Goal: Task Accomplishment & Management: Use online tool/utility

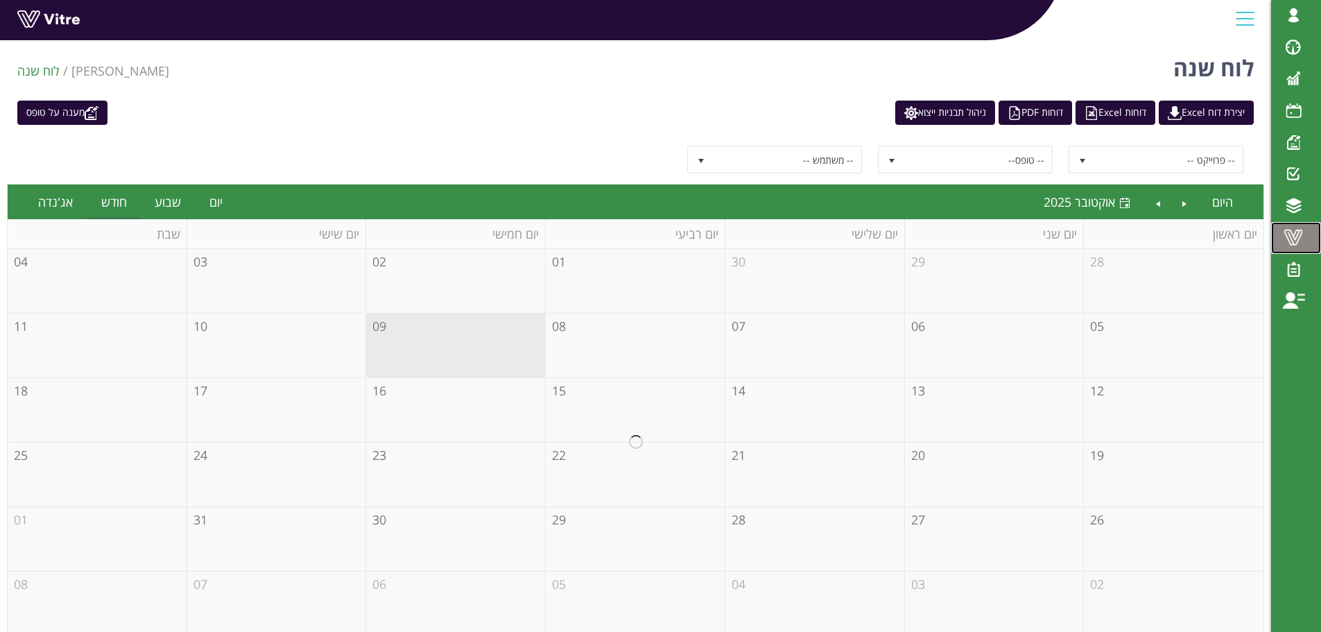
click at [1292, 233] on span at bounding box center [1293, 237] width 35 height 17
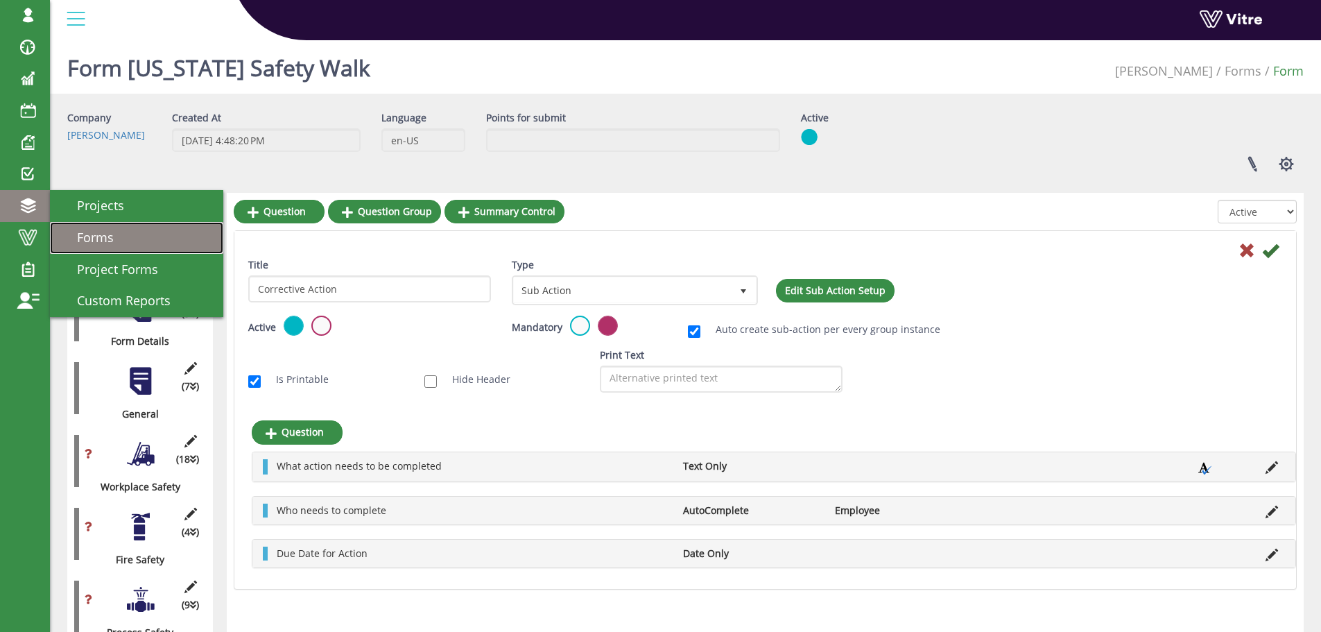
click at [78, 236] on span "Forms" at bounding box center [86, 237] width 53 height 17
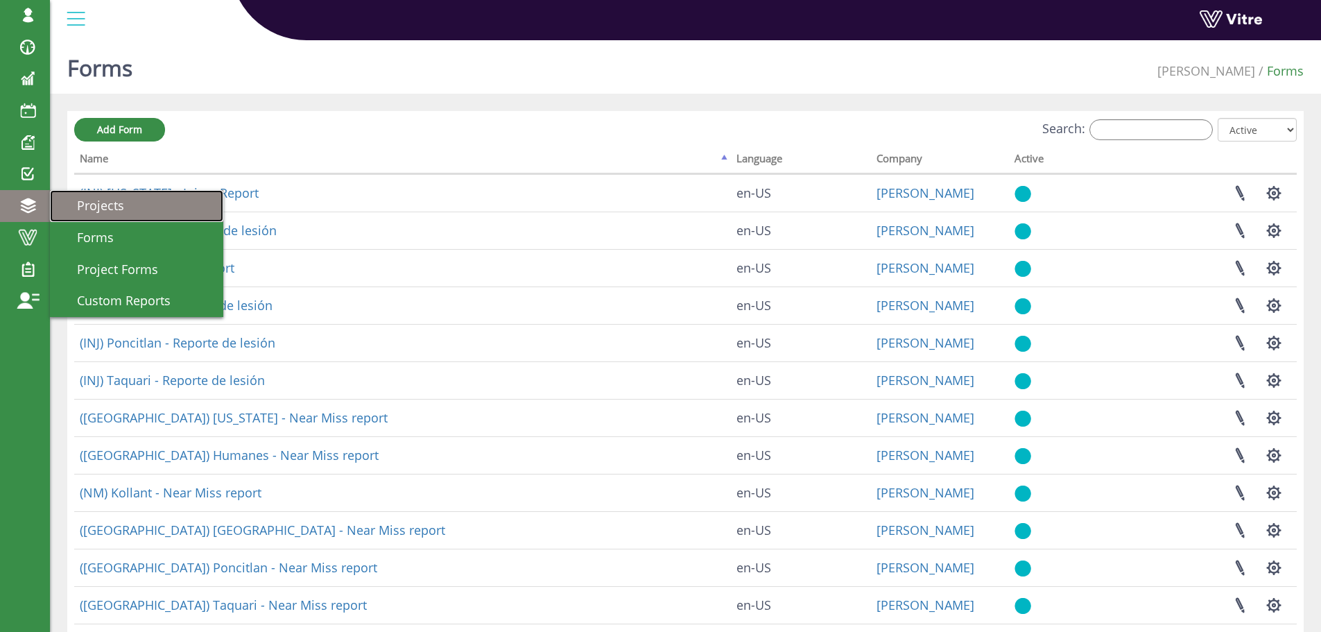
click at [92, 206] on span "Projects" at bounding box center [92, 205] width 64 height 17
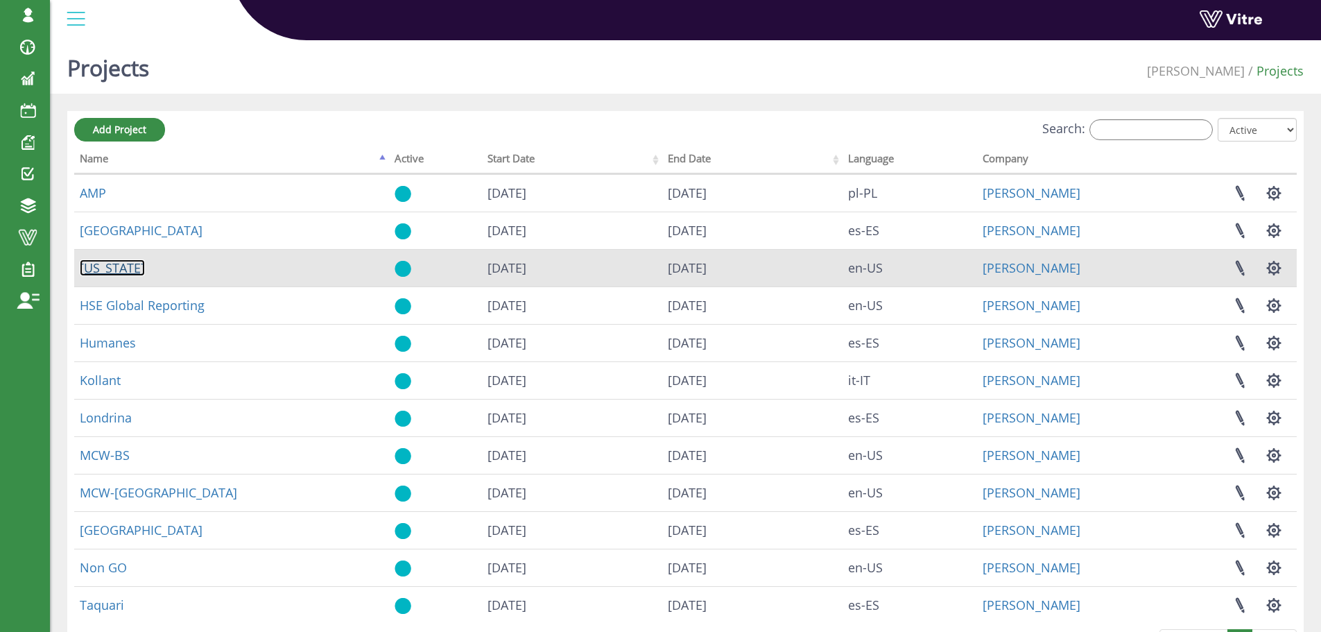
click at [105, 270] on link "Georgia" at bounding box center [112, 267] width 65 height 17
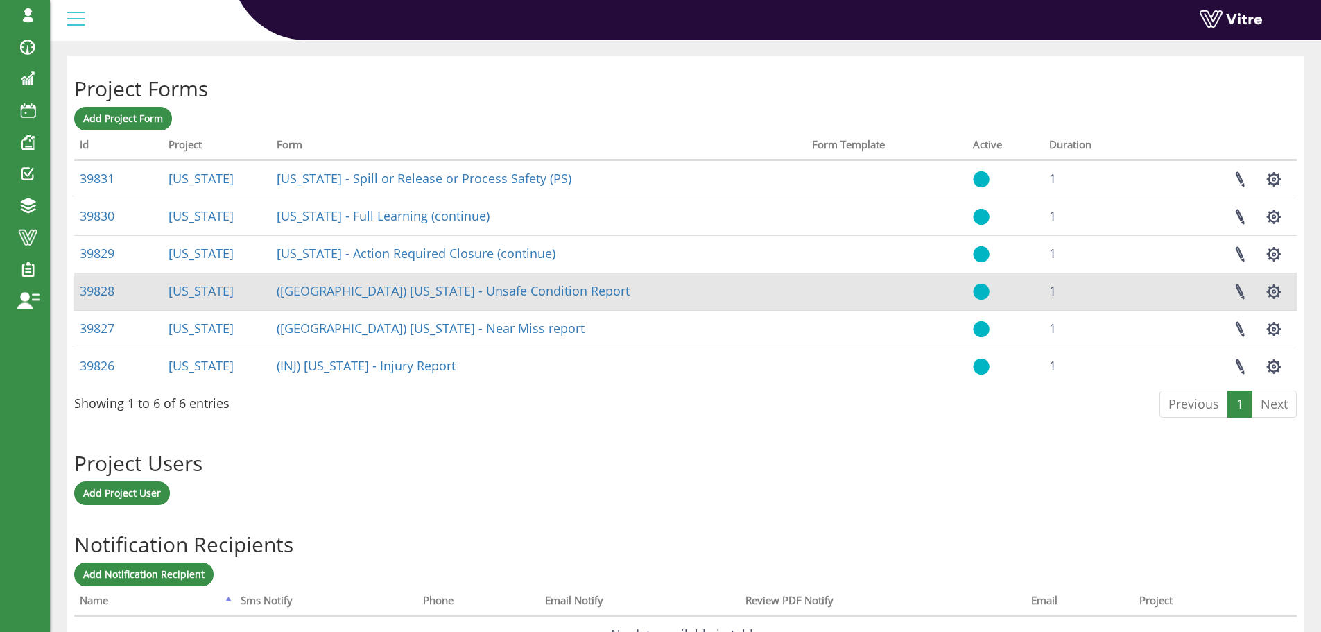
scroll to position [518, 0]
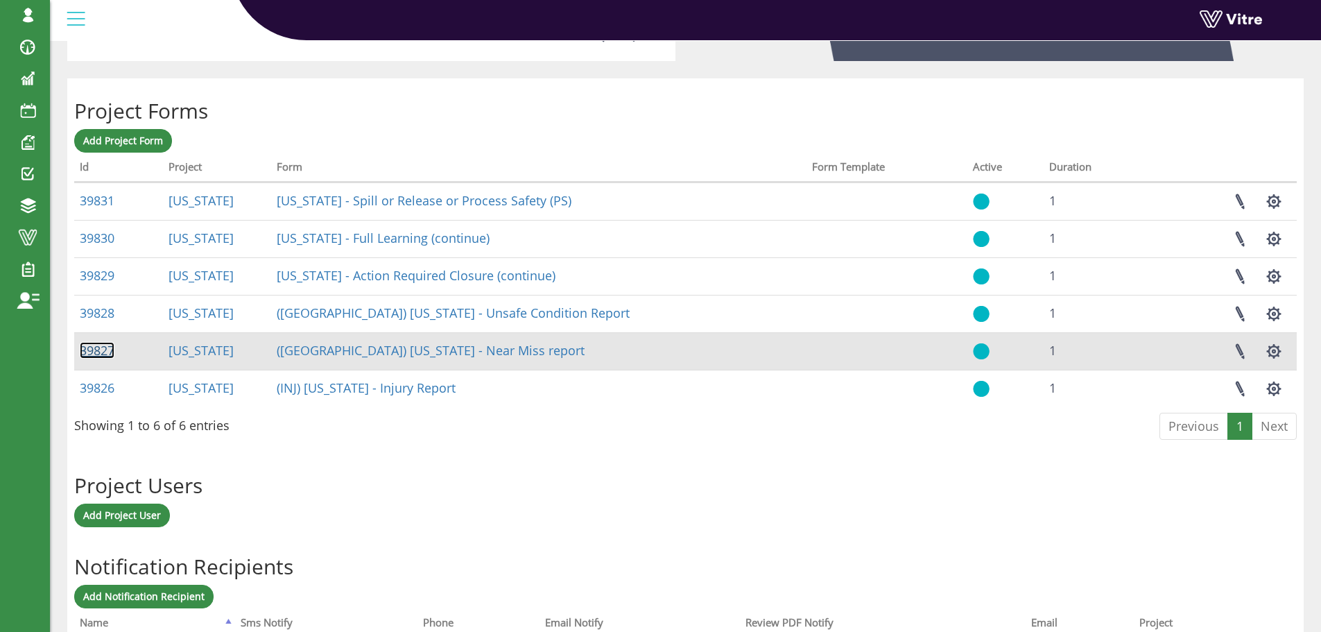
click at [97, 348] on link "39827" at bounding box center [97, 350] width 35 height 17
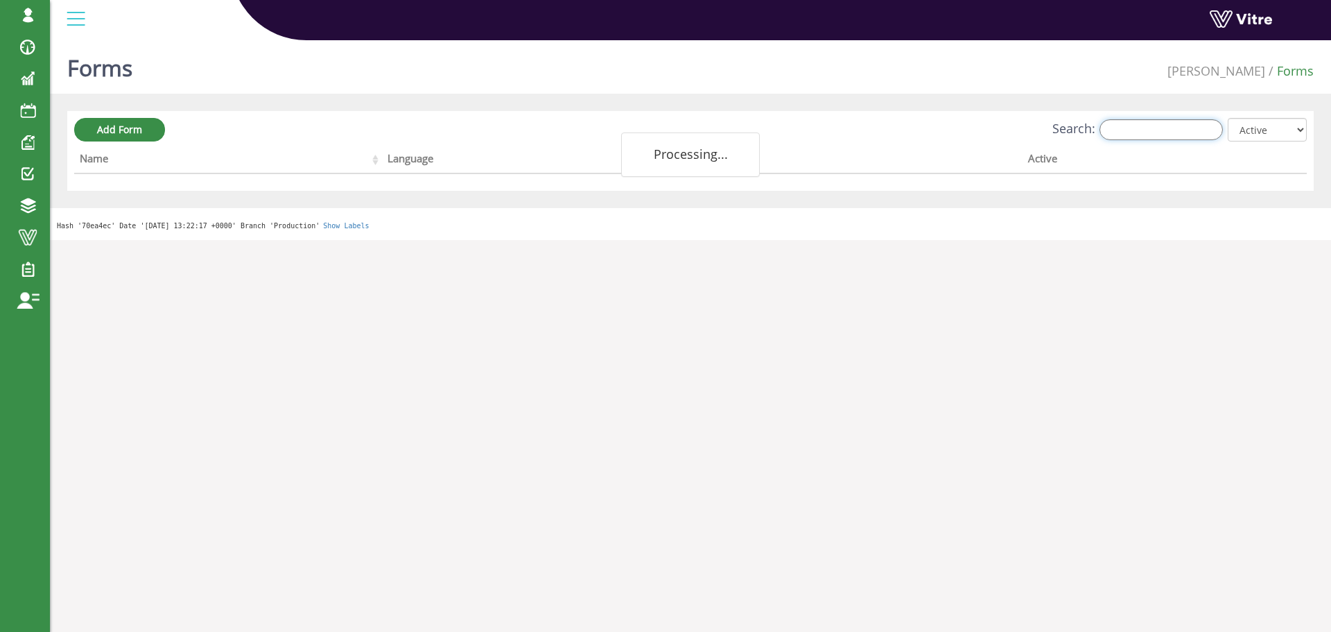
click at [1145, 136] on input "Search:" at bounding box center [1161, 129] width 123 height 21
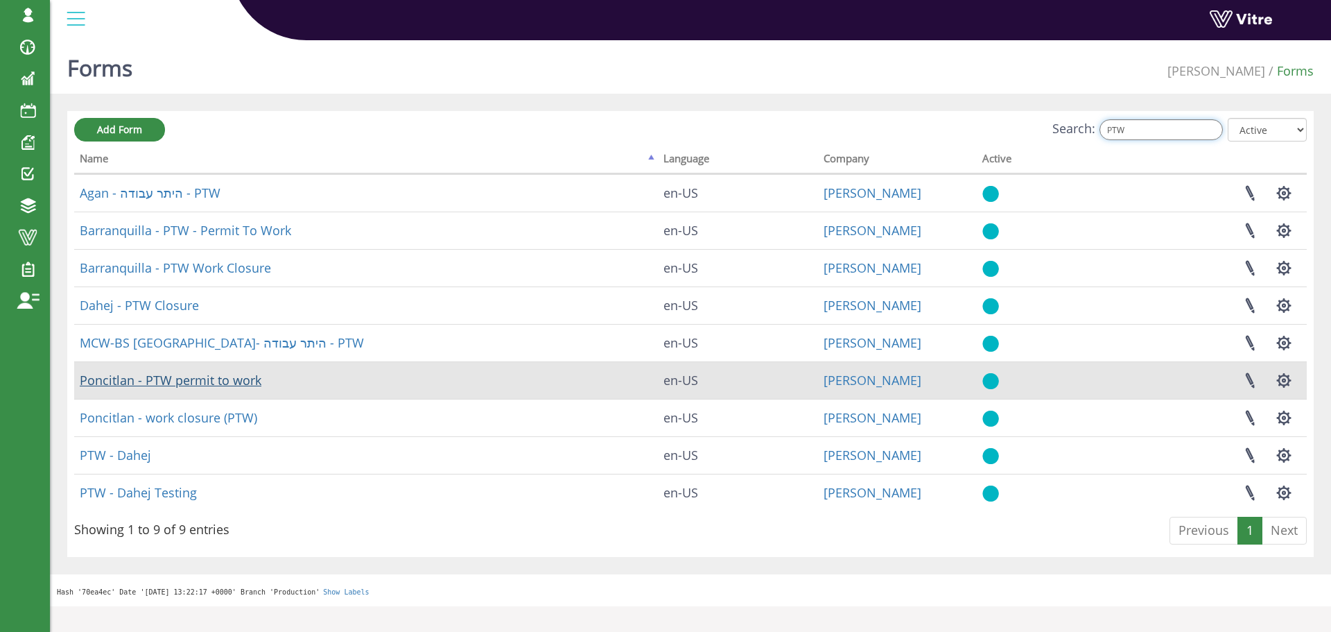
type input "PTW"
click at [156, 380] on link "Poncitlan - PTW permit to work" at bounding box center [171, 380] width 182 height 17
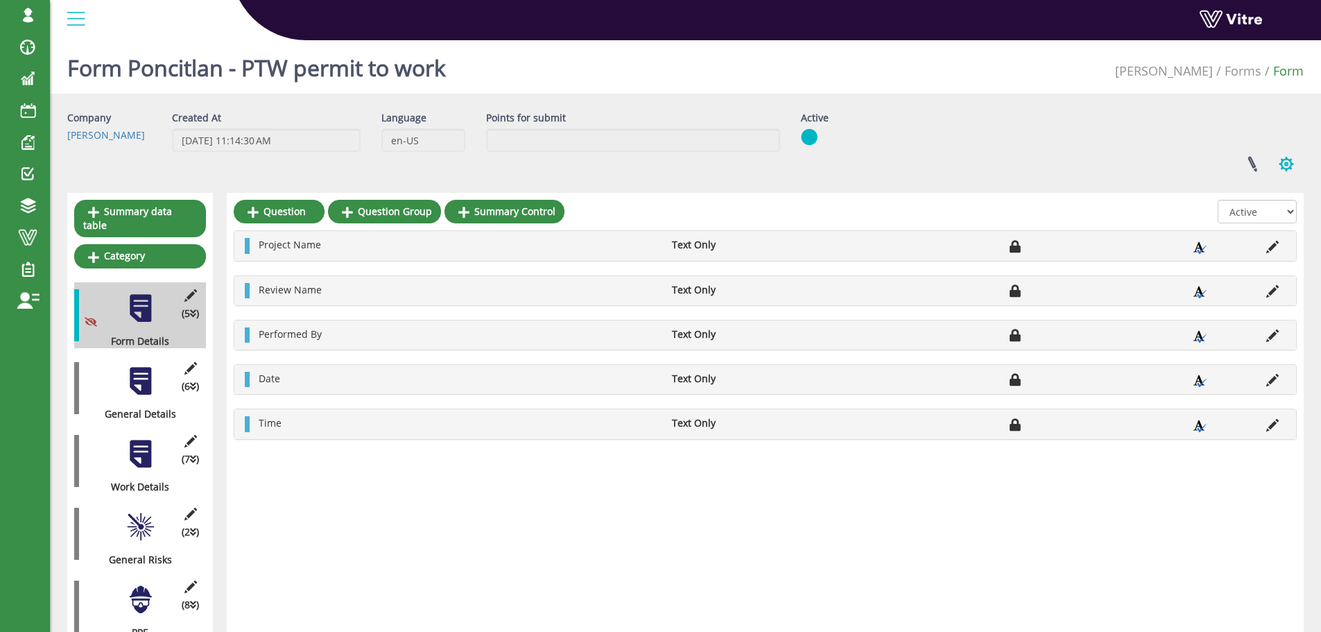
click at [1284, 165] on button "button" at bounding box center [1286, 164] width 35 height 37
click at [1236, 247] on link "Clone Form" at bounding box center [1240, 251] width 126 height 18
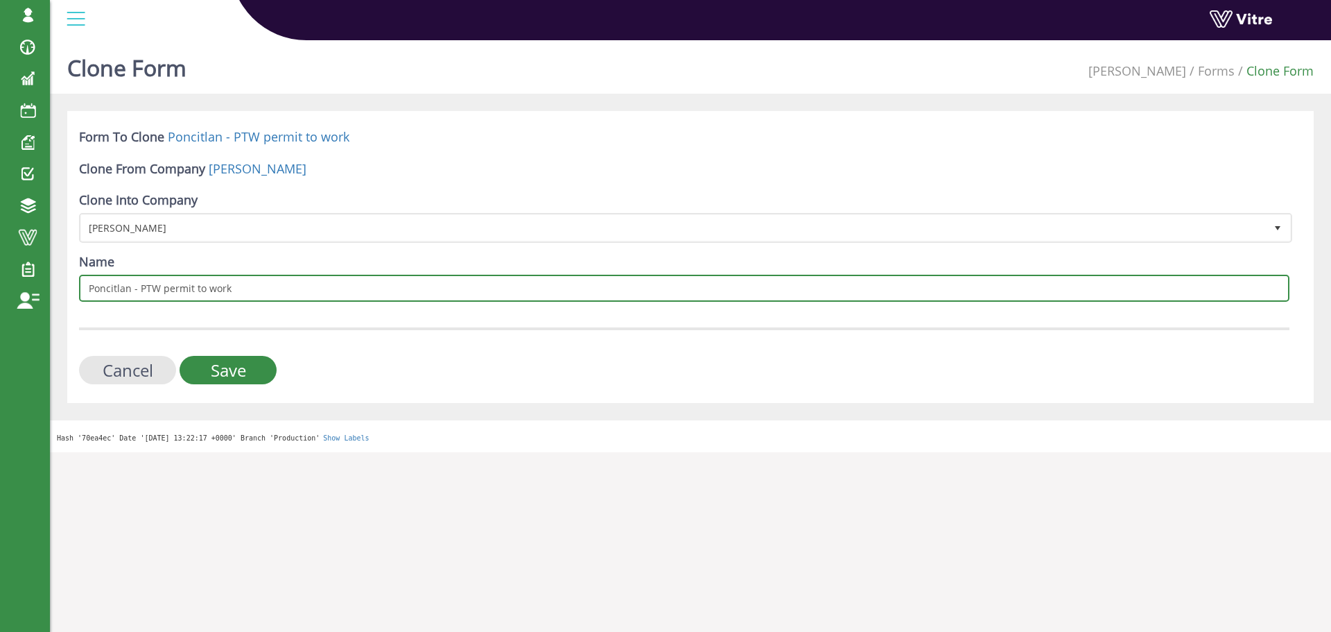
click at [92, 288] on input "Poncitlan - PTW permit to work" at bounding box center [684, 288] width 1211 height 27
drag, startPoint x: 88, startPoint y: 288, endPoint x: 129, endPoint y: 290, distance: 41.0
click at [129, 290] on input "Poncitlan - PTW permit to work" at bounding box center [684, 288] width 1211 height 27
type input "[US_STATE] - PTW permit to work"
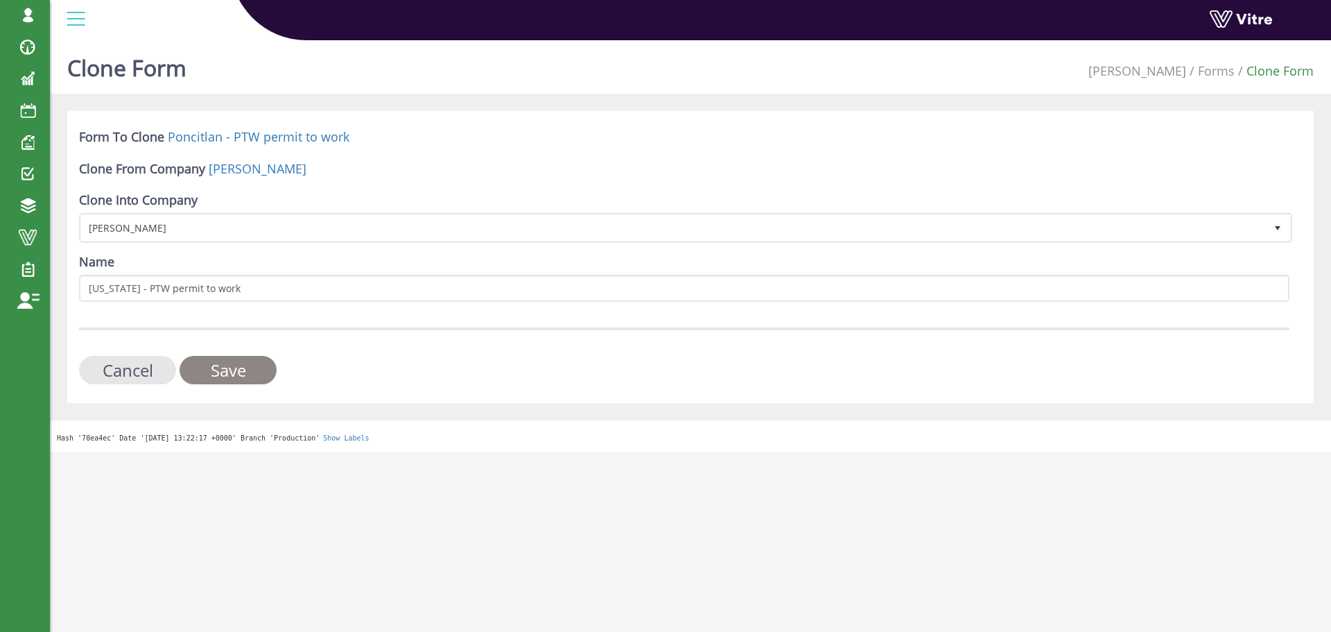
click at [227, 366] on input "Save" at bounding box center [228, 370] width 97 height 28
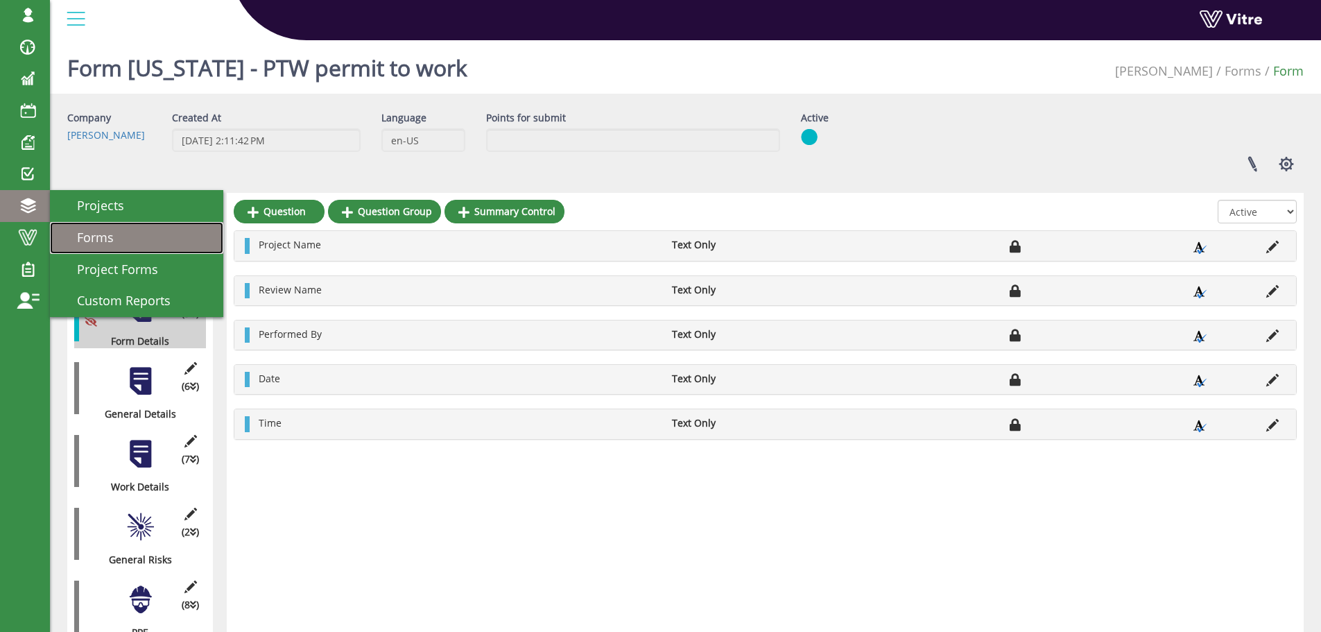
click at [90, 241] on span "Forms" at bounding box center [86, 237] width 53 height 17
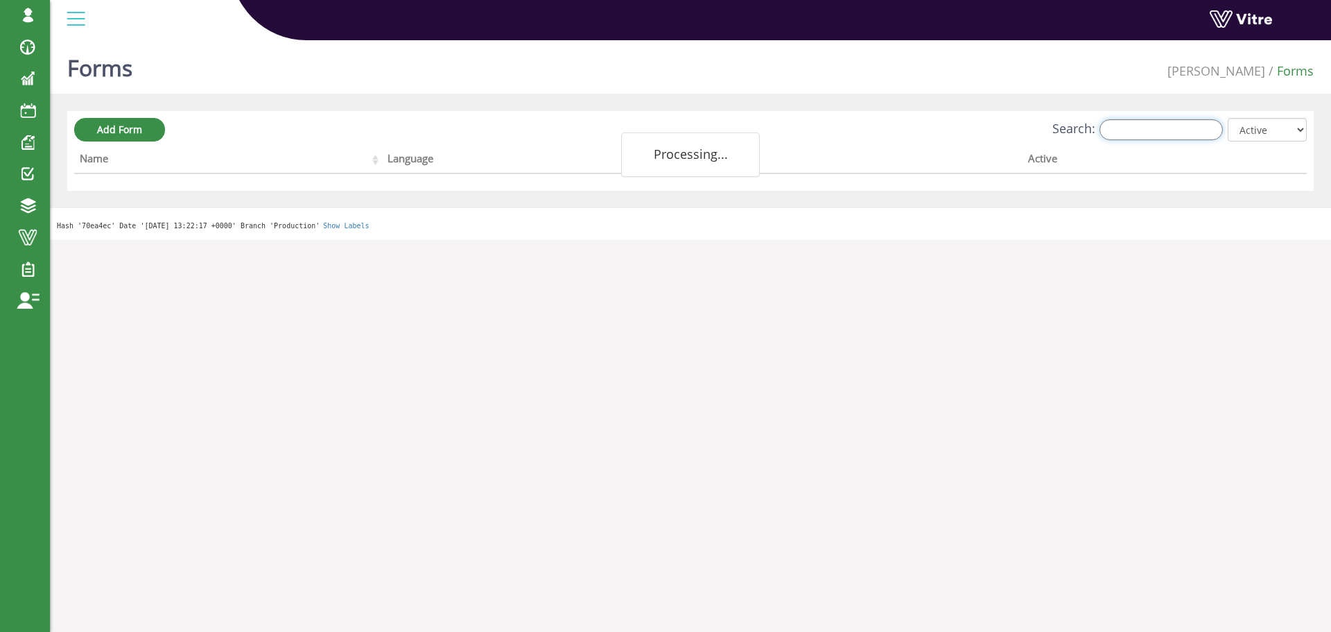
click at [1171, 133] on input "Search:" at bounding box center [1161, 129] width 123 height 21
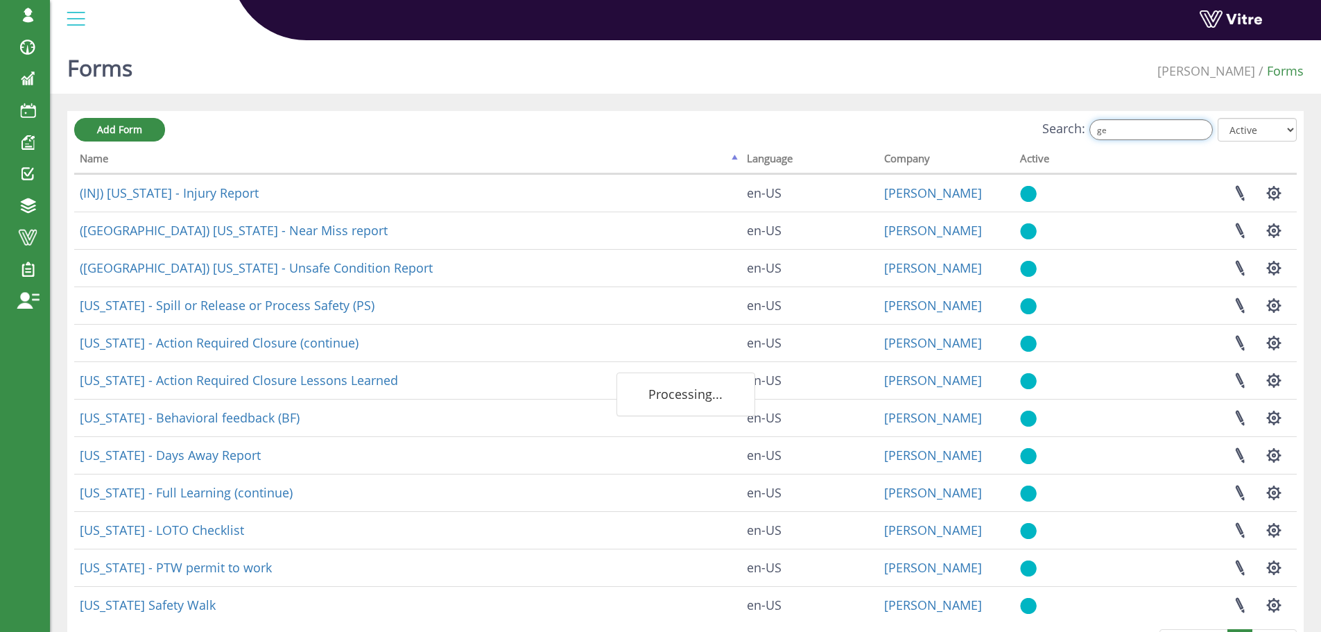
type input "g"
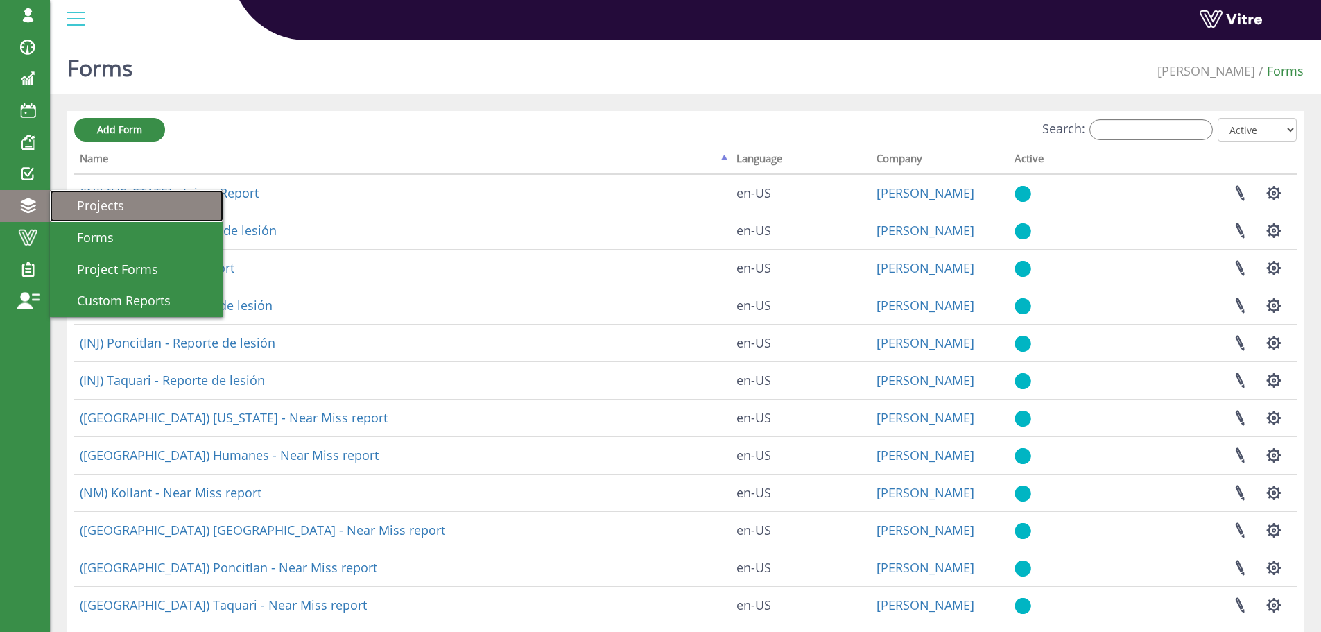
click at [89, 203] on span "Projects" at bounding box center [92, 205] width 64 height 17
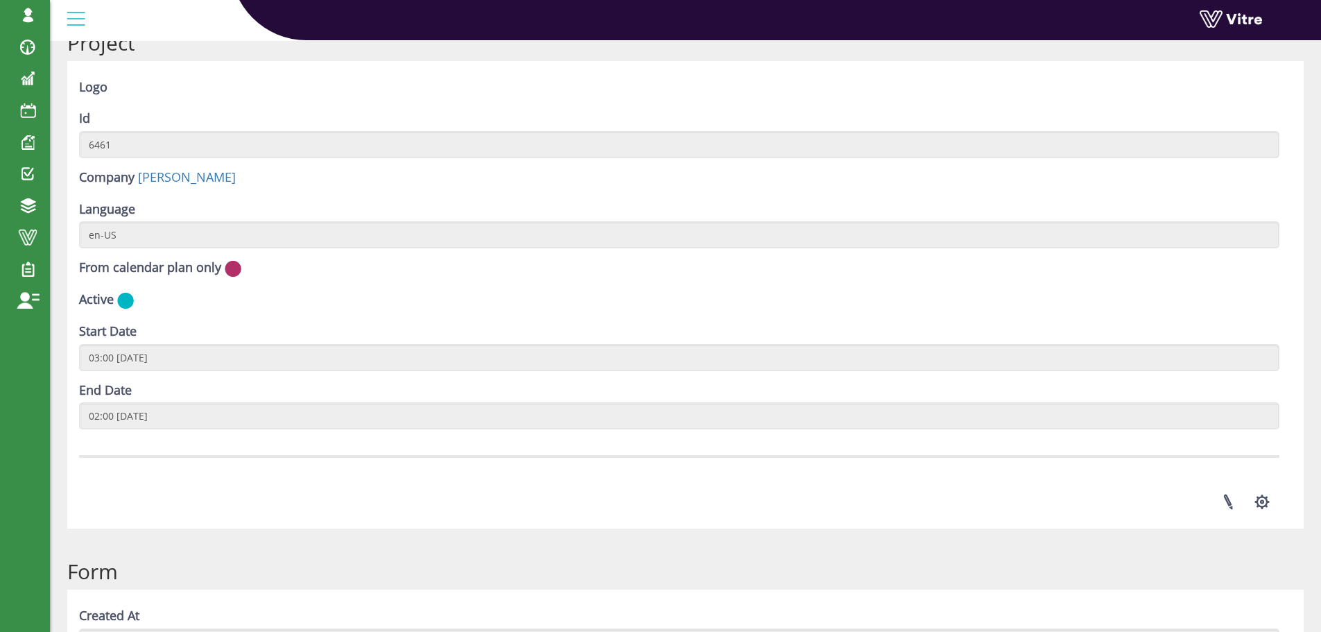
scroll to position [1911, 0]
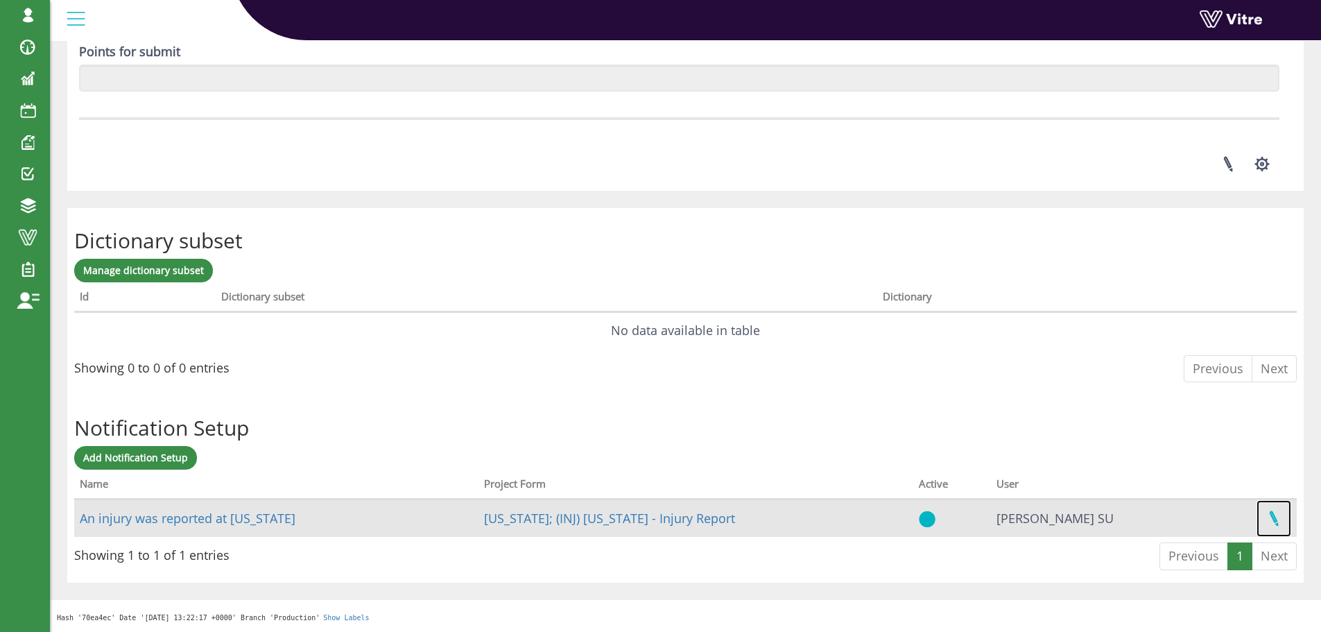
click at [1273, 517] on link at bounding box center [1273, 518] width 35 height 37
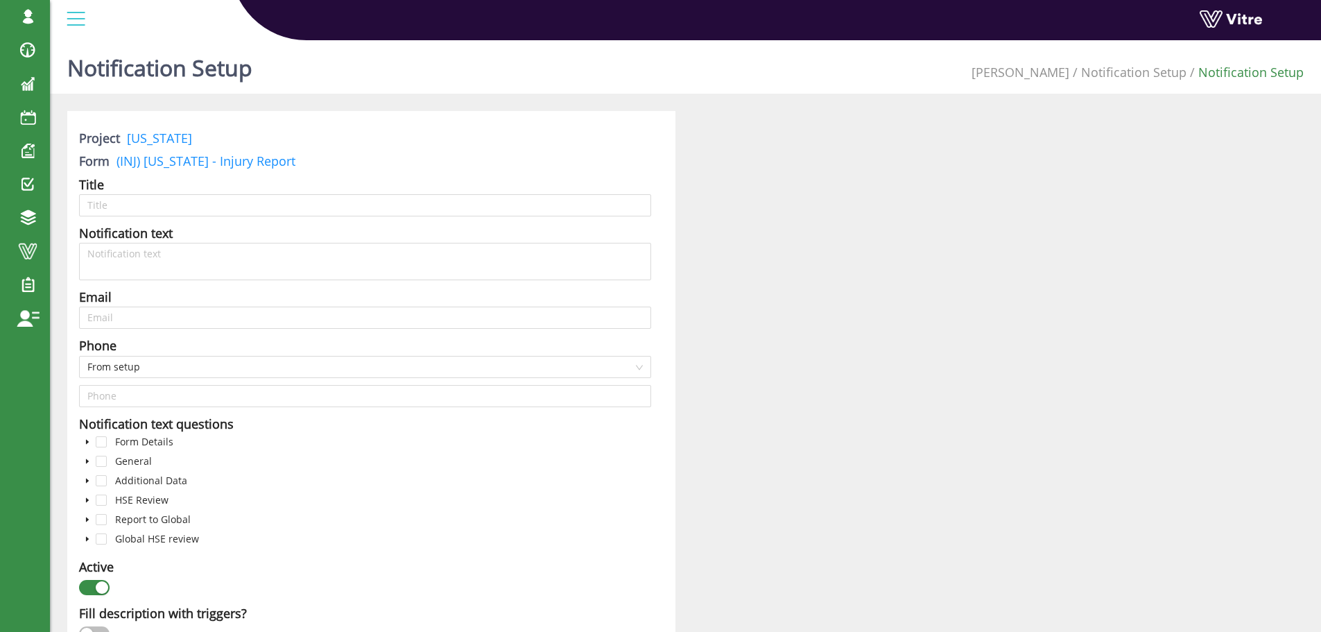
type input "An injury was reported at [US_STATE]"
type textarea "See attached the injury report"
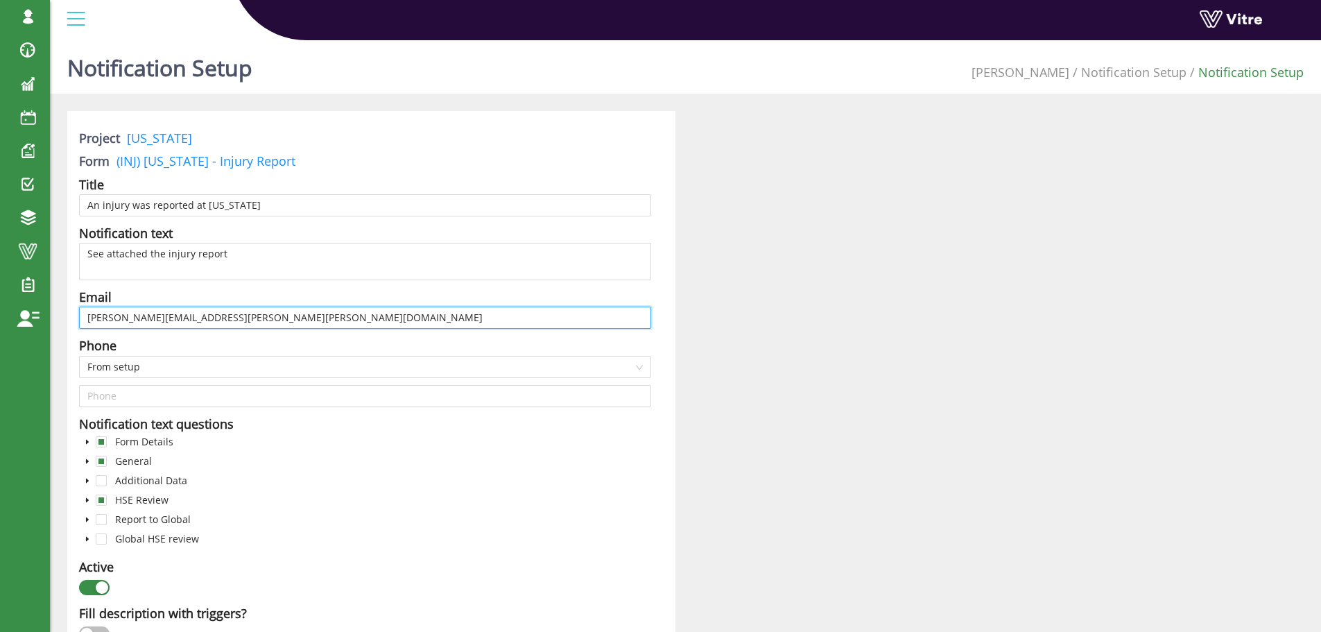
click at [236, 316] on input "labarron.mcmillian@adama.com" at bounding box center [365, 317] width 572 height 22
click at [85, 441] on icon "caret-down" at bounding box center [87, 441] width 7 height 7
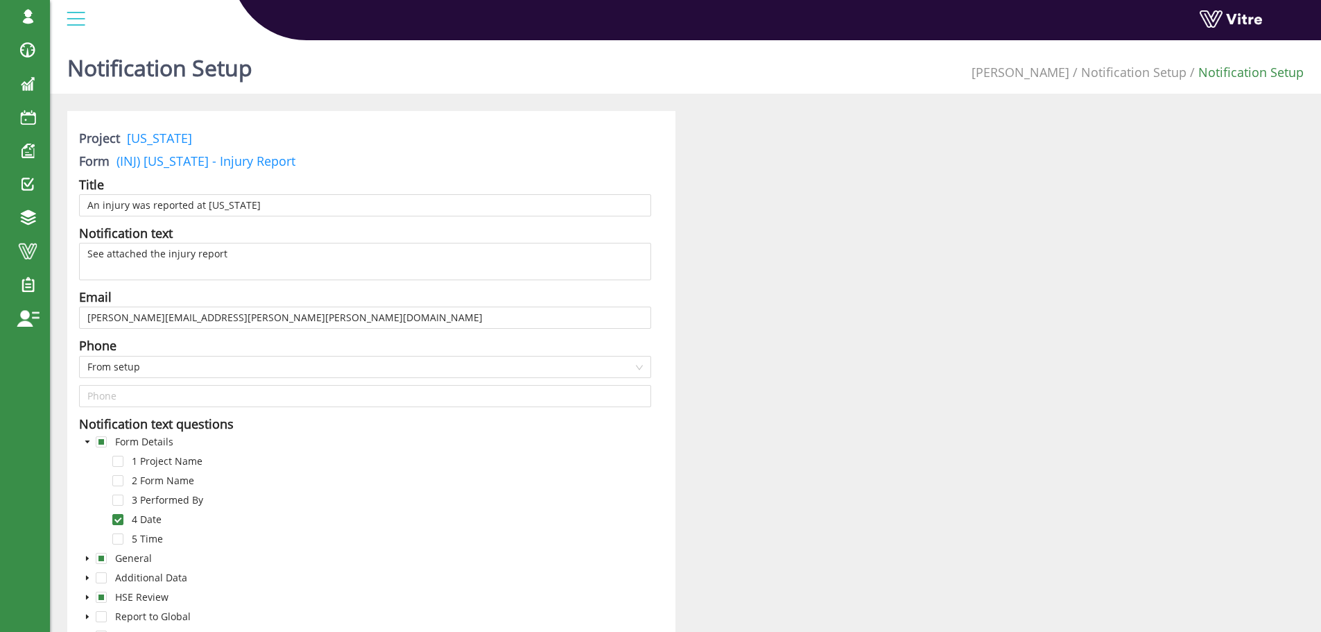
click at [85, 440] on icon "caret-down" at bounding box center [87, 441] width 7 height 7
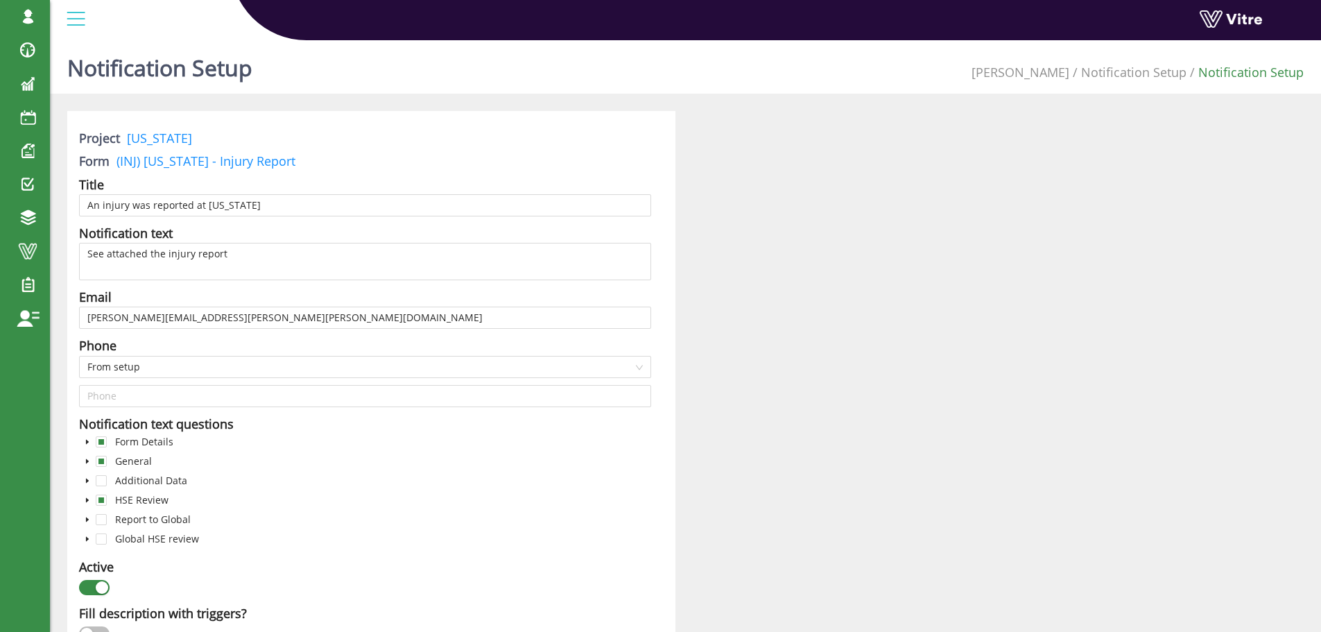
click at [88, 460] on icon "caret-down" at bounding box center [87, 461] width 7 height 7
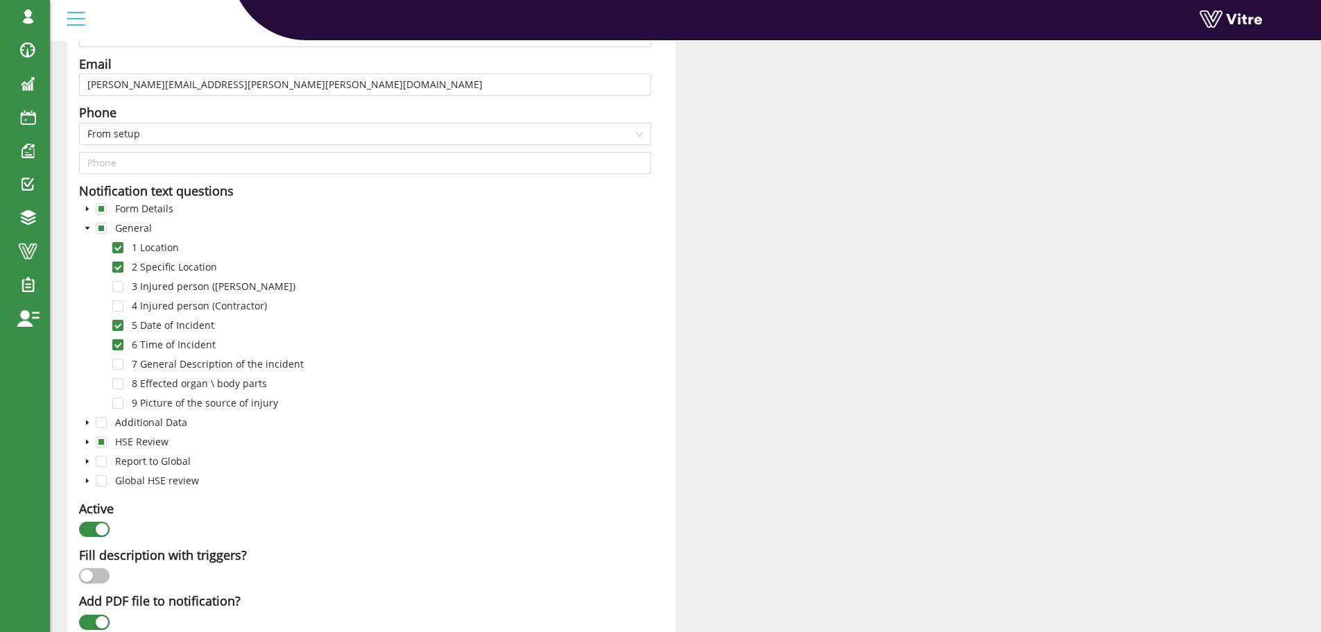
scroll to position [347, 0]
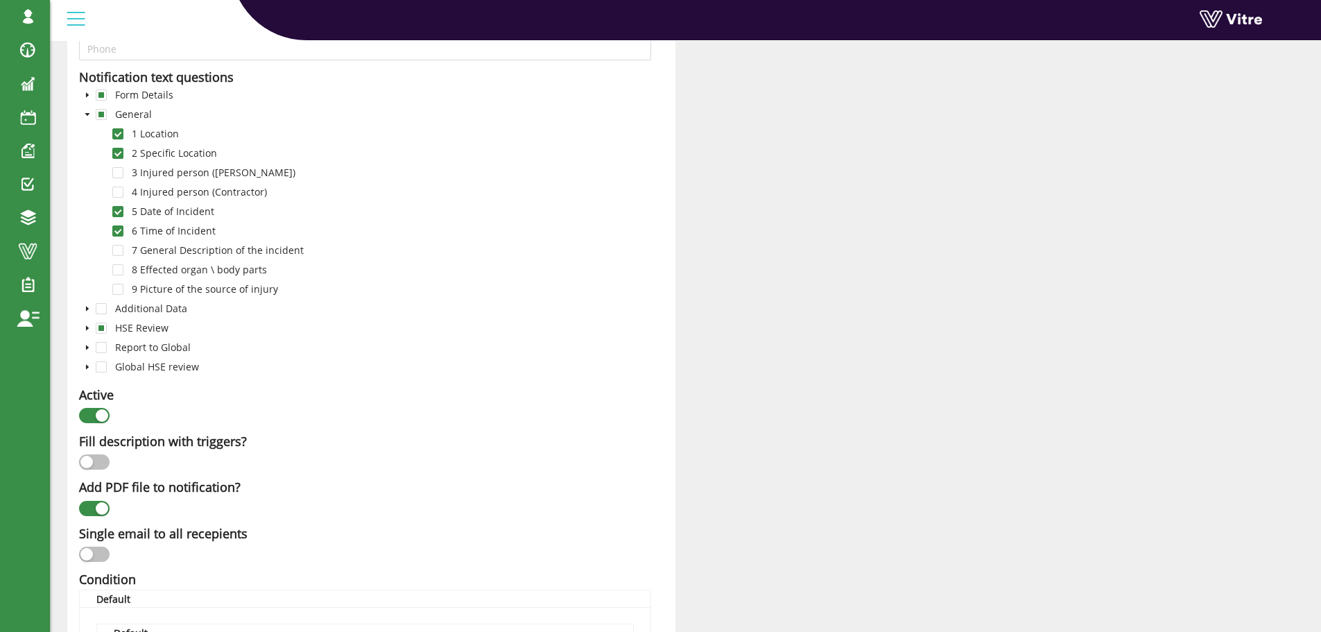
click at [90, 327] on icon "caret-down" at bounding box center [87, 328] width 7 height 7
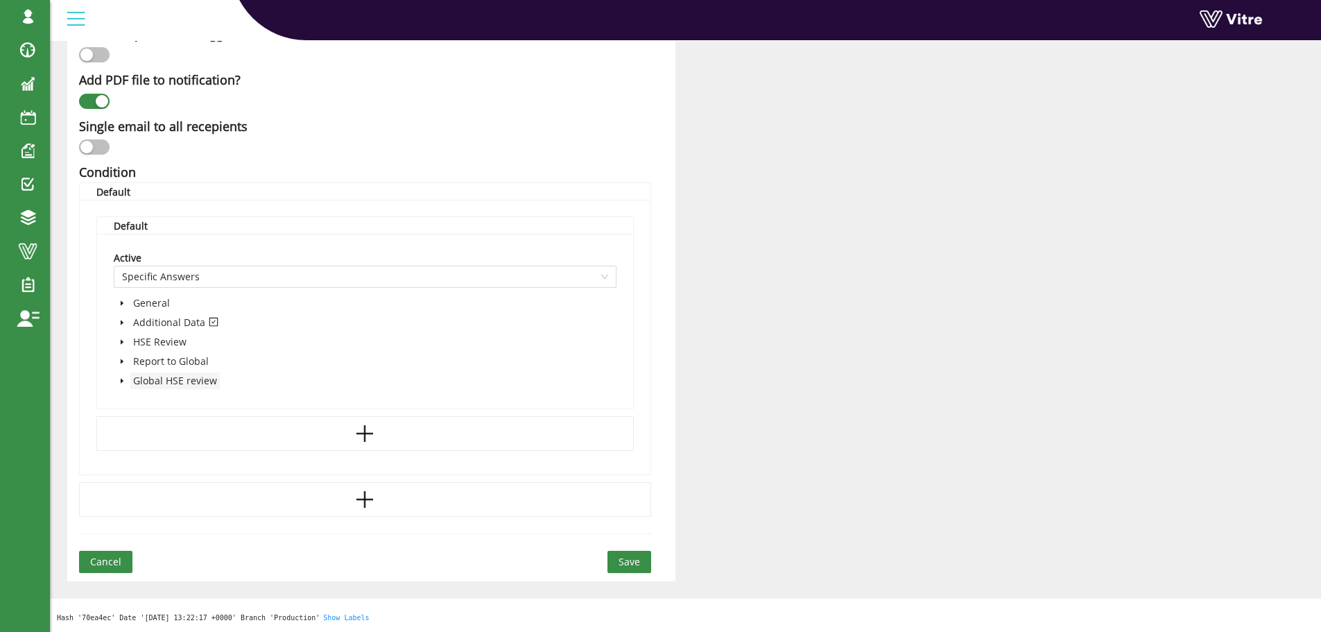
scroll to position [1006, 0]
click at [122, 320] on icon "caret-down" at bounding box center [122, 322] width 7 height 7
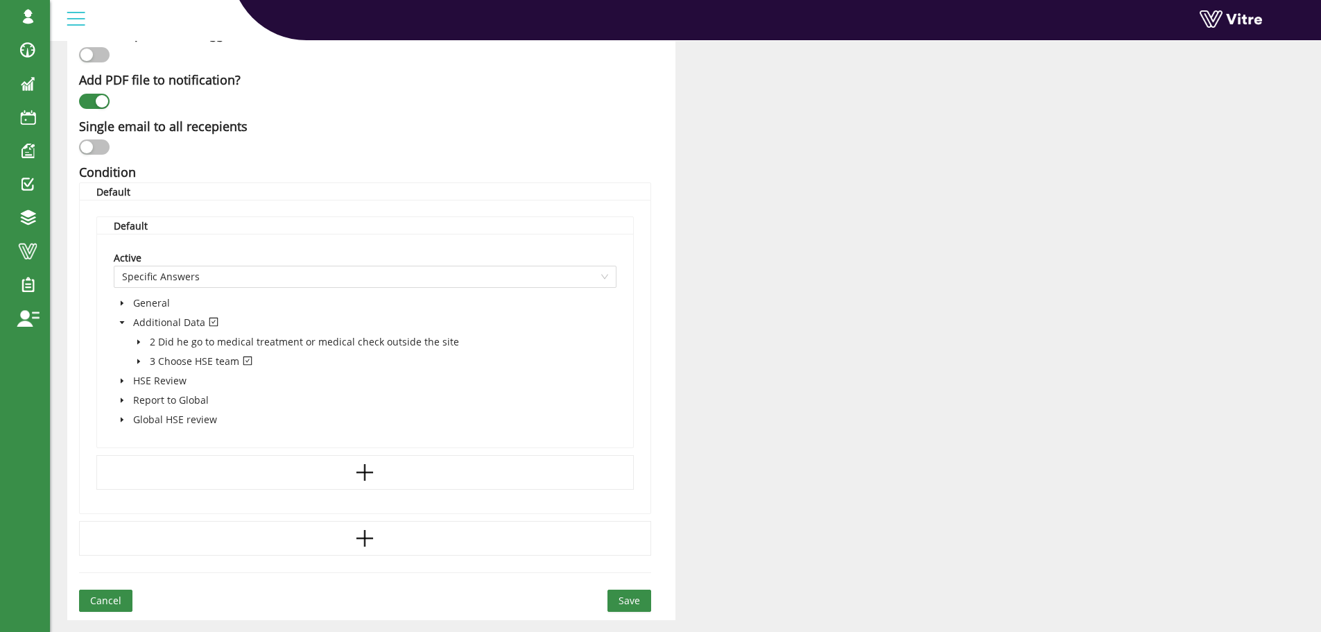
scroll to position [1009, 0]
click at [122, 320] on icon "caret-down" at bounding box center [122, 319] width 5 height 3
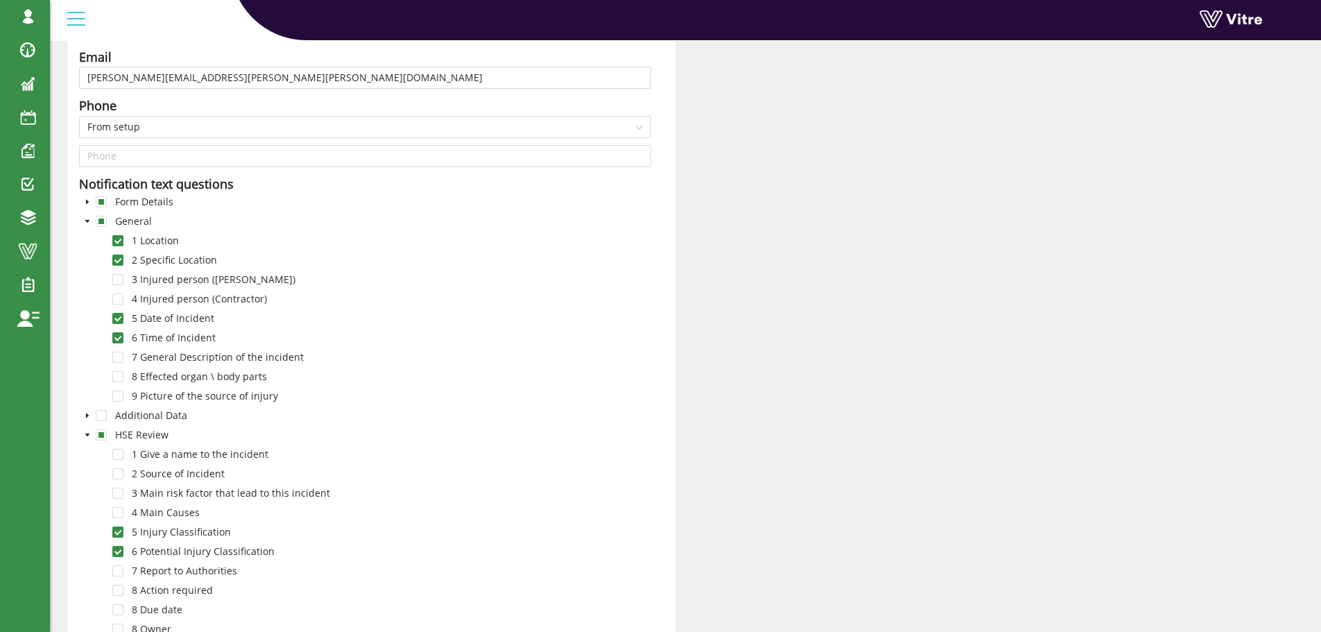
scroll to position [0, 0]
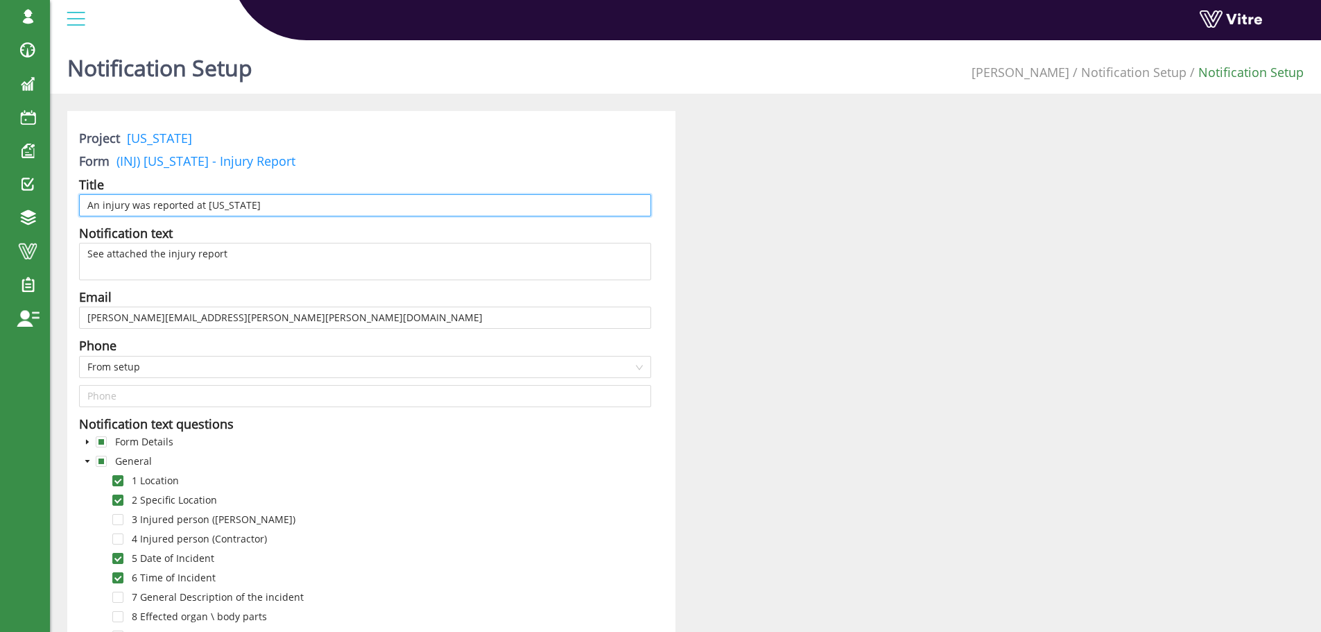
click at [262, 203] on input "An injury was reported at [US_STATE]" at bounding box center [365, 205] width 572 height 22
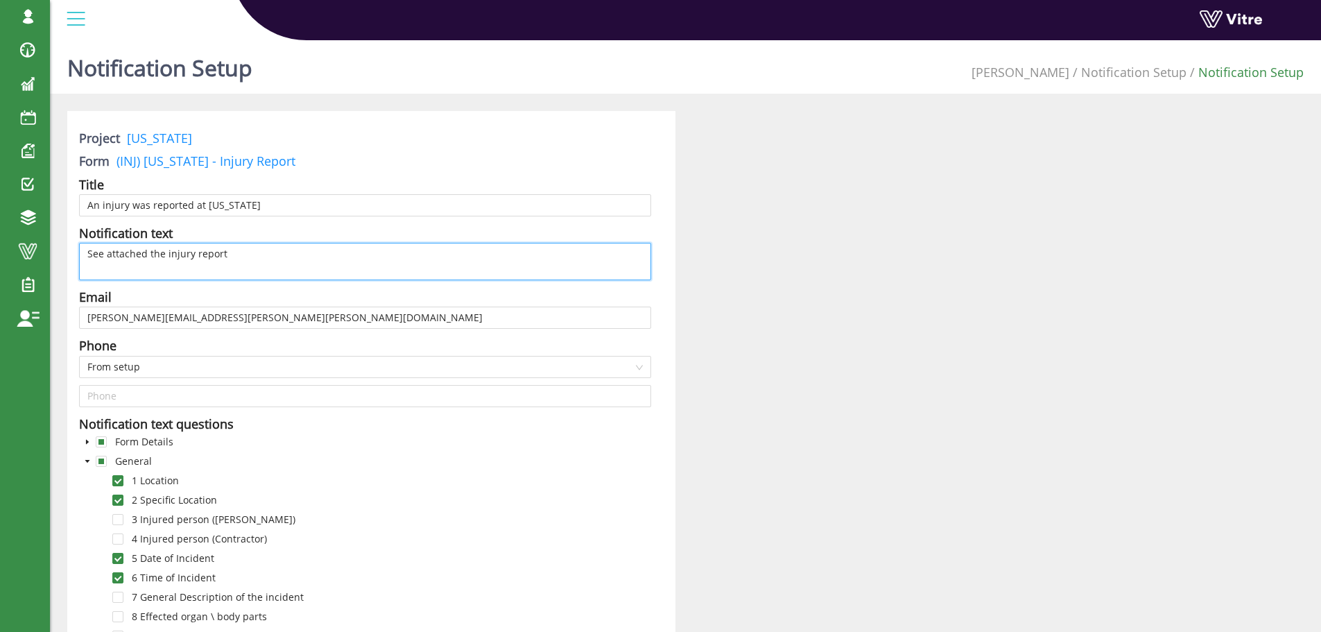
click at [132, 252] on textarea "See attached the injury report" at bounding box center [365, 261] width 572 height 37
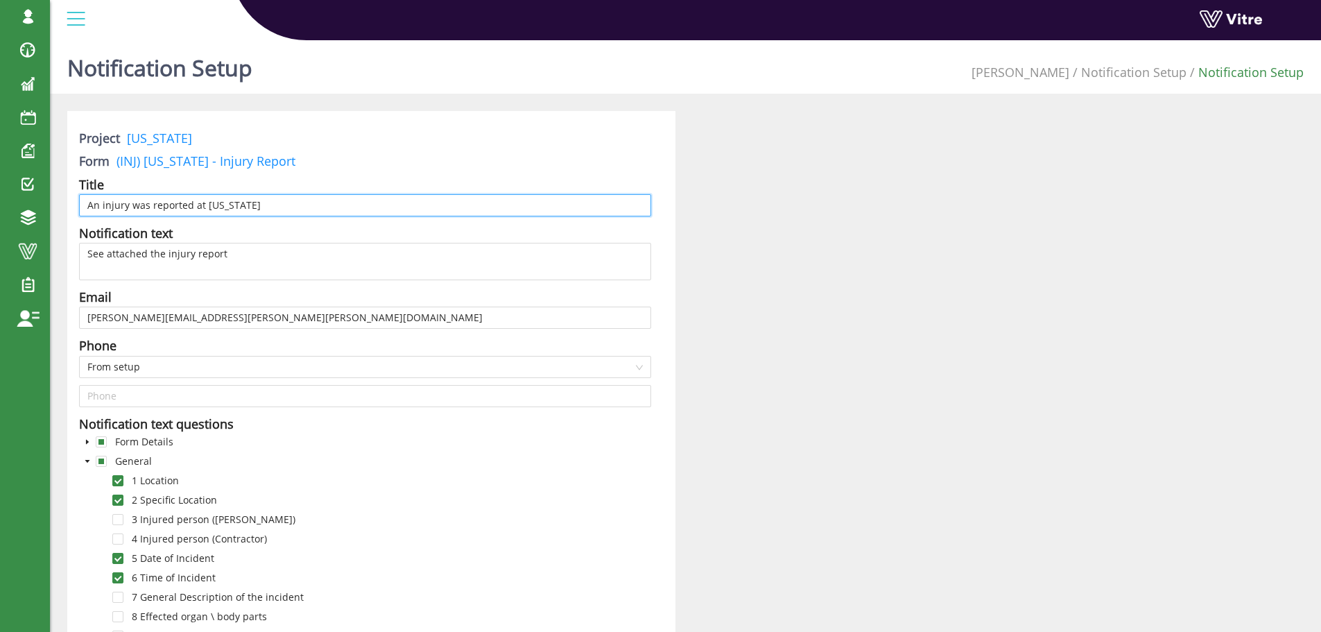
click at [255, 205] on input "An injury was reported at [US_STATE]" at bounding box center [365, 205] width 572 height 22
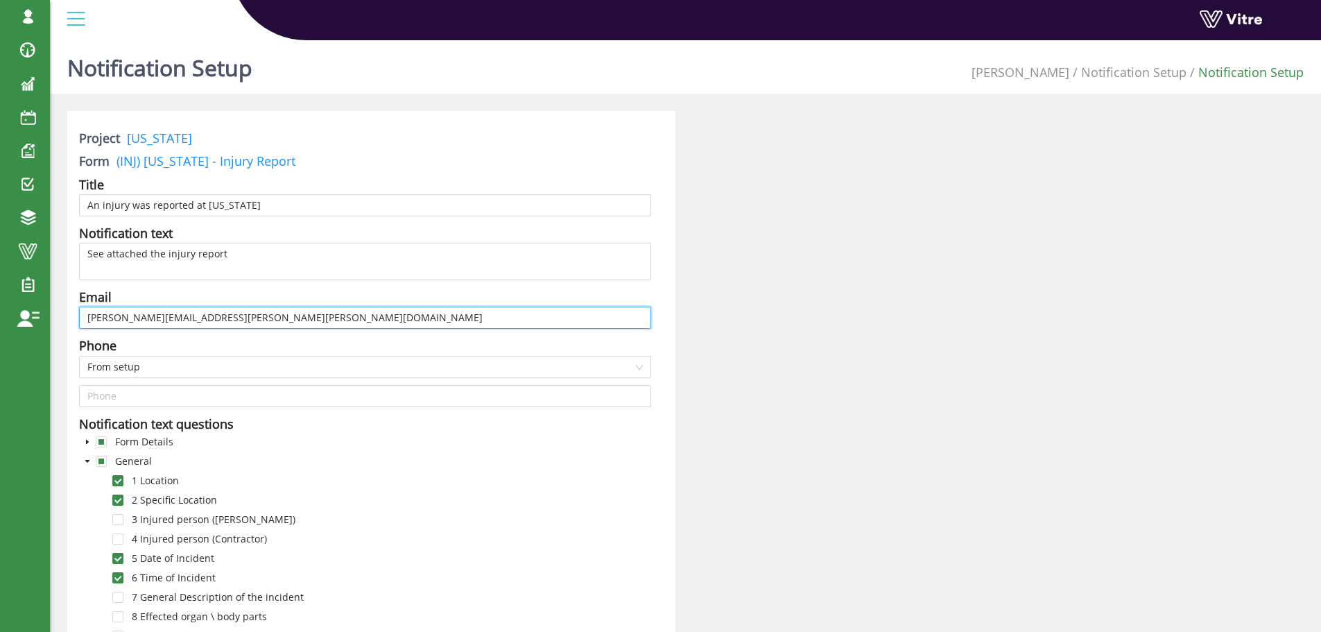
click at [137, 313] on input "labarron.mcmillian@adama.com" at bounding box center [365, 317] width 572 height 22
click at [137, 313] on input "[PERSON_NAME][EMAIL_ADDRESS][PERSON_NAME][PERSON_NAME][DOMAIN_NAME]" at bounding box center [365, 317] width 572 height 22
paste input "An injury was reported at [US_STATE]"
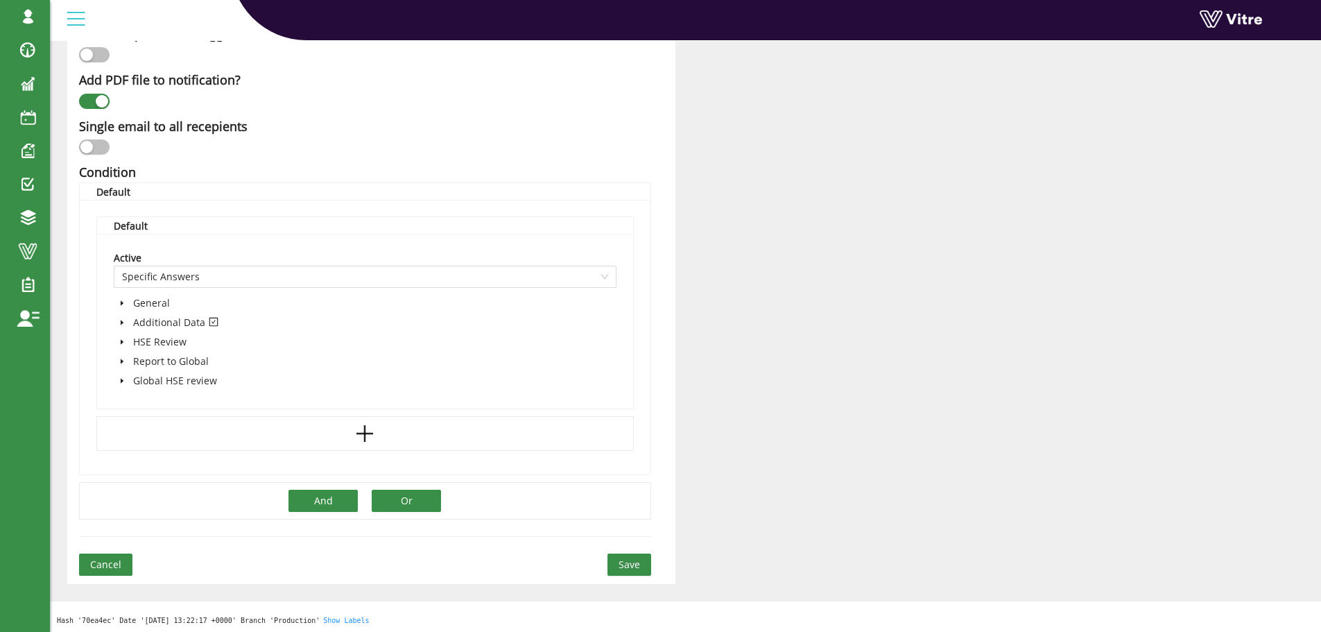
scroll to position [1006, 0]
type input "An injury was reported at [US_STATE]"
click at [98, 559] on span "Cancel" at bounding box center [105, 561] width 31 height 15
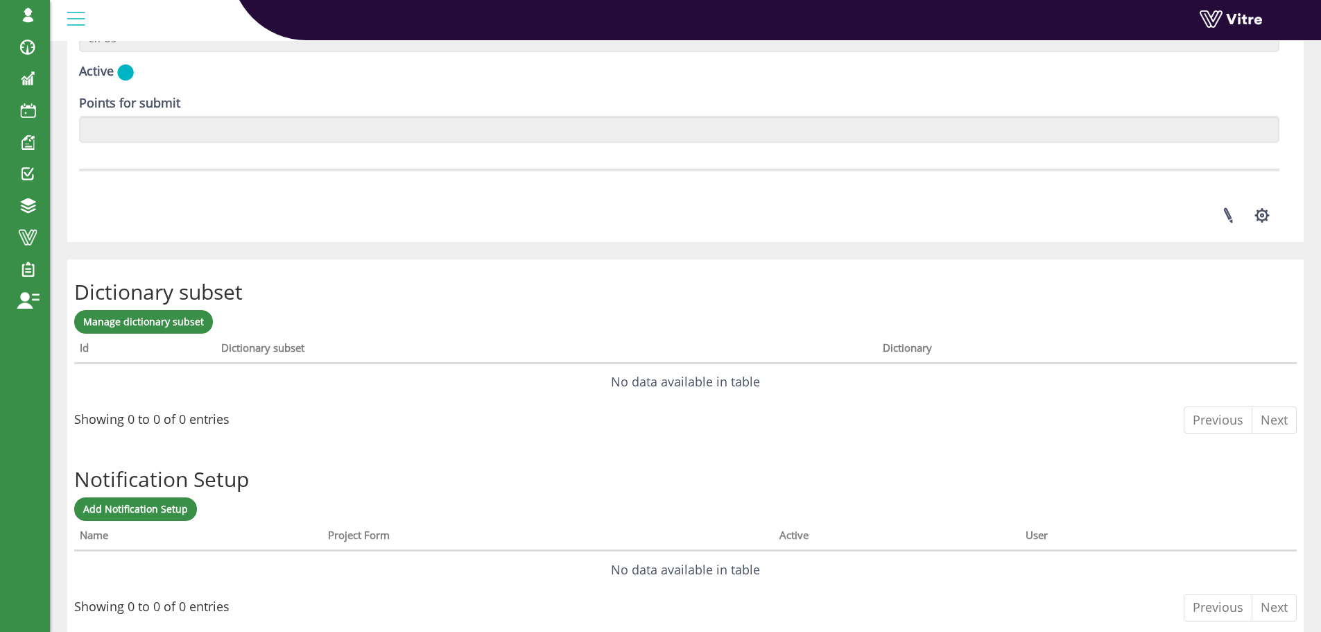
scroll to position [1911, 0]
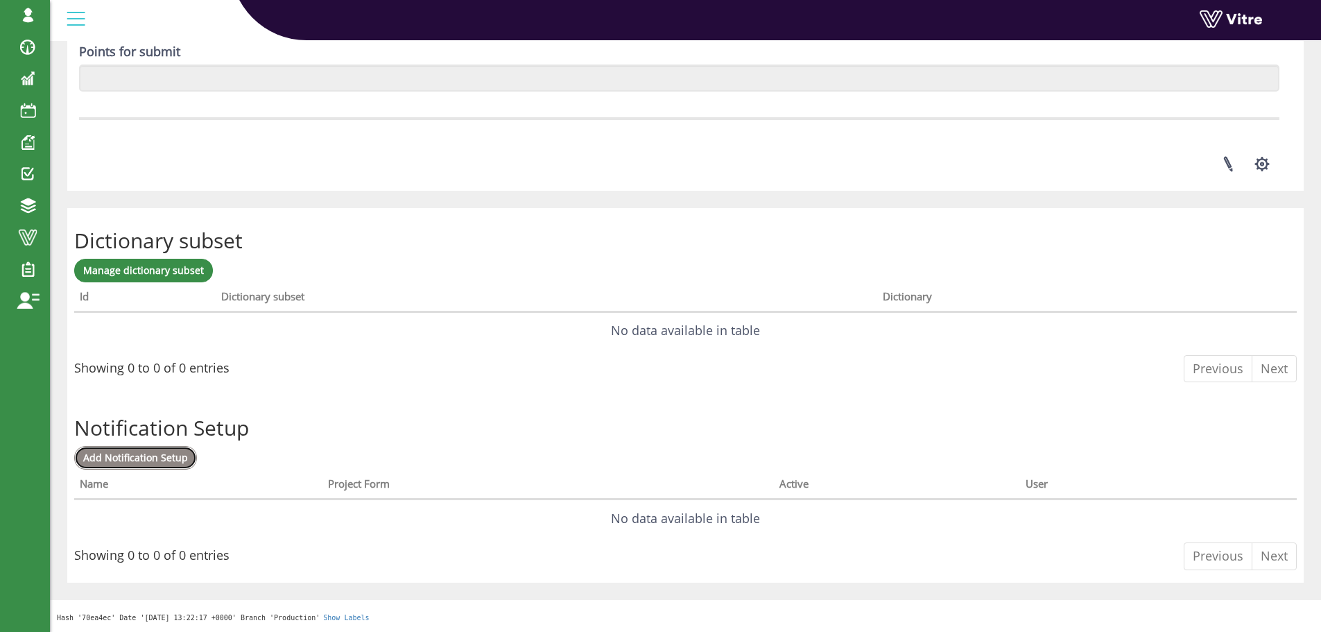
click at [146, 457] on span "Add Notification Setup" at bounding box center [135, 457] width 105 height 13
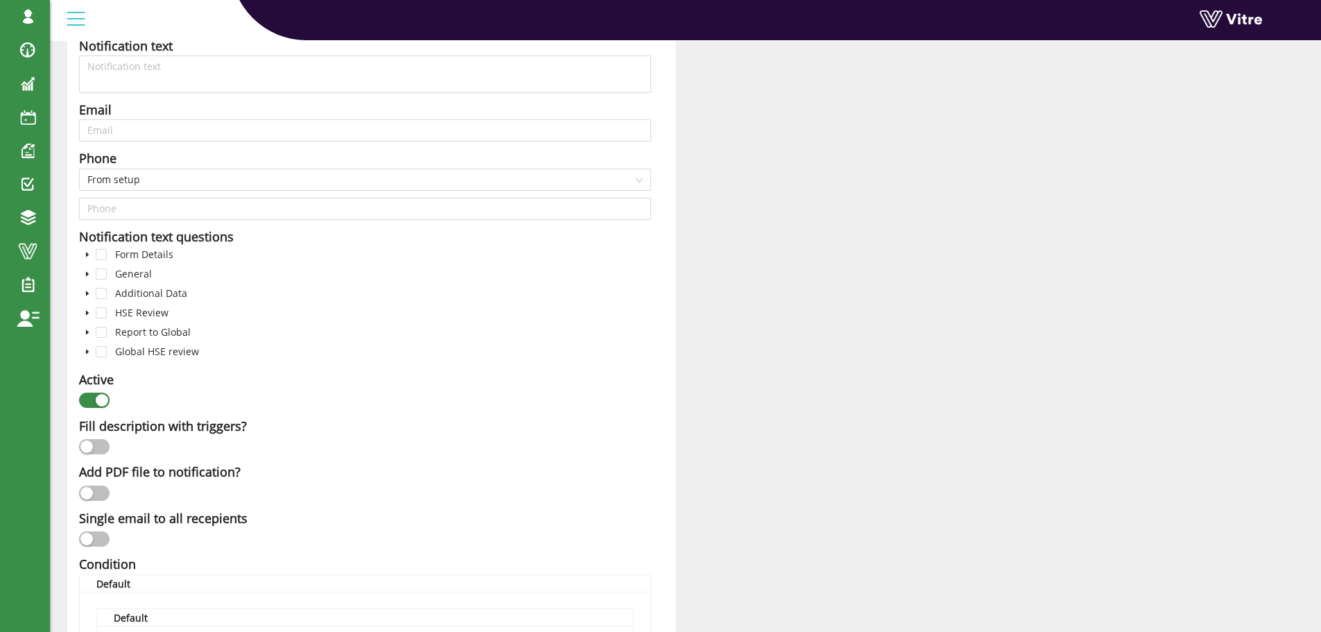
scroll to position [113, 0]
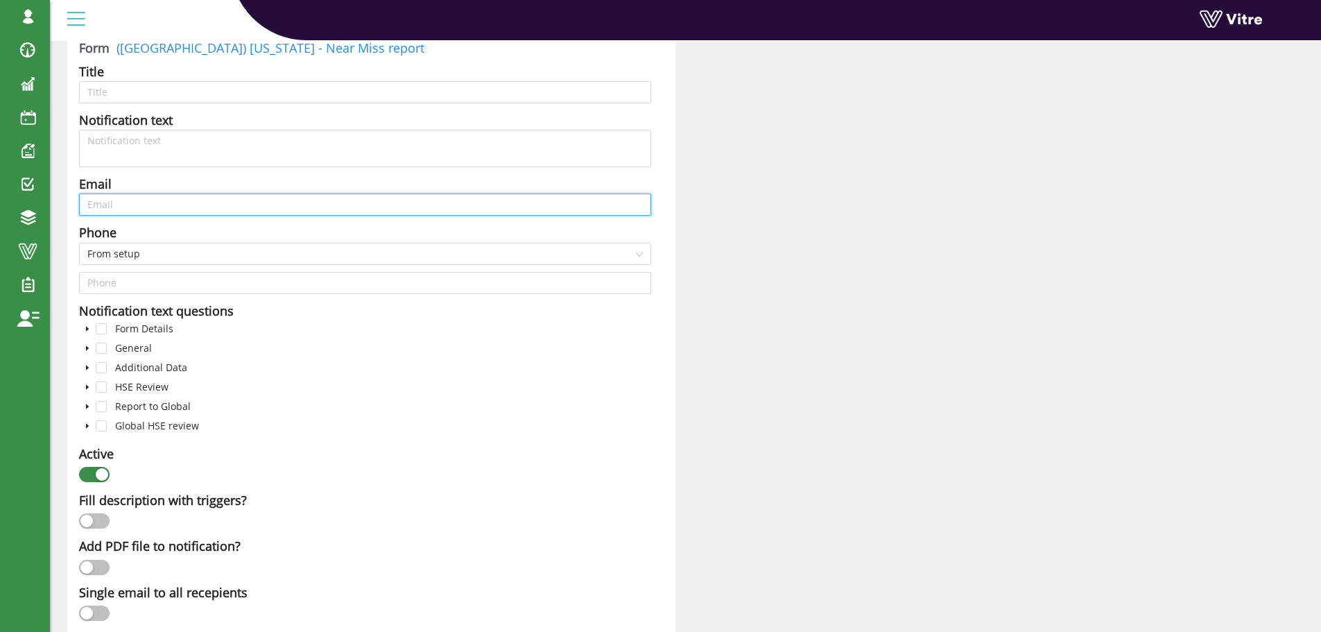
click at [173, 207] on input "text" at bounding box center [365, 204] width 572 height 22
paste input "[PERSON_NAME][EMAIL_ADDRESS][PERSON_NAME][PERSON_NAME][DOMAIN_NAME]"
type input "[PERSON_NAME][EMAIL_ADDRESS][PERSON_NAME][PERSON_NAME][DOMAIN_NAME]"
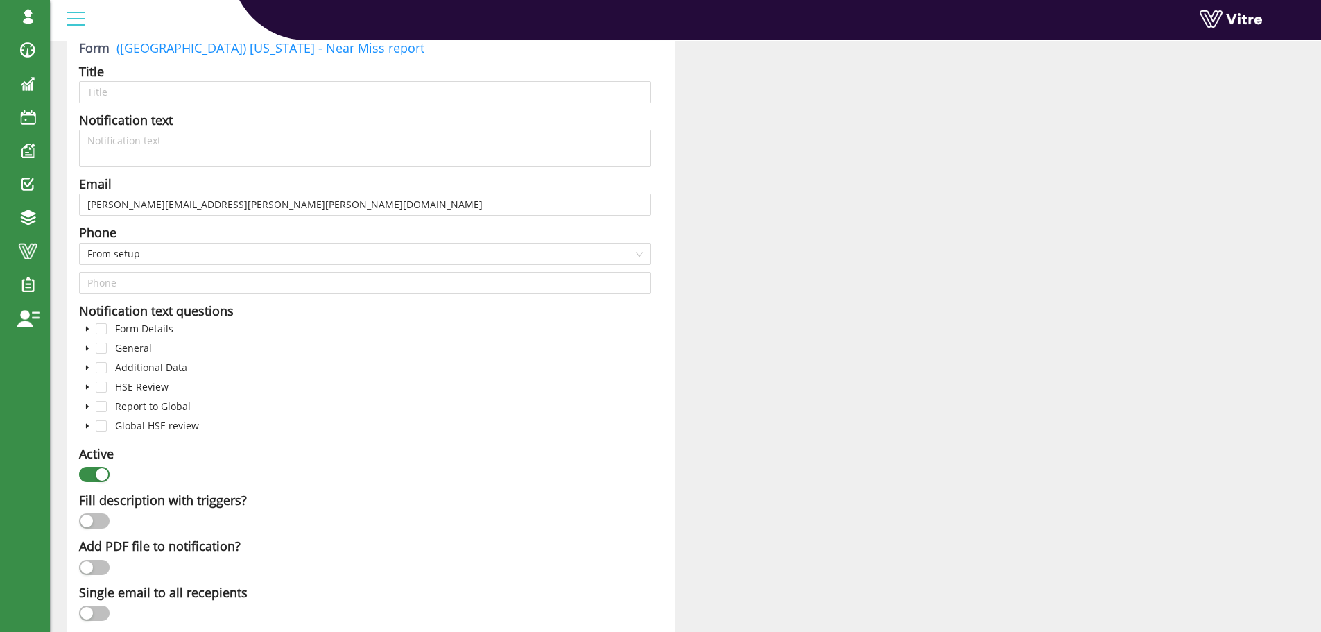
click at [87, 329] on icon "caret-down" at bounding box center [87, 329] width 3 height 5
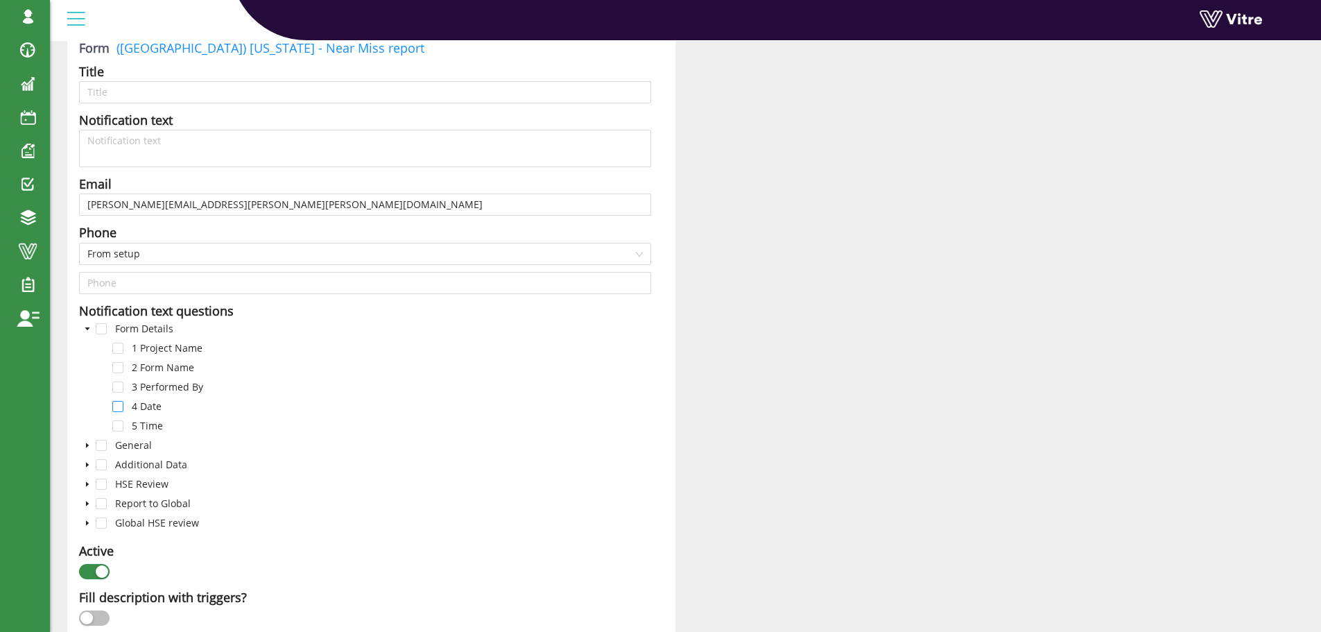
click at [117, 405] on span at bounding box center [117, 406] width 11 height 11
click at [89, 446] on icon "caret-down" at bounding box center [87, 445] width 7 height 7
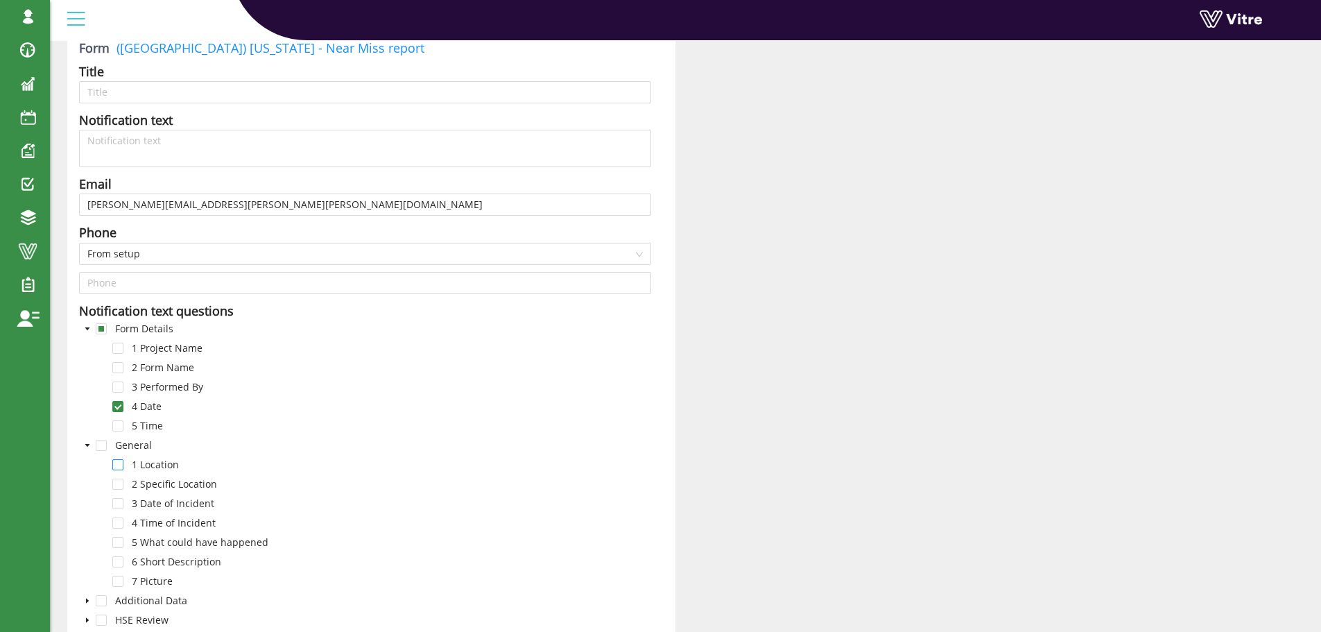
click at [116, 466] on span at bounding box center [117, 464] width 11 height 11
click at [116, 484] on span at bounding box center [117, 483] width 11 height 11
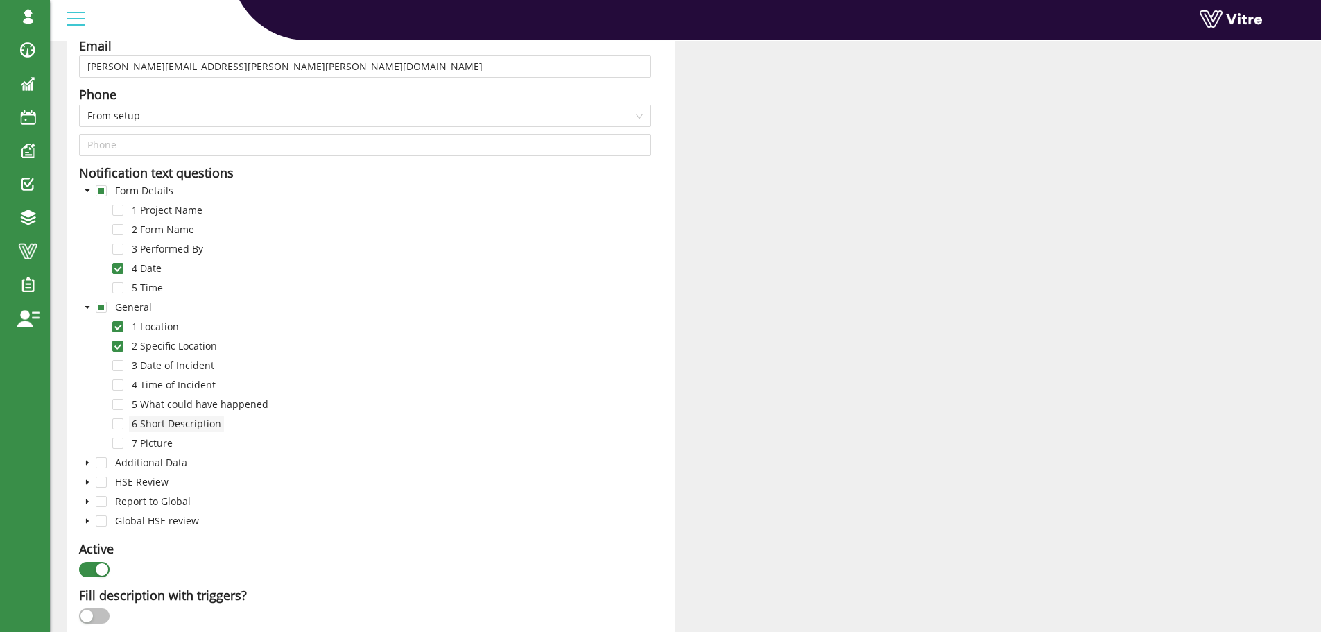
scroll to position [252, 0]
click at [116, 363] on span at bounding box center [117, 364] width 11 height 11
click at [117, 383] on span at bounding box center [117, 384] width 11 height 11
click at [87, 478] on icon "caret-down" at bounding box center [87, 481] width 7 height 7
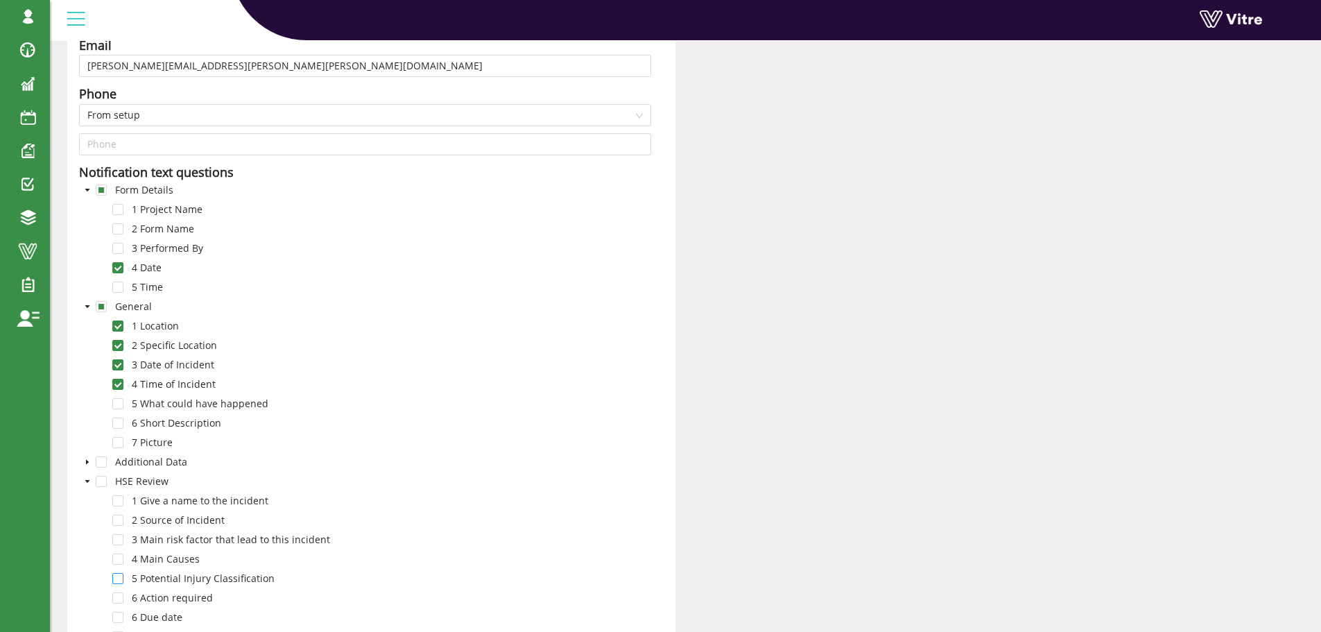
click at [118, 578] on span at bounding box center [117, 578] width 11 height 11
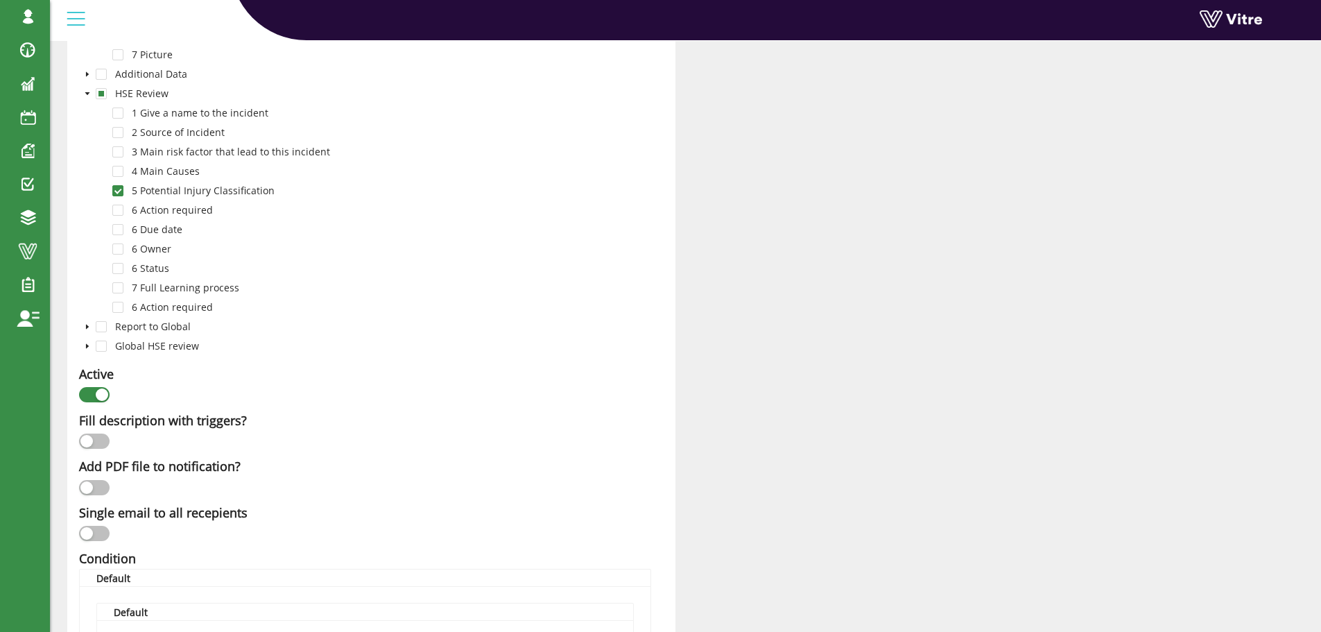
scroll to position [668, 0]
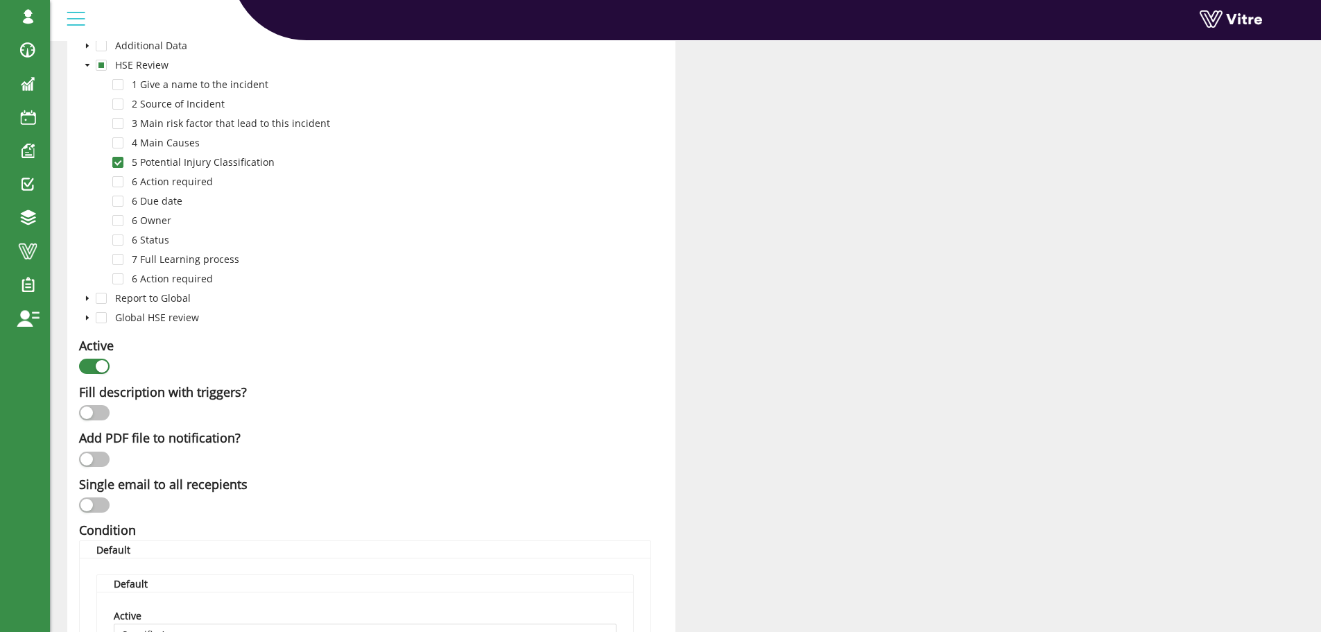
click at [100, 455] on button "button" at bounding box center [94, 458] width 31 height 15
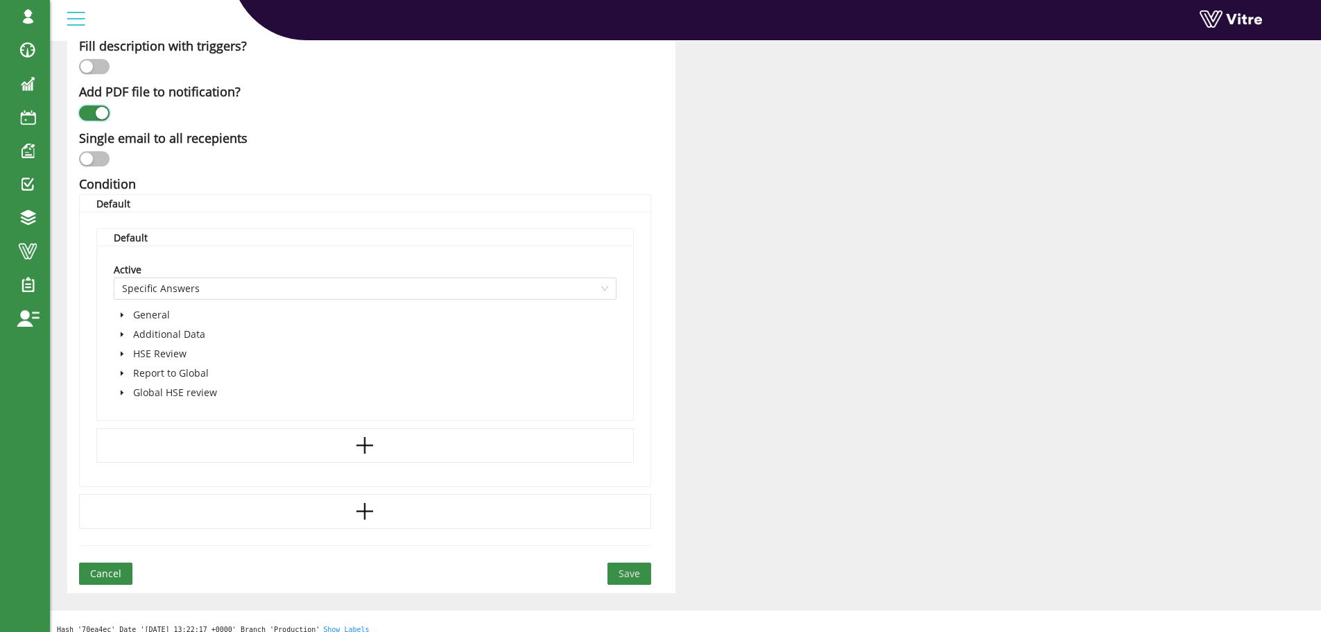
scroll to position [1014, 0]
click at [121, 313] on icon "caret-down" at bounding box center [122, 313] width 3 height 5
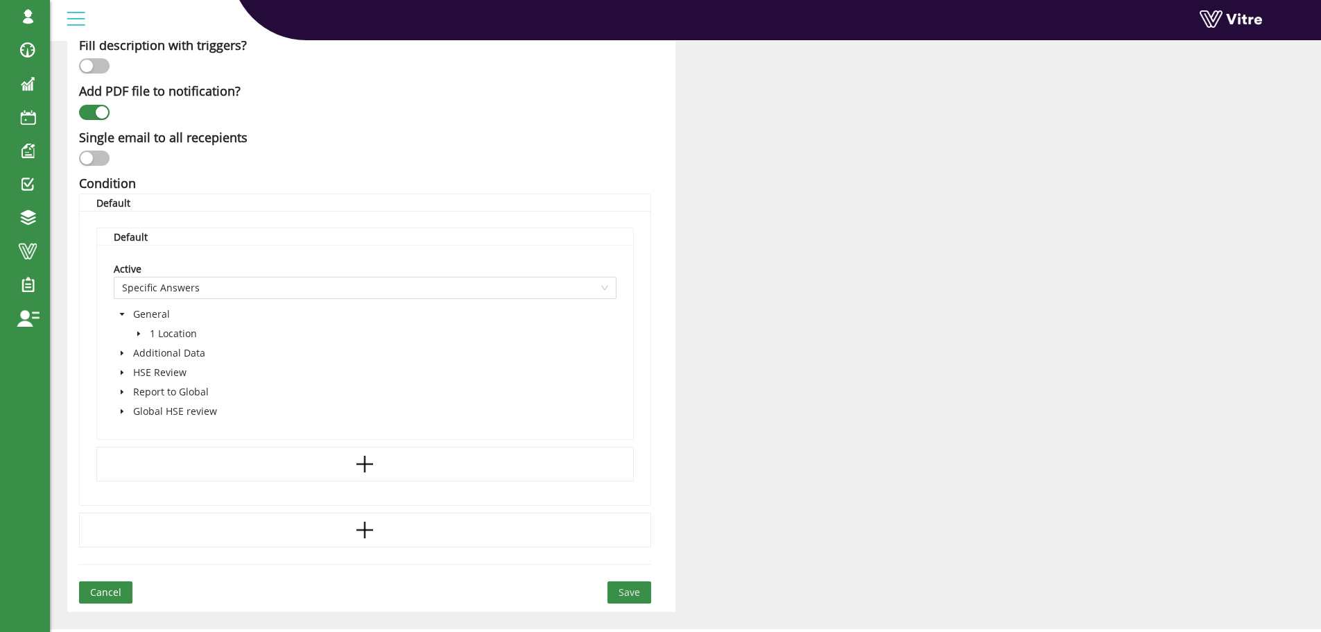
click at [139, 334] on icon "caret-down" at bounding box center [138, 333] width 3 height 5
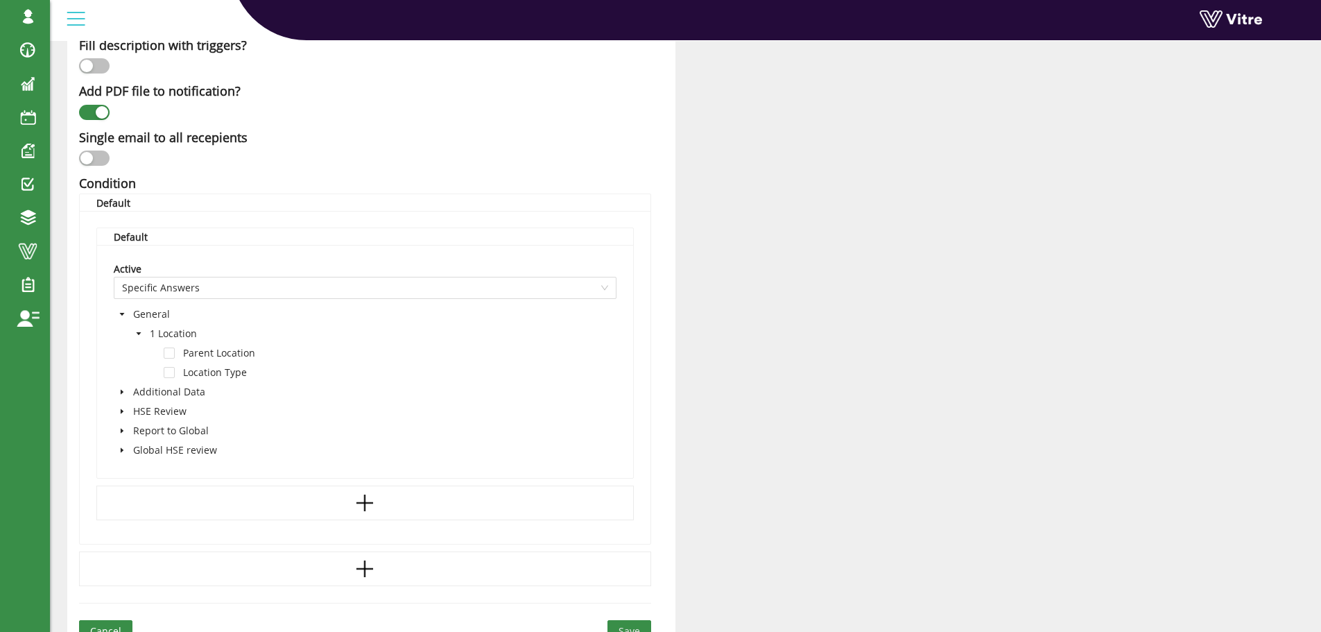
click at [139, 334] on icon "caret-down" at bounding box center [139, 332] width 5 height 3
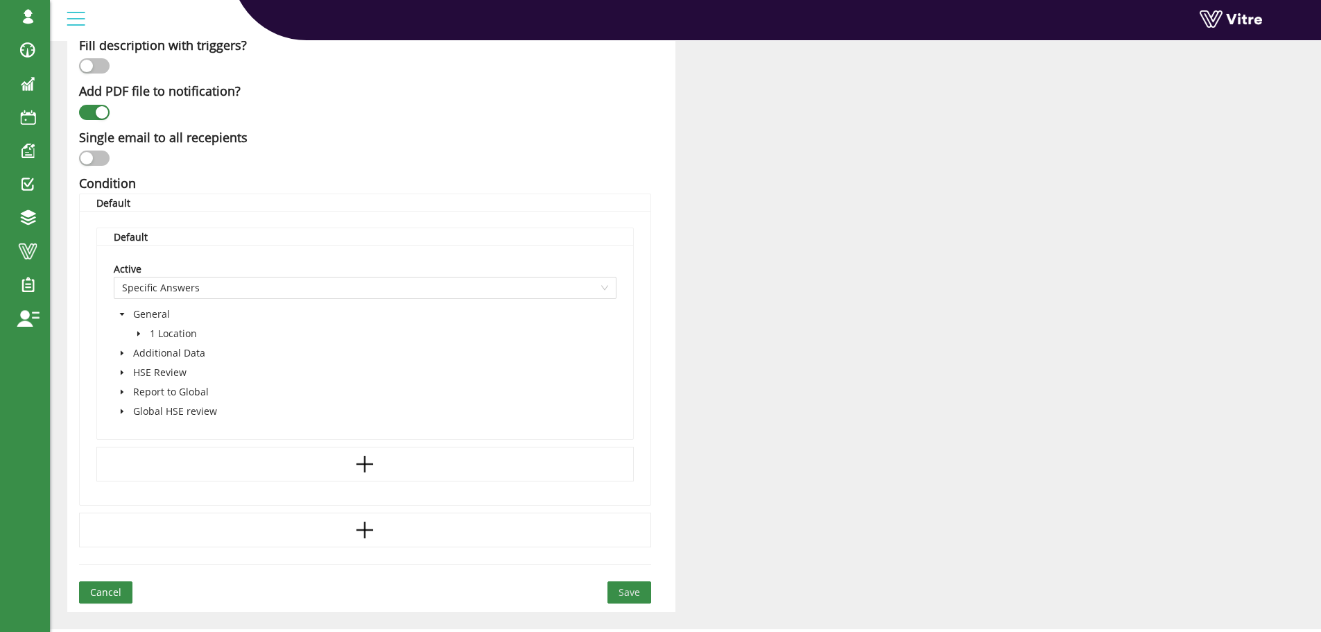
click at [124, 313] on icon "caret-down" at bounding box center [122, 314] width 7 height 7
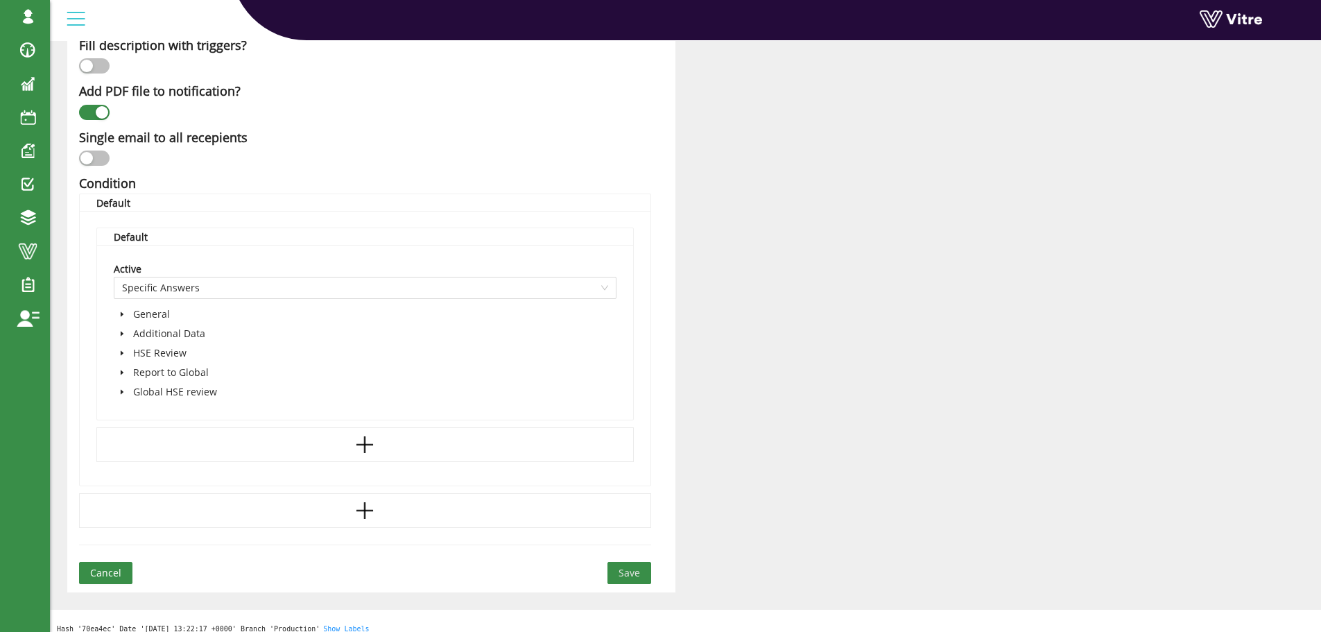
click at [121, 349] on icon "caret-down" at bounding box center [122, 352] width 7 height 7
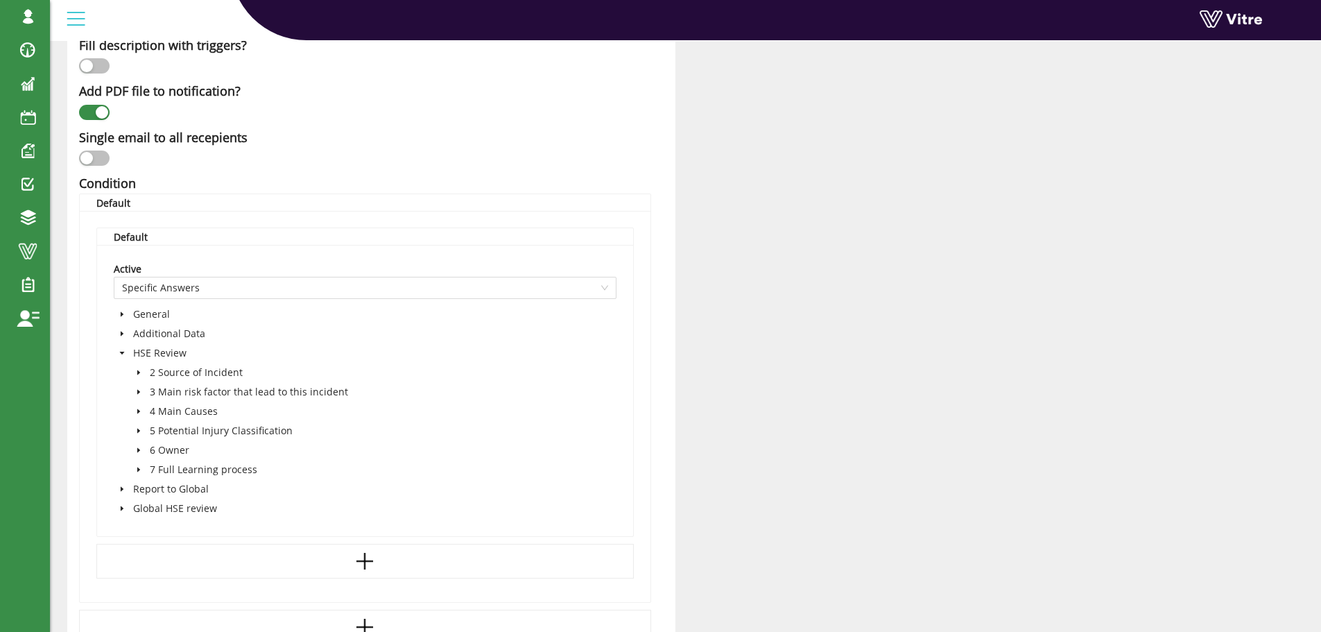
click at [123, 352] on icon "caret-down" at bounding box center [122, 352] width 5 height 3
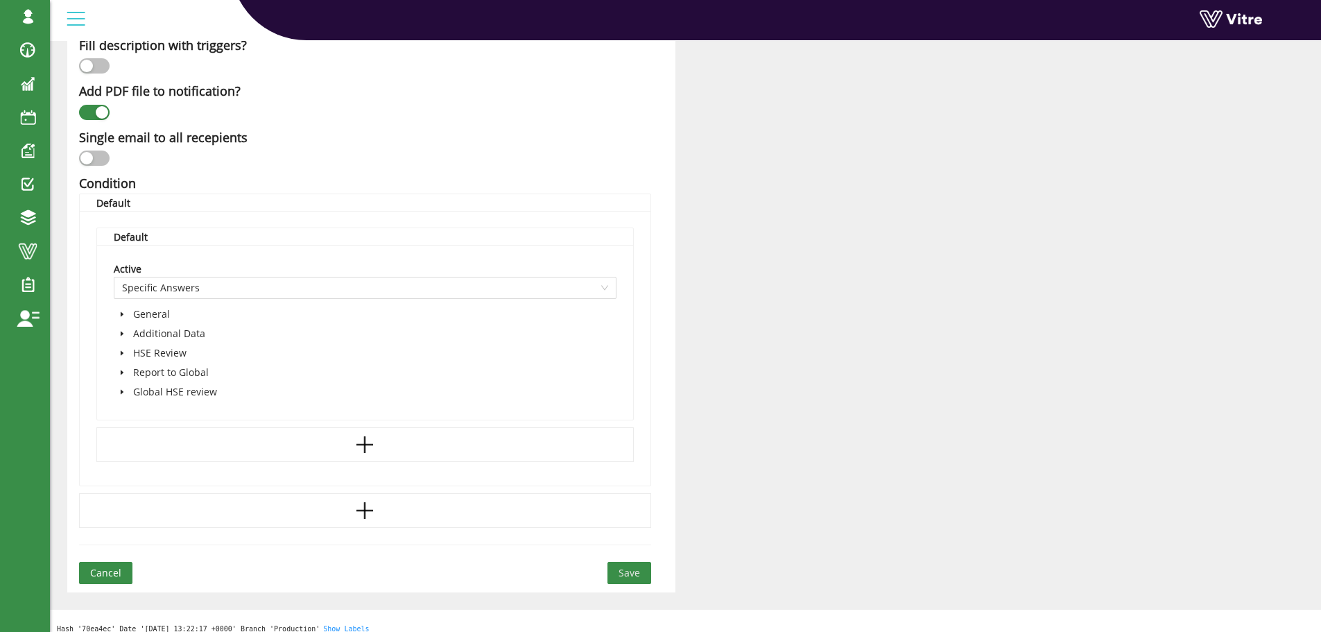
click at [123, 333] on icon "caret-down" at bounding box center [122, 333] width 7 height 7
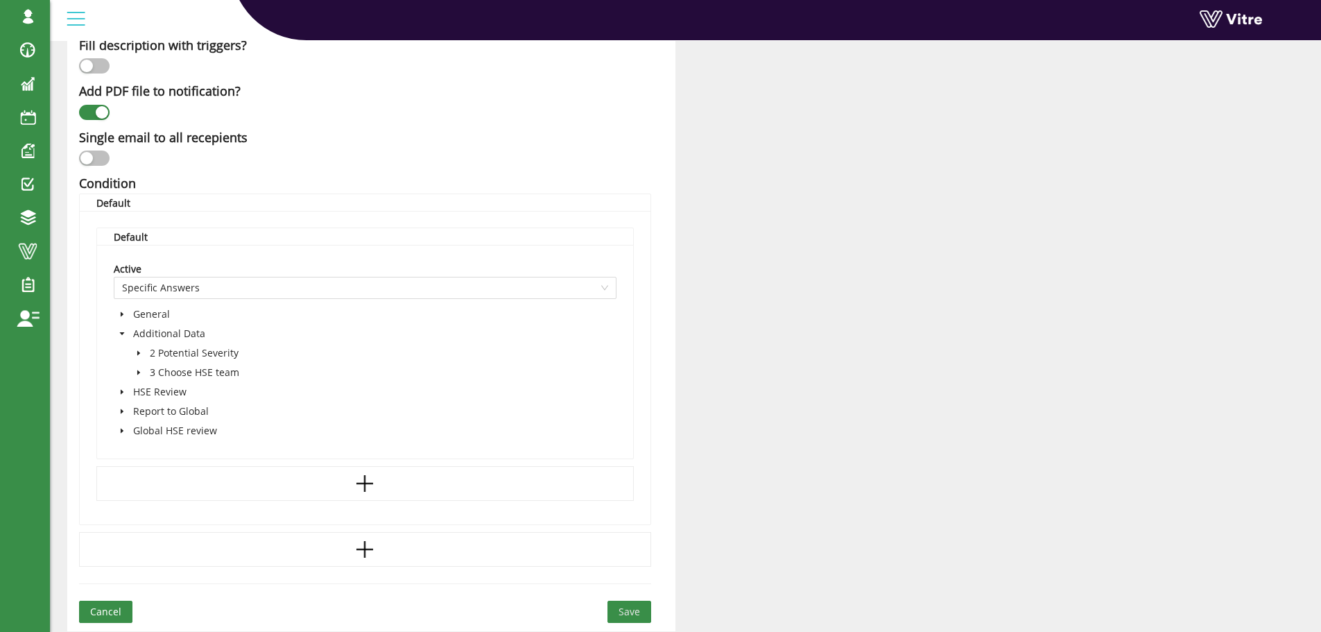
click at [137, 373] on icon "caret-down" at bounding box center [138, 372] width 3 height 5
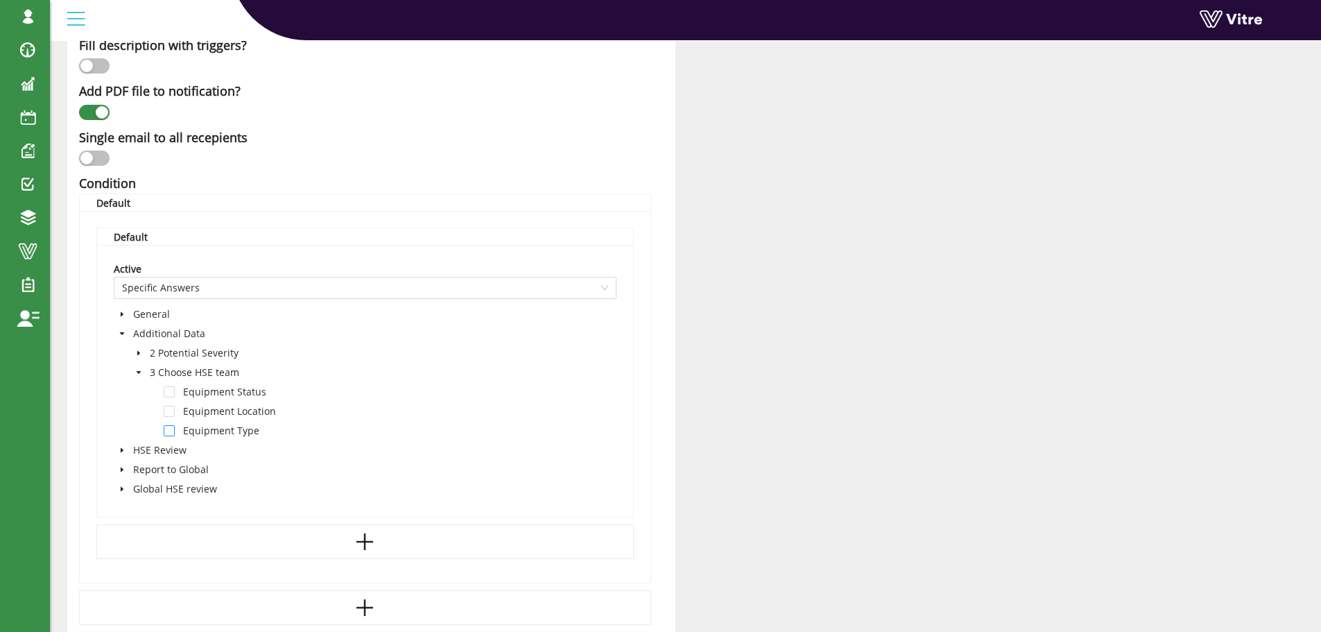
click at [171, 432] on span at bounding box center [169, 430] width 11 height 11
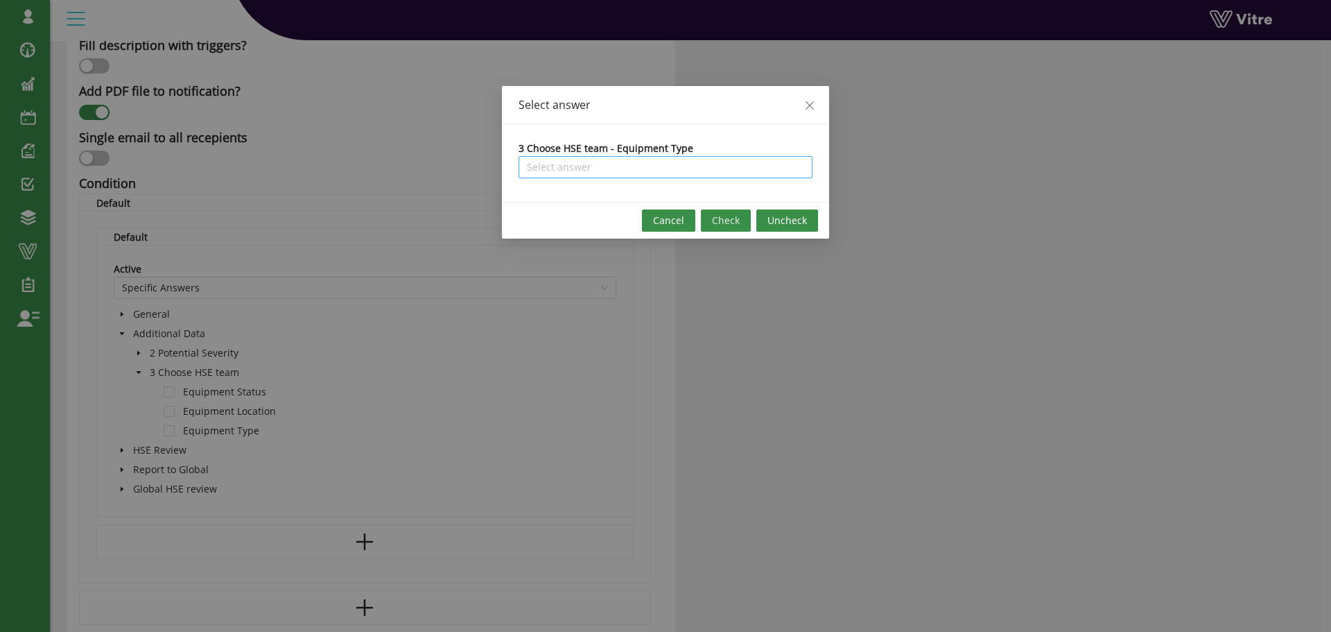
click at [661, 168] on input "search" at bounding box center [665, 167] width 277 height 21
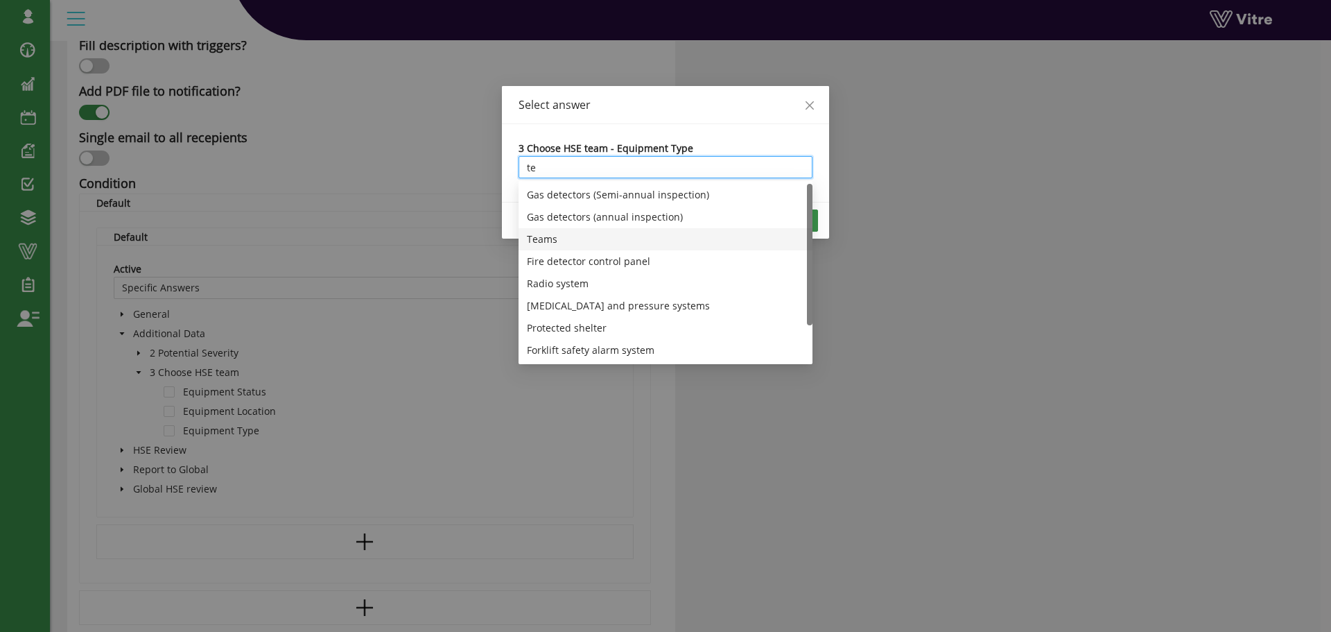
click at [543, 242] on div "Teams" at bounding box center [665, 239] width 277 height 15
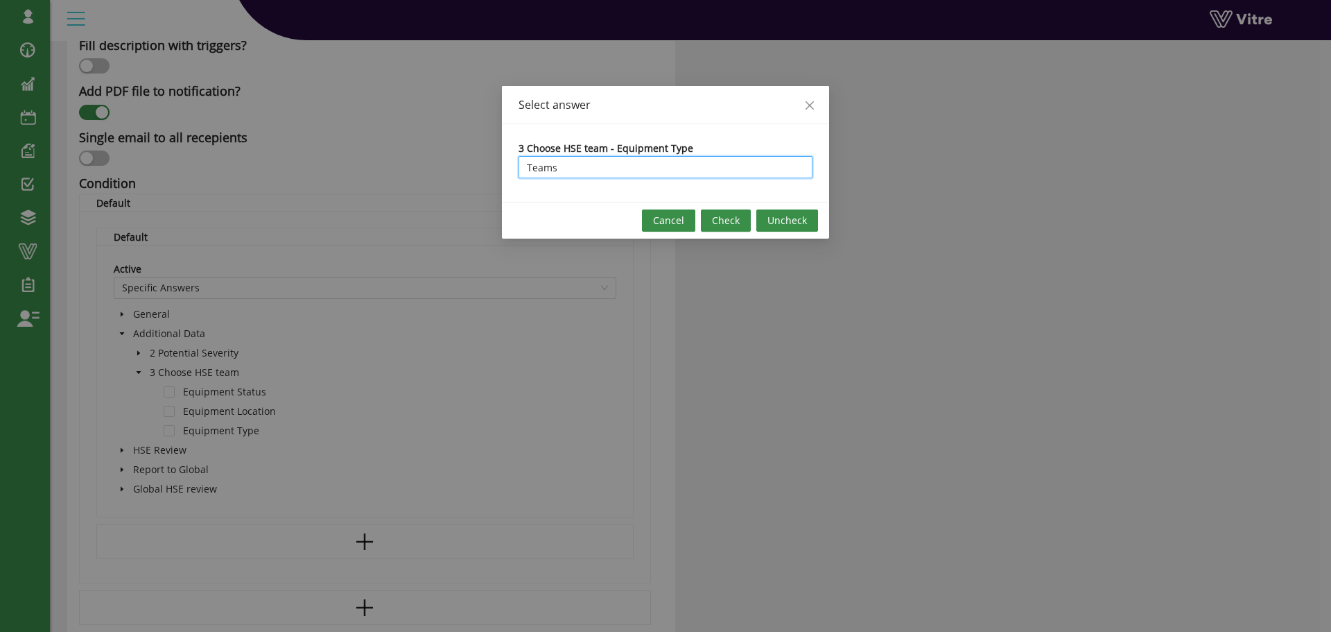
type input "Teams"
click at [730, 218] on span "Check" at bounding box center [726, 220] width 28 height 15
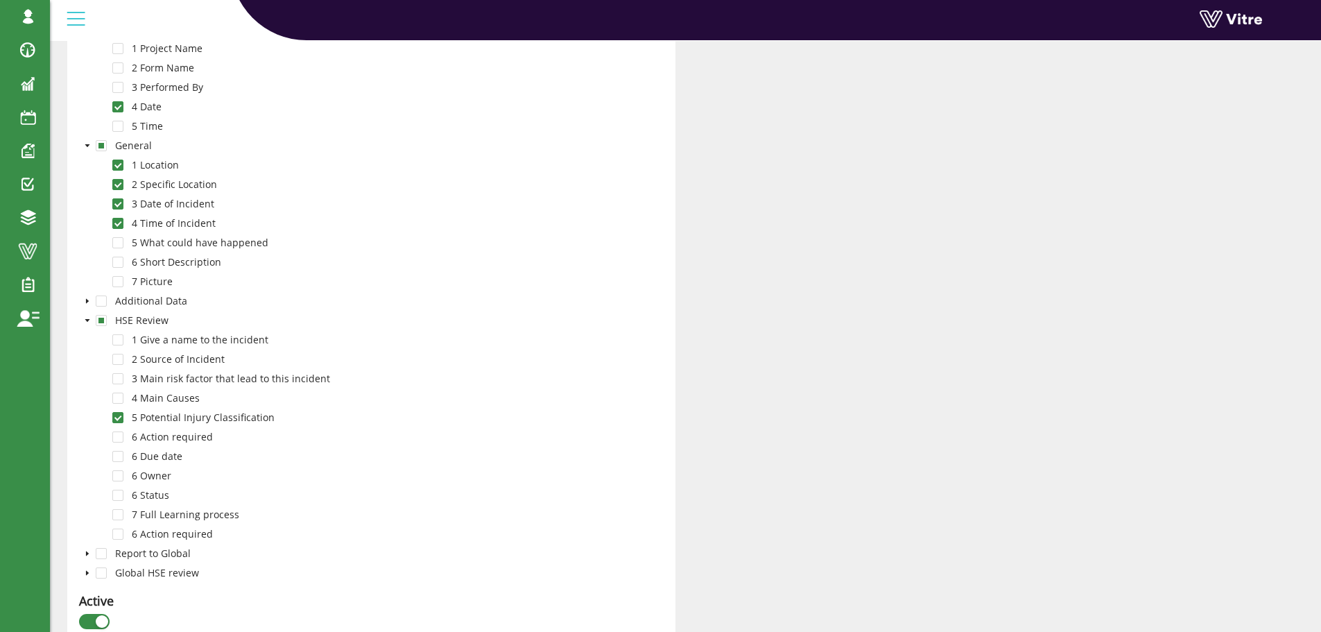
scroll to position [0, 0]
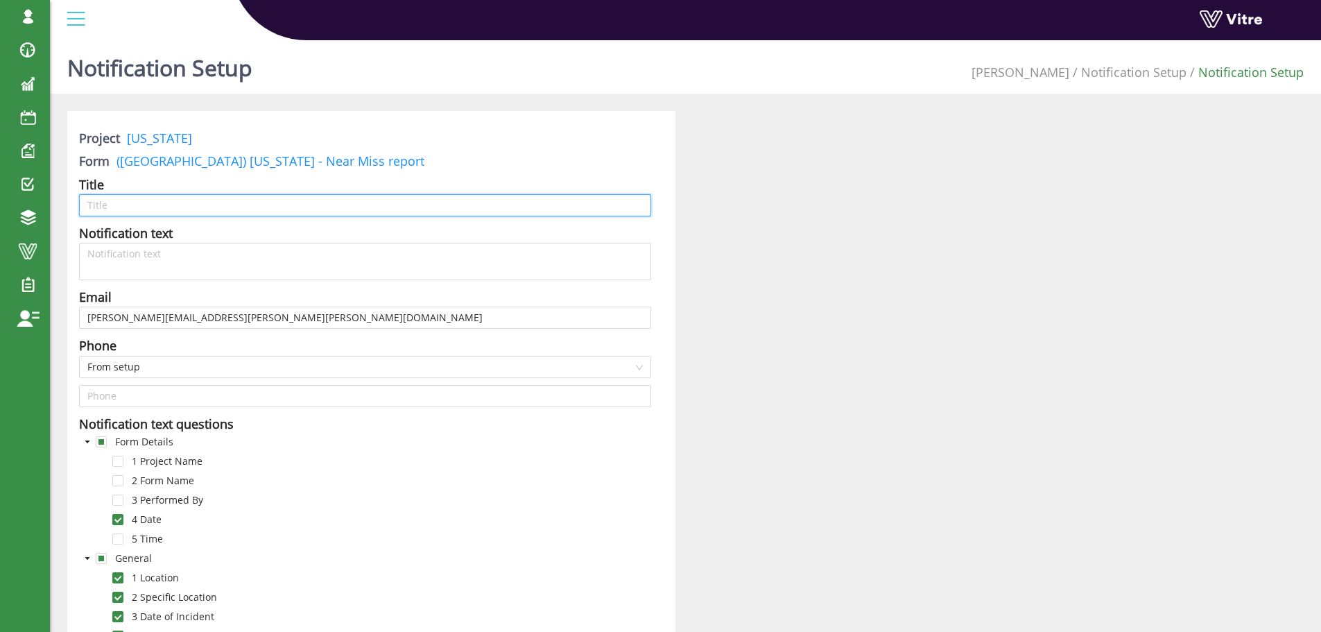
click at [189, 206] on input "text" at bounding box center [365, 205] width 572 height 22
paste input "An injury was reported at [US_STATE]"
drag, startPoint x: 94, startPoint y: 207, endPoint x: 128, endPoint y: 206, distance: 34.0
click at [128, 206] on input "An injury was reported at [US_STATE]" at bounding box center [365, 205] width 572 height 22
type input "A Near Miss was reported at Georgia"
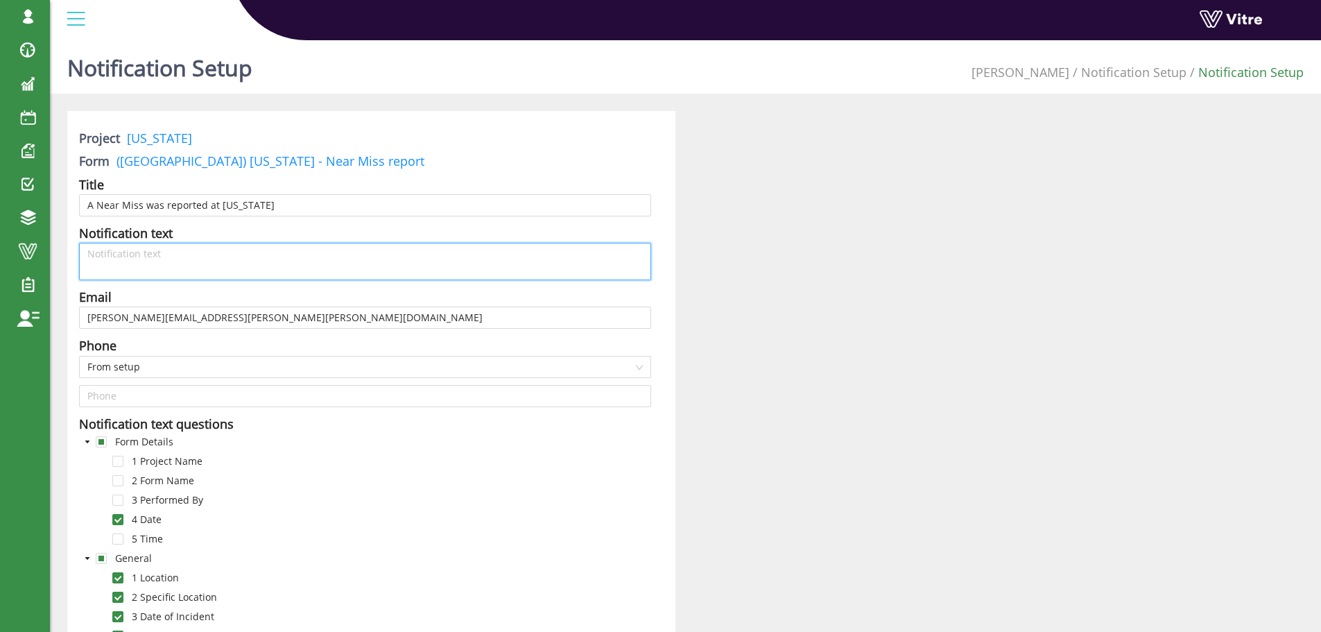
click at [178, 252] on textarea at bounding box center [365, 261] width 572 height 37
click at [128, 251] on textarea at bounding box center [365, 261] width 572 height 37
paste textarea "See attached the injury report"
type textarea "See attached the injury report"
drag, startPoint x: 165, startPoint y: 253, endPoint x: 190, endPoint y: 252, distance: 25.0
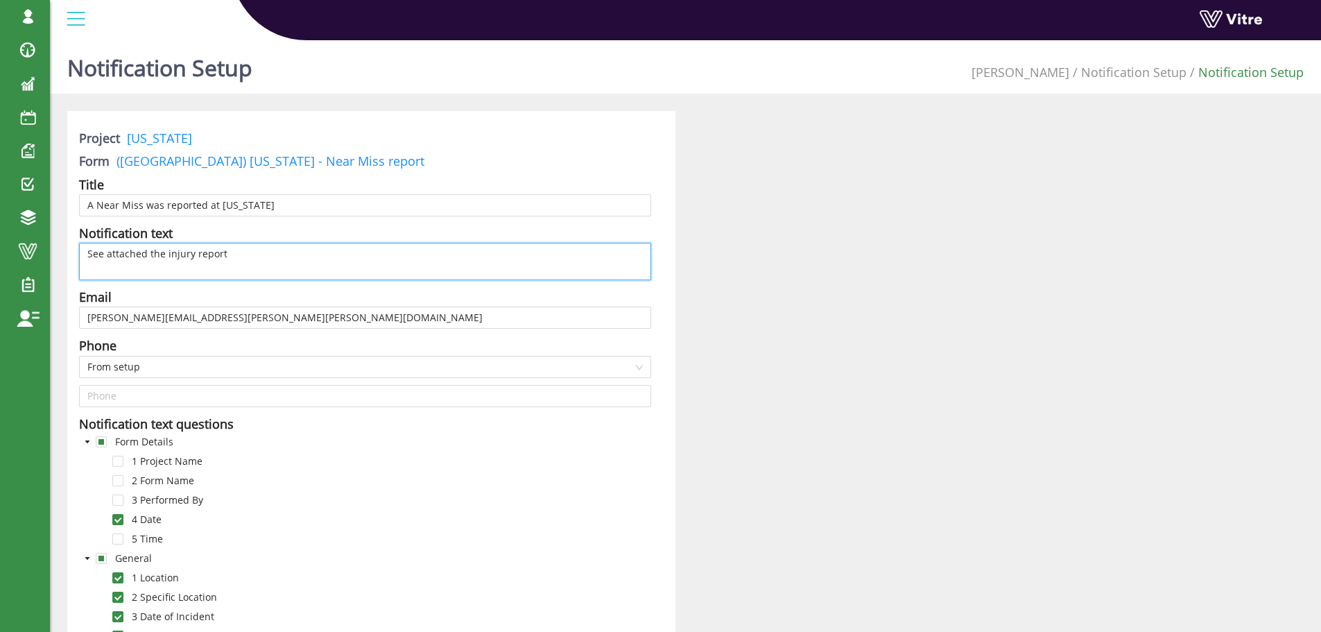
click at [190, 252] on textarea "See attached the injury report" at bounding box center [365, 261] width 572 height 37
type textarea "See attached the n report"
type textarea "See attached the ne report"
type textarea "See attached the nea report"
type textarea "See attached the near report"
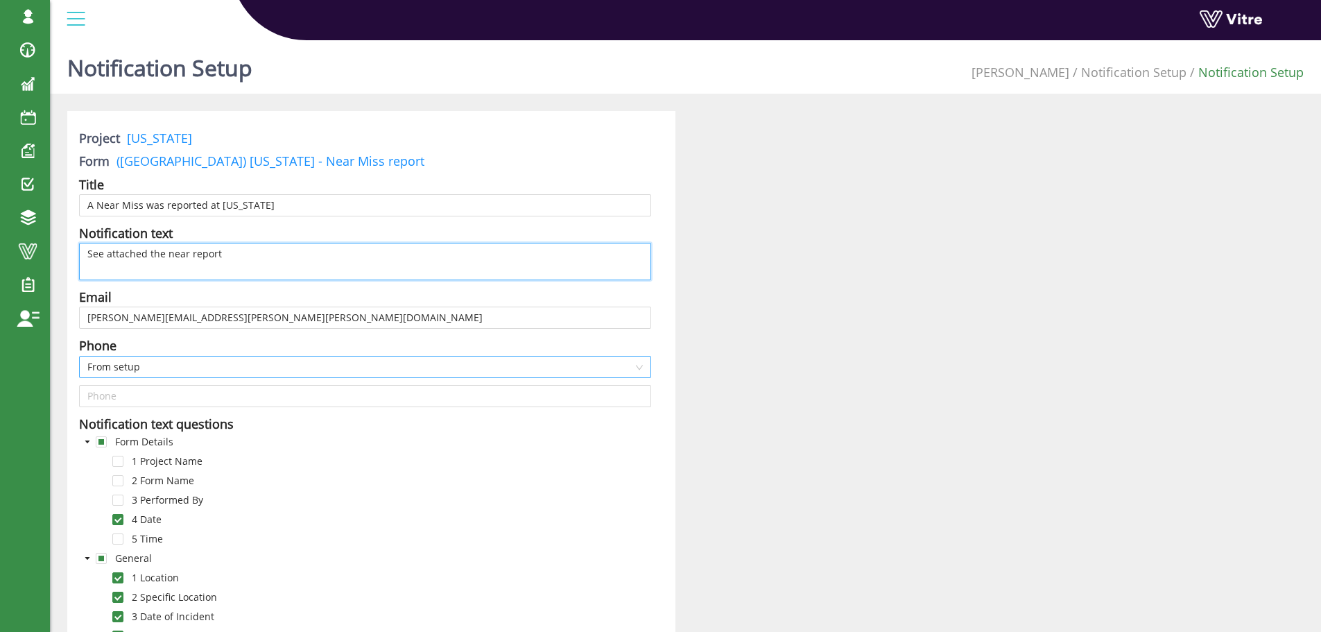
type textarea "See attached the near report"
type textarea "See attached the near n report"
type textarea "See attached the near nu report"
type textarea "See attached the near n= report"
type textarea "See attached the near n report"
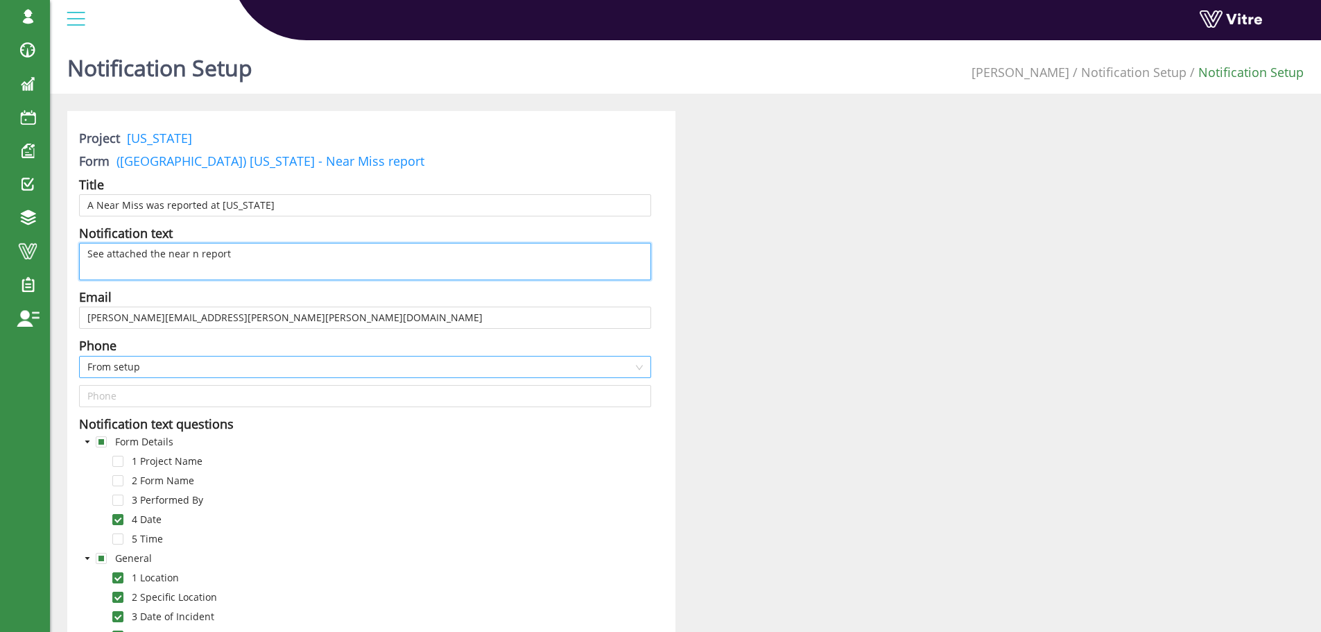
type textarea "See attached the near report"
type textarea "See attached the near m report"
type textarea "See attached the near mi report"
type textarea "See attached the near mis report"
type textarea "See attached the near miss report"
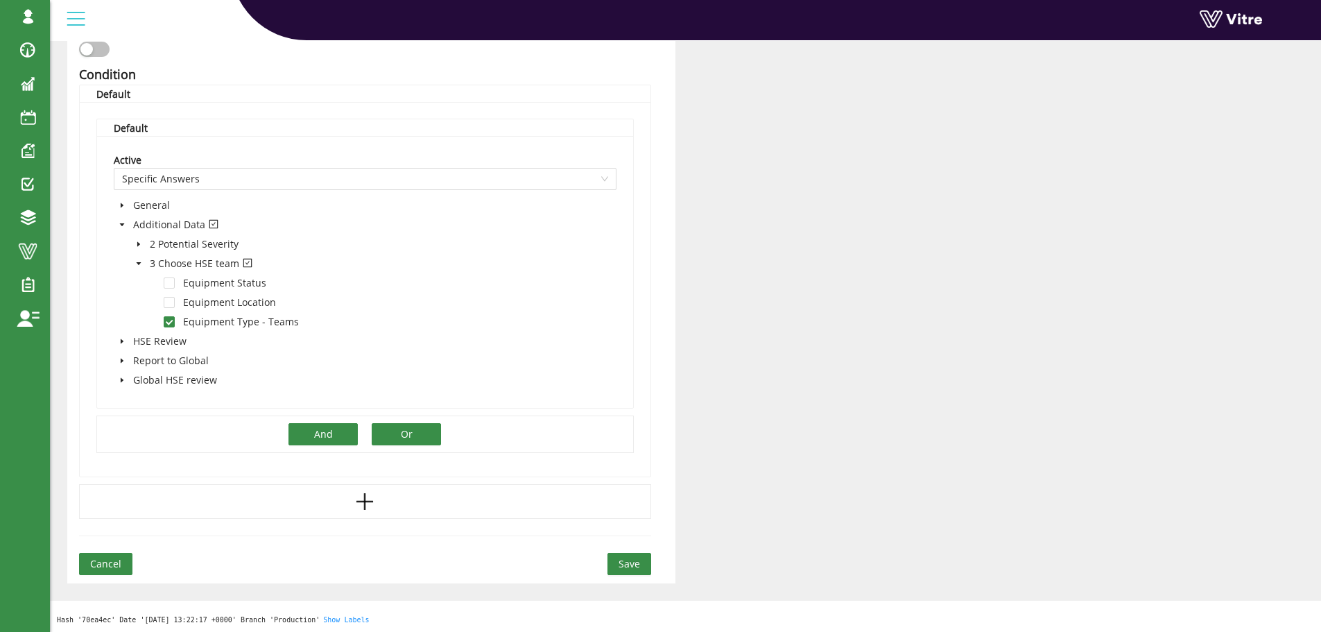
scroll to position [1123, 0]
type textarea "See attached the near miss report"
click at [628, 560] on span "Save" at bounding box center [628, 561] width 21 height 15
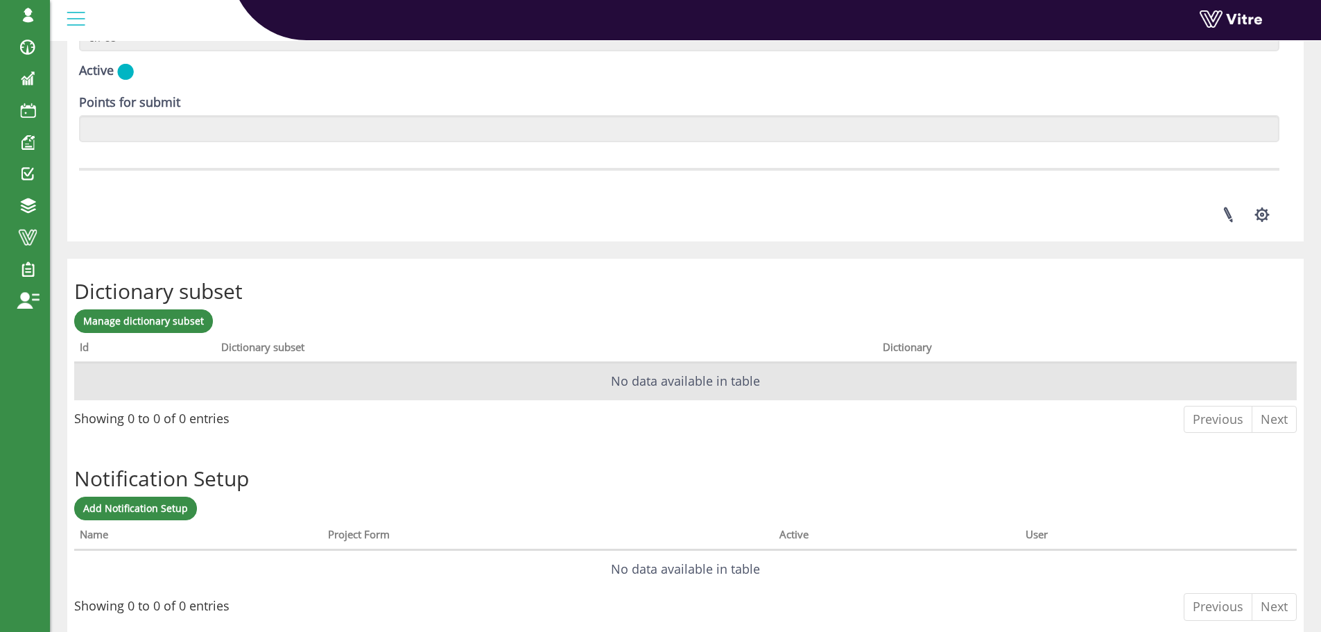
scroll to position [1911, 0]
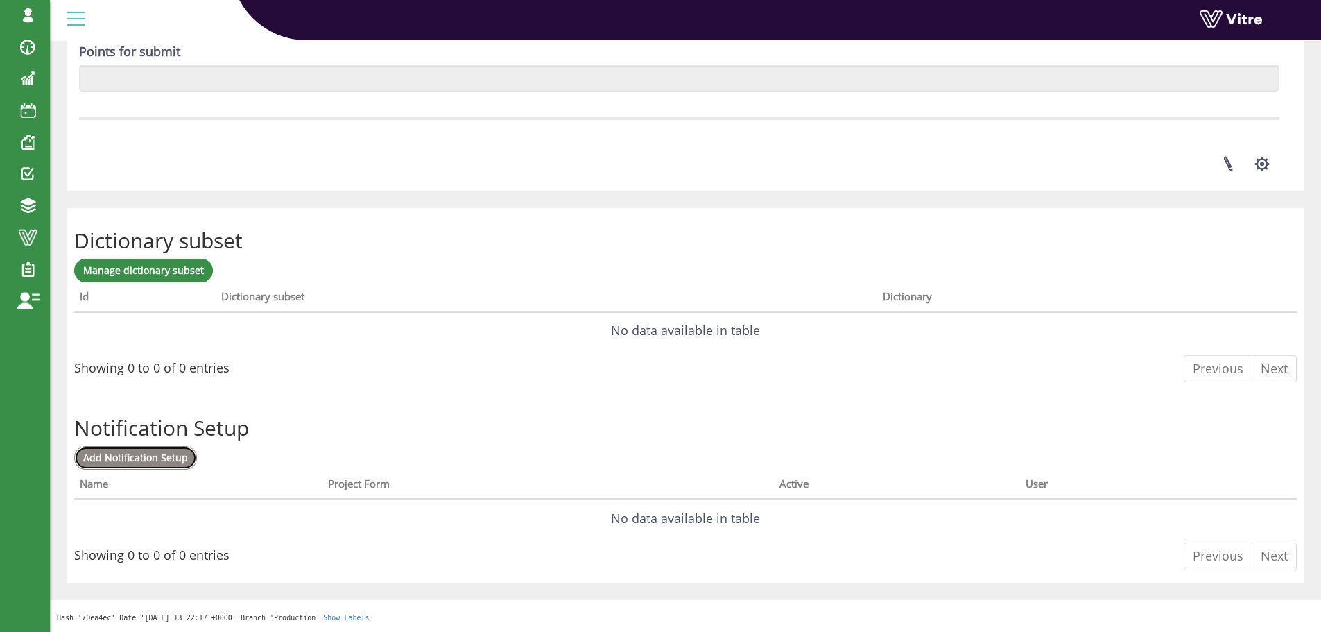
click at [152, 456] on span "Add Notification Setup" at bounding box center [135, 457] width 105 height 13
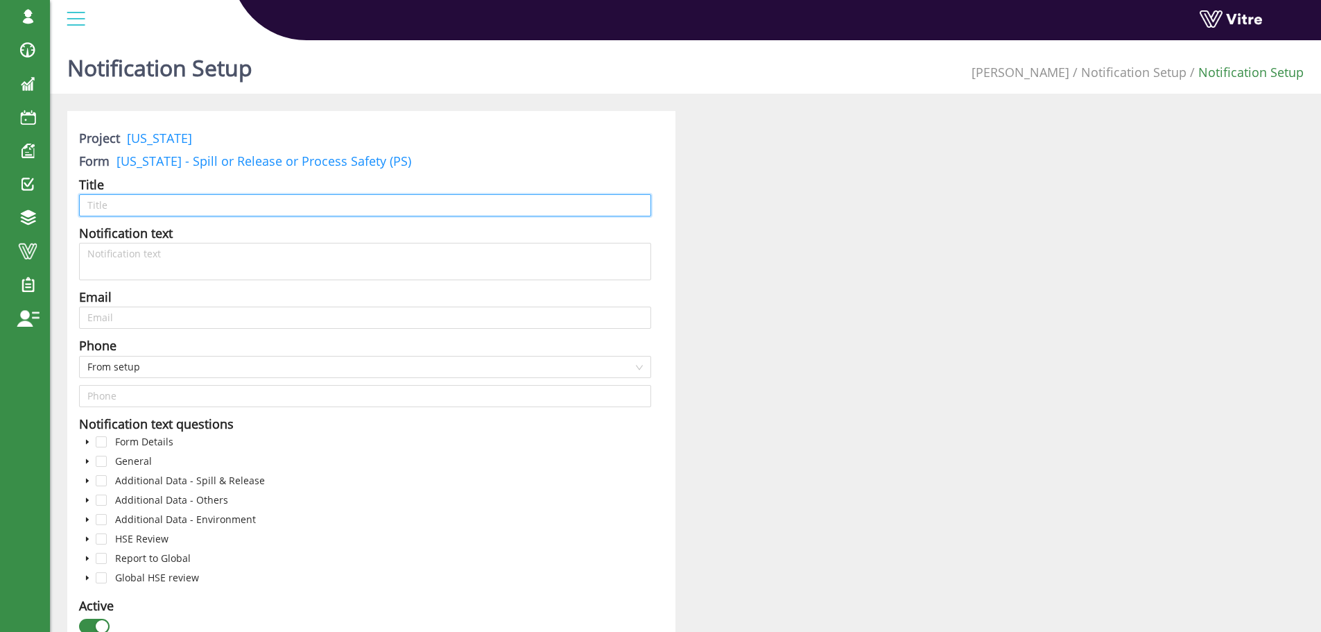
click at [293, 207] on input "text" at bounding box center [365, 205] width 572 height 22
paste input "An injury was reported at [US_STATE]"
drag, startPoint x: 94, startPoint y: 205, endPoint x: 148, endPoint y: 204, distance: 53.4
click at [148, 204] on input "An injury was reported at [US_STATE]" at bounding box center [365, 205] width 572 height 22
type input "A Spill or Release or Process Safety reported at [US_STATE]"
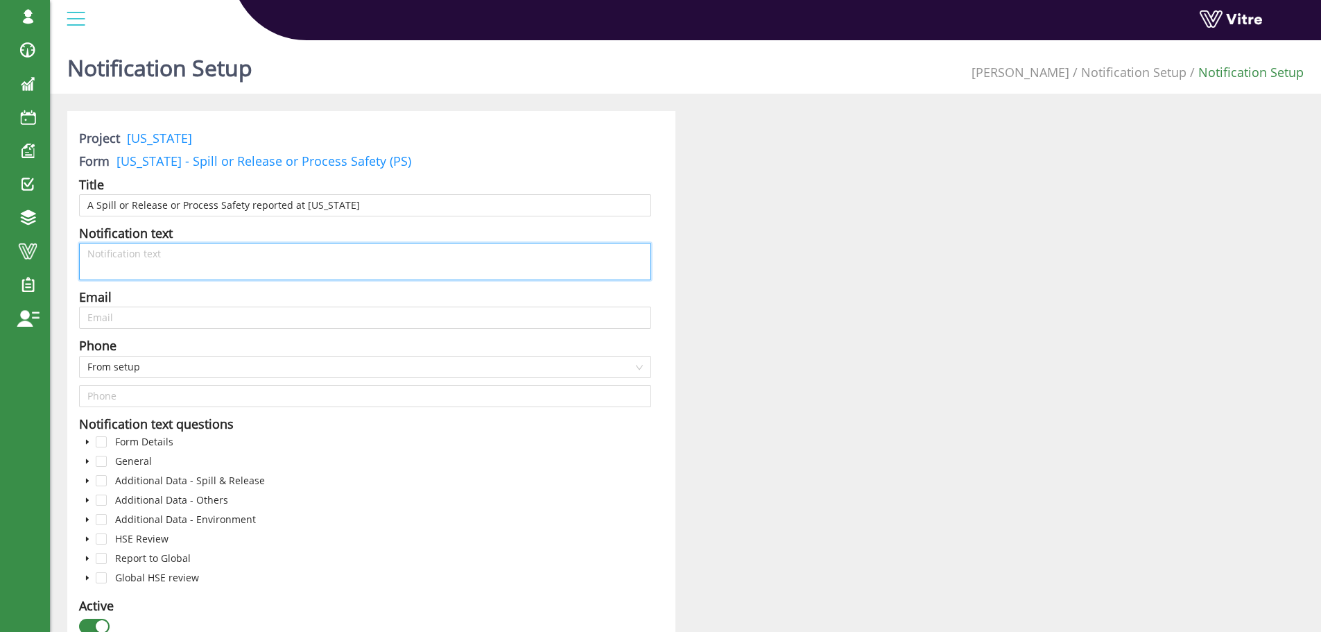
click at [153, 261] on textarea at bounding box center [365, 261] width 572 height 37
type textarea "S"
type textarea "Se"
type textarea "See"
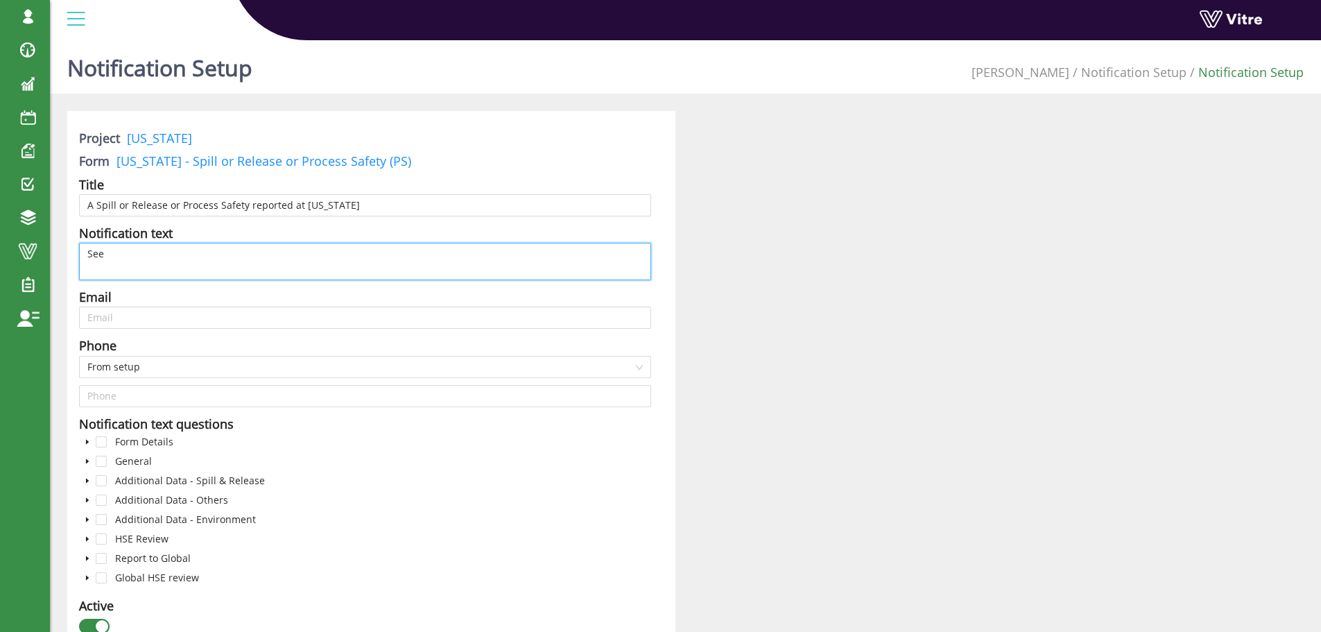
type textarea "See a"
type textarea "See at"
type textarea "See att"
type textarea "See atta"
type textarea "See attac"
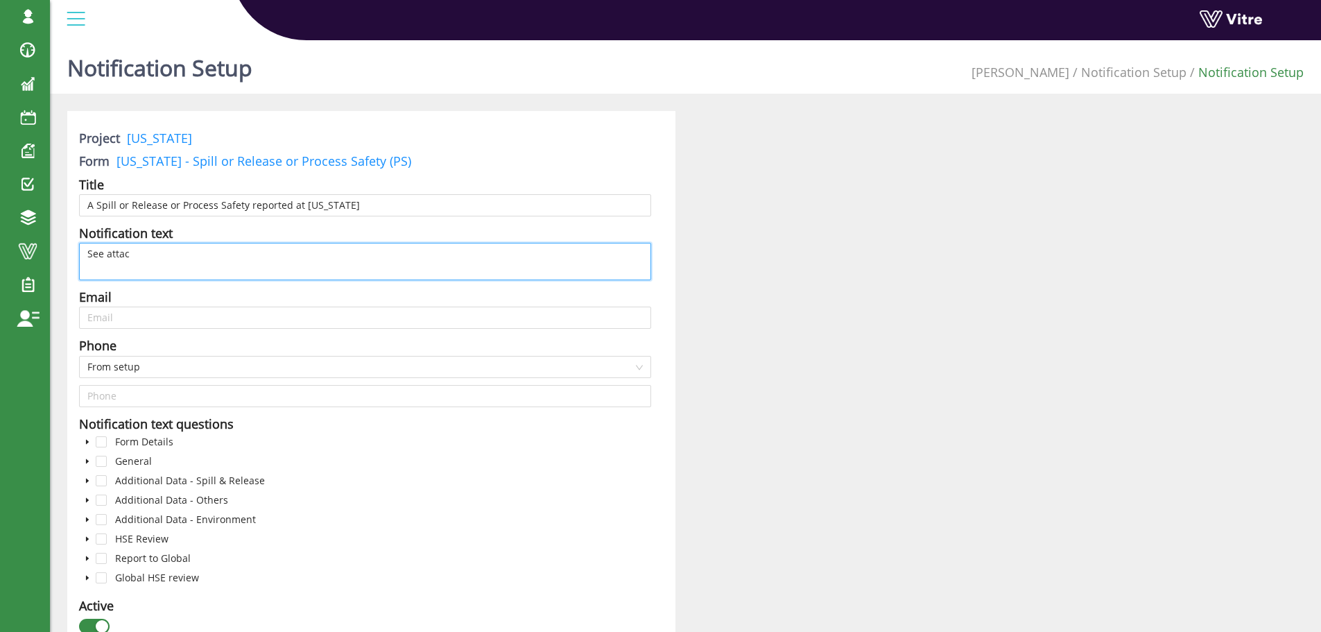
type textarea "See attach"
type textarea "See attache"
type textarea "See attached"
type textarea "See attached t"
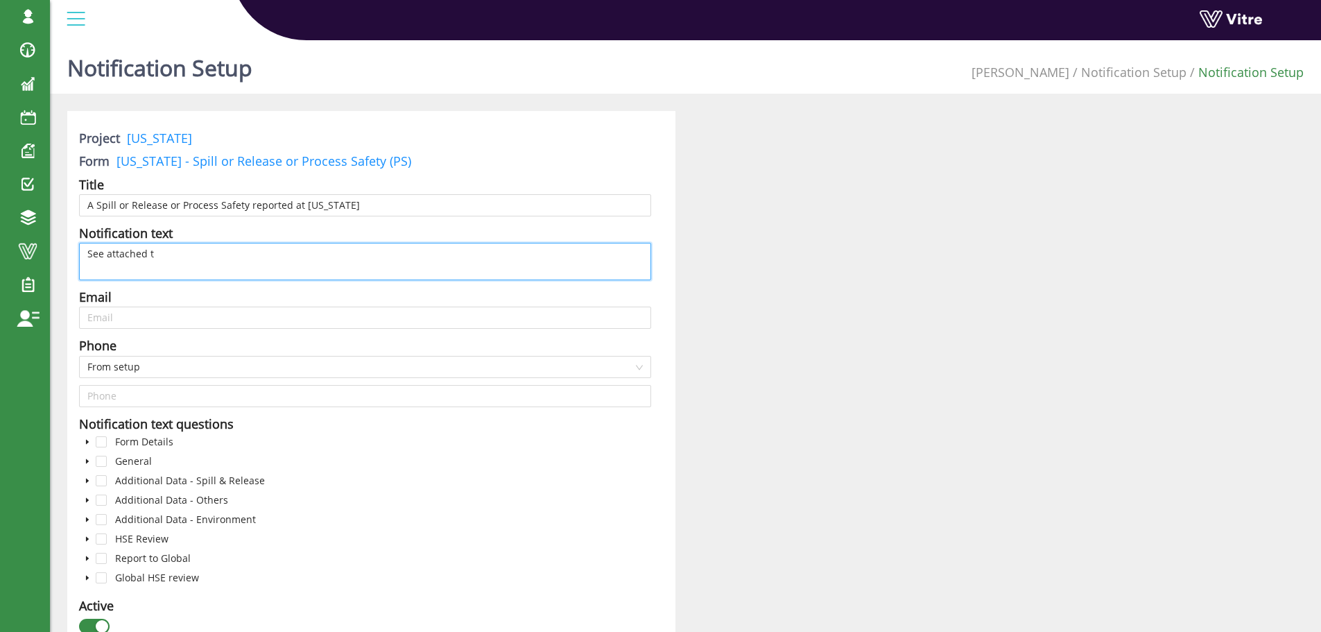
type textarea "See attached th"
type textarea "See attached the"
type textarea "See attached the s"
type textarea "See attached the sp"
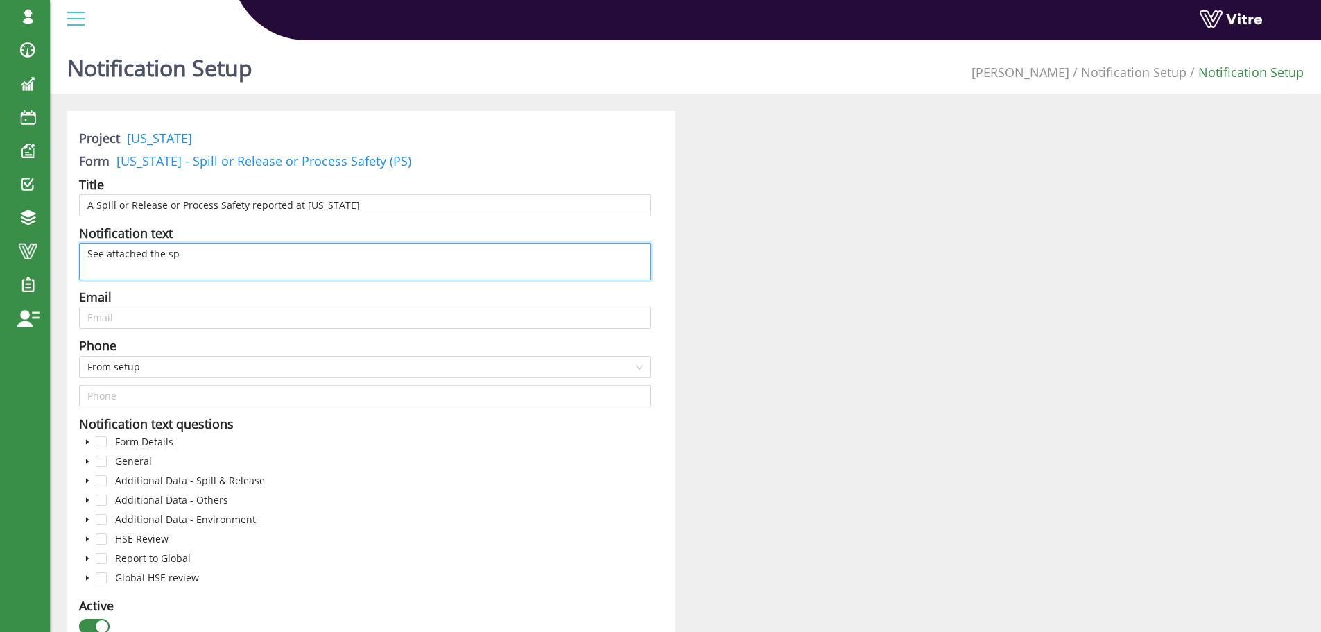
type textarea "See attached the spi"
type textarea "See attached the spil"
type textarea "See attached the spill"
type textarea "See attached the spill o"
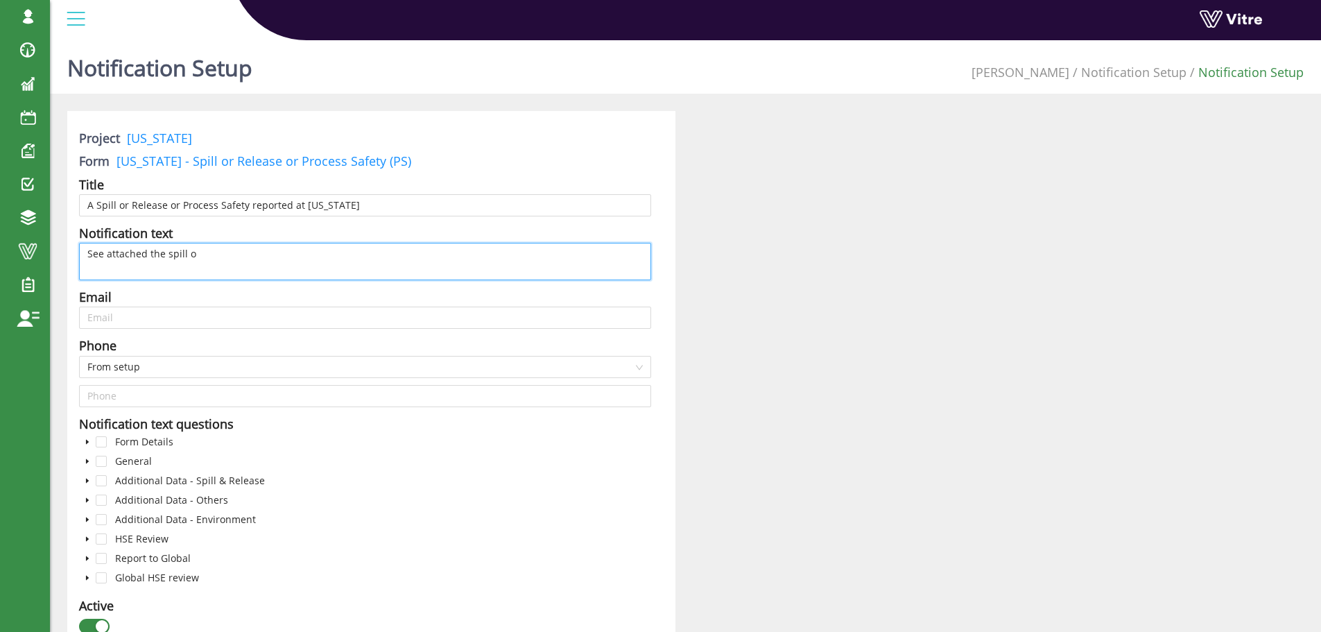
type textarea "See attached the spill or"
type textarea "See attached the spill or r"
type textarea "See attached the spill or re"
type textarea "See attached the spill or rel"
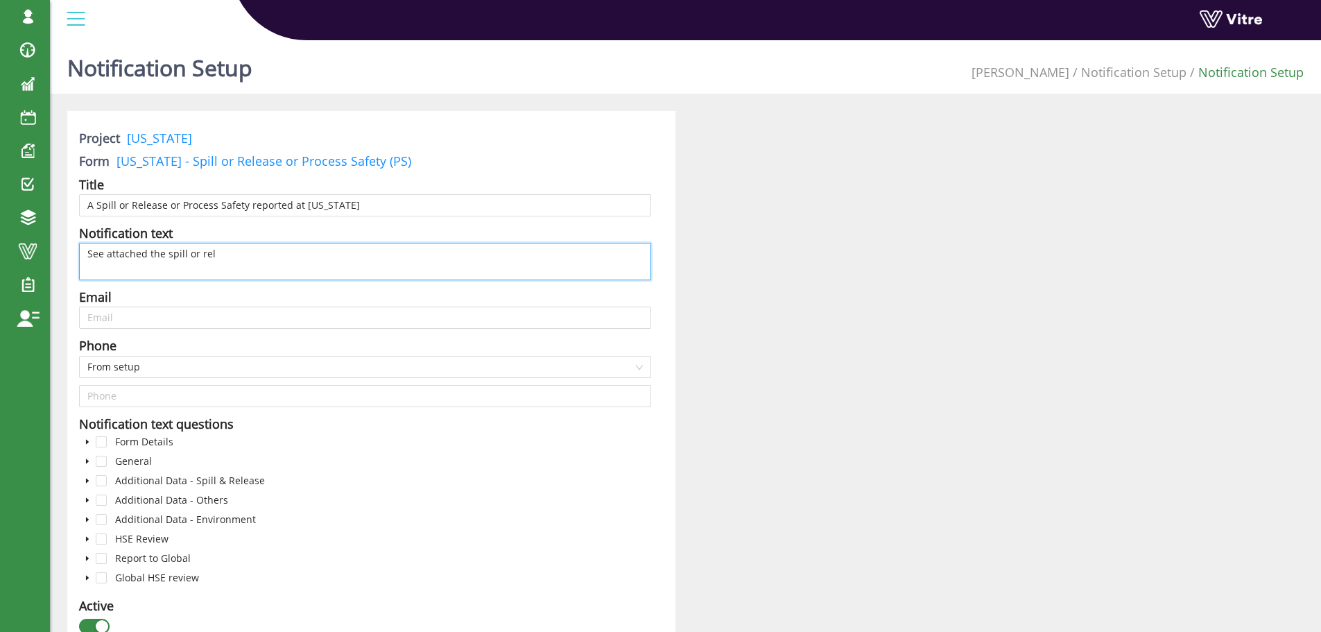
type textarea "See attached the spill or rele"
type textarea "See attached the spill or relea"
type textarea "See attached the spill or releas"
type textarea "See attached the spill or release"
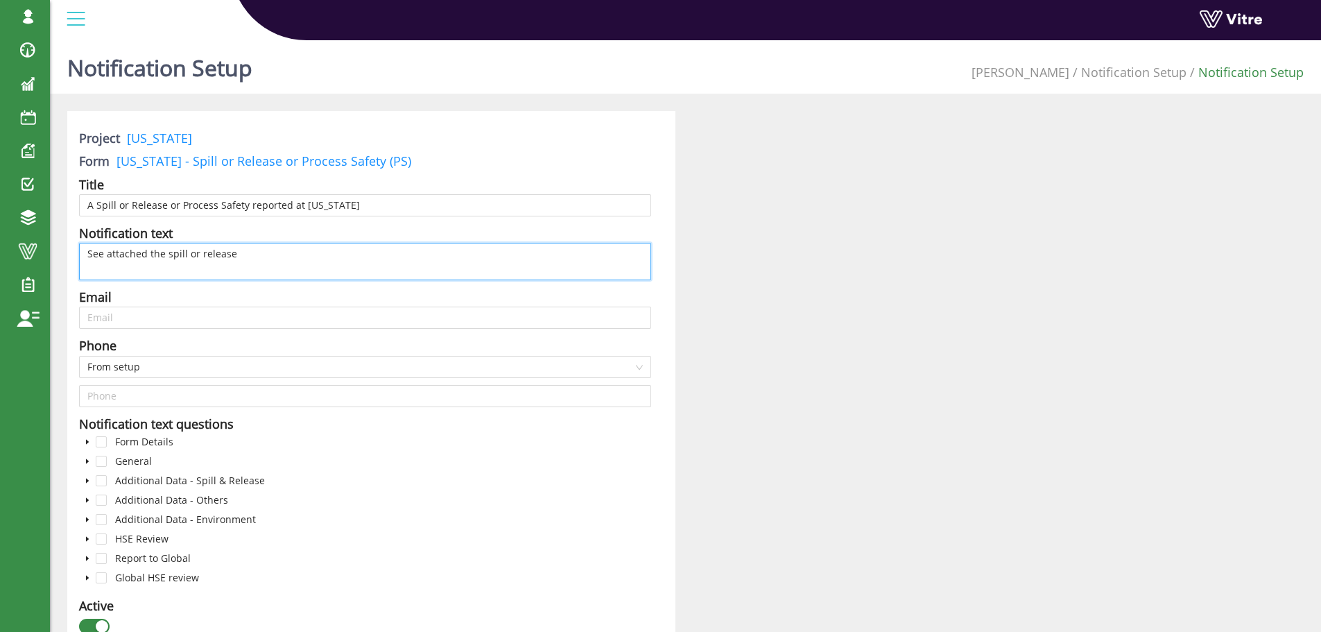
type textarea "See attached the spill or release o"
type textarea "See attached the spill or release or"
type textarea "See attached the spill or release or p"
type textarea "See attached the spill or release or pr"
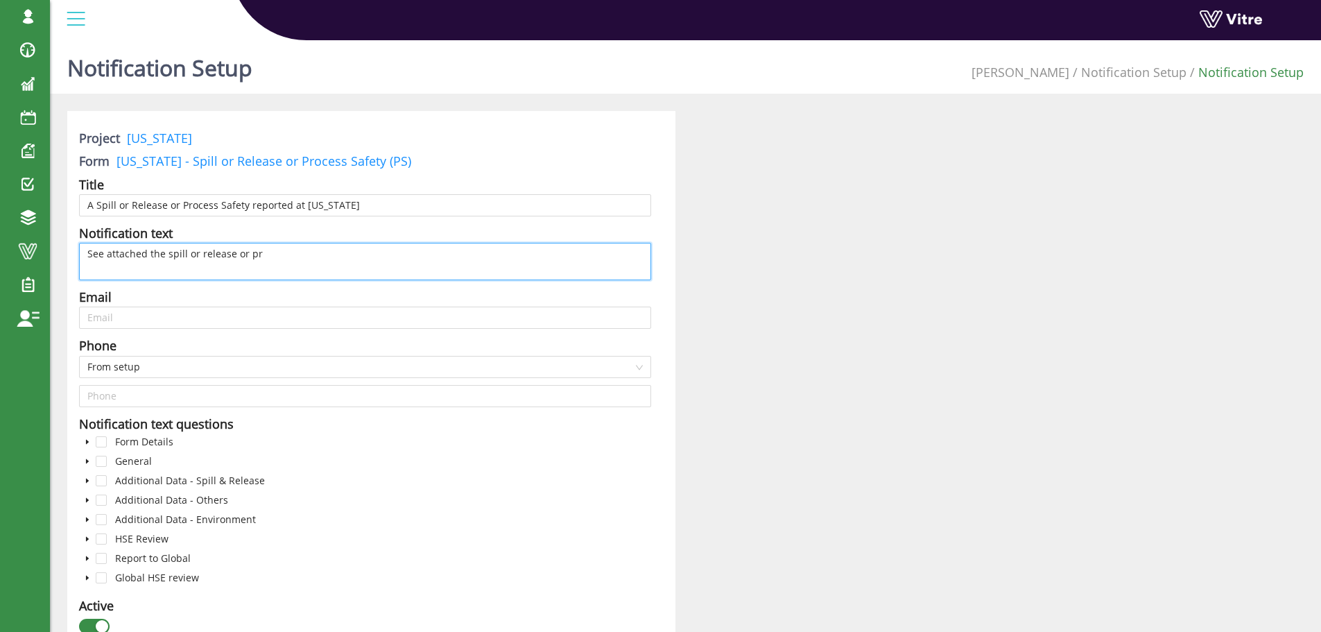
type textarea "See attached the spill or release or pro"
type textarea "See attached the spill or release or proc"
type textarea "See attached the spill or release or proce"
type textarea "See attached the spill or release or proces"
type textarea "See attached the spill or release or process"
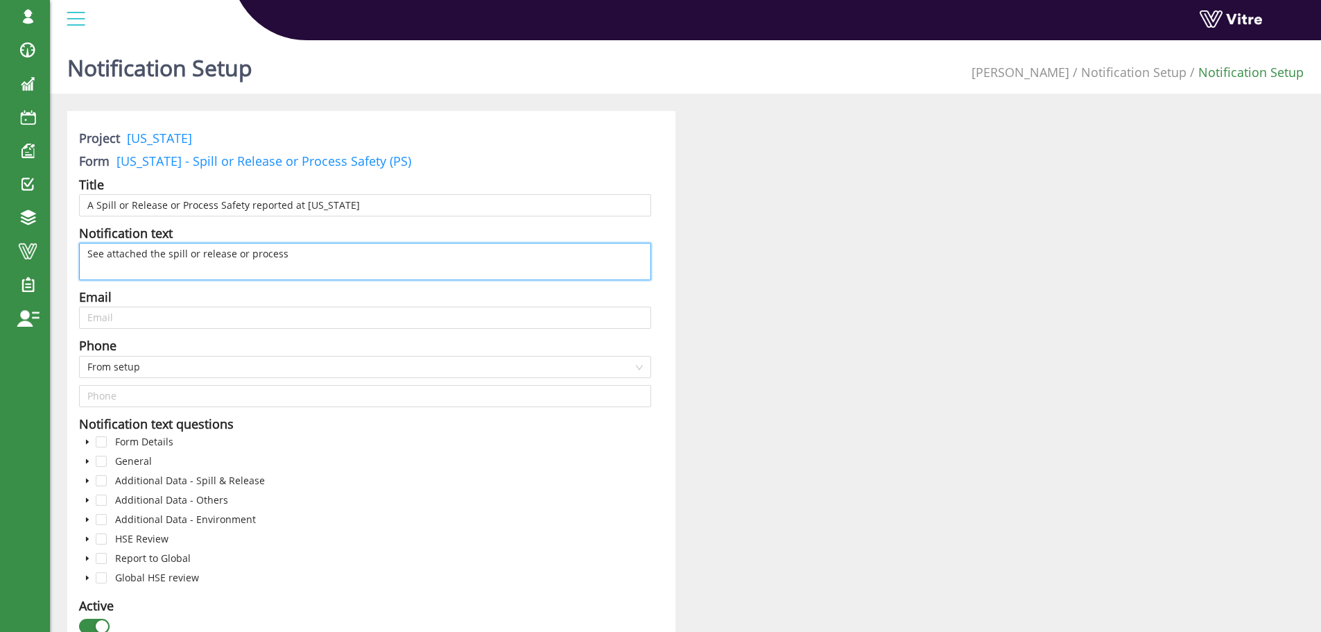
type textarea "See attached the spill or release or process"
type textarea "See attached the spill or release or process s"
type textarea "See attached the spill or release or process sa"
type textarea "See attached the spill or release or process saf"
type textarea "See attached the spill or release or process safe"
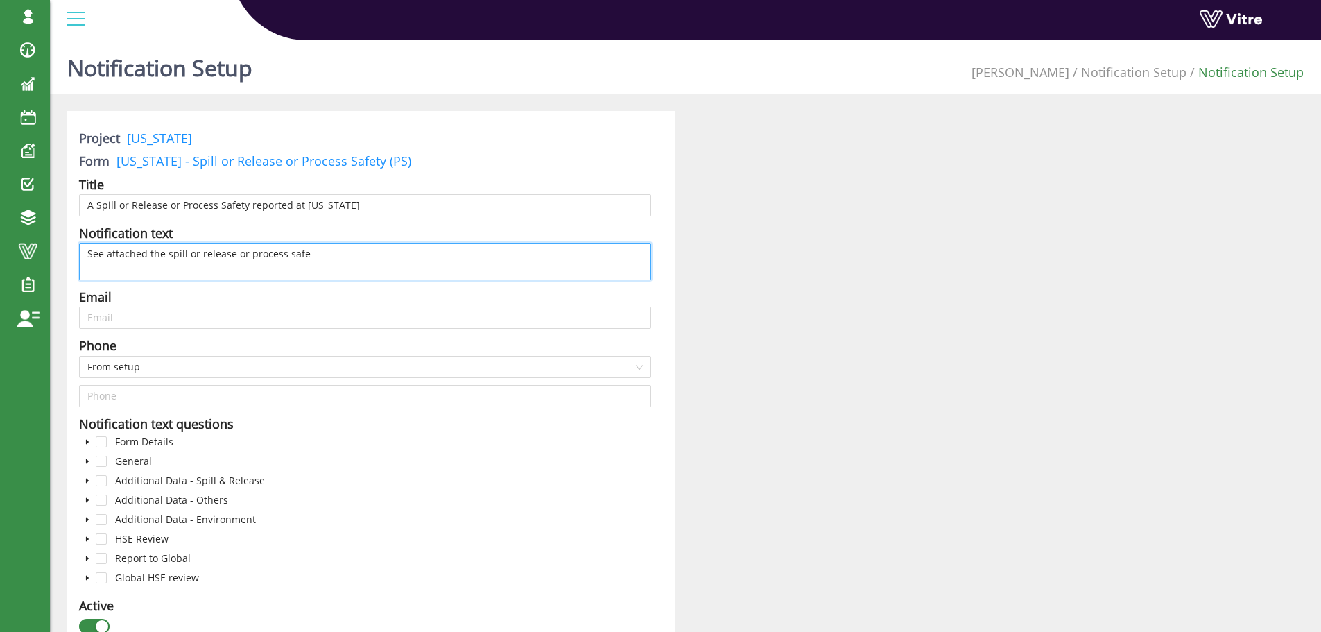
type textarea "See attached the spill or release or process safet"
type textarea "See attached the spill or release or process safety"
type textarea "See attached the spill or release or process safety r"
type textarea "See attached the spill or release or process safety re"
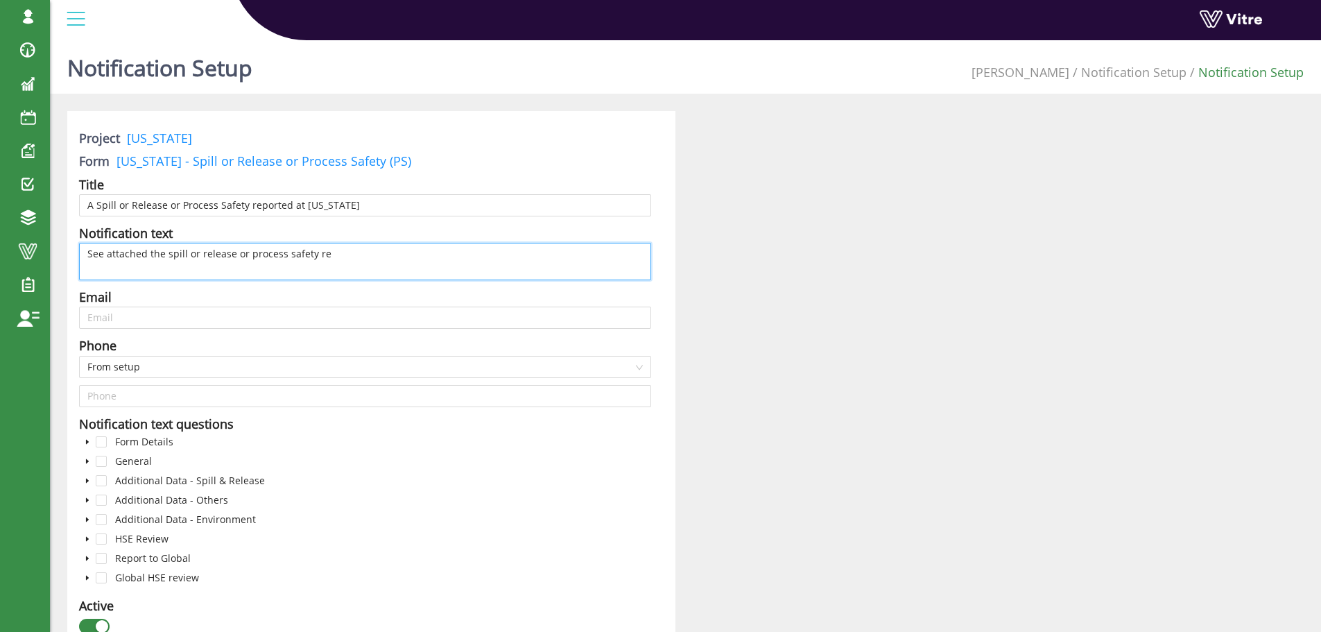
type textarea "See attached the spill or release or process safety rep"
type textarea "See attached the spill or release or process safety repo"
type textarea "See attached the spill or release or process safety repor"
type textarea "See attached the spill or release or process safety report"
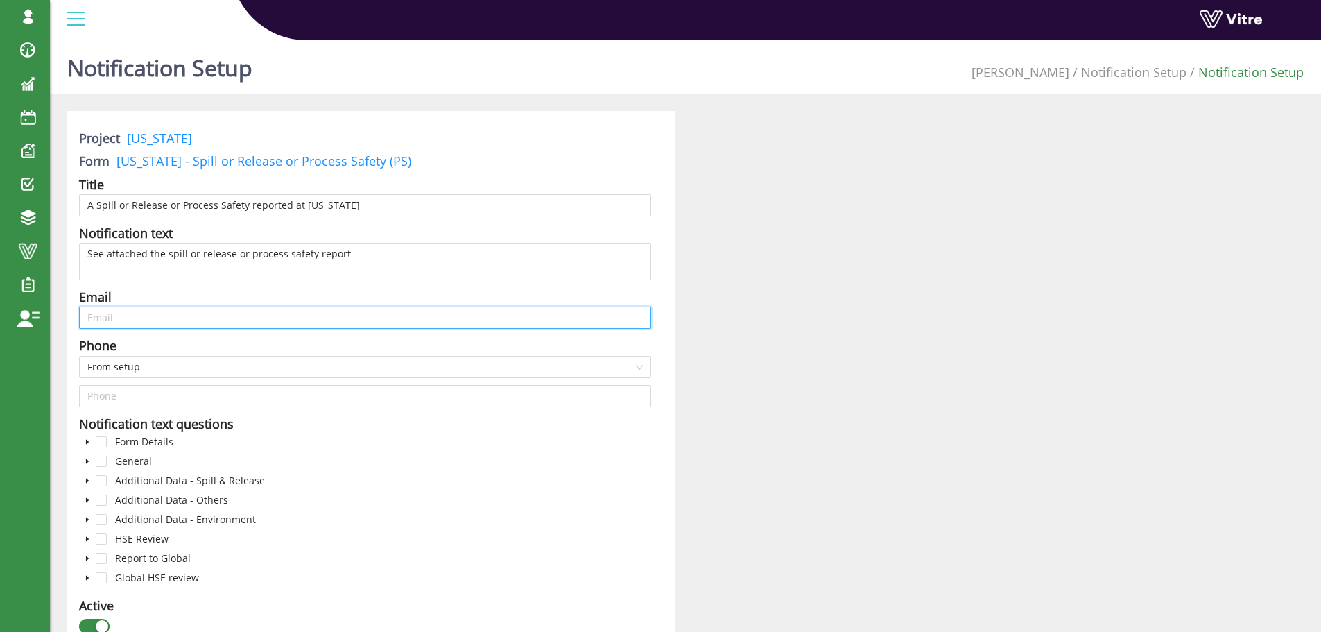
click at [152, 322] on input "text" at bounding box center [365, 317] width 572 height 22
click at [232, 320] on input "text" at bounding box center [365, 317] width 572 height 22
paste input "[PERSON_NAME][EMAIL_ADDRESS][PERSON_NAME][PERSON_NAME][DOMAIN_NAME]"
type input "[PERSON_NAME][EMAIL_ADDRESS][PERSON_NAME][PERSON_NAME][DOMAIN_NAME]"
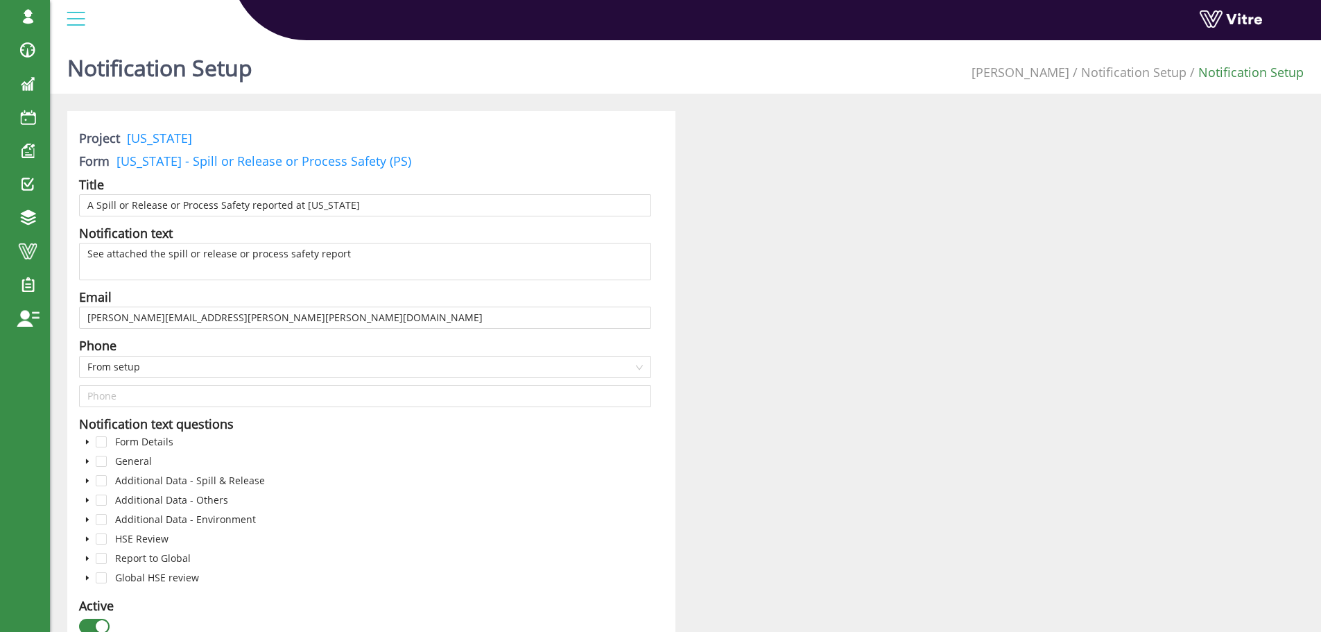
click at [85, 441] on icon "caret-down" at bounding box center [87, 441] width 7 height 7
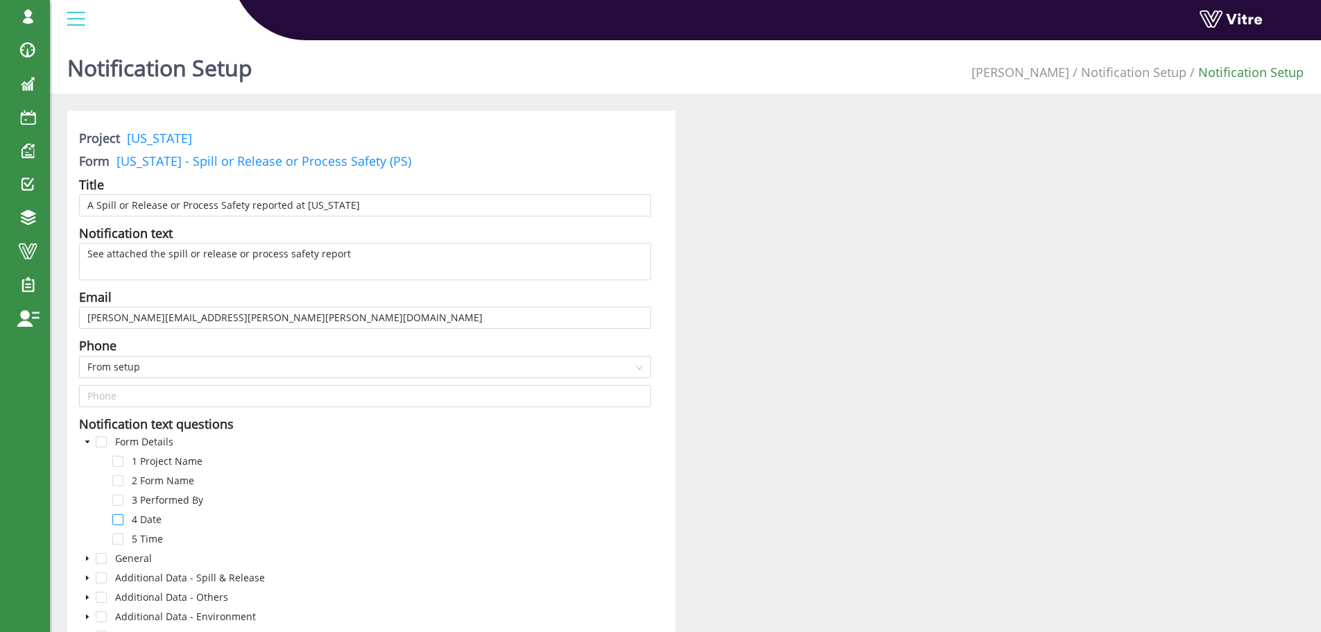
click at [118, 518] on span at bounding box center [117, 519] width 11 height 11
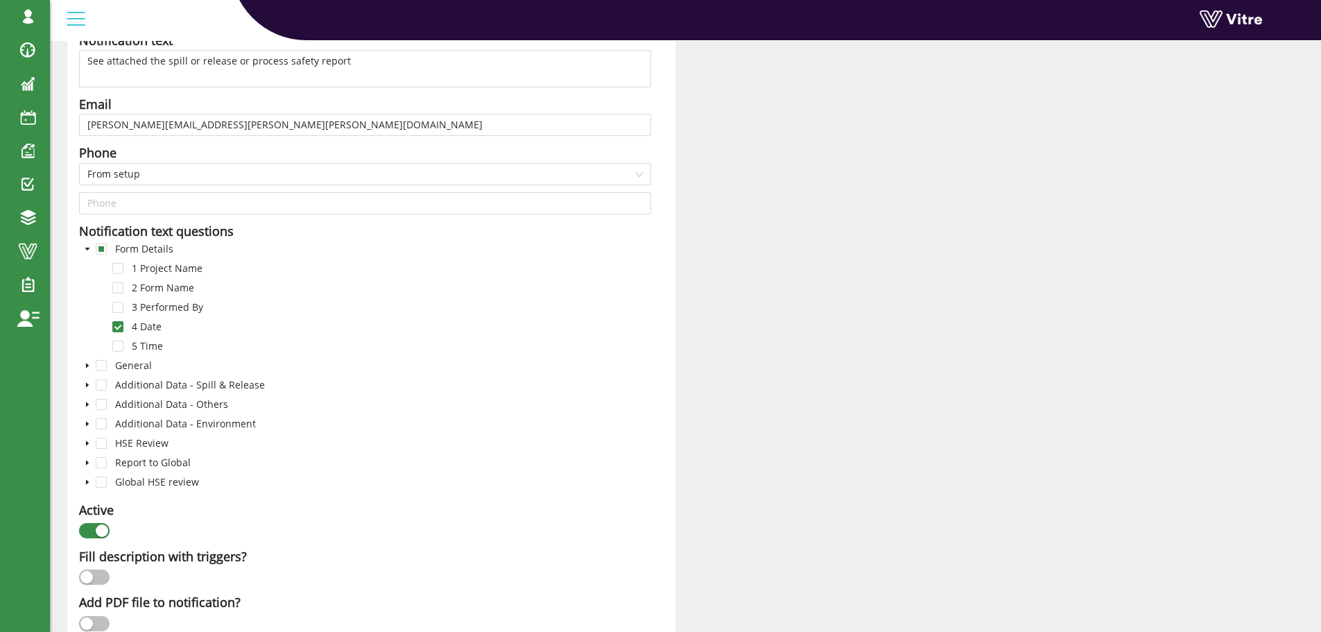
scroll to position [208, 0]
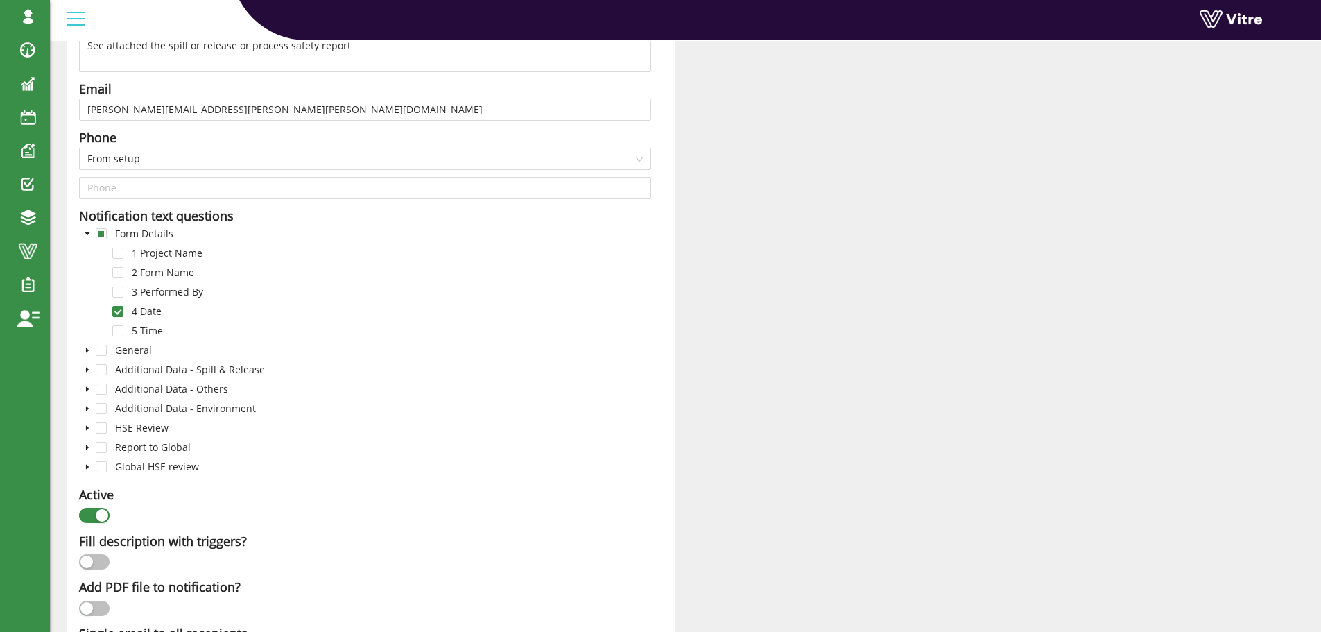
click at [88, 349] on icon "caret-down" at bounding box center [87, 350] width 3 height 5
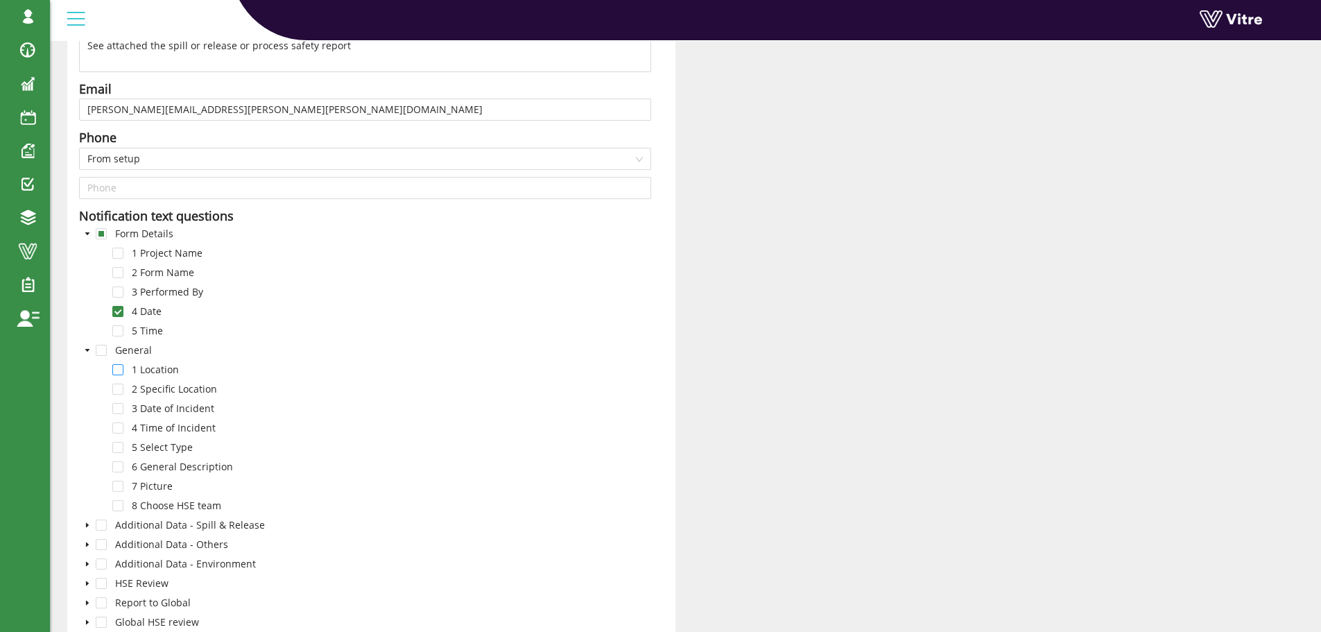
click at [119, 372] on span at bounding box center [117, 369] width 11 height 11
click at [122, 387] on span at bounding box center [117, 388] width 11 height 11
click at [118, 407] on span at bounding box center [117, 408] width 11 height 11
click at [117, 424] on span at bounding box center [117, 427] width 11 height 11
click at [121, 449] on span at bounding box center [117, 447] width 11 height 11
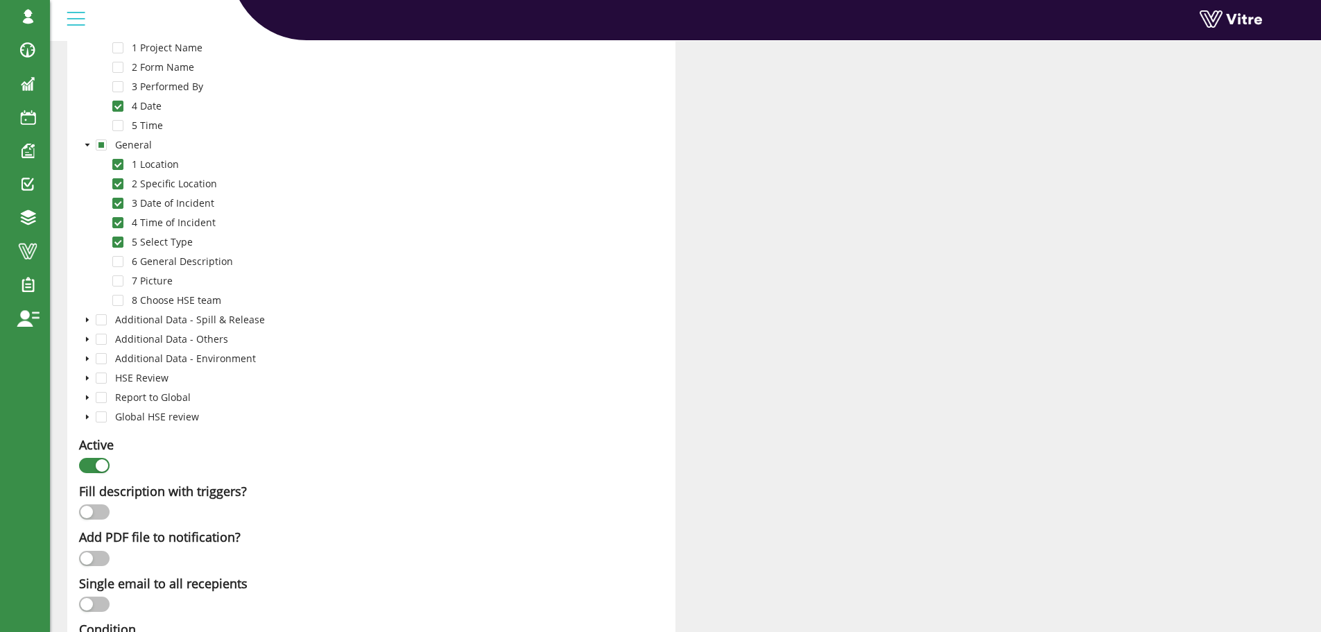
scroll to position [416, 0]
click at [87, 315] on icon "caret-down" at bounding box center [87, 317] width 3 height 5
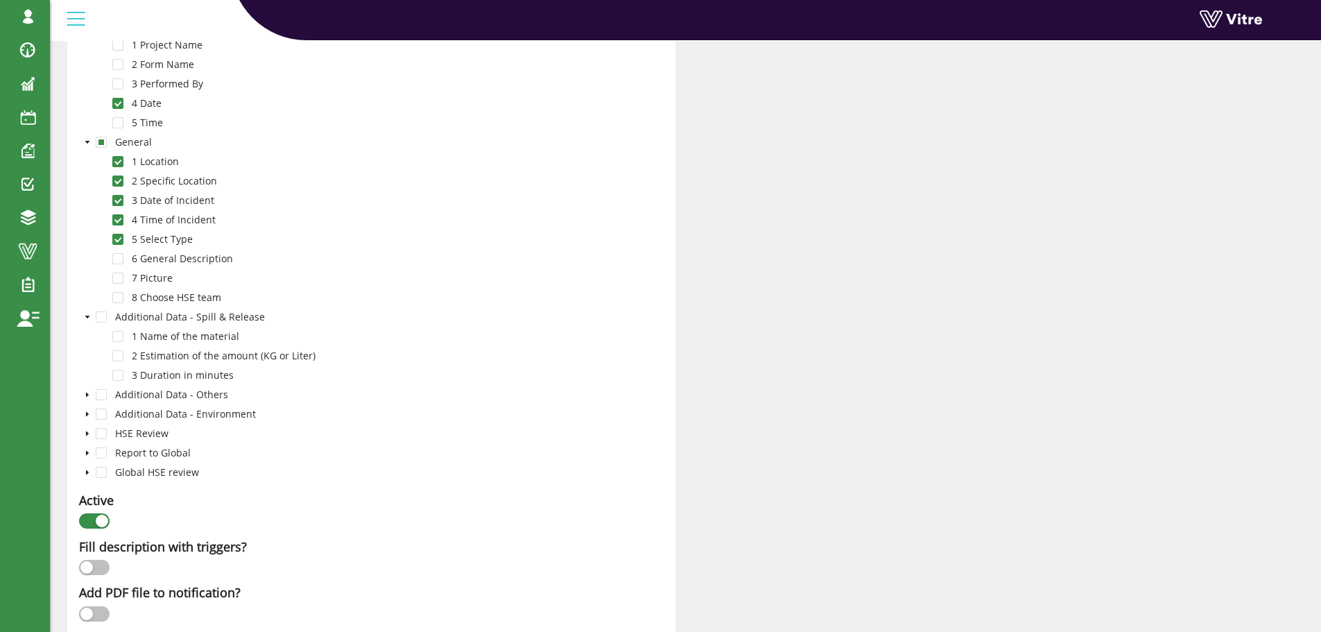
click at [84, 315] on icon "caret-down" at bounding box center [87, 316] width 7 height 7
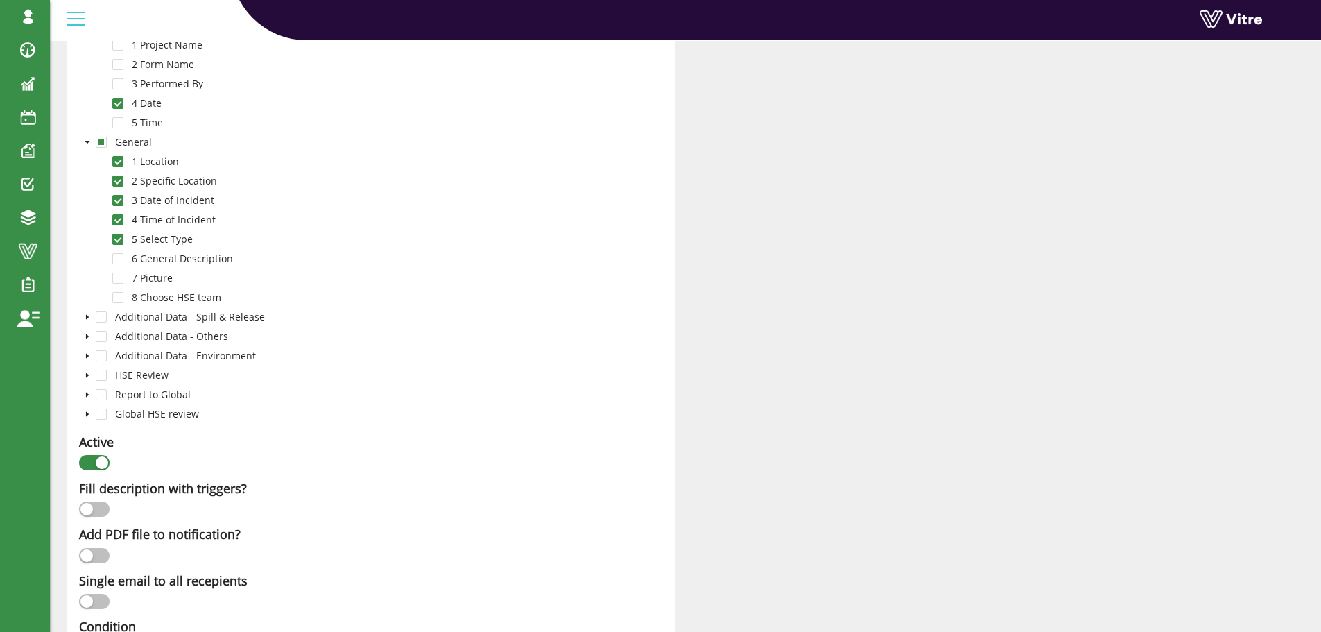
click at [87, 374] on icon "caret-down" at bounding box center [87, 375] width 3 height 5
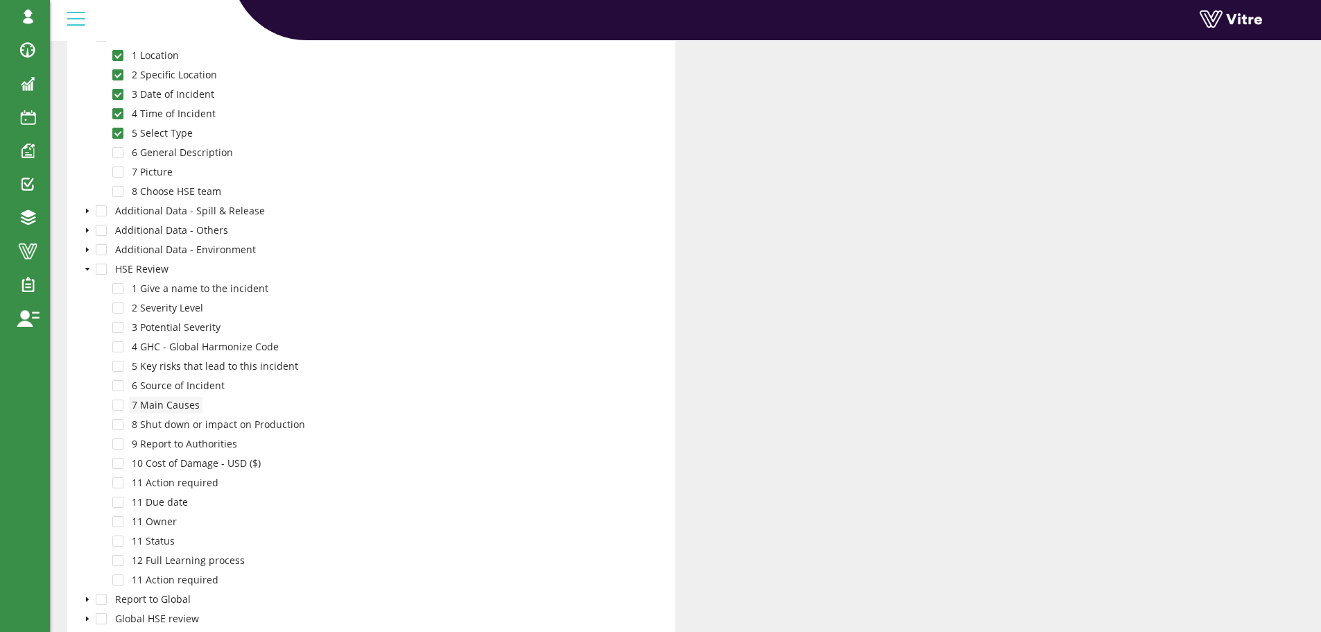
scroll to position [555, 0]
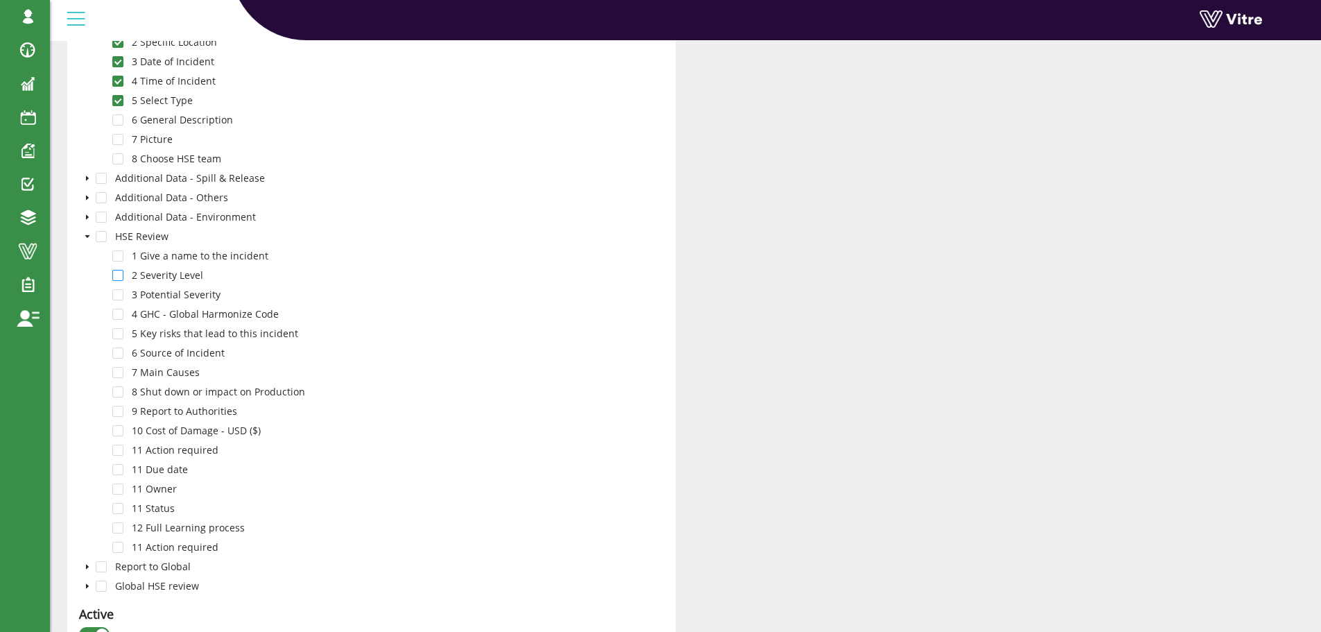
click at [119, 275] on span at bounding box center [117, 275] width 11 height 11
click at [118, 302] on div "3 Potential Severity" at bounding box center [151, 295] width 144 height 19
click at [118, 296] on span at bounding box center [117, 294] width 11 height 11
click at [117, 313] on span at bounding box center [117, 314] width 11 height 11
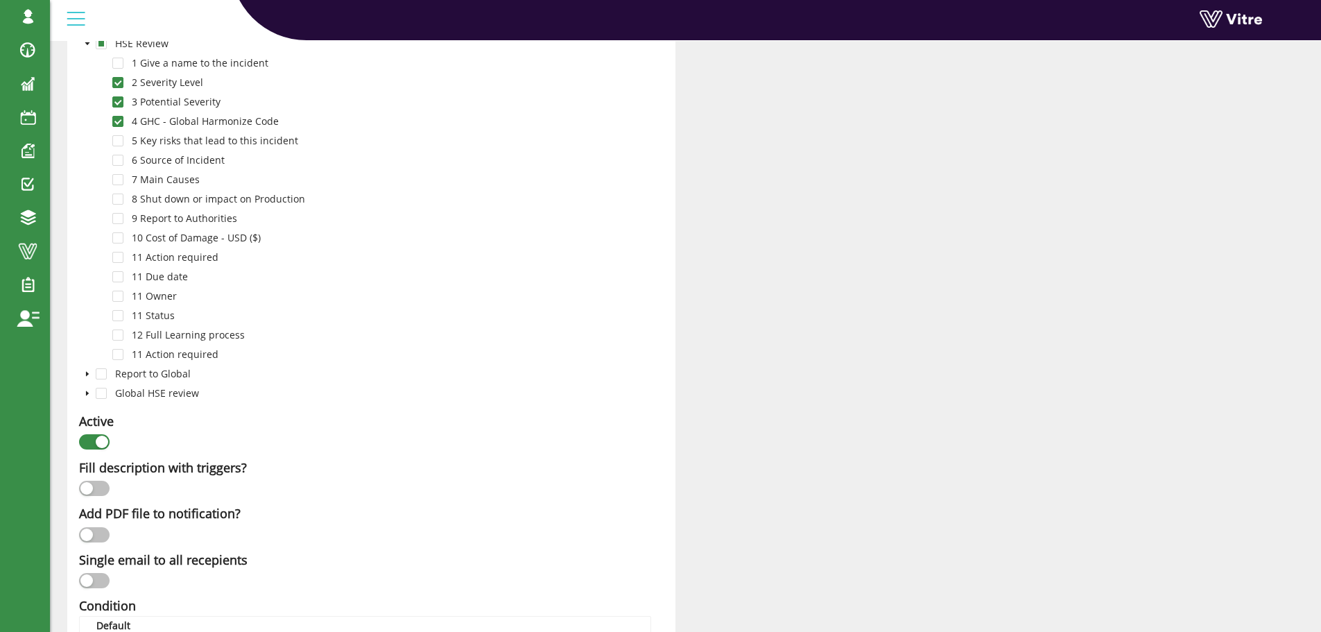
scroll to position [832, 0]
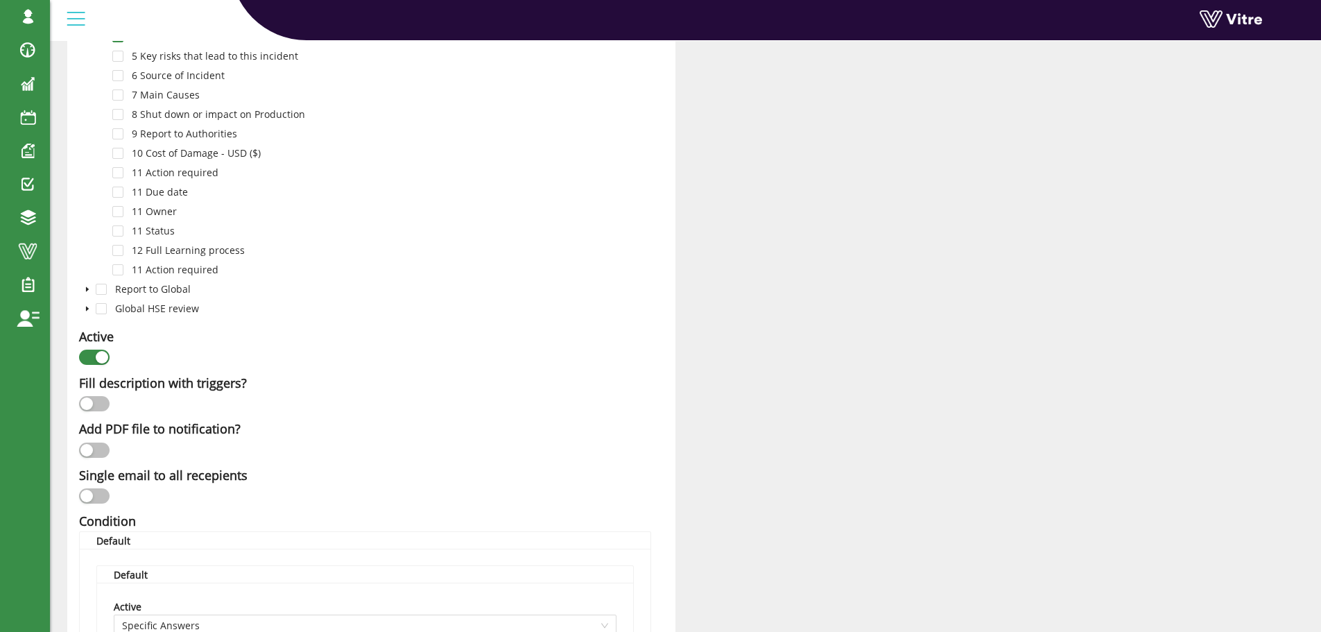
click at [99, 443] on button "button" at bounding box center [94, 449] width 31 height 15
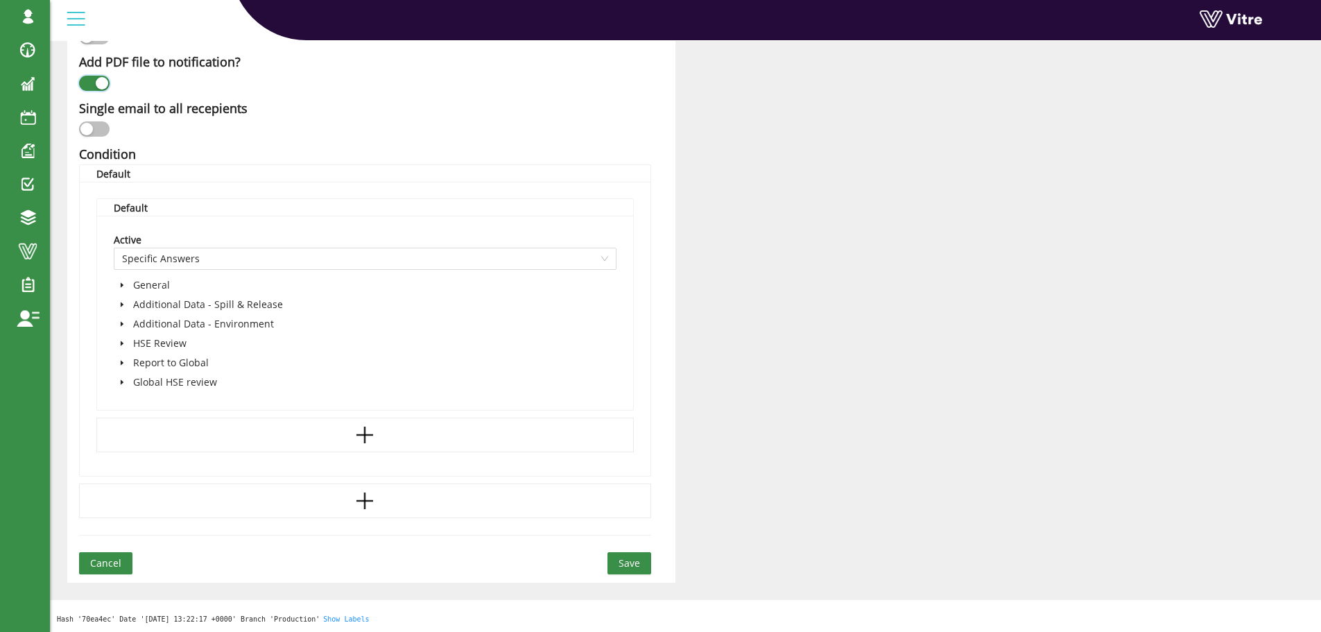
scroll to position [1200, 0]
click at [123, 284] on icon "caret-down" at bounding box center [122, 283] width 3 height 5
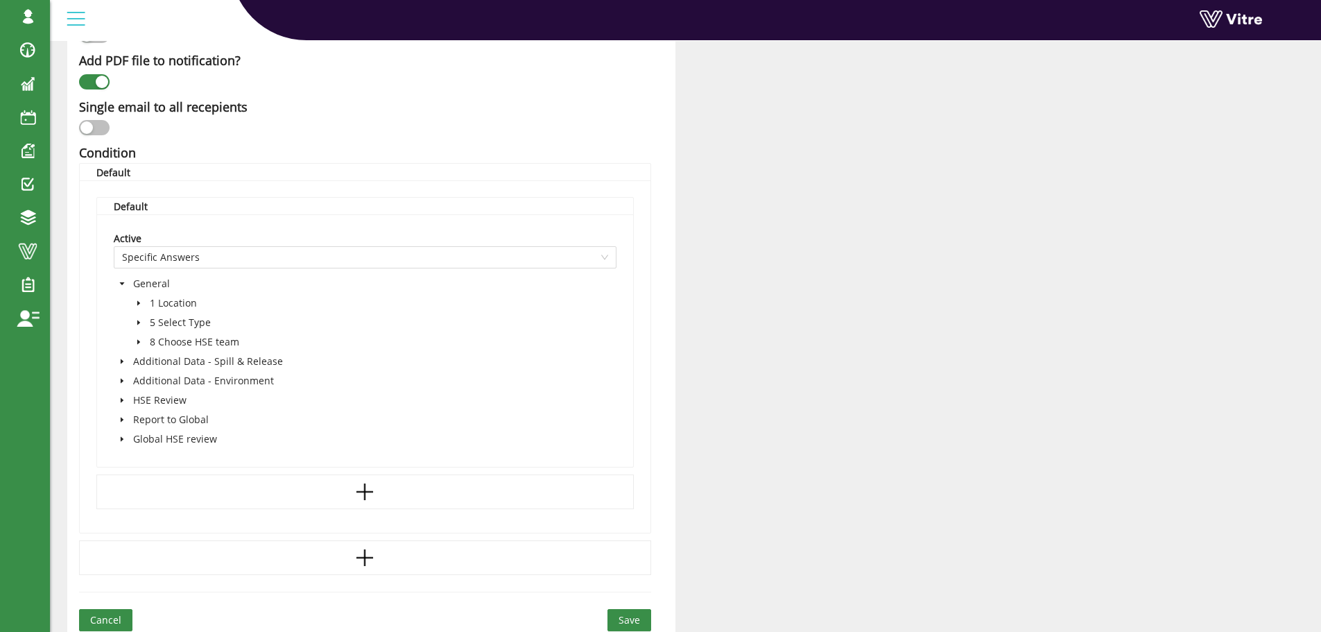
click at [140, 339] on icon "caret-down" at bounding box center [138, 341] width 7 height 7
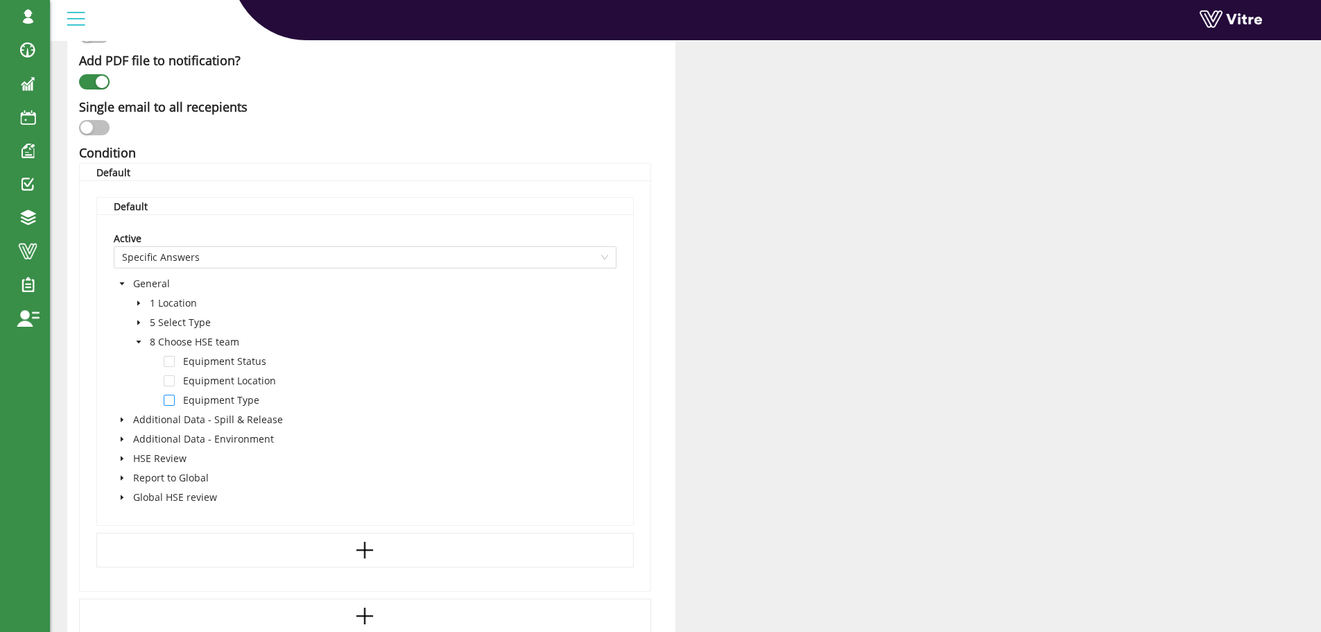
click at [172, 399] on span at bounding box center [169, 400] width 11 height 11
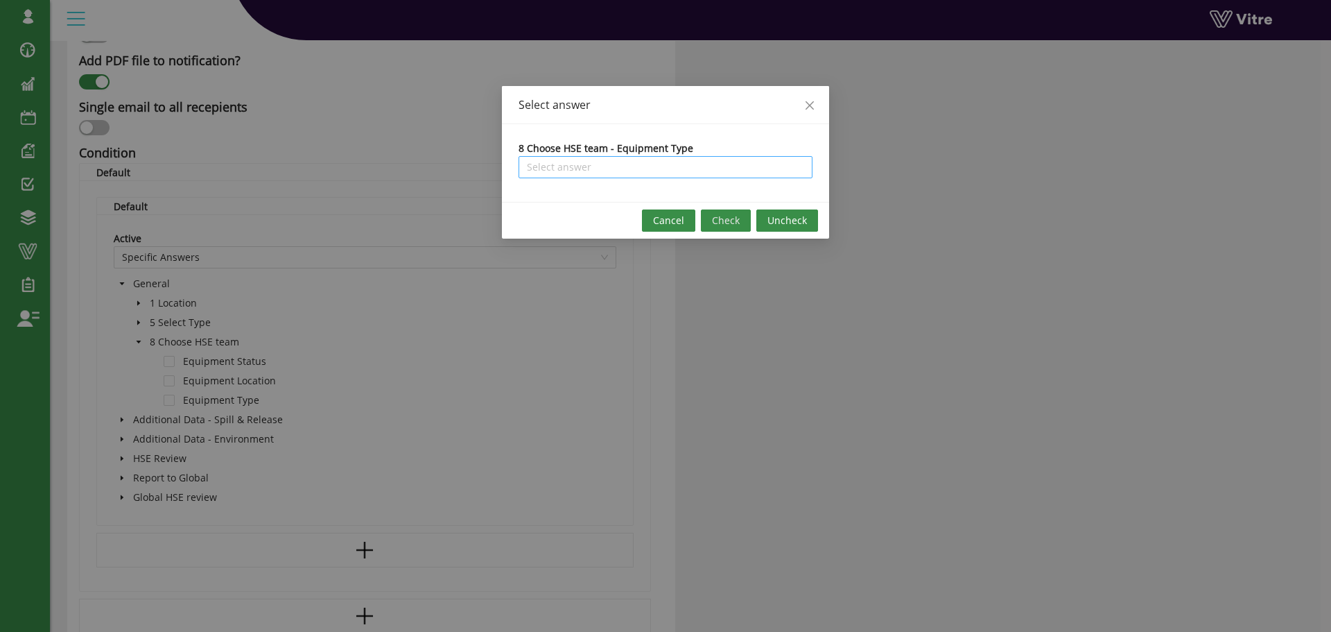
click at [623, 170] on input "search" at bounding box center [665, 167] width 277 height 21
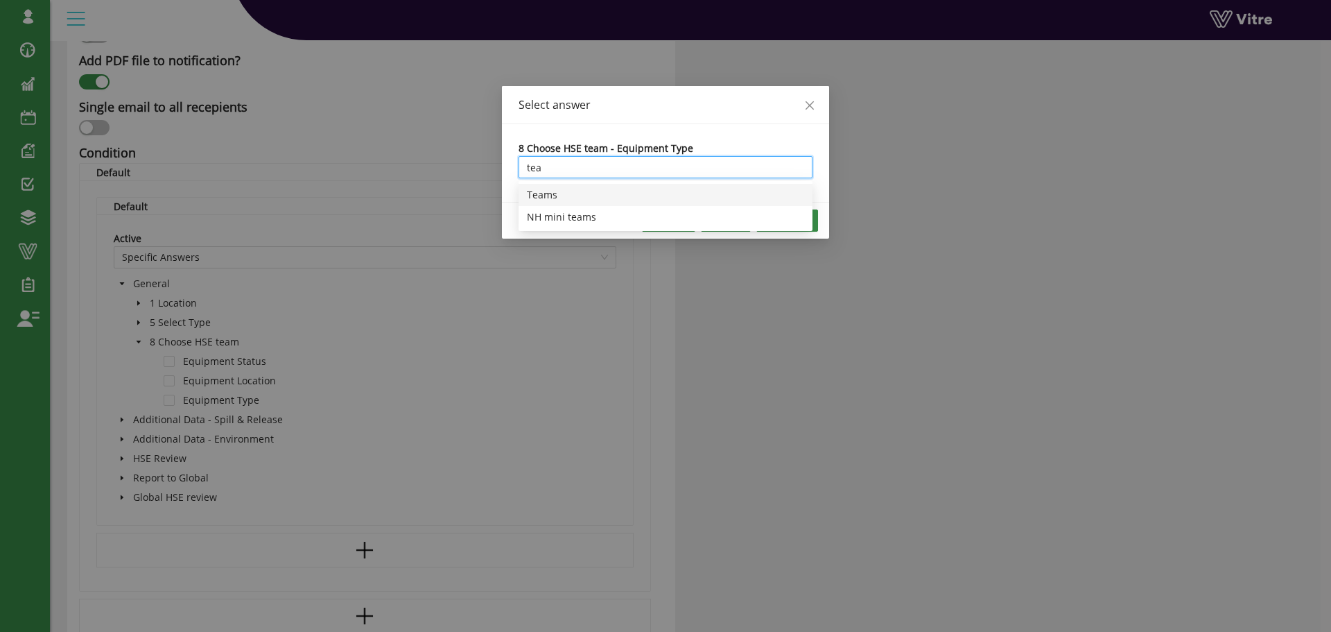
click at [583, 195] on div "Teams" at bounding box center [665, 194] width 277 height 15
type input "Teams"
click at [725, 217] on span "Check" at bounding box center [726, 220] width 28 height 15
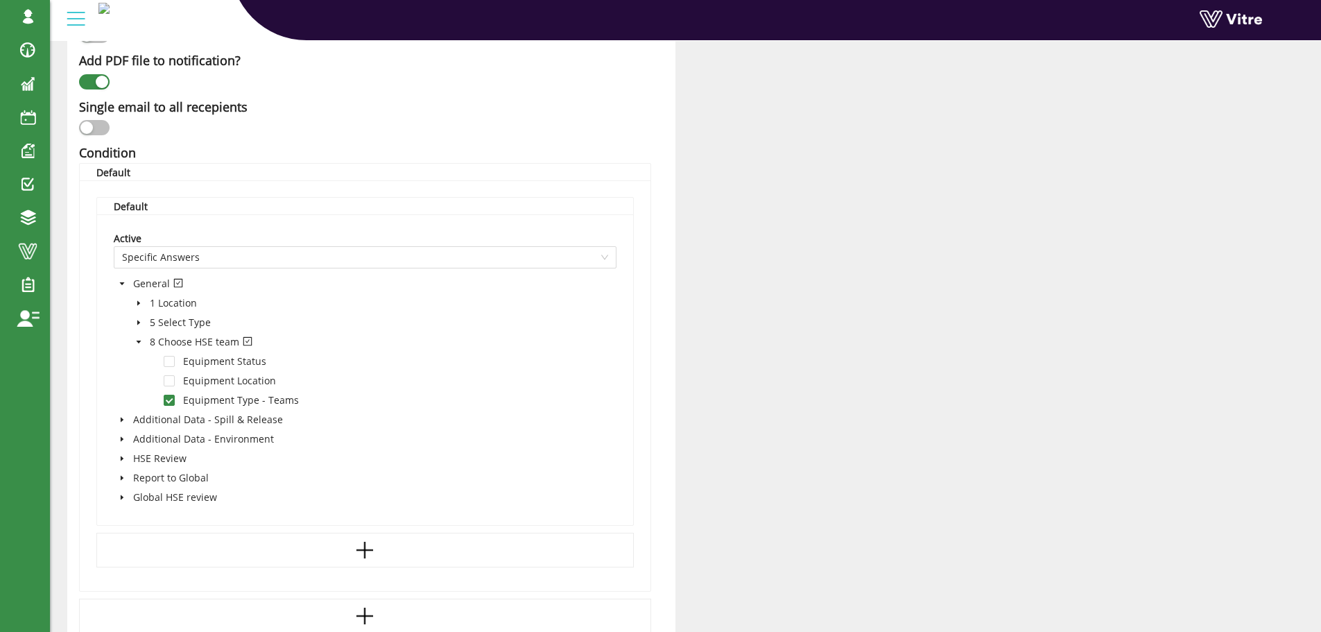
click at [137, 339] on icon "caret-down" at bounding box center [138, 341] width 7 height 7
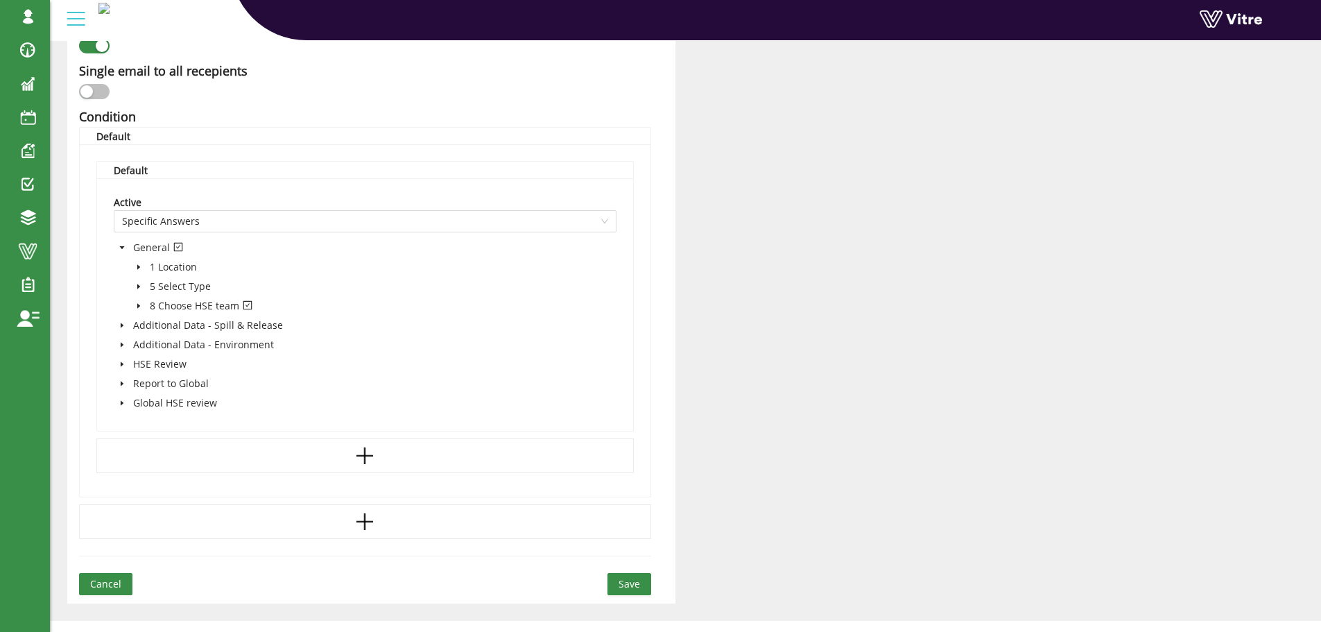
scroll to position [1258, 0]
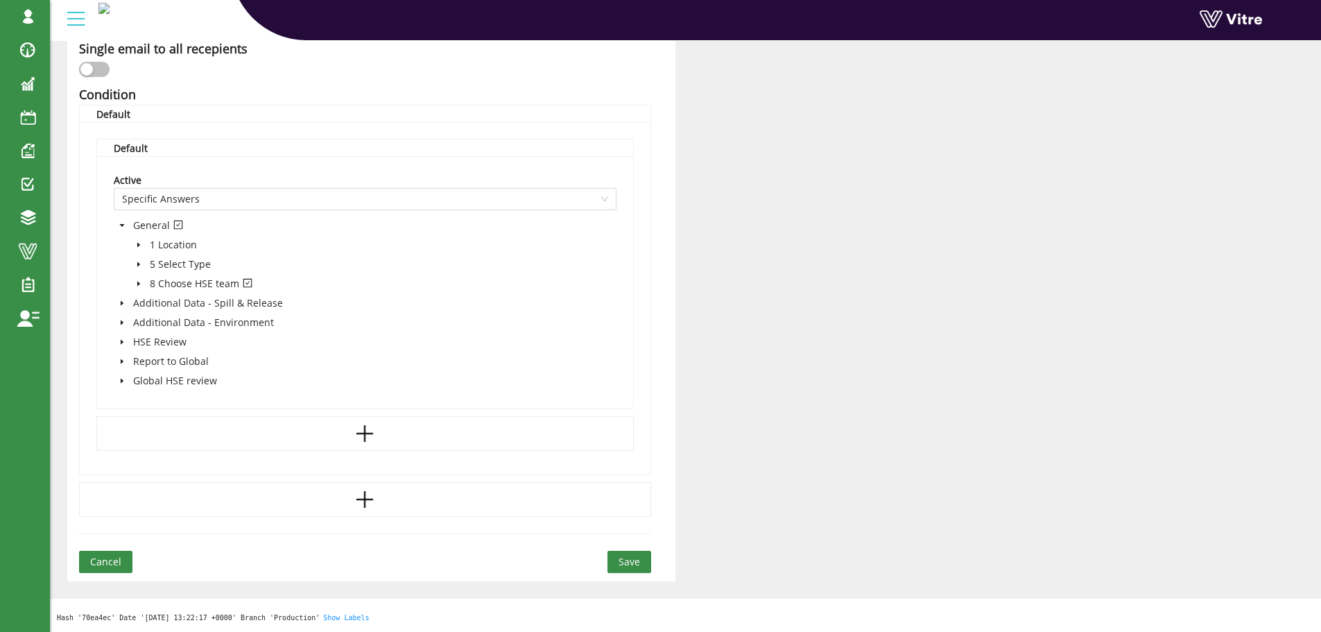
click at [626, 557] on span "Save" at bounding box center [628, 561] width 21 height 15
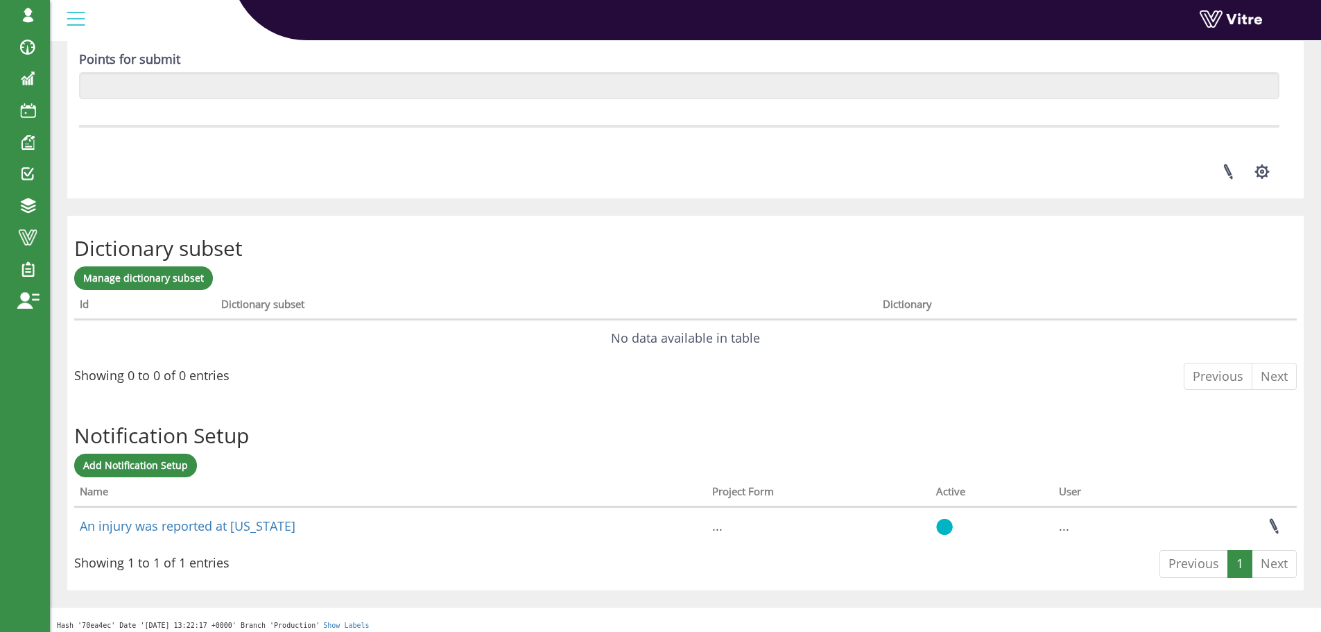
scroll to position [1911, 0]
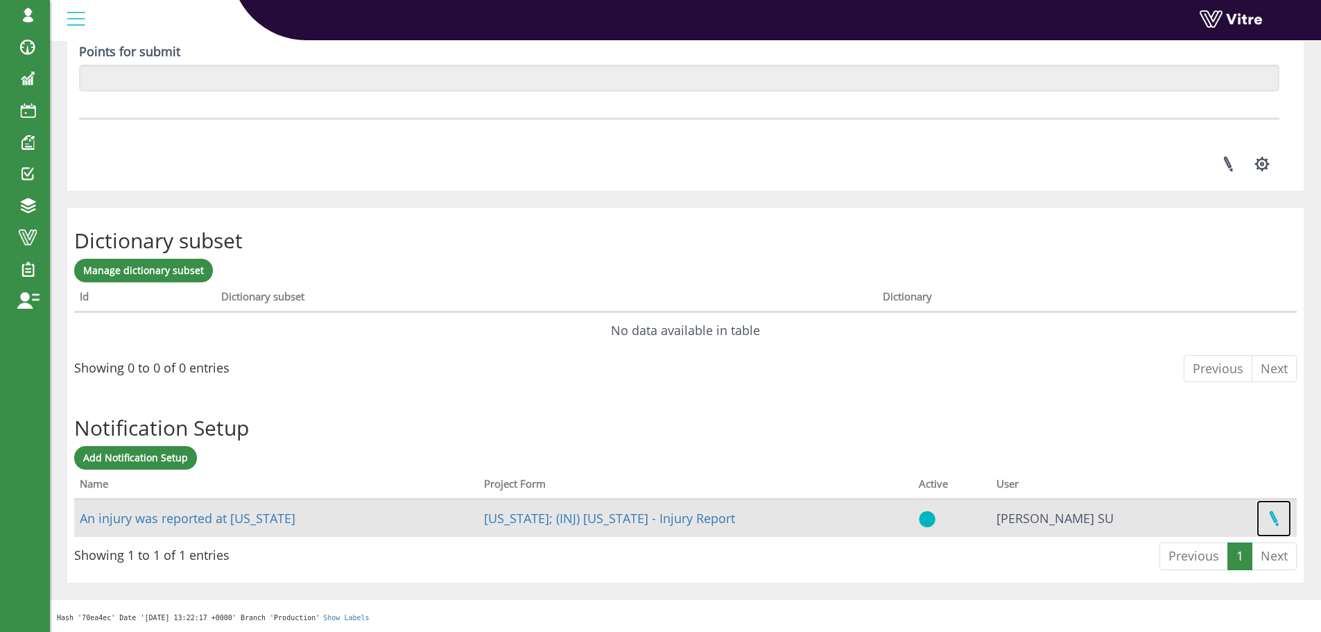
click at [1277, 519] on link at bounding box center [1273, 518] width 35 height 37
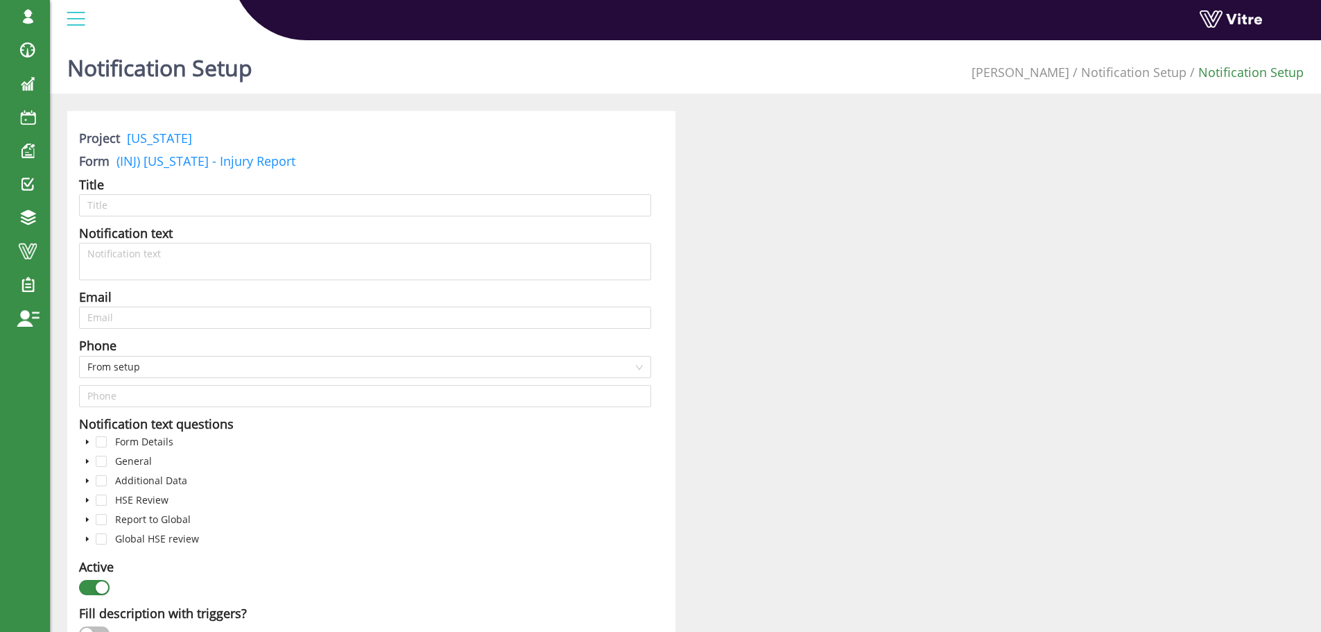
type input "An injury was reported at [US_STATE]"
type input "[PERSON_NAME][EMAIL_ADDRESS][PERSON_NAME][PERSON_NAME][DOMAIN_NAME]"
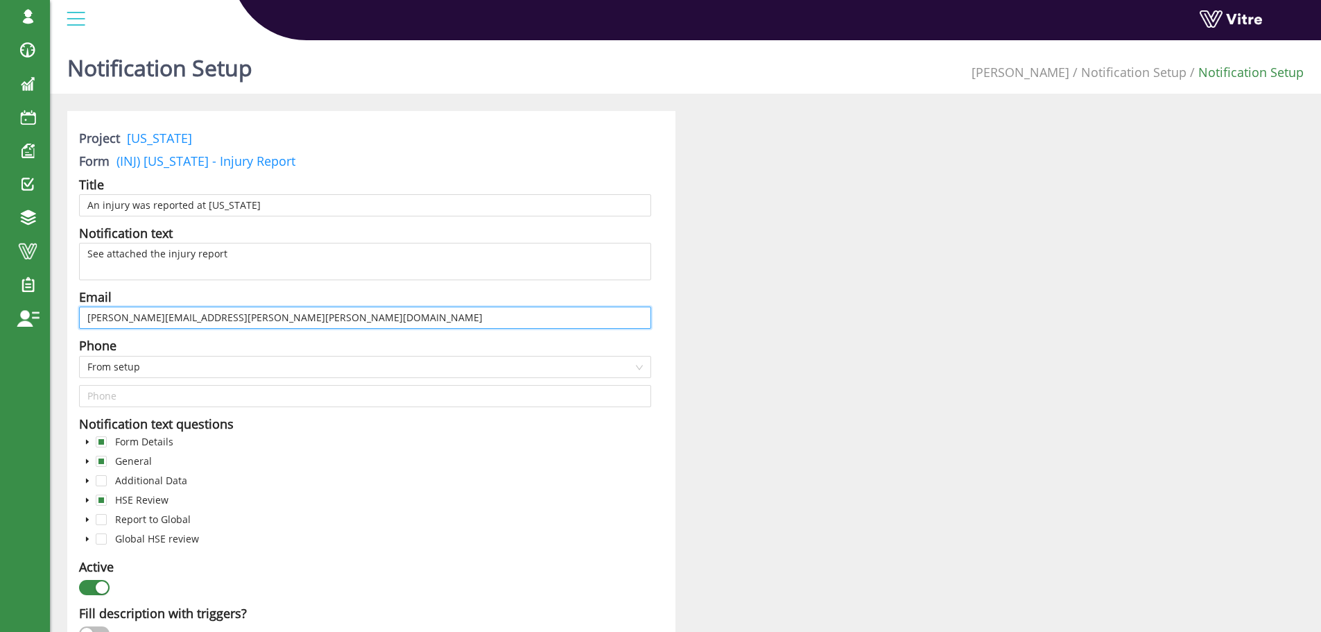
click at [202, 318] on input "[PERSON_NAME][EMAIL_ADDRESS][PERSON_NAME][PERSON_NAME][DOMAIN_NAME]" at bounding box center [365, 317] width 572 height 22
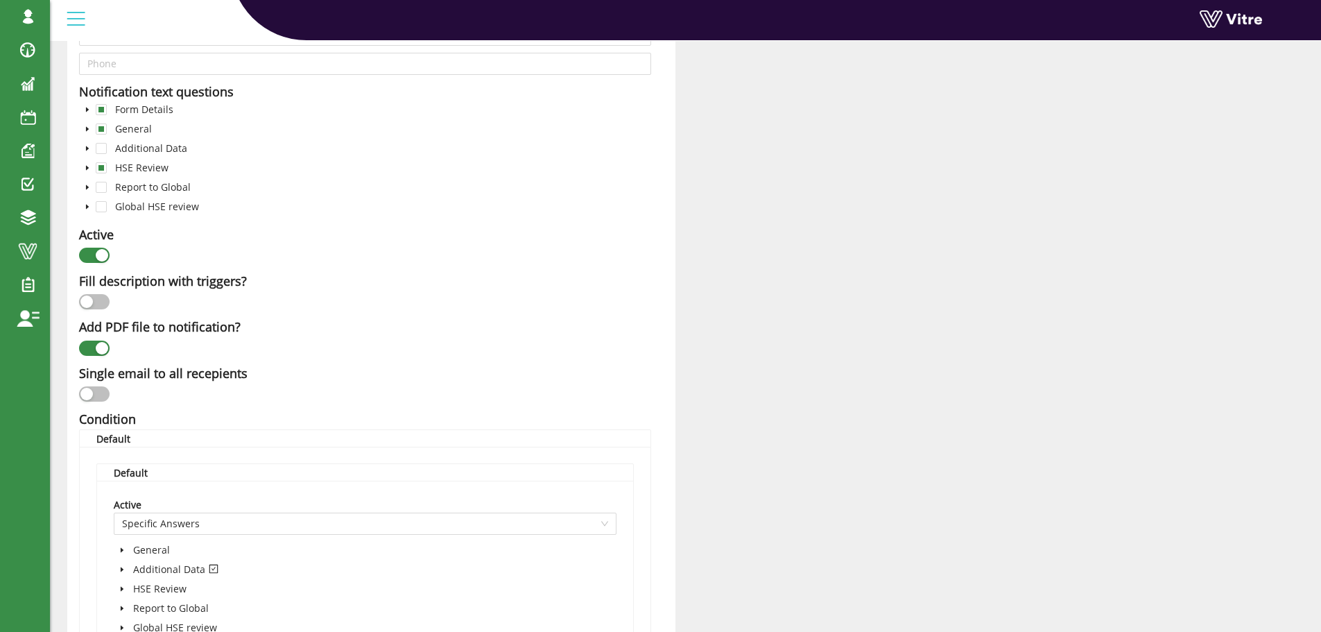
scroll to position [302, 0]
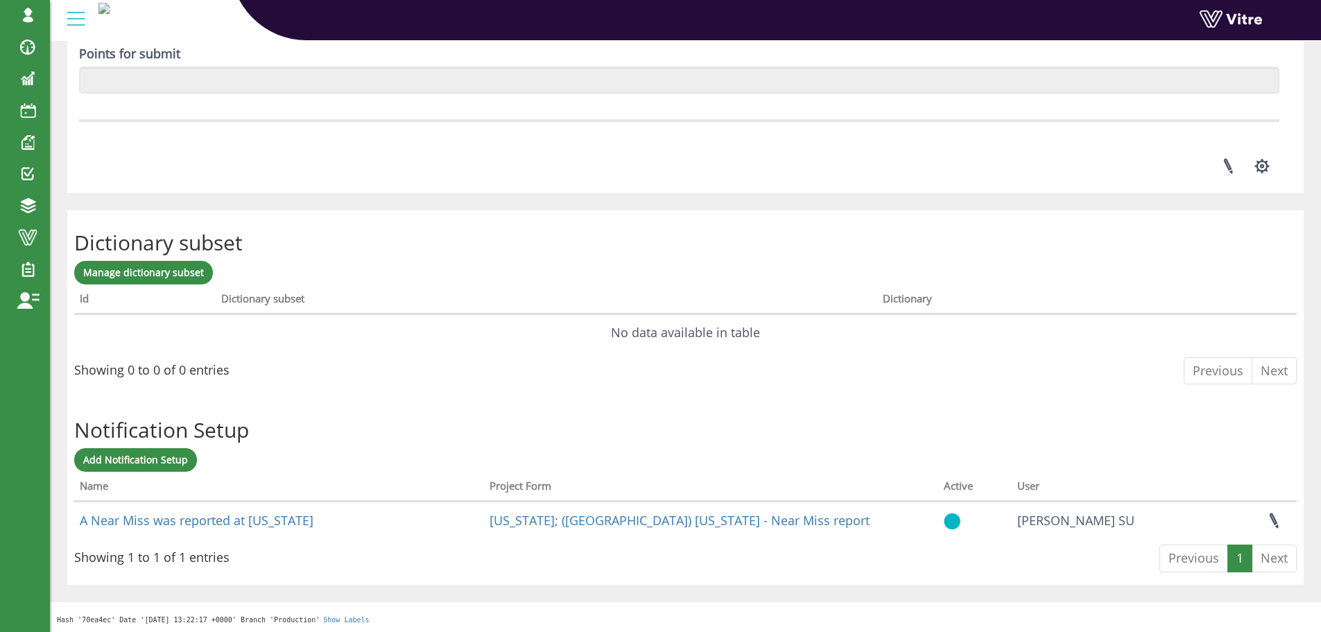
scroll to position [1911, 0]
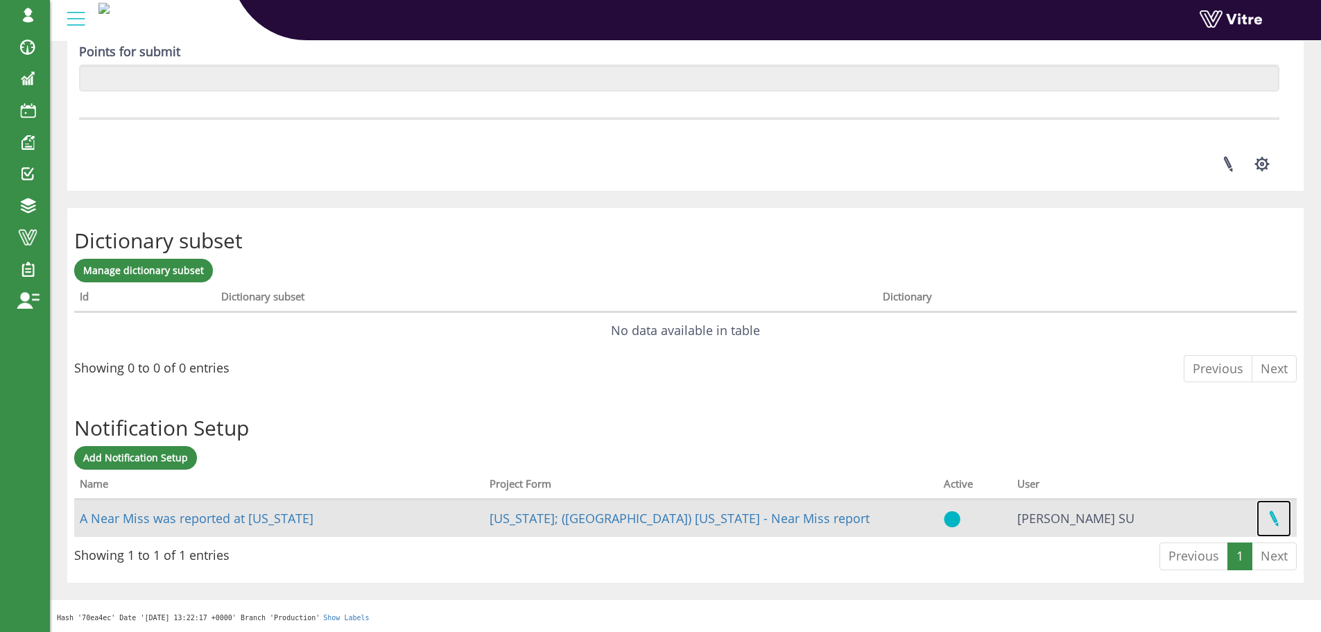
click at [1274, 519] on link at bounding box center [1273, 518] width 35 height 37
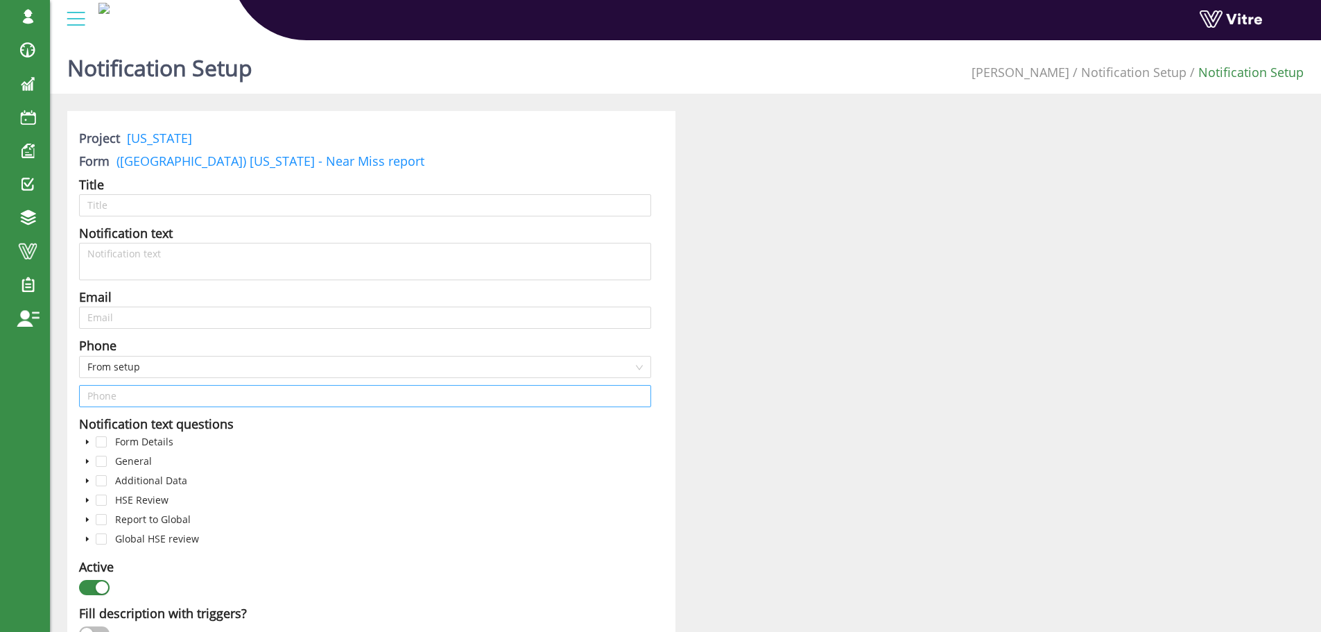
type input "A Near Miss was reported at [US_STATE]"
type input "[PERSON_NAME][EMAIL_ADDRESS][PERSON_NAME][PERSON_NAME][DOMAIN_NAME]"
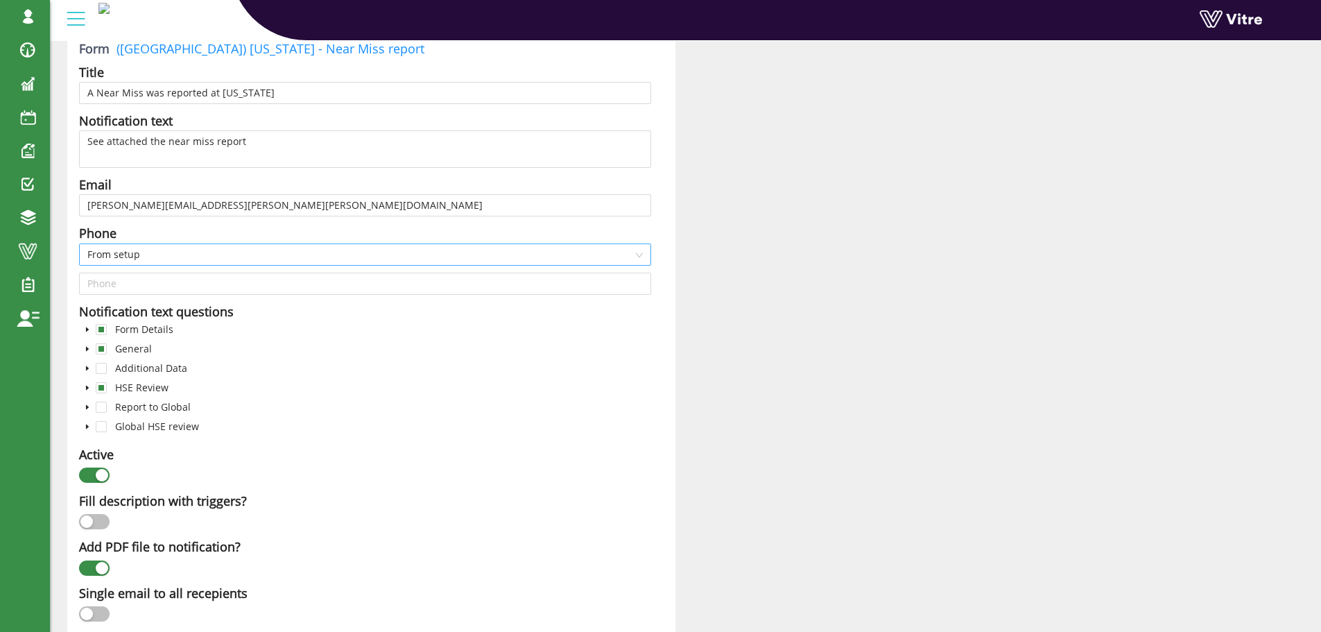
scroll to position [139, 0]
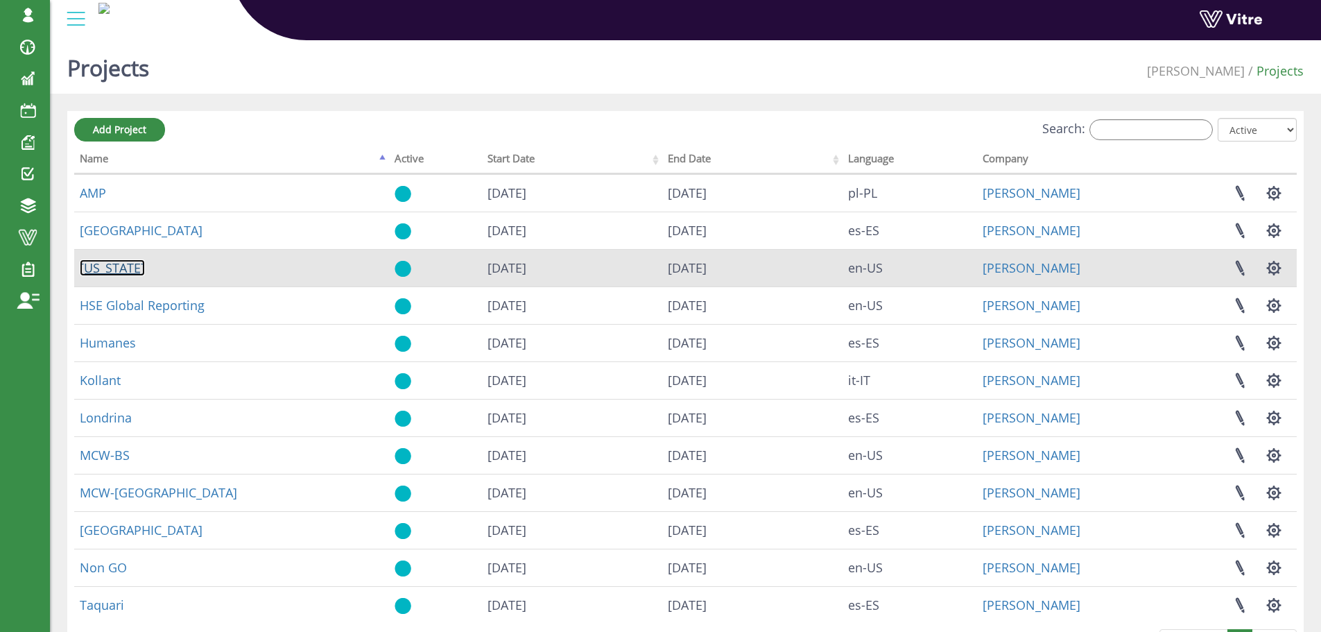
click at [107, 267] on link "[US_STATE]" at bounding box center [112, 267] width 65 height 17
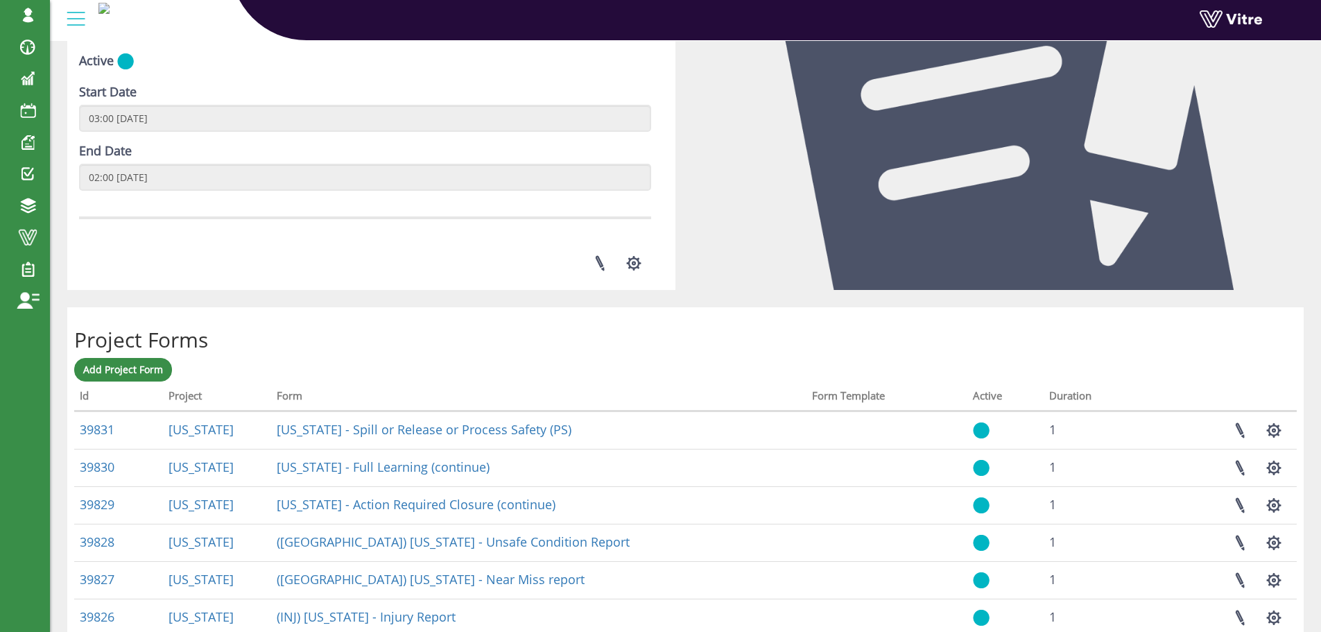
scroll to position [347, 0]
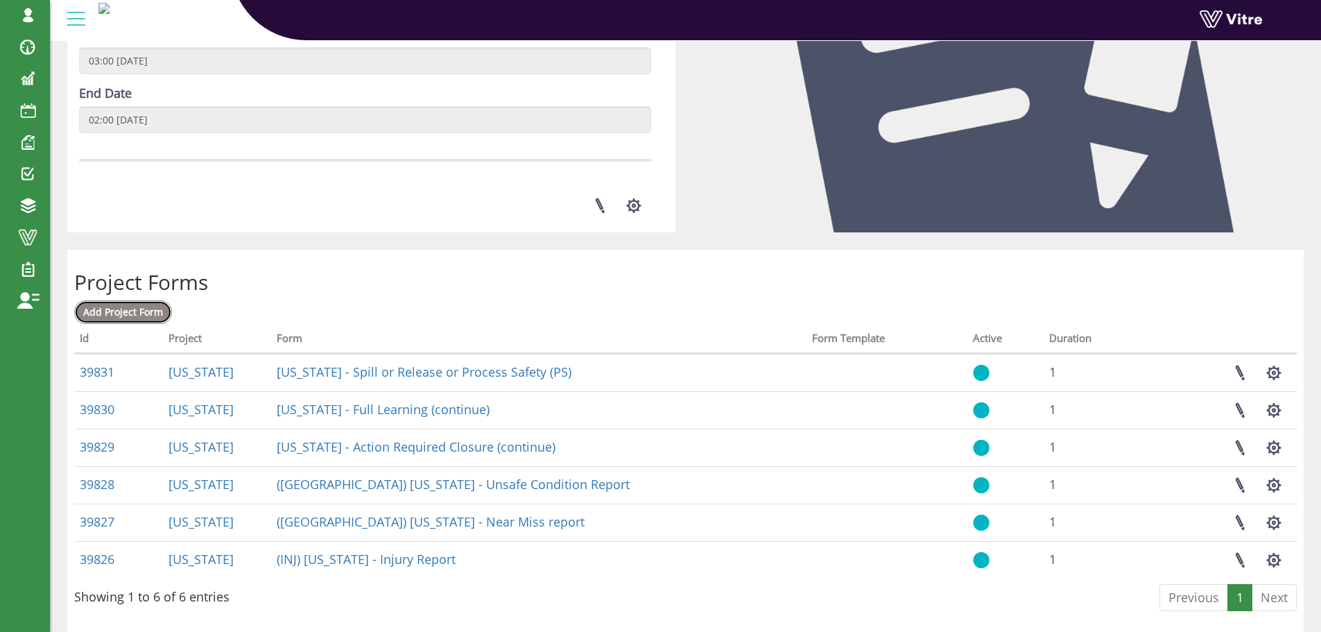
click at [141, 306] on span "Add Project Form" at bounding box center [123, 311] width 80 height 13
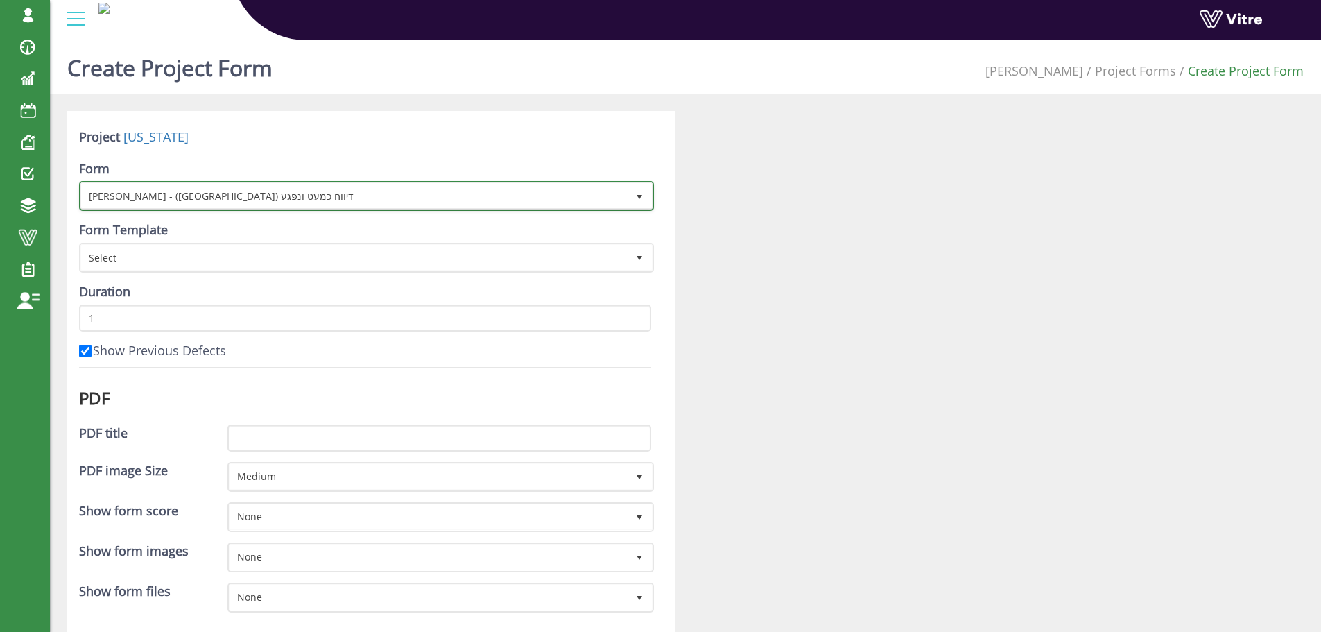
click at [250, 194] on span "Agan - (NM) דיווח כמעט ונפגע" at bounding box center [354, 195] width 546 height 25
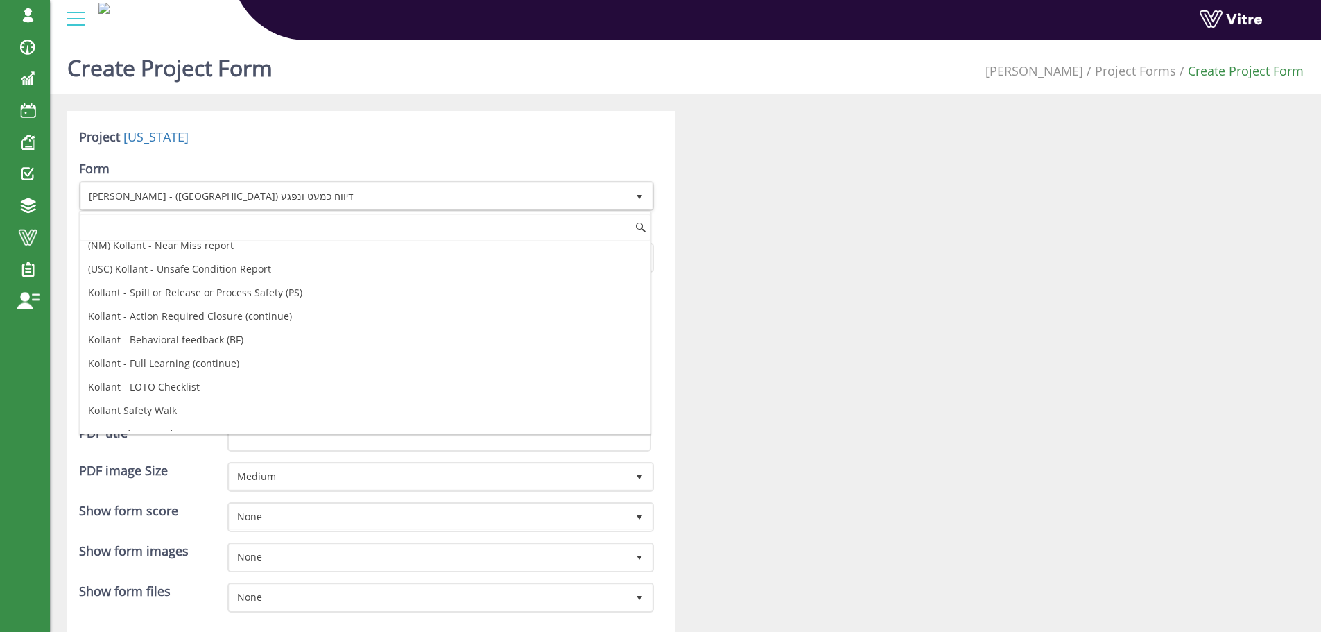
scroll to position [3418, 0]
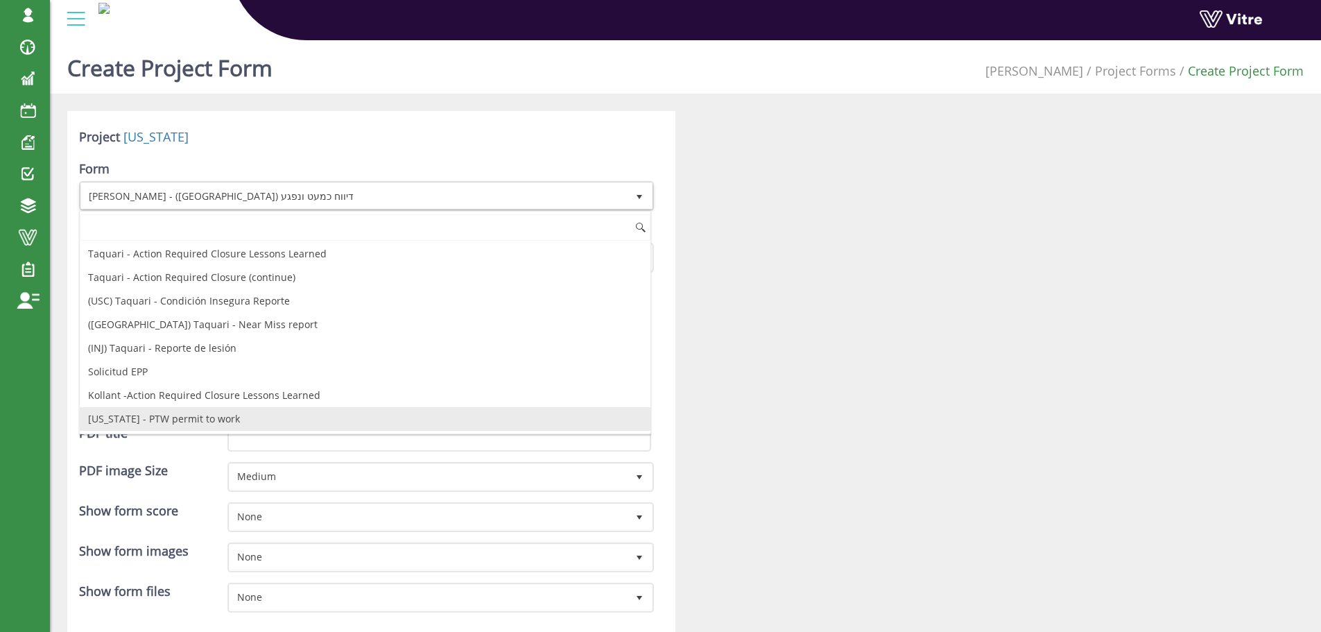
click at [180, 417] on li "Georgia - PTW permit to work" at bounding box center [365, 419] width 571 height 24
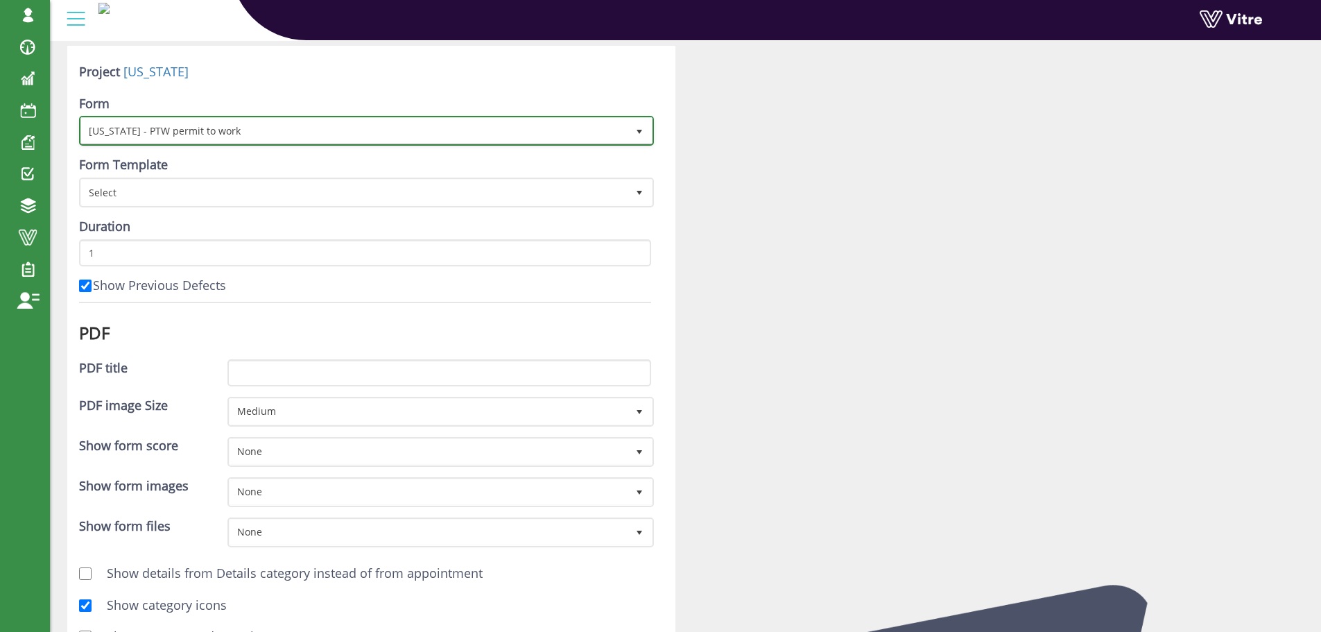
scroll to position [33, 0]
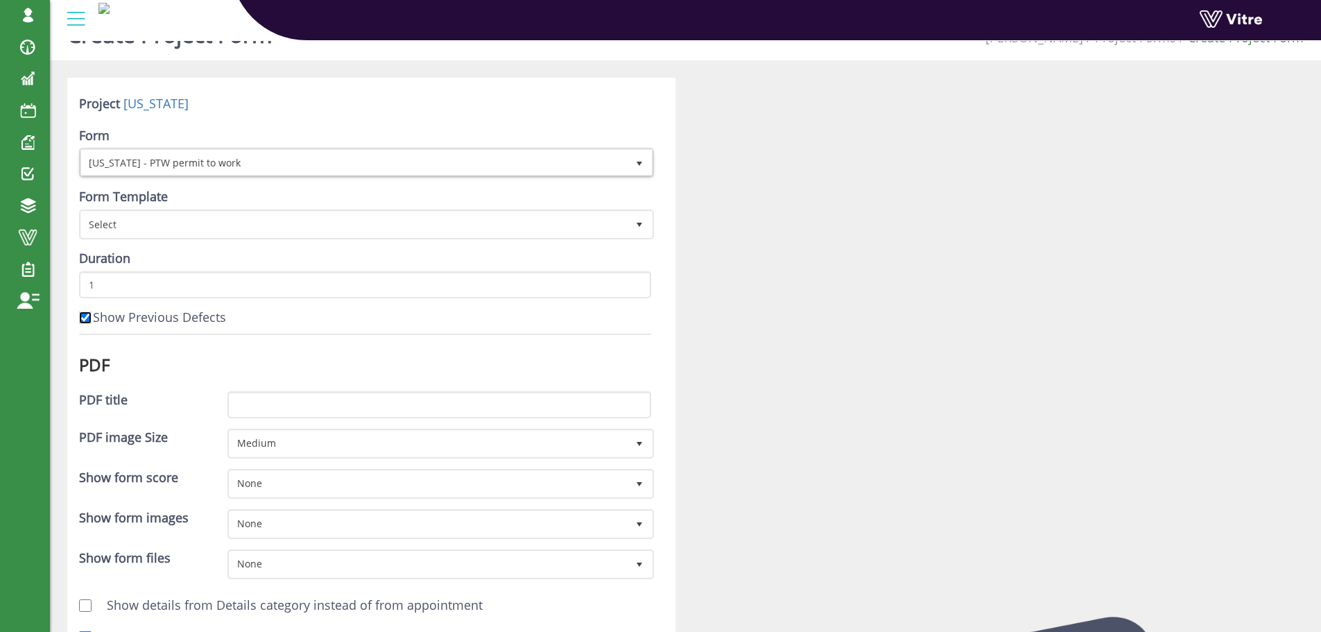
click at [85, 318] on input "Show Previous Defects" at bounding box center [85, 317] width 12 height 12
checkbox input "false"
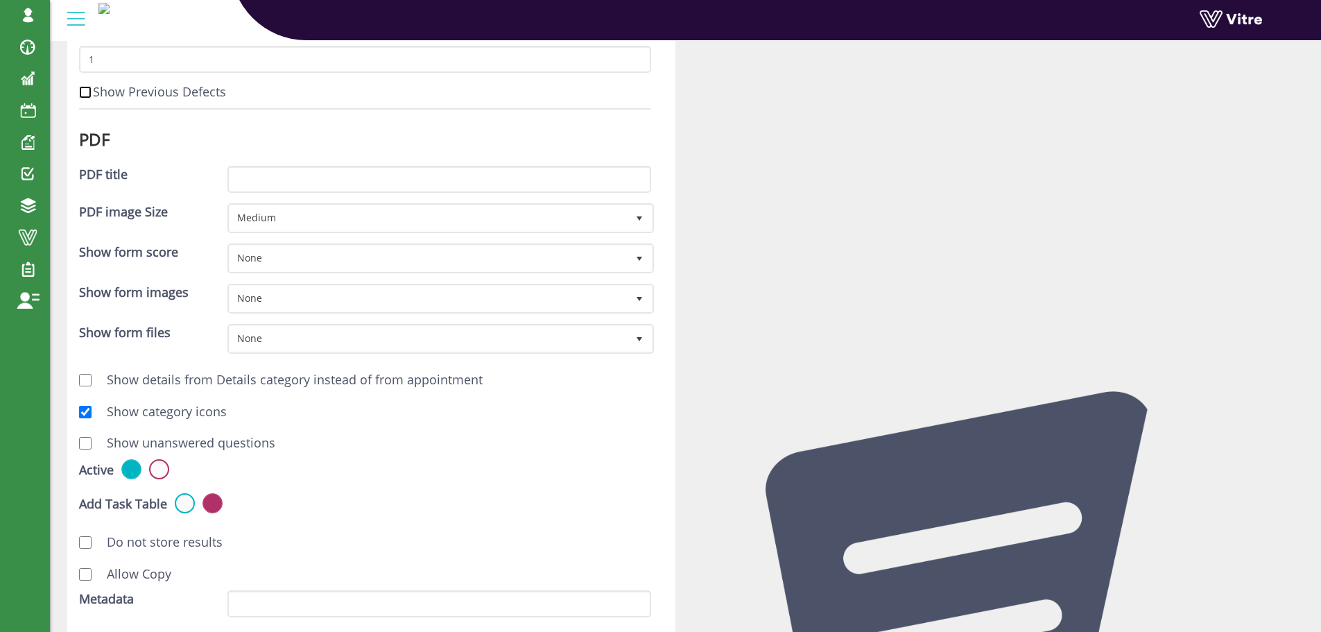
scroll to position [311, 0]
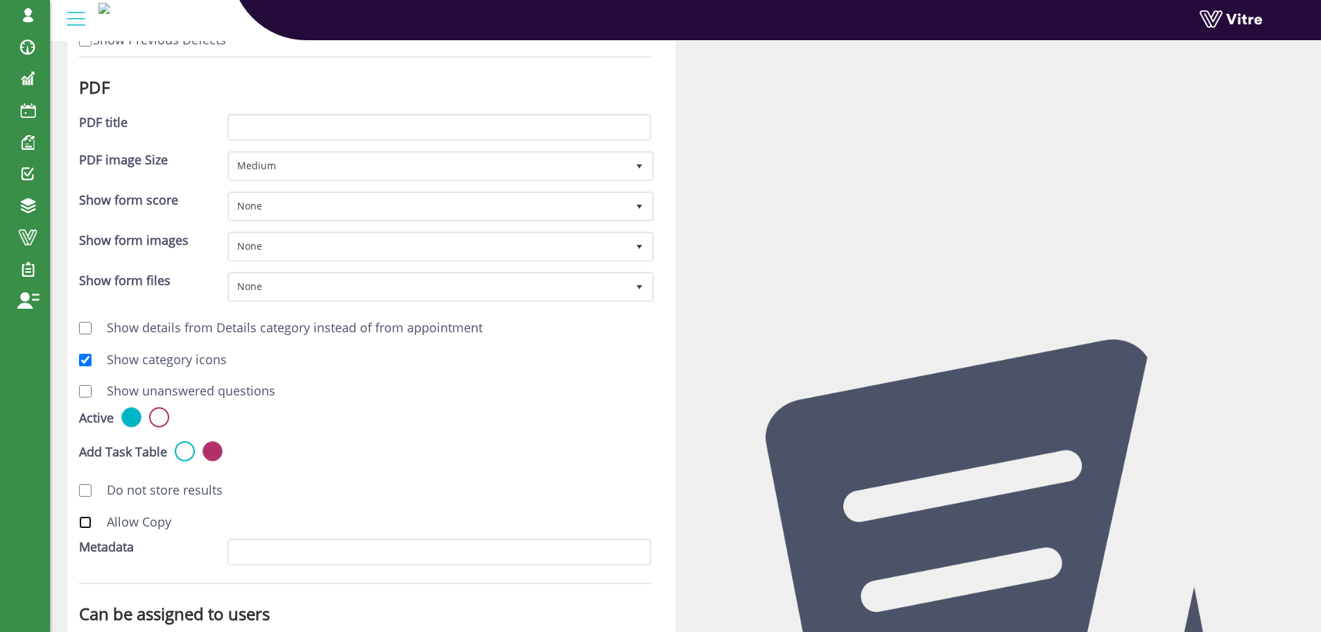
click at [91, 521] on input "Allow Copy" at bounding box center [85, 522] width 12 height 12
checkbox input "true"
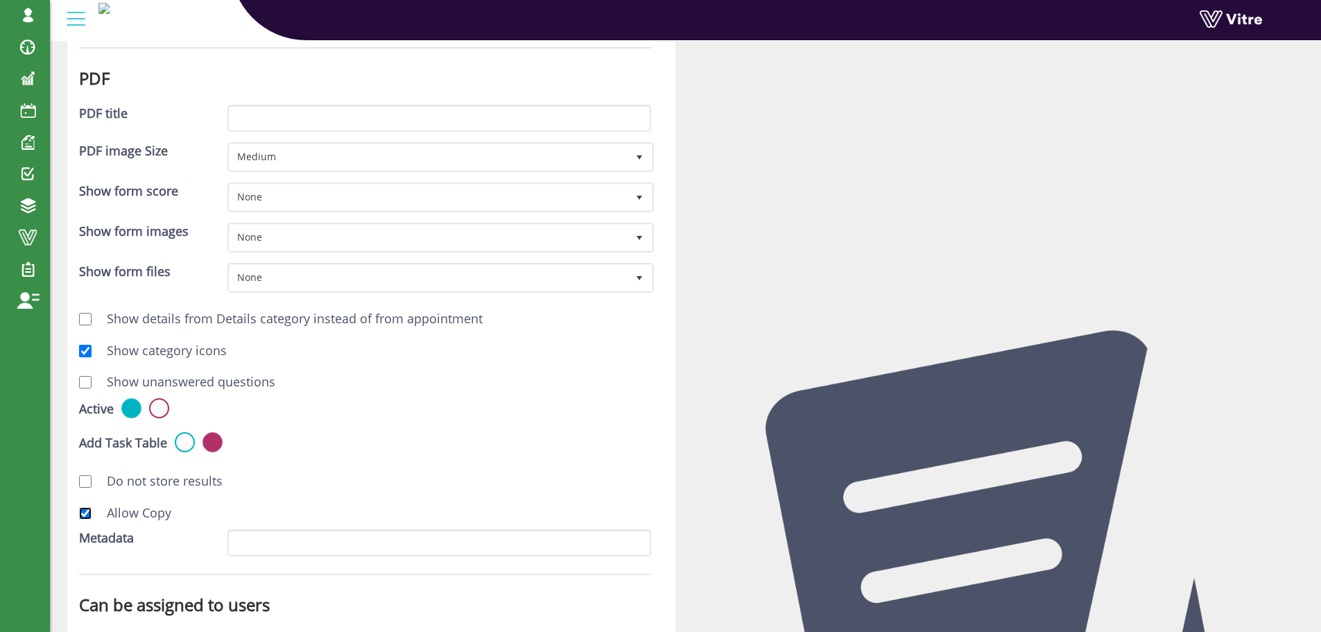
scroll to position [519, 0]
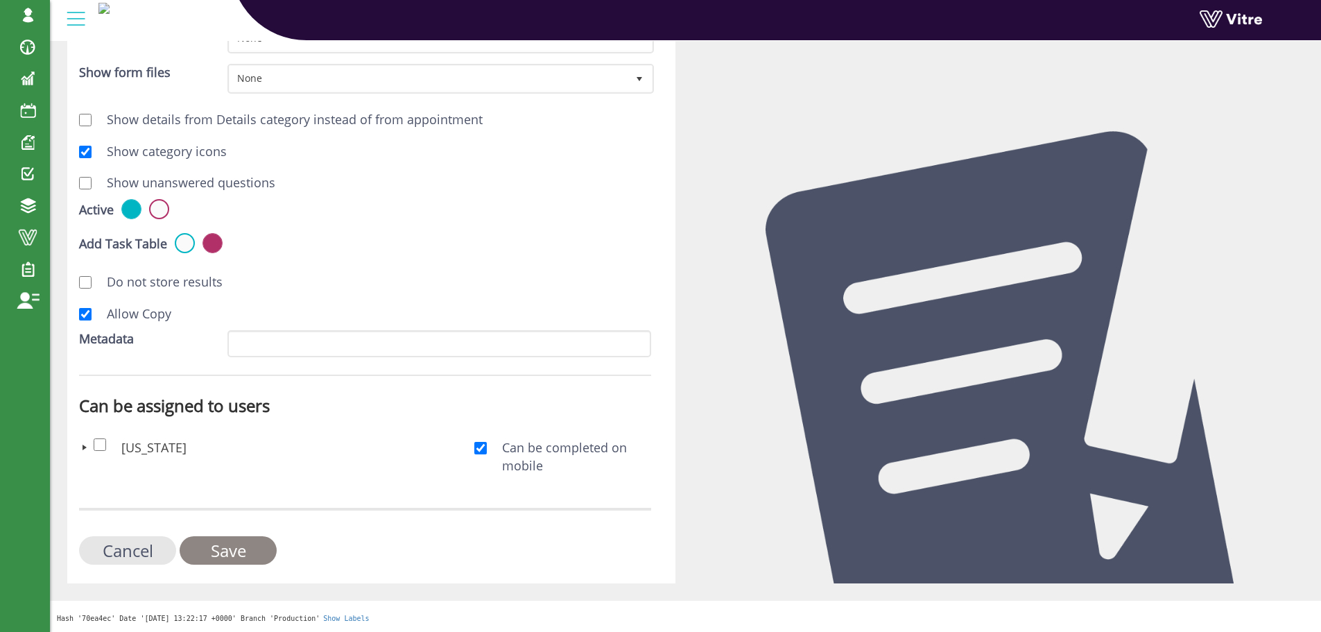
click at [245, 549] on input "Save" at bounding box center [228, 550] width 97 height 28
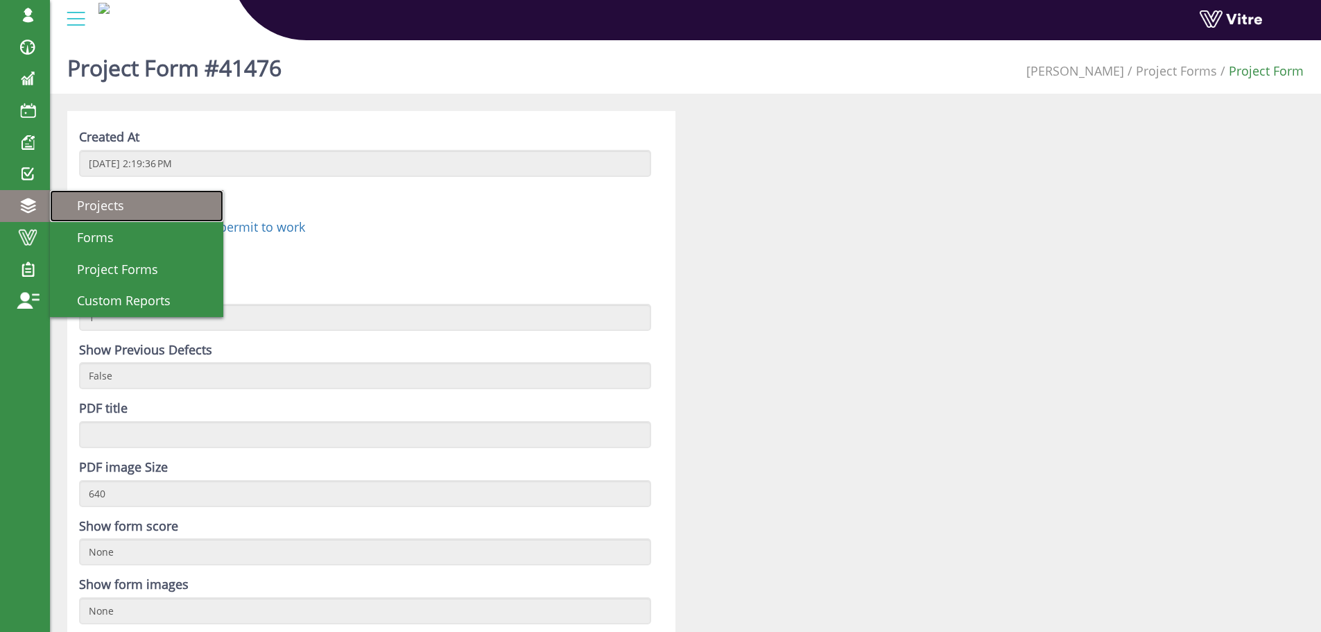
click at [89, 211] on span "Projects" at bounding box center [92, 205] width 64 height 17
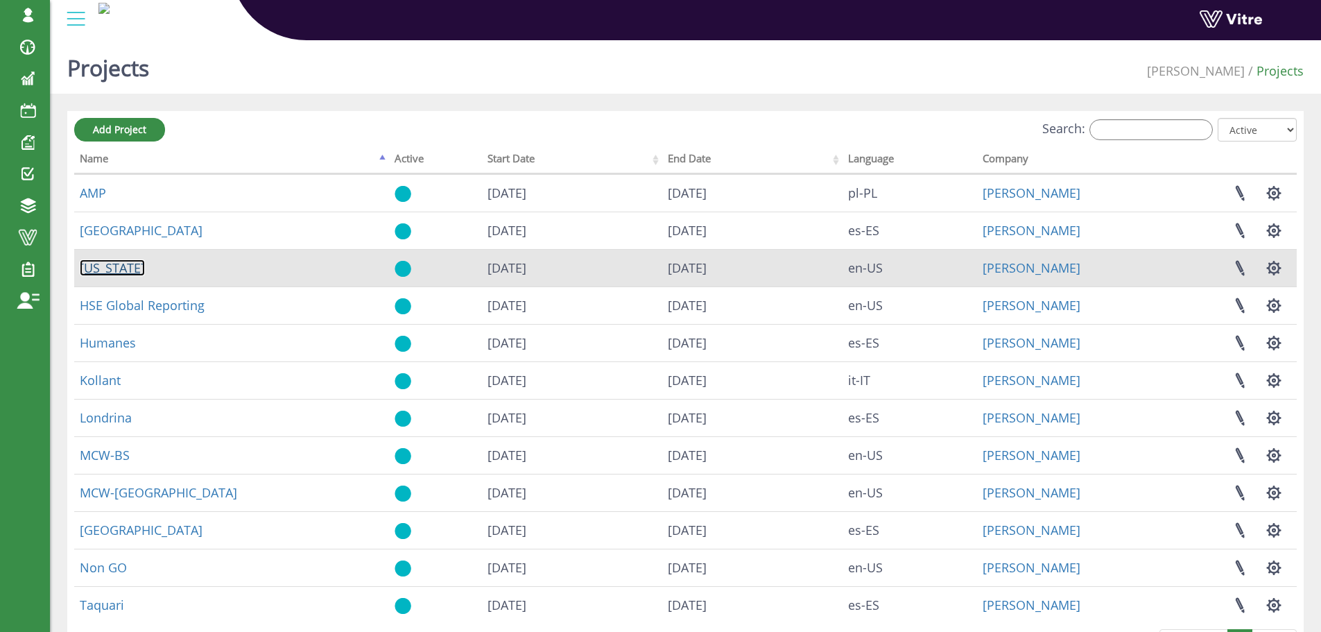
click at [116, 270] on link "[US_STATE]" at bounding box center [112, 267] width 65 height 17
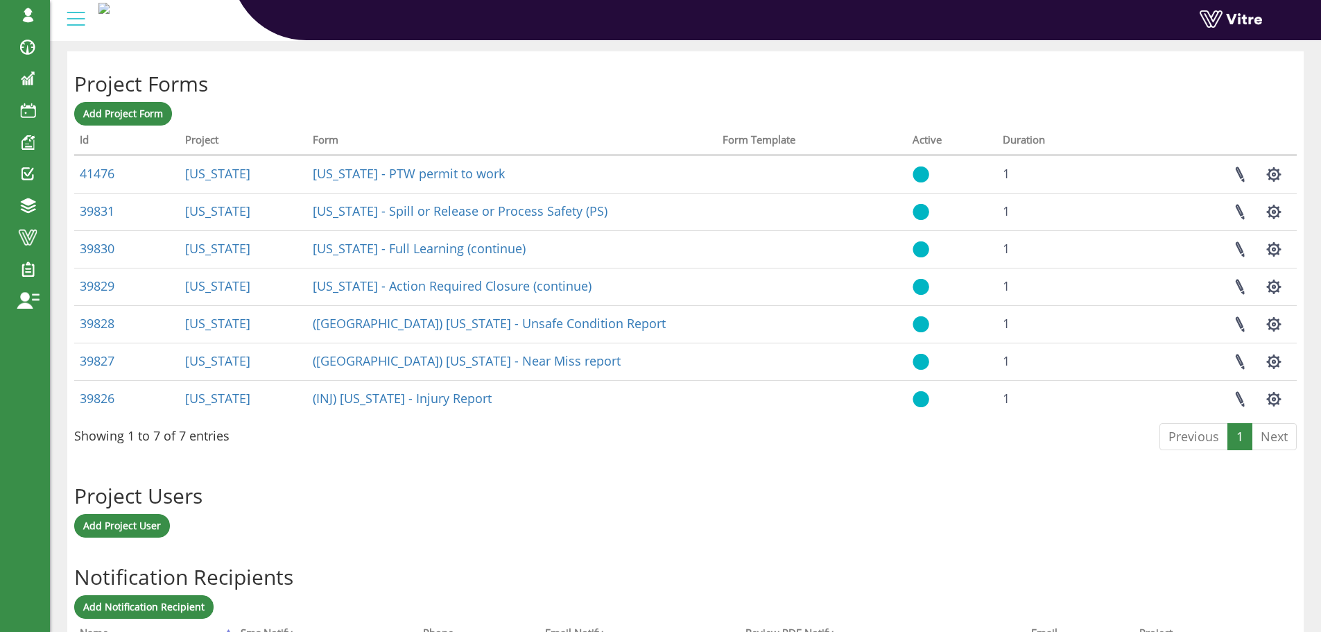
scroll to position [555, 0]
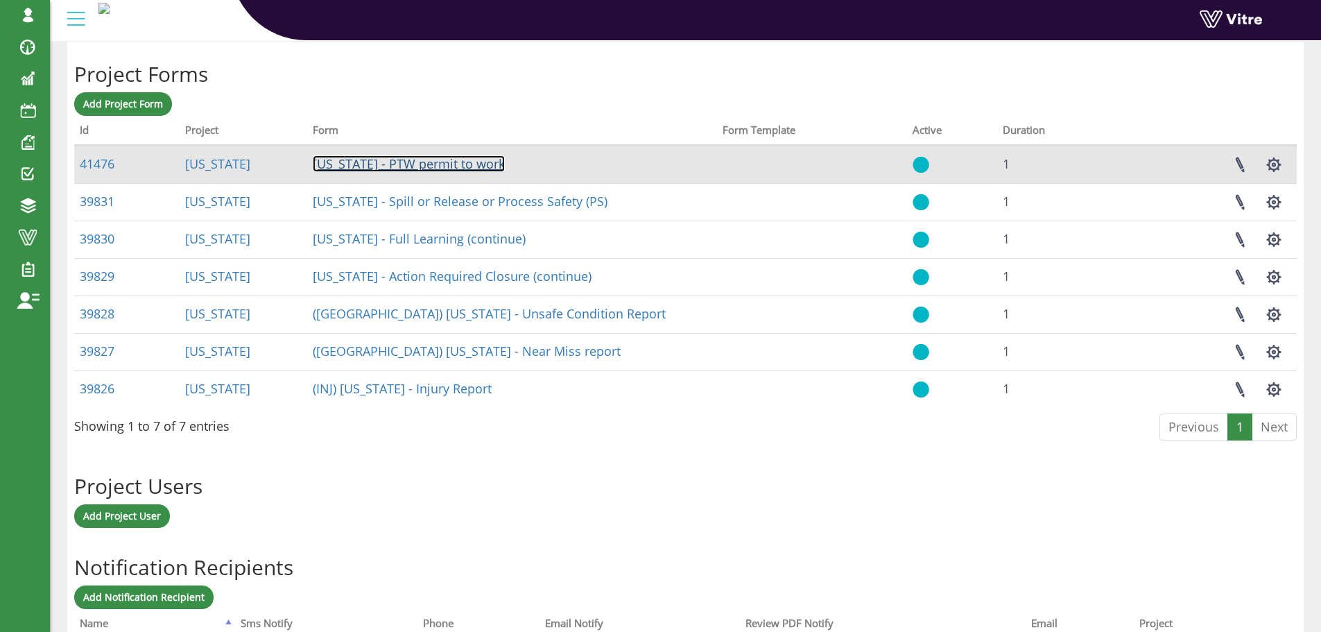
click at [423, 163] on link "[US_STATE] - PTW permit to work" at bounding box center [409, 163] width 192 height 17
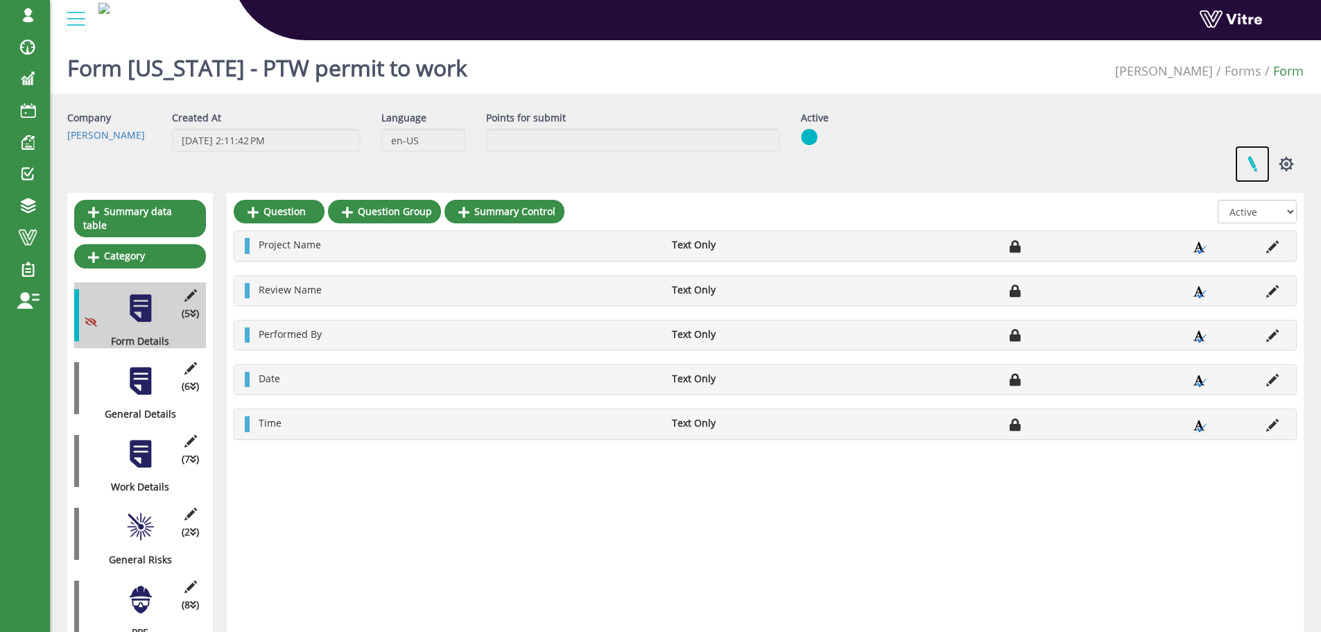
click at [1252, 164] on link at bounding box center [1252, 164] width 35 height 37
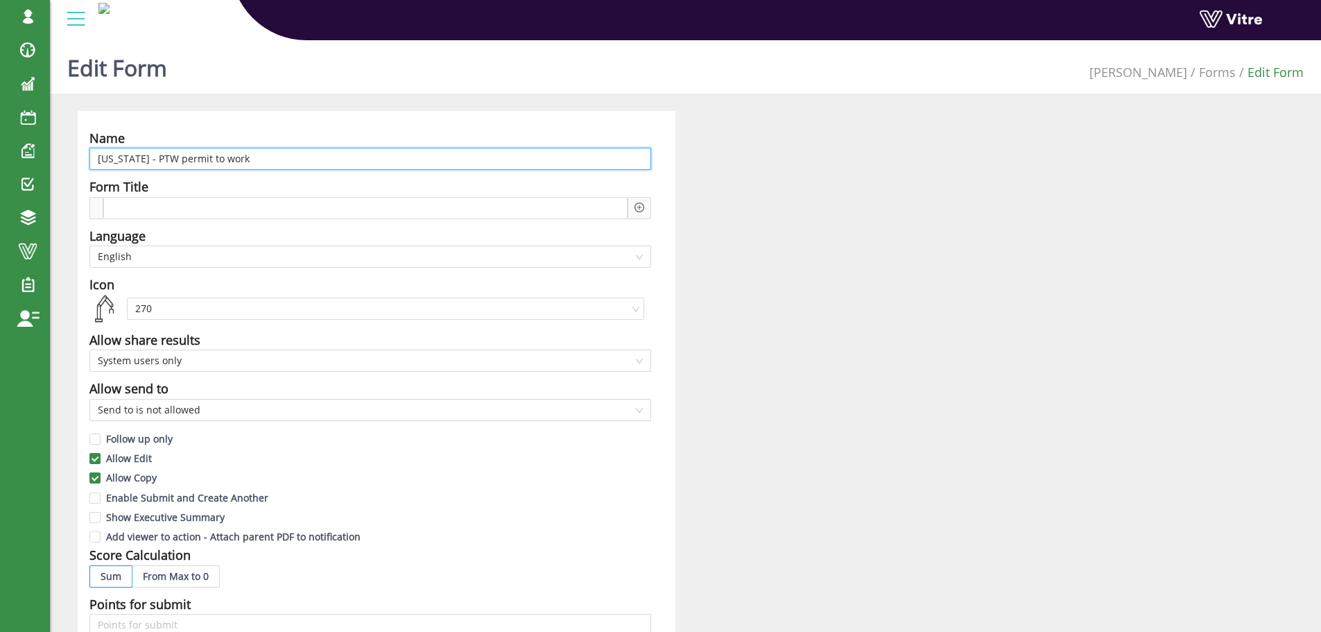
click at [96, 158] on input "[US_STATE] - PTW permit to work" at bounding box center [370, 159] width 562 height 22
drag, startPoint x: 168, startPoint y: 157, endPoint x: 189, endPoint y: 158, distance: 20.8
click at [189, 158] on input "(PTW) Georgia - PTW permit to work" at bounding box center [370, 159] width 562 height 22
click at [173, 156] on input "(PTW) Georgia - permit to work" at bounding box center [370, 159] width 562 height 22
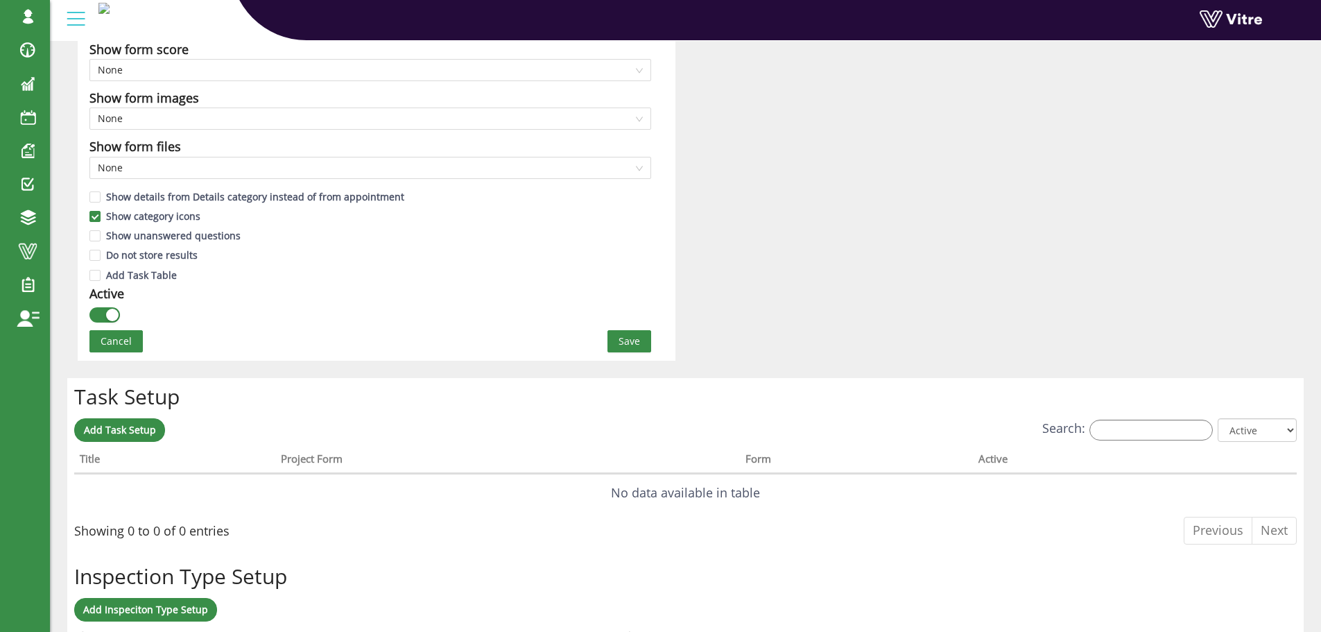
scroll to position [666, 0]
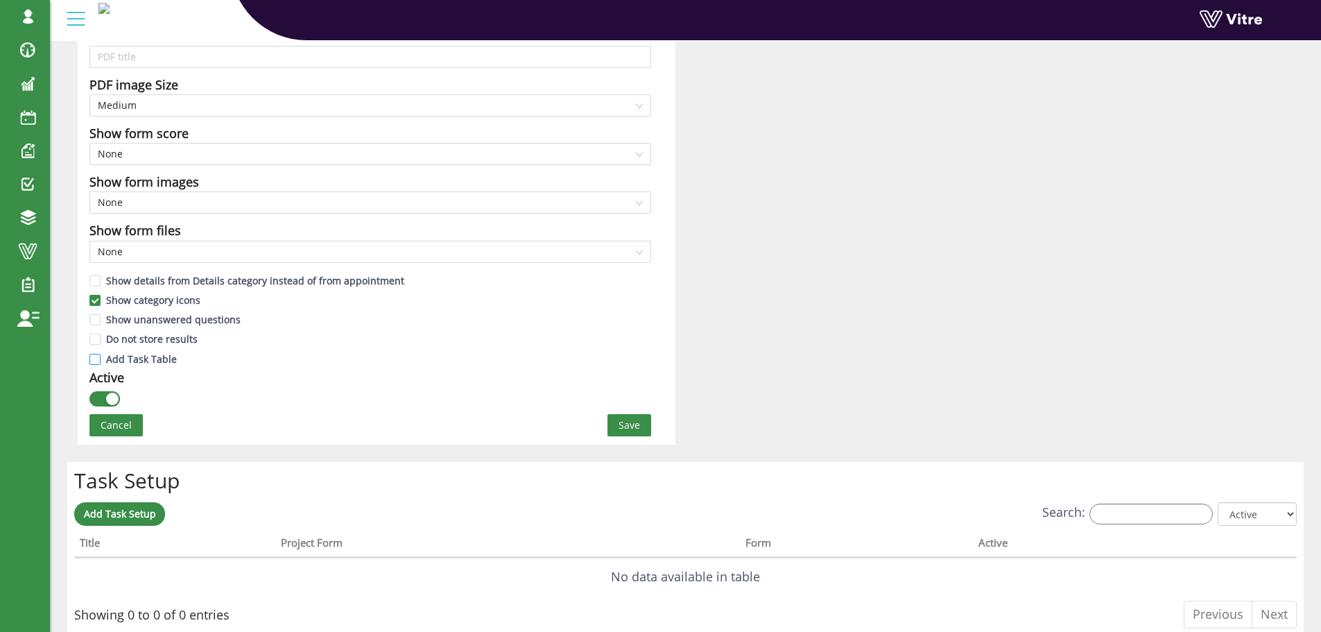
type input "(PTW) Georgia - Permit to work"
click at [93, 357] on input "Add Task Table" at bounding box center [95, 362] width 12 height 12
checkbox input "true"
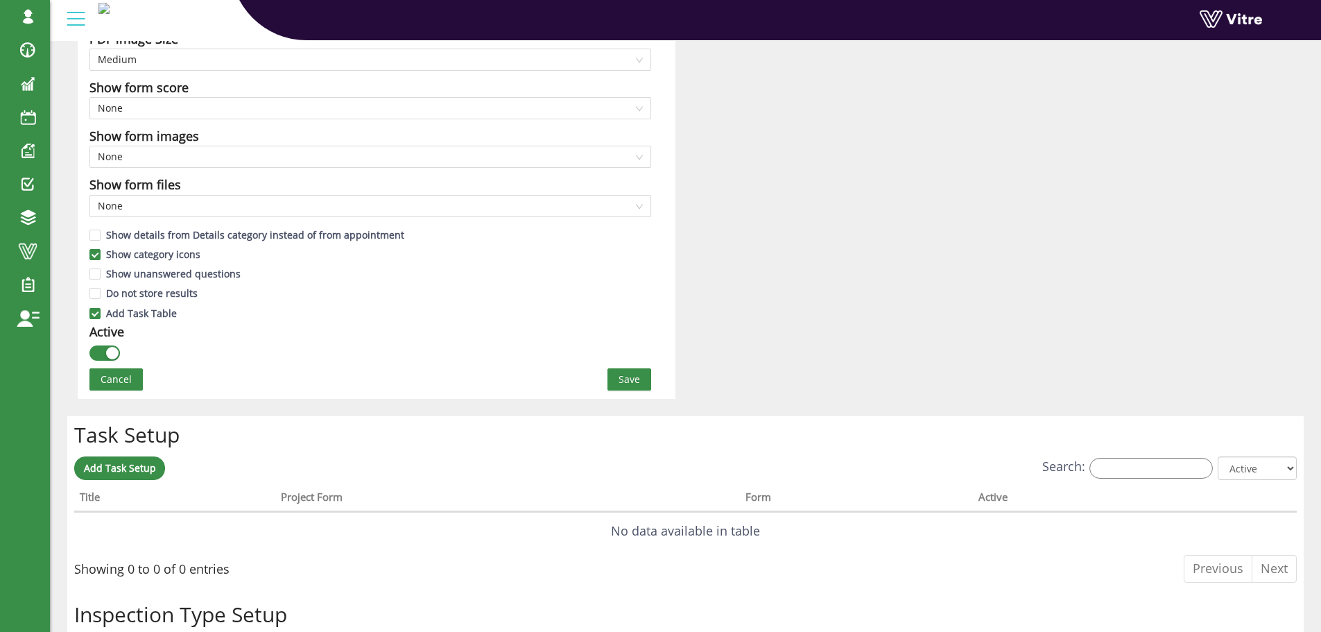
scroll to position [735, 0]
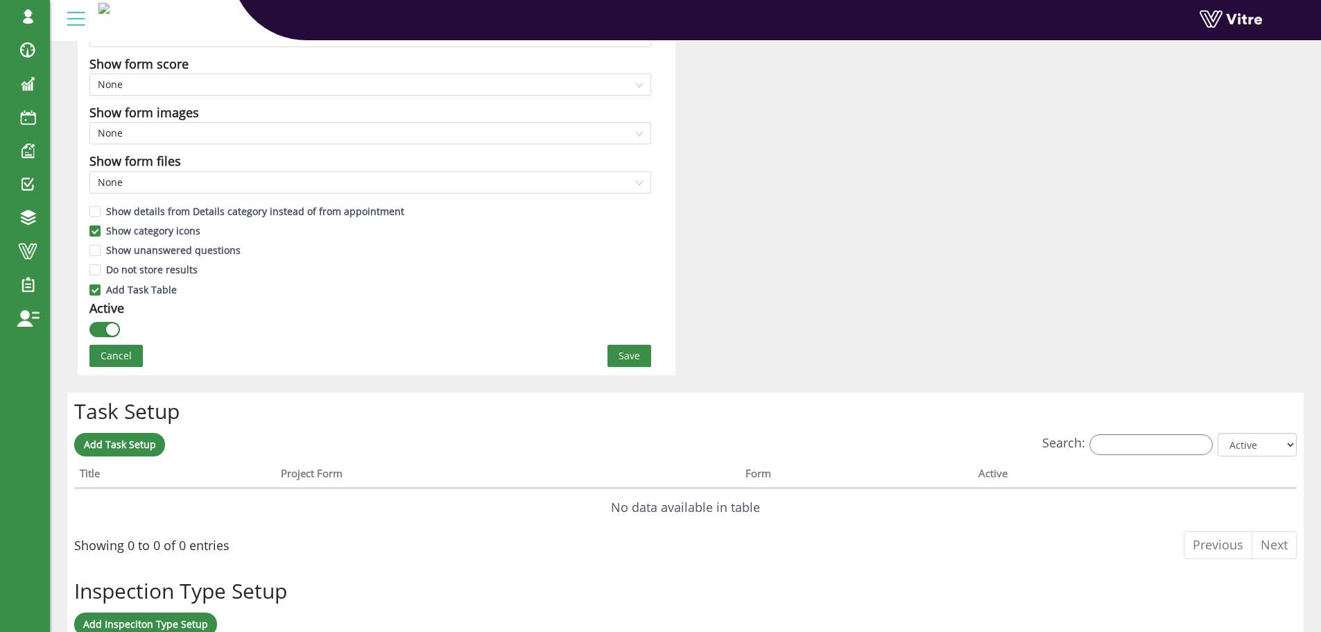
click at [634, 424] on div "Task Setup Add Task Setup Search: All Active Not Active Processing... Title Pro…" at bounding box center [685, 482] width 1236 height 180
click at [625, 357] on span "Save" at bounding box center [628, 355] width 21 height 15
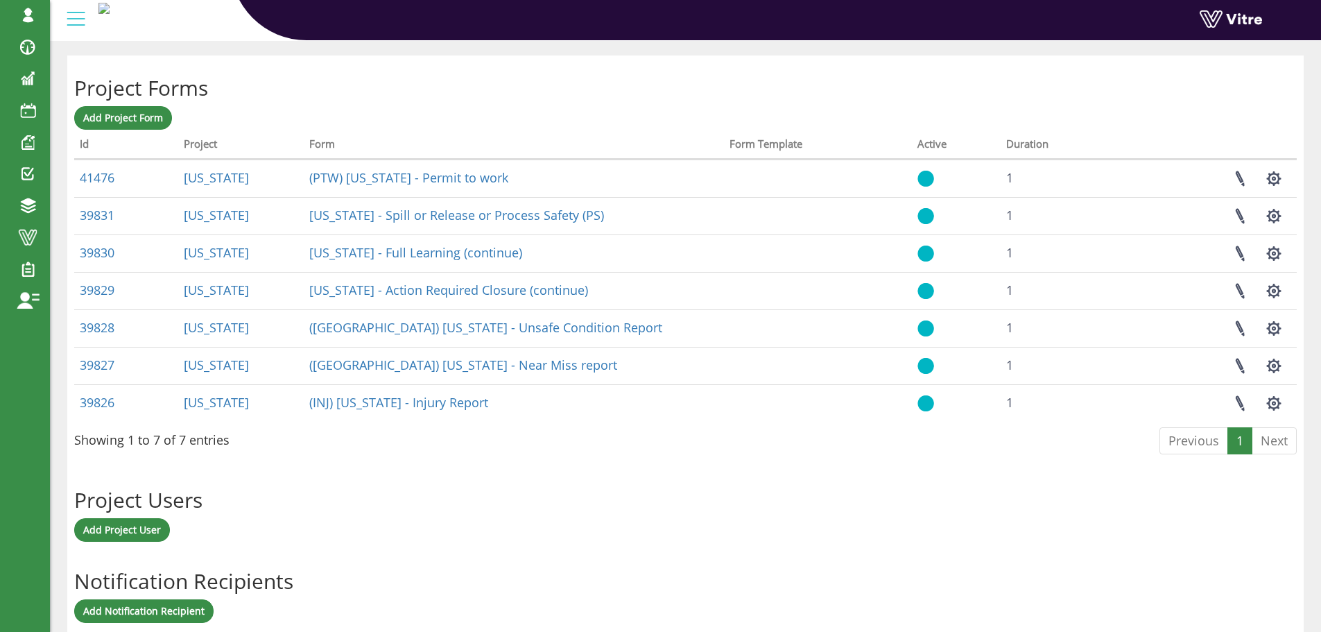
scroll to position [544, 0]
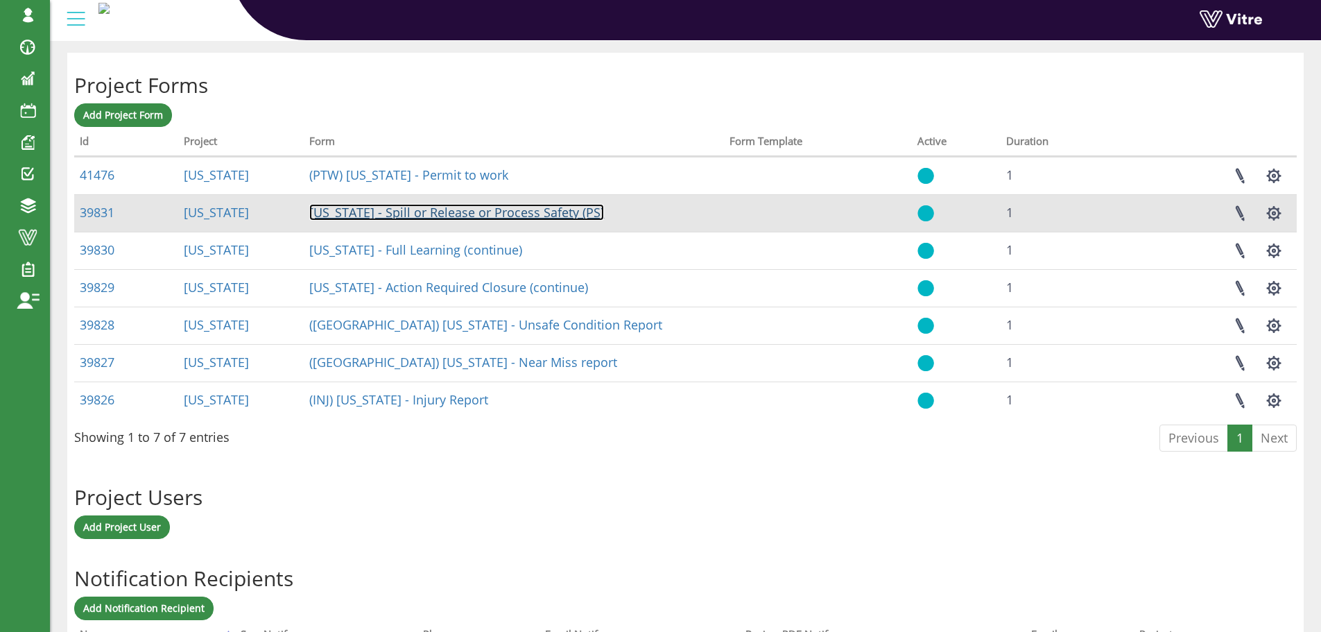
click at [442, 211] on link "[US_STATE] - Spill or Release or Process Safety (PS)" at bounding box center [456, 212] width 295 height 17
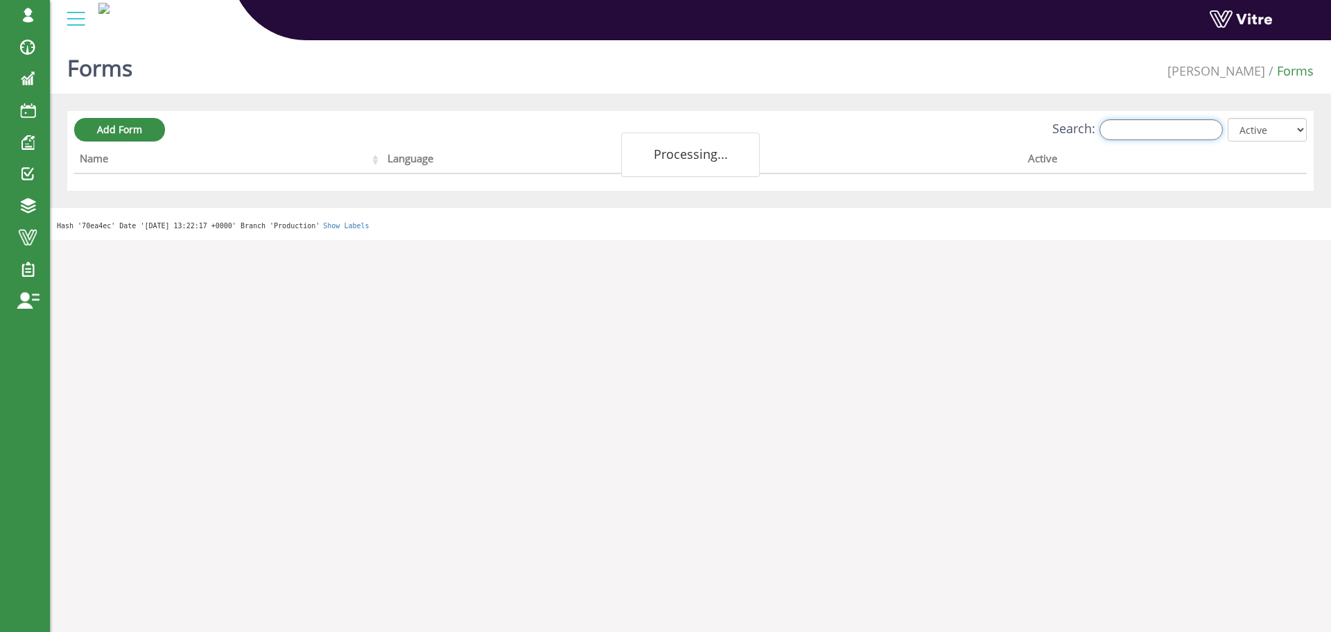
click at [1148, 124] on input "Search:" at bounding box center [1161, 129] width 123 height 21
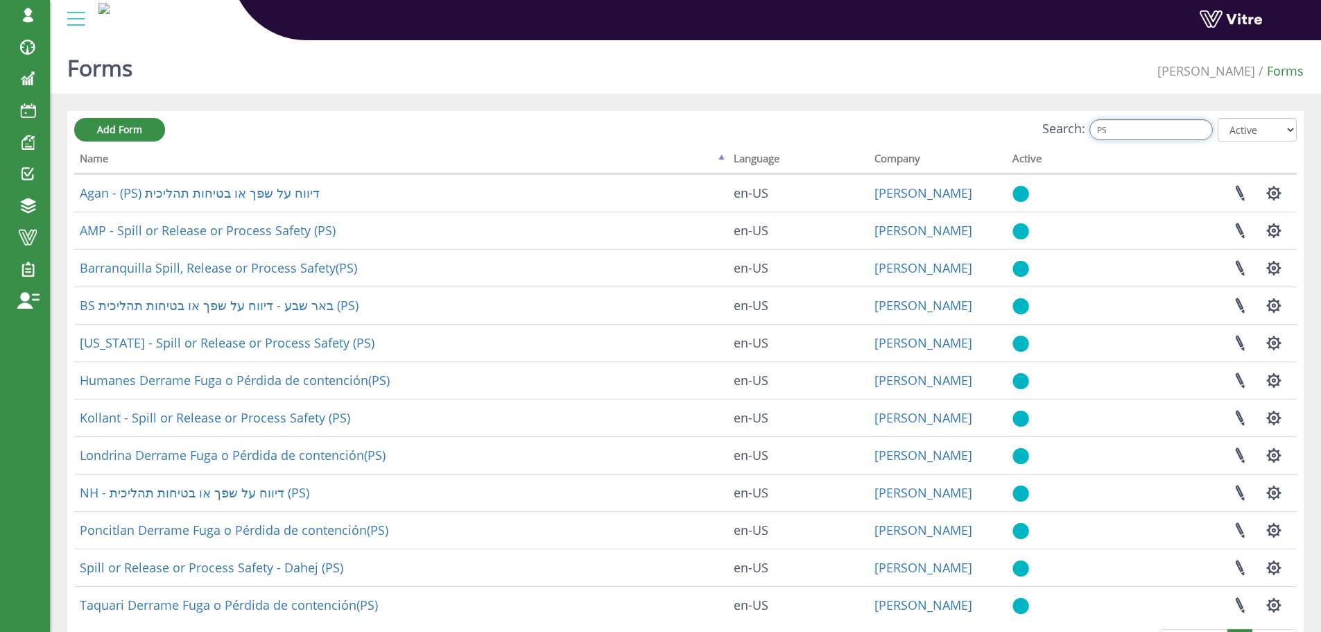
click at [1123, 132] on input "PS" at bounding box center [1150, 129] width 123 height 21
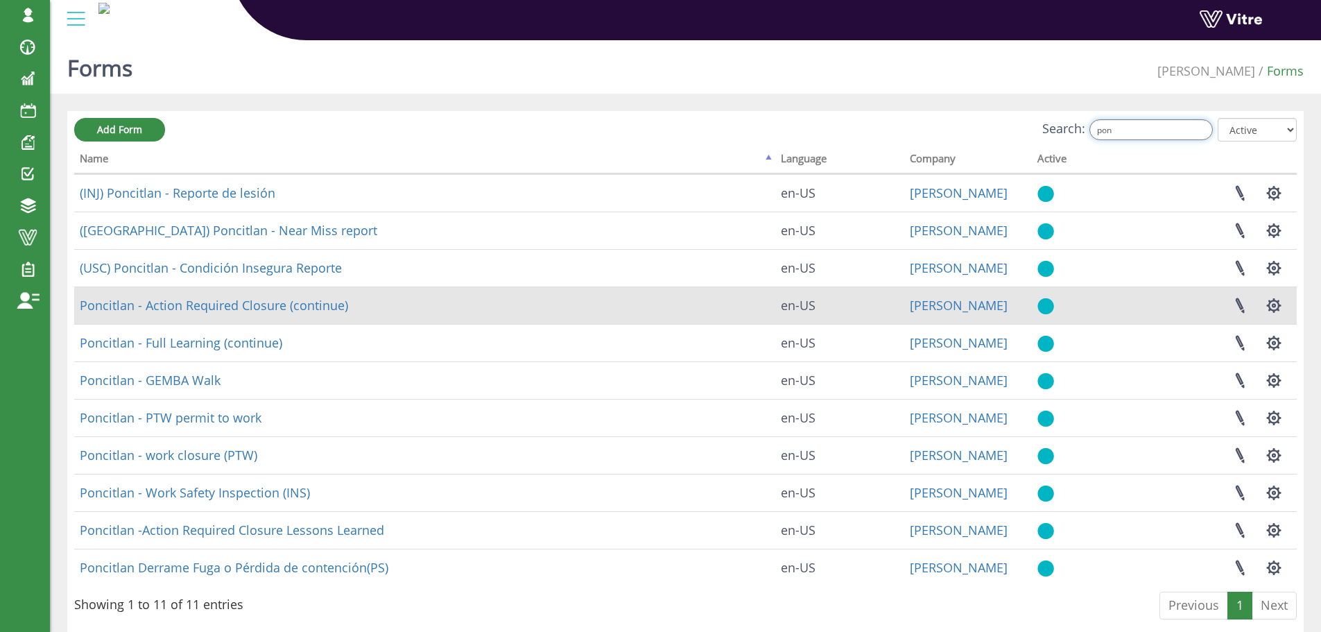
scroll to position [49, 0]
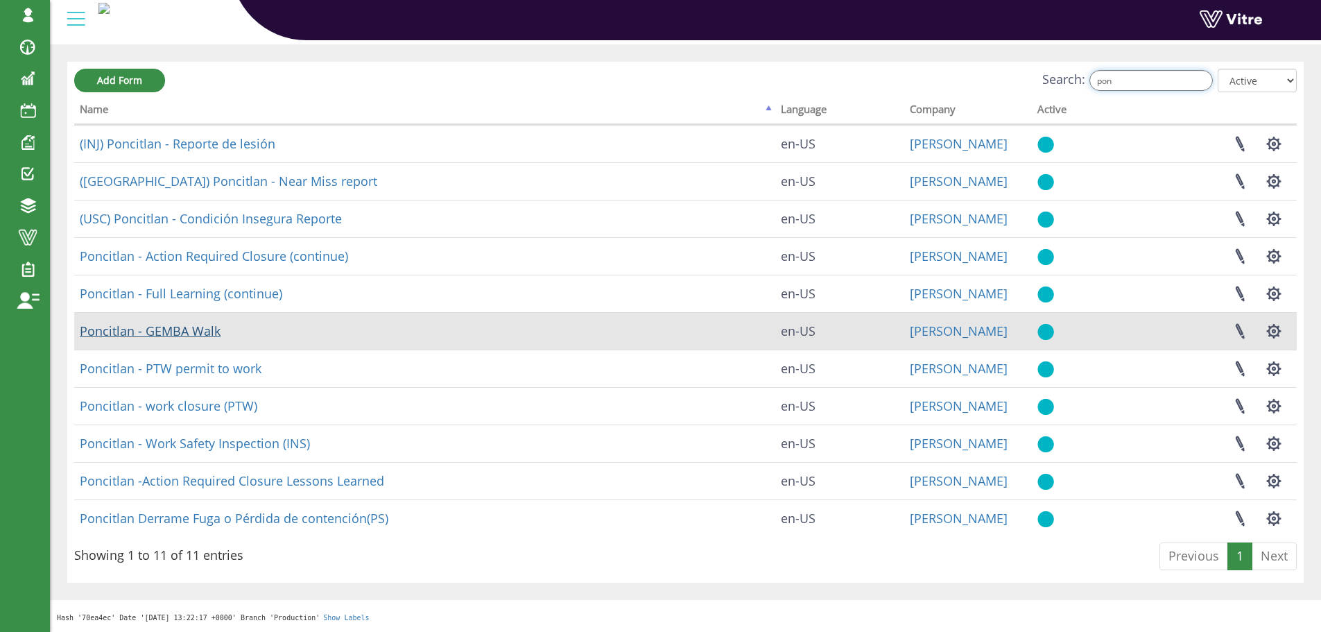
type input "pon"
click at [180, 329] on link "Poncitlan - GEMBA Walk" at bounding box center [150, 330] width 141 height 17
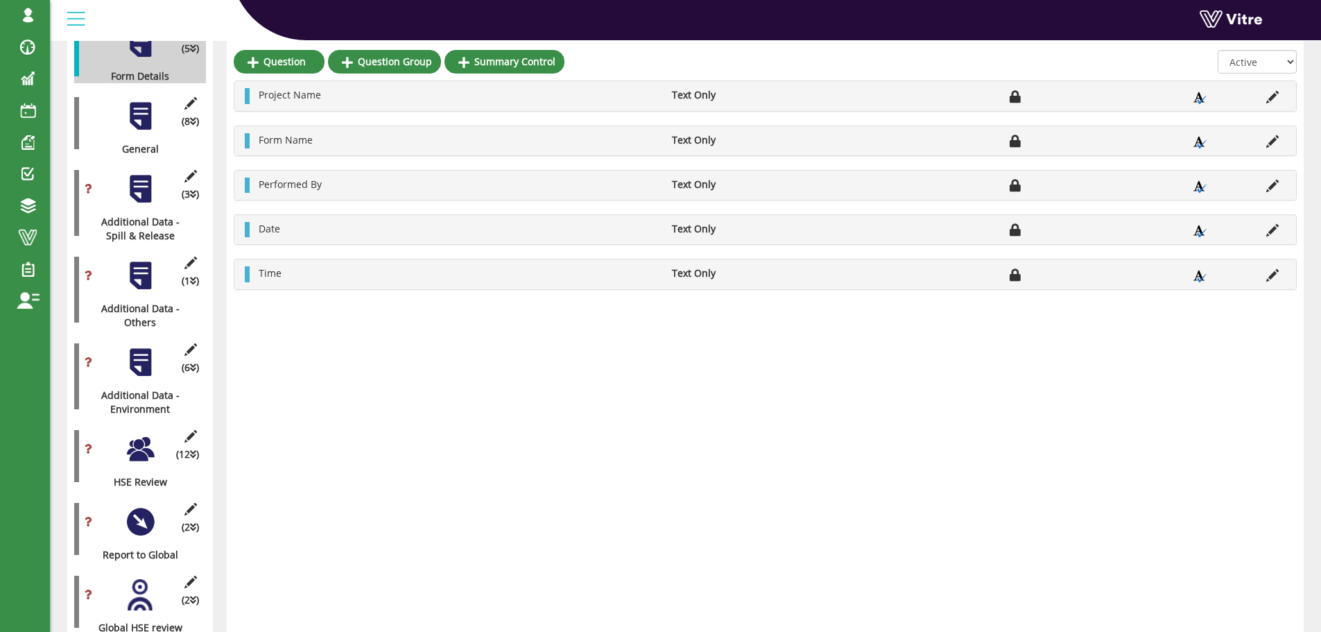
scroll to position [277, 0]
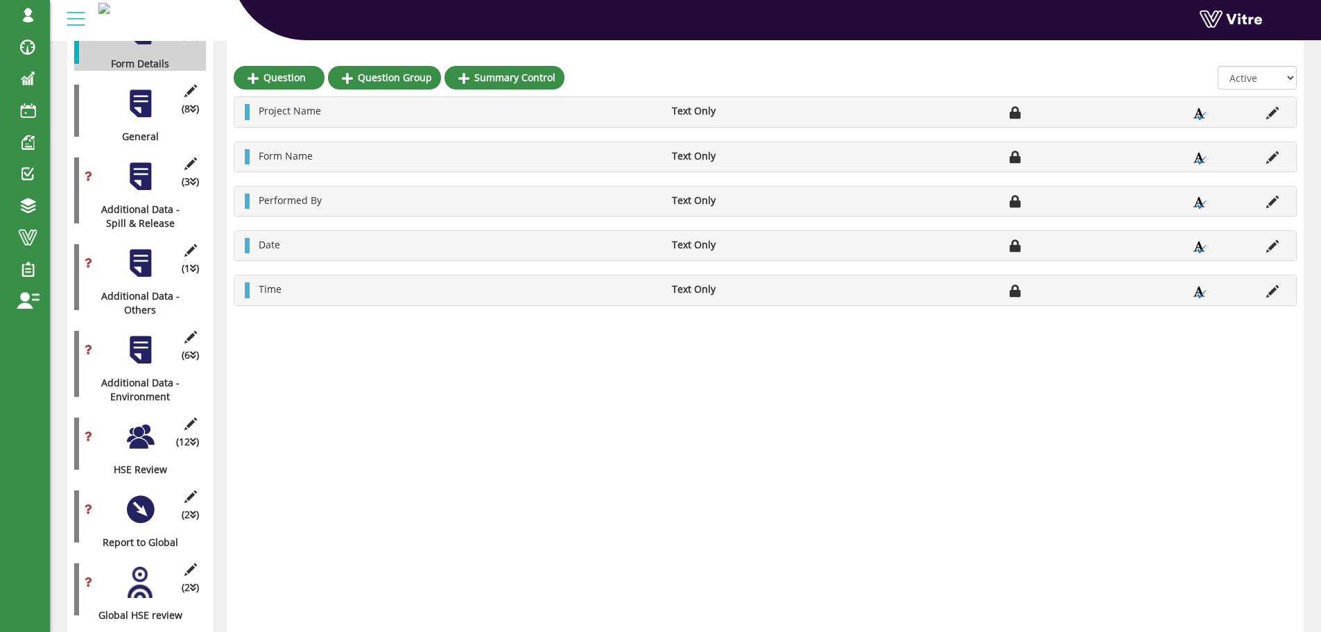
click at [142, 423] on div at bounding box center [140, 436] width 31 height 31
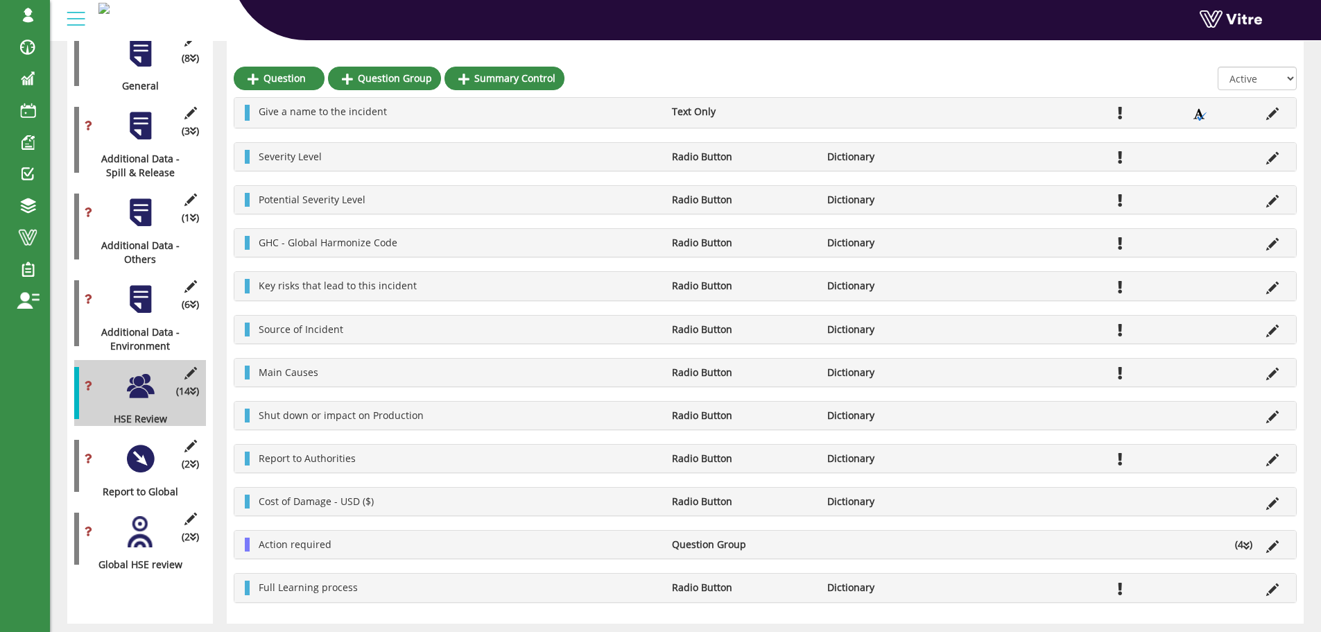
scroll to position [329, 0]
click at [1272, 243] on icon at bounding box center [1272, 243] width 12 height 12
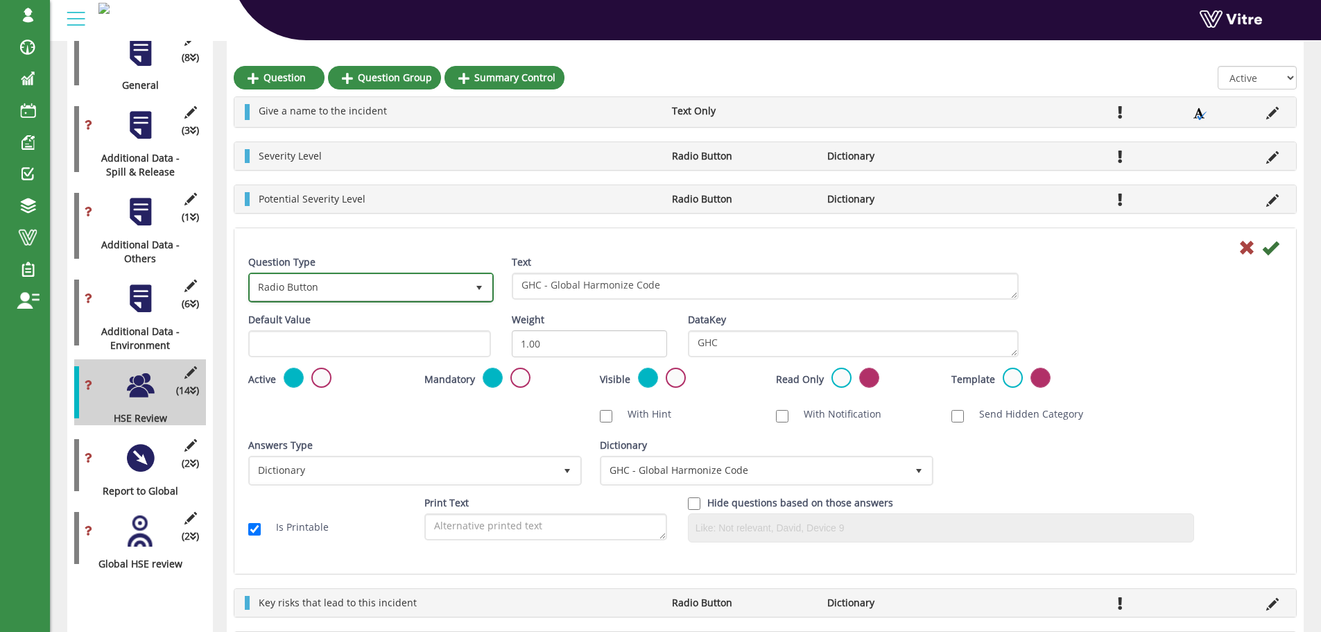
click at [347, 288] on span "Radio Button" at bounding box center [358, 287] width 216 height 25
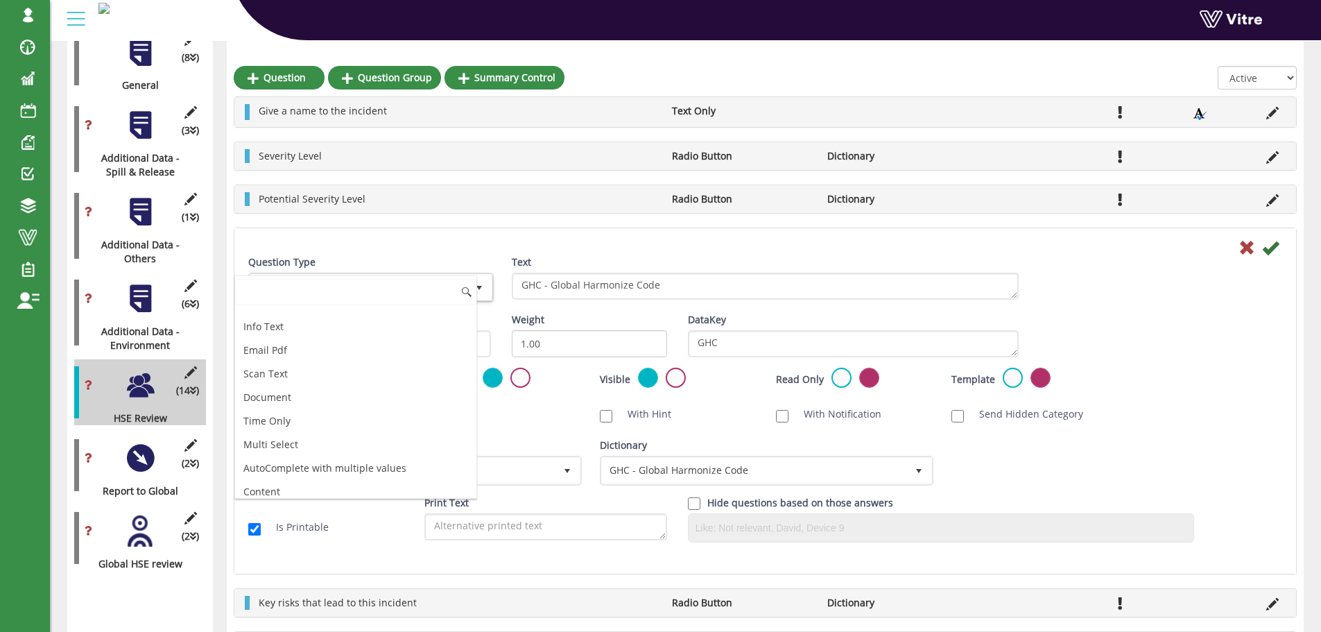
scroll to position [347, 0]
click at [353, 435] on li "Multi Select" at bounding box center [355, 443] width 241 height 24
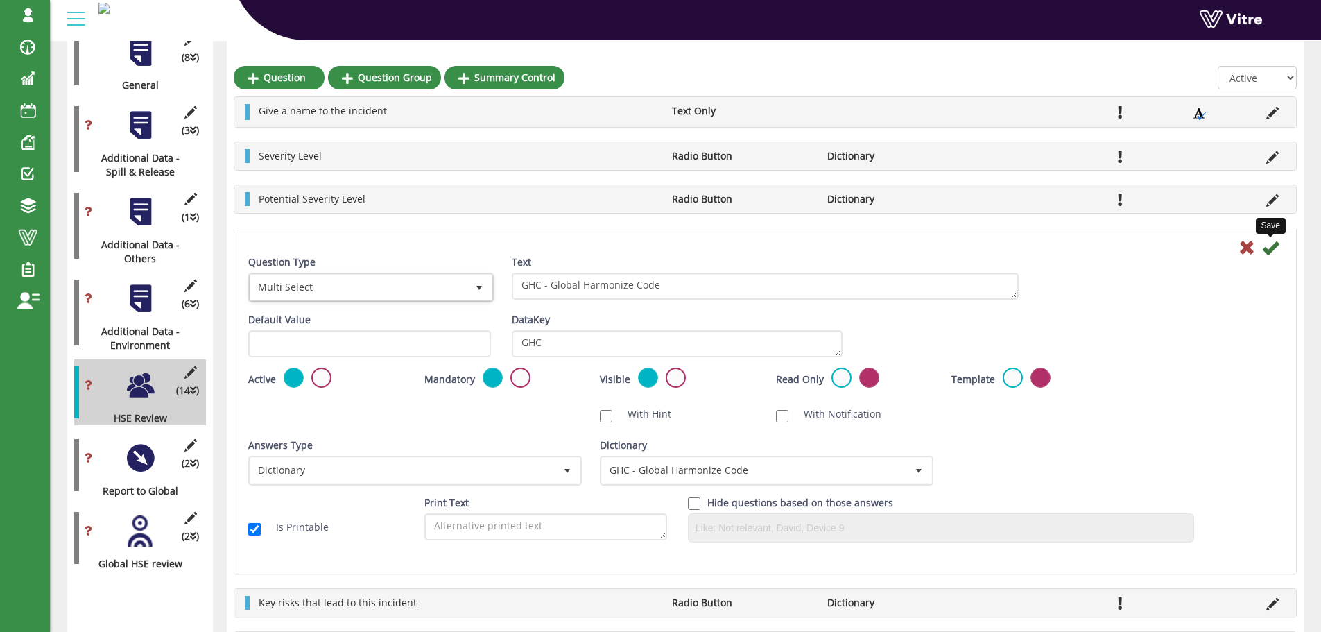
click at [1272, 251] on icon at bounding box center [1270, 247] width 17 height 17
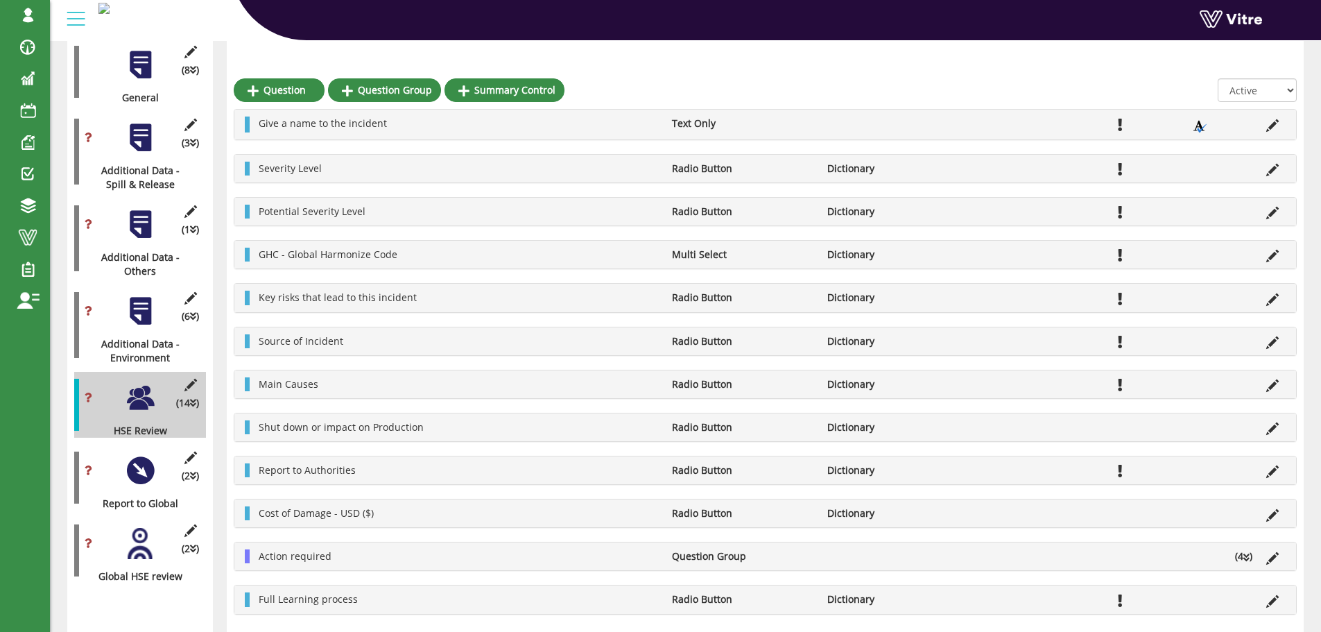
scroll to position [329, 0]
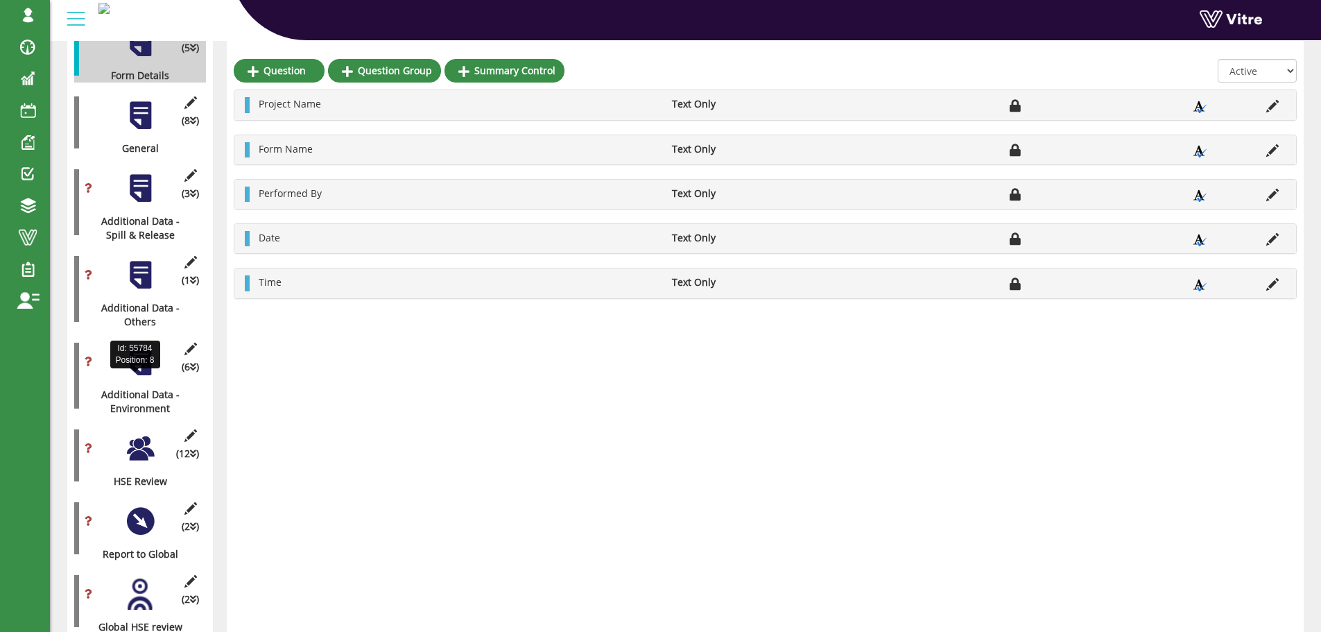
scroll to position [277, 0]
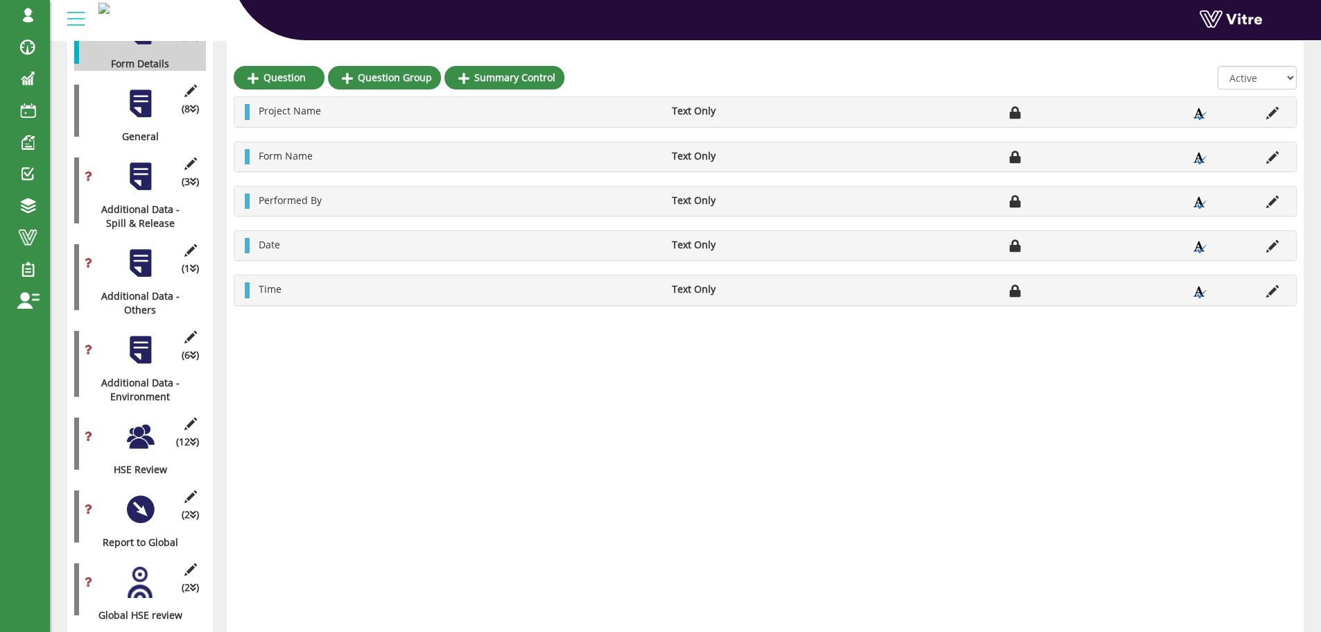
click at [150, 425] on div at bounding box center [140, 436] width 31 height 31
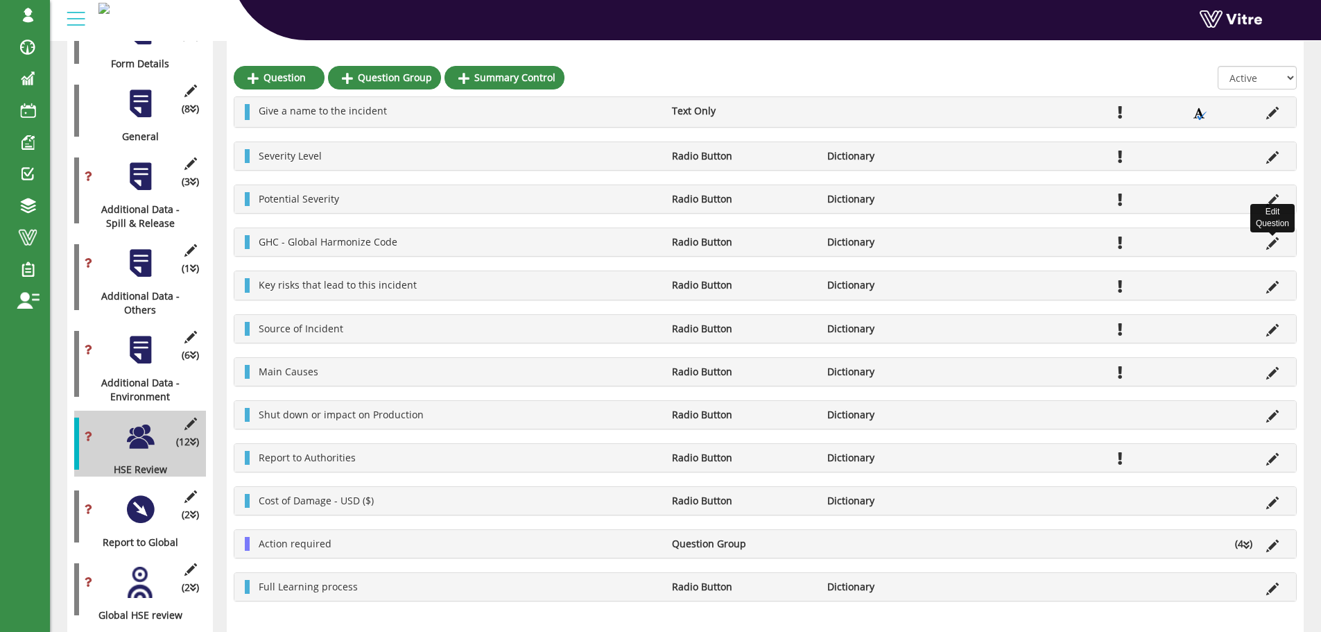
click at [1272, 245] on icon at bounding box center [1272, 243] width 12 height 12
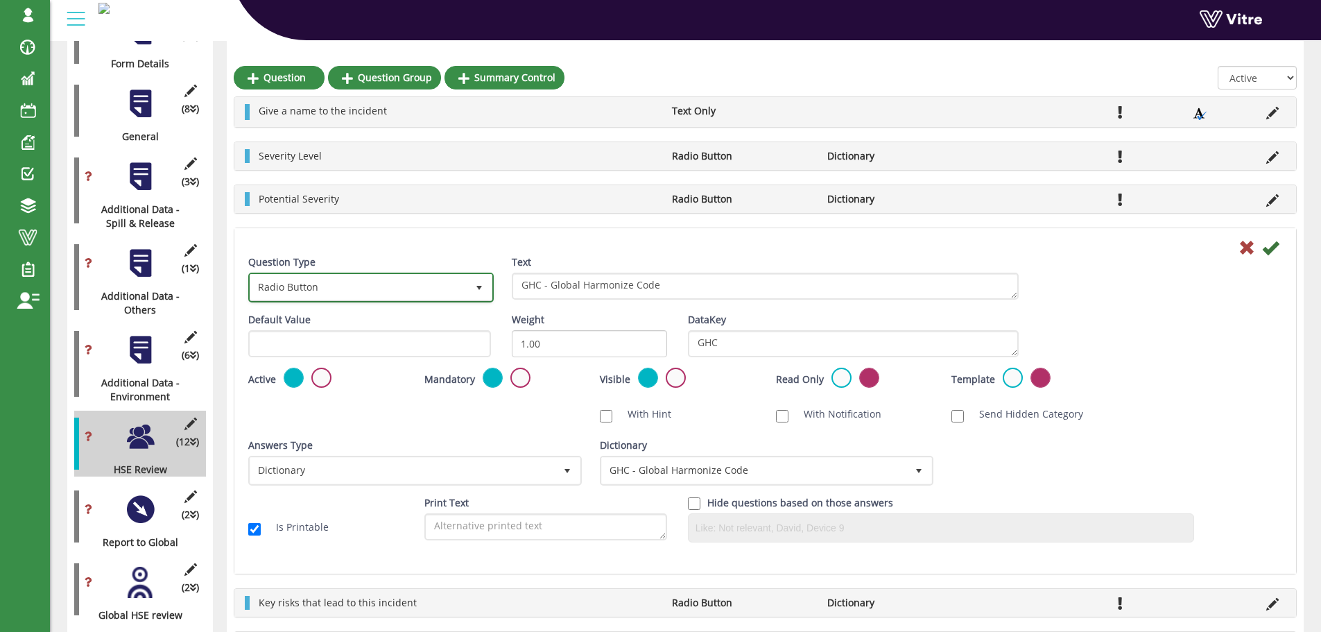
click at [400, 280] on span "Radio Button" at bounding box center [358, 287] width 216 height 25
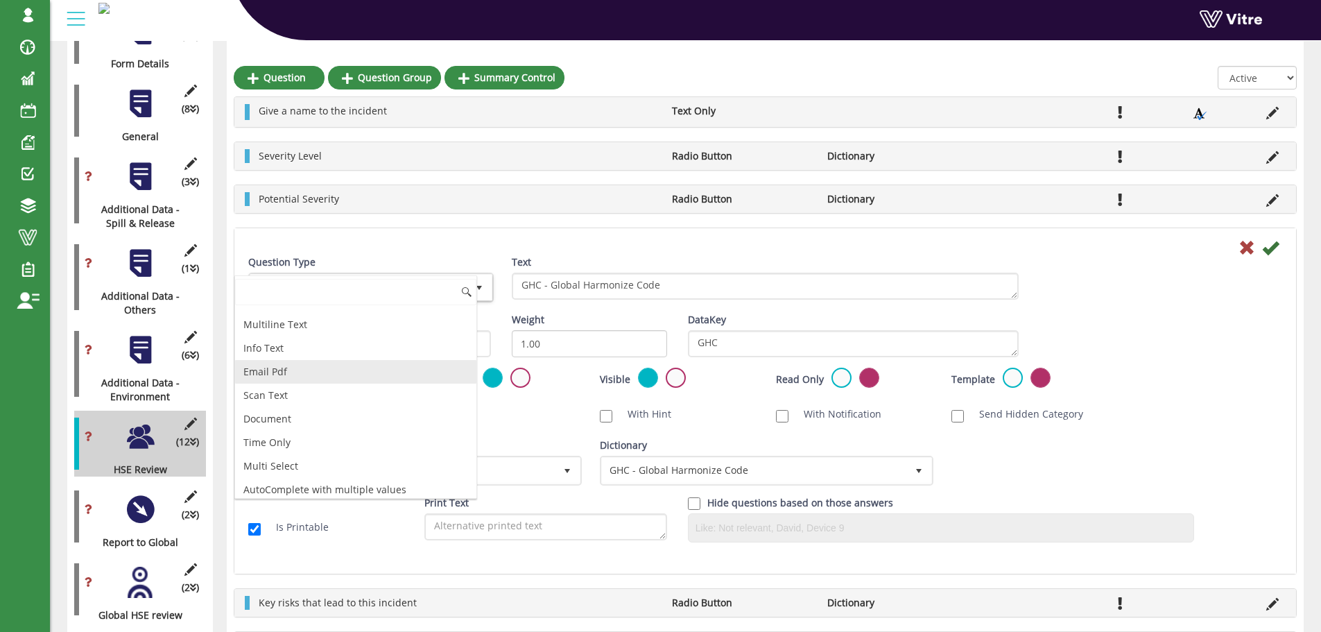
scroll to position [424, 0]
click at [316, 367] on li "Multi Select" at bounding box center [355, 366] width 241 height 24
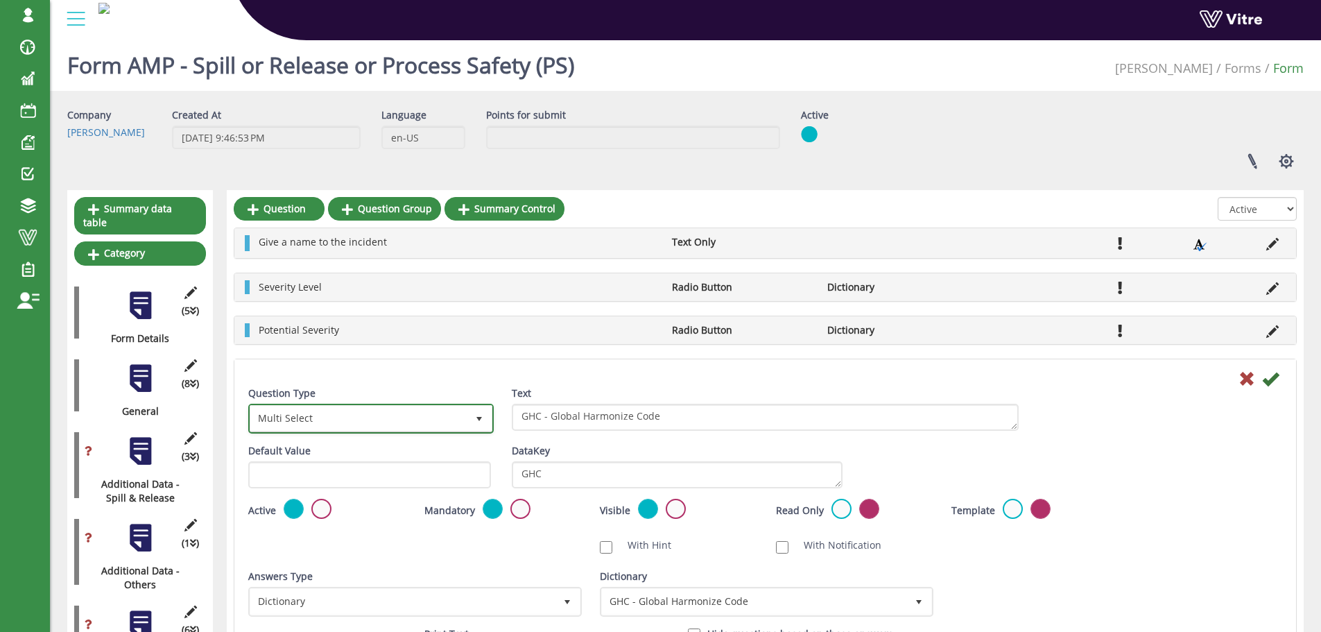
scroll to position [0, 0]
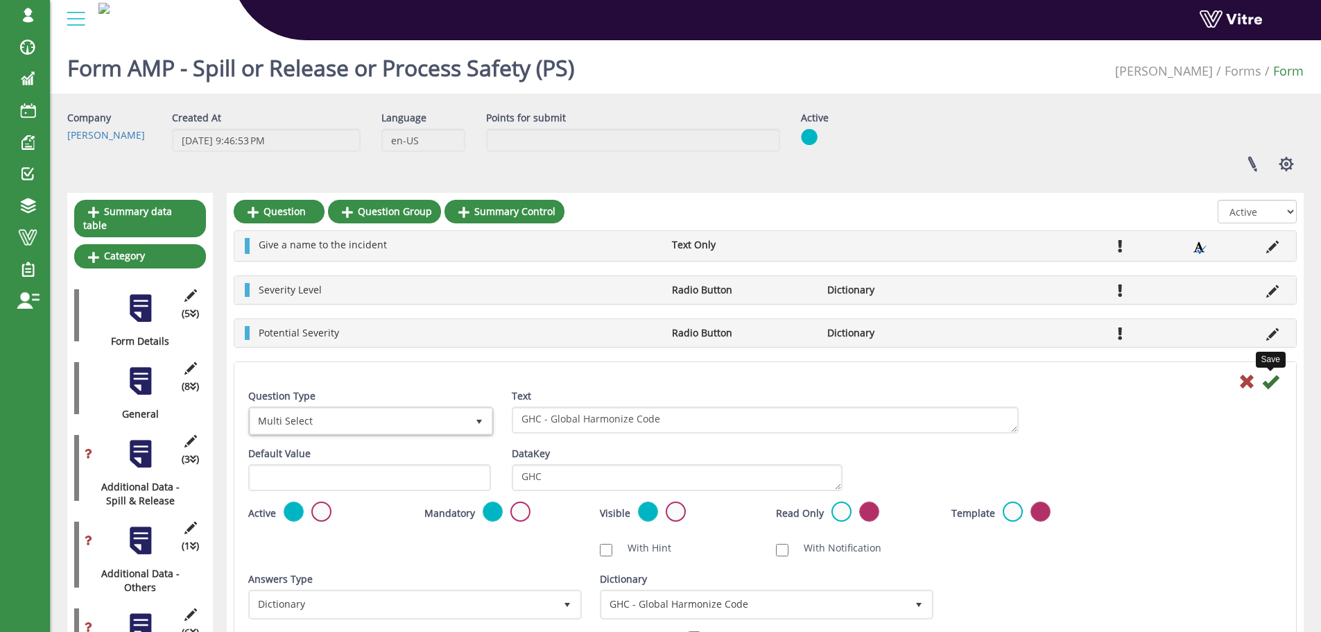
click at [1270, 385] on icon at bounding box center [1270, 381] width 17 height 17
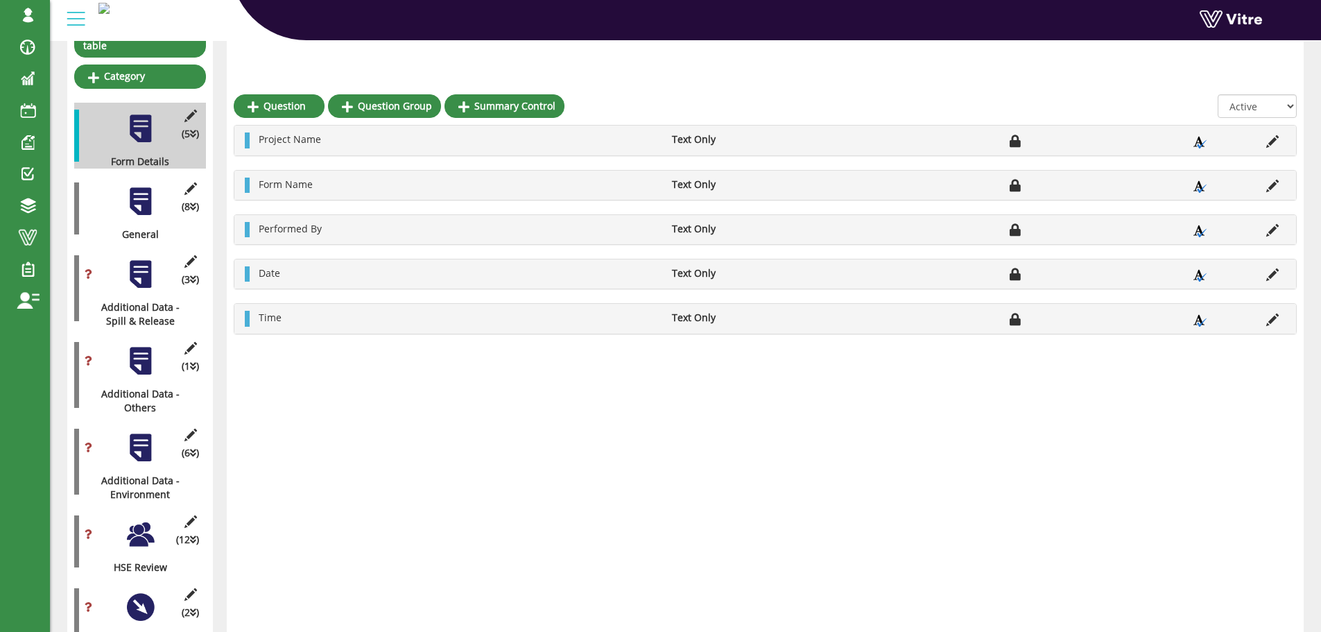
scroll to position [208, 0]
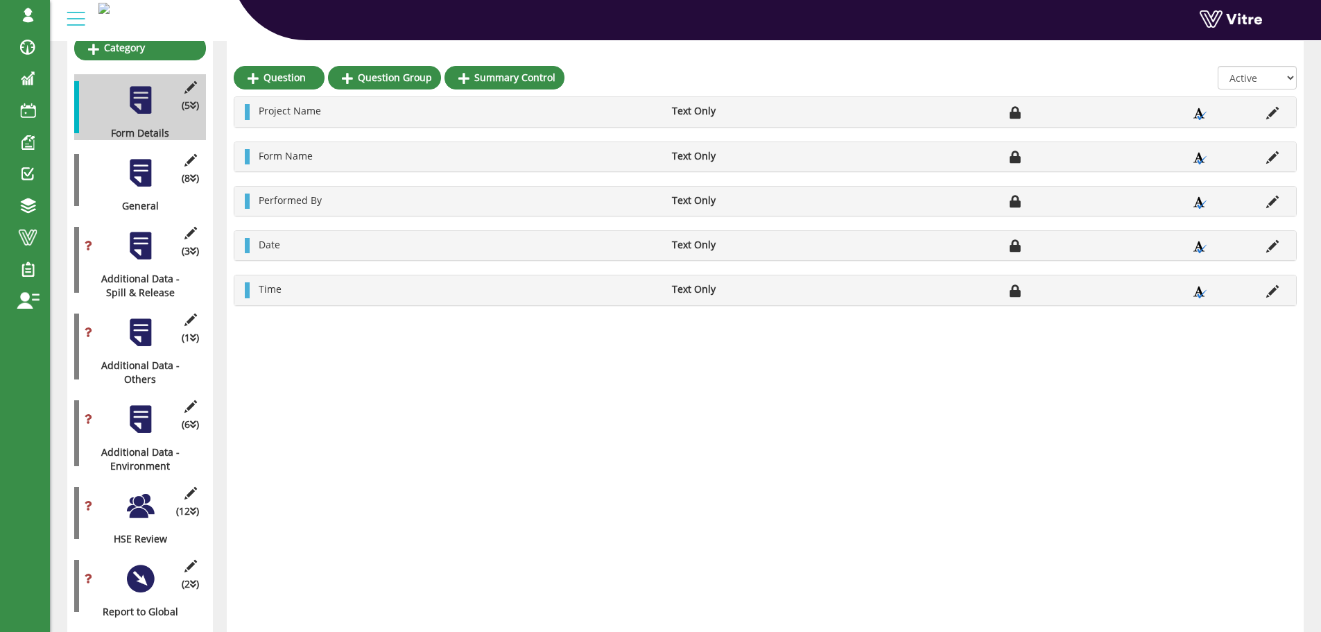
click at [138, 495] on div at bounding box center [140, 505] width 31 height 31
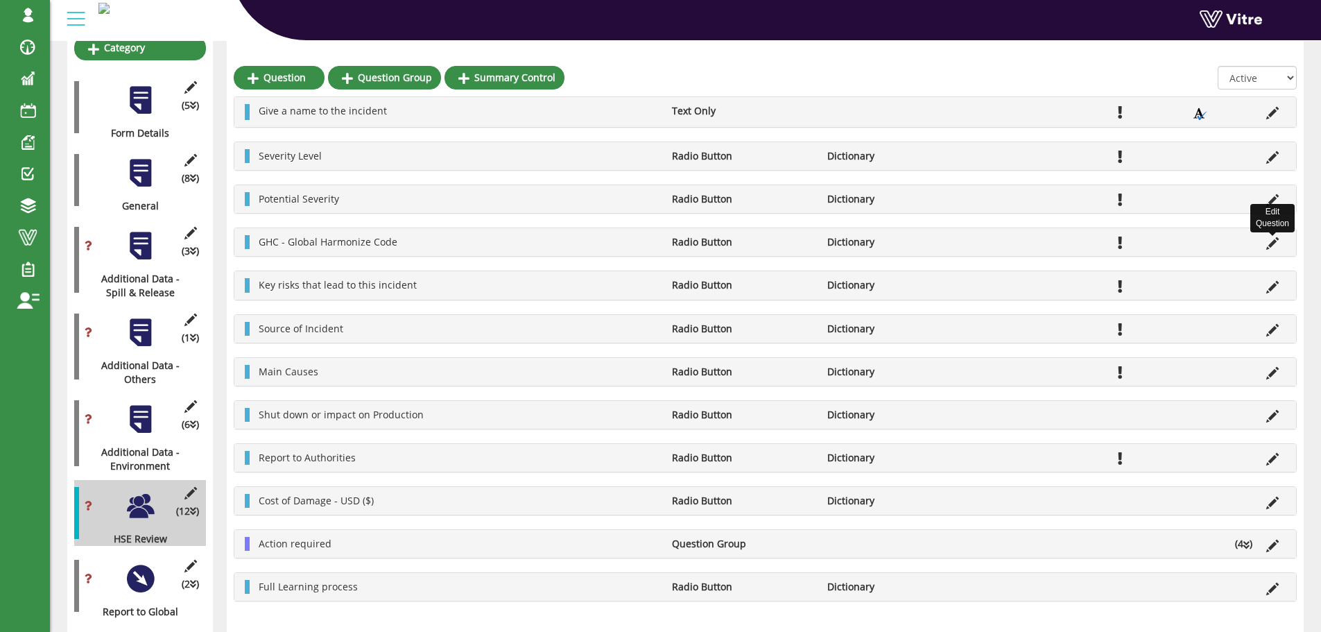
click at [1271, 243] on icon at bounding box center [1272, 243] width 12 height 12
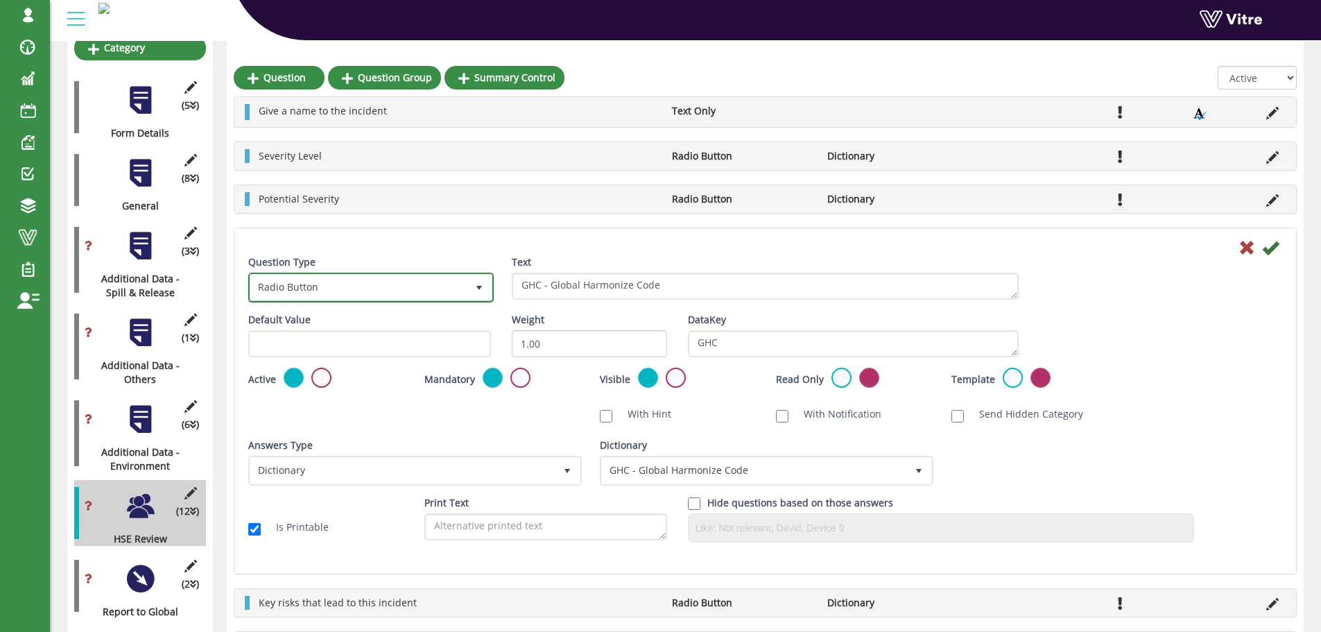
click at [468, 290] on span "select" at bounding box center [479, 287] width 25 height 25
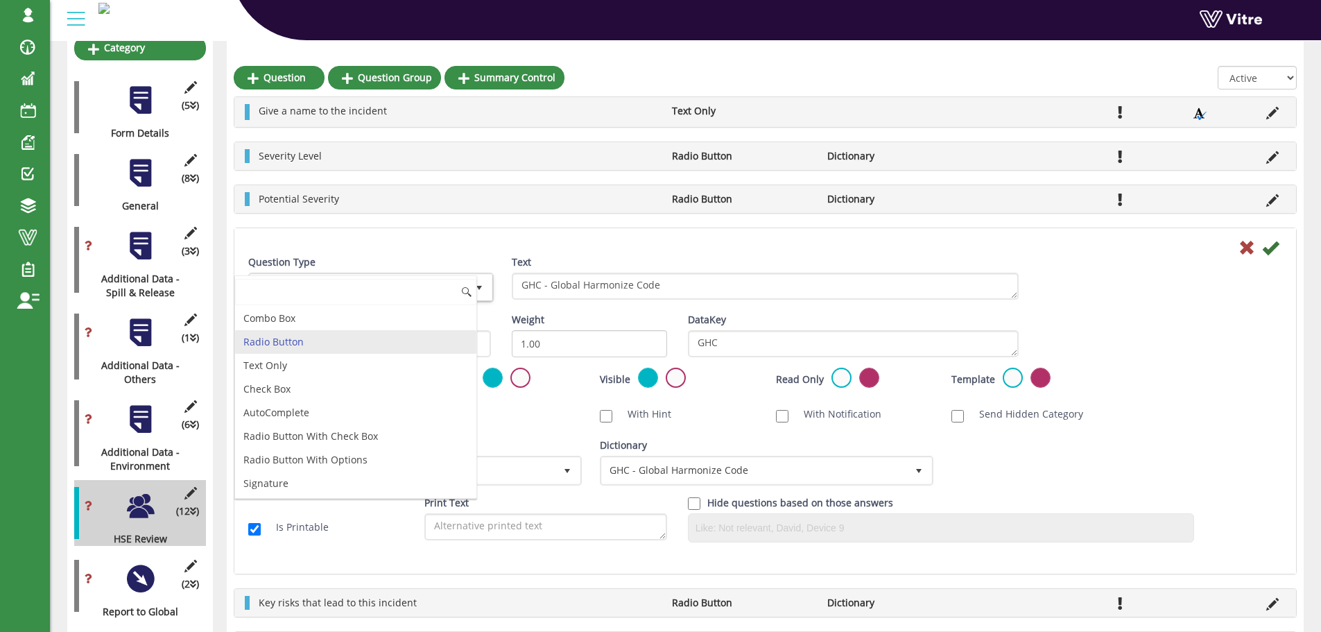
scroll to position [424, 0]
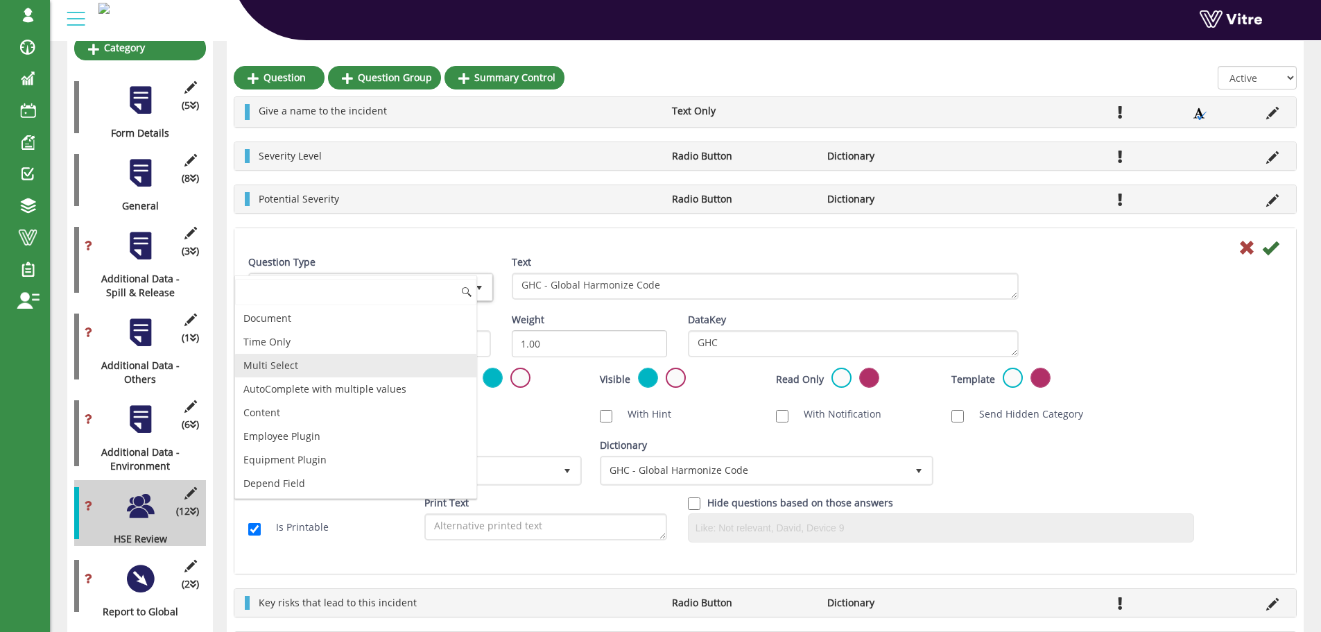
click at [322, 358] on li "Multi Select" at bounding box center [355, 366] width 241 height 24
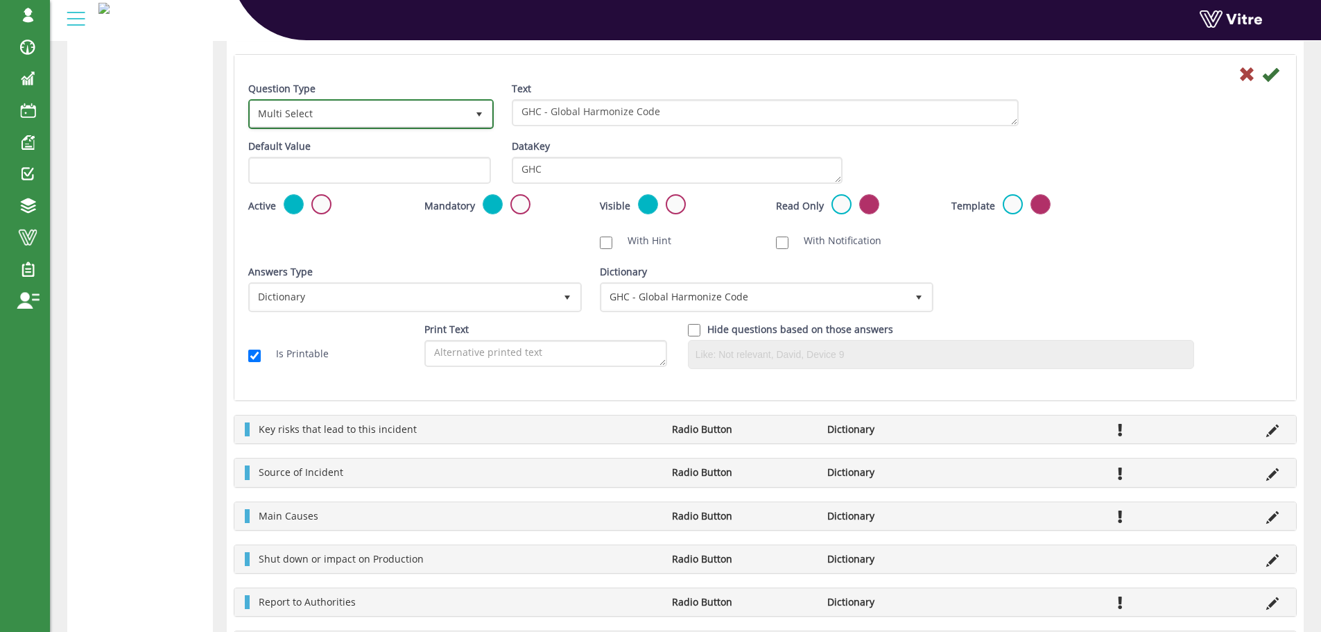
scroll to position [887, 0]
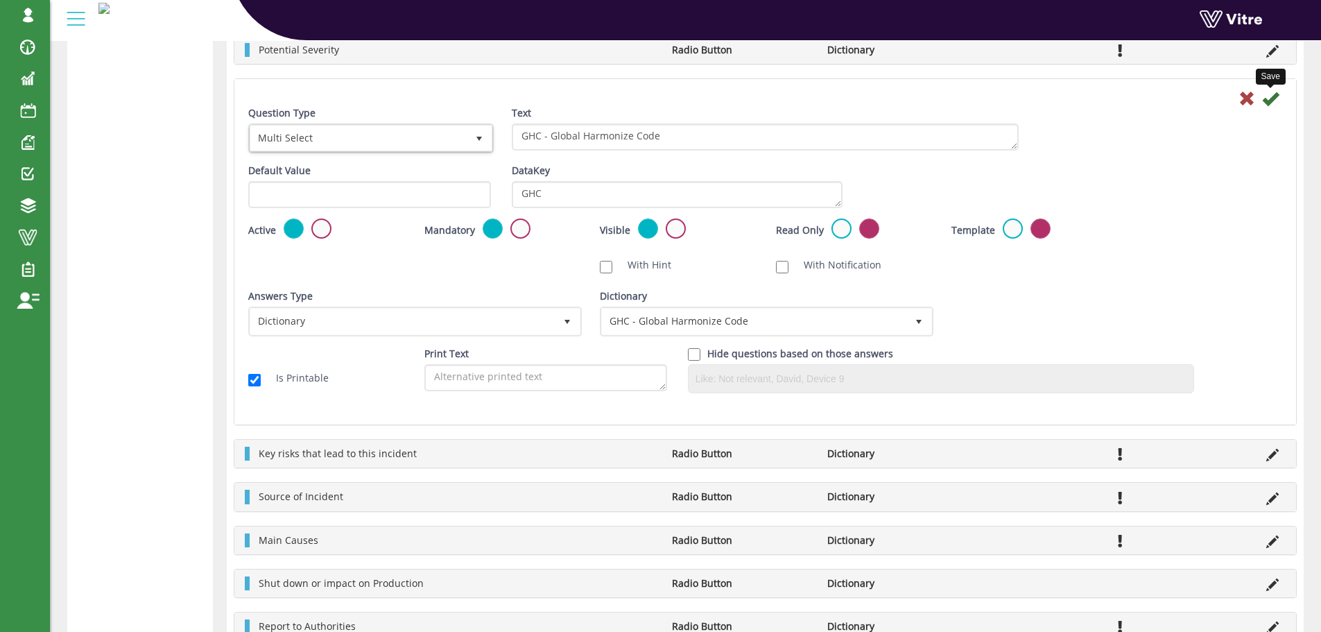
click at [1266, 102] on icon at bounding box center [1270, 98] width 17 height 17
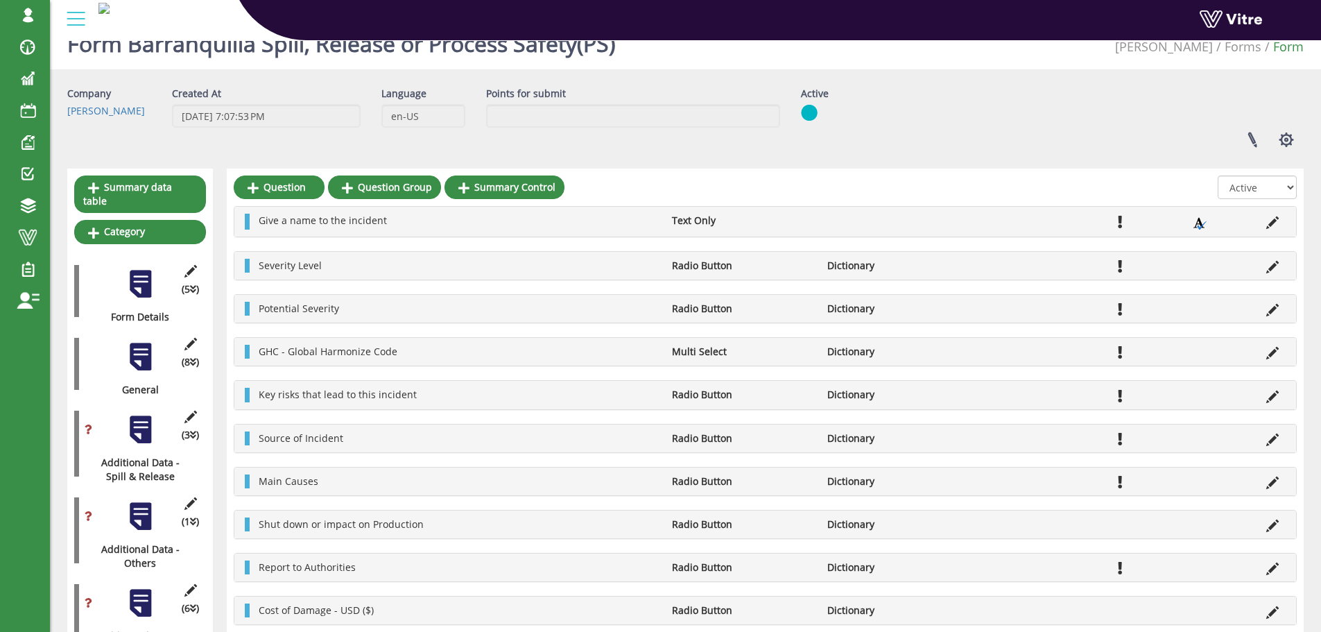
scroll to position [0, 0]
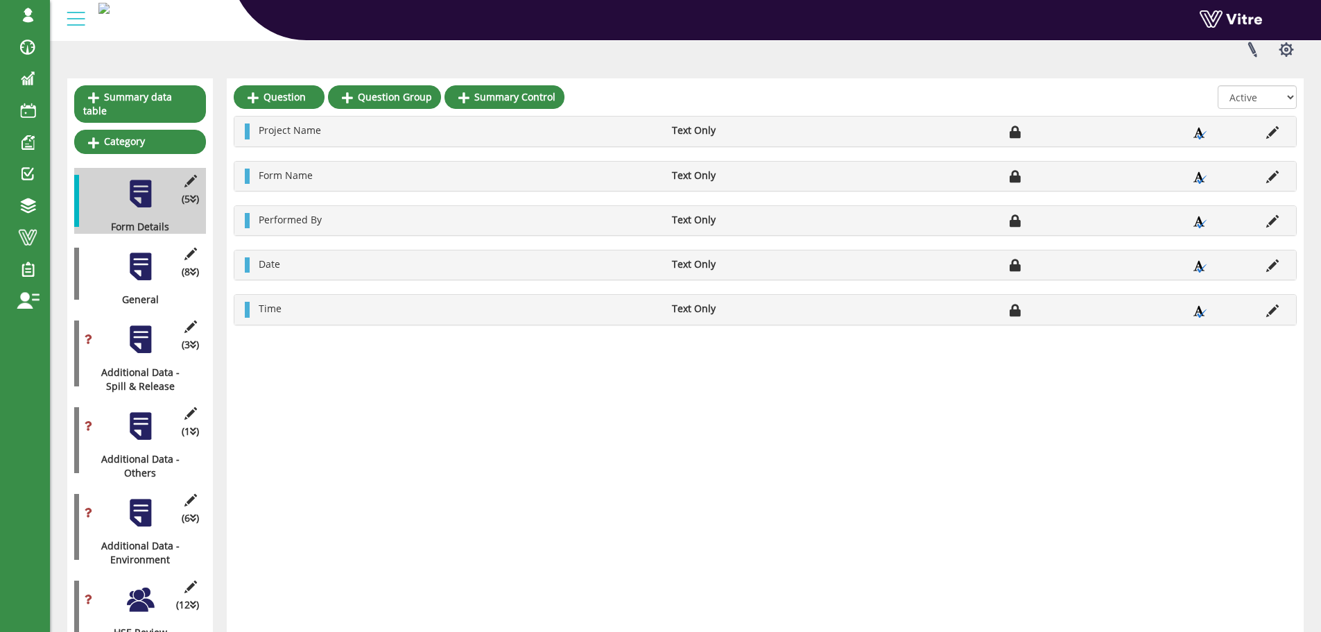
scroll to position [139, 0]
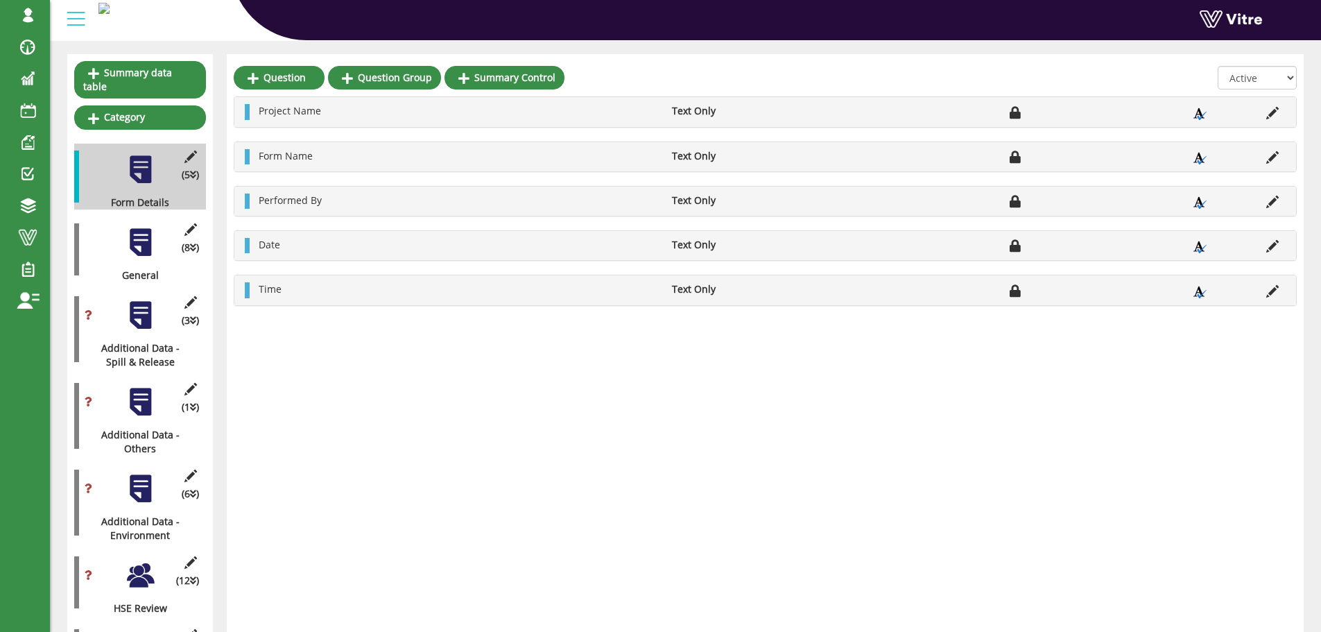
click at [145, 564] on div at bounding box center [140, 575] width 31 height 31
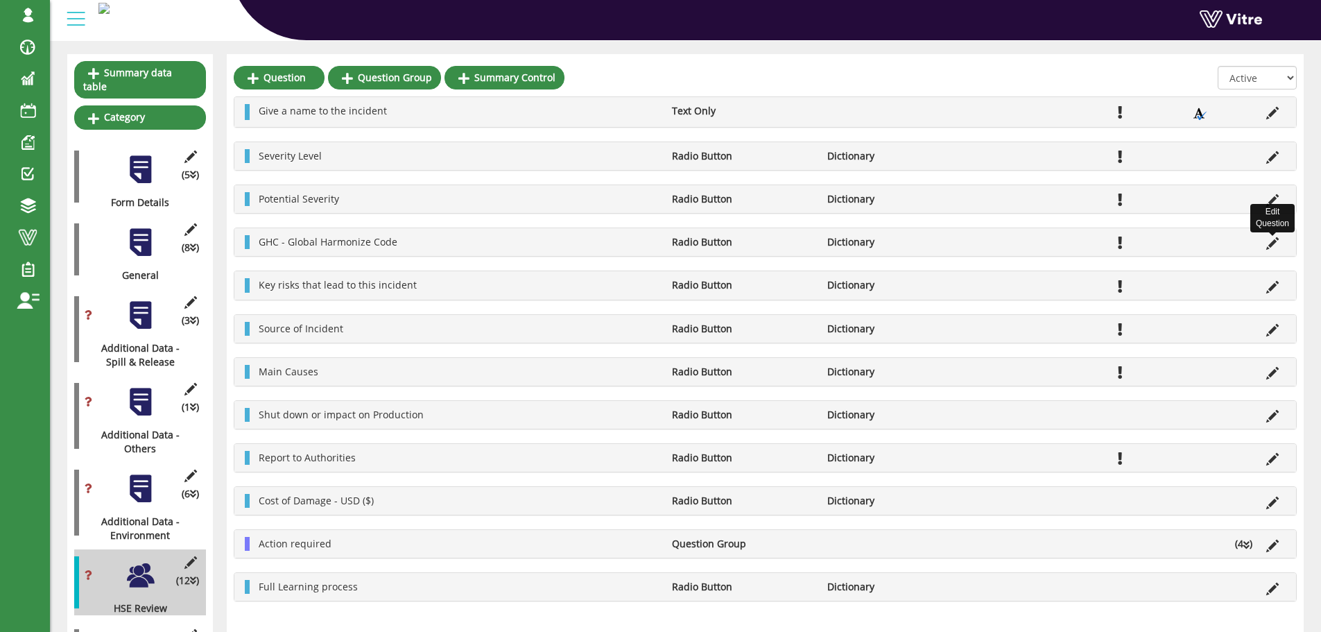
click at [1270, 245] on icon at bounding box center [1272, 243] width 12 height 12
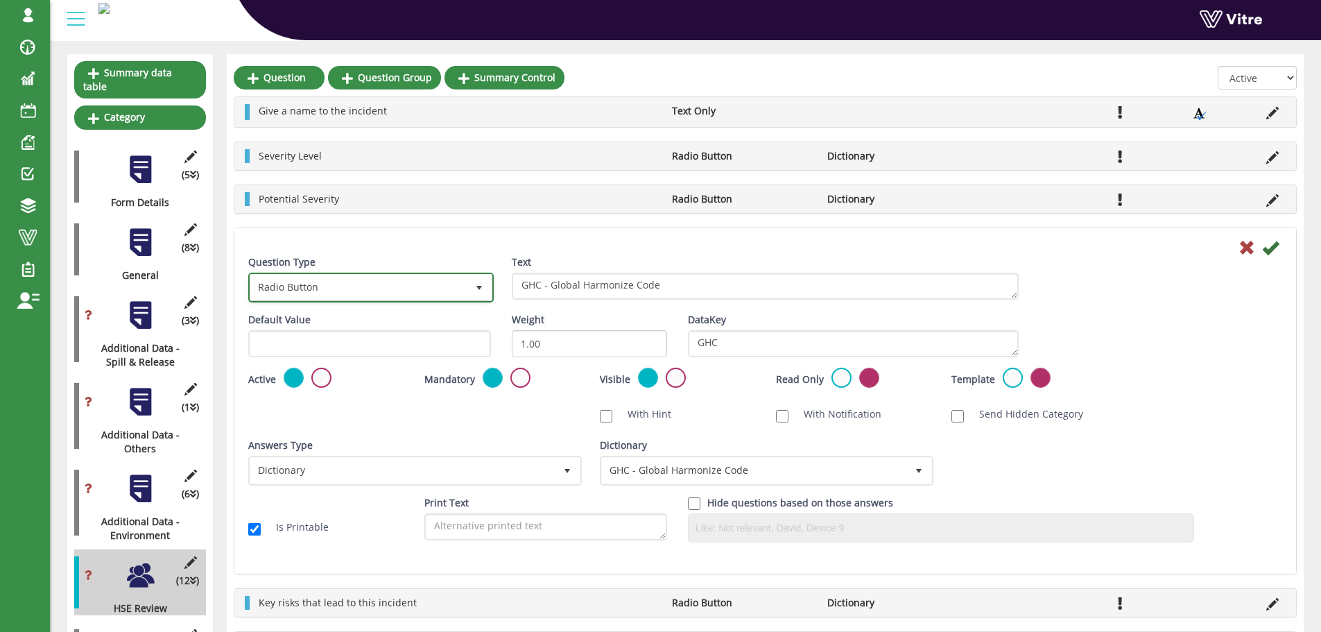
click at [481, 288] on span "select" at bounding box center [479, 287] width 11 height 11
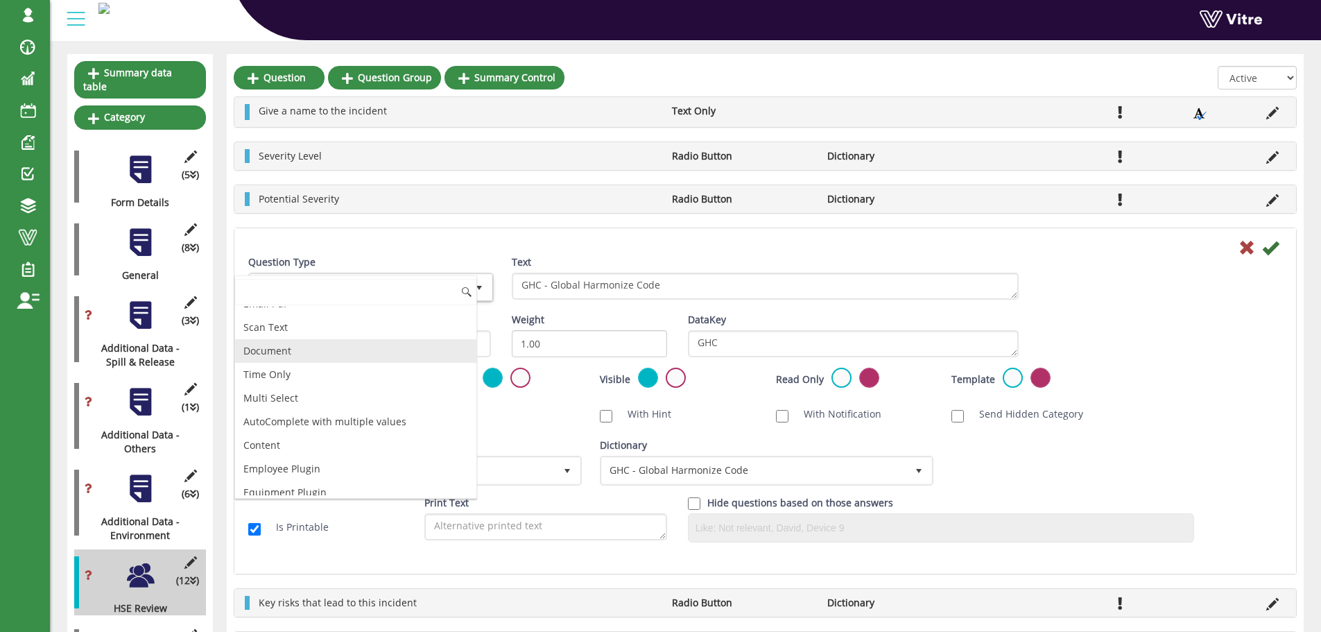
scroll to position [424, 0]
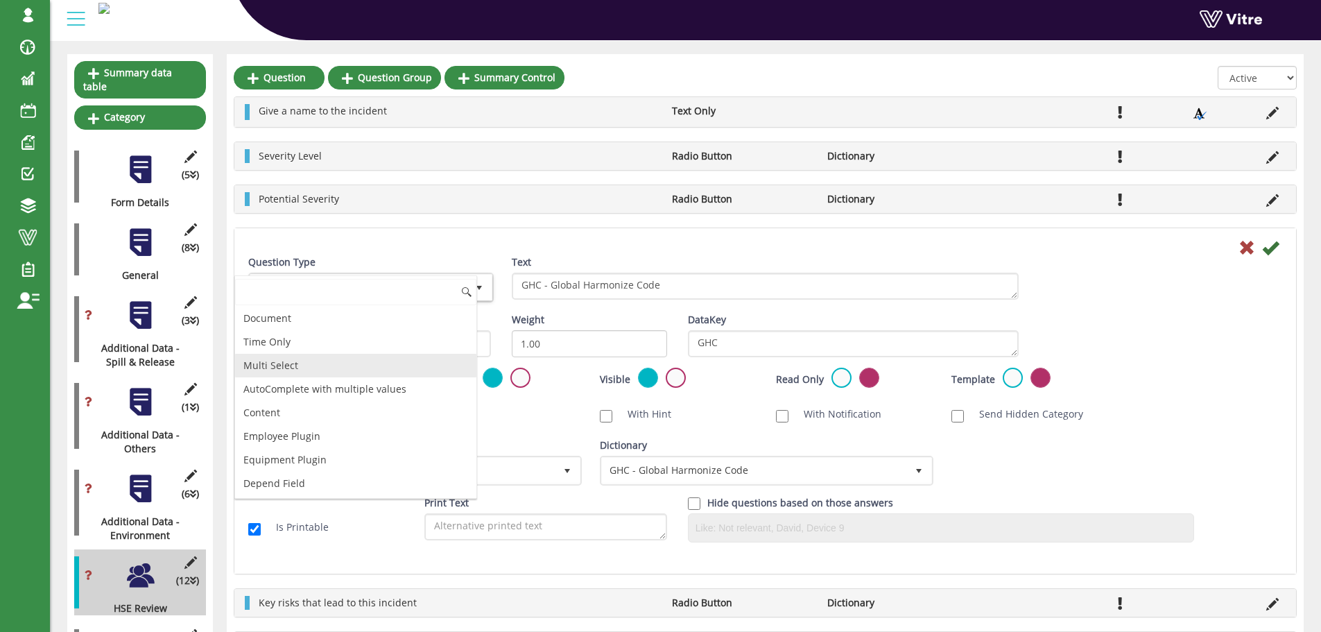
click at [331, 366] on li "Multi Select" at bounding box center [355, 366] width 241 height 24
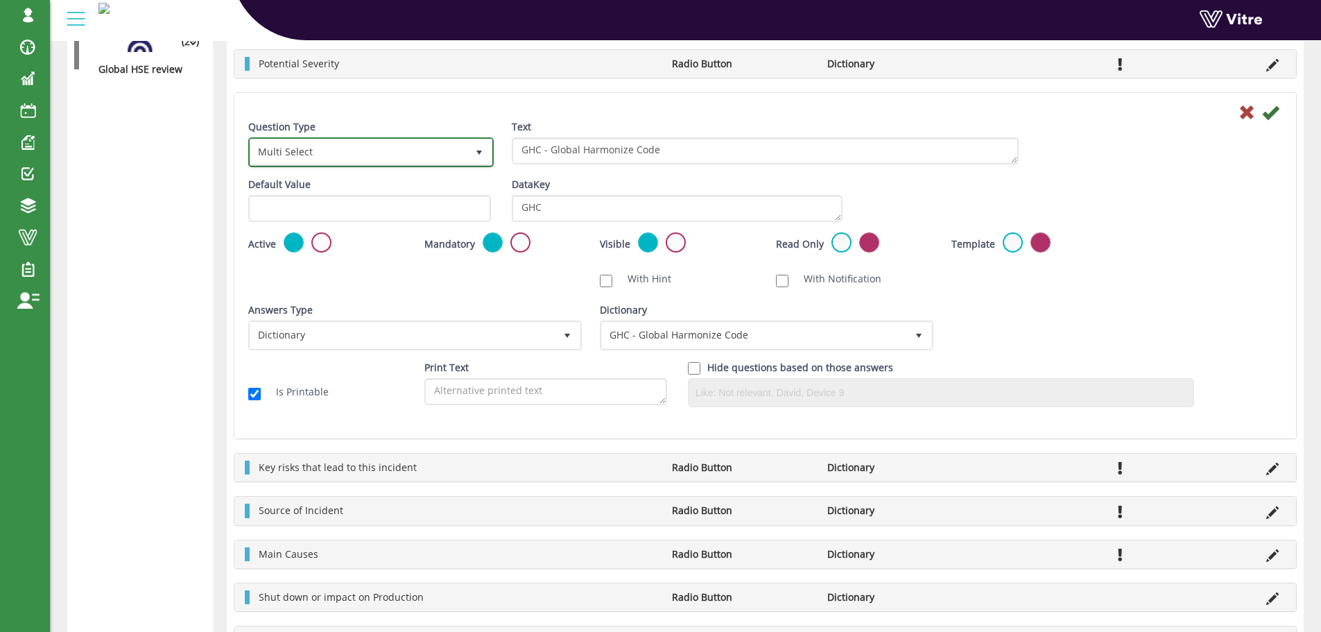
scroll to position [768, 0]
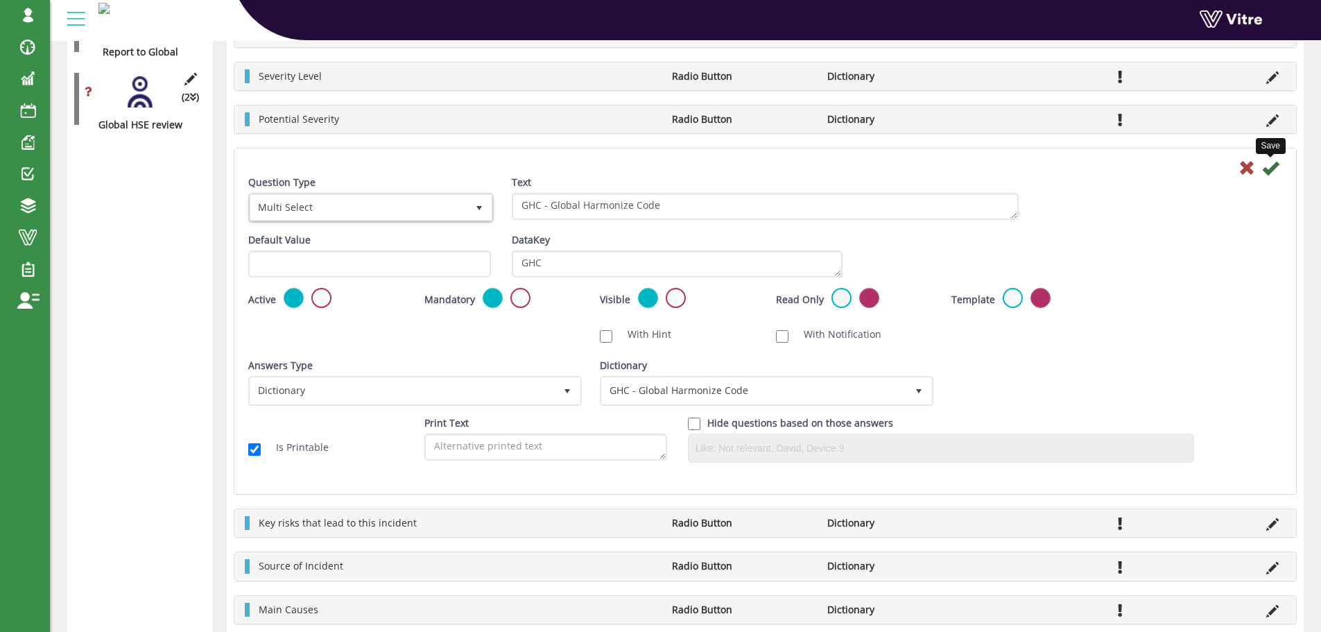
click at [1270, 169] on icon at bounding box center [1270, 167] width 17 height 17
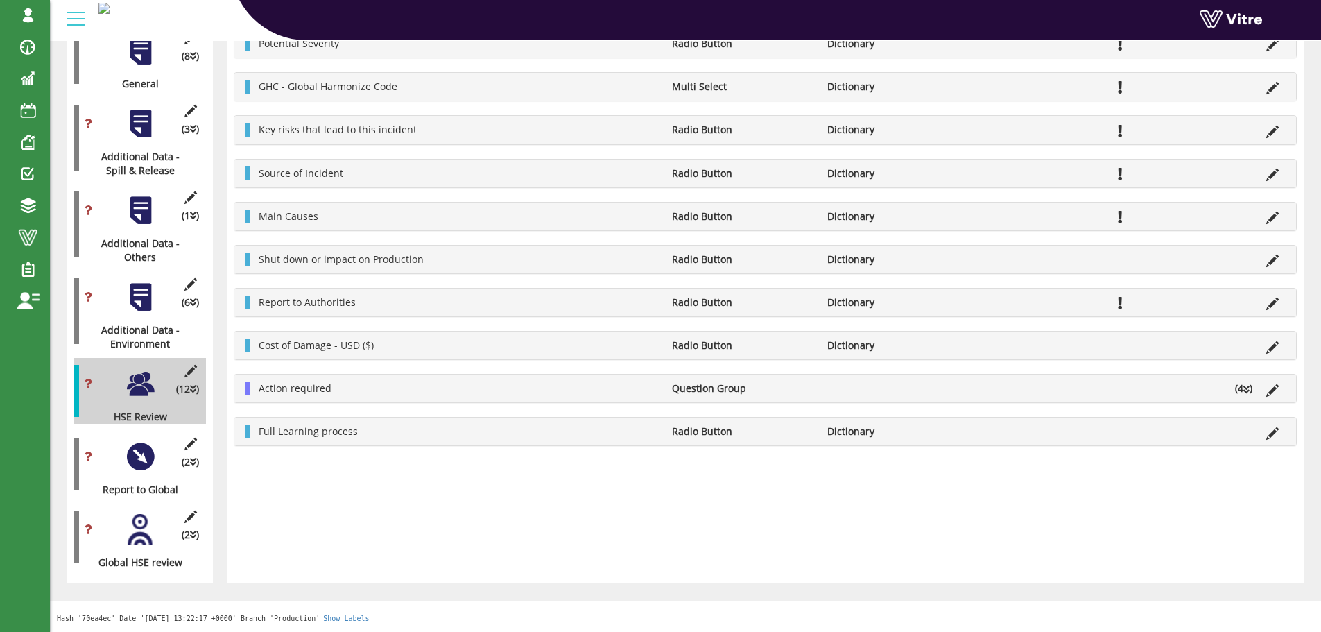
scroll to position [0, 0]
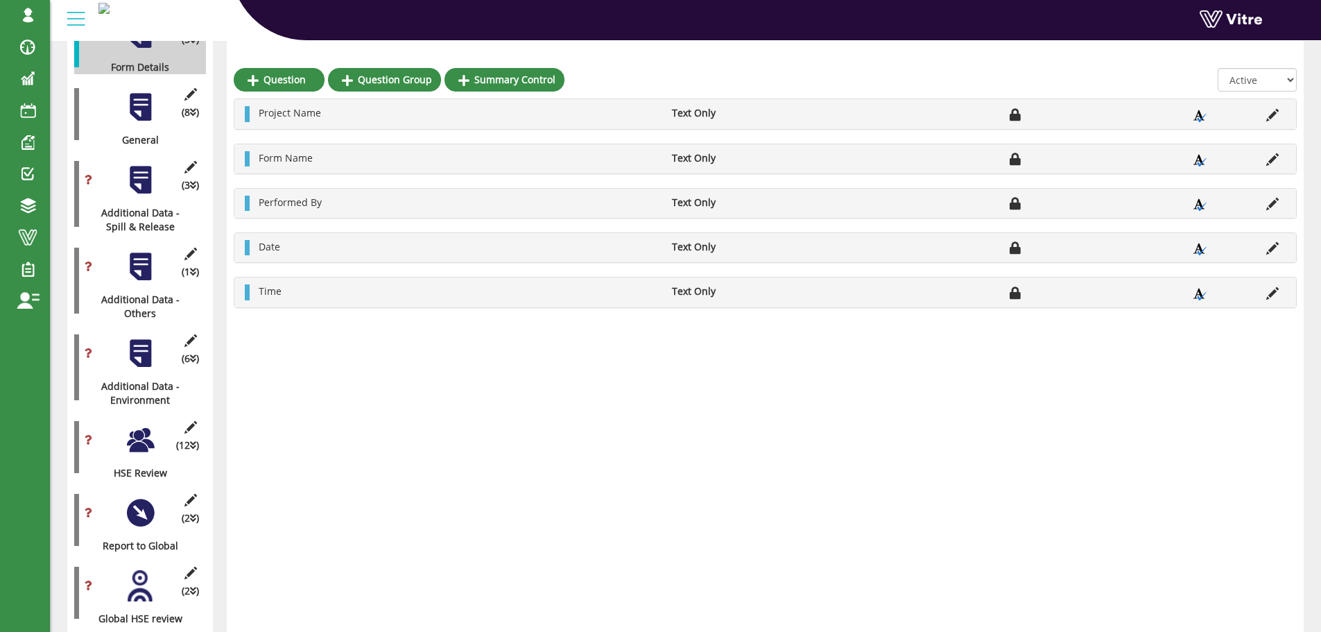
scroll to position [277, 0]
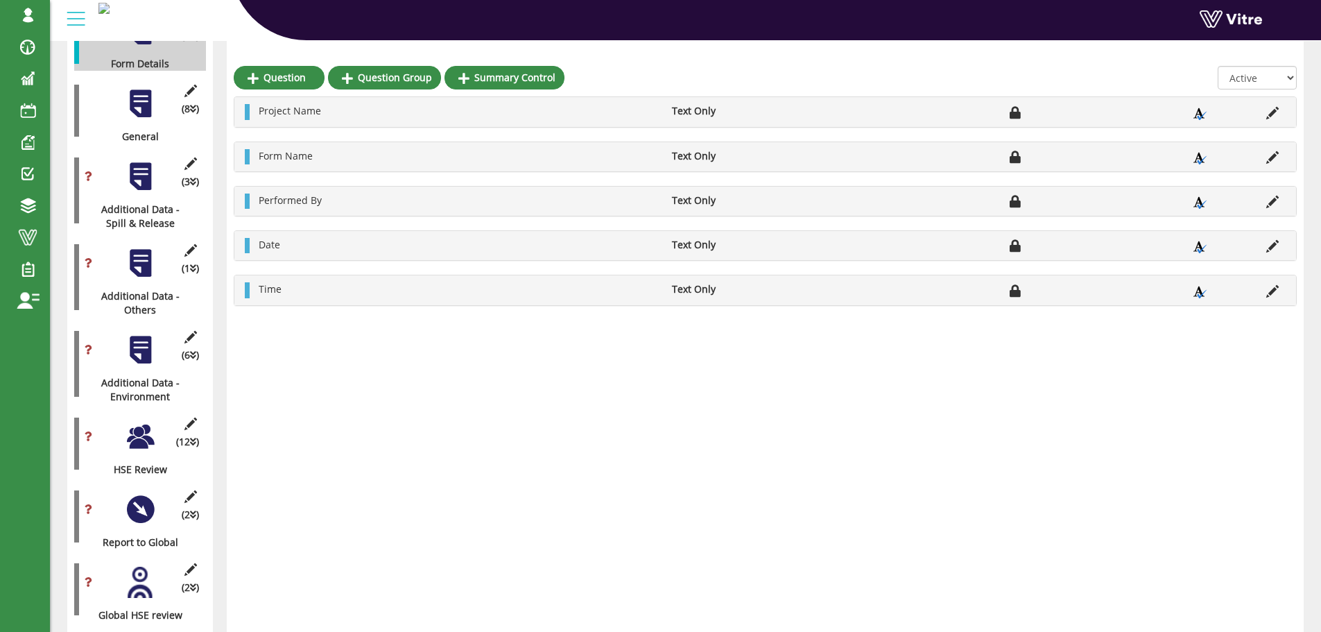
click at [147, 424] on div at bounding box center [140, 436] width 31 height 31
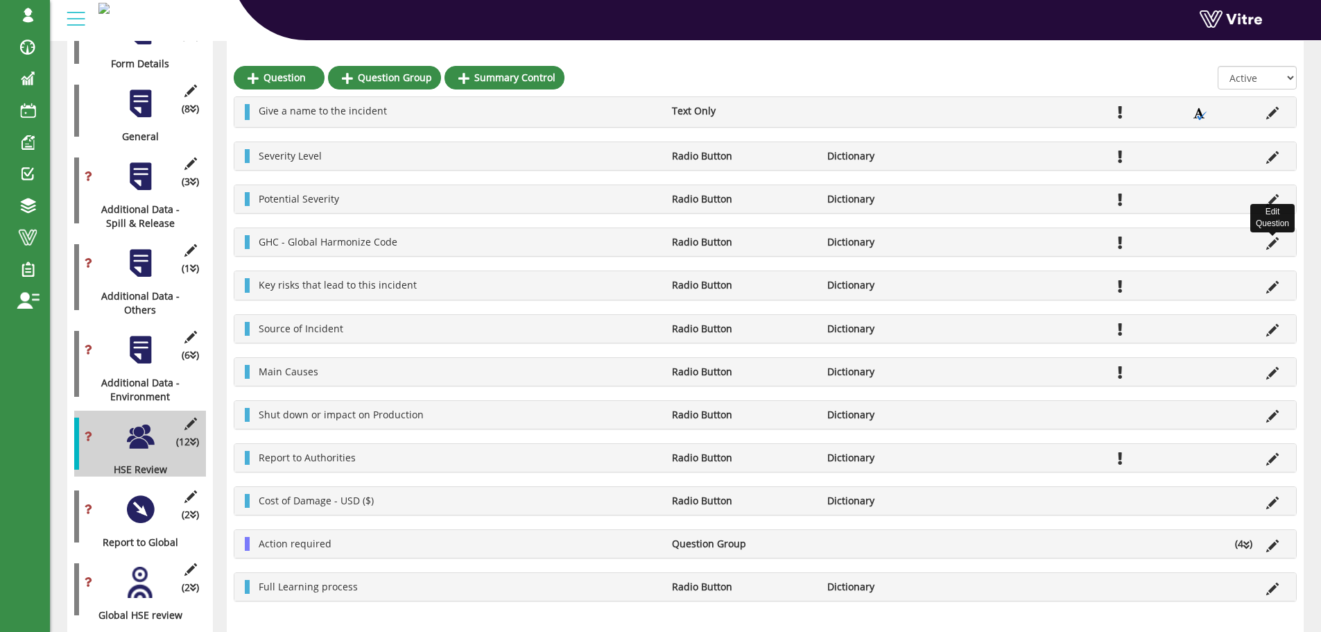
click at [1270, 242] on icon at bounding box center [1272, 243] width 12 height 12
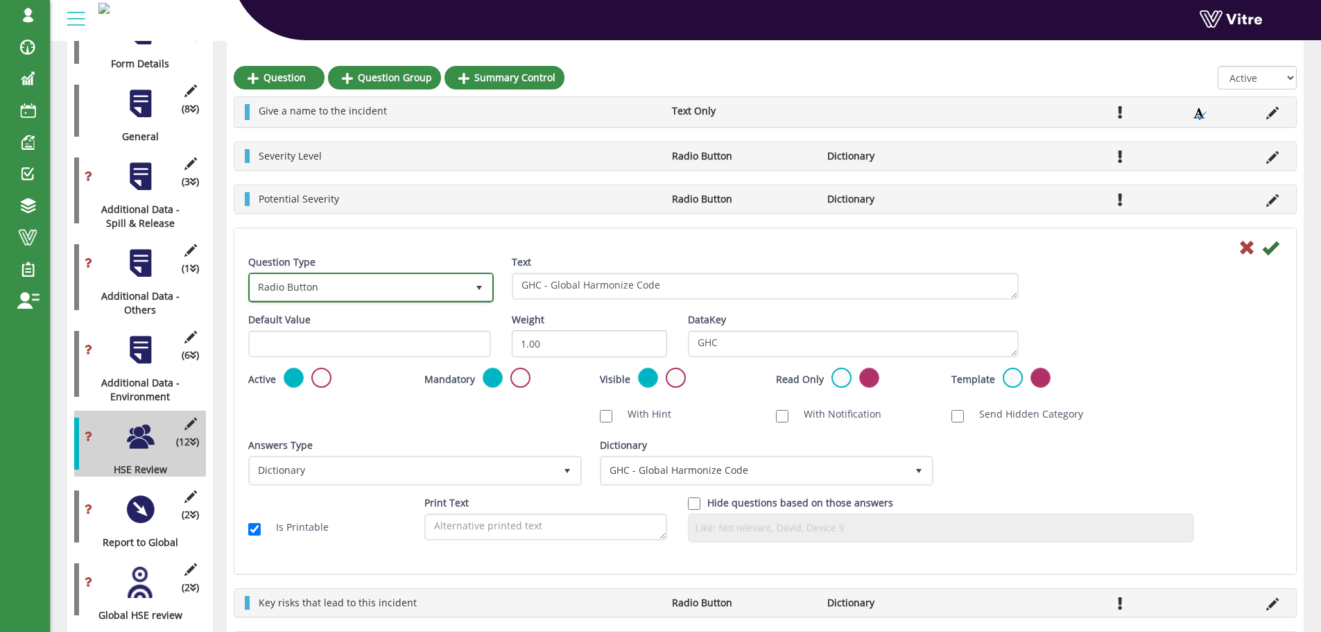
click at [453, 292] on span "Radio Button" at bounding box center [358, 287] width 216 height 25
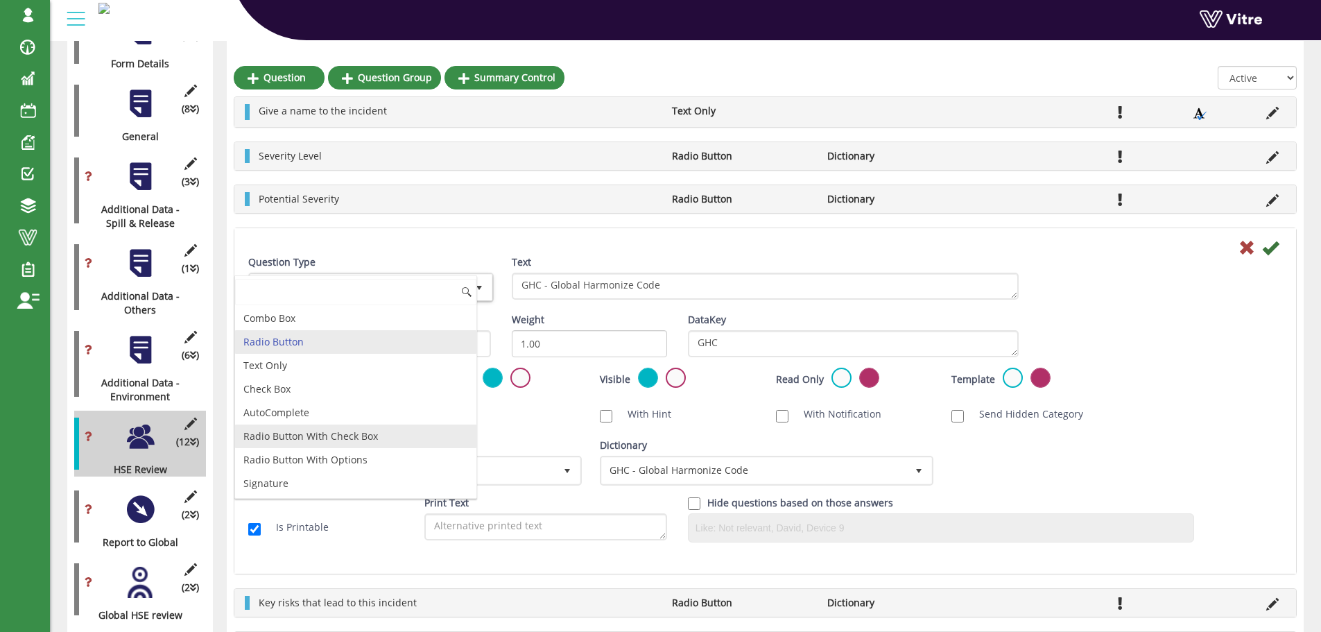
scroll to position [424, 0]
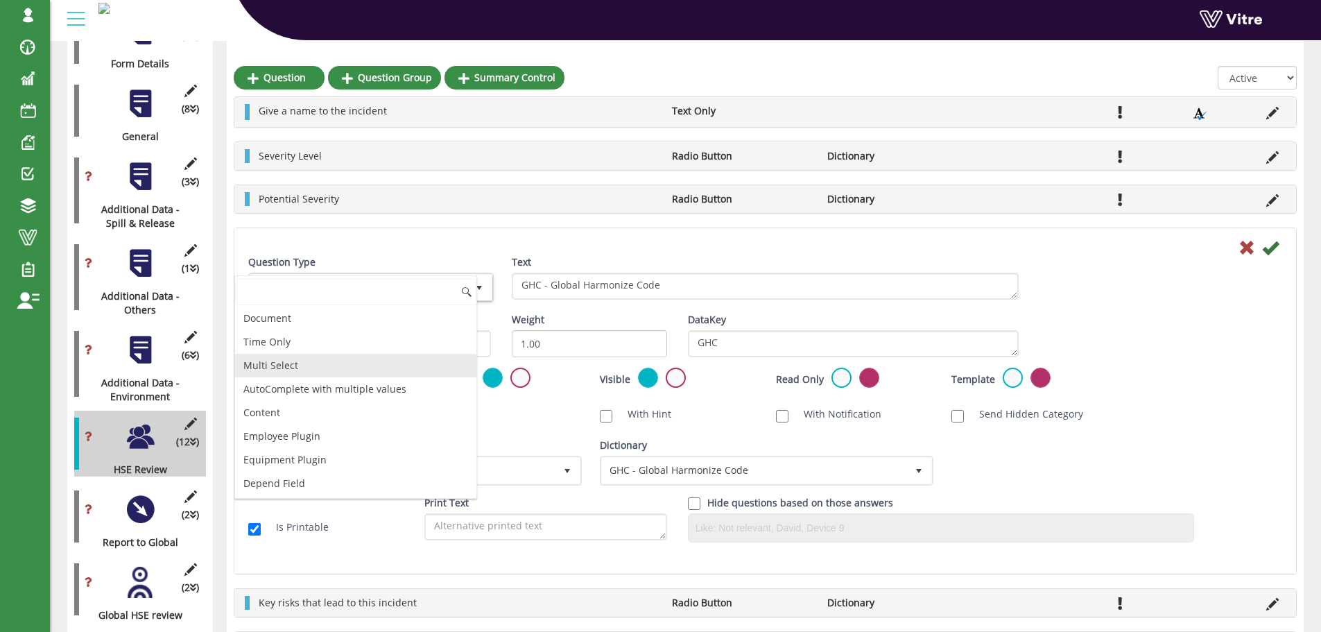
click at [313, 367] on li "Multi Select" at bounding box center [355, 366] width 241 height 24
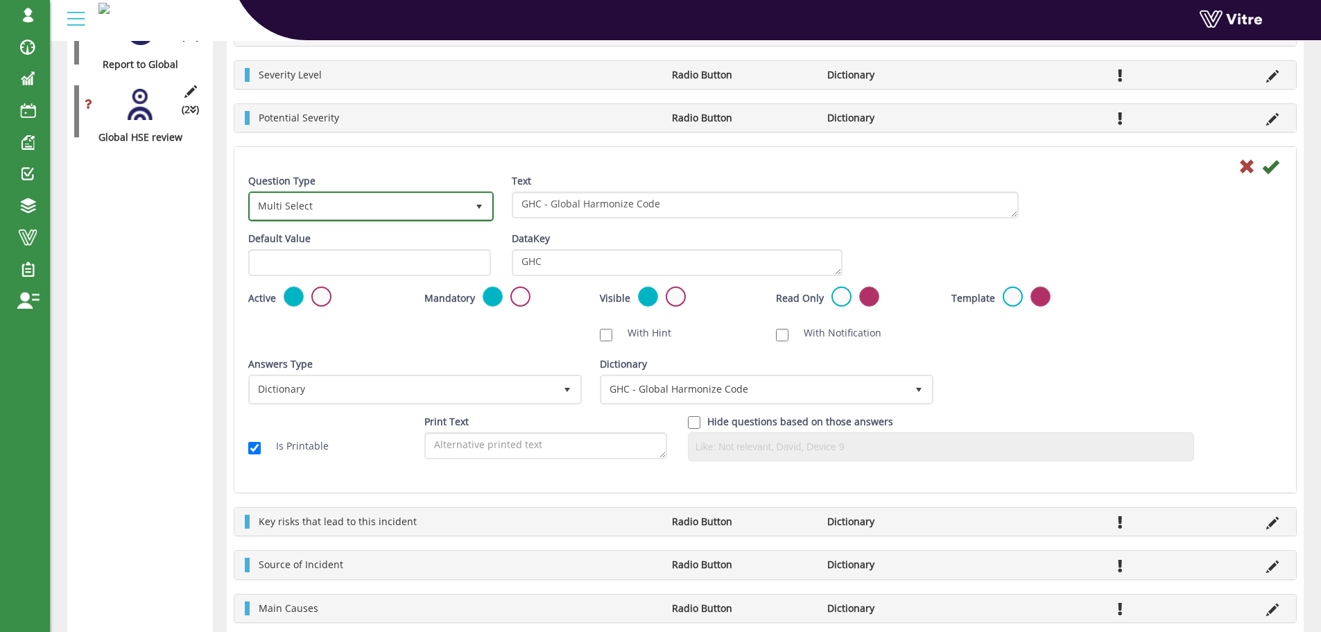
scroll to position [754, 0]
click at [1272, 165] on icon at bounding box center [1270, 167] width 17 height 17
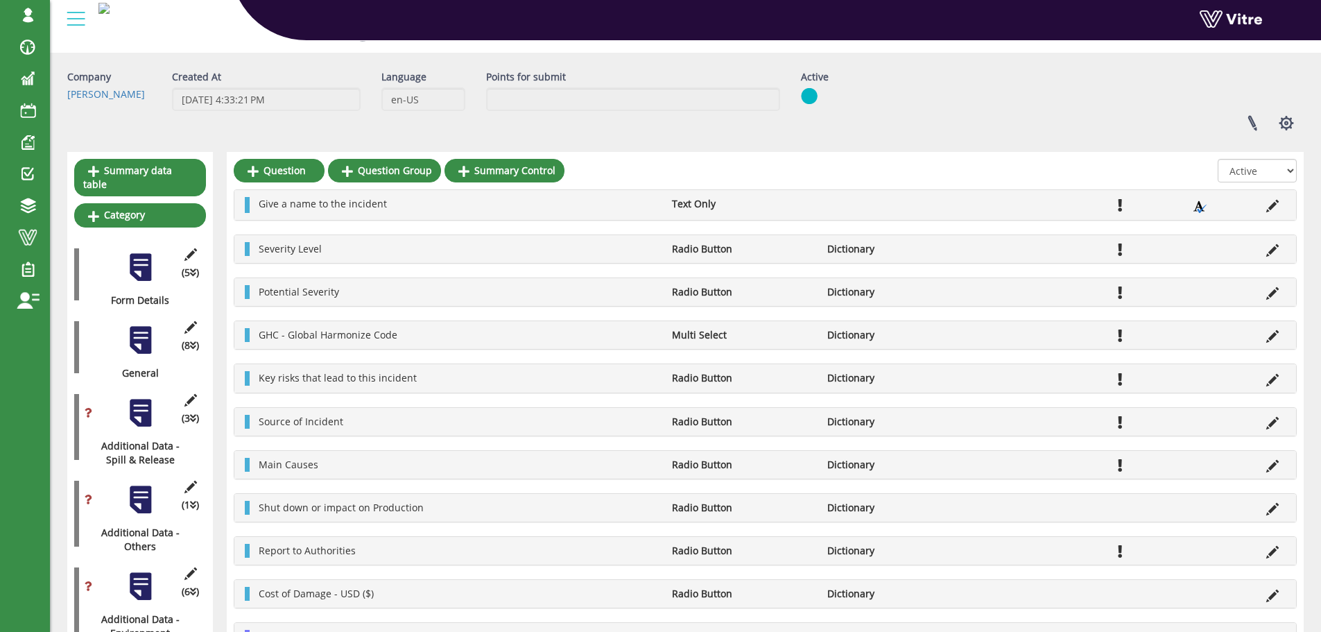
scroll to position [0, 0]
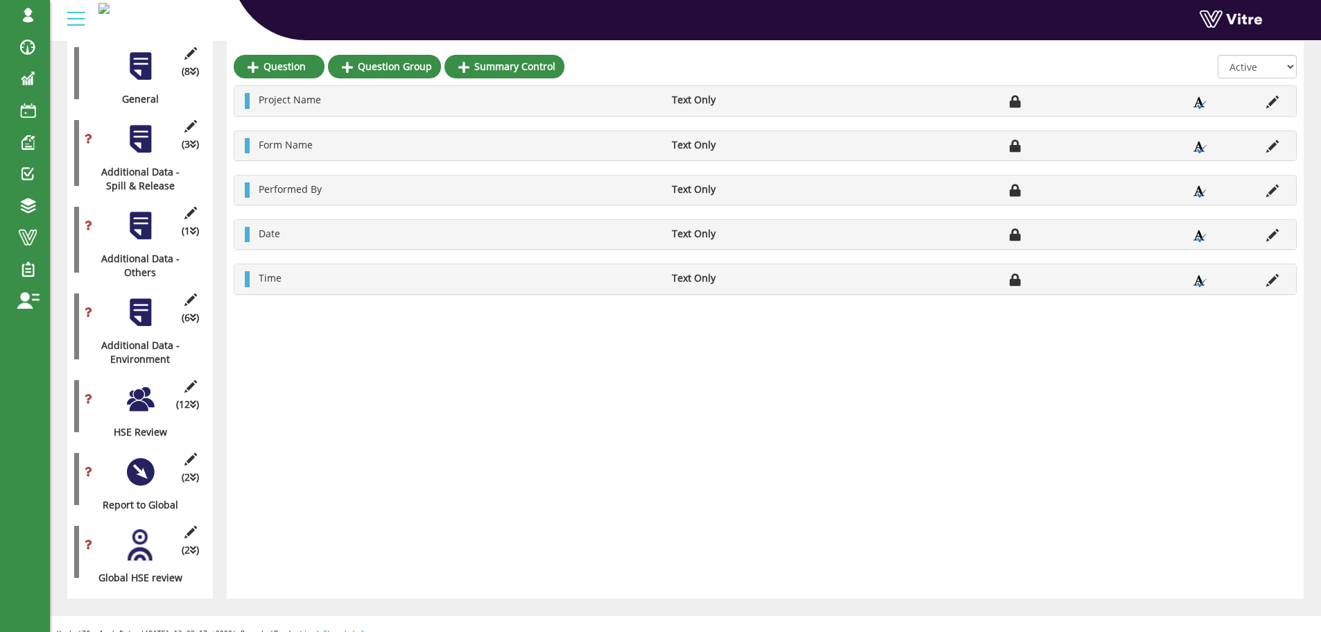
scroll to position [316, 0]
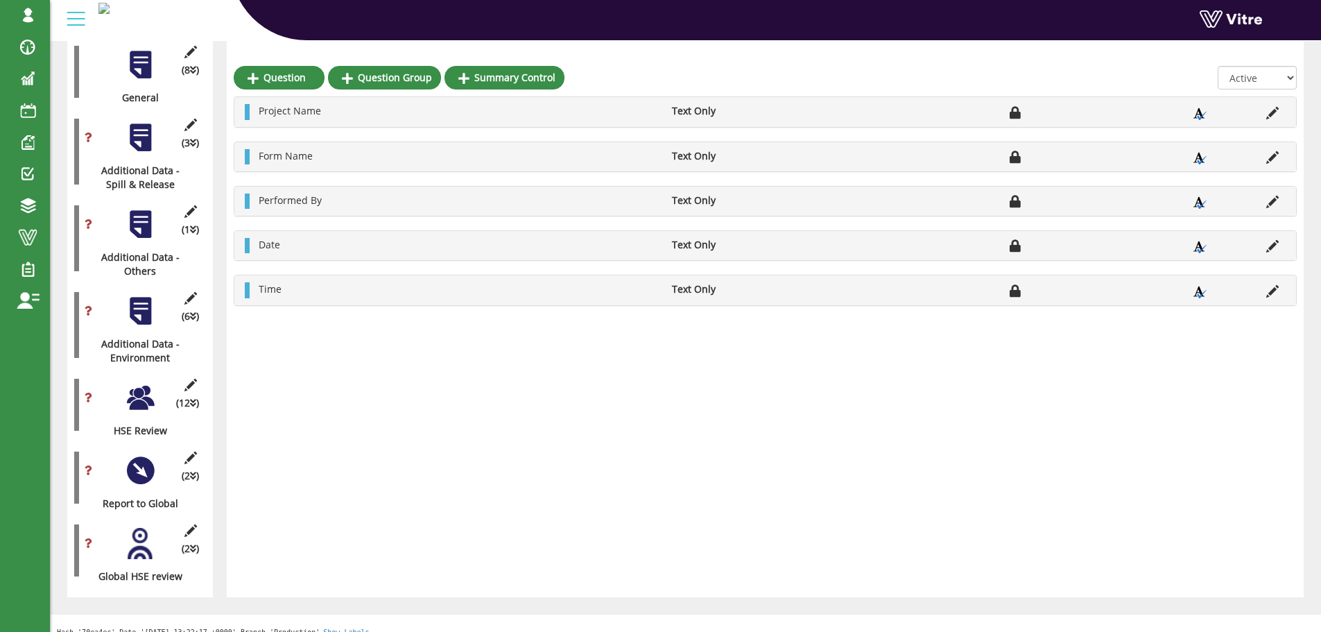
click at [145, 391] on div at bounding box center [140, 397] width 31 height 31
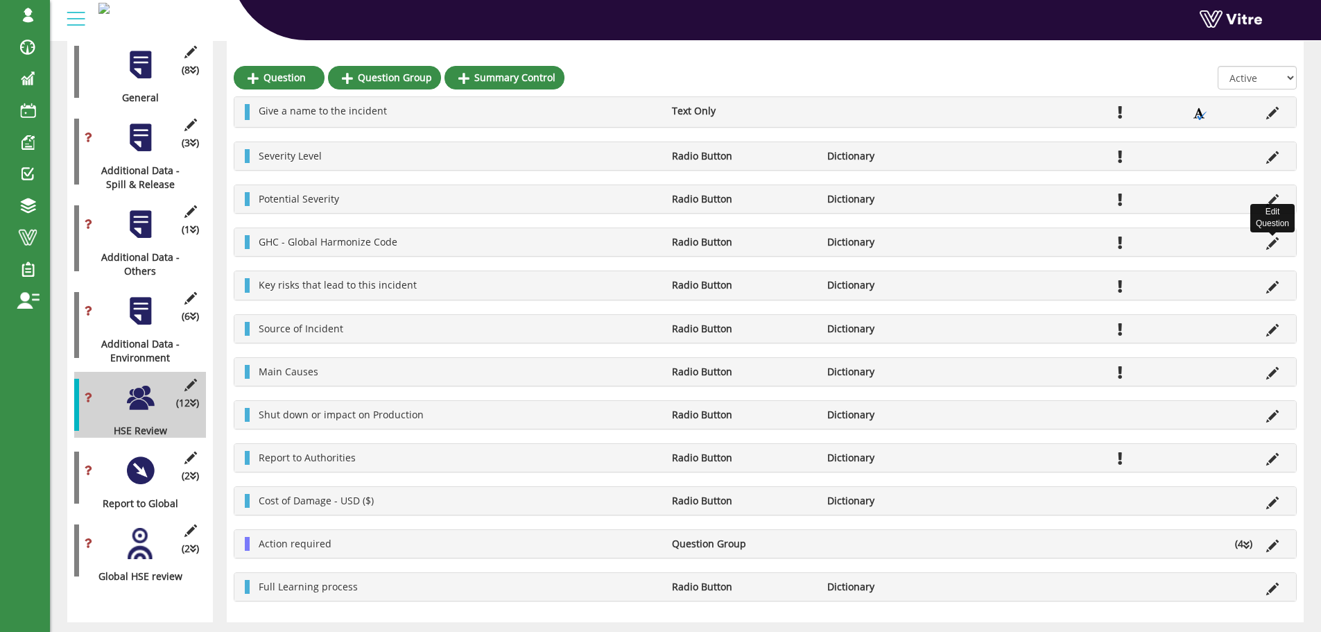
click at [1271, 245] on icon at bounding box center [1272, 243] width 12 height 12
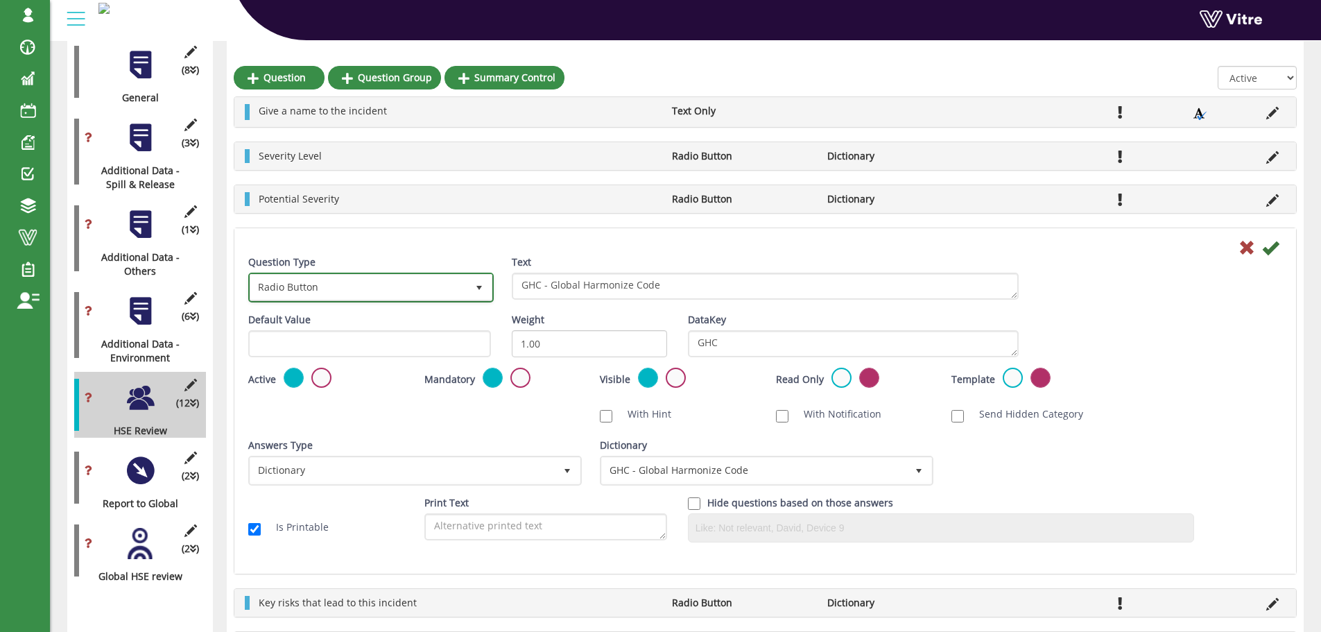
click at [467, 291] on span "select" at bounding box center [479, 287] width 25 height 25
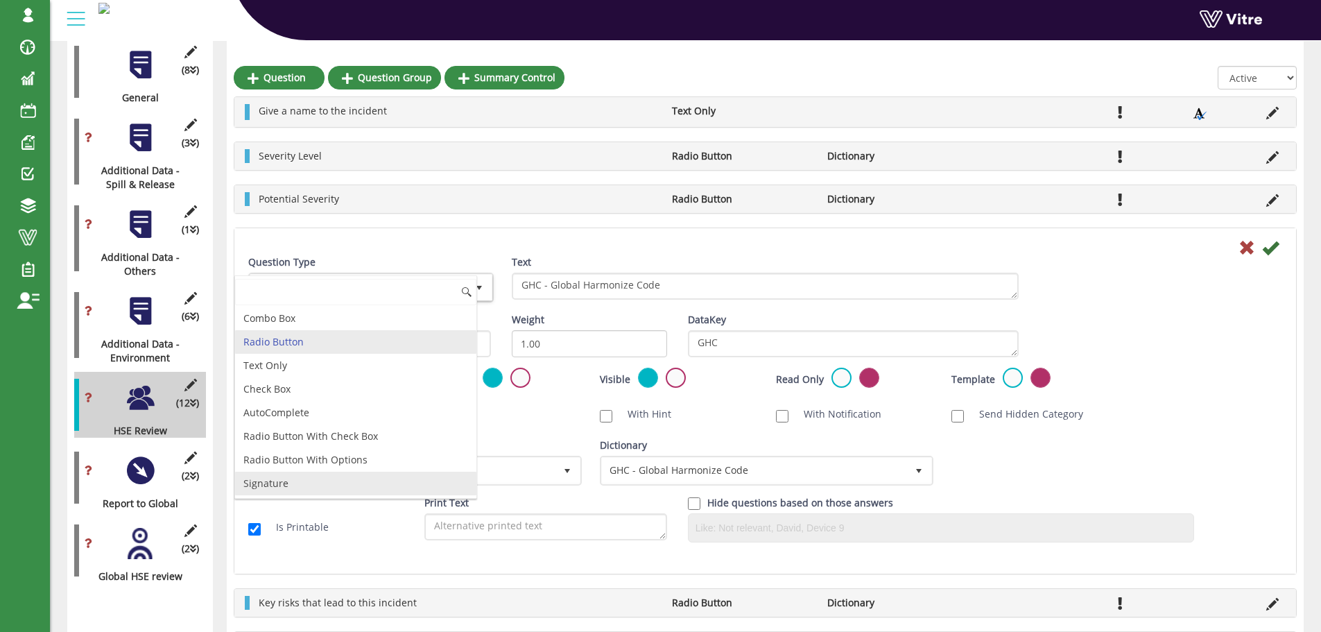
scroll to position [424, 0]
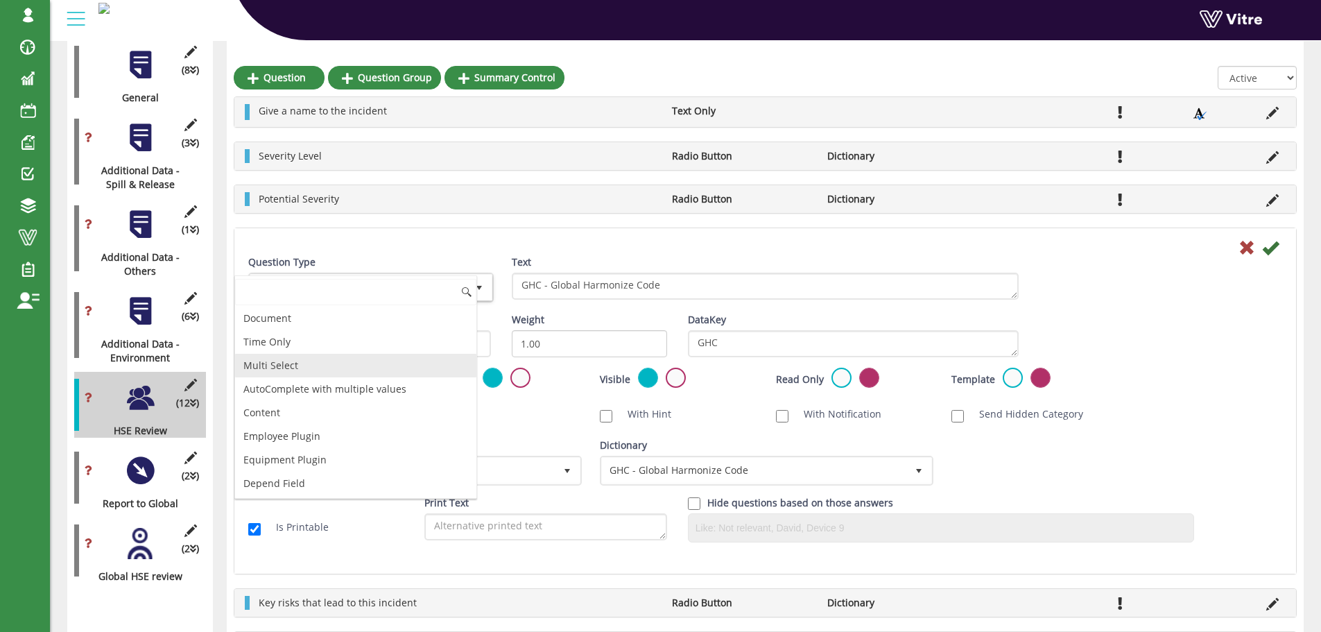
click at [313, 363] on li "Multi Select" at bounding box center [355, 366] width 241 height 24
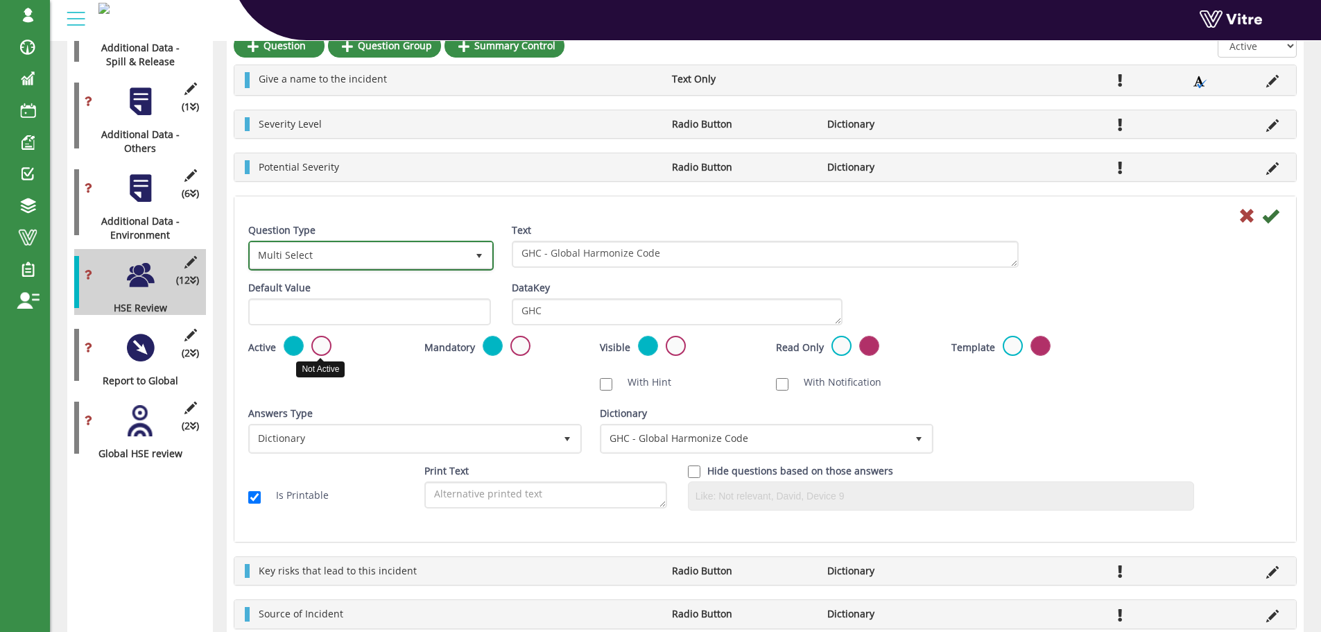
scroll to position [455, 0]
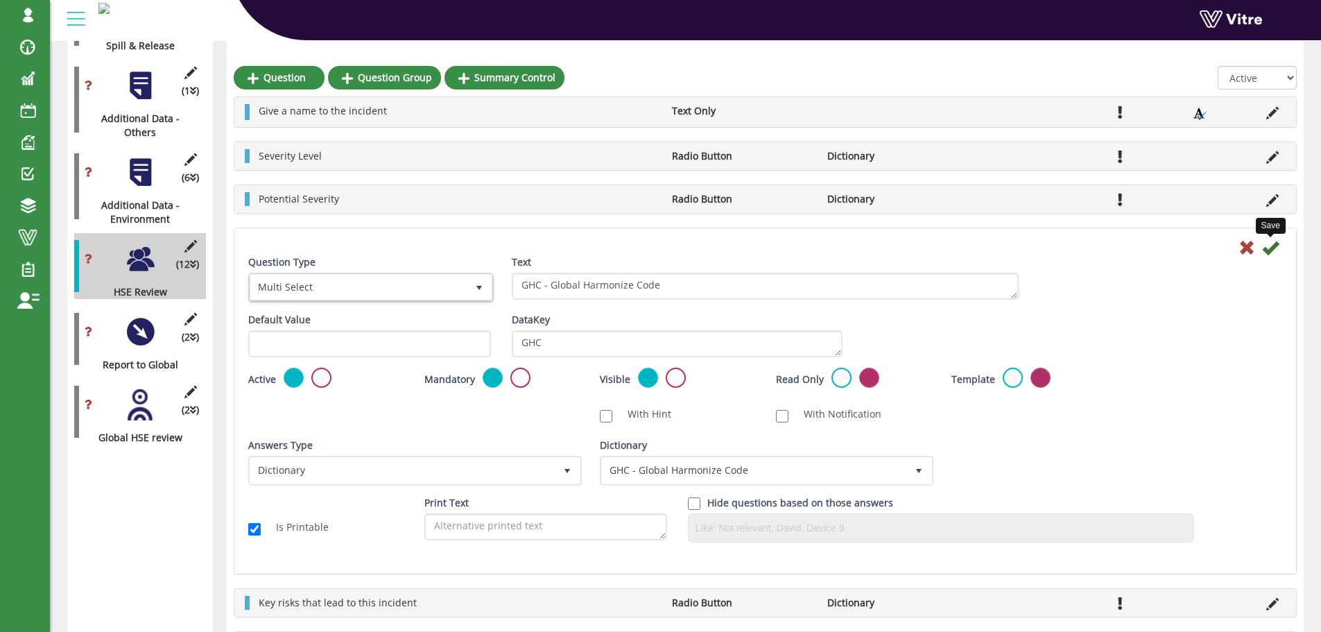
click at [1268, 253] on icon at bounding box center [1270, 247] width 17 height 17
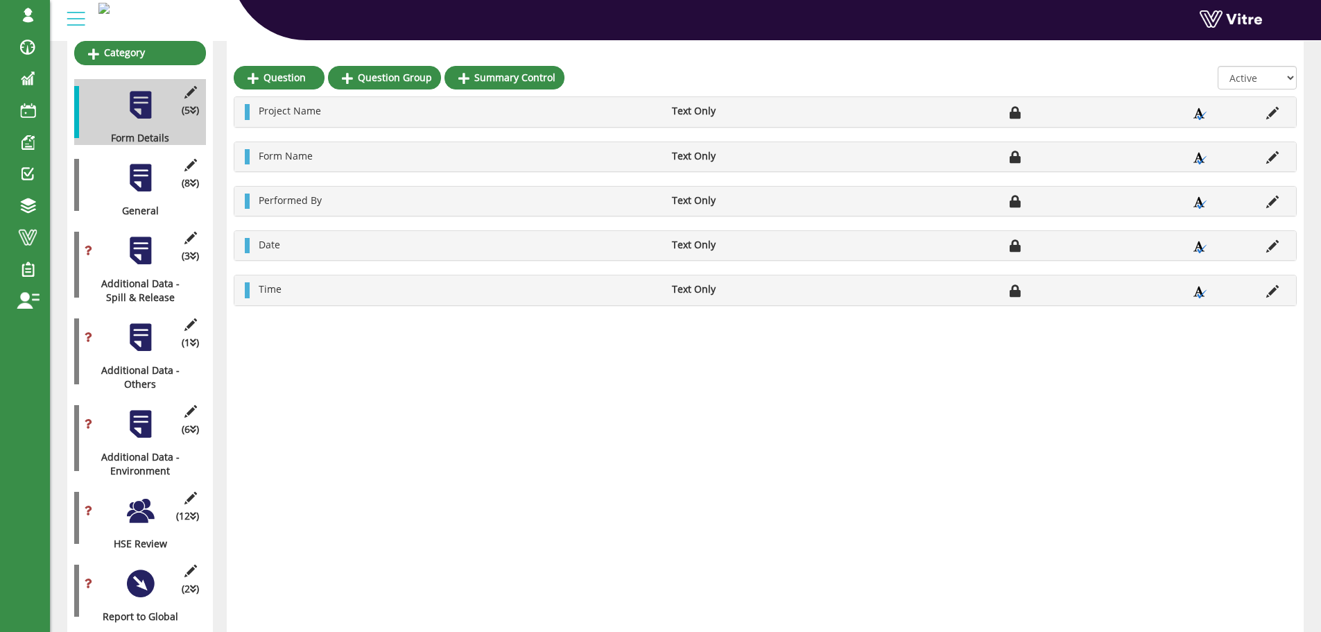
scroll to position [208, 0]
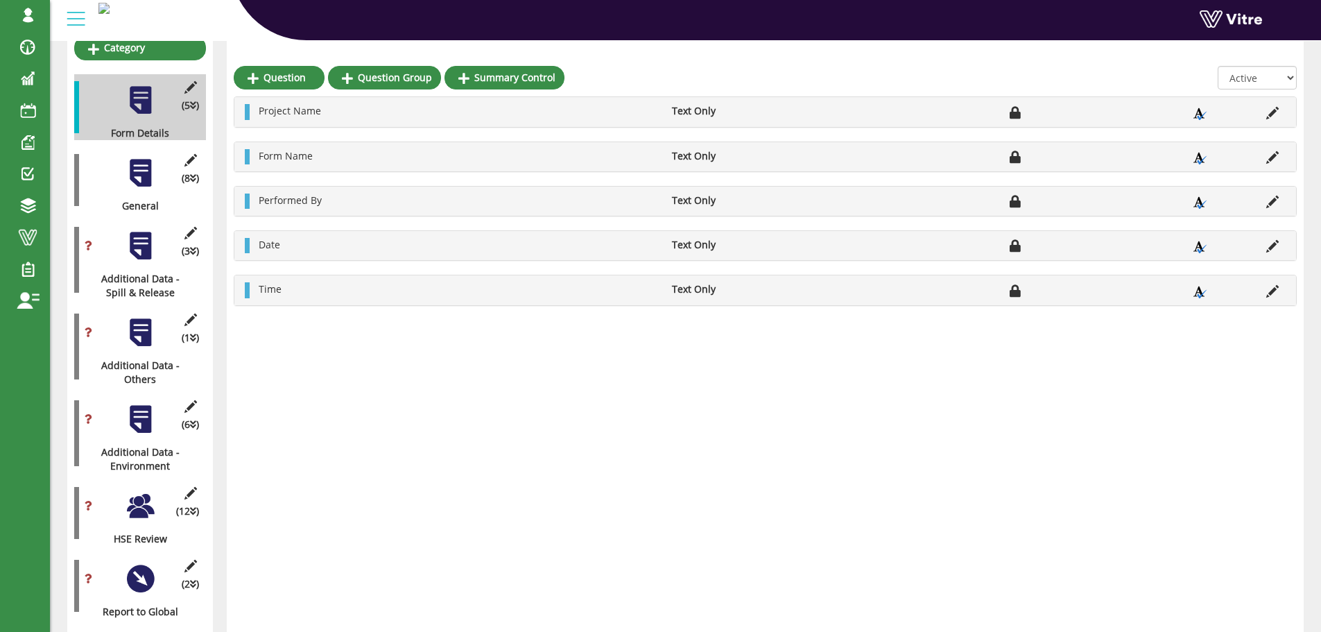
click at [146, 490] on div at bounding box center [140, 505] width 31 height 31
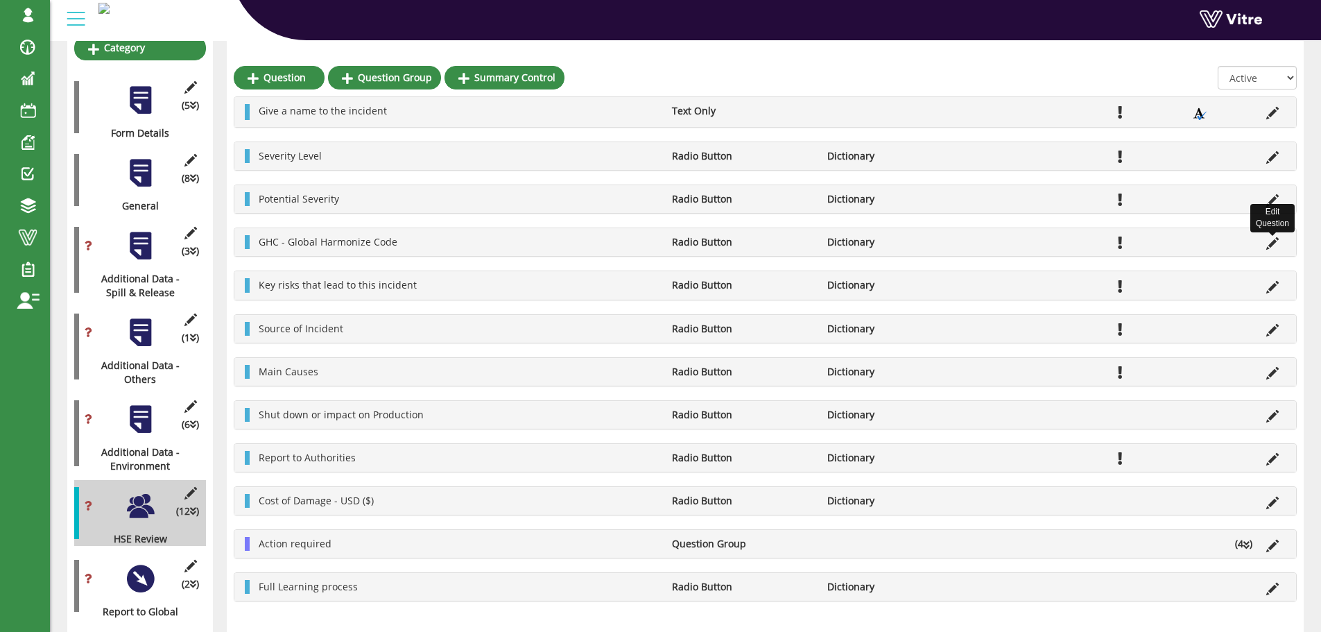
click at [1270, 248] on icon at bounding box center [1272, 243] width 12 height 12
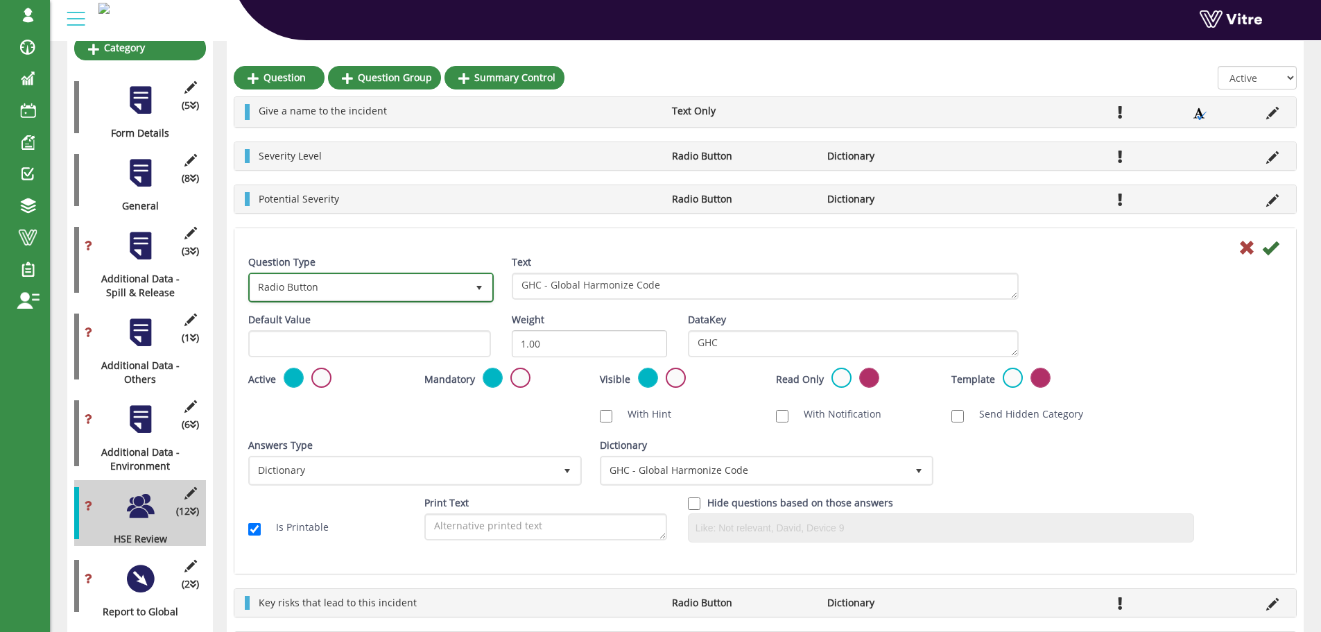
click at [405, 288] on span "Radio Button" at bounding box center [358, 287] width 216 height 25
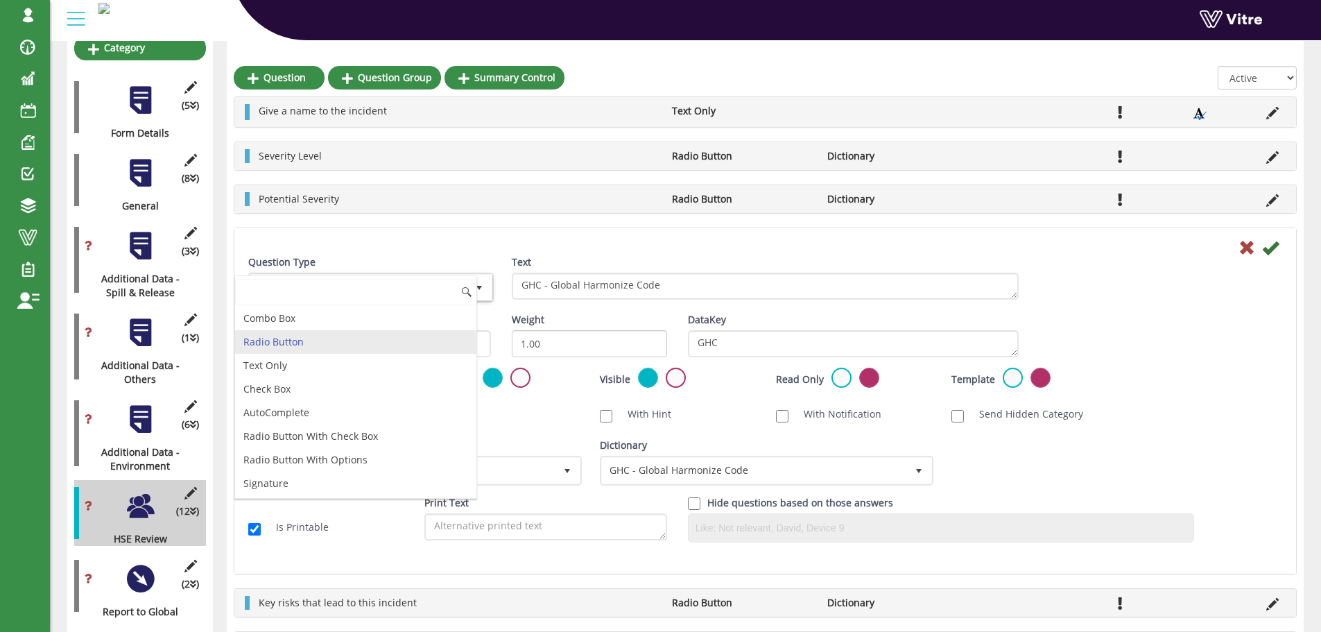
scroll to position [424, 0]
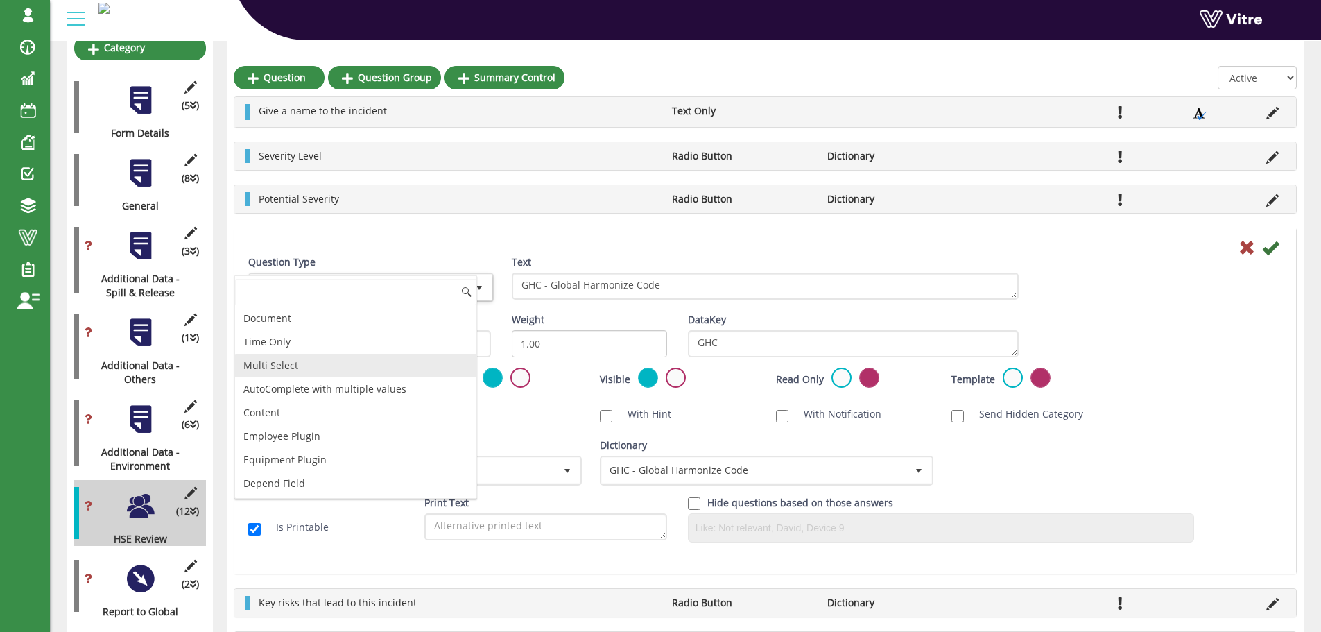
click at [295, 372] on li "Multi Select" at bounding box center [355, 366] width 241 height 24
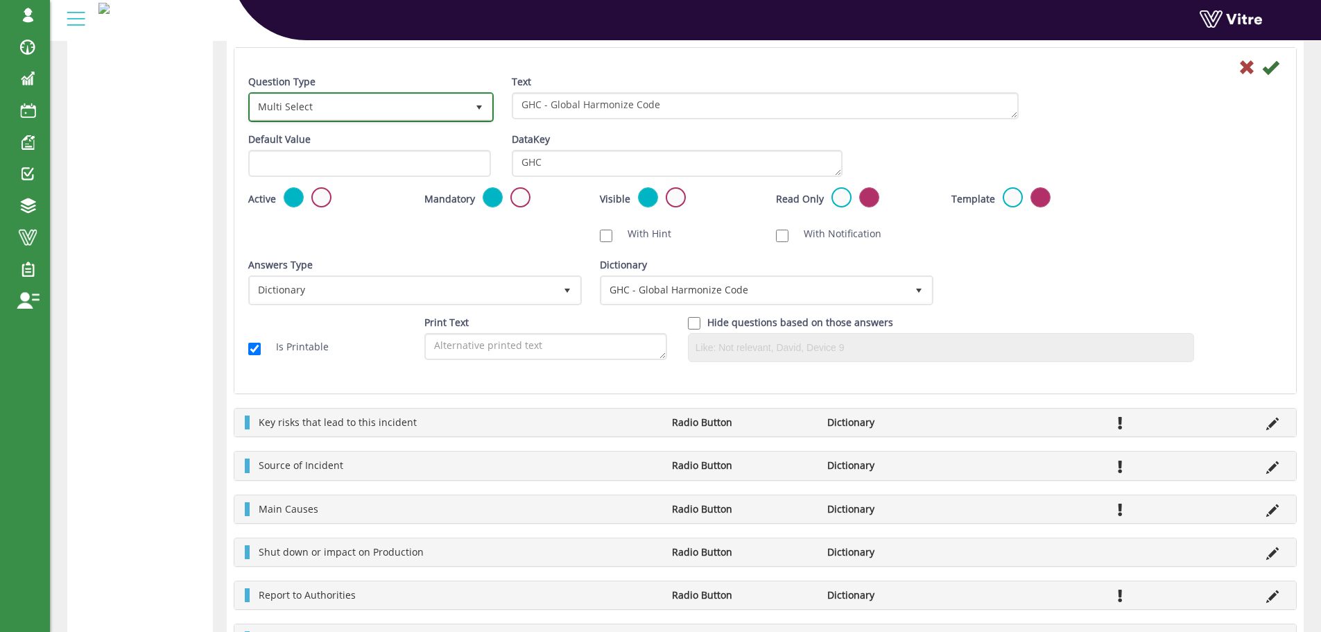
scroll to position [863, 0]
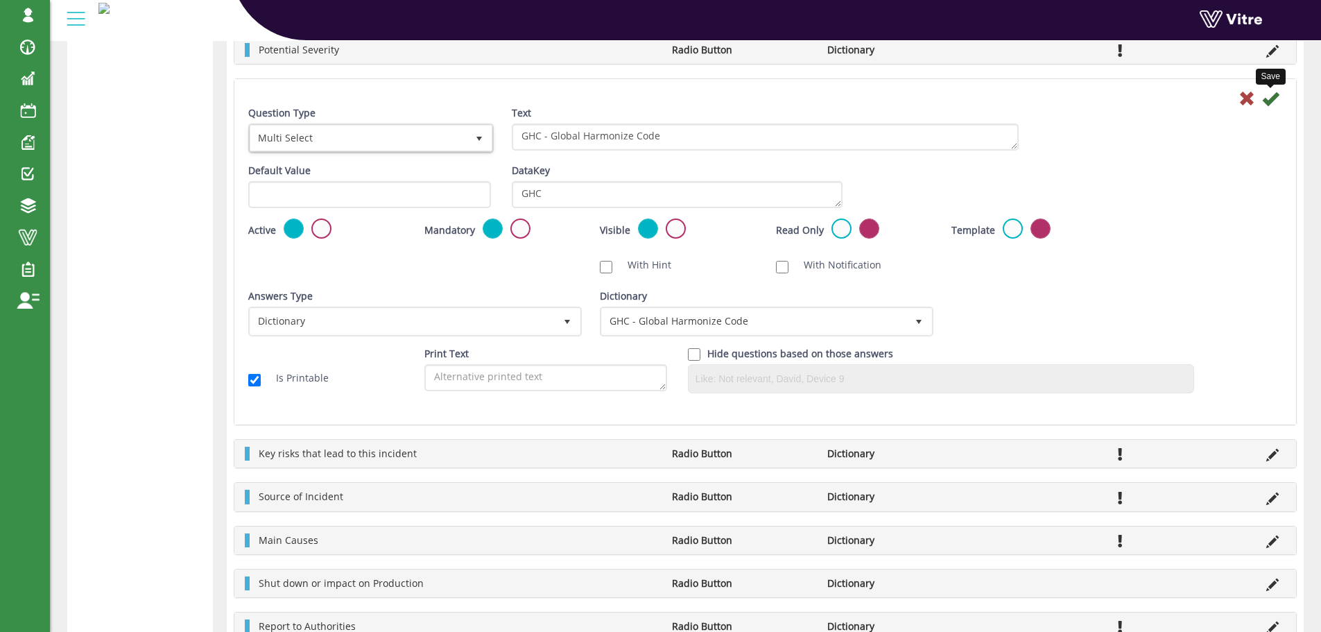
click at [1268, 99] on icon at bounding box center [1270, 98] width 17 height 17
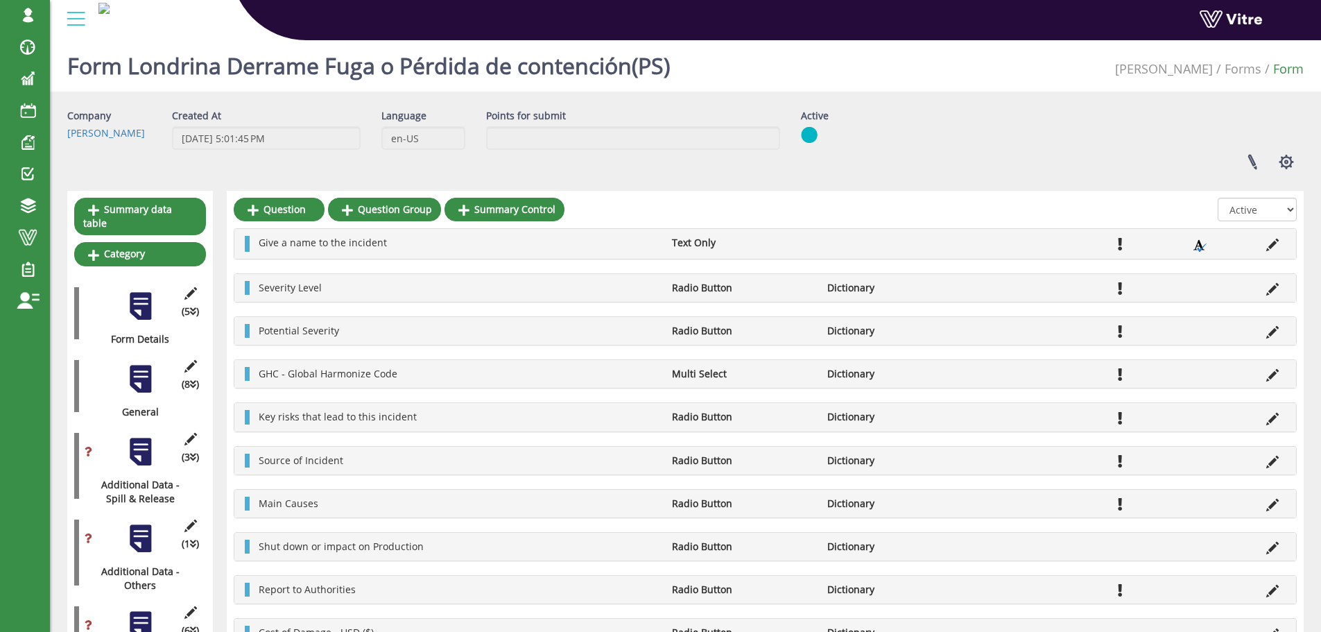
scroll to position [0, 0]
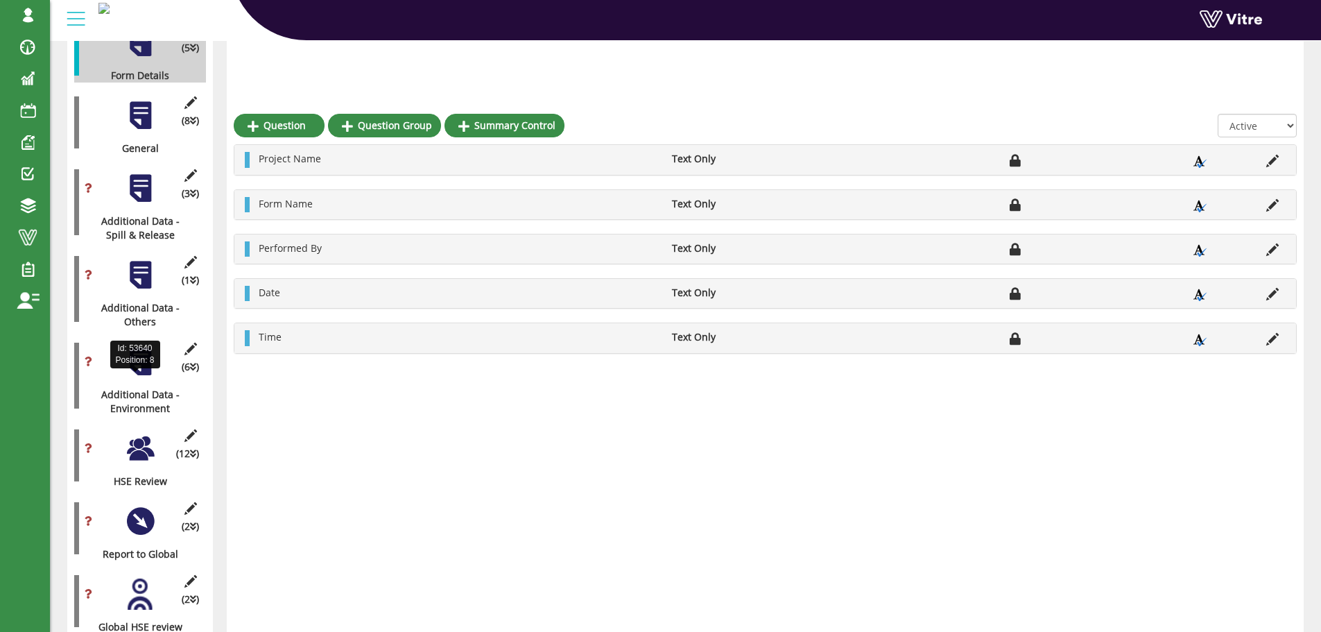
scroll to position [316, 0]
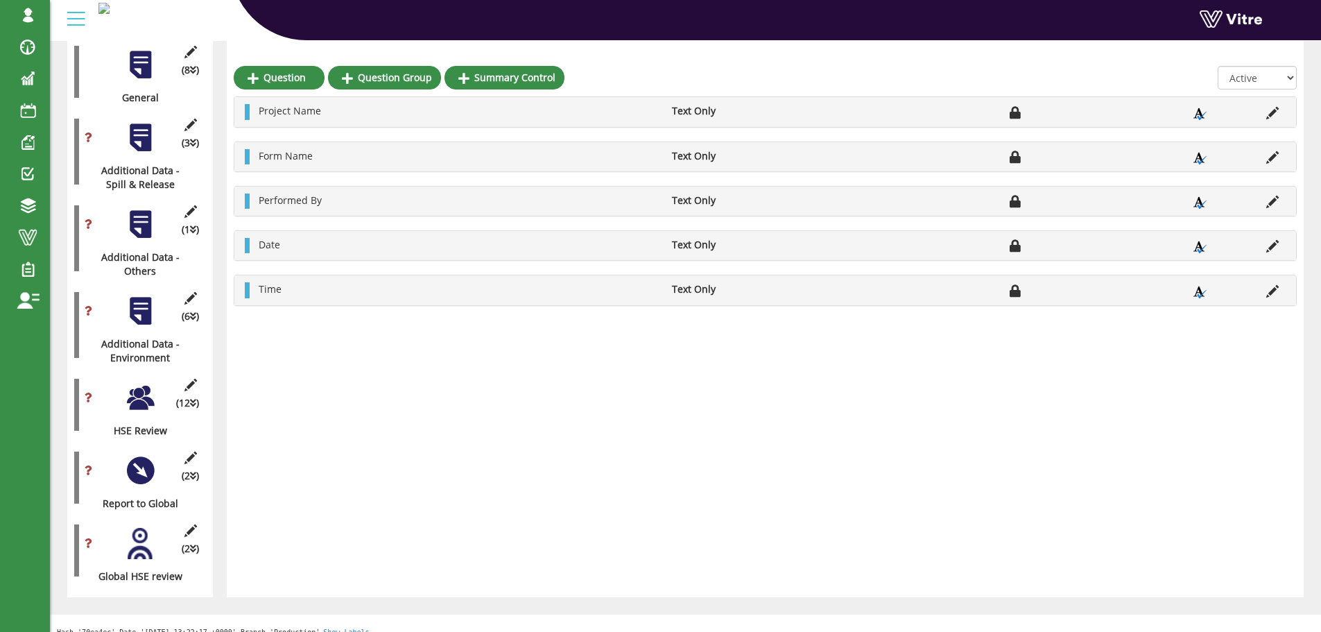
click at [148, 387] on div at bounding box center [140, 397] width 31 height 31
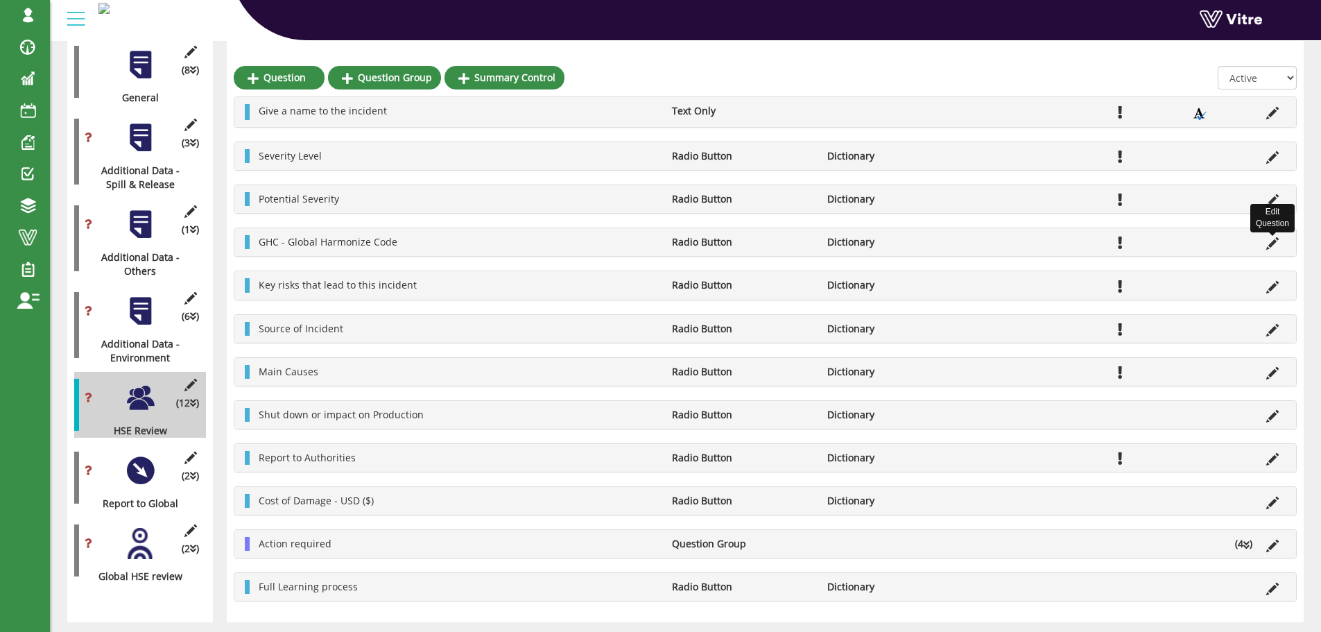
click at [1270, 245] on icon at bounding box center [1272, 243] width 12 height 12
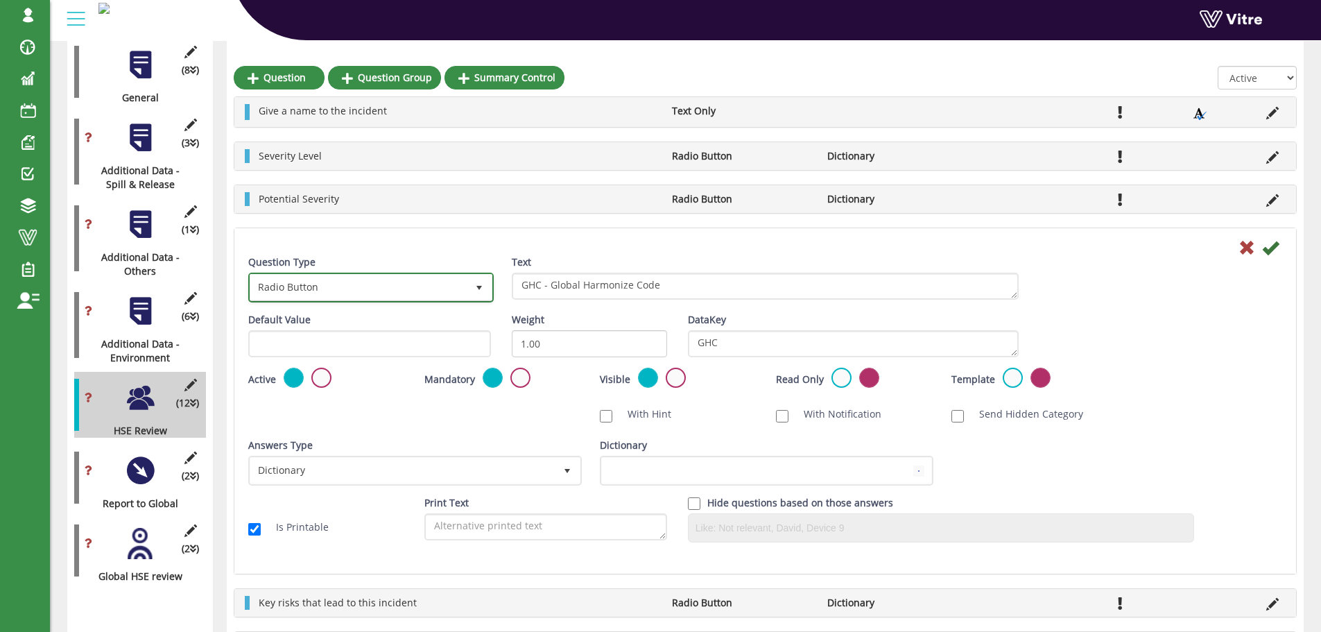
click at [325, 288] on span "Radio Button" at bounding box center [358, 287] width 216 height 25
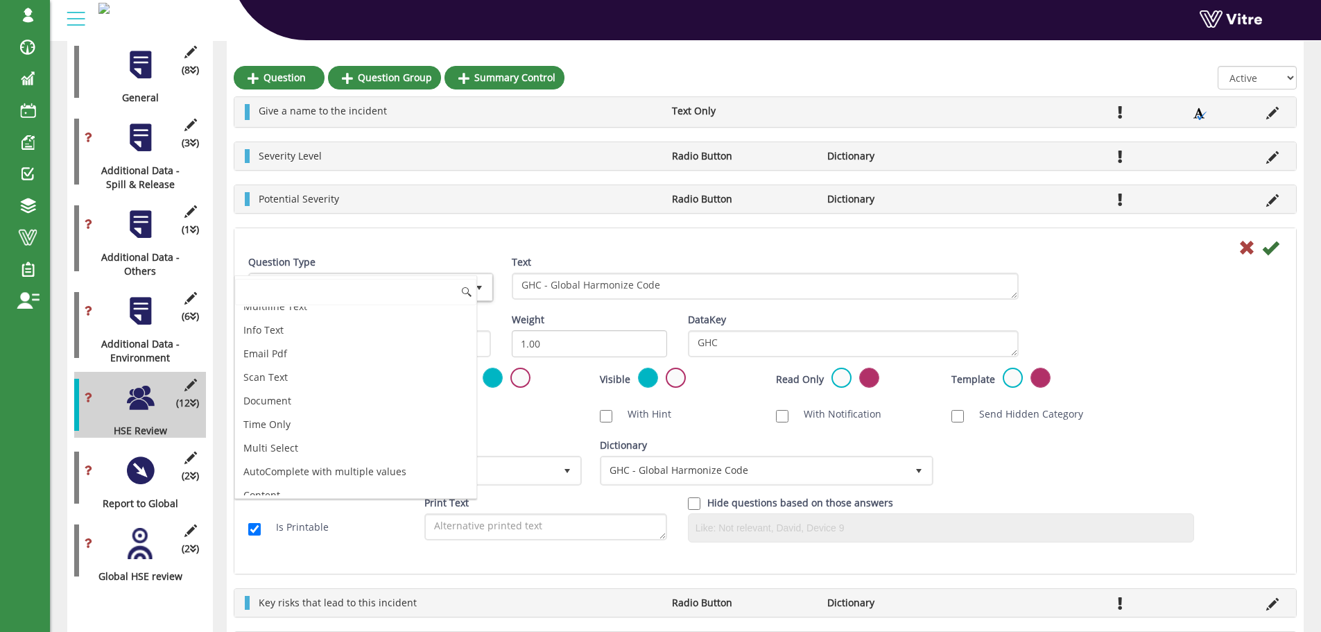
scroll to position [424, 0]
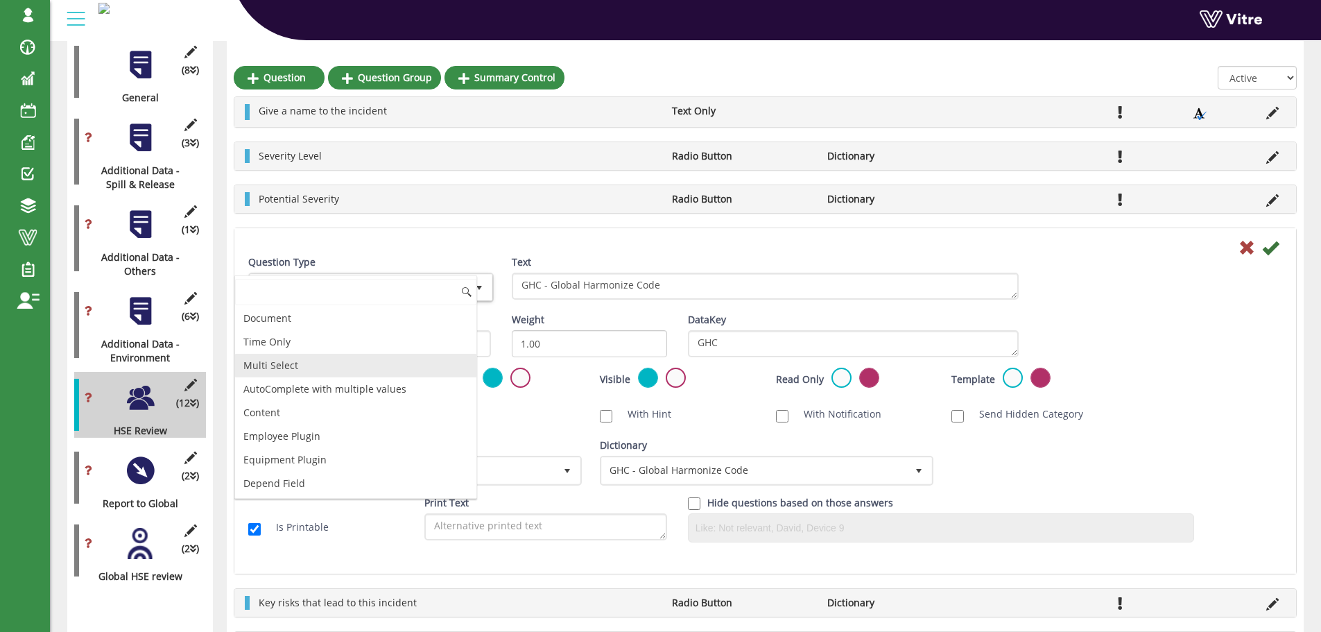
click at [290, 367] on li "Multi Select" at bounding box center [355, 366] width 241 height 24
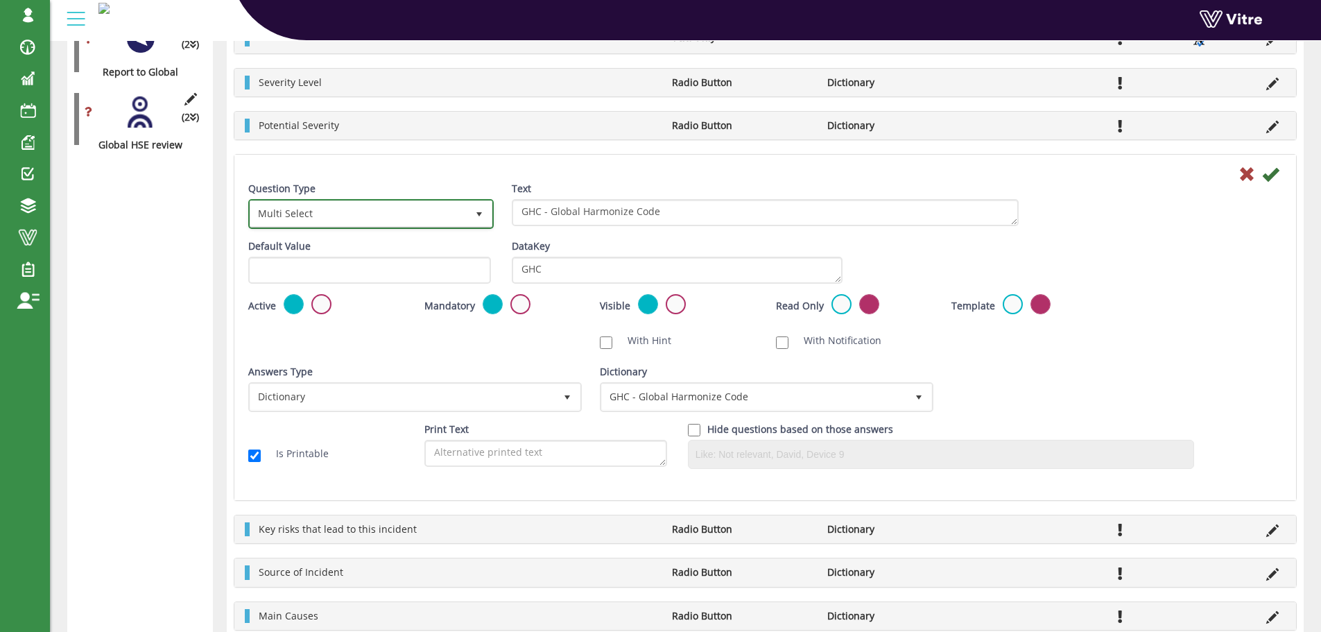
scroll to position [684, 0]
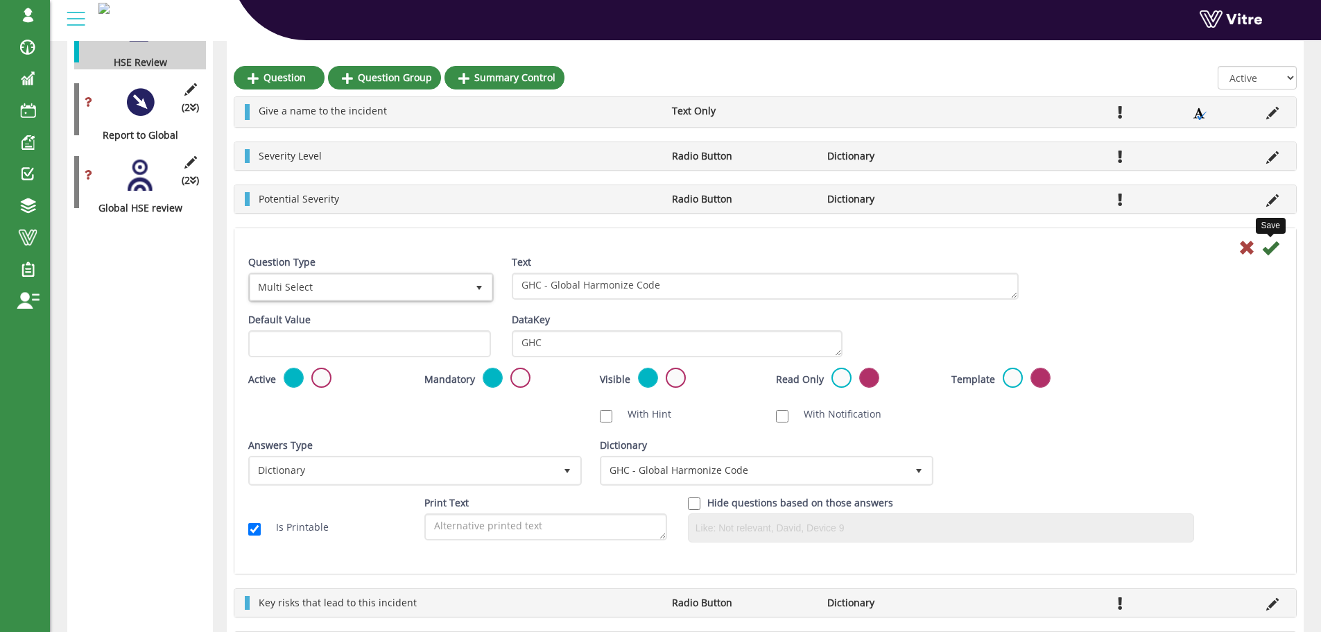
click at [1266, 252] on icon at bounding box center [1270, 247] width 17 height 17
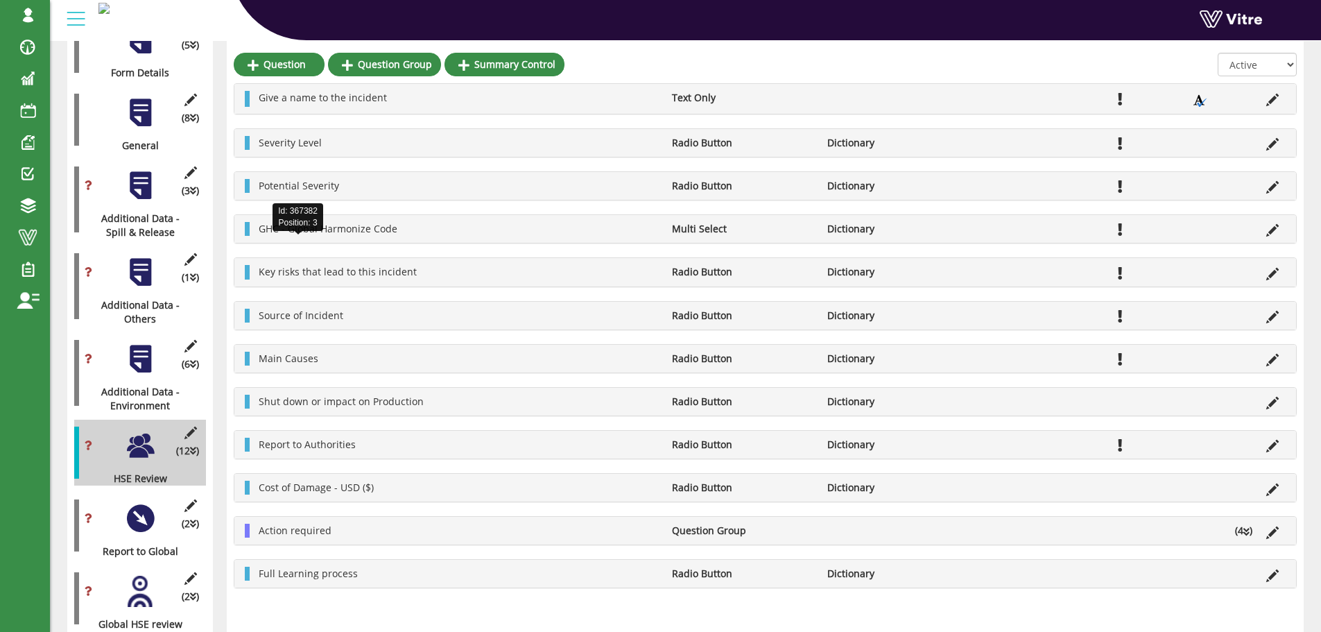
scroll to position [0, 0]
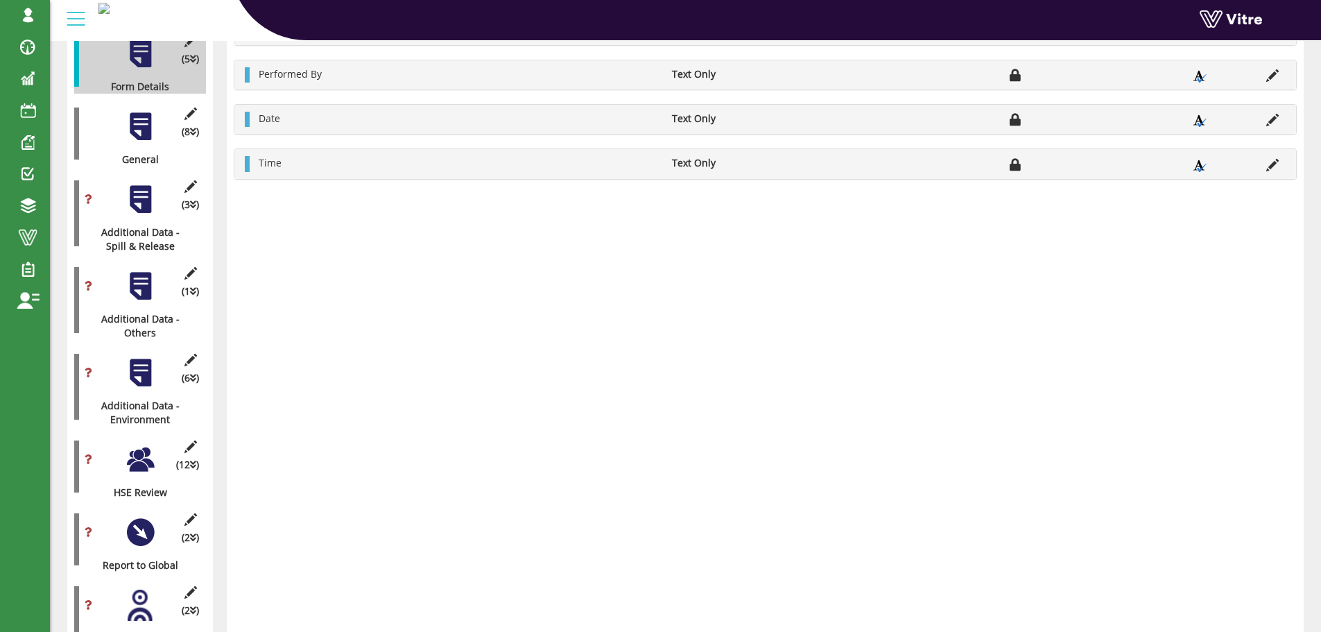
scroll to position [316, 0]
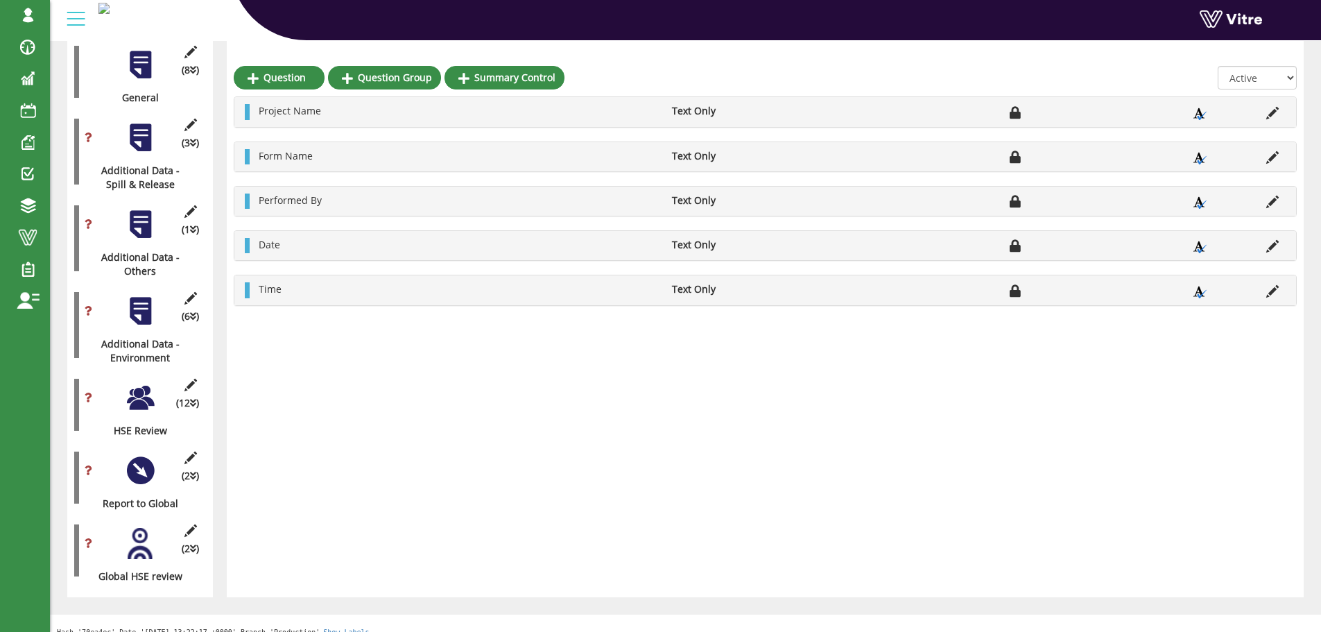
click at [144, 395] on div at bounding box center [140, 397] width 31 height 31
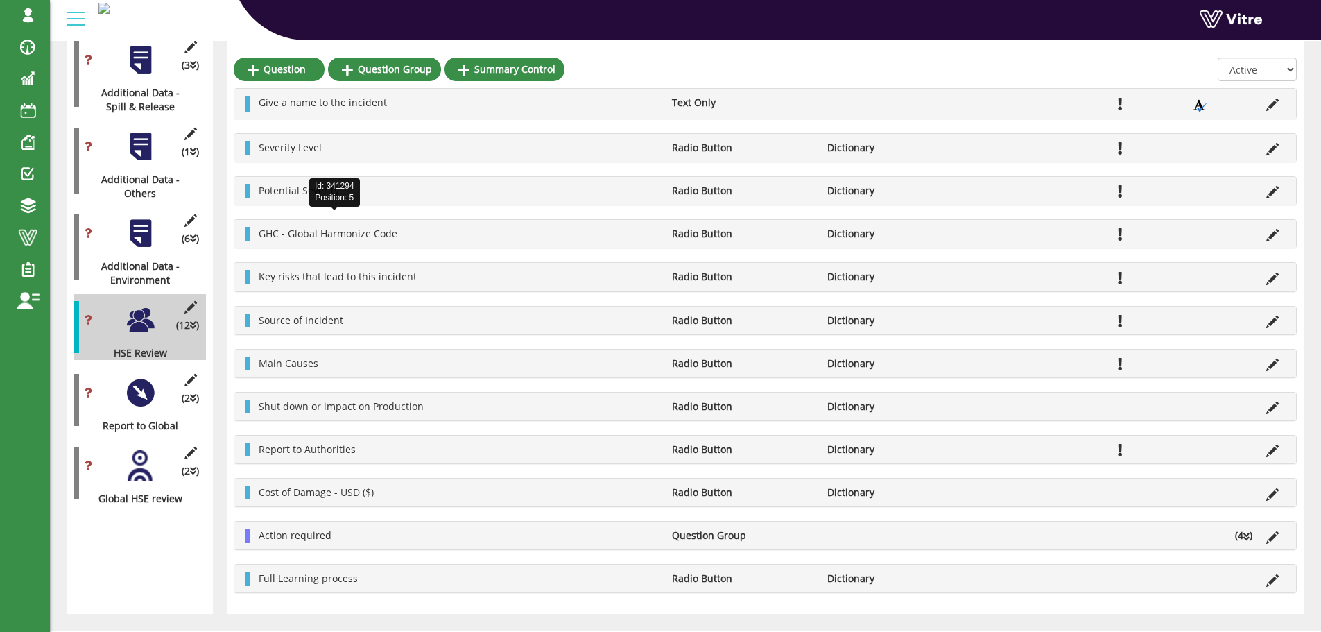
scroll to position [416, 0]
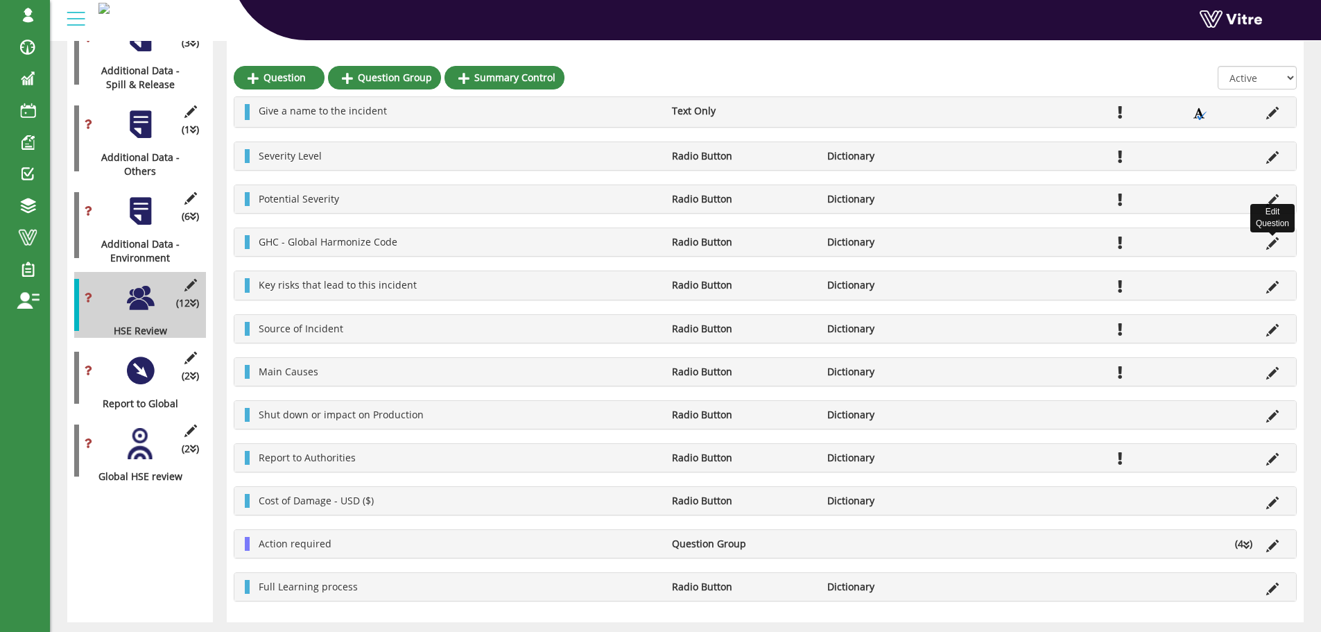
click at [1271, 243] on icon at bounding box center [1272, 243] width 12 height 12
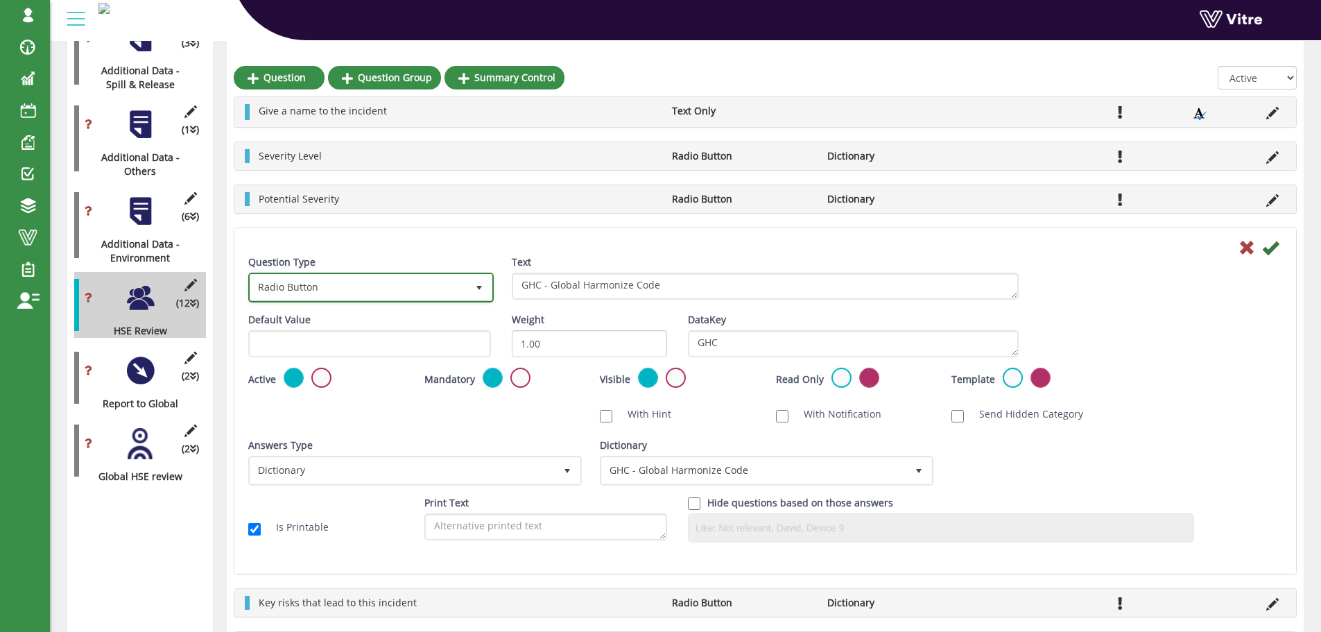
click at [429, 287] on span "Radio Button" at bounding box center [358, 287] width 216 height 25
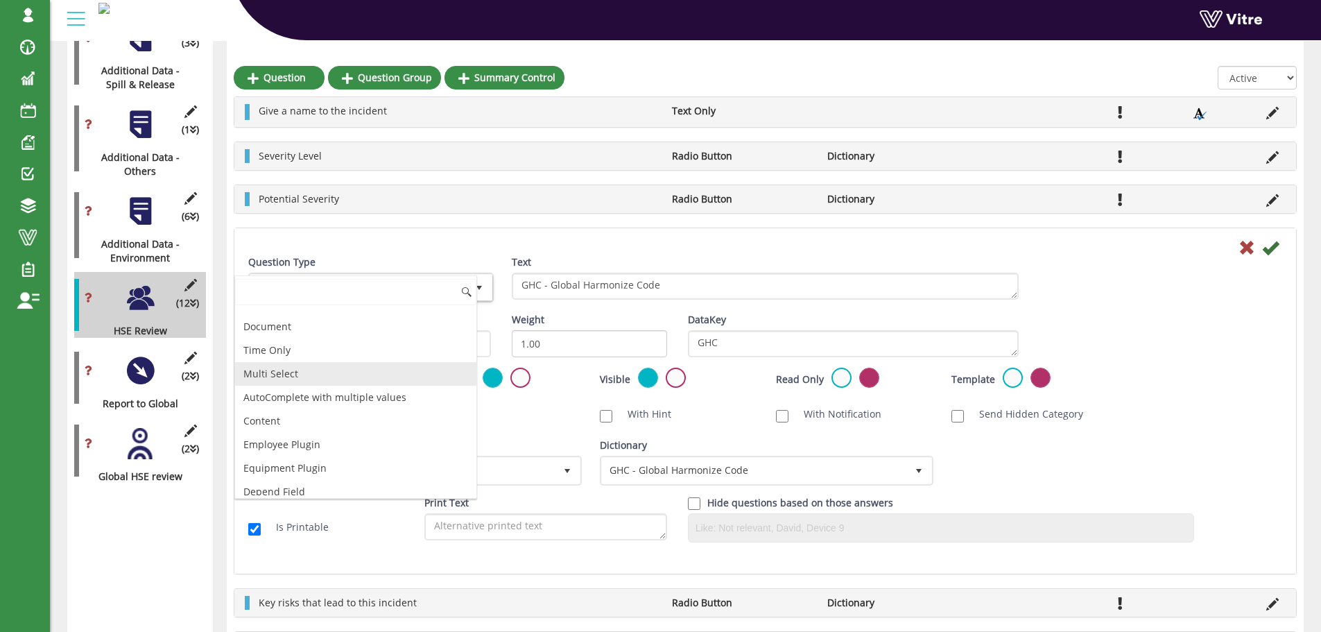
click at [373, 367] on li "Multi Select" at bounding box center [355, 374] width 241 height 24
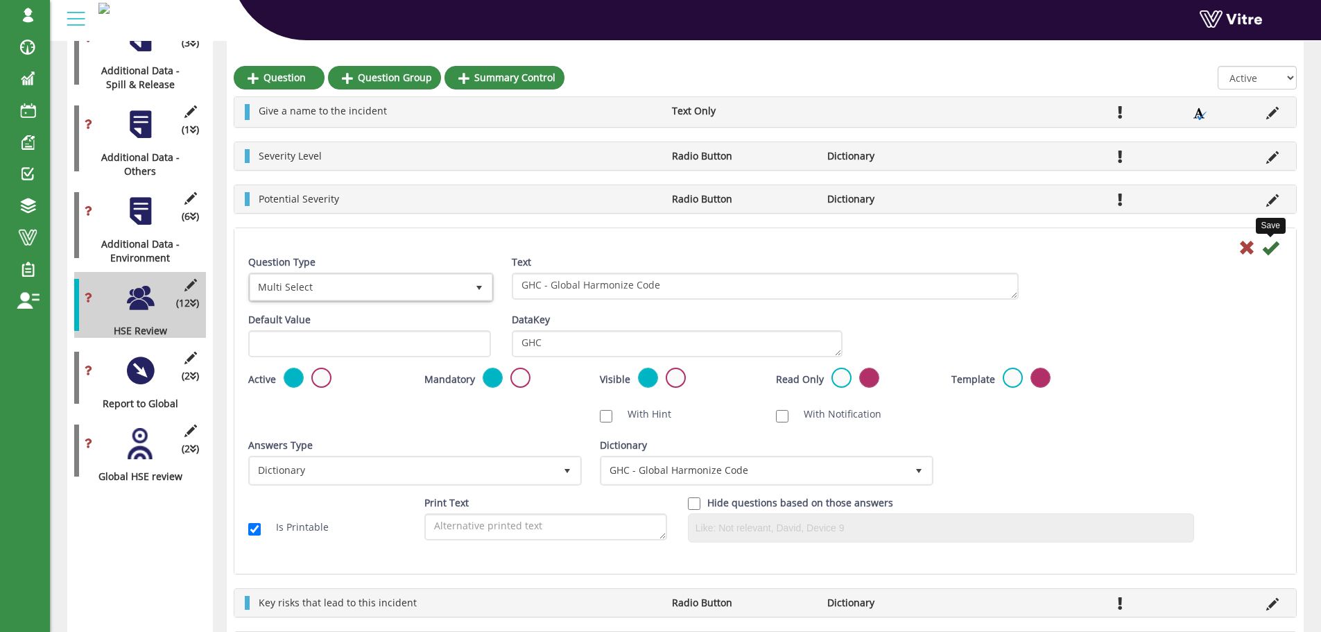
click at [1270, 252] on icon at bounding box center [1270, 247] width 17 height 17
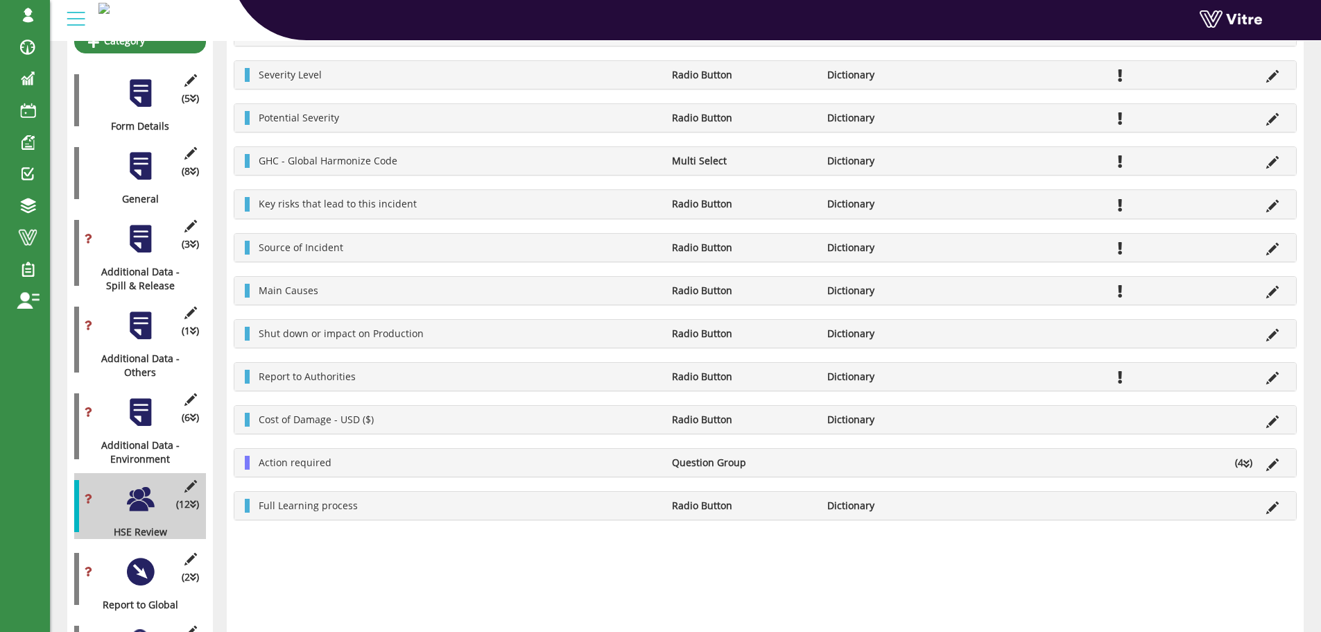
scroll to position [40, 0]
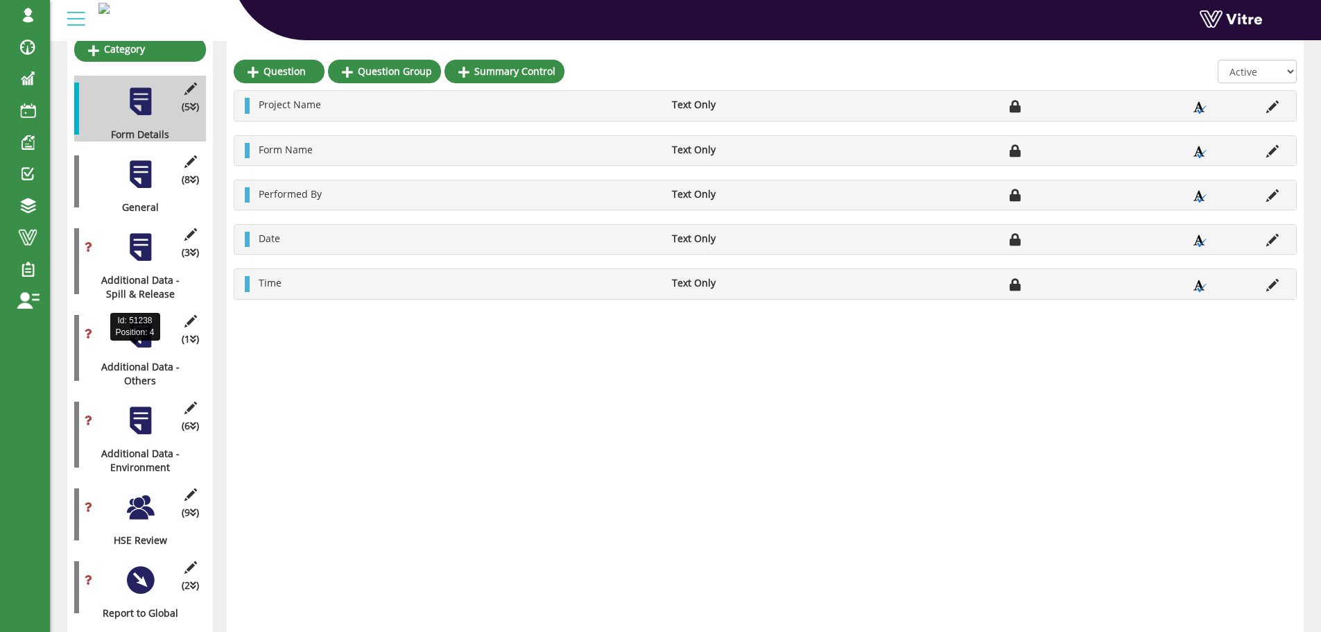
scroll to position [208, 0]
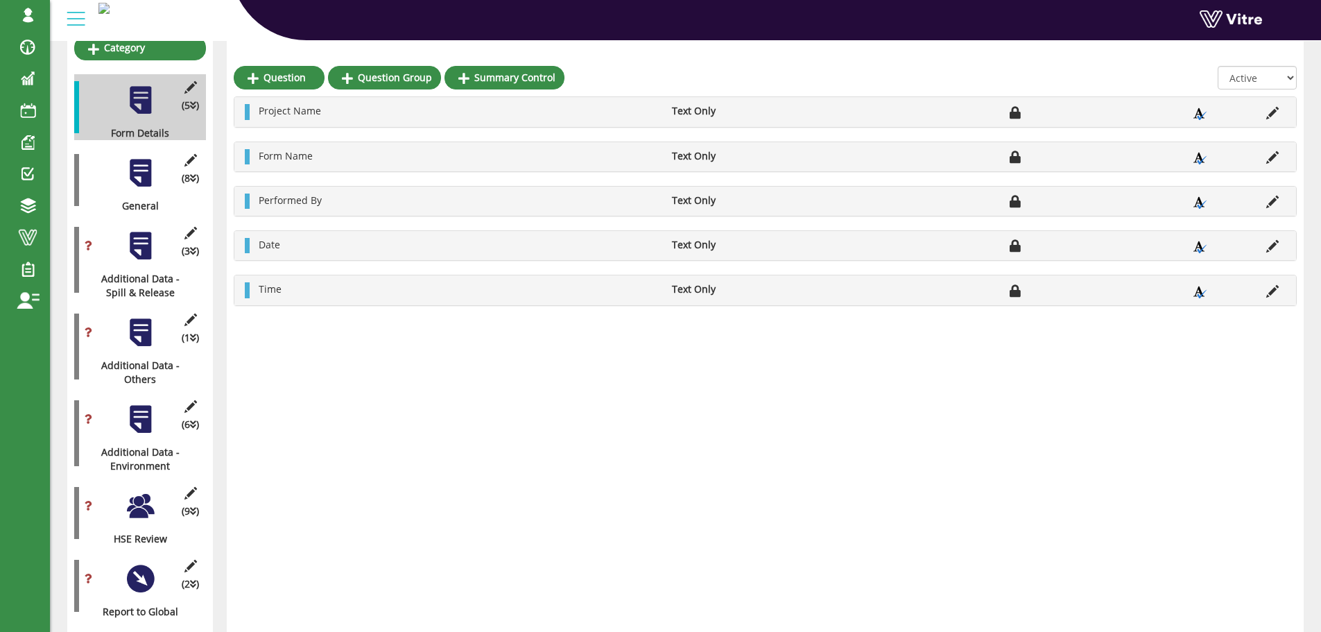
click at [148, 491] on div at bounding box center [140, 505] width 31 height 31
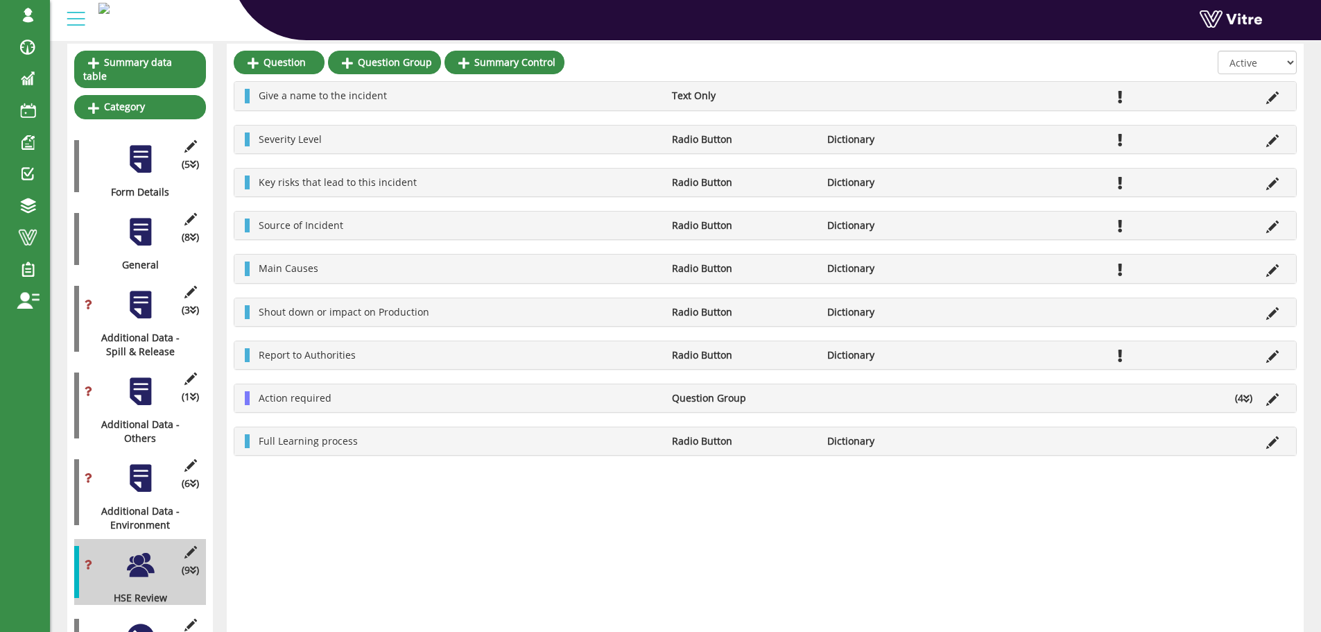
scroll to position [0, 0]
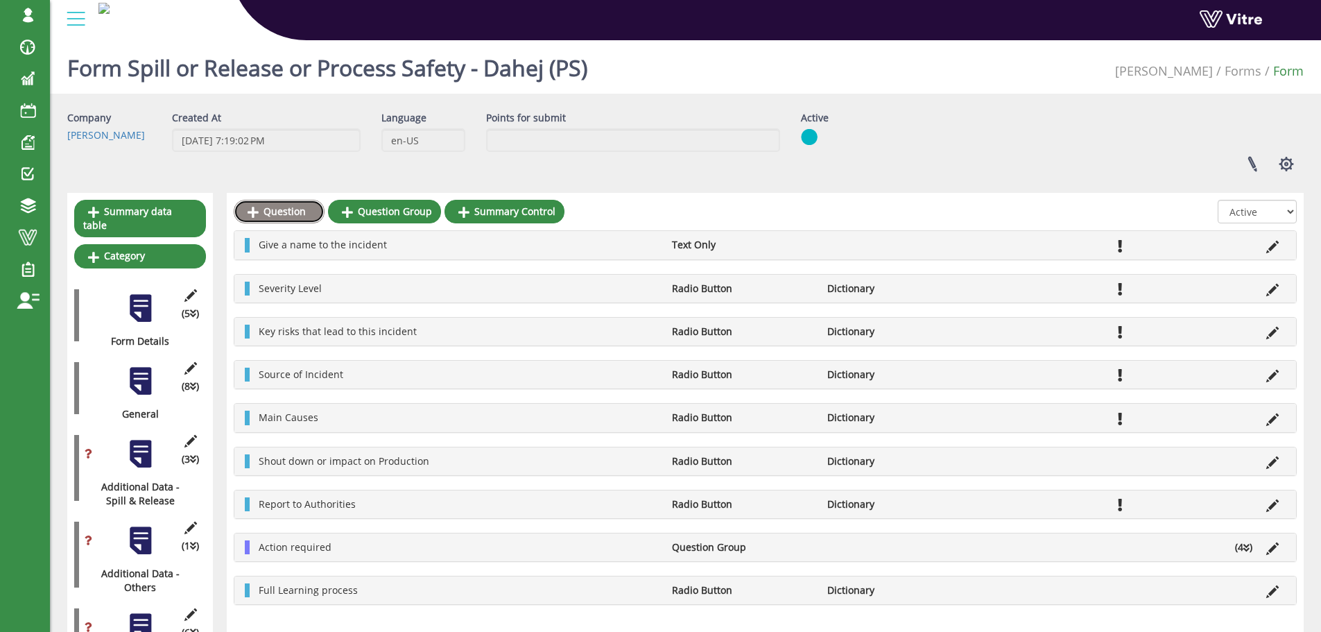
click at [293, 211] on link "Question" at bounding box center [279, 212] width 91 height 24
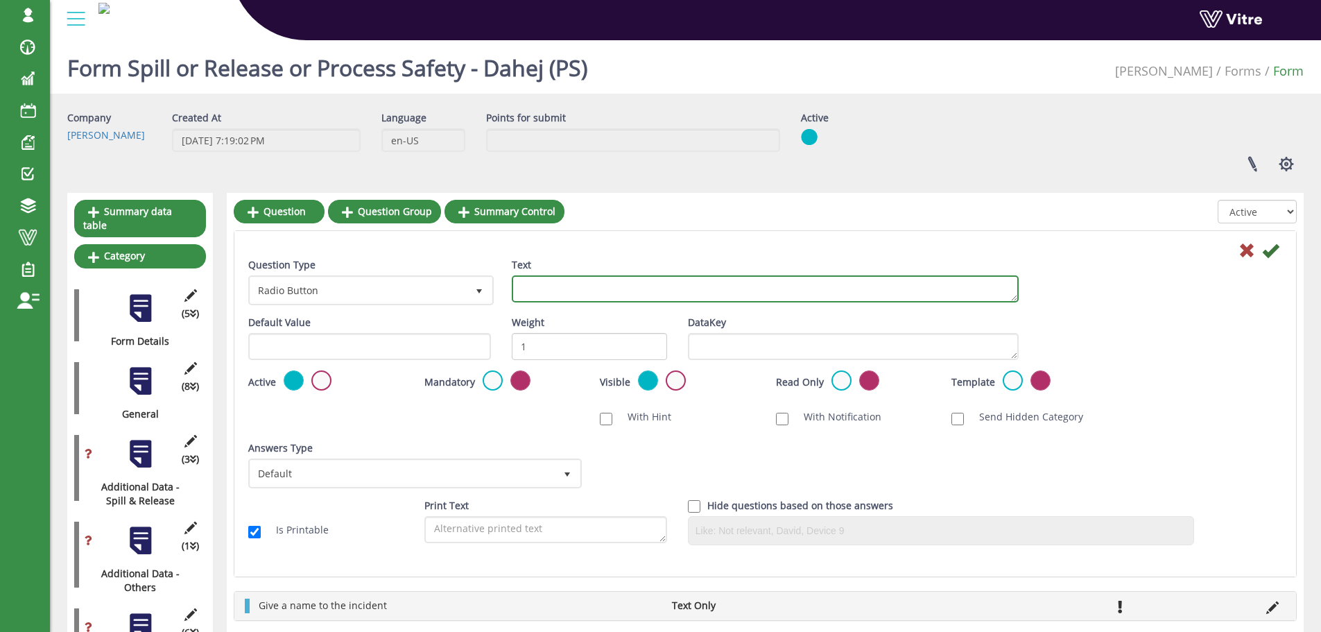
click at [558, 290] on textarea "Text" at bounding box center [765, 288] width 507 height 27
type textarea "Potential severity"
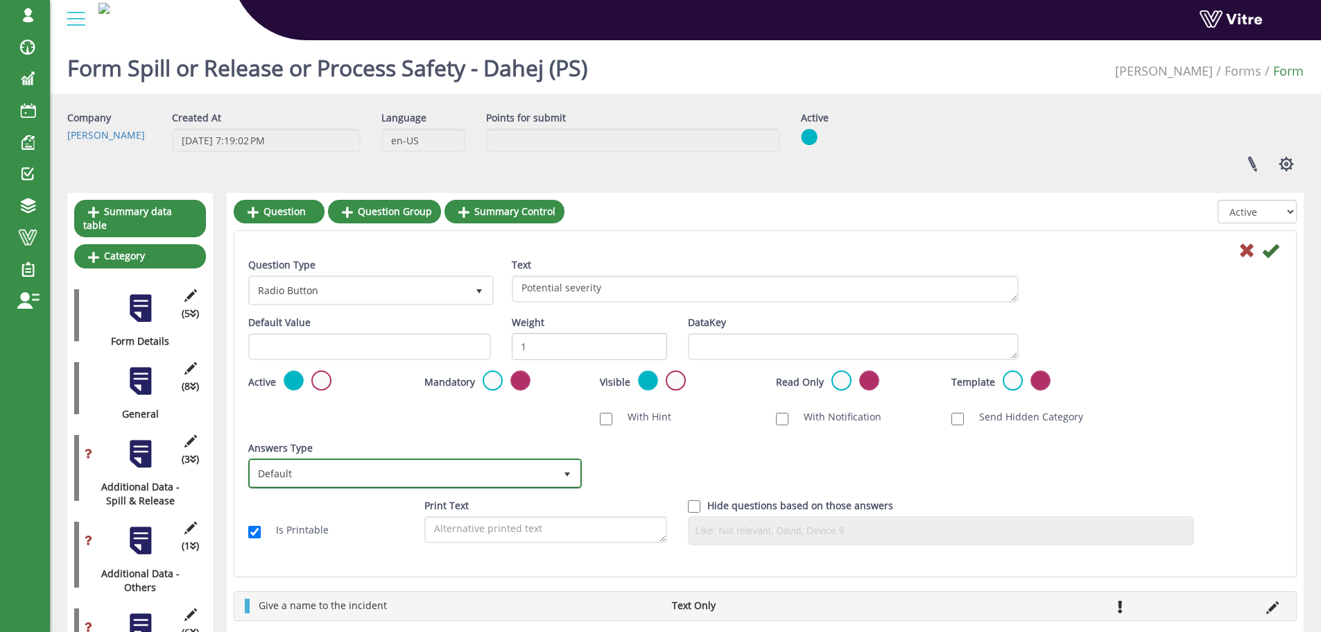
click at [564, 469] on span "select" at bounding box center [567, 474] width 11 height 11
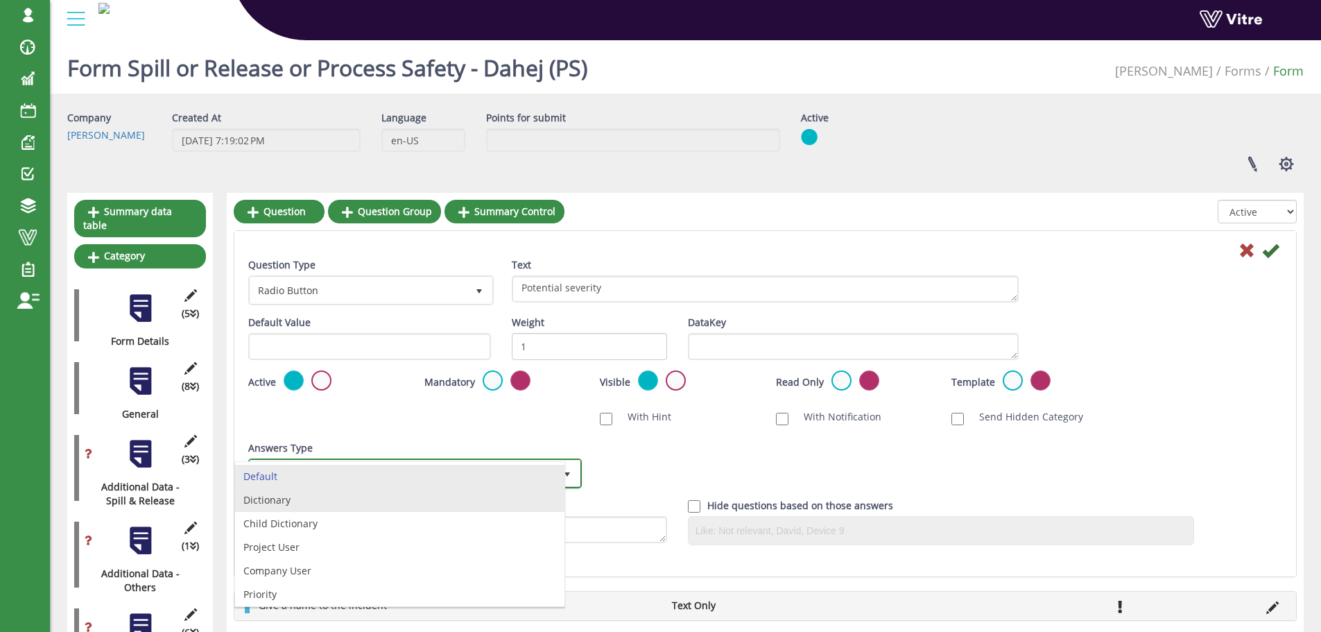
click at [390, 490] on li "Dictionary" at bounding box center [399, 500] width 329 height 24
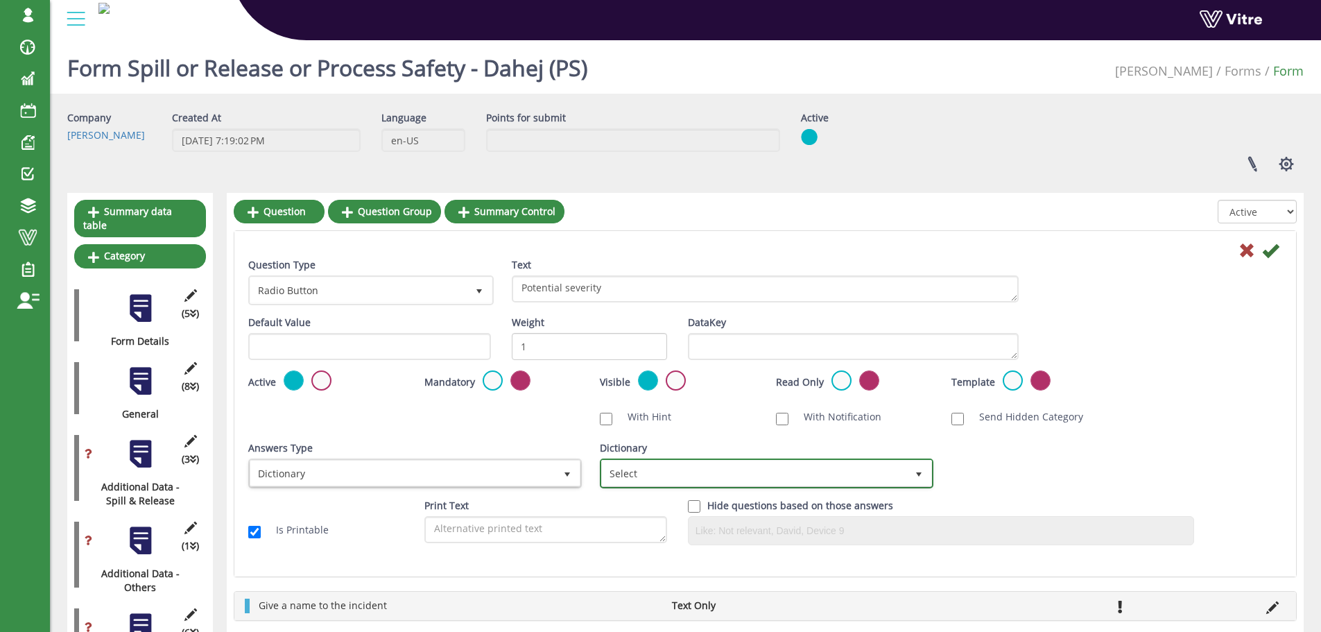
click at [768, 474] on span "Select" at bounding box center [754, 472] width 304 height 25
click at [671, 483] on span "Select" at bounding box center [754, 472] width 304 height 25
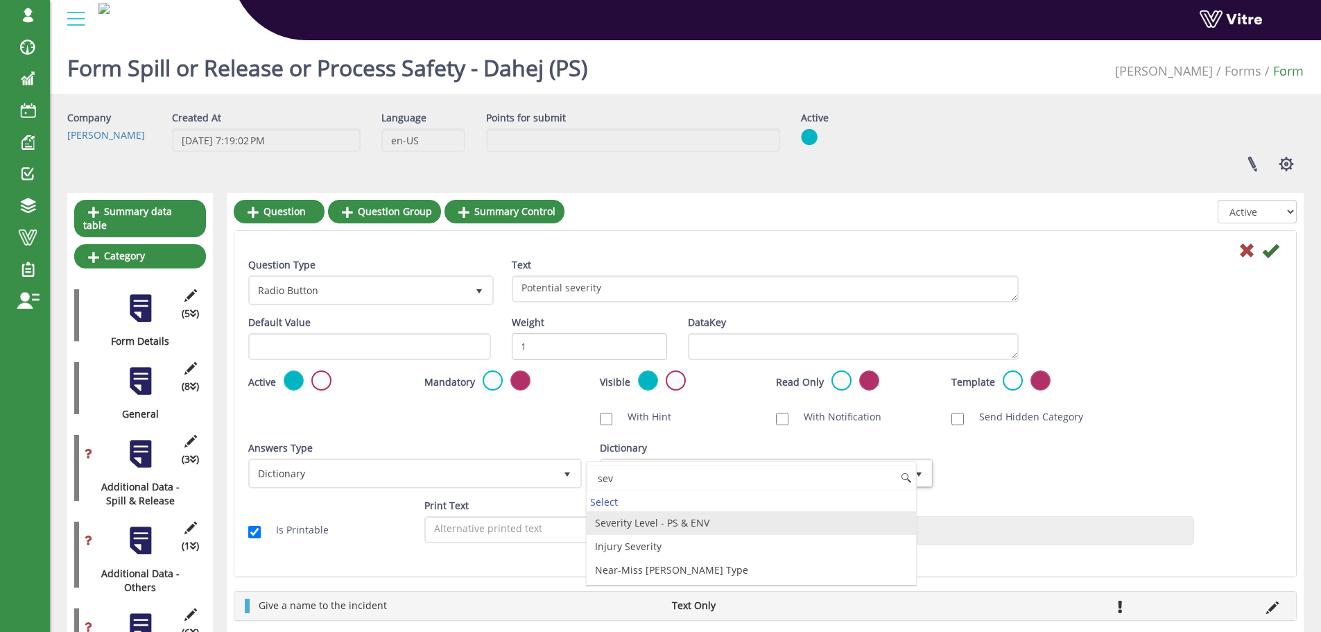
click at [697, 522] on li "Severity Level - PS & ENV" at bounding box center [751, 523] width 329 height 24
type input "sev"
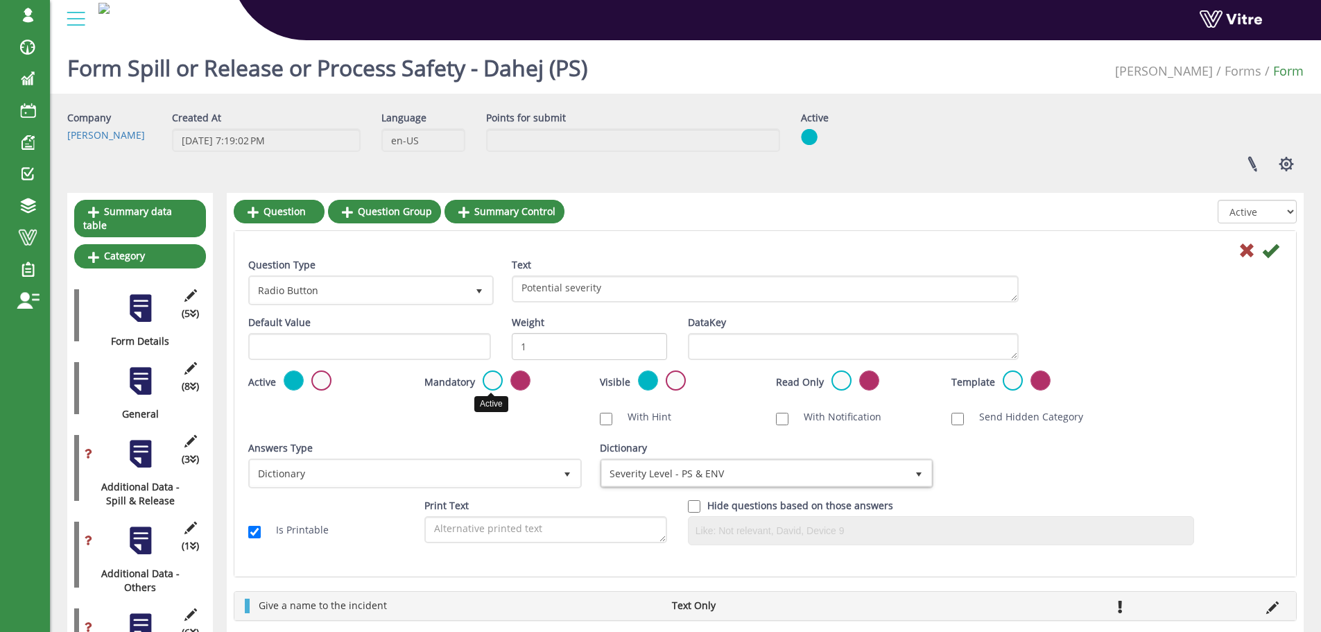
click at [496, 379] on label at bounding box center [493, 380] width 20 height 20
click at [0, 0] on input "radio" at bounding box center [0, 0] width 0 height 0
click at [1268, 252] on icon at bounding box center [1270, 250] width 17 height 17
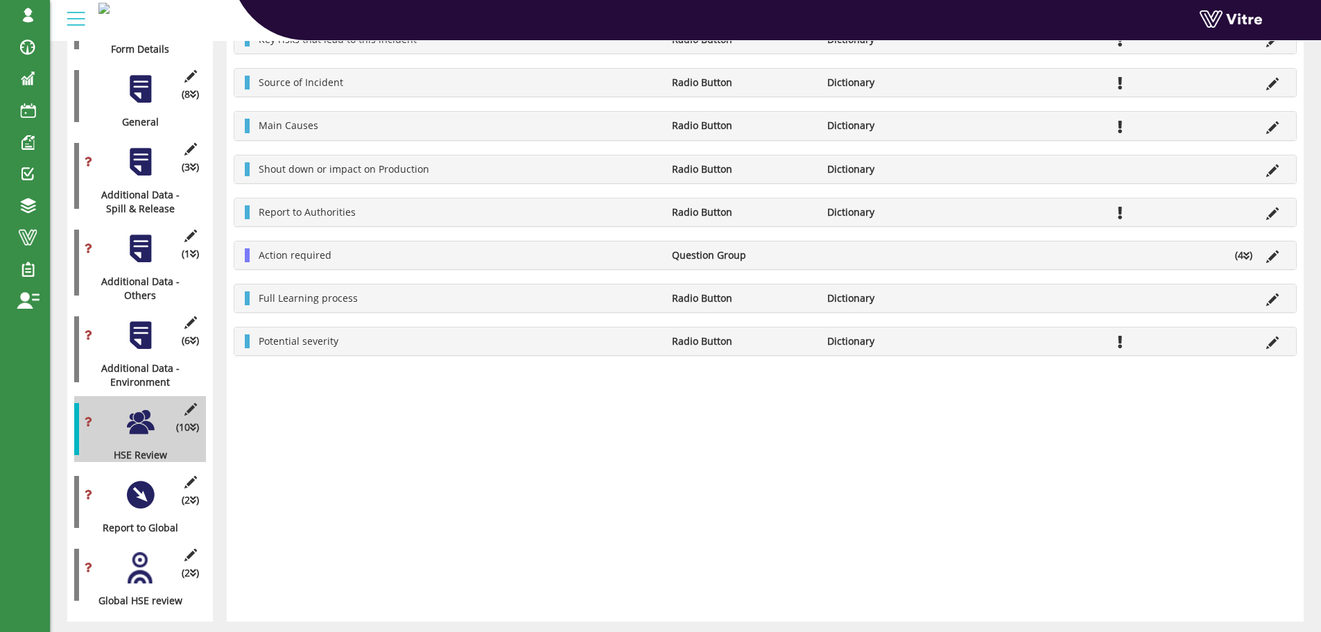
scroll to position [316, 0]
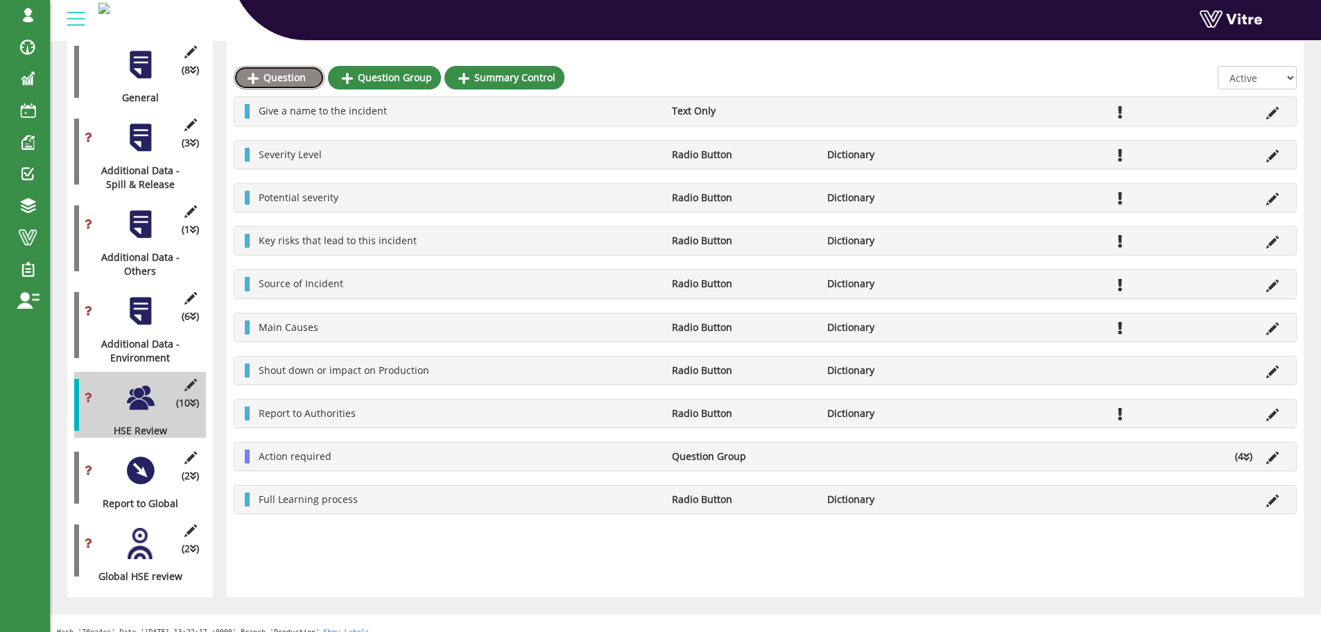
click at [294, 73] on link "Question" at bounding box center [279, 78] width 91 height 24
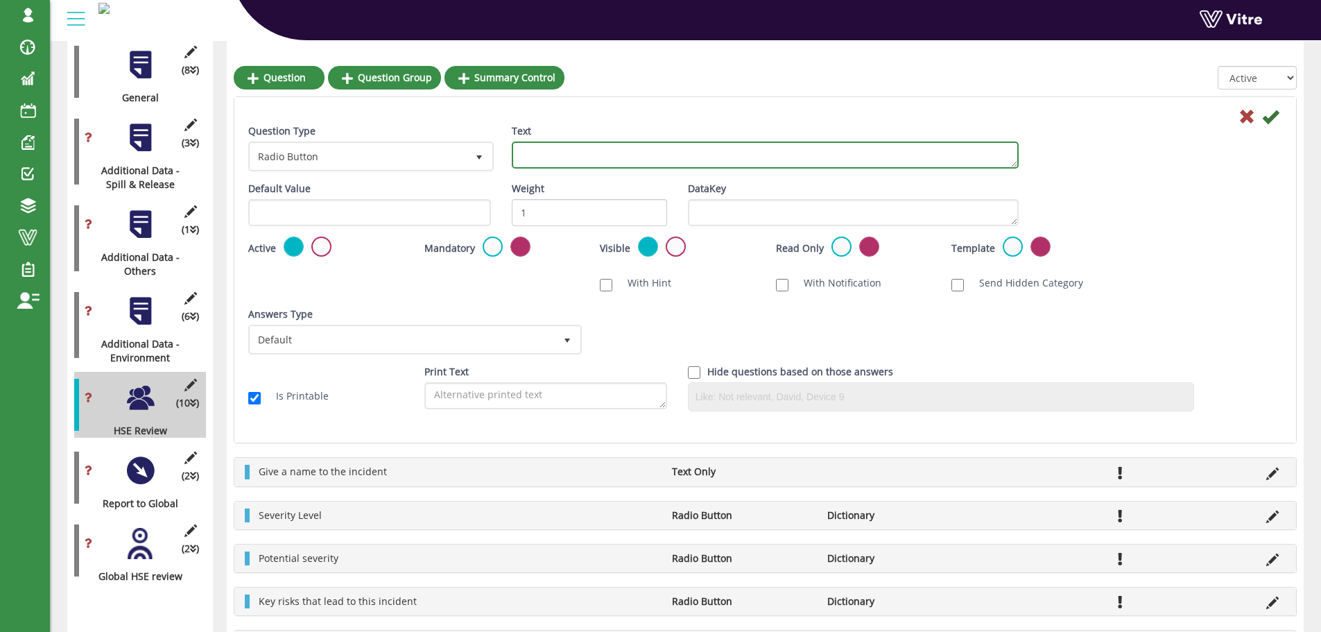
click at [534, 155] on textarea "Text" at bounding box center [765, 154] width 507 height 27
paste textarea "GHC - Global Harmonize Code"
type textarea "GHC - Global Harmonize Code"
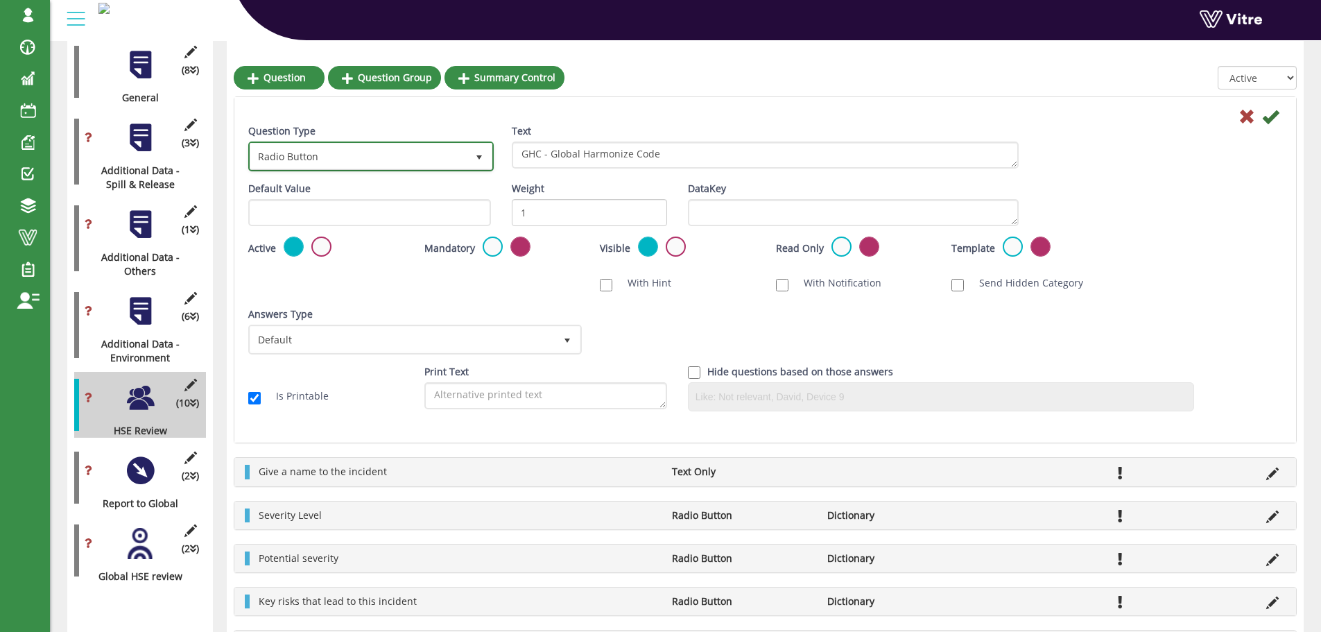
click at [469, 158] on span "select" at bounding box center [479, 156] width 25 height 25
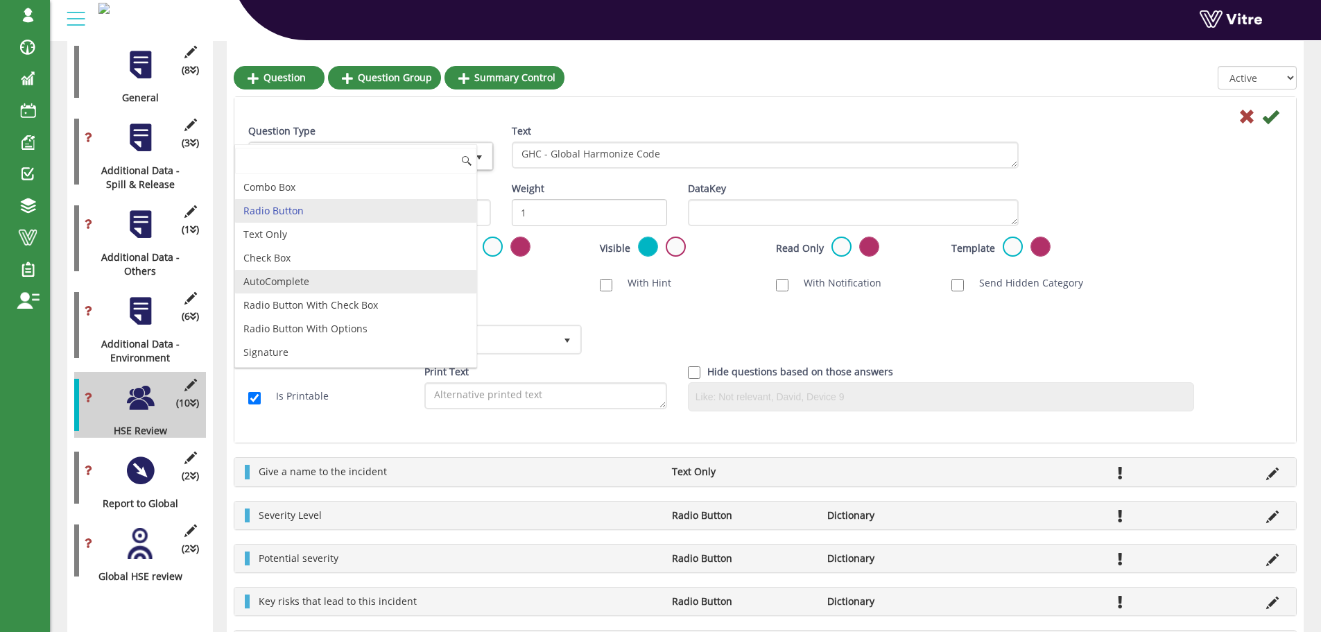
scroll to position [424, 0]
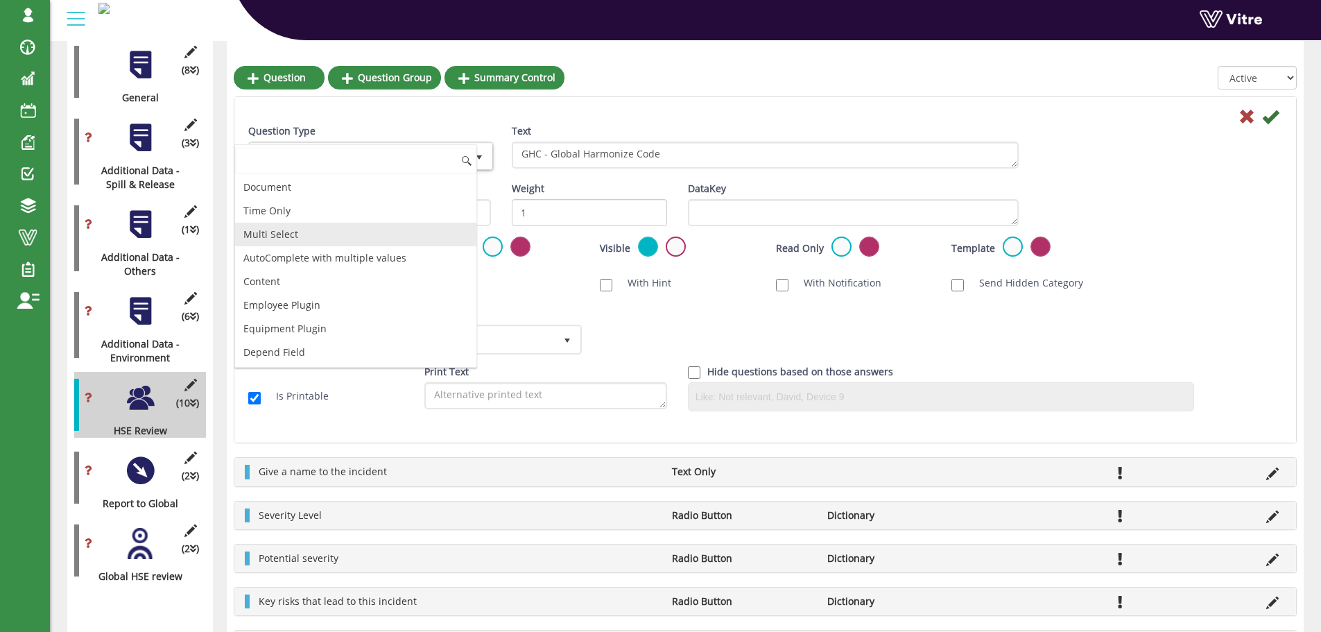
click at [288, 231] on li "Multi Select" at bounding box center [355, 235] width 241 height 24
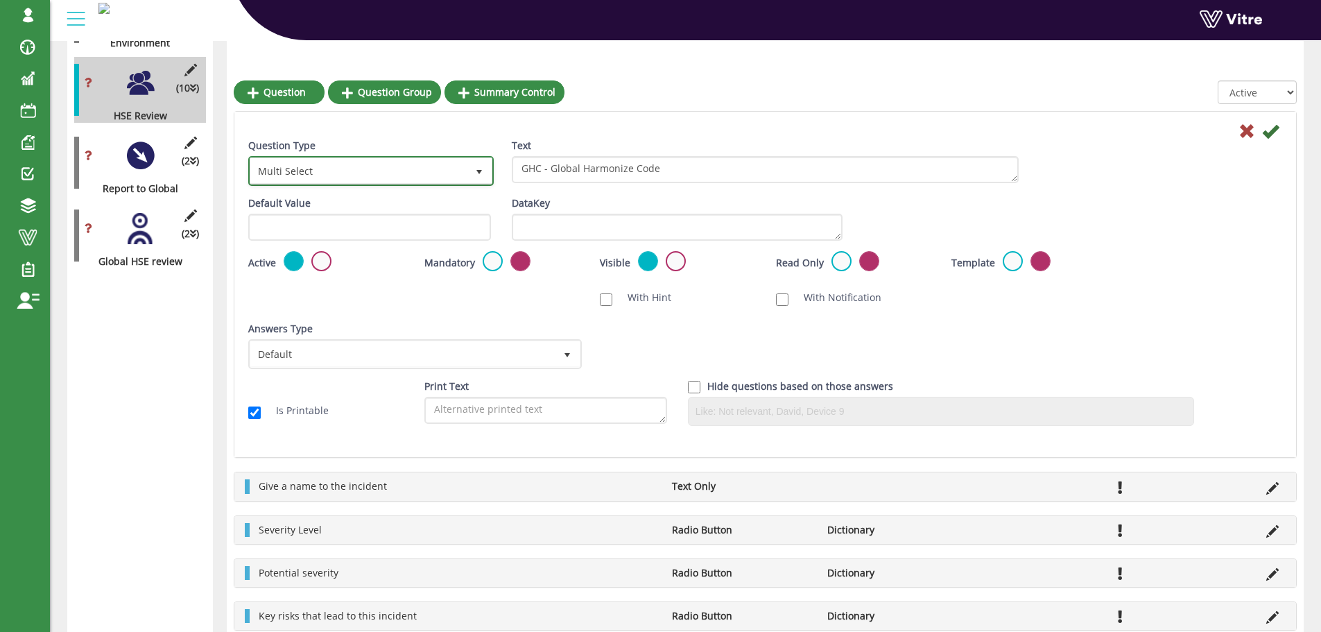
scroll to position [629, 0]
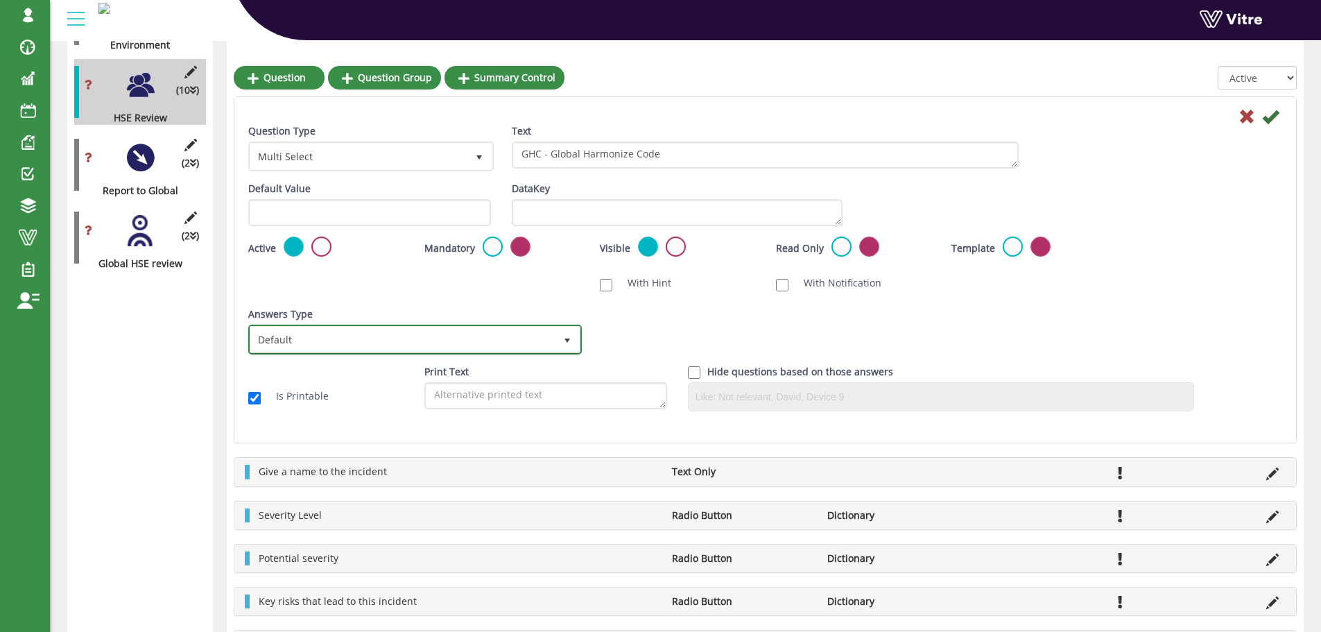
click at [460, 336] on span "Default" at bounding box center [402, 339] width 304 height 25
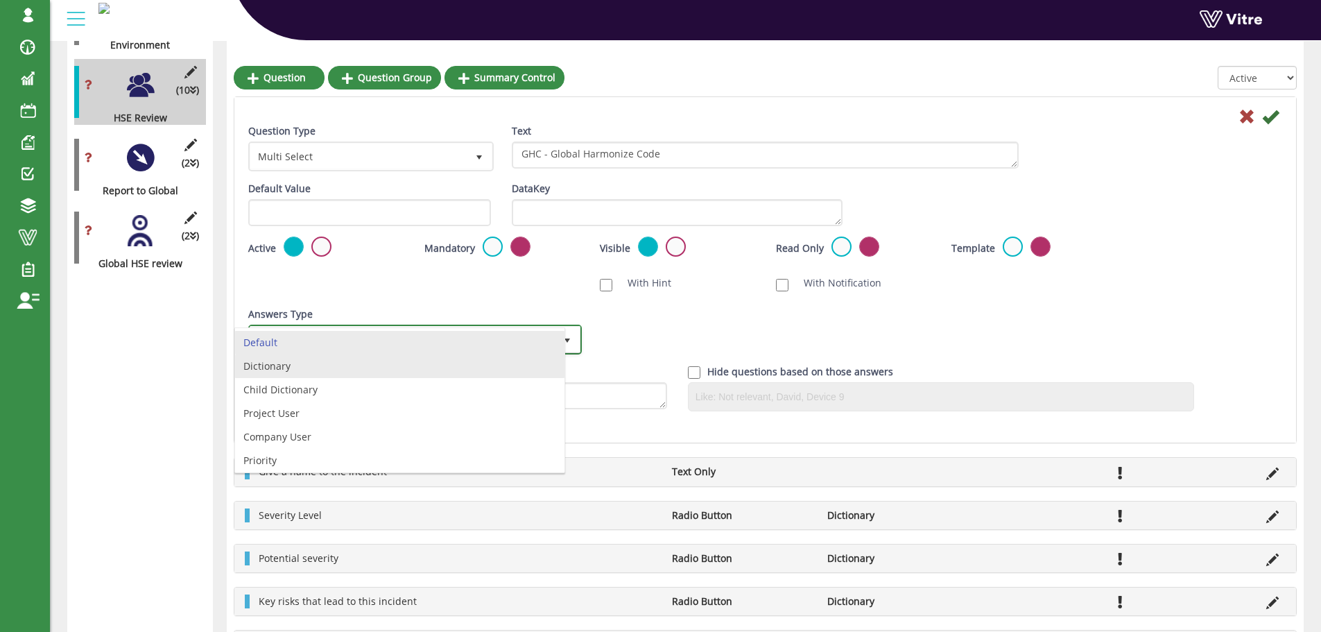
click at [352, 358] on li "Dictionary" at bounding box center [399, 366] width 329 height 24
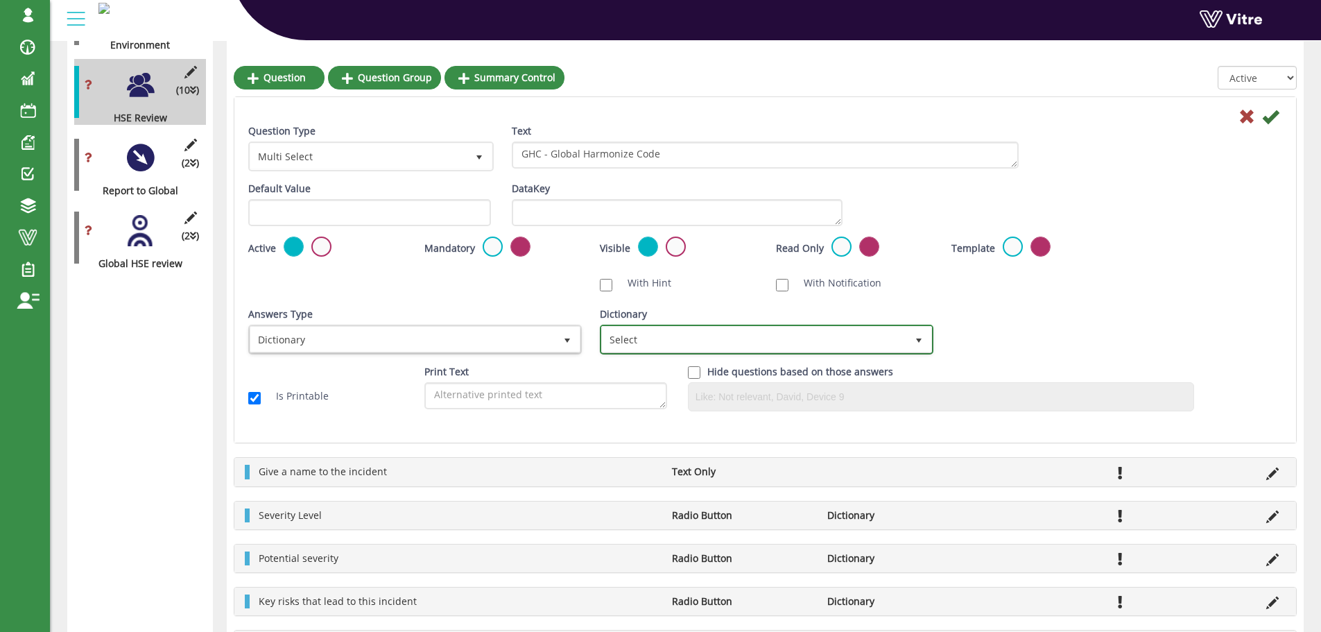
click at [621, 341] on span "Select" at bounding box center [754, 339] width 304 height 25
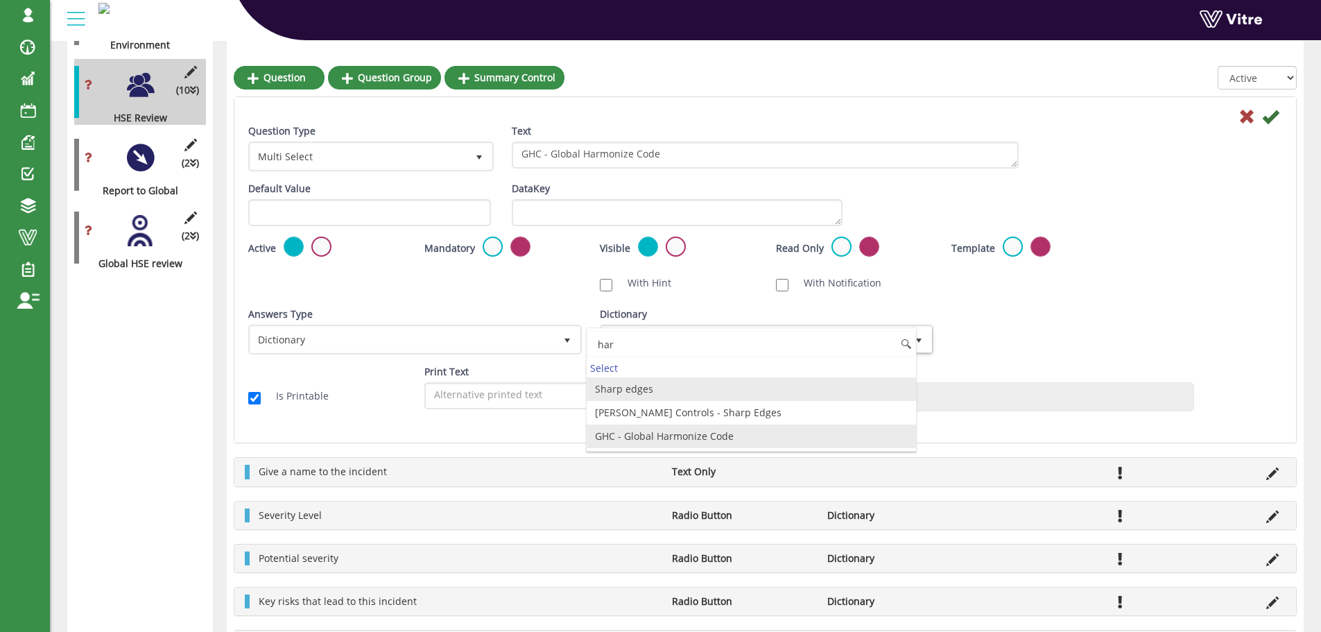
click at [694, 432] on li "GHC - Global Harmonize Code" at bounding box center [751, 436] width 329 height 24
type input "har"
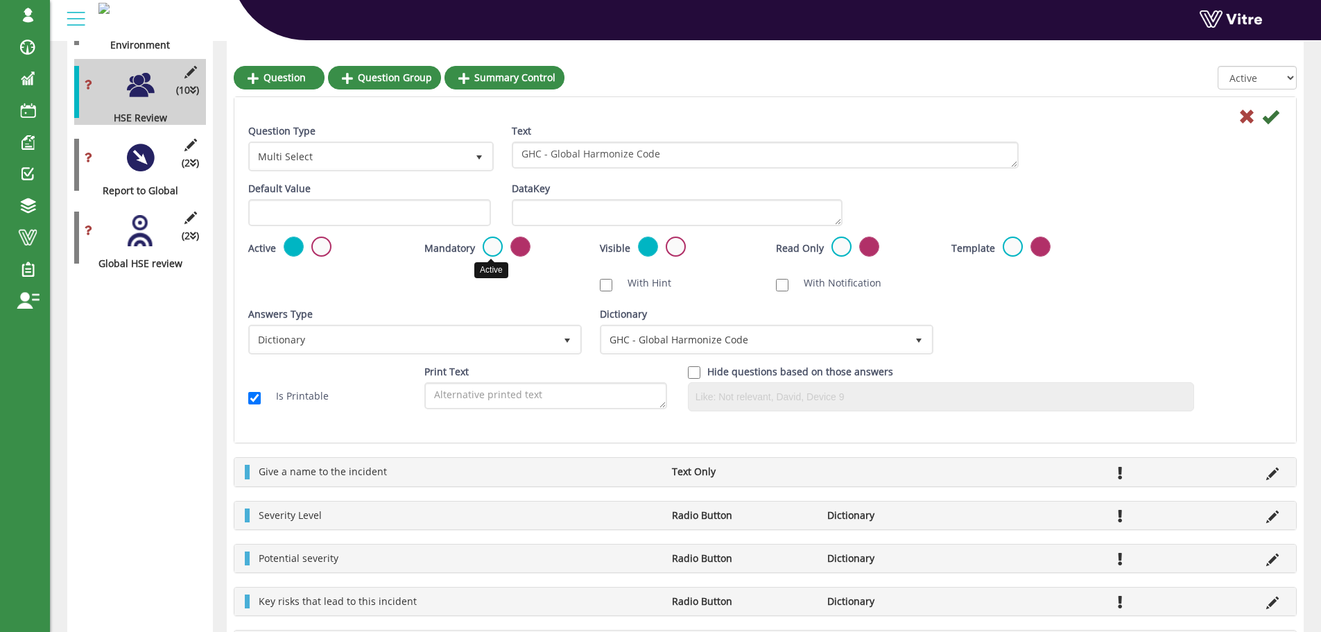
click at [494, 249] on label at bounding box center [493, 246] width 20 height 20
click at [0, 0] on input "radio" at bounding box center [0, 0] width 0 height 0
click at [1268, 115] on icon at bounding box center [1270, 116] width 17 height 17
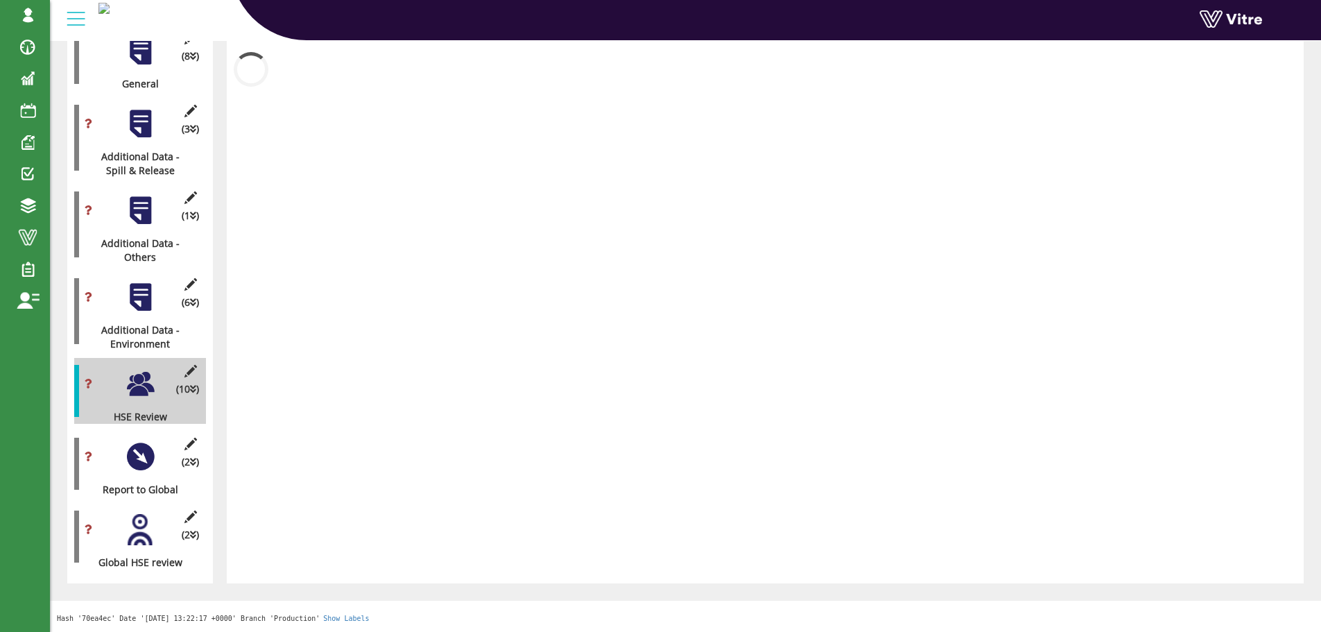
scroll to position [316, 0]
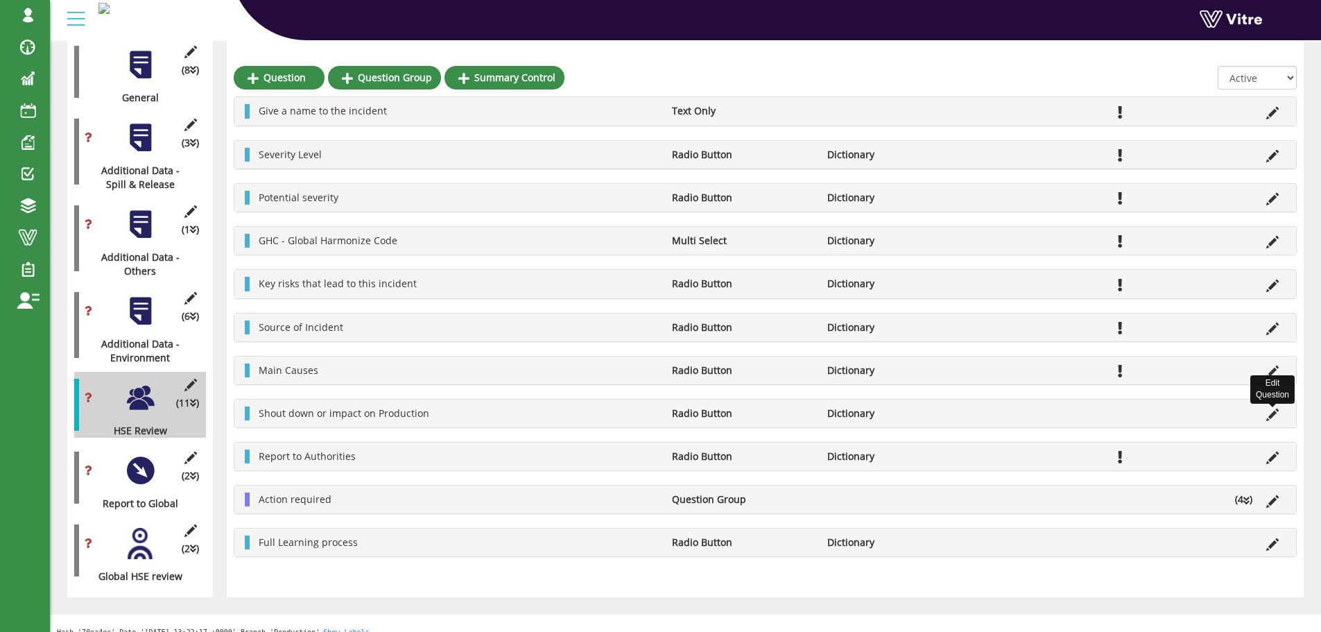
click at [1272, 417] on icon at bounding box center [1272, 414] width 12 height 12
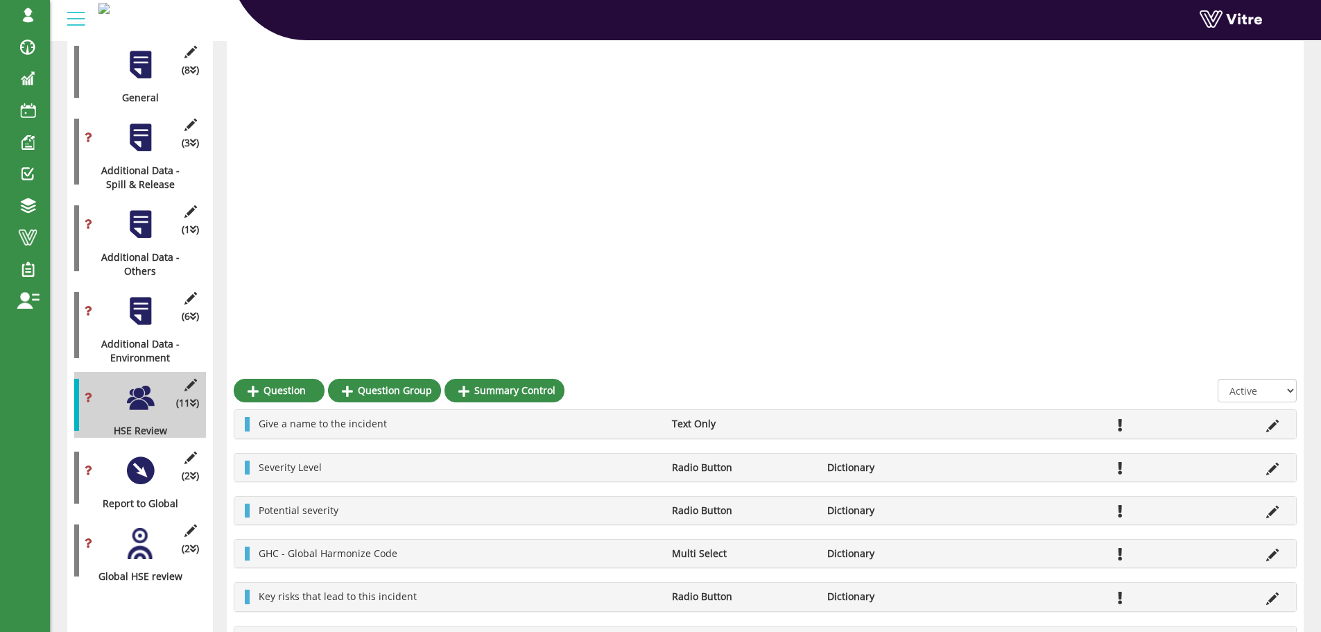
scroll to position [629, 0]
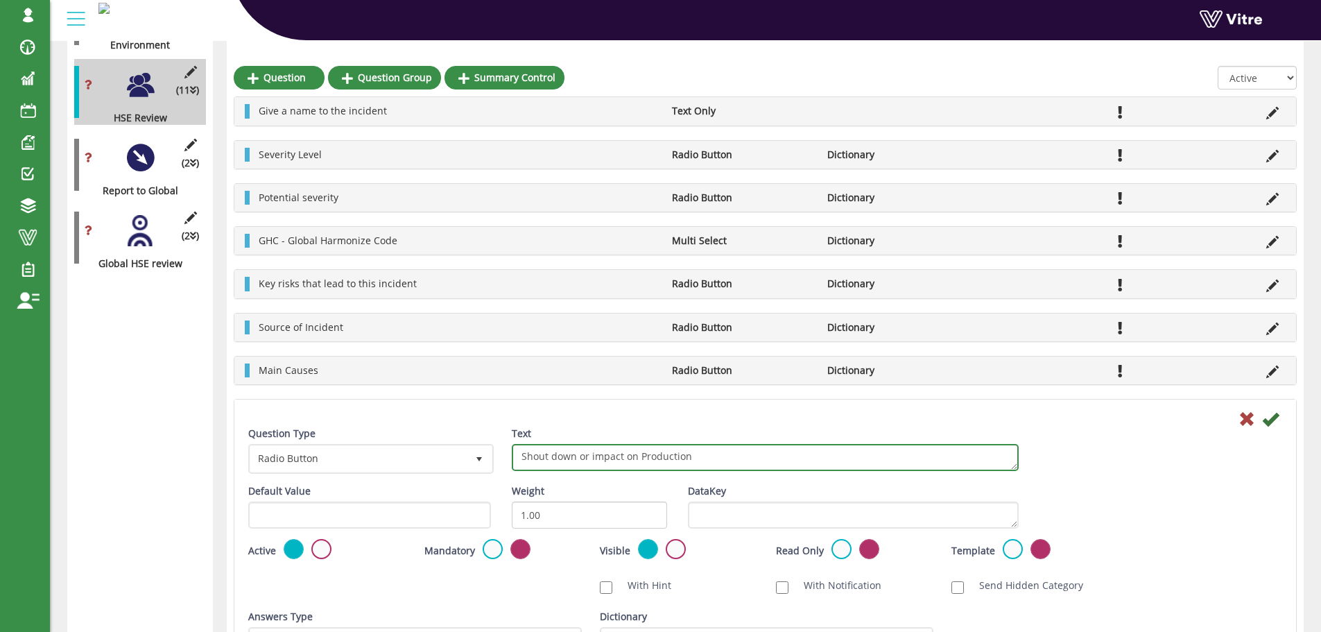
click at [535, 456] on textarea "Shout down or impact on Production" at bounding box center [765, 457] width 507 height 27
type textarea "Shut down or impact on Production"
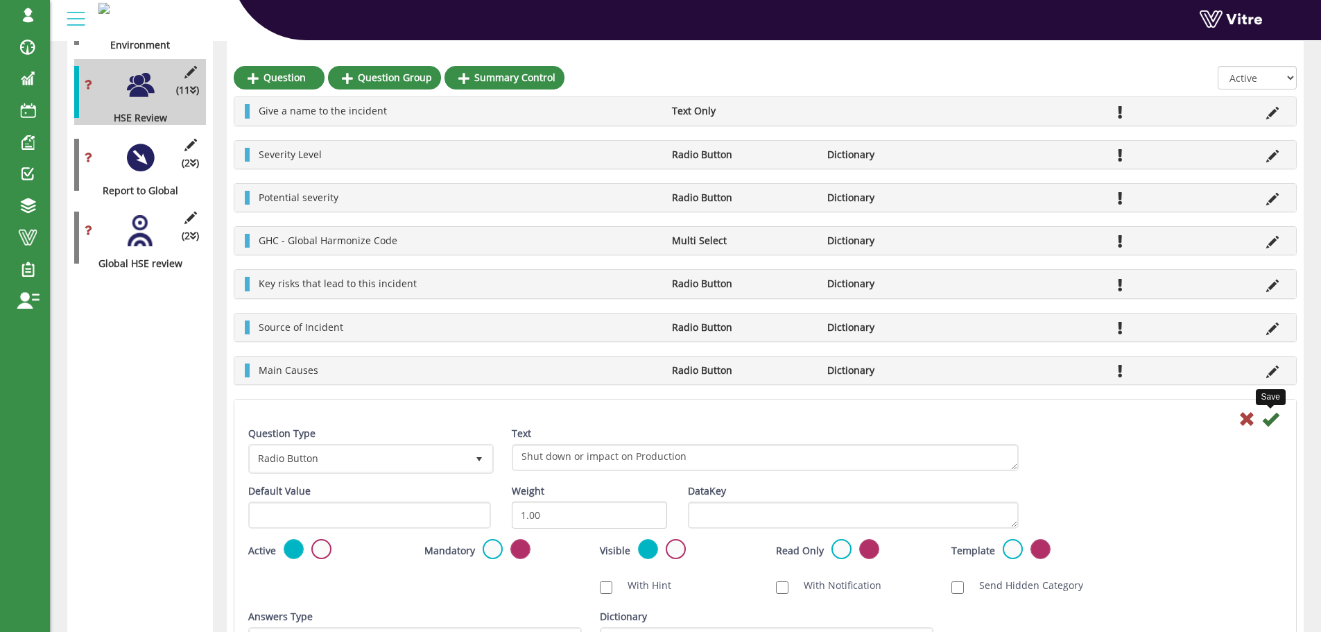
click at [1274, 419] on icon at bounding box center [1270, 418] width 17 height 17
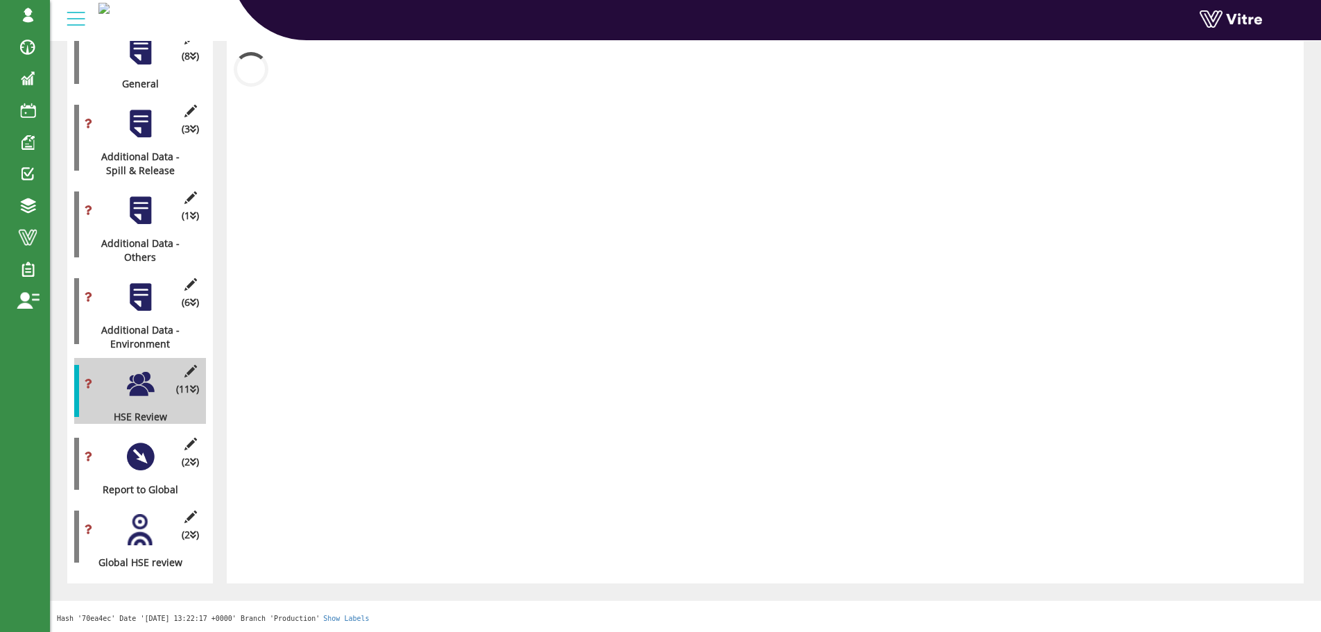
scroll to position [316, 0]
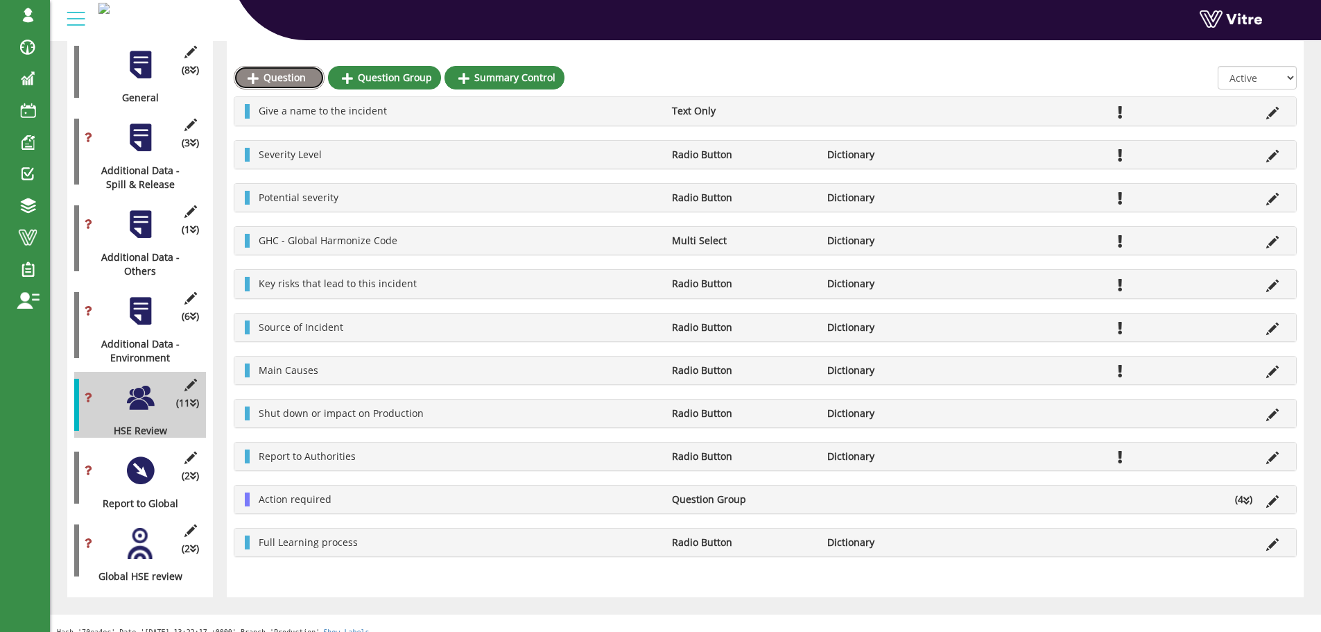
click at [273, 78] on link "Question" at bounding box center [279, 78] width 91 height 24
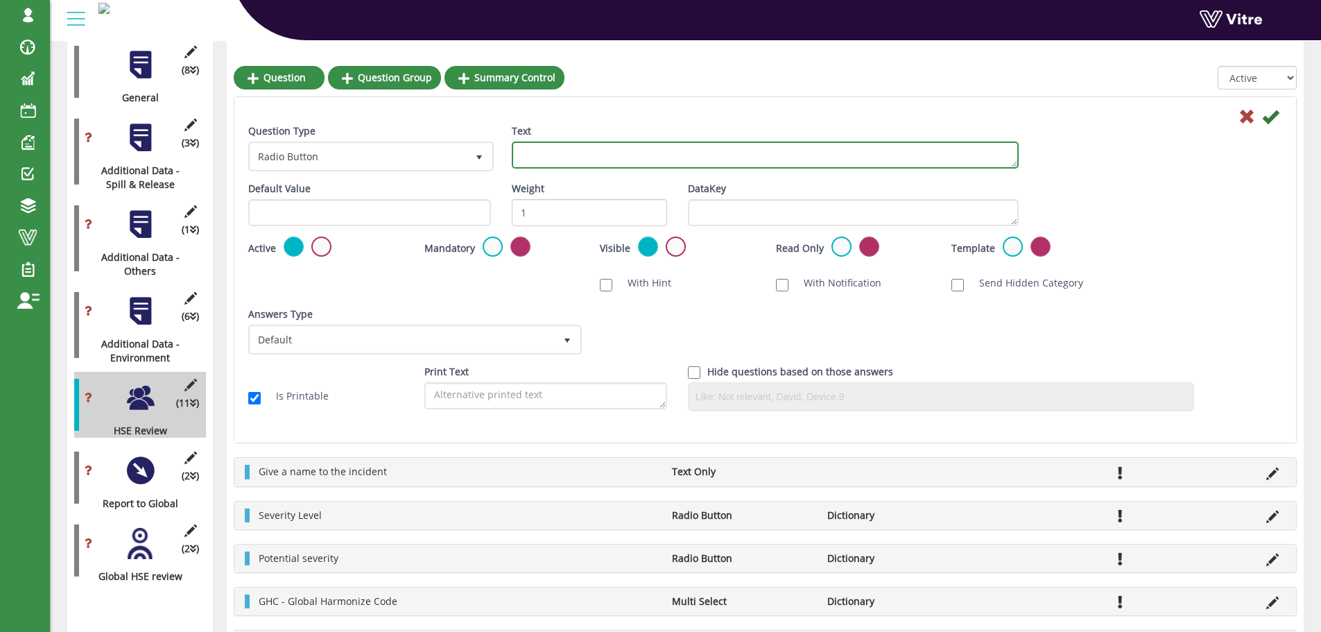
click at [563, 160] on textarea "Text" at bounding box center [765, 154] width 507 height 27
paste textarea "Cost of Damage - USD ($)"
type textarea "Cost of Damage - USD ($)"
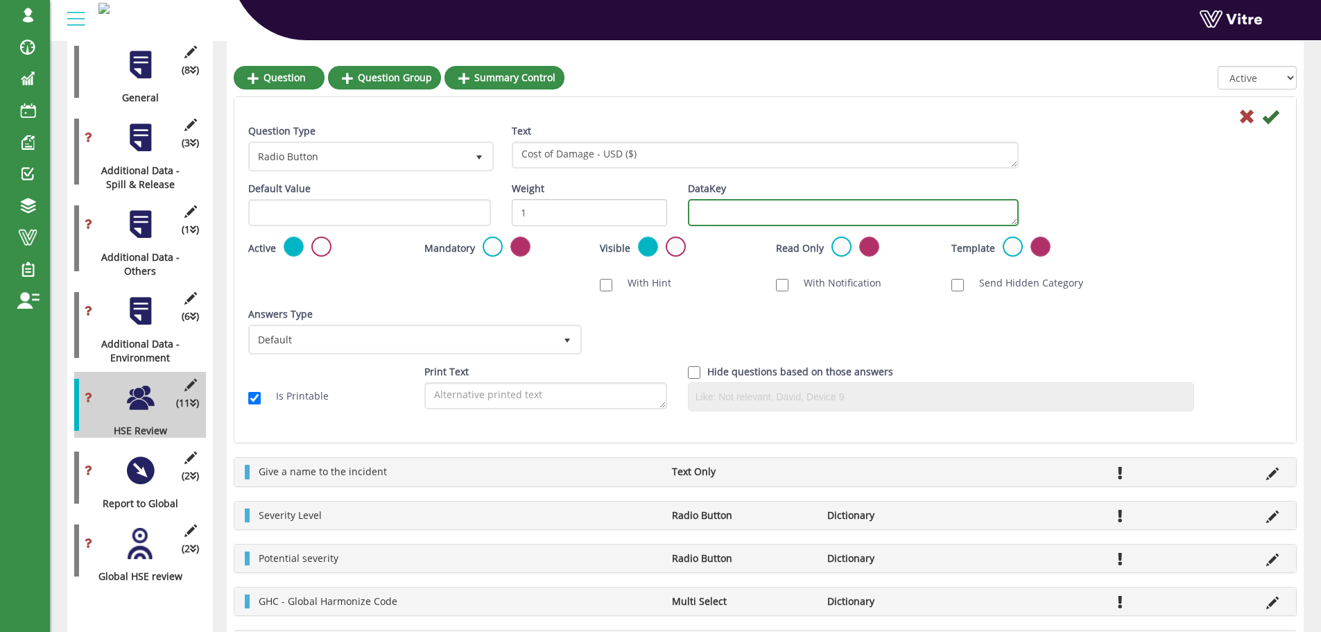
click at [763, 214] on textarea "DataKey" at bounding box center [853, 212] width 331 height 27
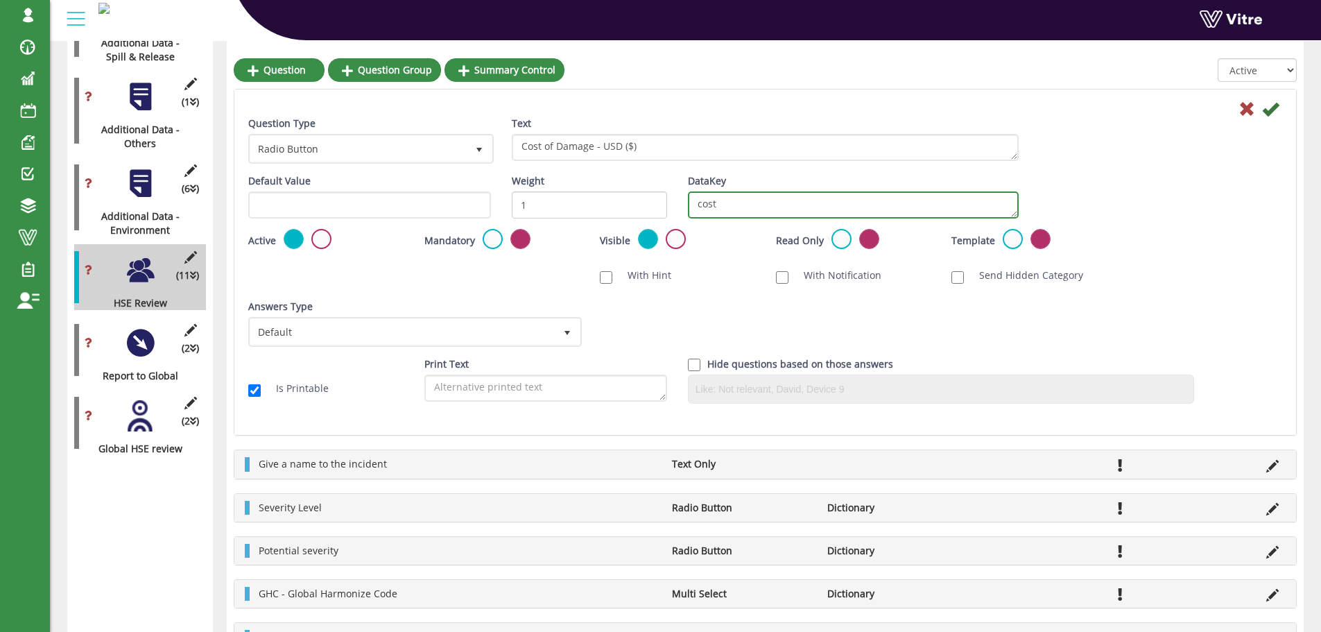
scroll to position [455, 0]
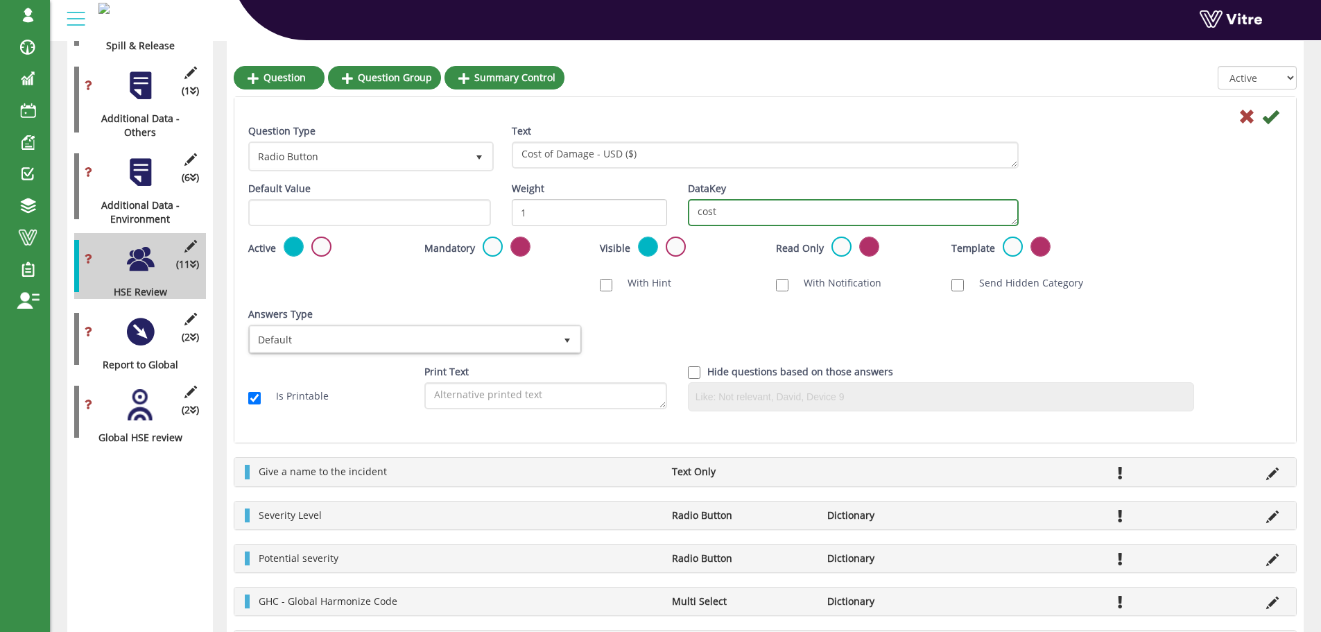
type textarea "cost"
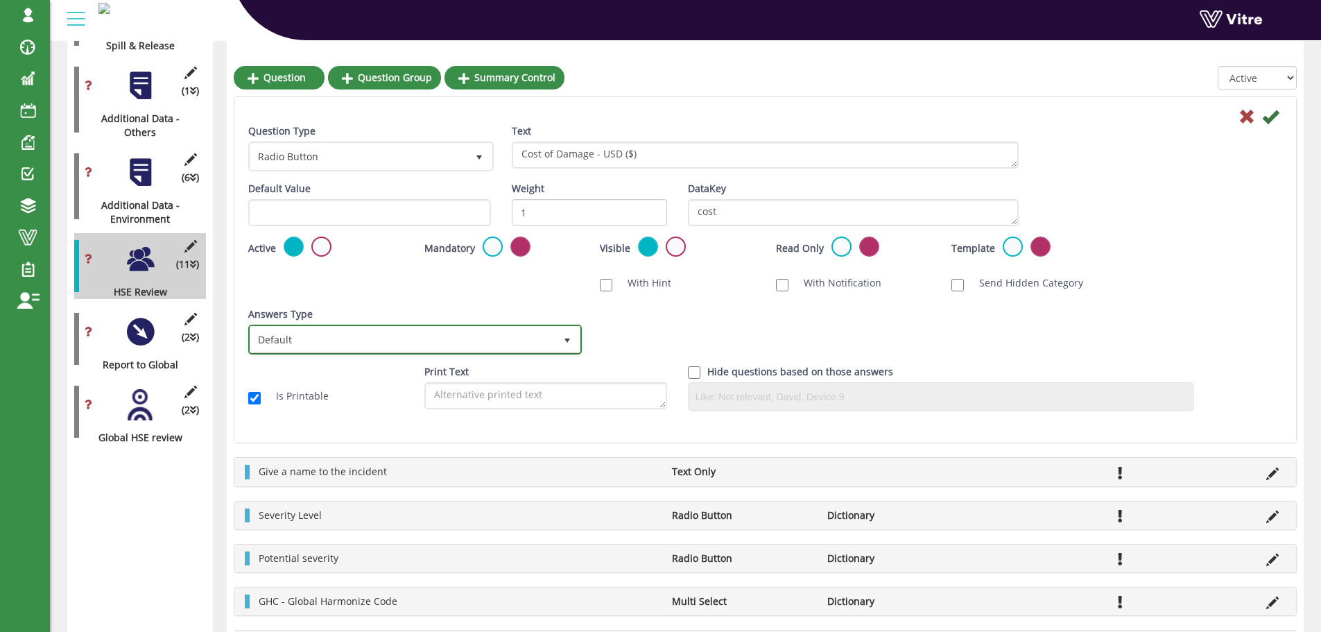
click at [371, 341] on span "Default" at bounding box center [402, 339] width 304 height 25
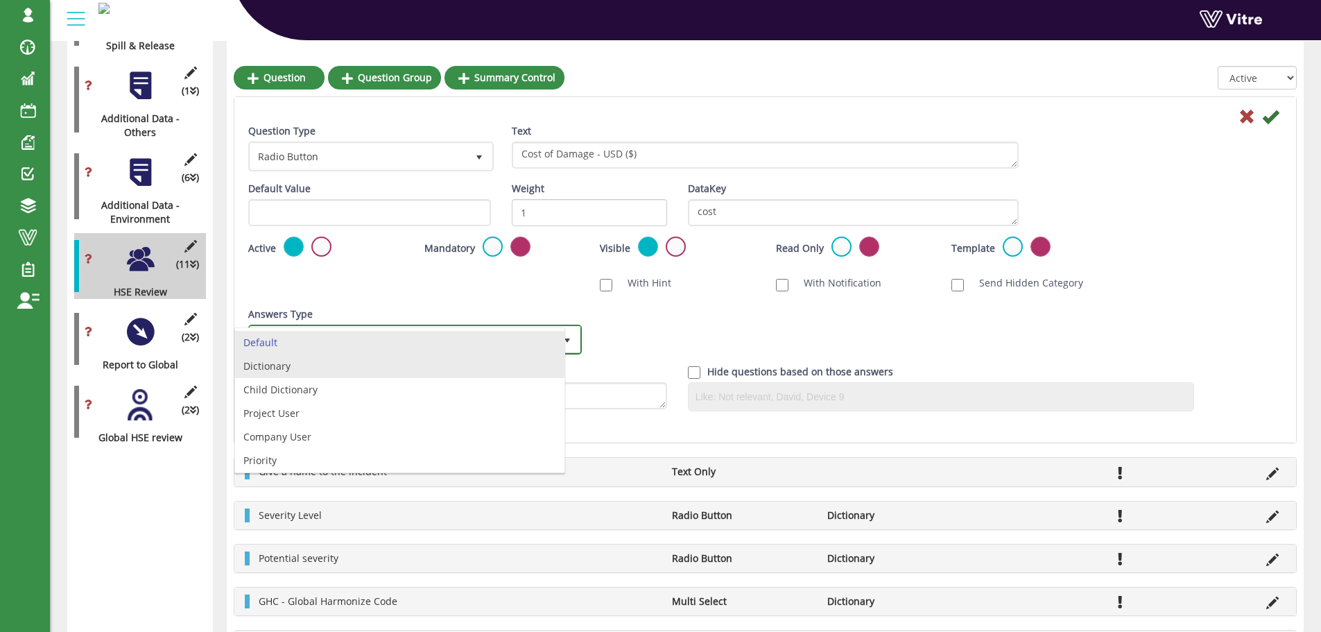
click at [314, 370] on li "Dictionary" at bounding box center [399, 366] width 329 height 24
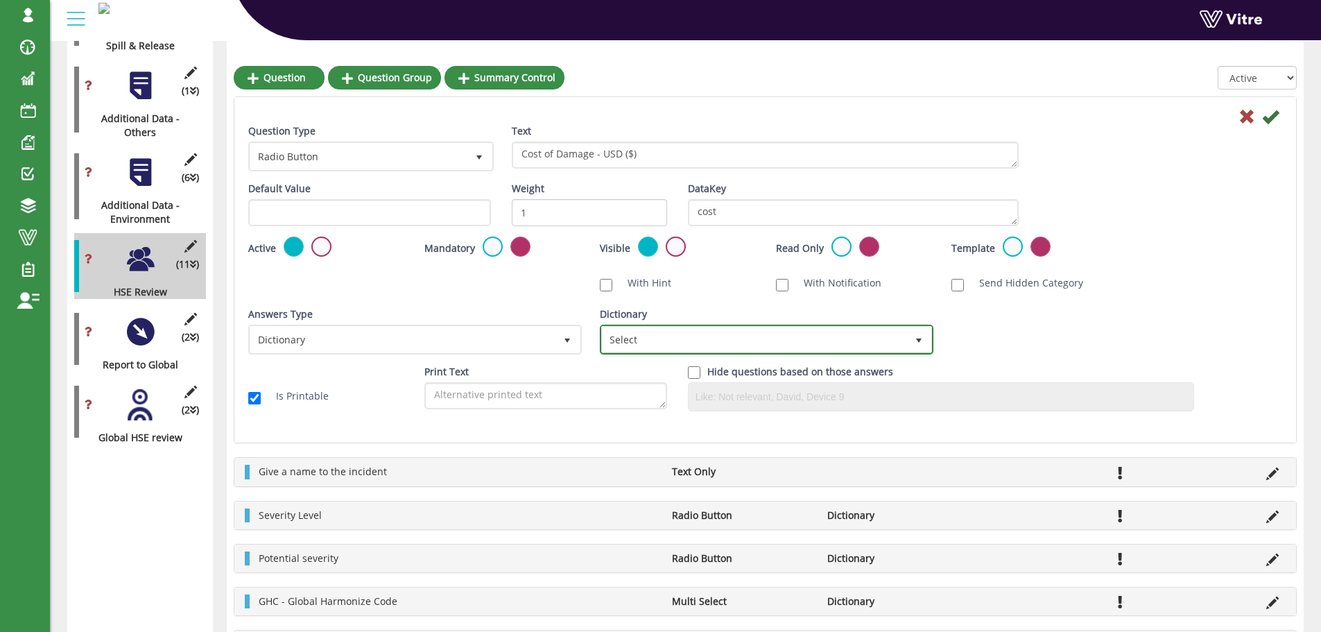
click at [661, 343] on span "Select" at bounding box center [754, 339] width 304 height 25
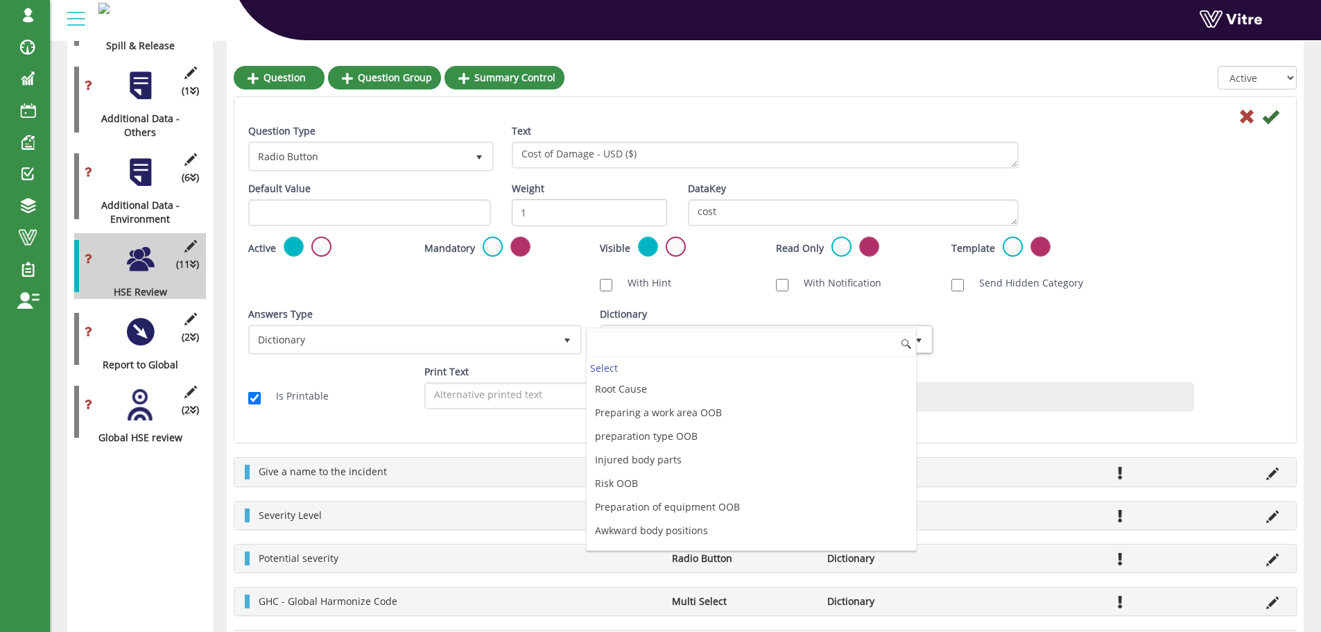
click at [661, 343] on input at bounding box center [751, 344] width 329 height 26
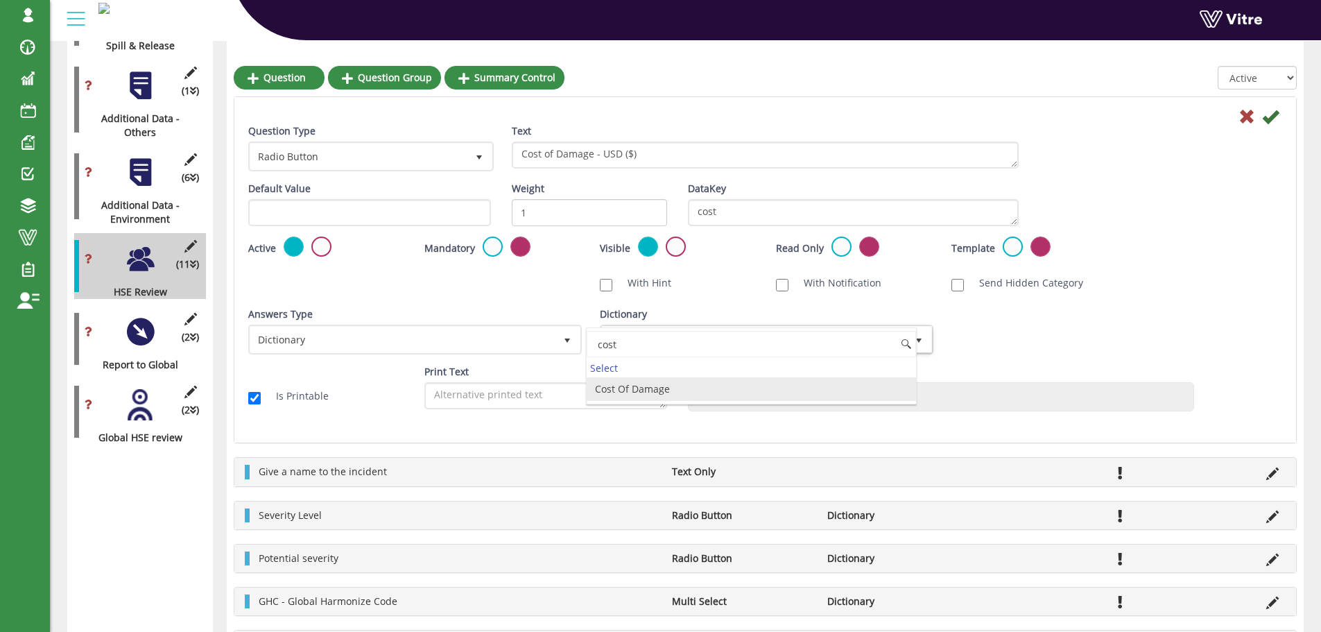
click at [644, 389] on li "Cost Of Damage" at bounding box center [751, 389] width 329 height 24
type input "cost"
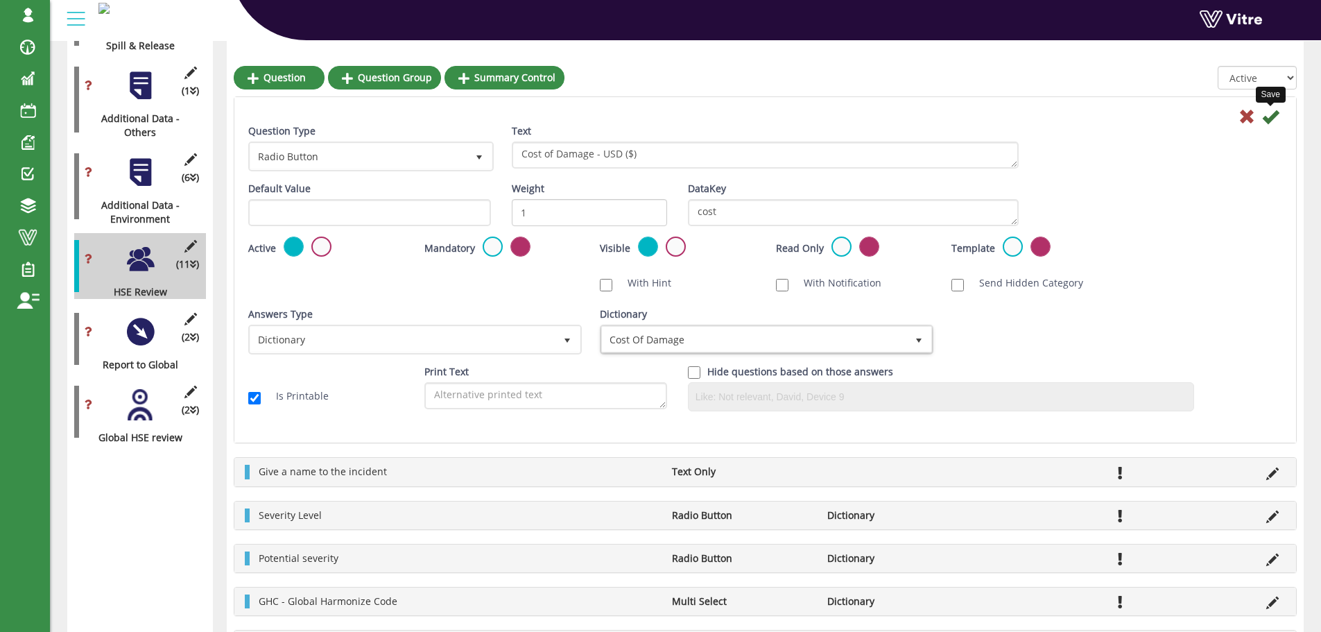
click at [1268, 119] on icon at bounding box center [1270, 116] width 17 height 17
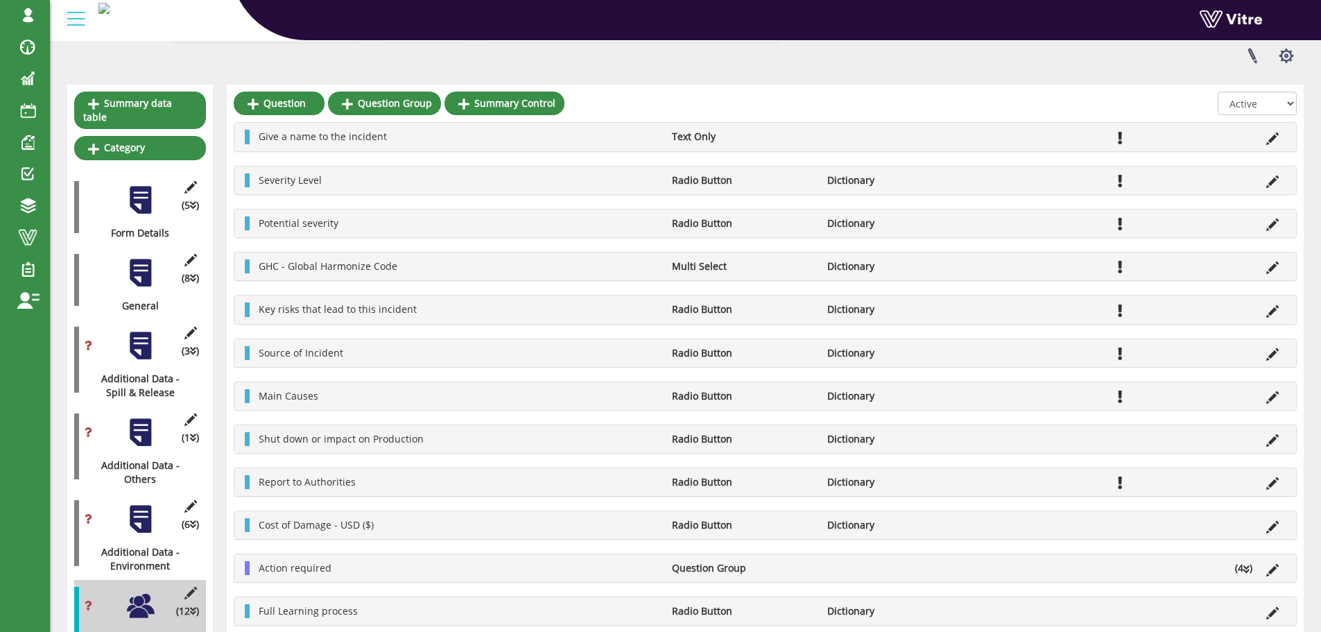
scroll to position [178, 0]
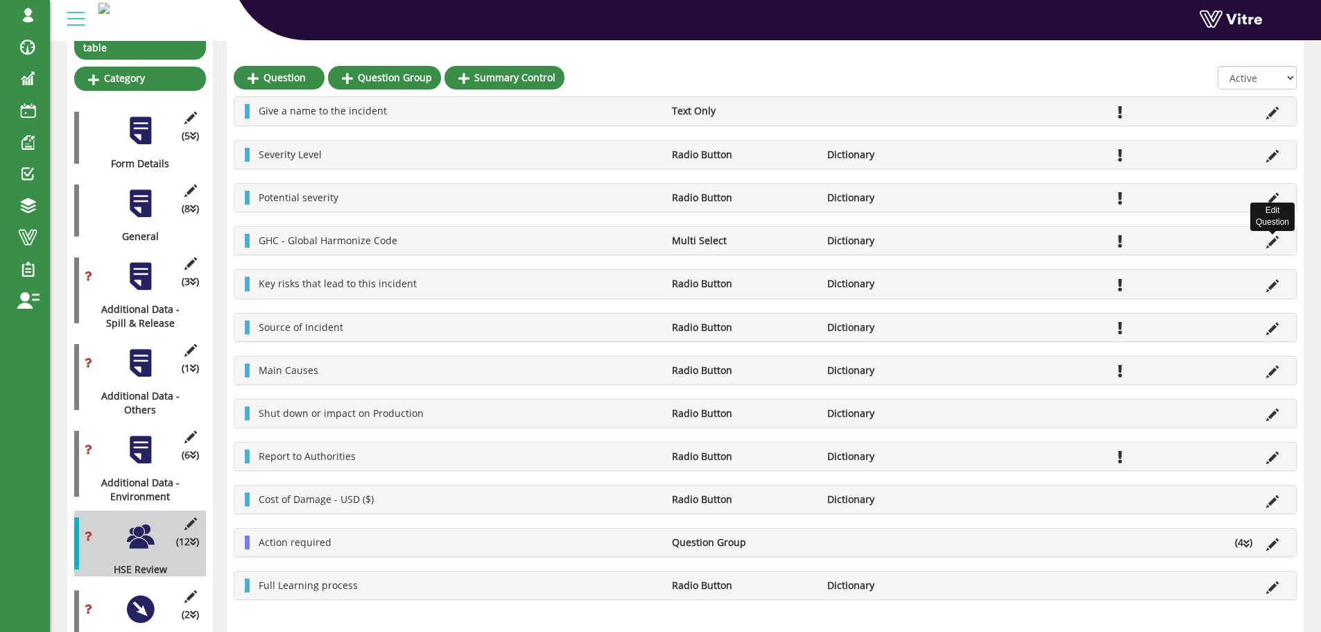
click at [1271, 245] on icon at bounding box center [1272, 242] width 12 height 12
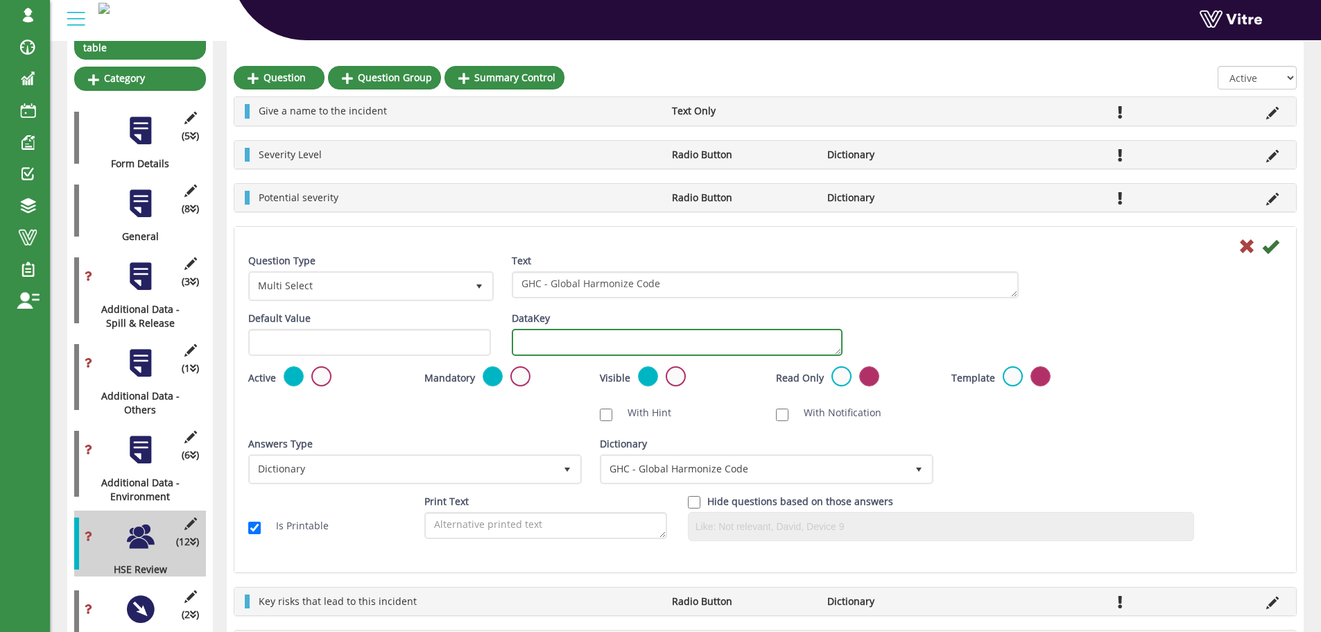
click at [666, 345] on textarea "DataKey" at bounding box center [677, 342] width 331 height 27
paste textarea "GHC"
type textarea "GHC"
click at [1270, 248] on icon at bounding box center [1270, 246] width 17 height 17
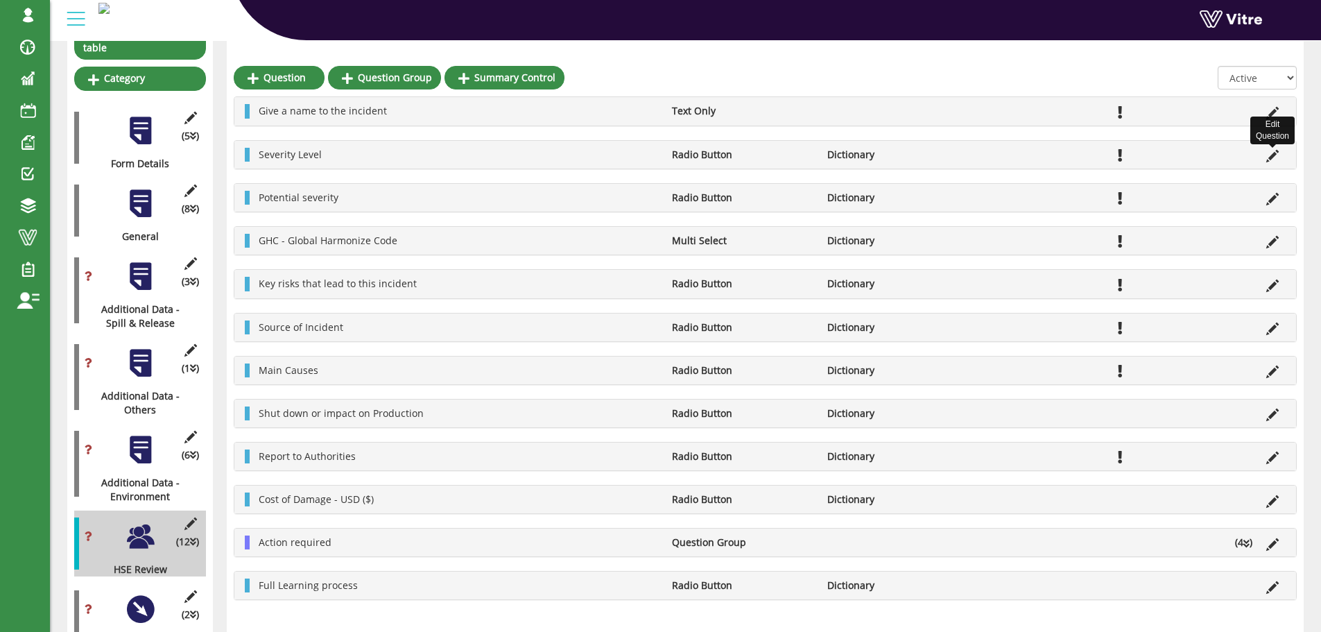
click at [1271, 158] on icon at bounding box center [1272, 156] width 12 height 12
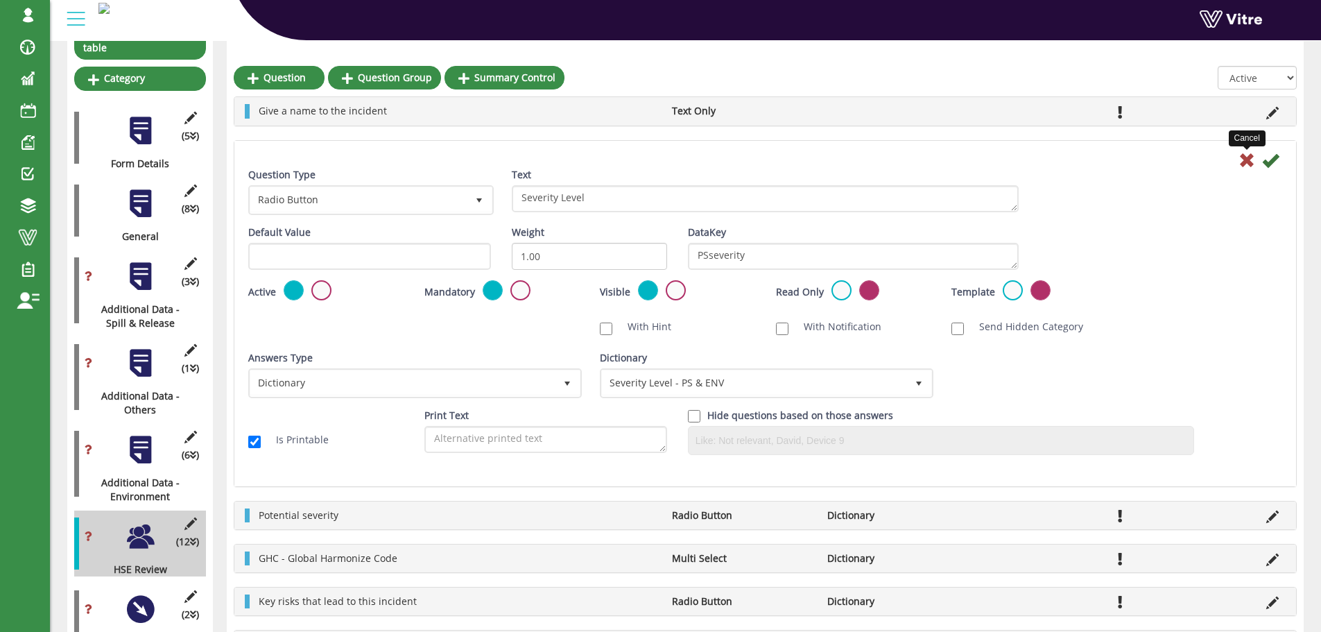
click at [1248, 162] on icon at bounding box center [1246, 160] width 17 height 17
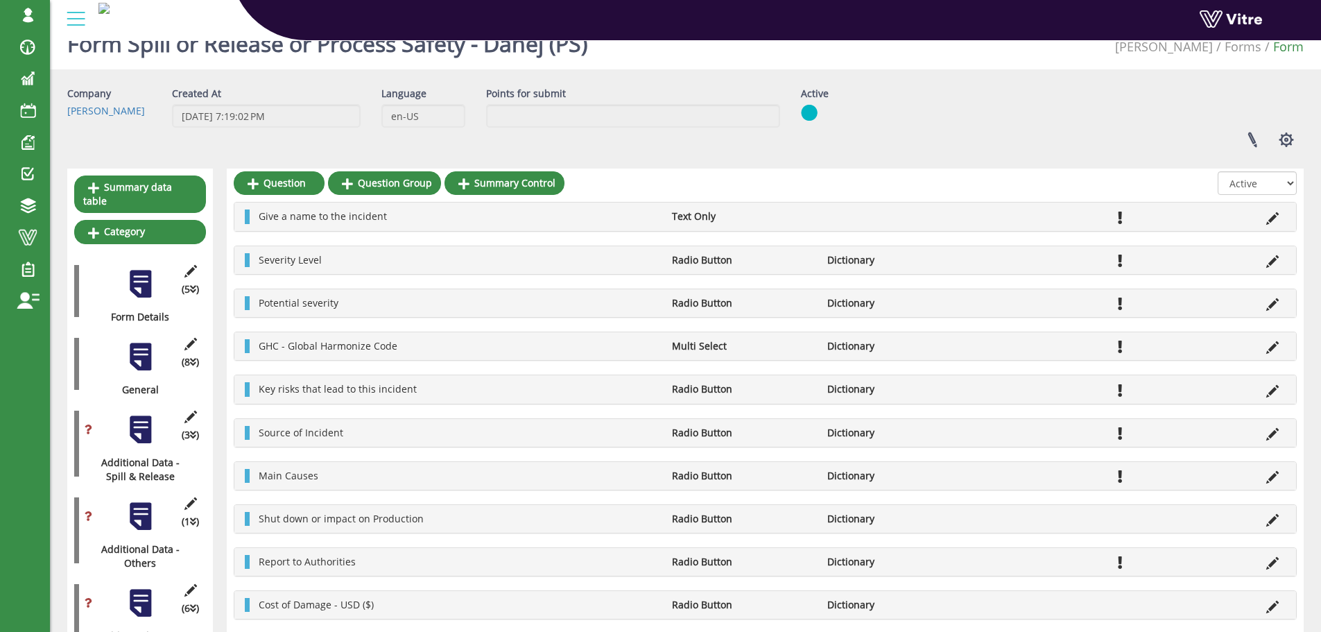
scroll to position [0, 0]
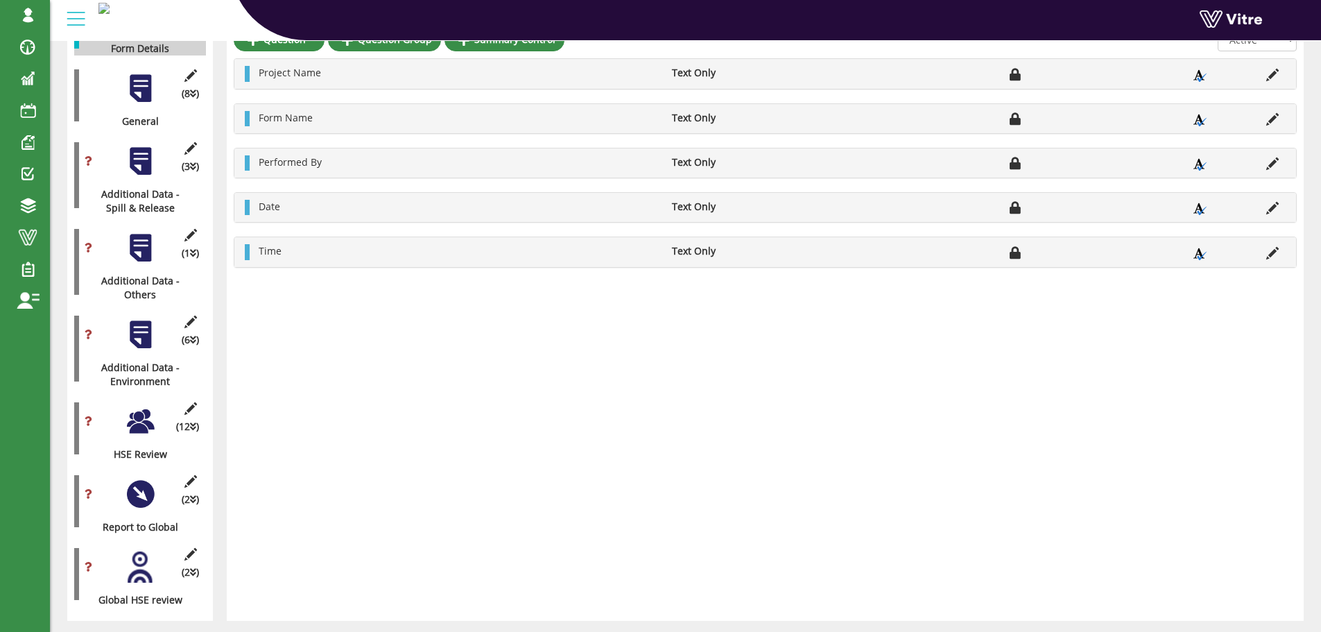
scroll to position [316, 0]
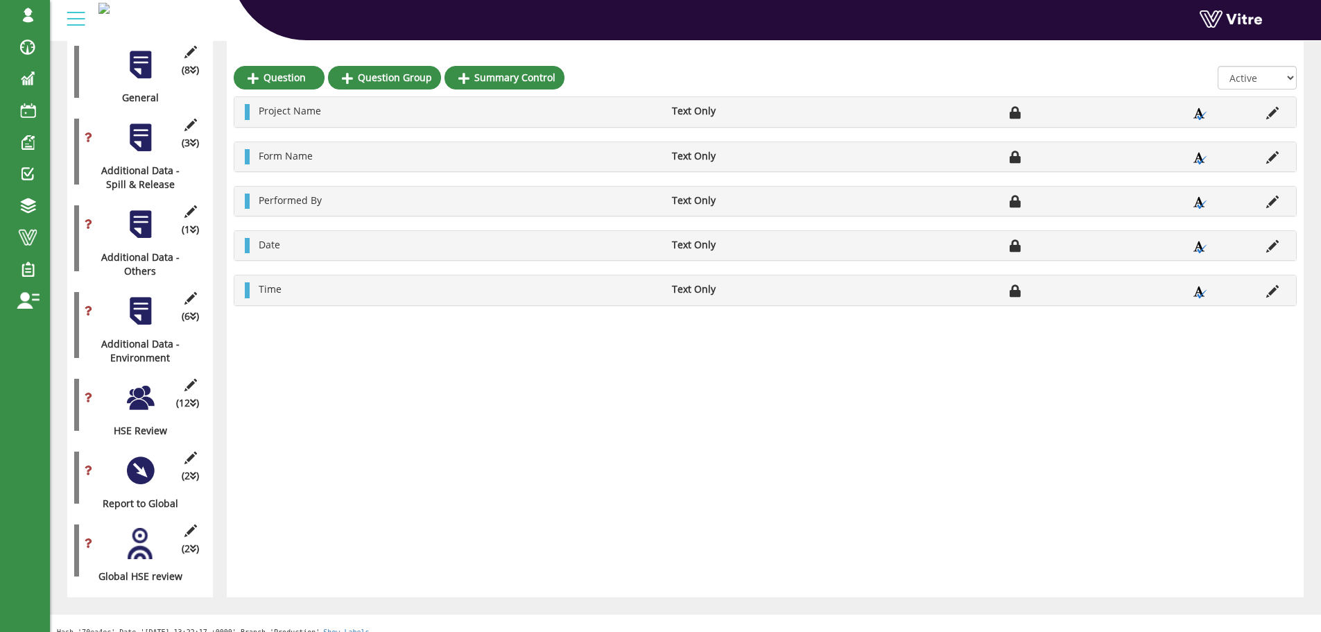
click at [141, 382] on div at bounding box center [140, 397] width 31 height 31
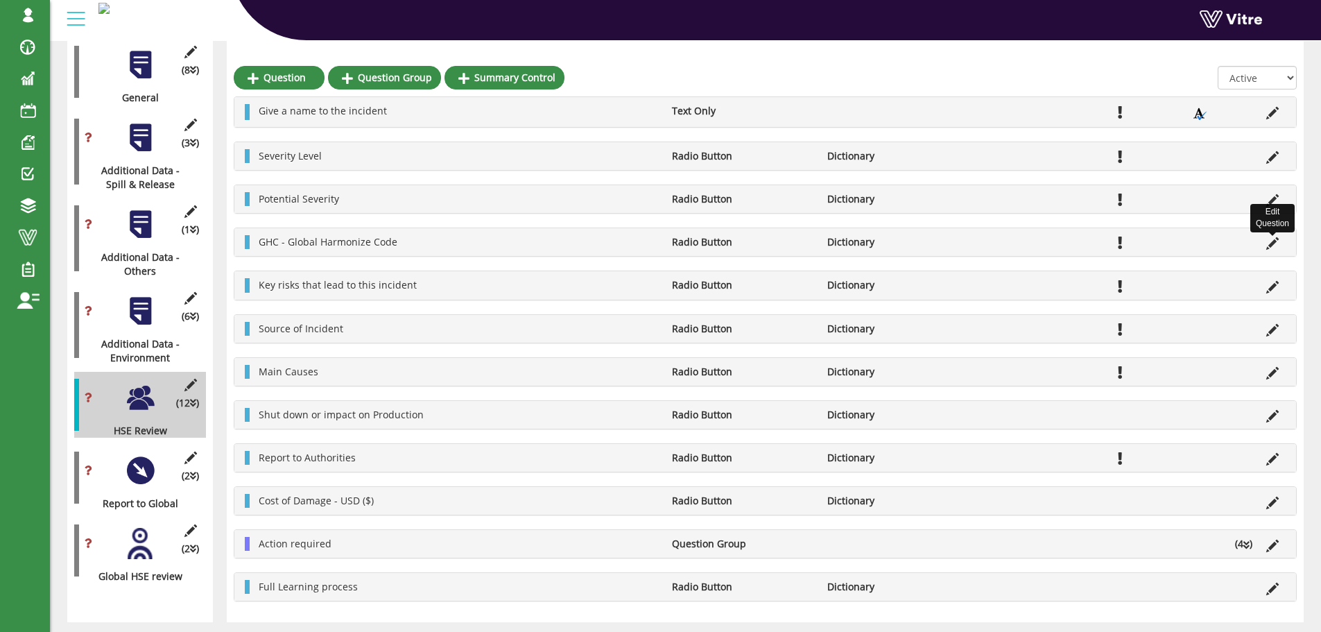
click at [1272, 245] on icon at bounding box center [1272, 243] width 12 height 12
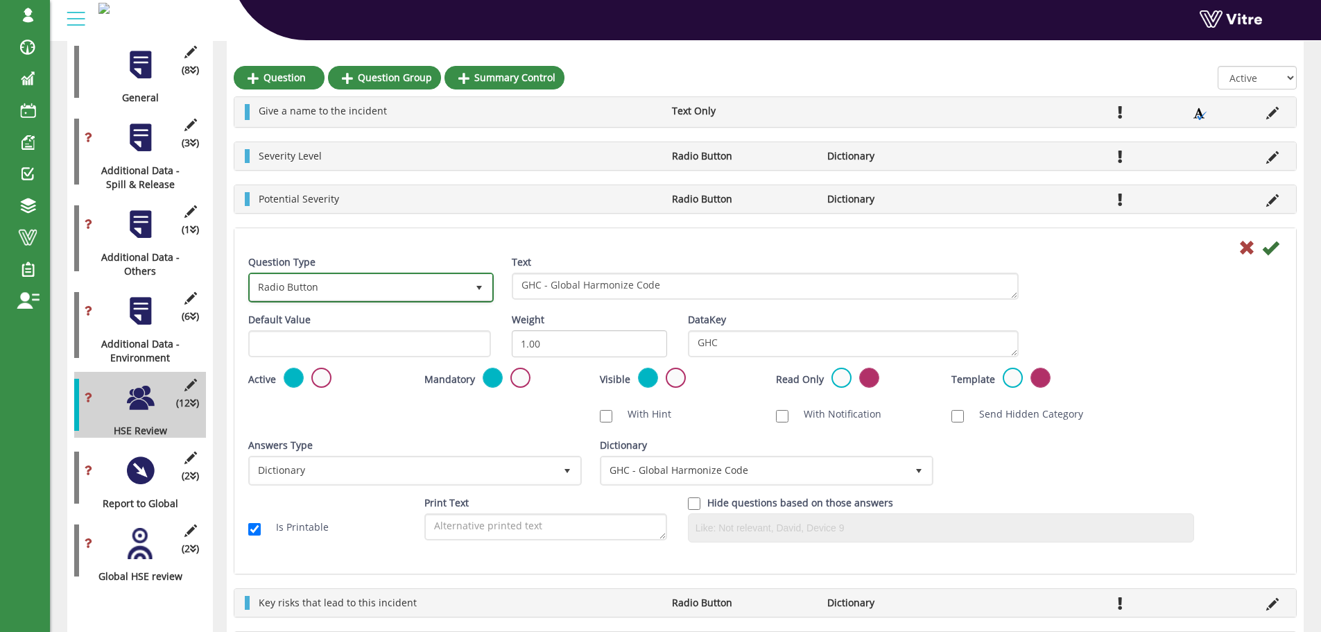
click at [483, 288] on span "select" at bounding box center [479, 287] width 11 height 11
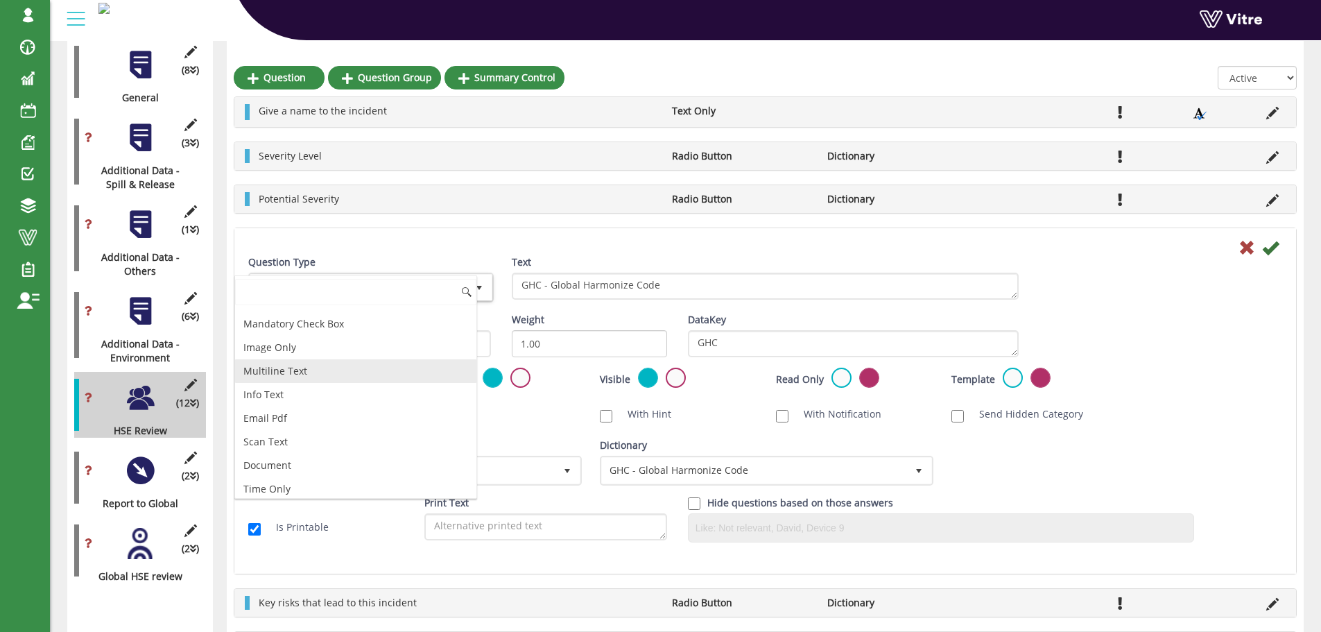
scroll to position [424, 0]
click at [364, 371] on li "Multi Select" at bounding box center [355, 366] width 241 height 24
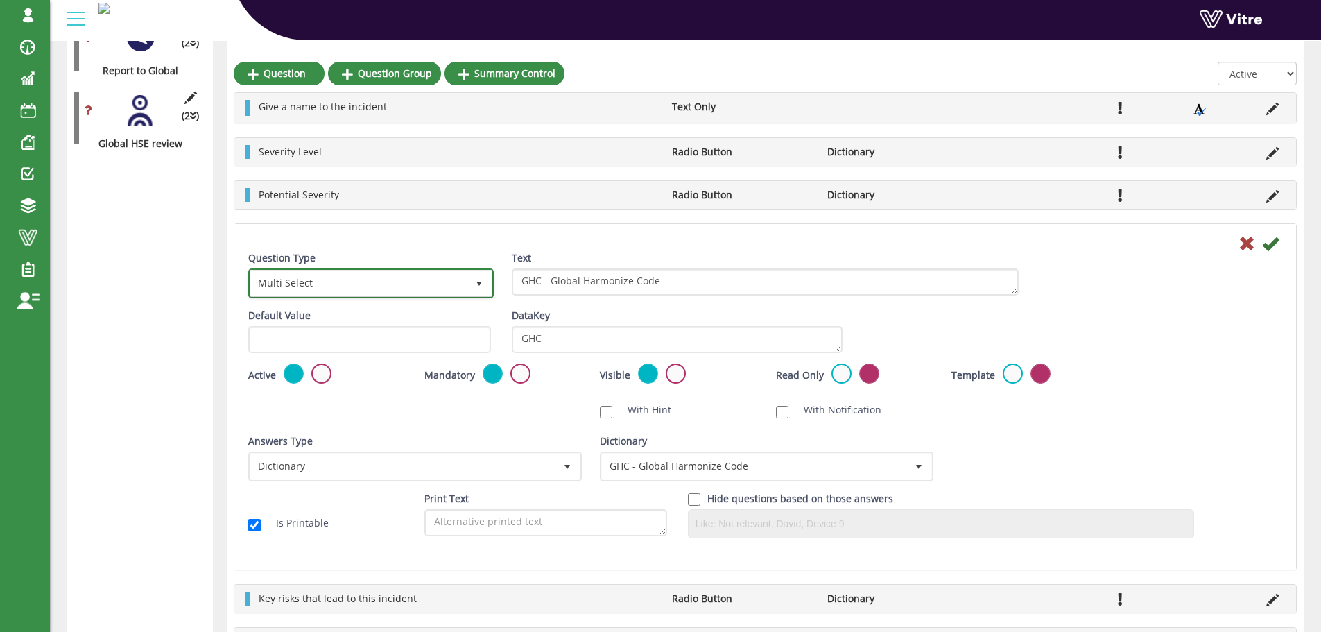
scroll to position [745, 0]
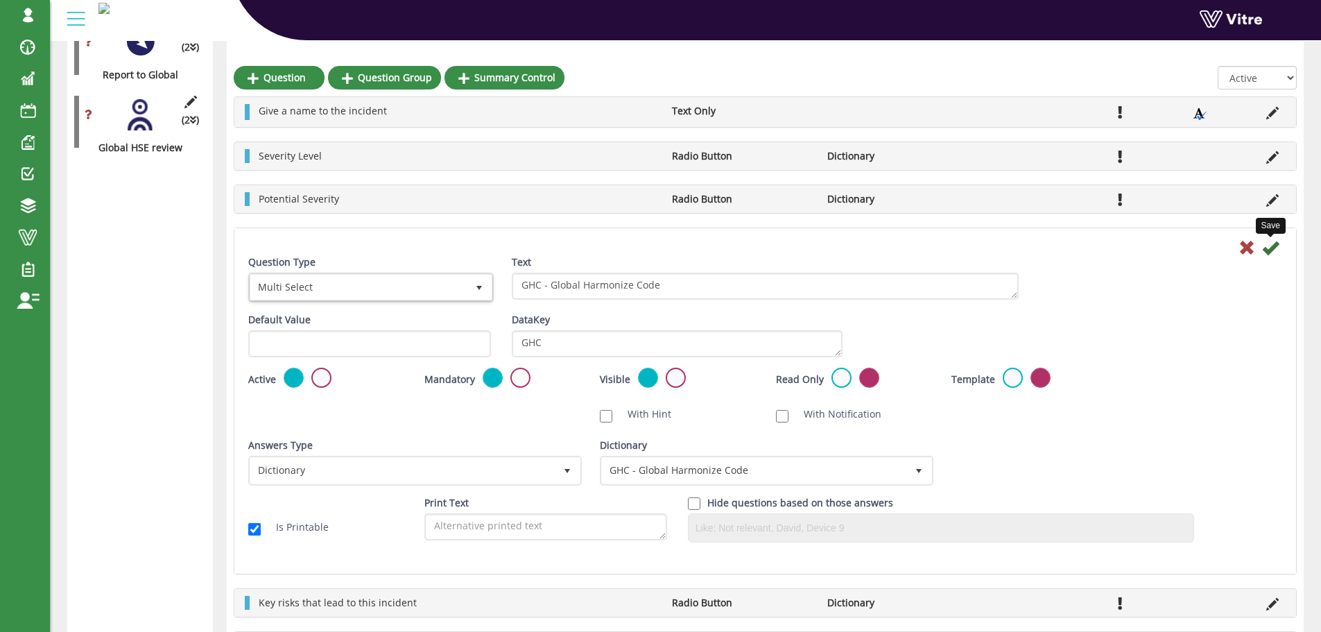
click at [1266, 250] on icon at bounding box center [1270, 247] width 17 height 17
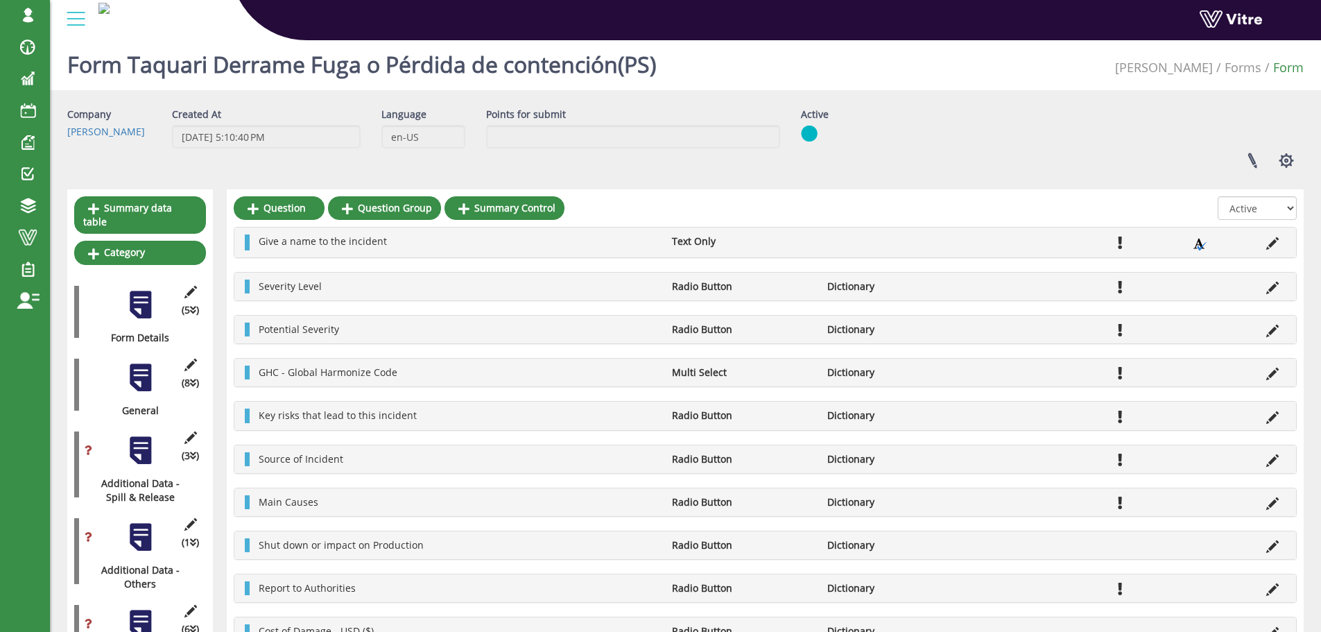
scroll to position [0, 0]
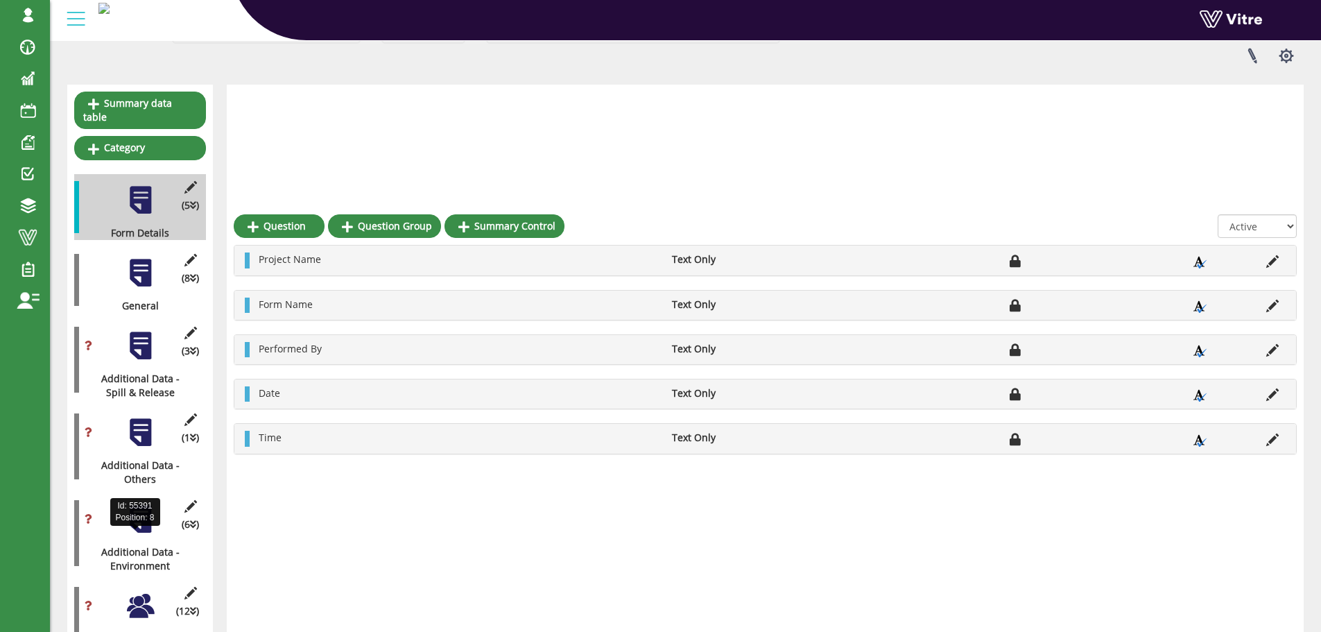
scroll to position [316, 0]
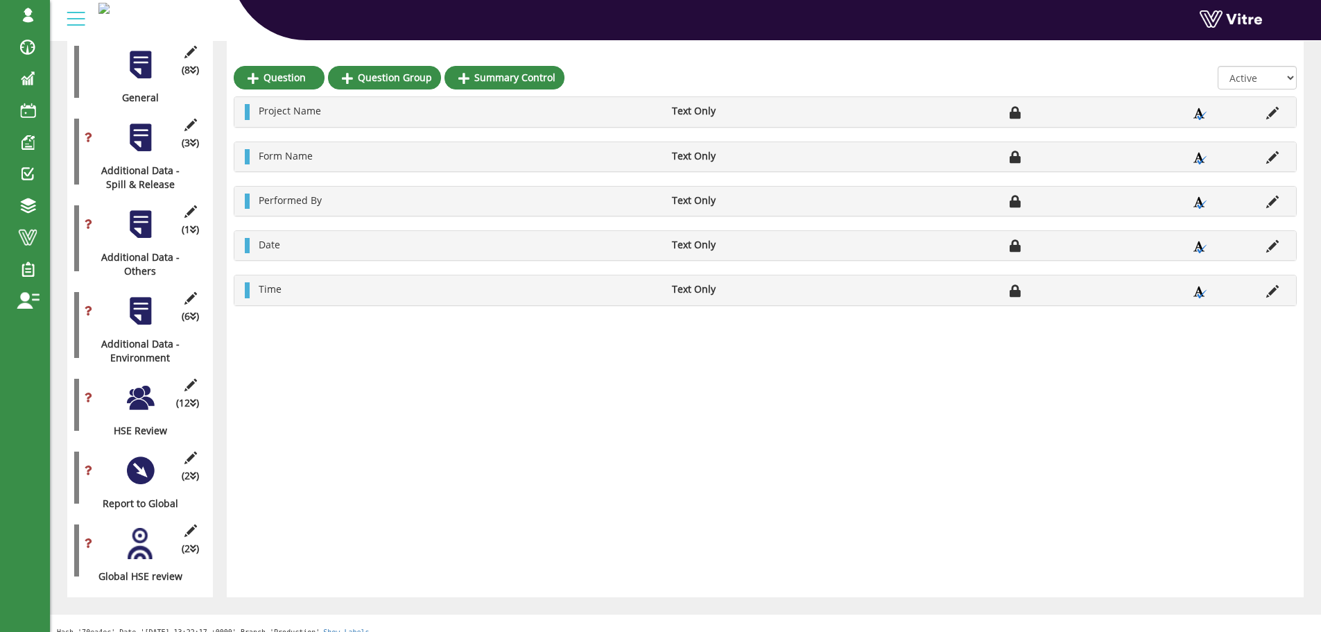
click at [144, 386] on div at bounding box center [140, 397] width 31 height 31
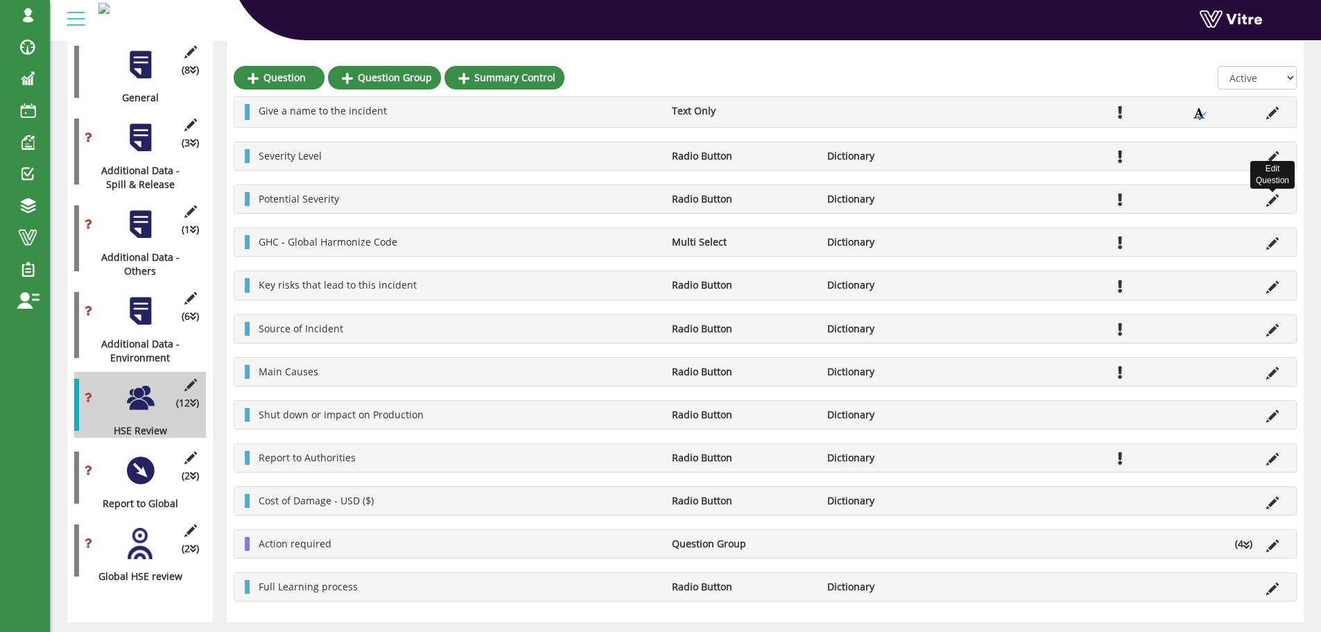
click at [1272, 200] on icon at bounding box center [1272, 200] width 12 height 12
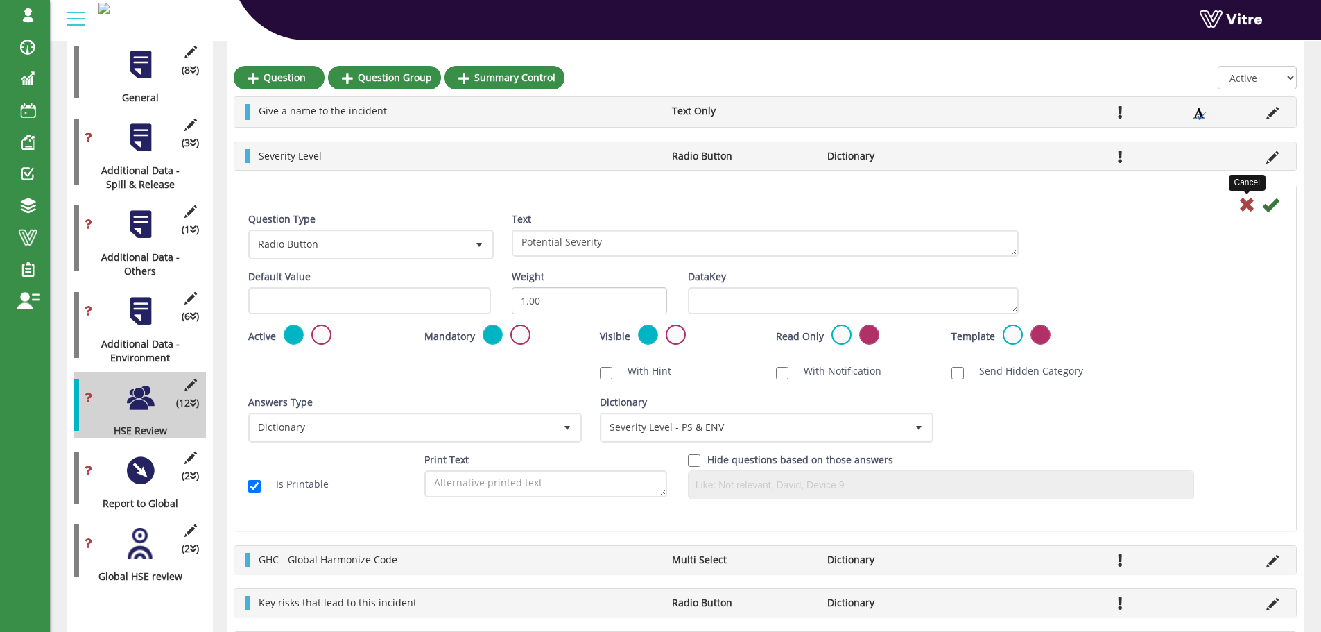
click at [1248, 207] on icon at bounding box center [1246, 204] width 17 height 17
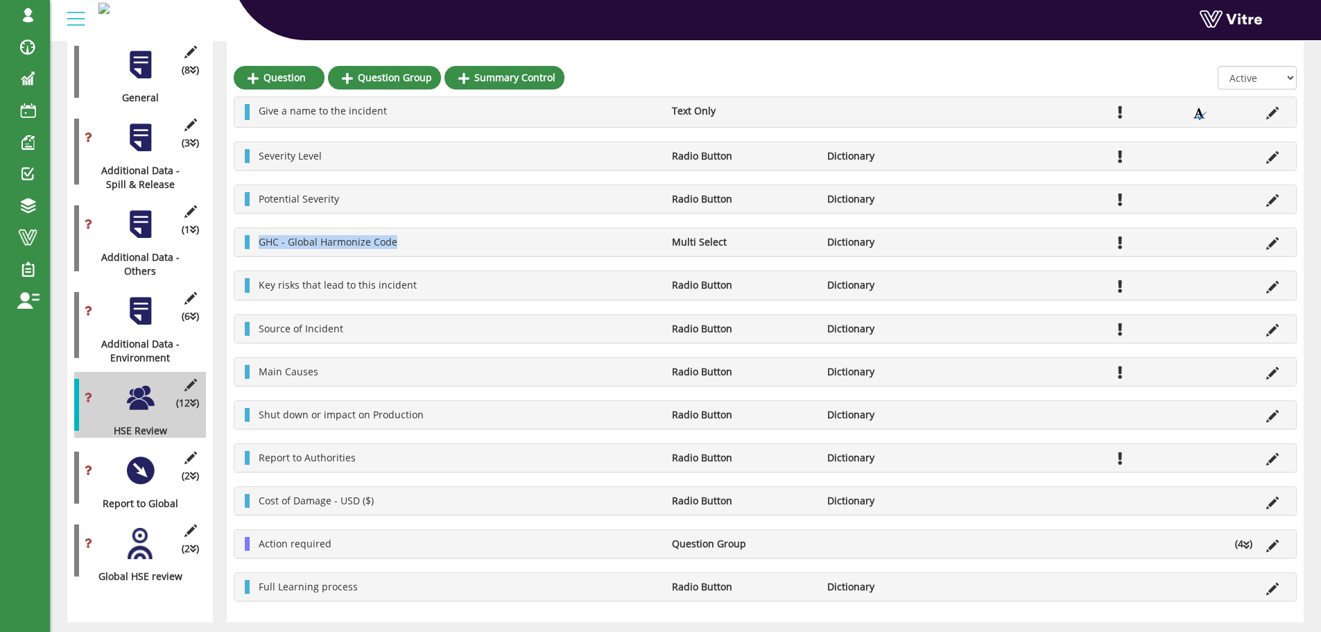
drag, startPoint x: 261, startPoint y: 242, endPoint x: 387, endPoint y: 252, distance: 126.6
click at [387, 252] on div "GHC - Global Harmonize Code Multi Select Dictionary" at bounding box center [765, 242] width 1062 height 28
copy span "GHC - Global Harmonize Code"
drag, startPoint x: 261, startPoint y: 501, endPoint x: 374, endPoint y: 505, distance: 113.8
click at [374, 505] on li "Cost of Damage - USD ($)" at bounding box center [458, 501] width 413 height 14
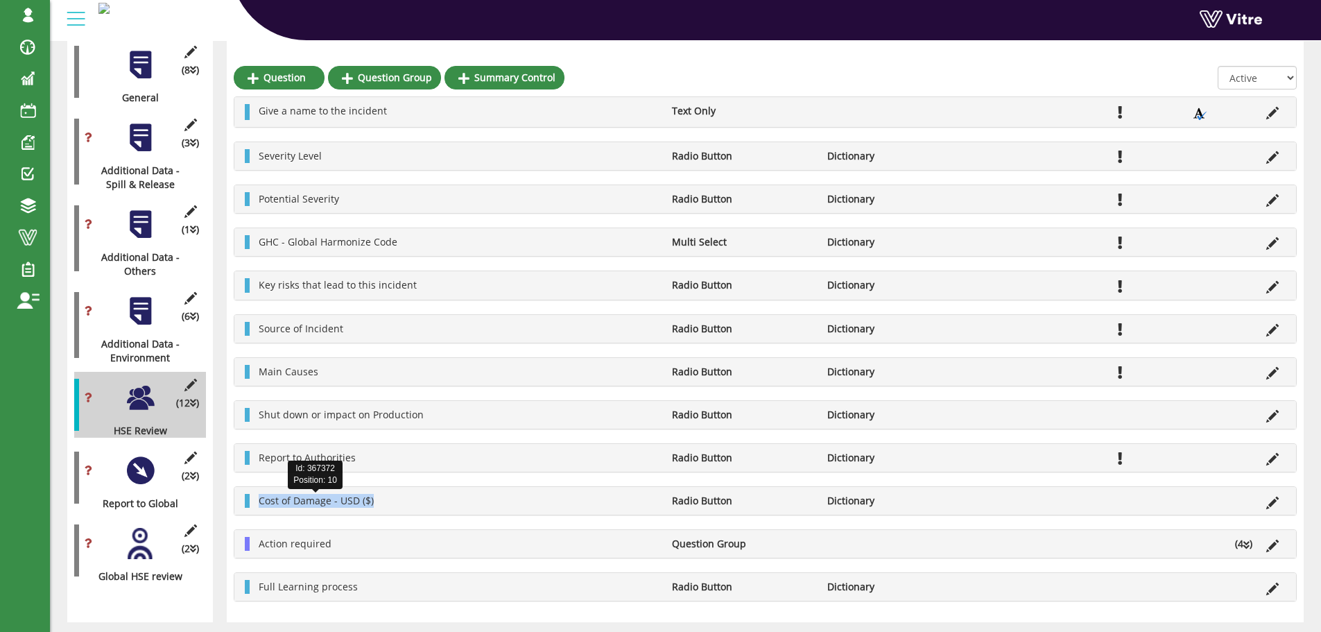
copy span "Cost of Damage - USD ($)"
click at [1270, 506] on icon at bounding box center [1272, 502] width 12 height 12
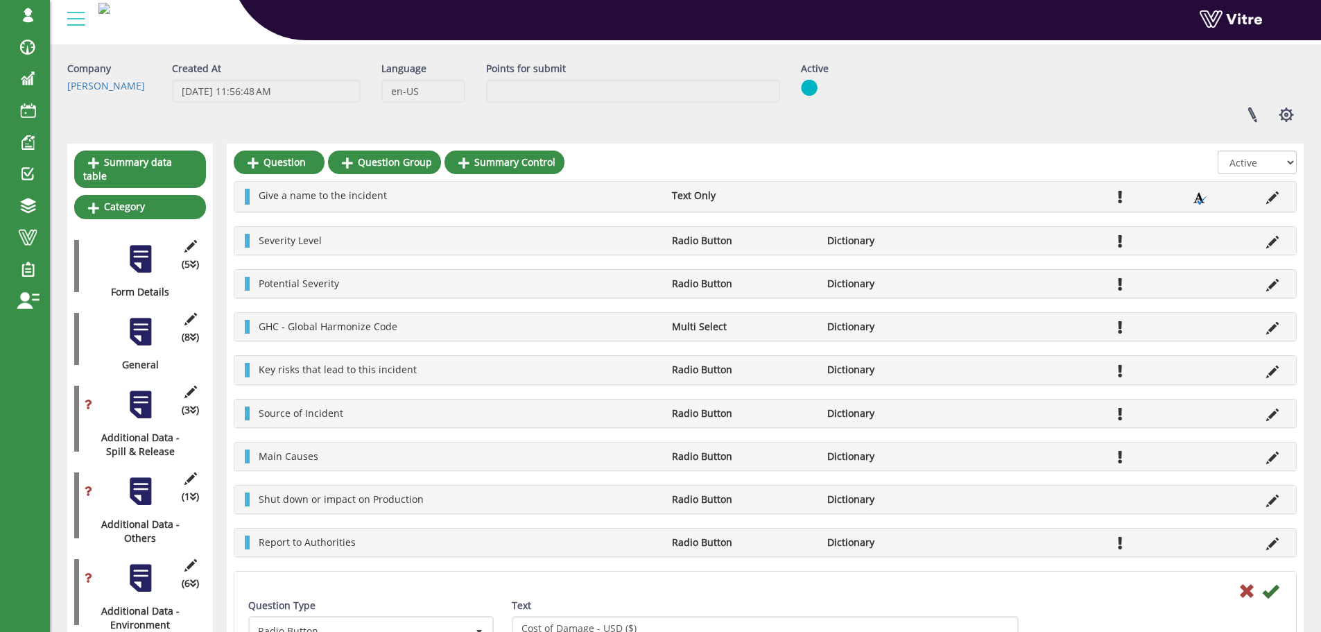
scroll to position [39, 0]
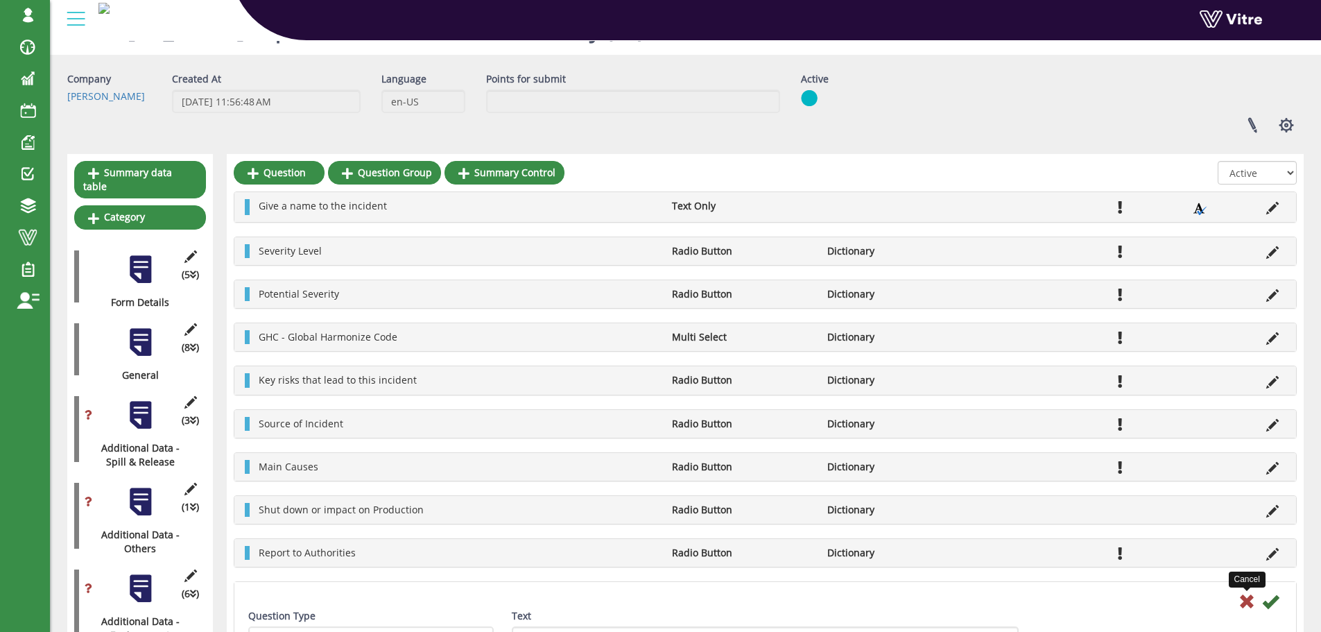
click at [1246, 599] on icon at bounding box center [1246, 601] width 17 height 17
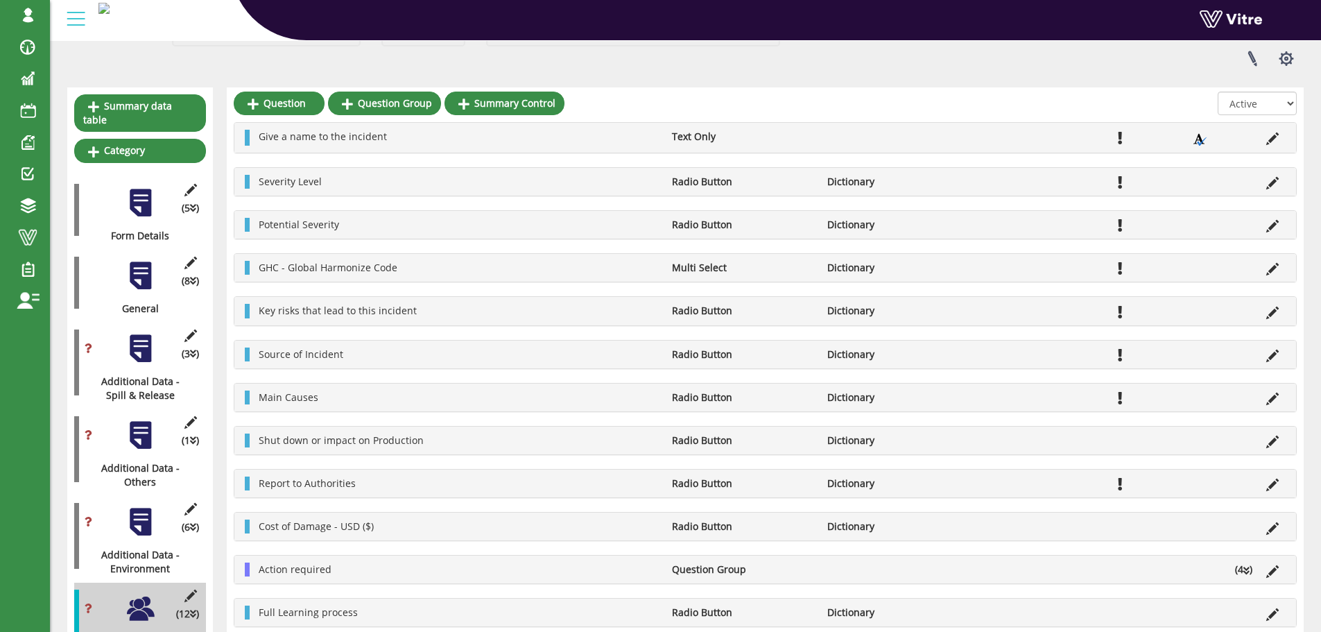
scroll to position [139, 0]
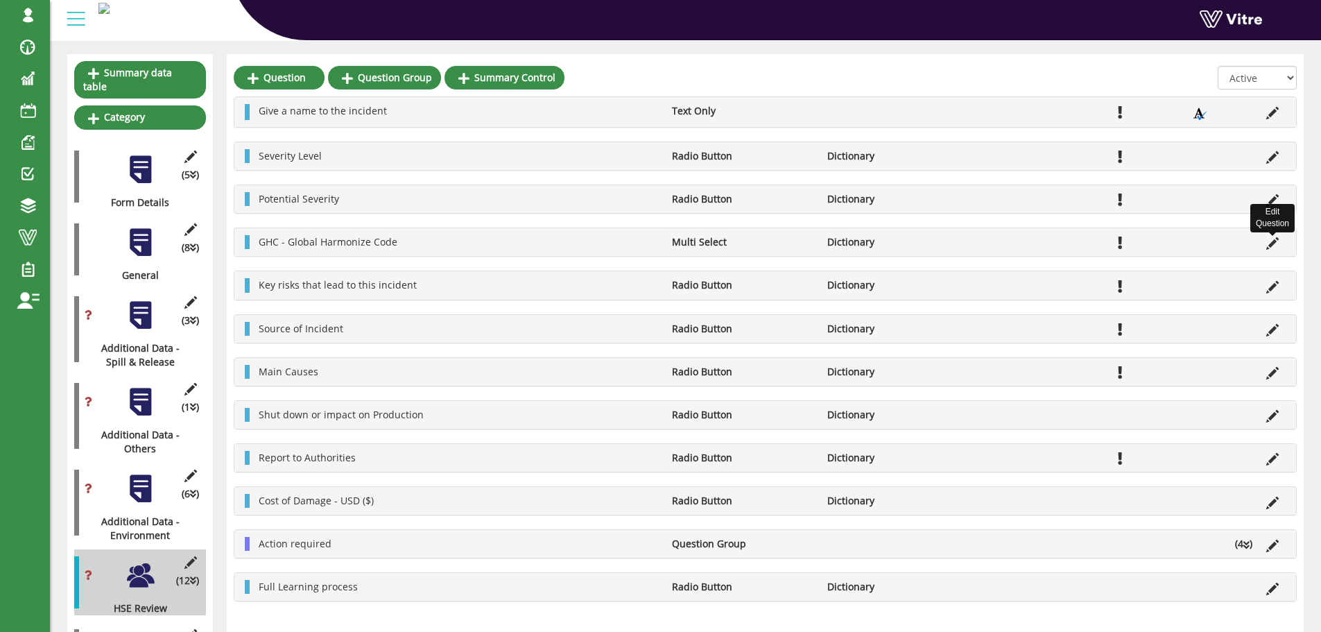
click at [1268, 244] on icon at bounding box center [1272, 243] width 12 height 12
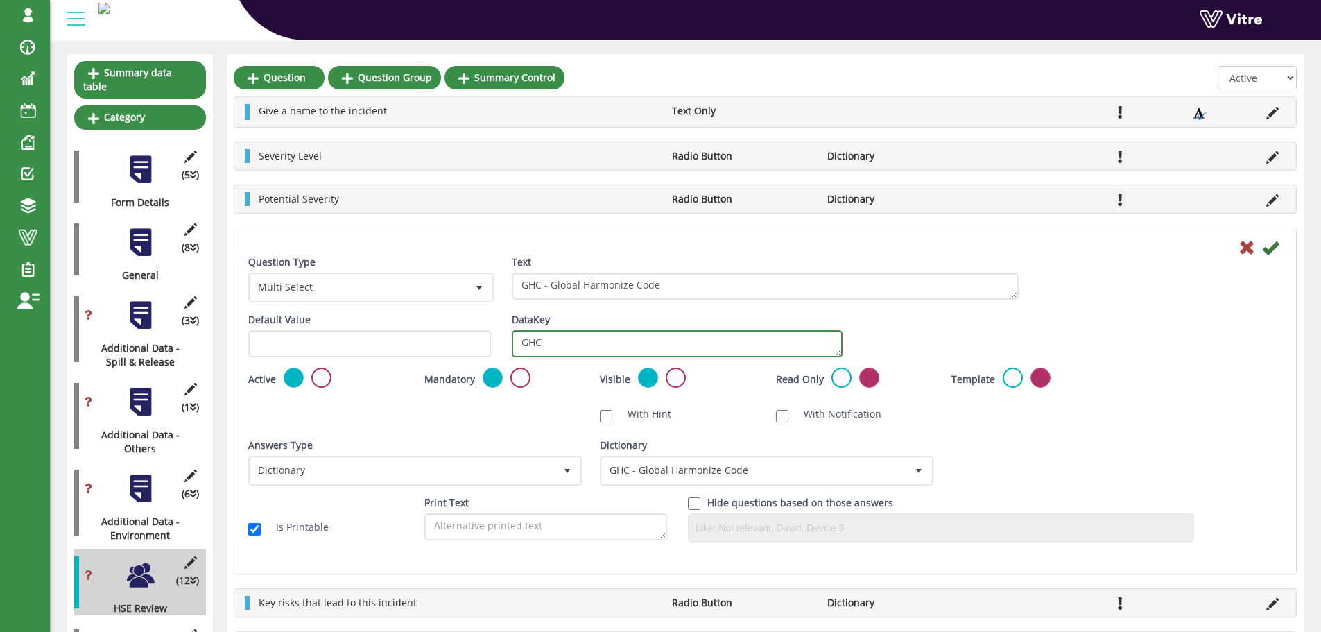
click at [553, 345] on textarea "GHC" at bounding box center [677, 343] width 331 height 27
click at [1244, 247] on icon at bounding box center [1246, 247] width 17 height 17
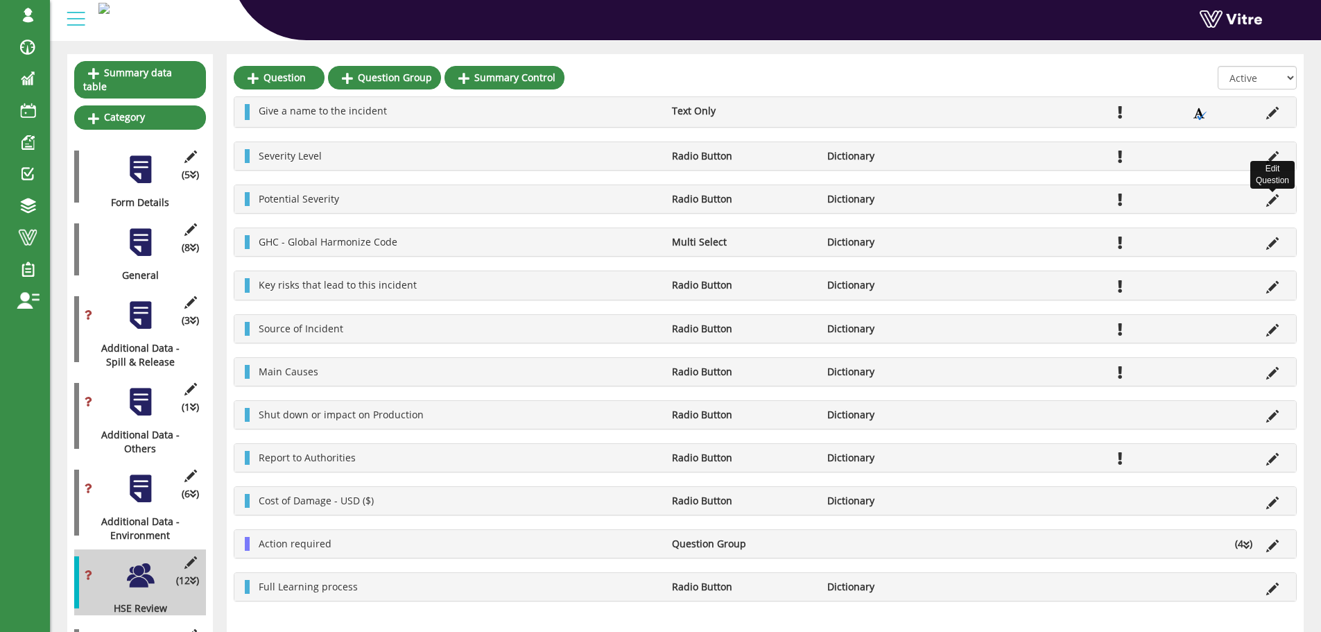
click at [1273, 202] on icon at bounding box center [1272, 200] width 12 height 12
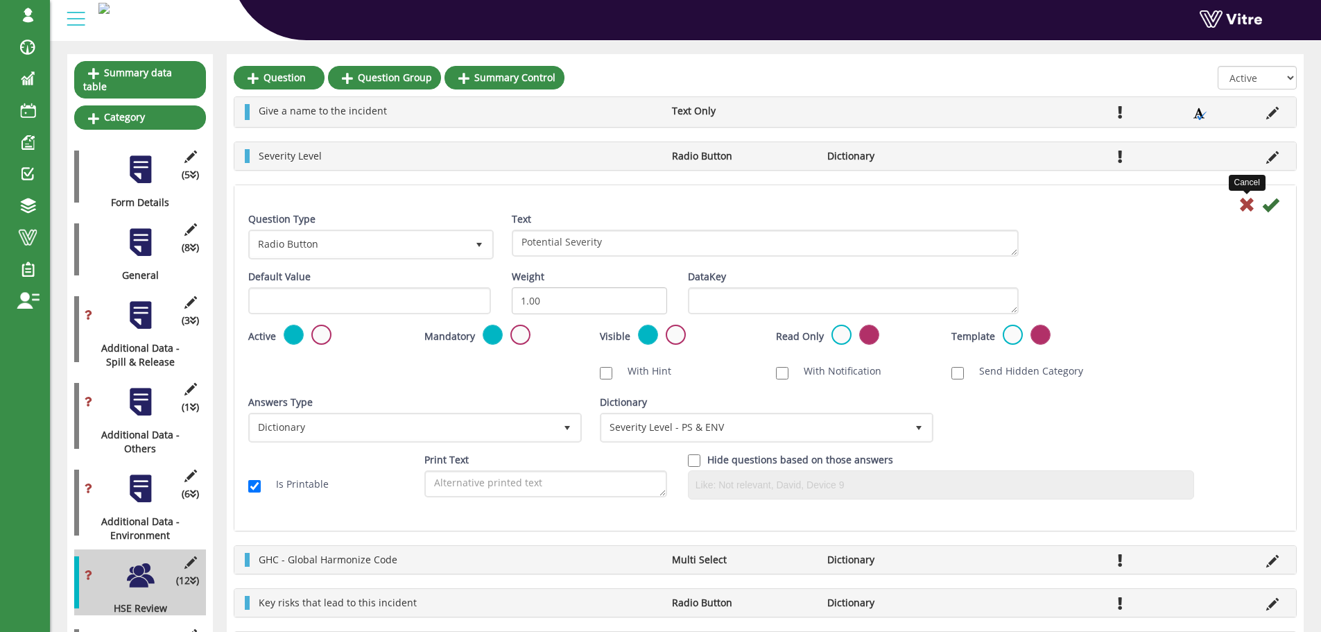
click at [1246, 202] on icon at bounding box center [1246, 204] width 17 height 17
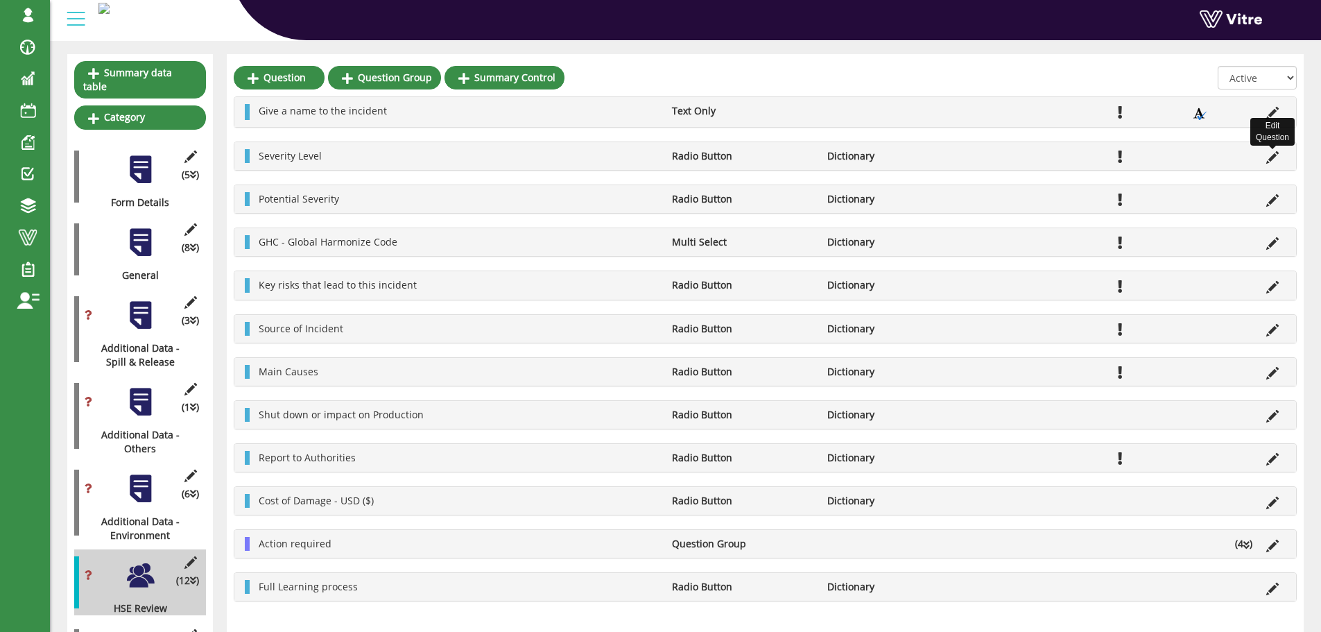
click at [1273, 153] on icon at bounding box center [1272, 157] width 12 height 12
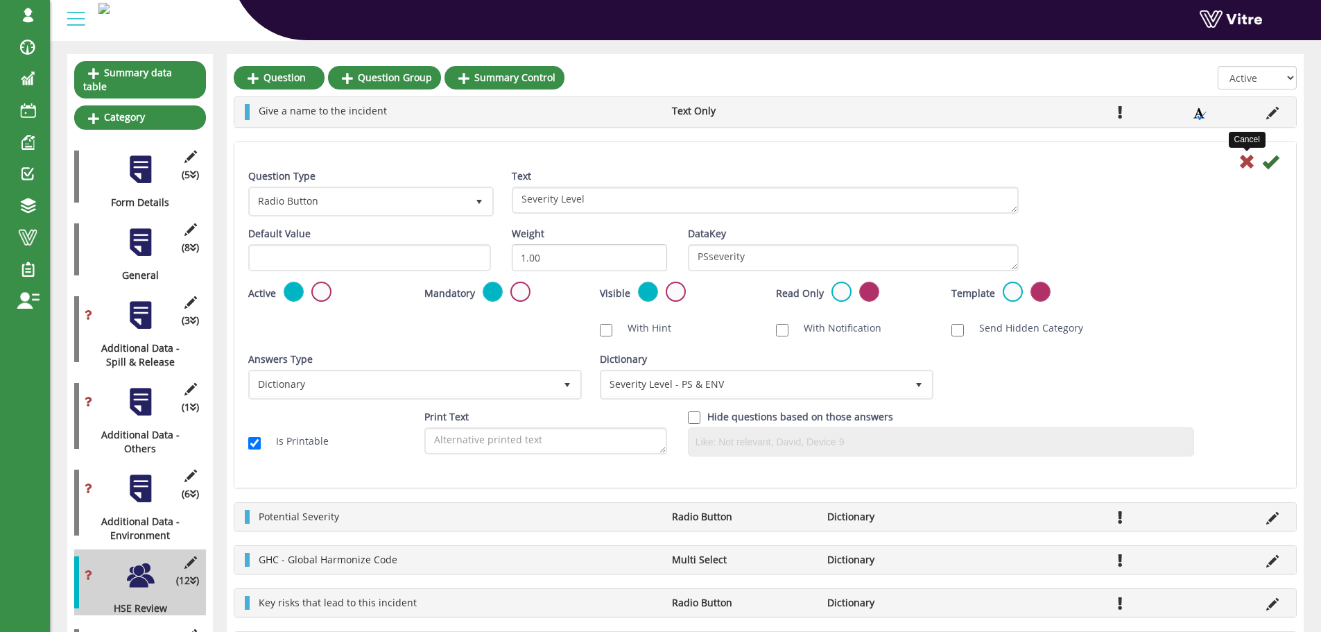
click at [1246, 163] on icon at bounding box center [1246, 161] width 17 height 17
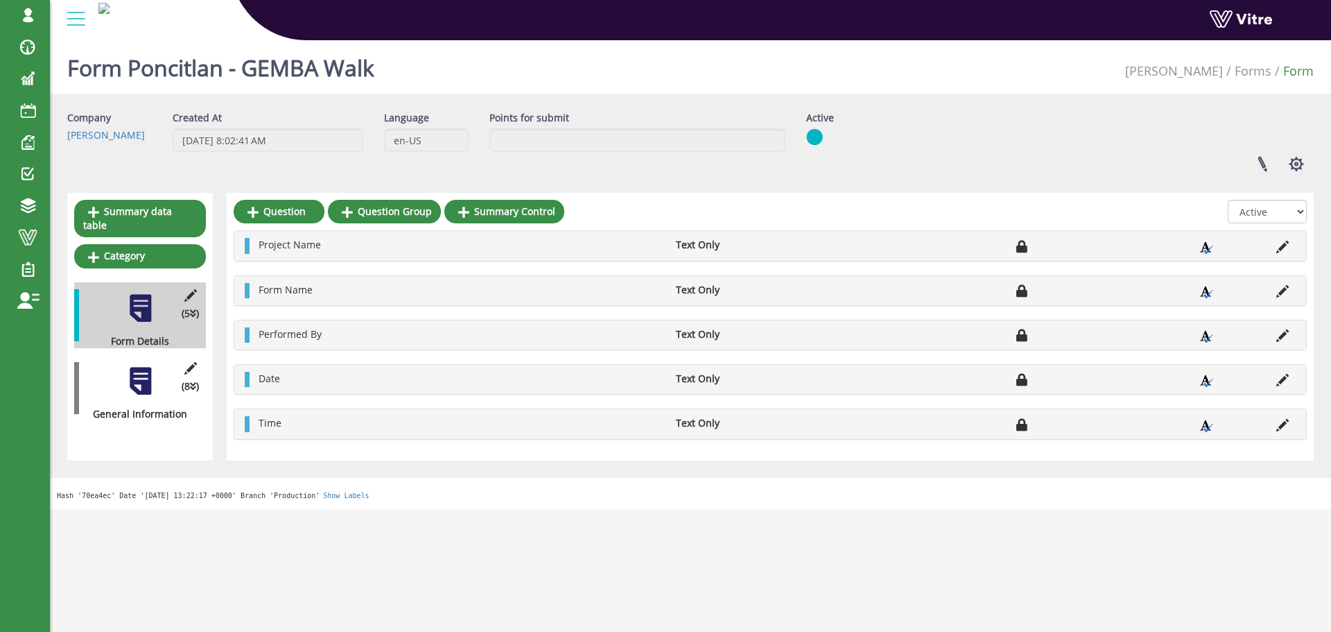
click at [145, 365] on div at bounding box center [140, 380] width 31 height 31
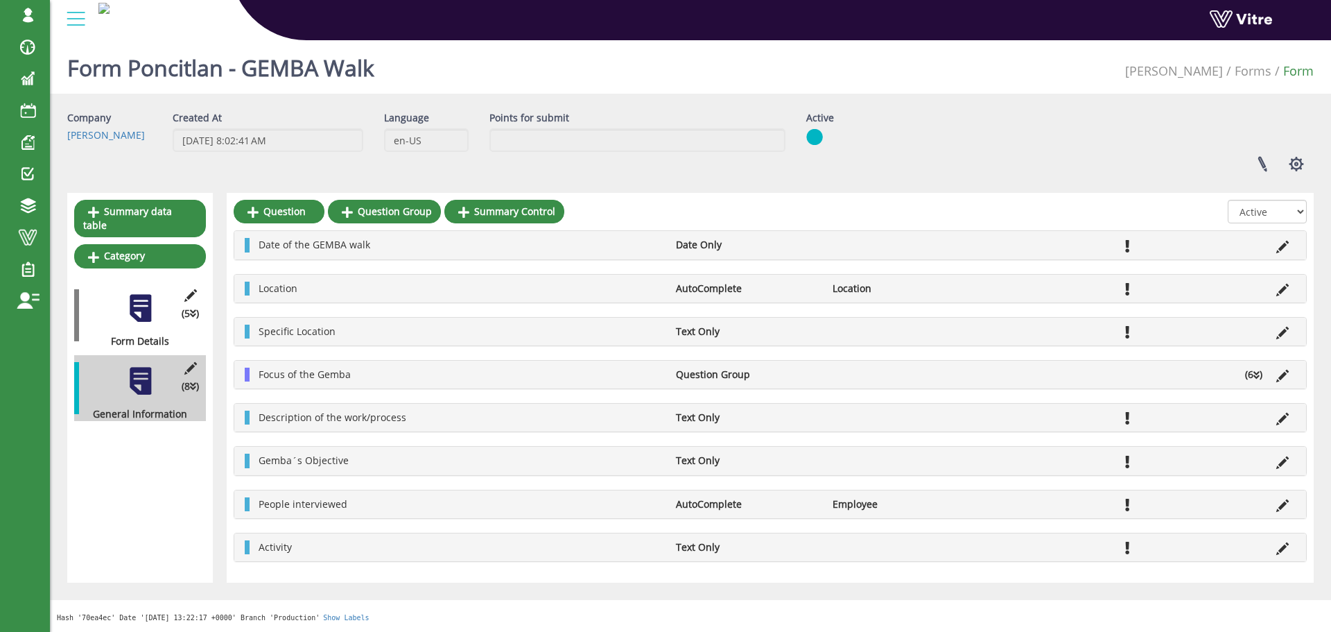
click at [1254, 374] on icon at bounding box center [1257, 375] width 6 height 10
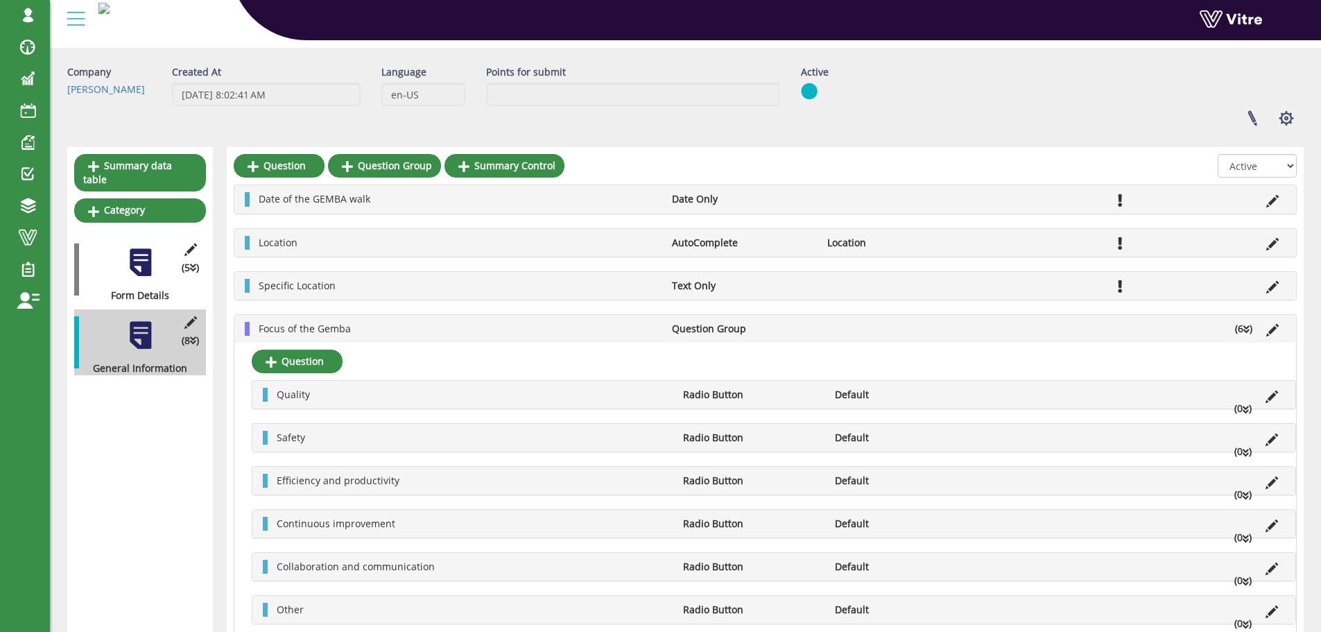
scroll to position [69, 0]
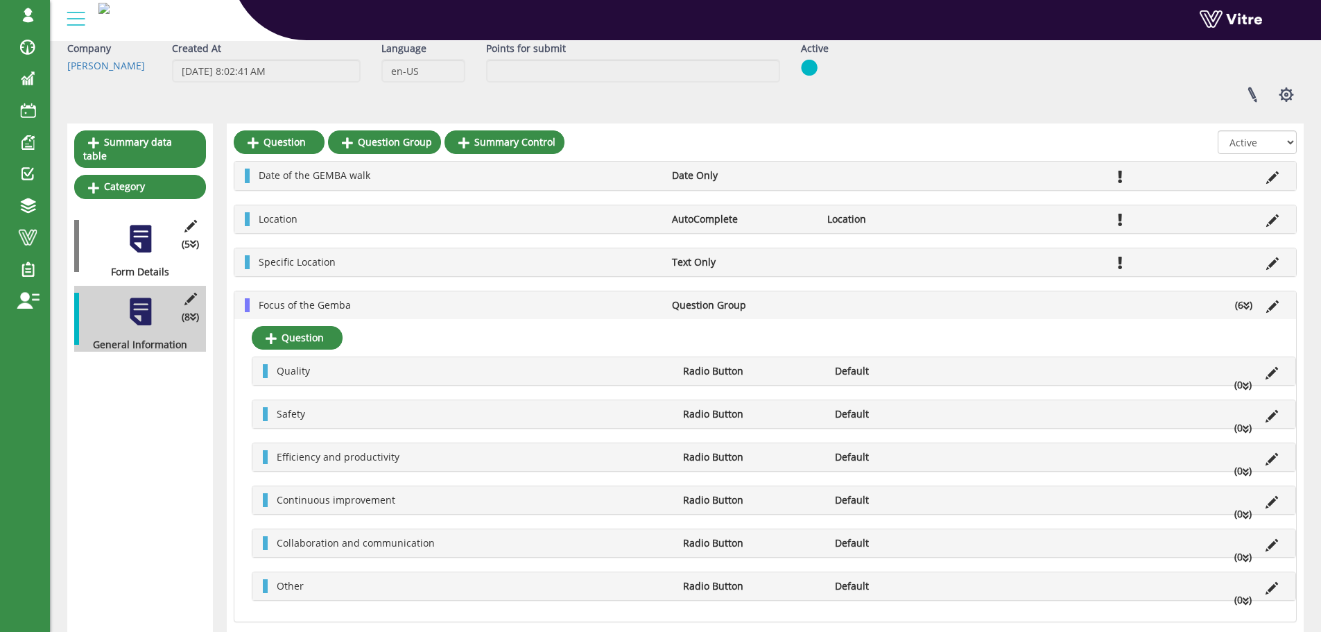
click at [1248, 306] on icon at bounding box center [1246, 306] width 6 height 10
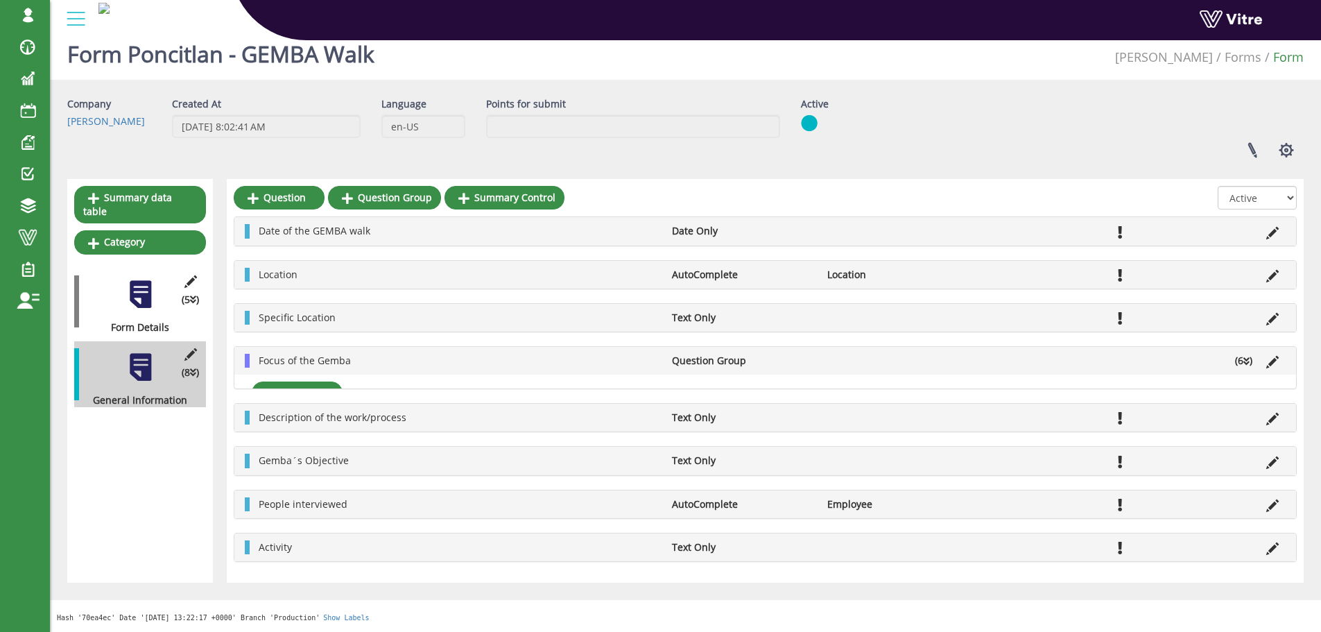
scroll to position [0, 0]
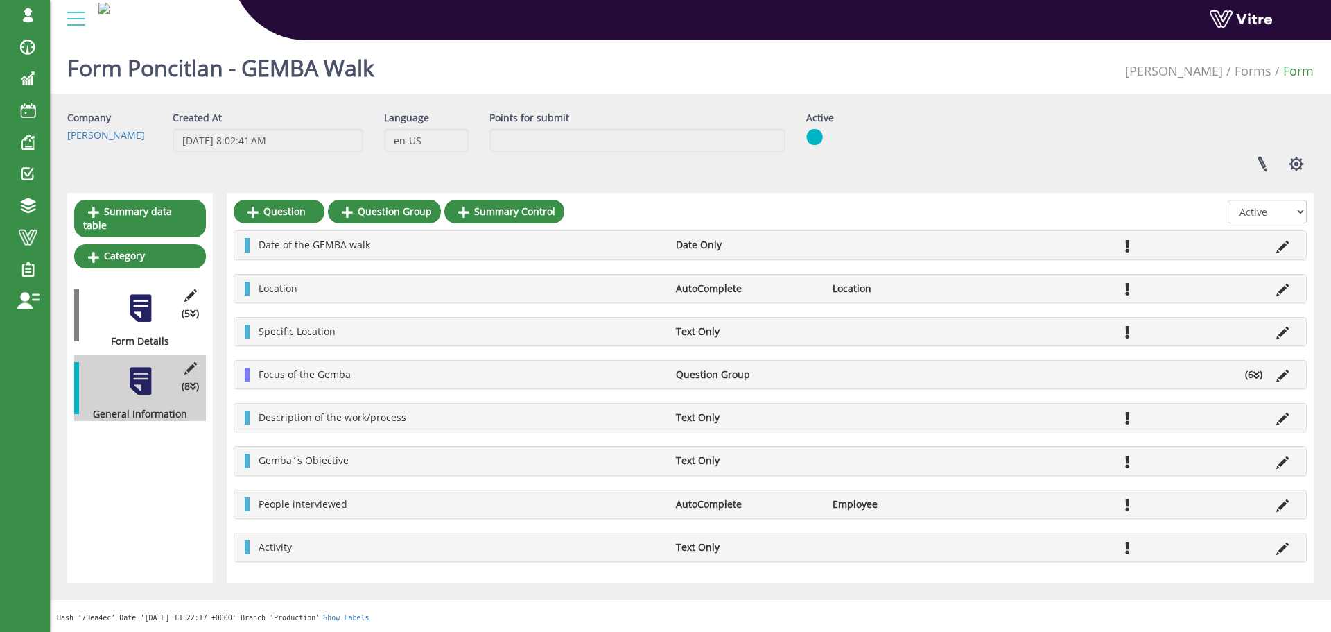
click at [790, 373] on li "Question Group" at bounding box center [747, 374] width 157 height 14
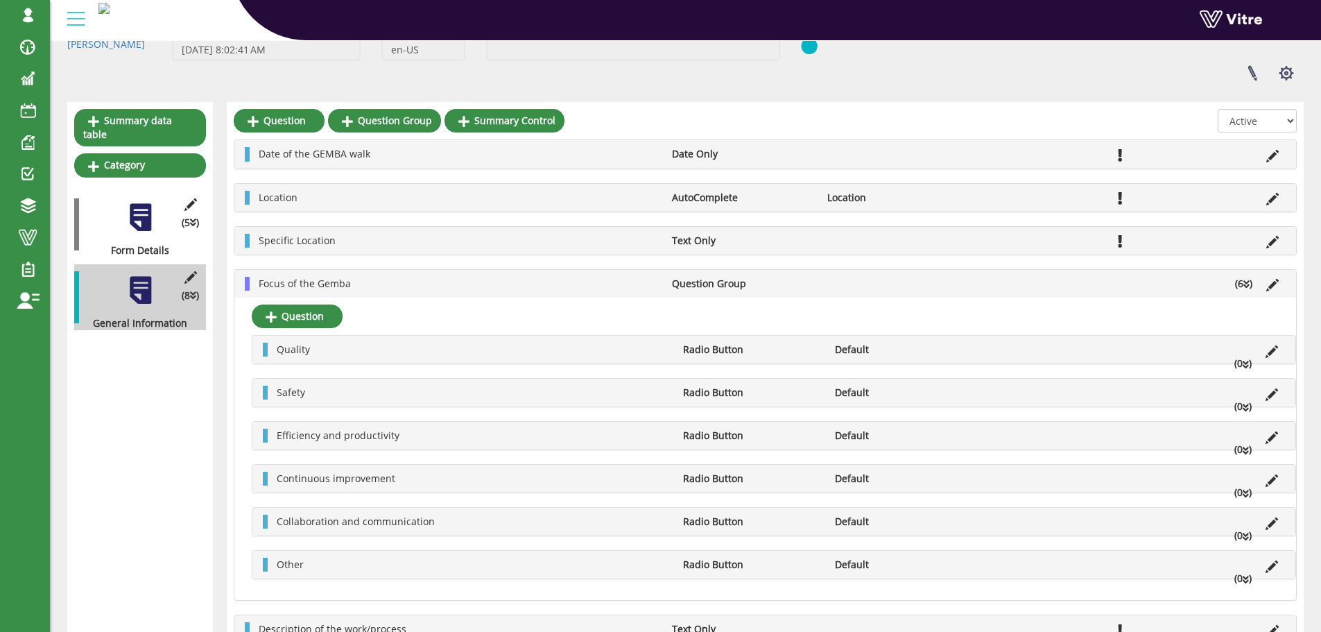
scroll to position [69, 0]
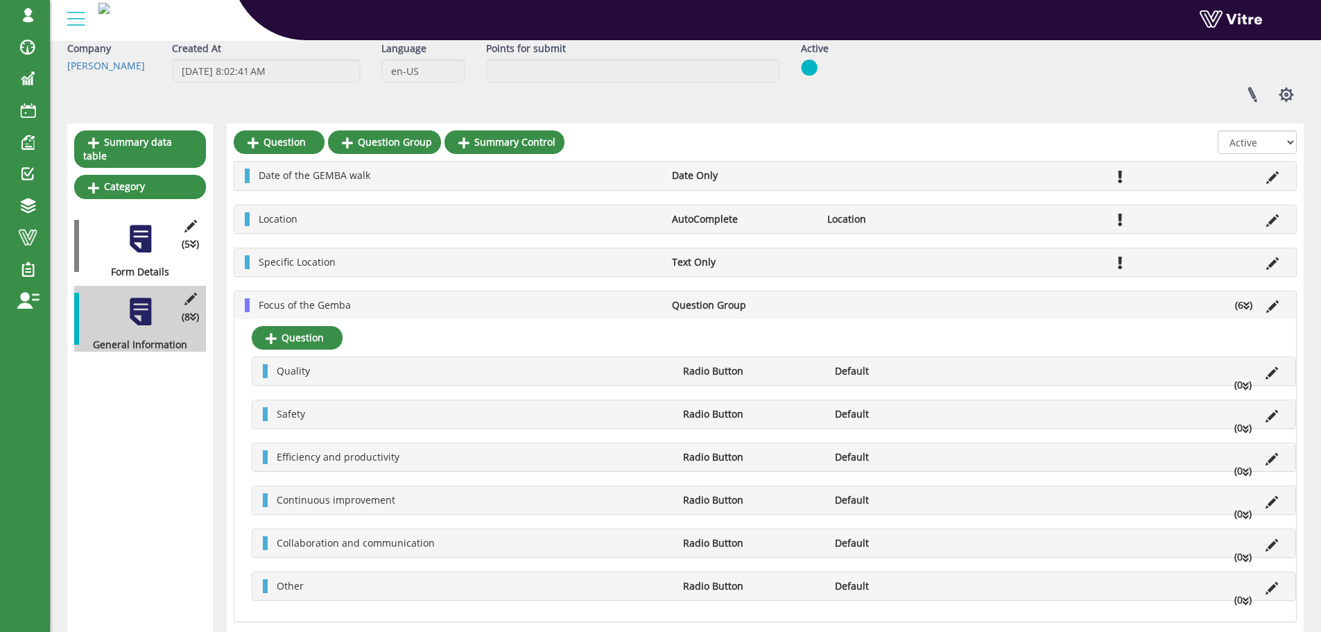
click at [792, 306] on li "Question Group" at bounding box center [742, 305] width 155 height 14
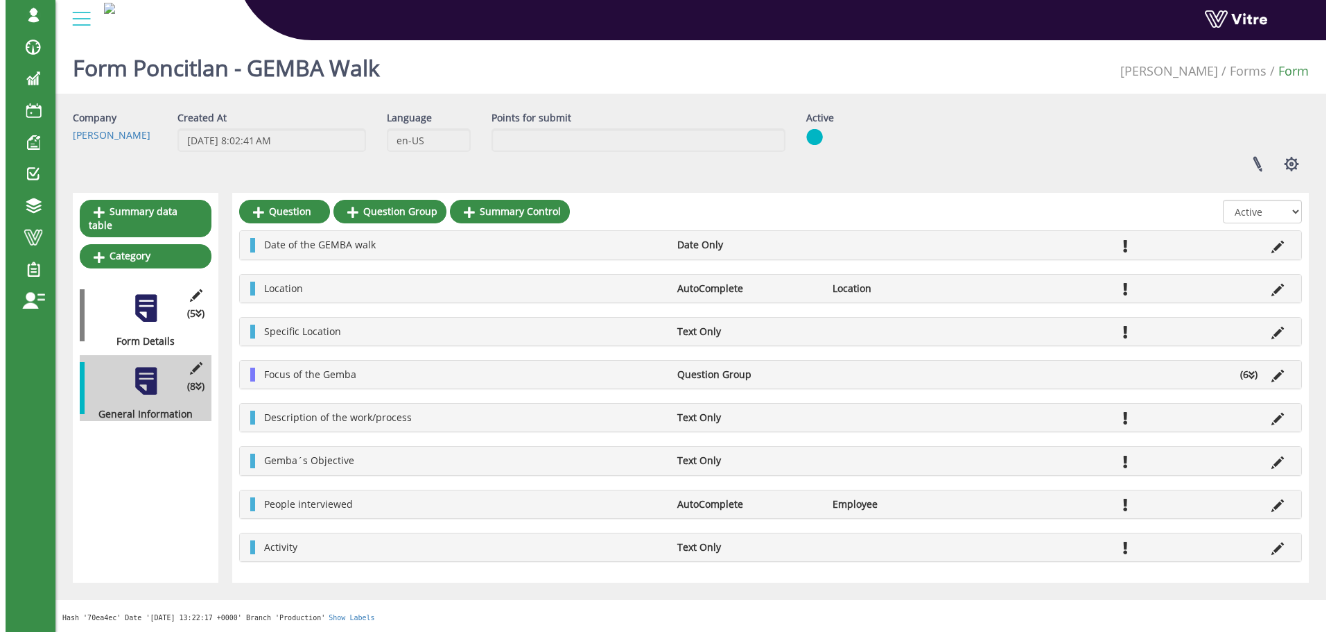
scroll to position [0, 0]
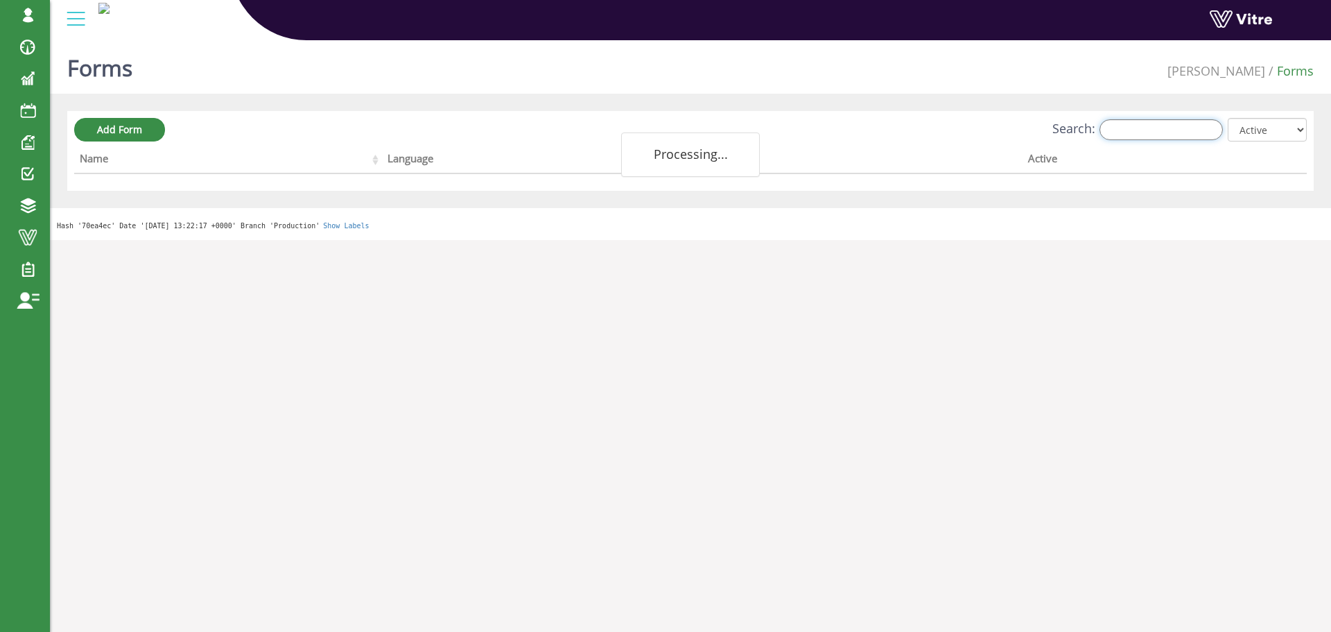
click at [1169, 132] on input "Search:" at bounding box center [1161, 129] width 123 height 21
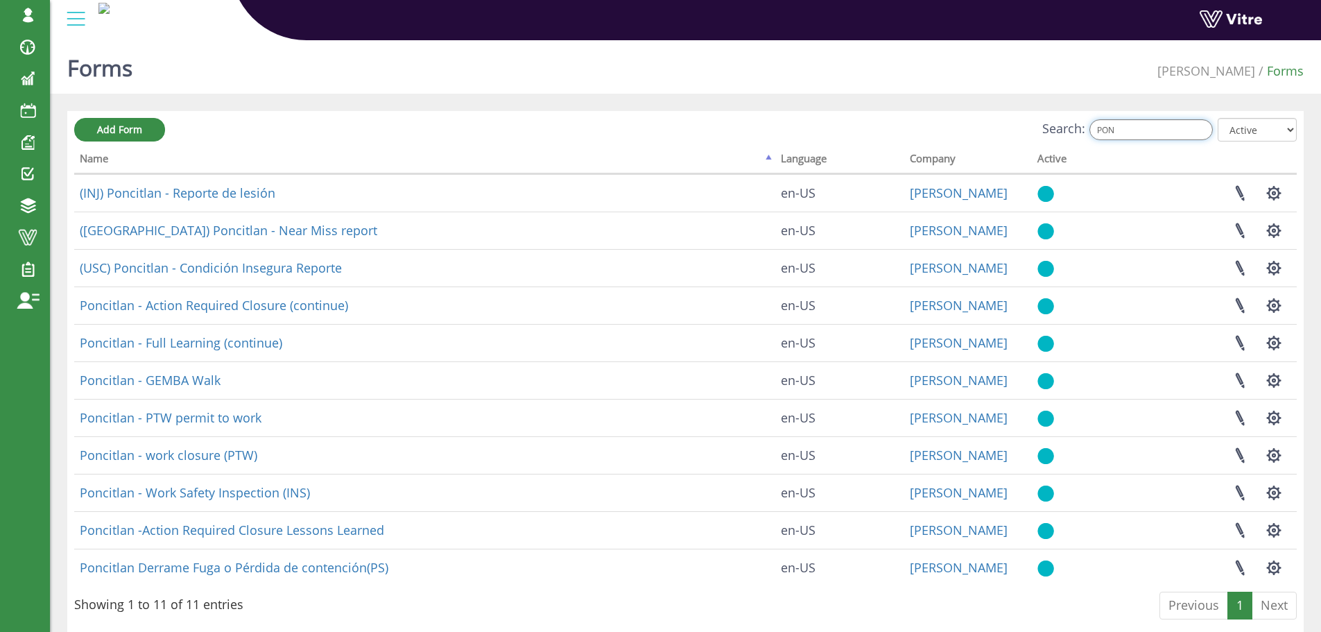
type input "PON"
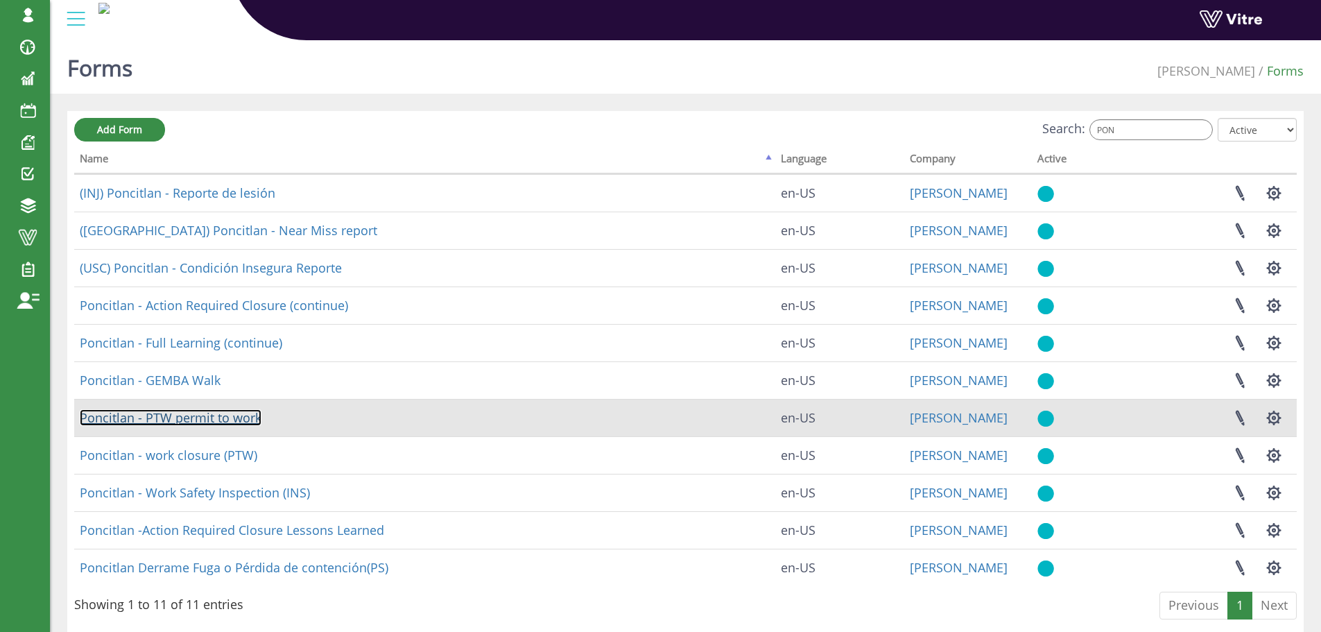
click at [175, 415] on link "Poncitlan - PTW permit to work" at bounding box center [171, 417] width 182 height 17
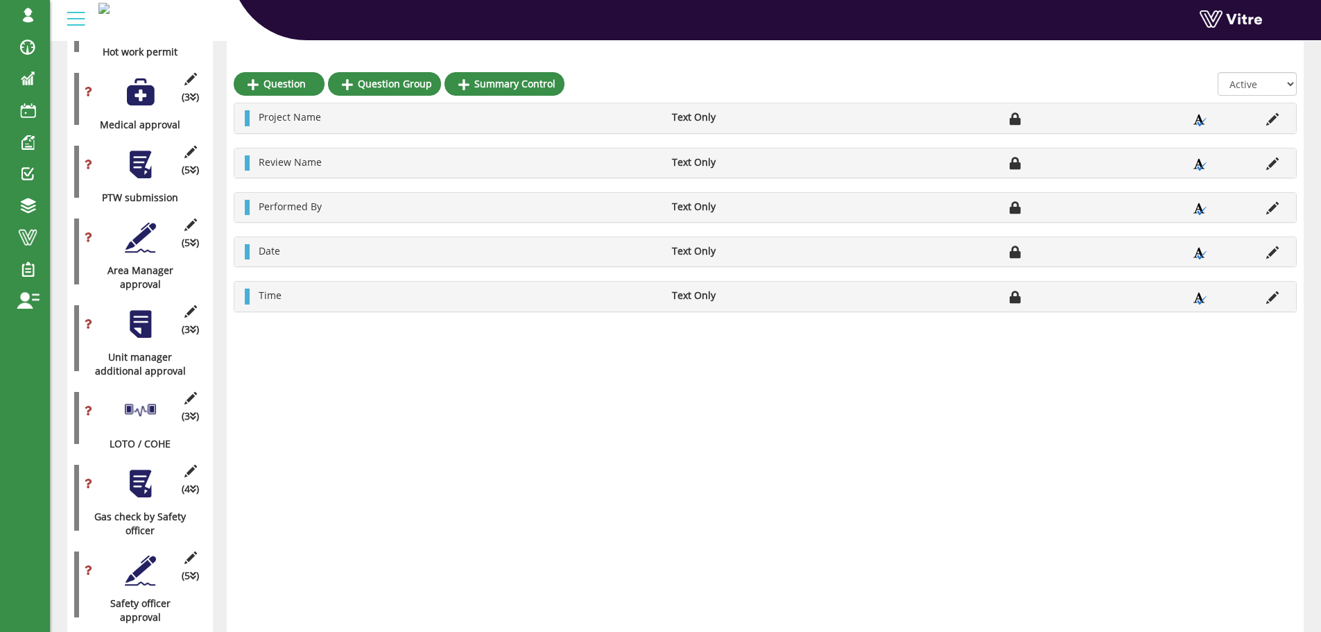
scroll to position [1225, 0]
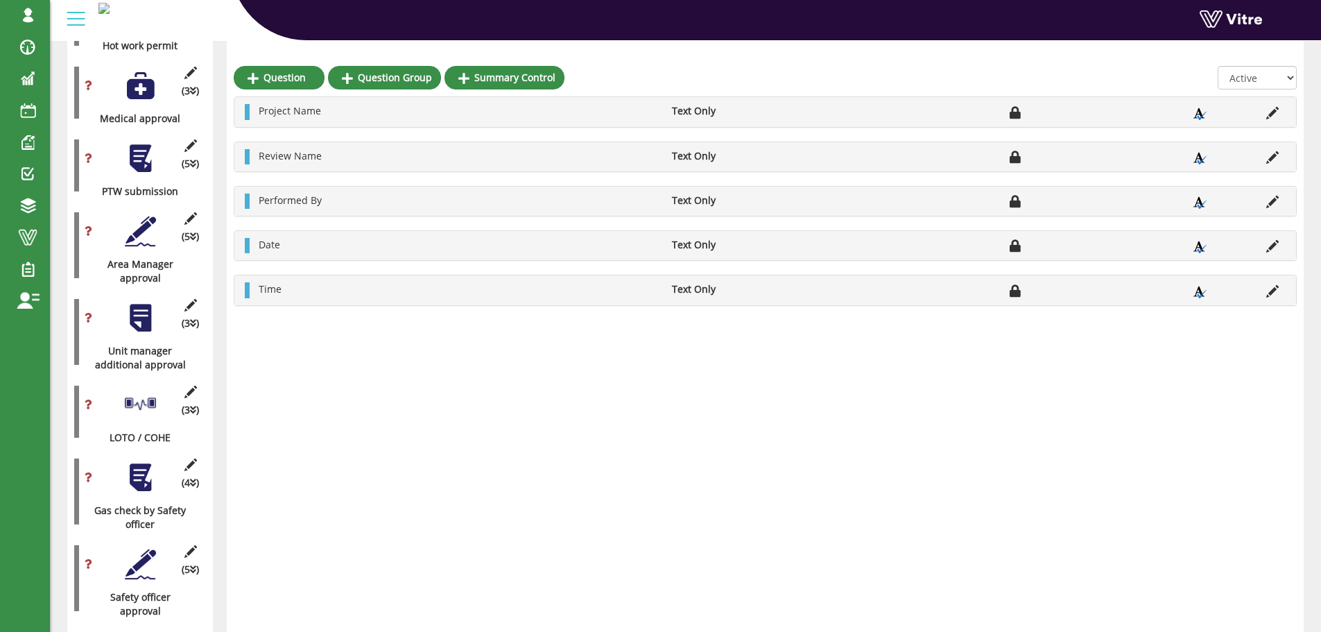
click at [136, 311] on div at bounding box center [140, 317] width 31 height 31
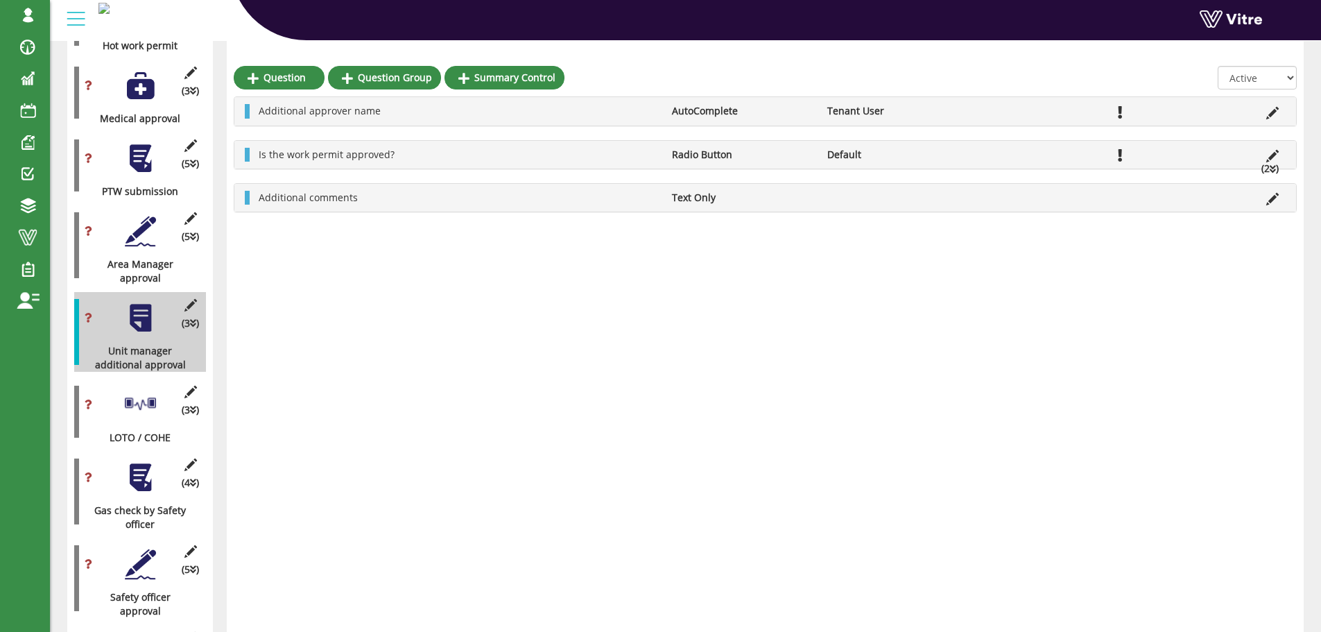
click at [150, 389] on div at bounding box center [140, 404] width 31 height 31
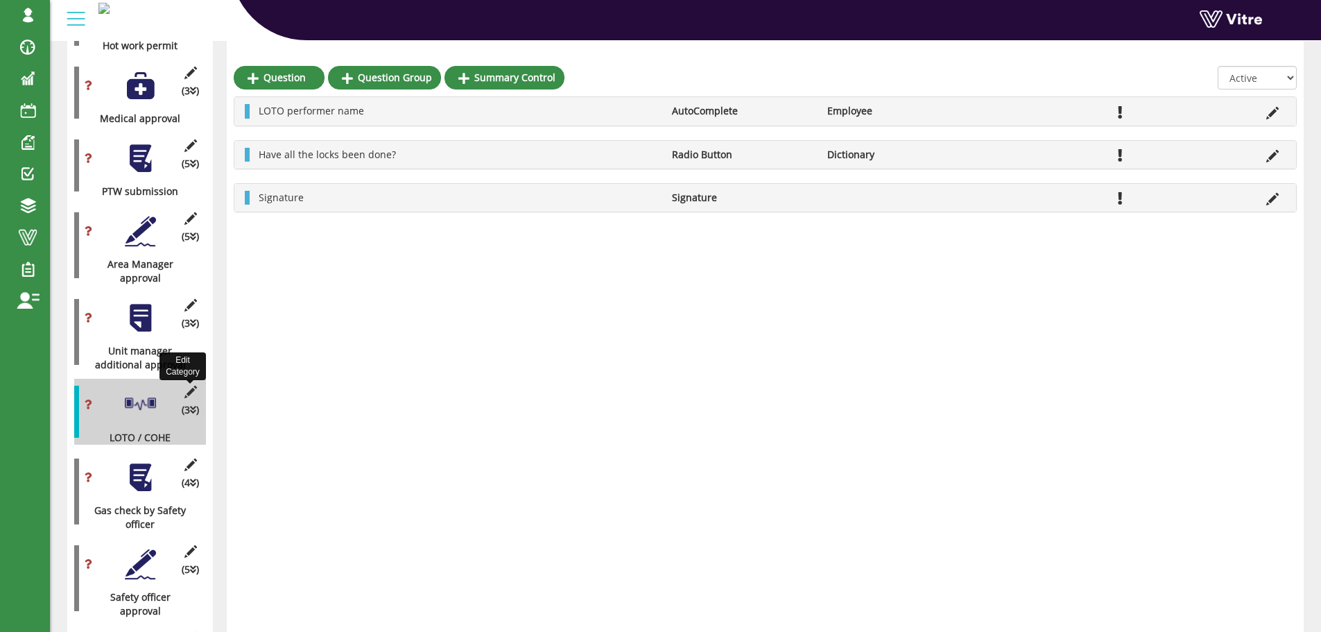
click at [191, 386] on icon at bounding box center [190, 392] width 17 height 12
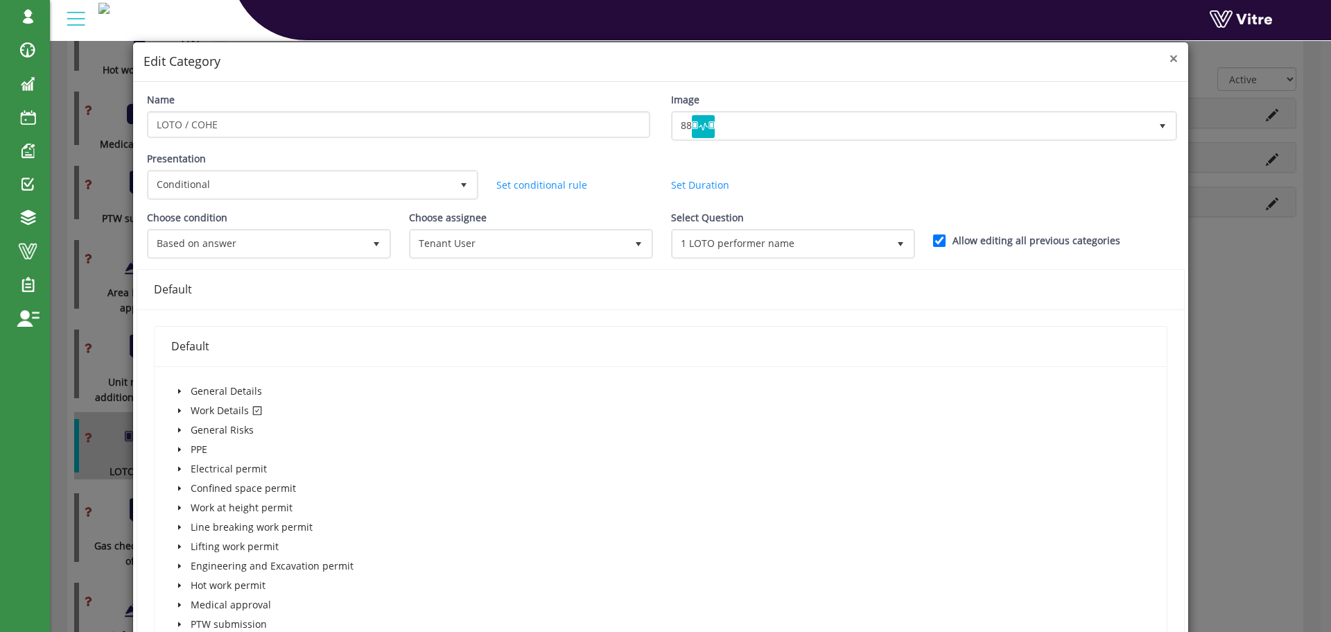
click at [1170, 62] on span "×" at bounding box center [1174, 58] width 8 height 19
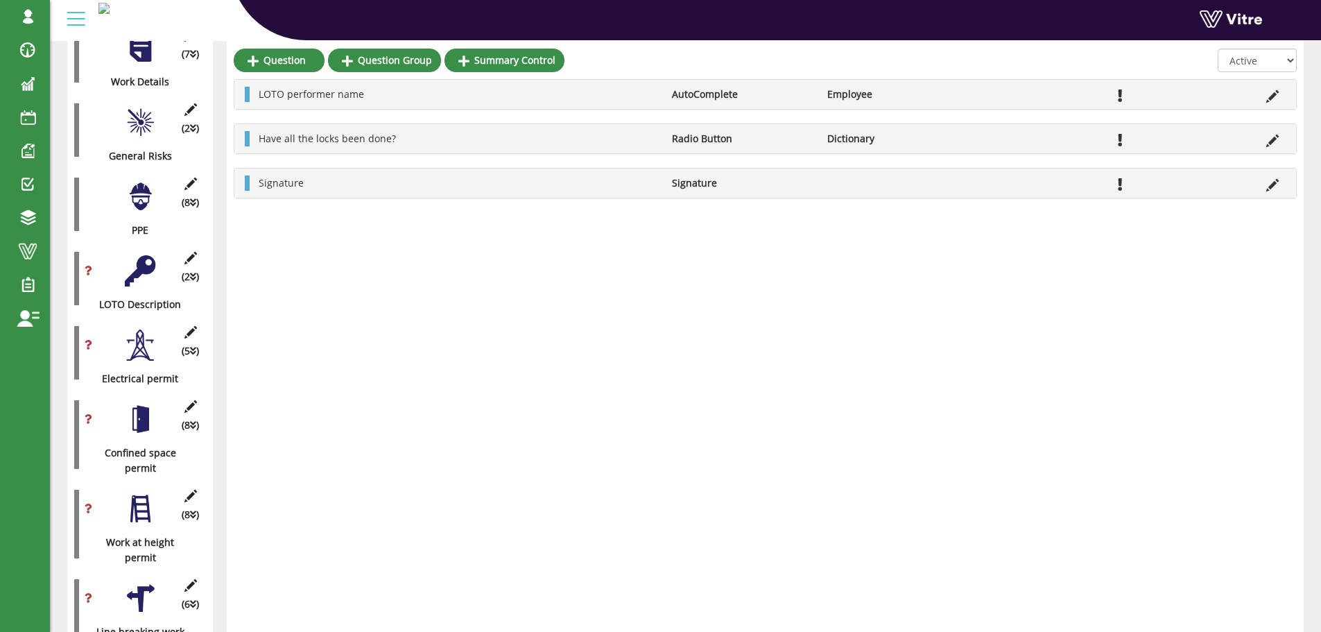
scroll to position [392, 0]
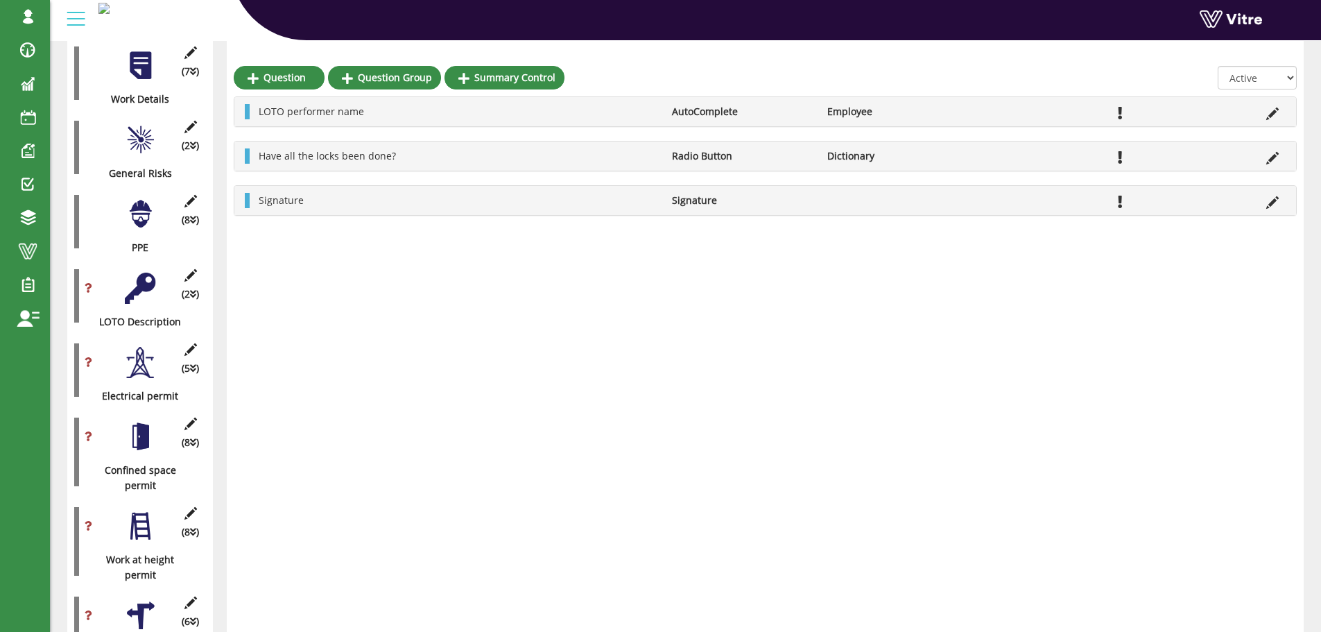
click at [143, 274] on div at bounding box center [140, 287] width 31 height 31
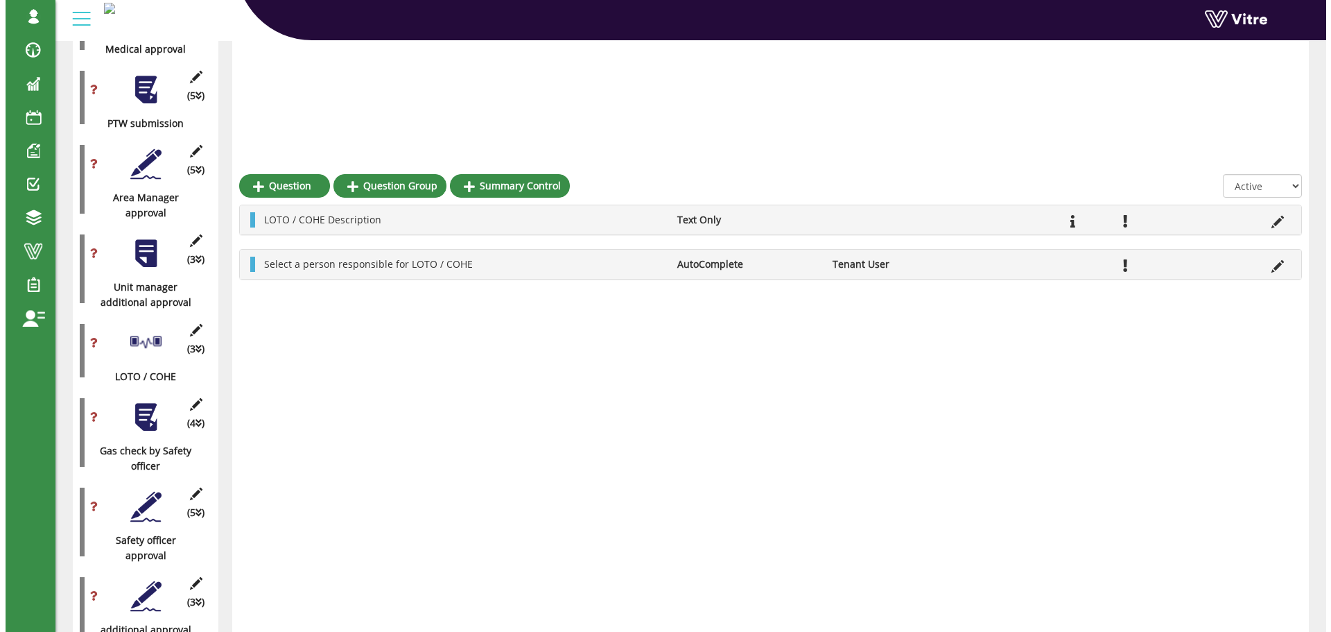
scroll to position [1480, 0]
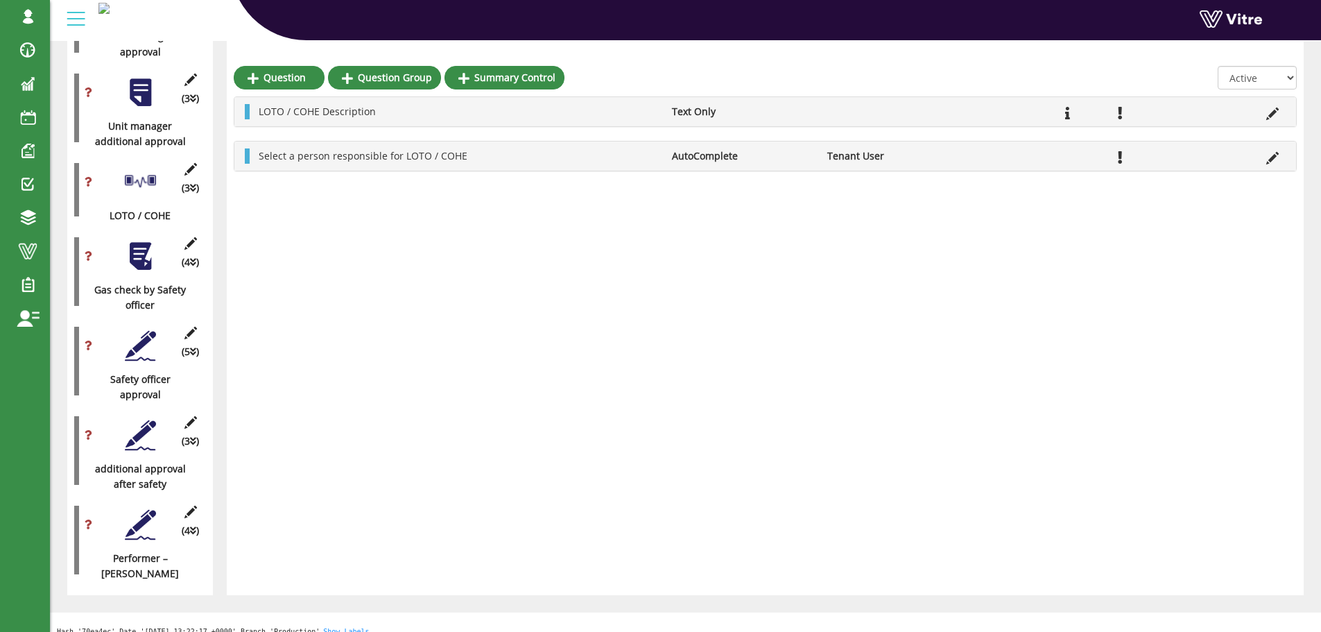
click at [147, 166] on div at bounding box center [140, 181] width 31 height 31
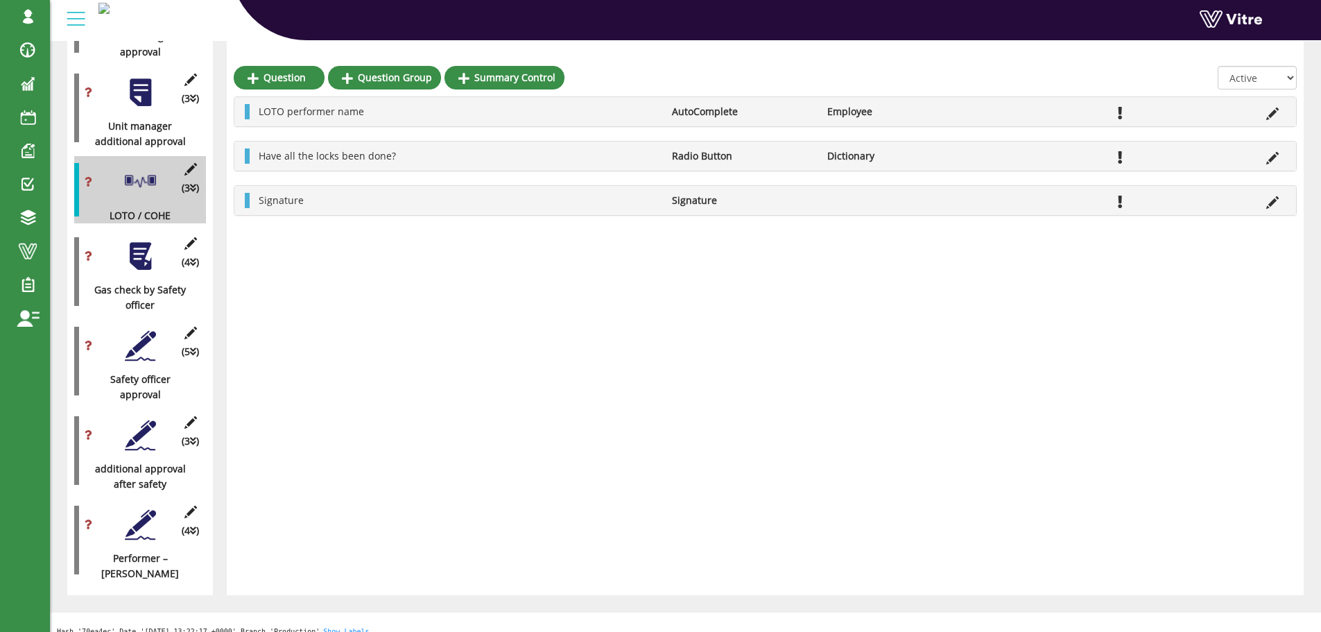
click at [147, 248] on div at bounding box center [140, 256] width 31 height 31
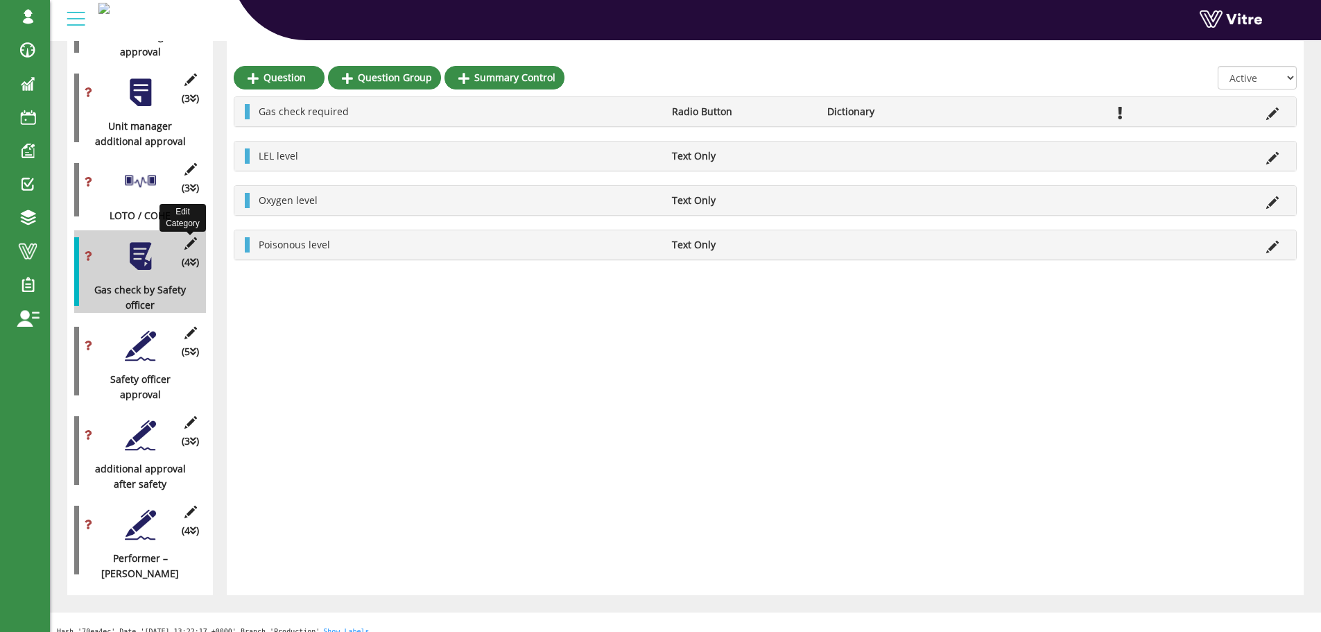
click at [192, 237] on icon at bounding box center [190, 243] width 17 height 12
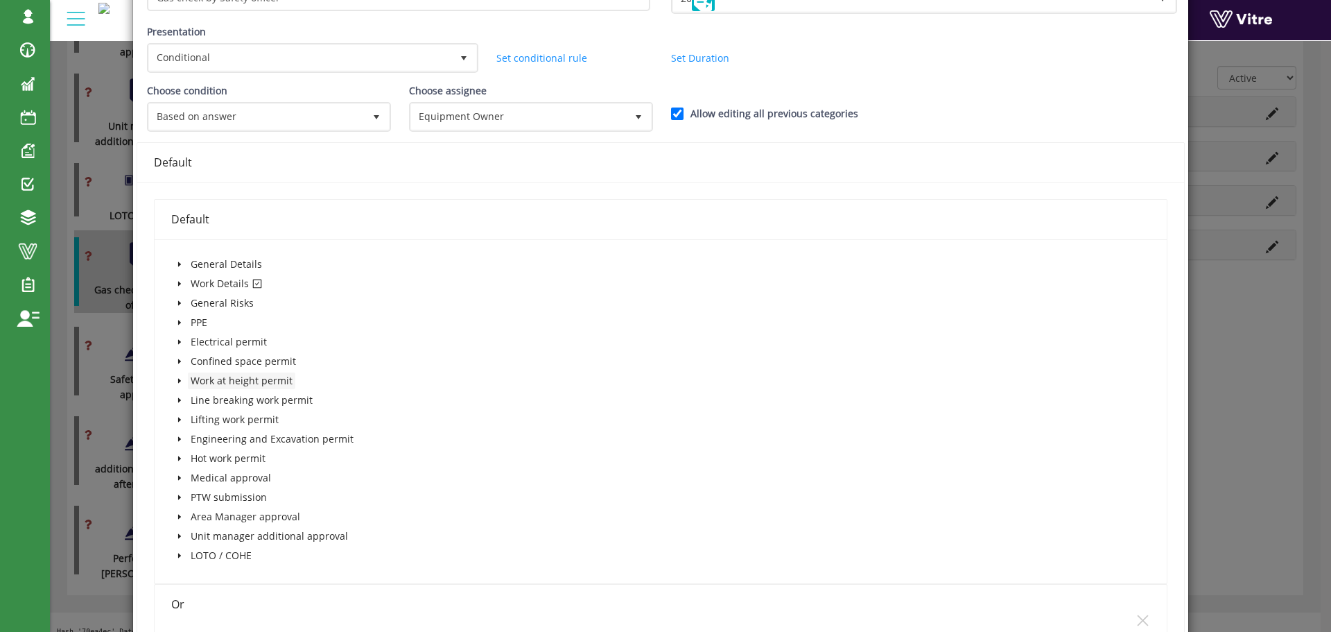
scroll to position [139, 0]
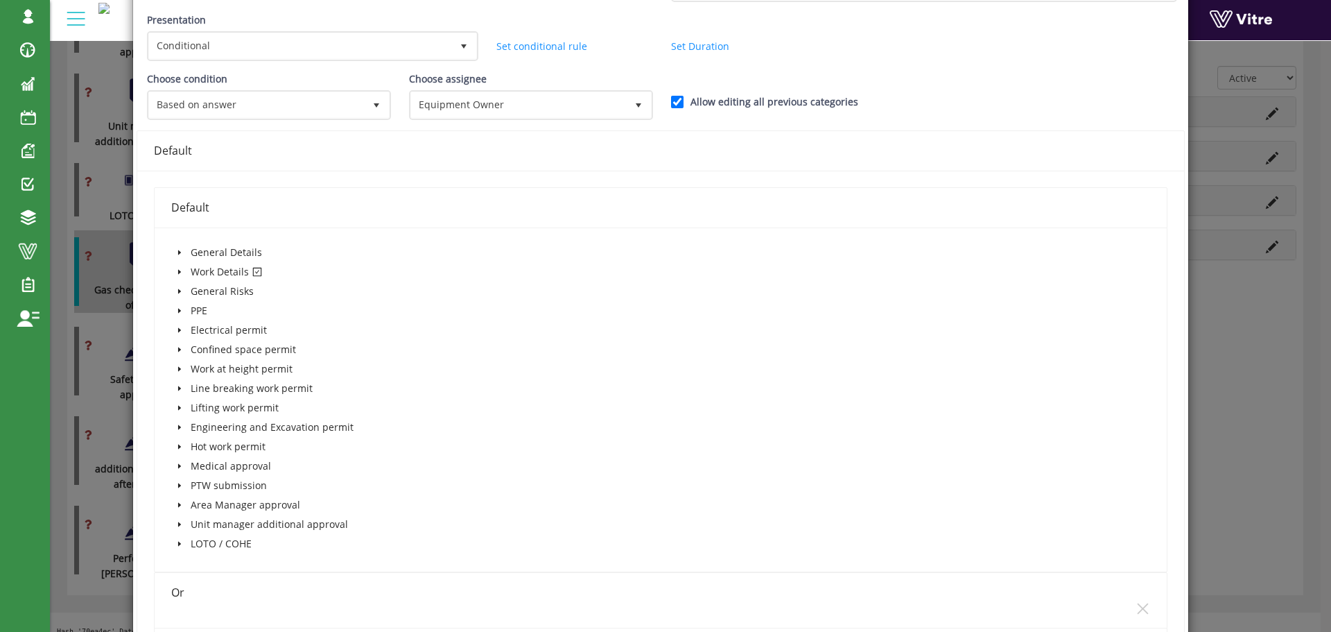
click at [178, 270] on icon "caret-down" at bounding box center [179, 271] width 7 height 7
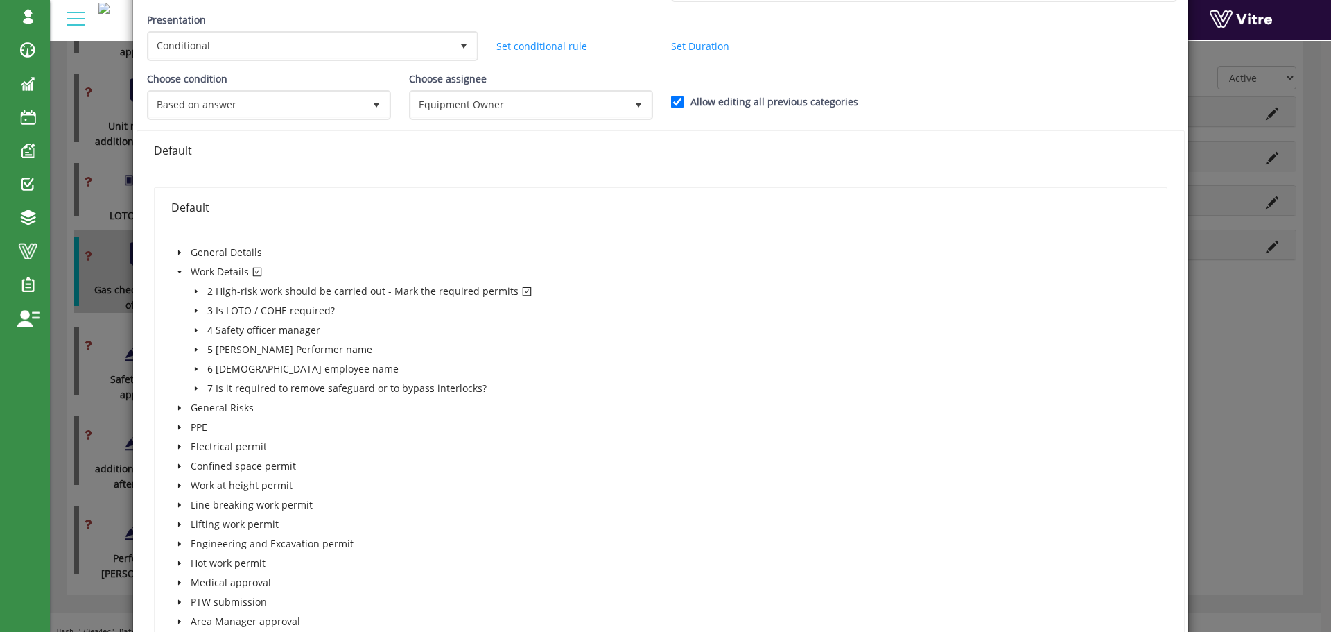
click at [178, 270] on icon "caret-down" at bounding box center [179, 271] width 7 height 7
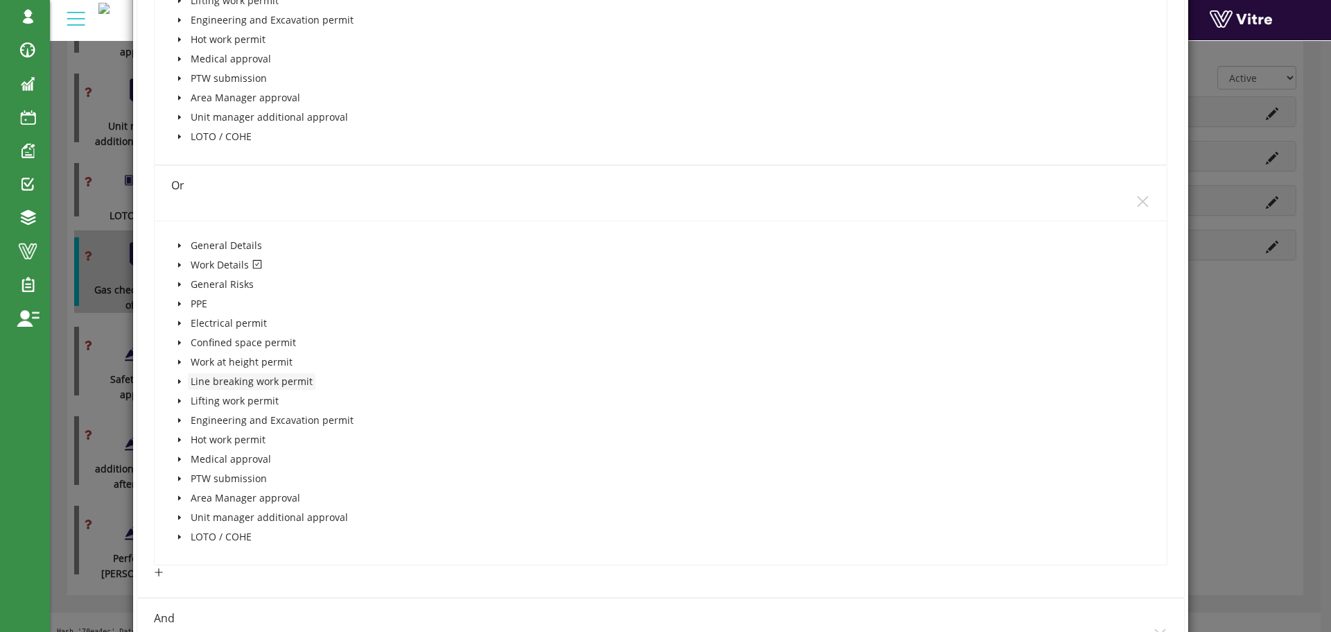
scroll to position [555, 0]
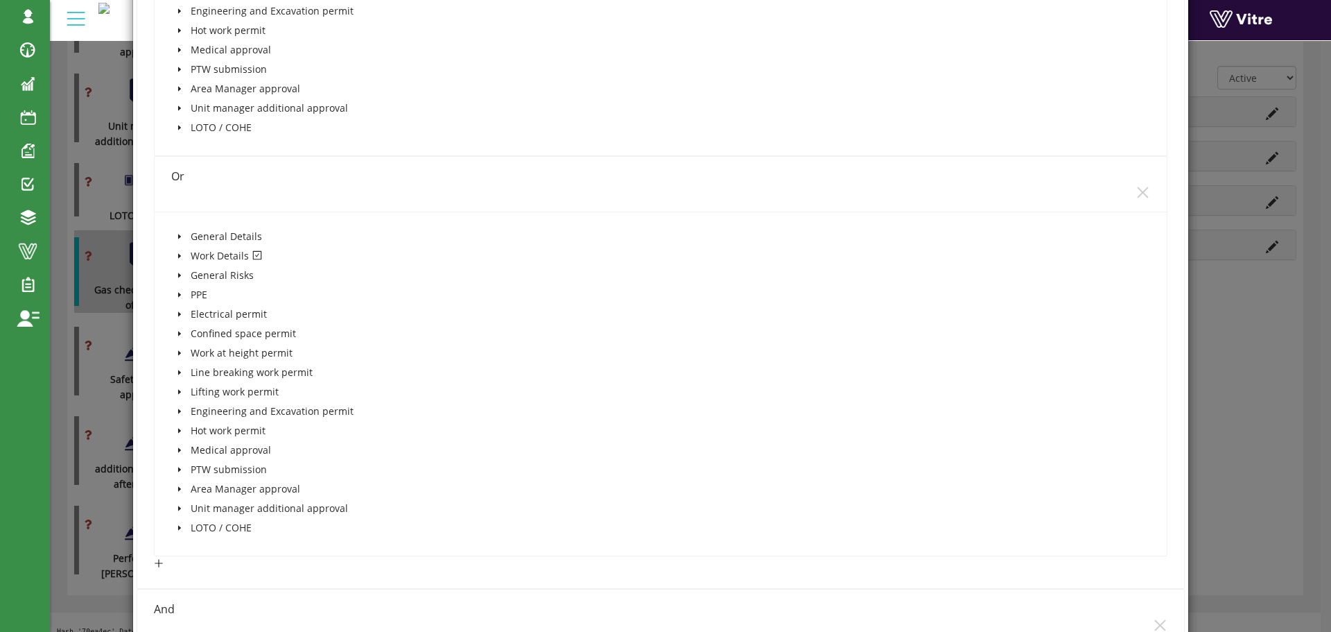
click at [178, 254] on icon "caret-down" at bounding box center [179, 255] width 3 height 5
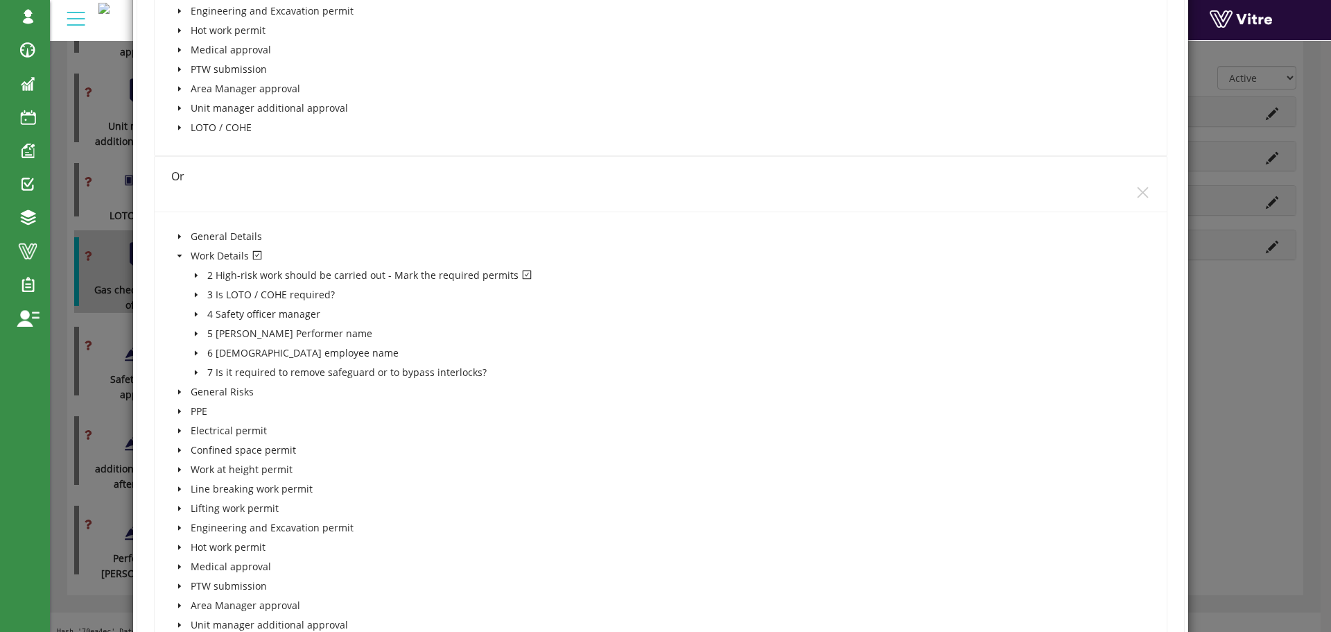
click at [178, 254] on icon "caret-down" at bounding box center [179, 255] width 5 height 3
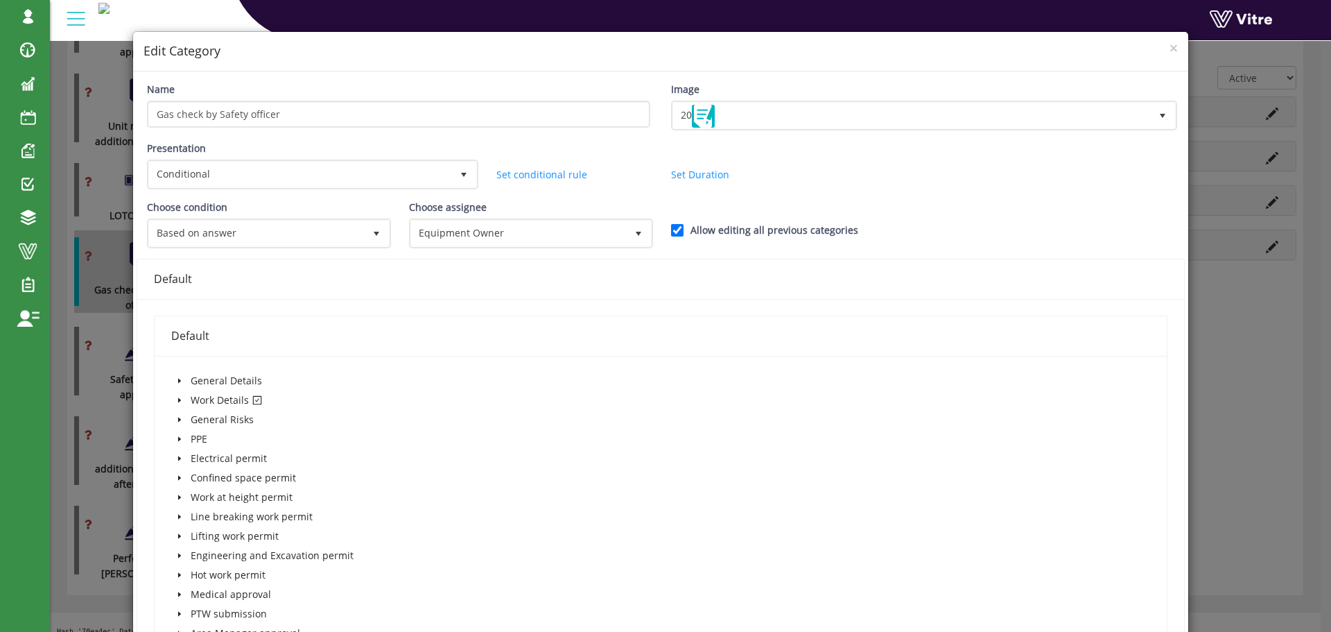
scroll to position [0, 0]
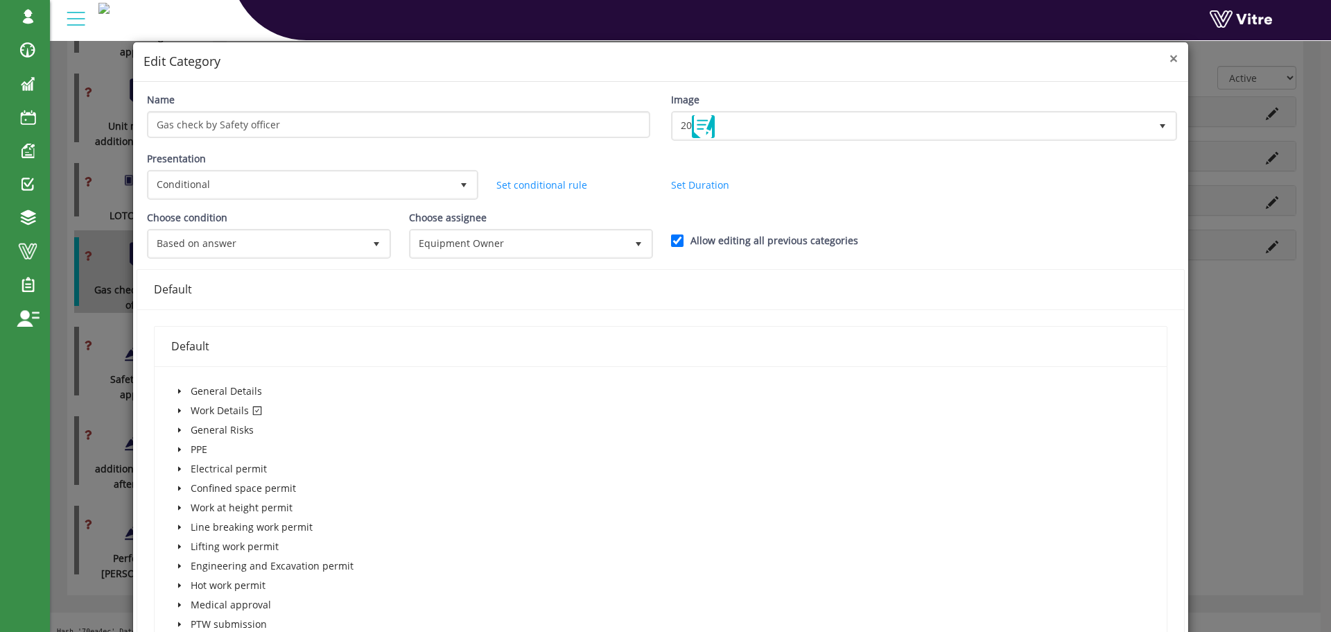
click at [1170, 61] on span "×" at bounding box center [1174, 58] width 8 height 19
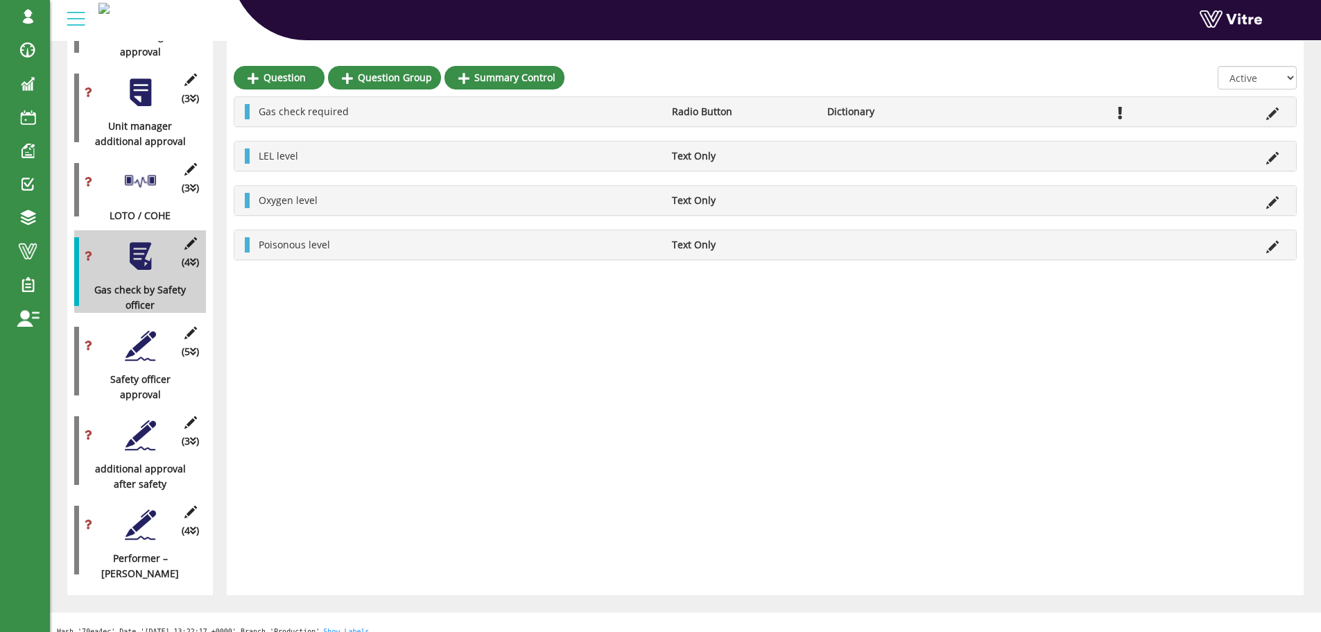
click at [146, 166] on div at bounding box center [140, 181] width 31 height 31
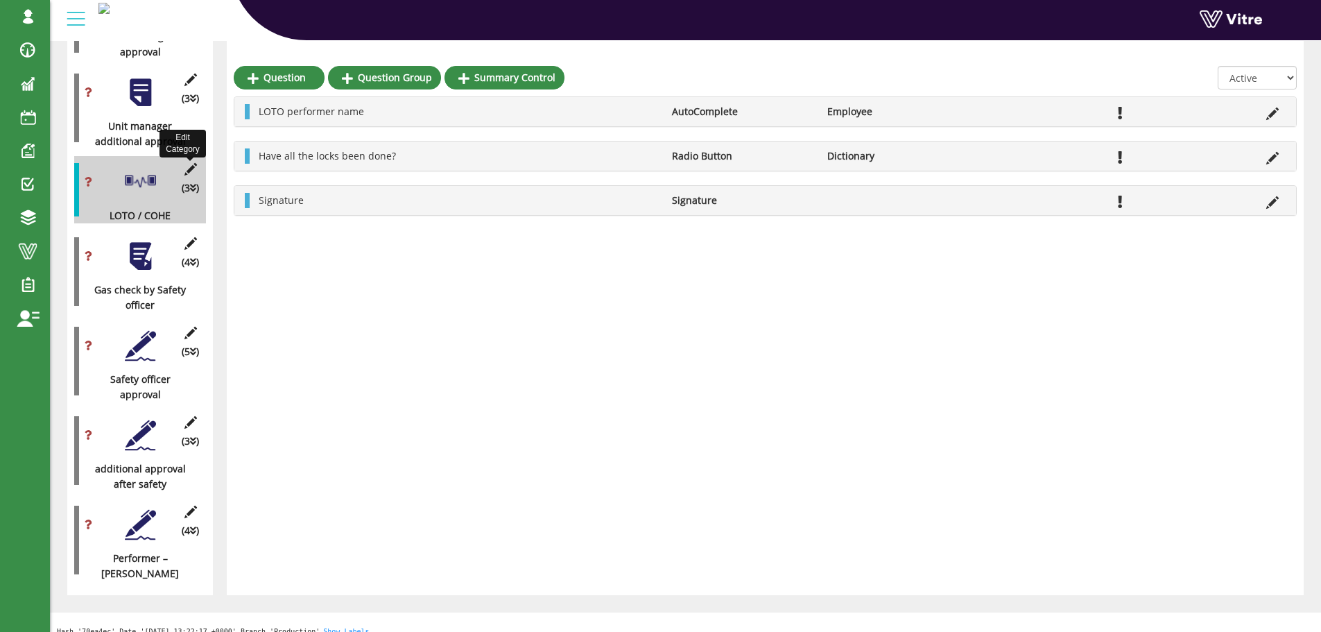
click at [190, 163] on icon at bounding box center [190, 169] width 17 height 12
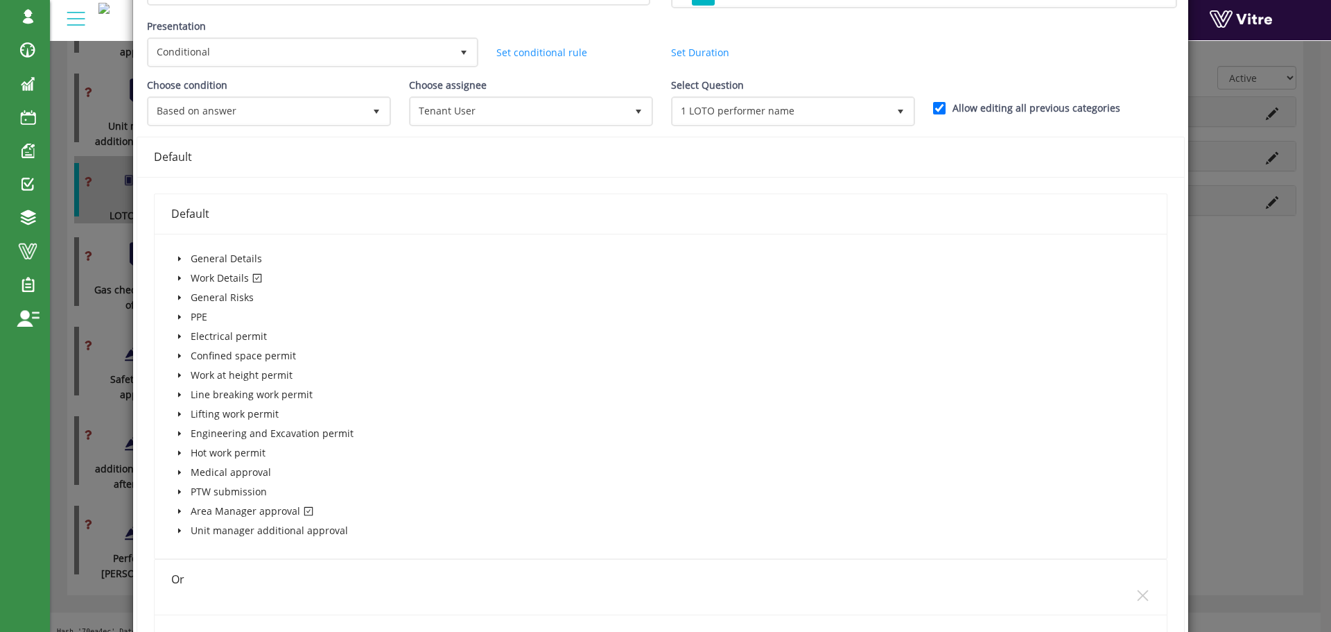
scroll to position [69, 0]
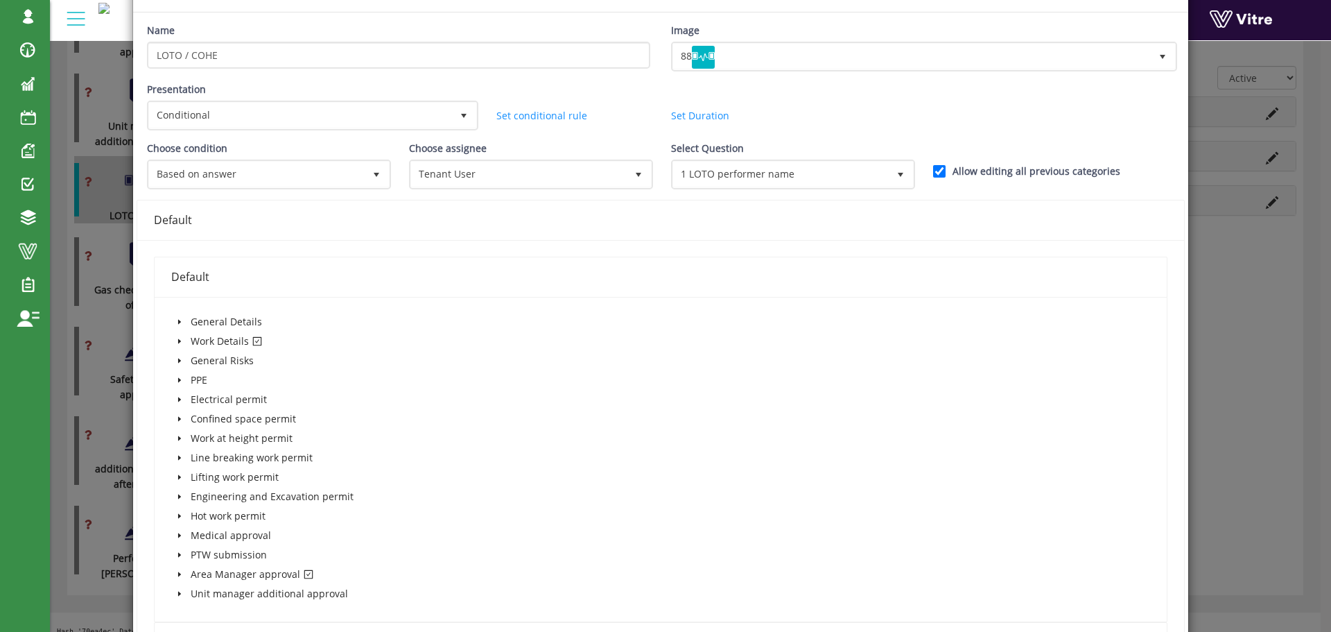
click at [178, 340] on icon "caret-down" at bounding box center [179, 341] width 3 height 5
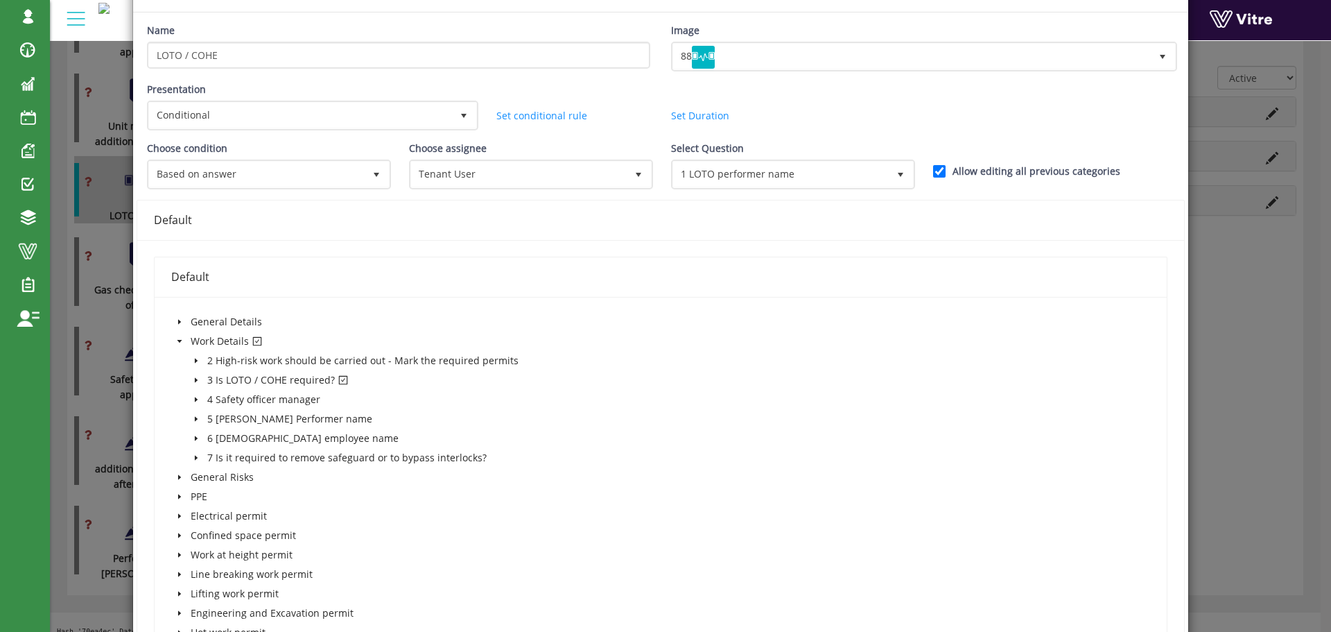
click at [178, 340] on icon "caret-down" at bounding box center [179, 341] width 5 height 3
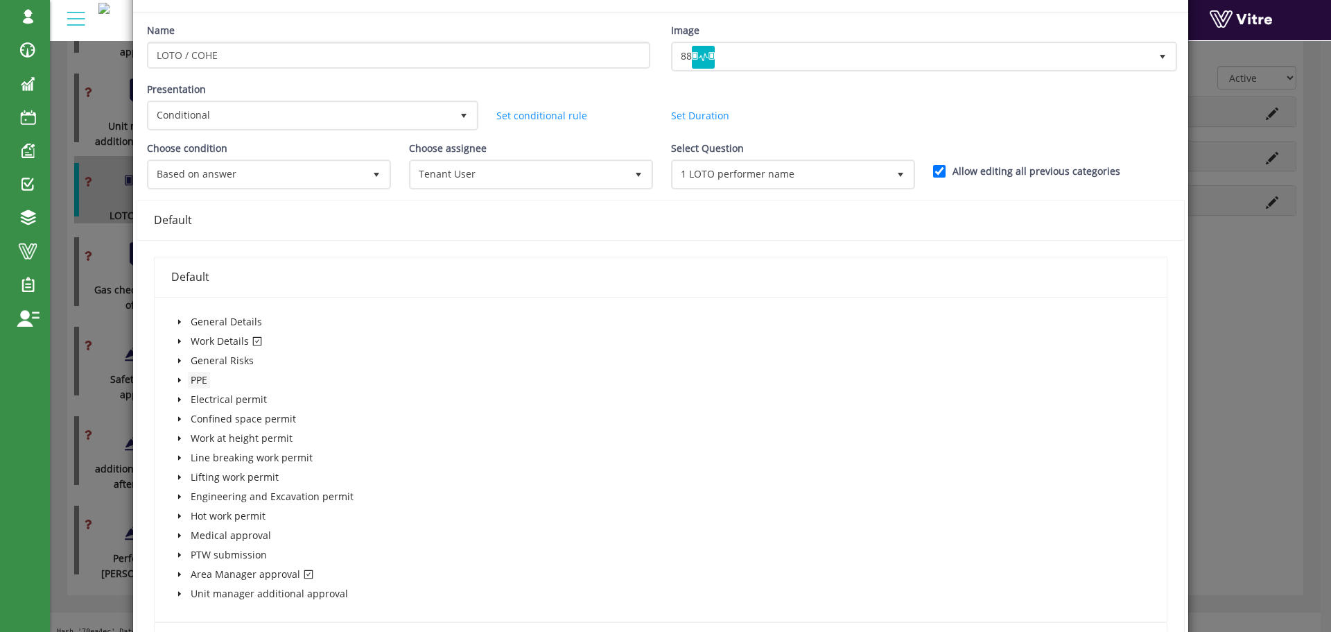
scroll to position [139, 0]
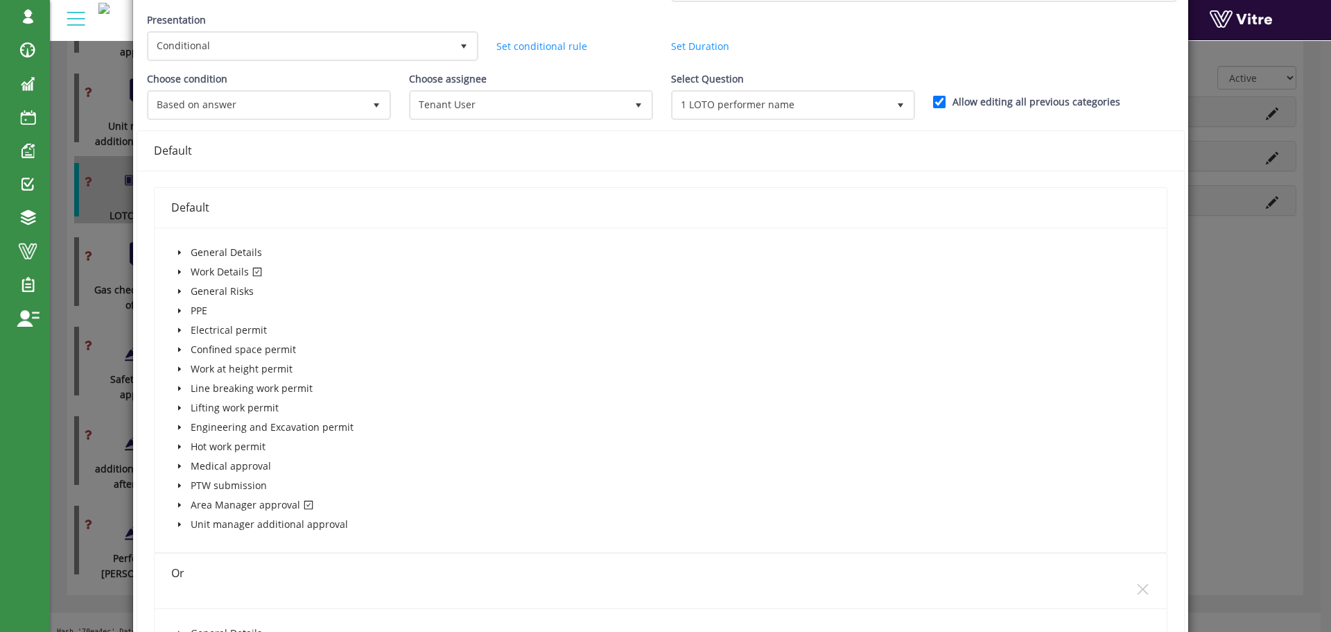
click at [178, 508] on icon "caret-down" at bounding box center [179, 504] width 7 height 7
click at [194, 563] on icon "caret-down" at bounding box center [195, 563] width 3 height 5
click at [194, 562] on icon "caret-down" at bounding box center [195, 563] width 5 height 3
click at [180, 503] on icon "caret-down" at bounding box center [179, 504] width 5 height 3
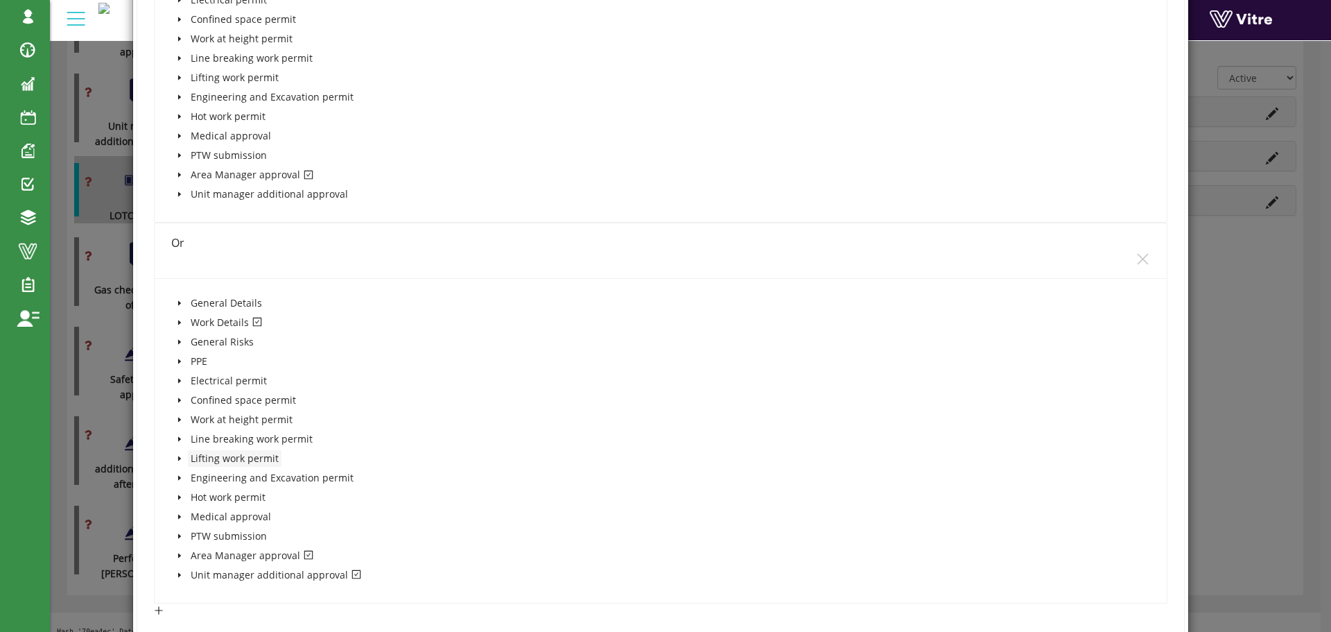
scroll to position [485, 0]
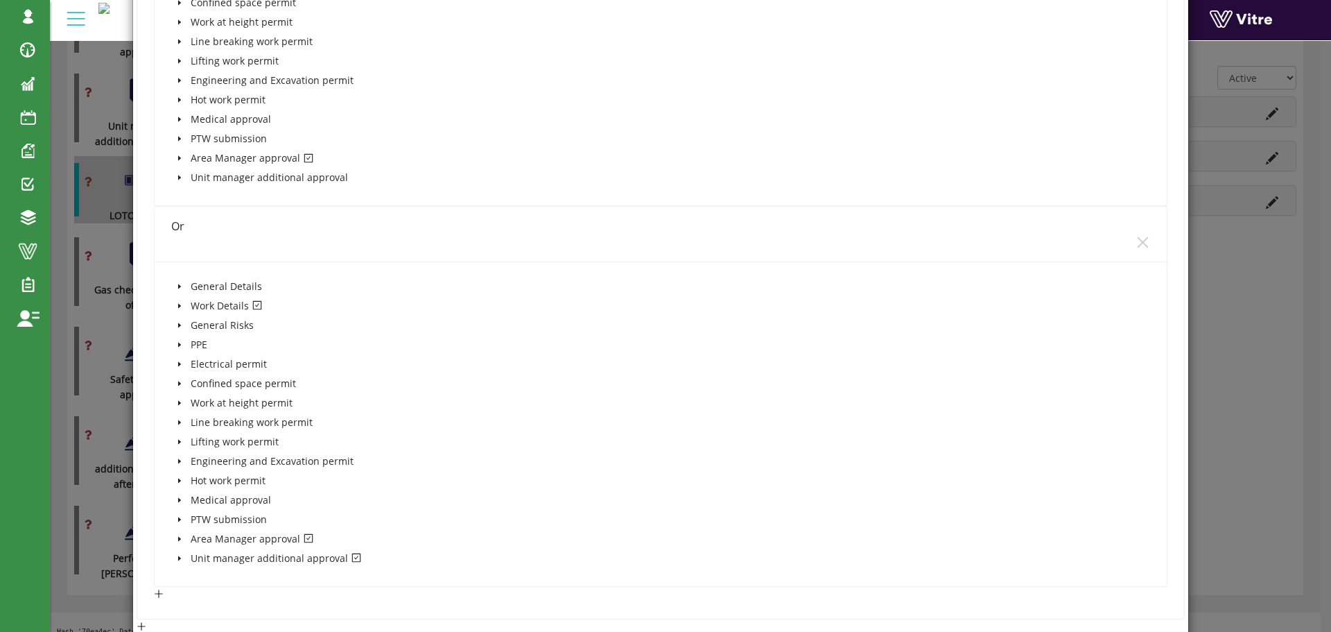
click at [178, 304] on icon "caret-down" at bounding box center [179, 305] width 7 height 7
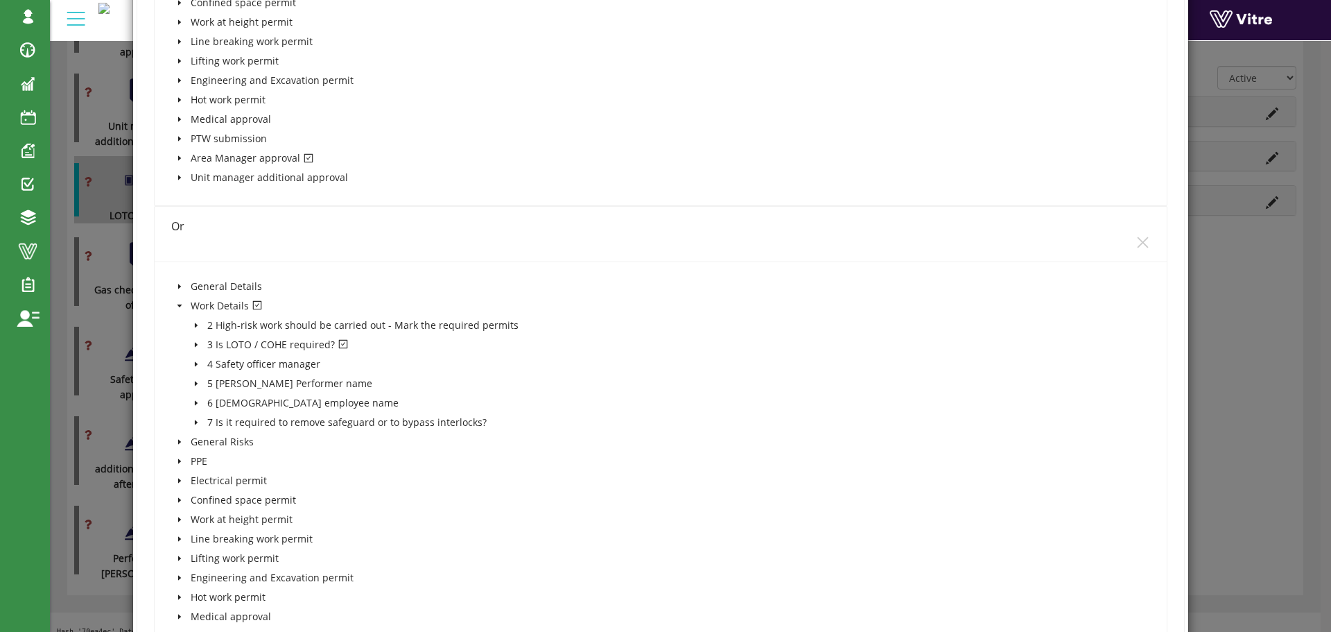
click at [195, 347] on icon "caret-down" at bounding box center [196, 344] width 7 height 7
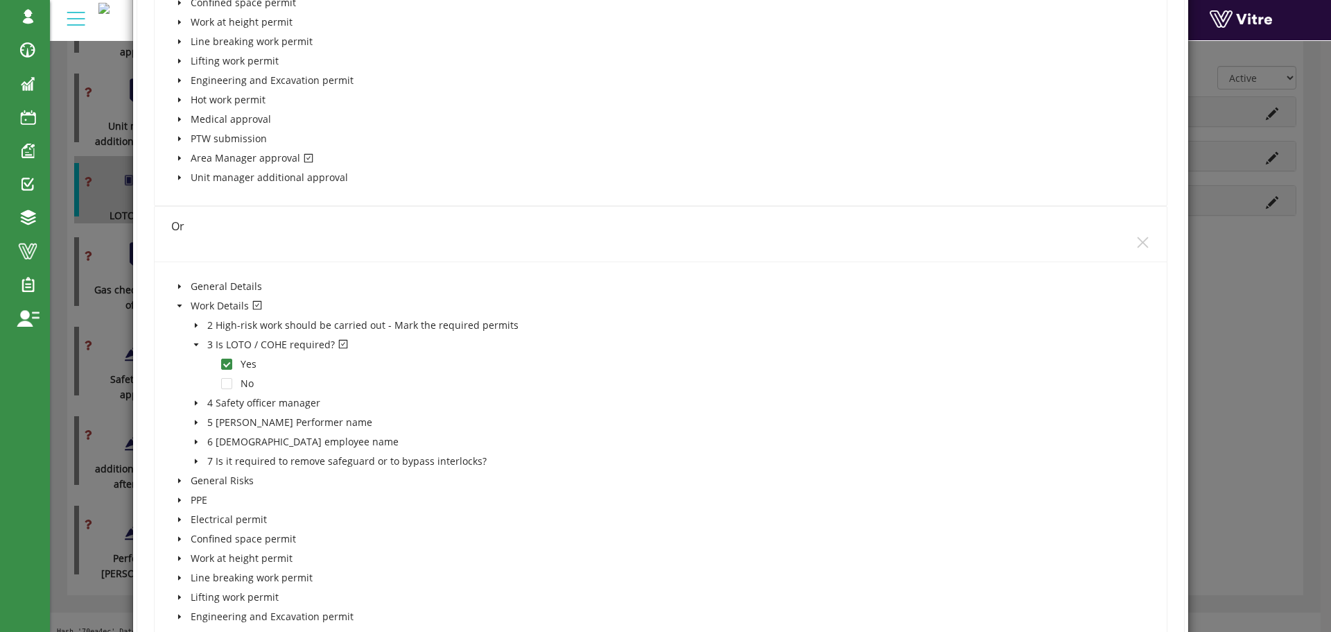
click at [195, 347] on icon "caret-down" at bounding box center [196, 344] width 7 height 7
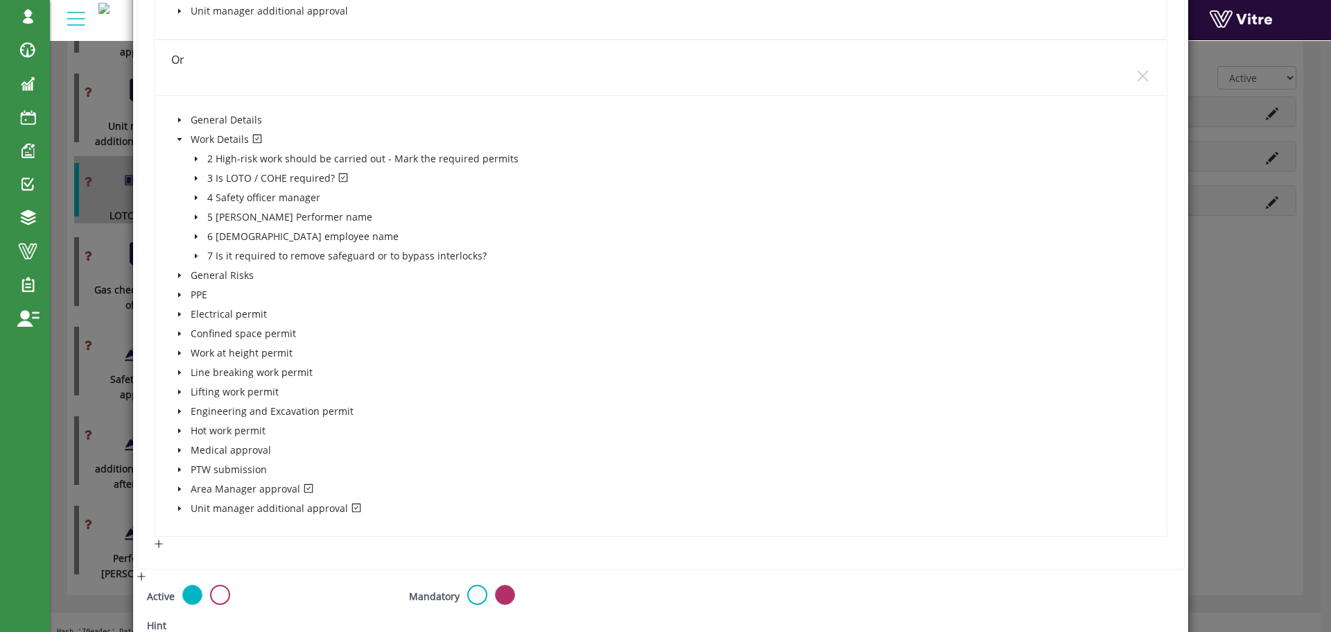
scroll to position [763, 0]
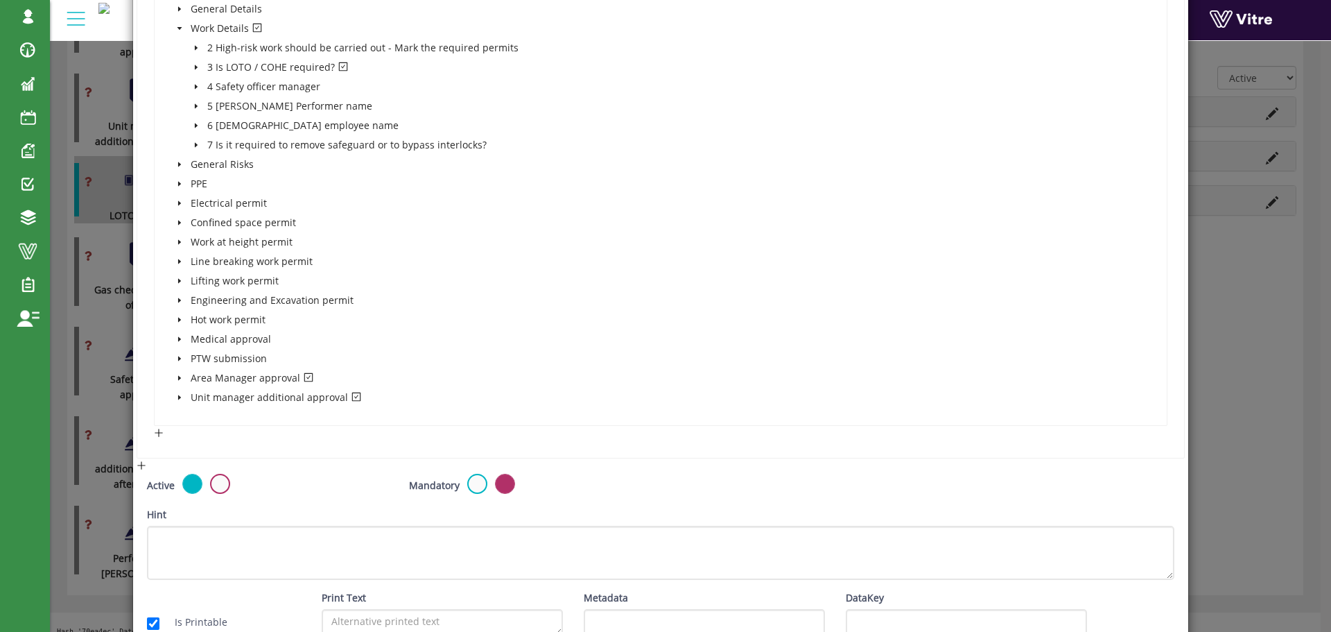
click at [178, 377] on icon "caret-down" at bounding box center [179, 377] width 3 height 5
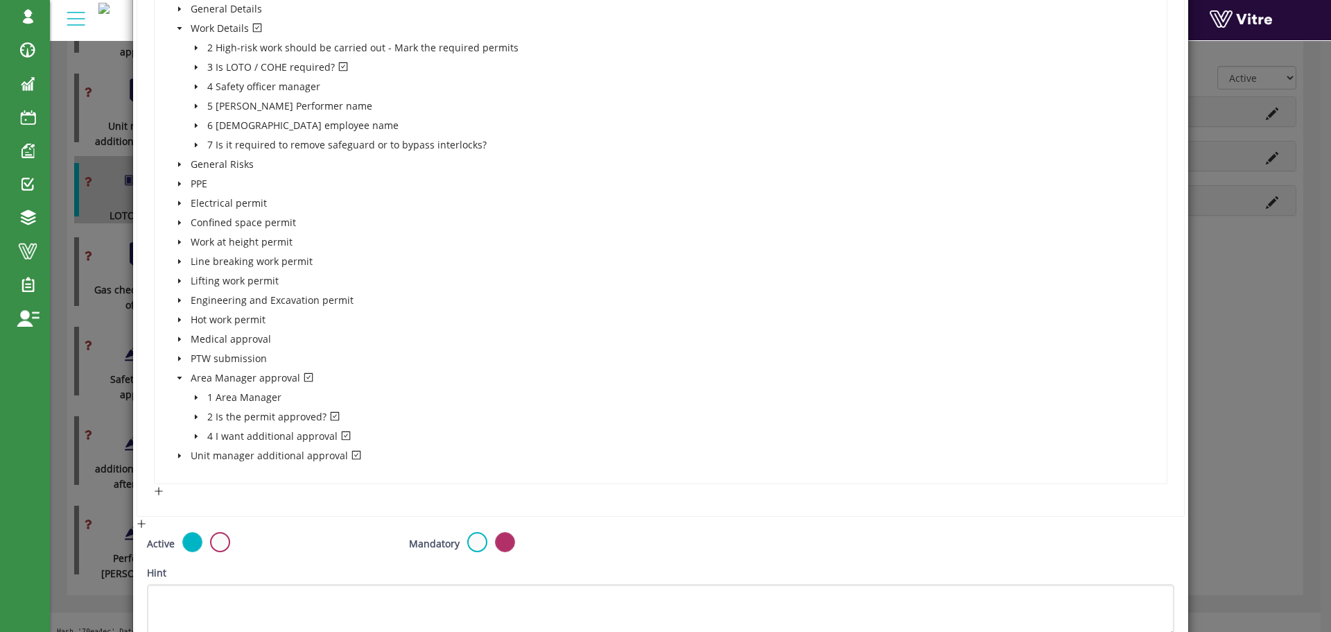
click at [194, 414] on icon "caret-down" at bounding box center [196, 416] width 7 height 7
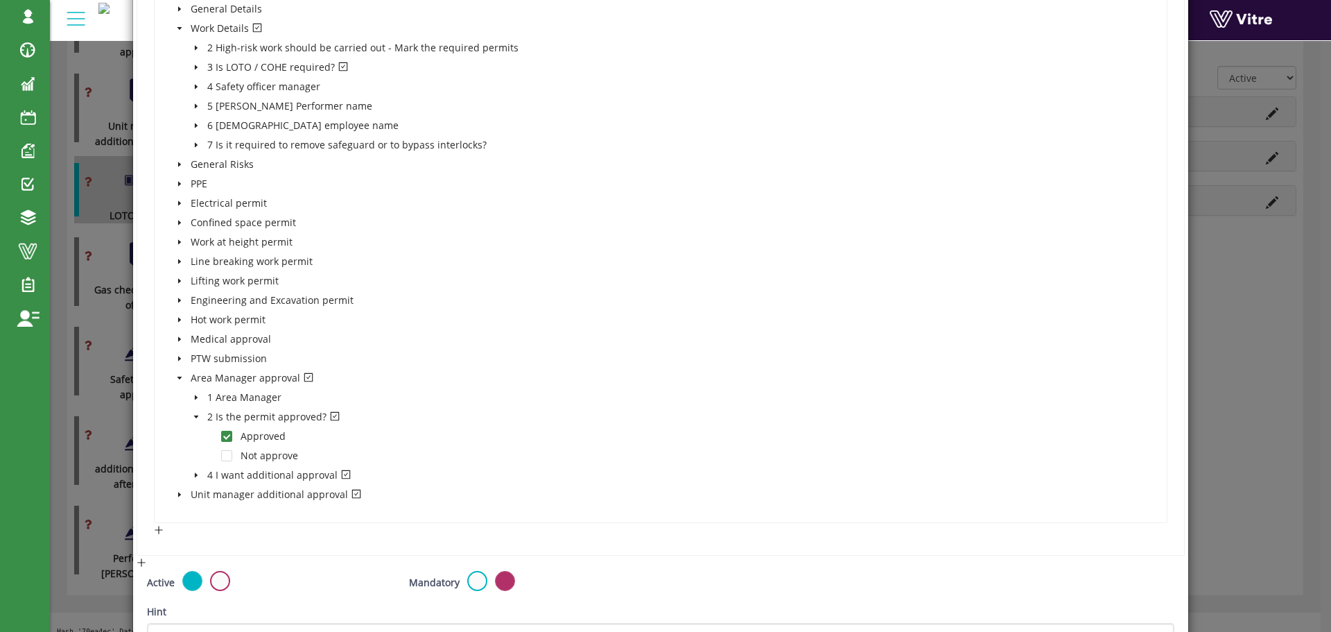
click at [198, 474] on icon "caret-down" at bounding box center [196, 475] width 7 height 7
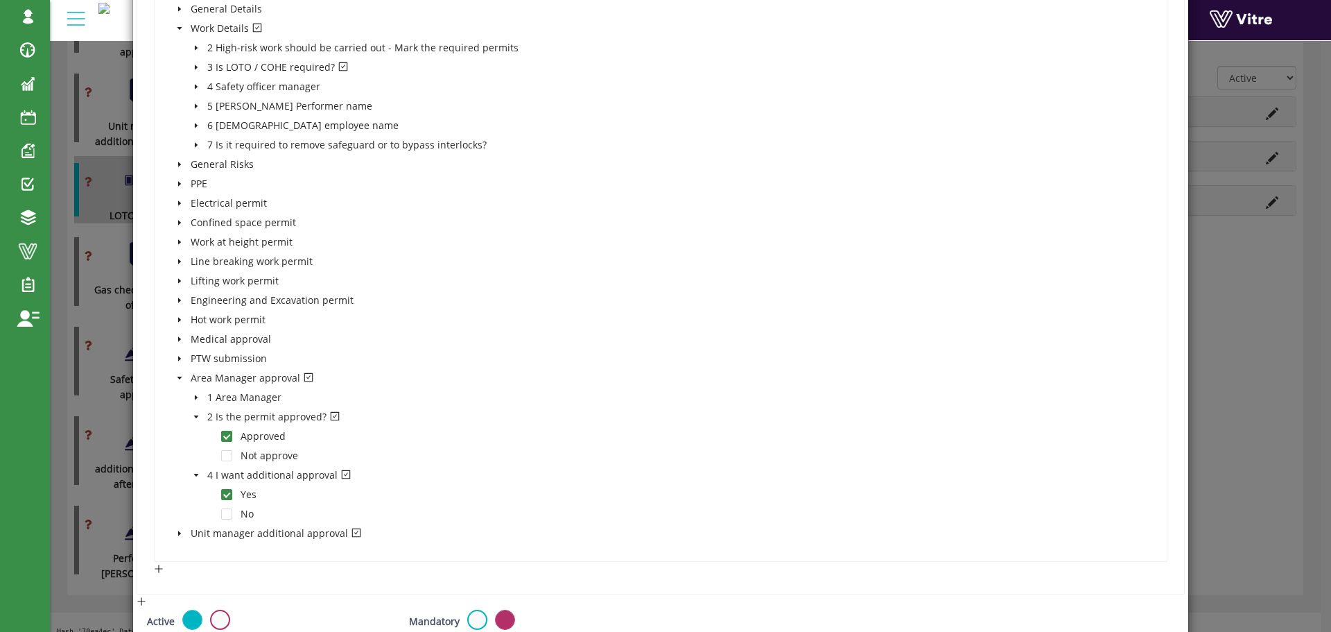
click at [178, 530] on icon "caret-down" at bounding box center [179, 533] width 7 height 7
click at [198, 553] on span at bounding box center [196, 552] width 17 height 17
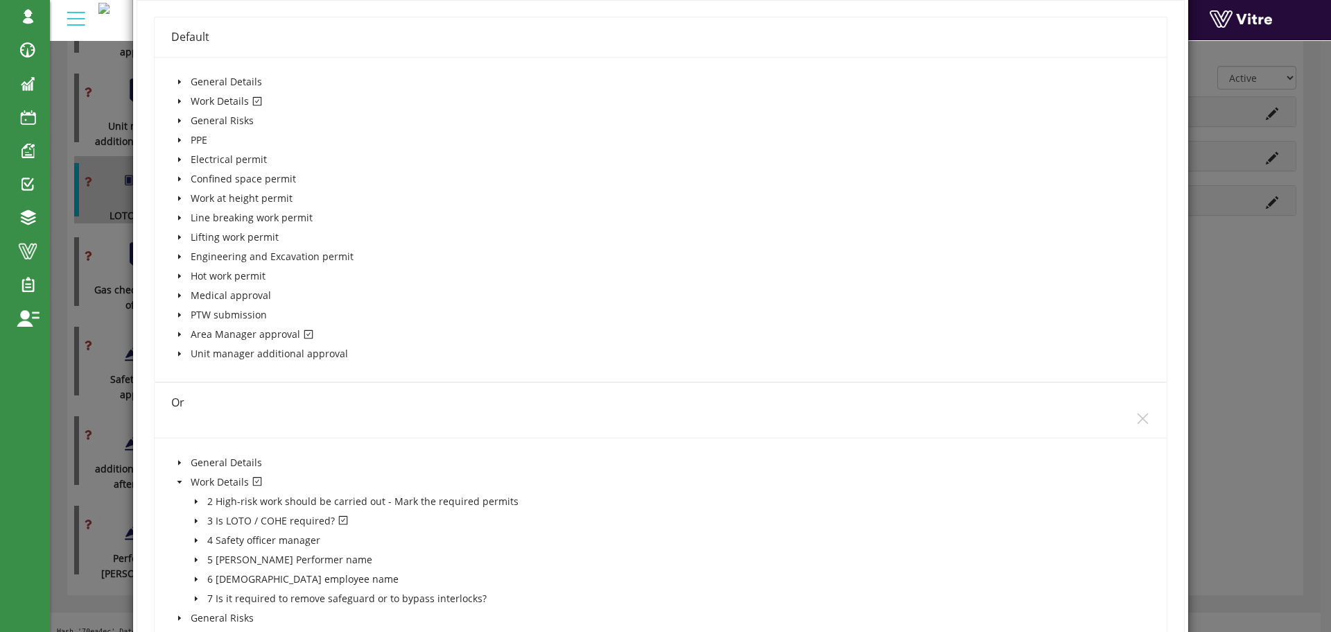
scroll to position [347, 0]
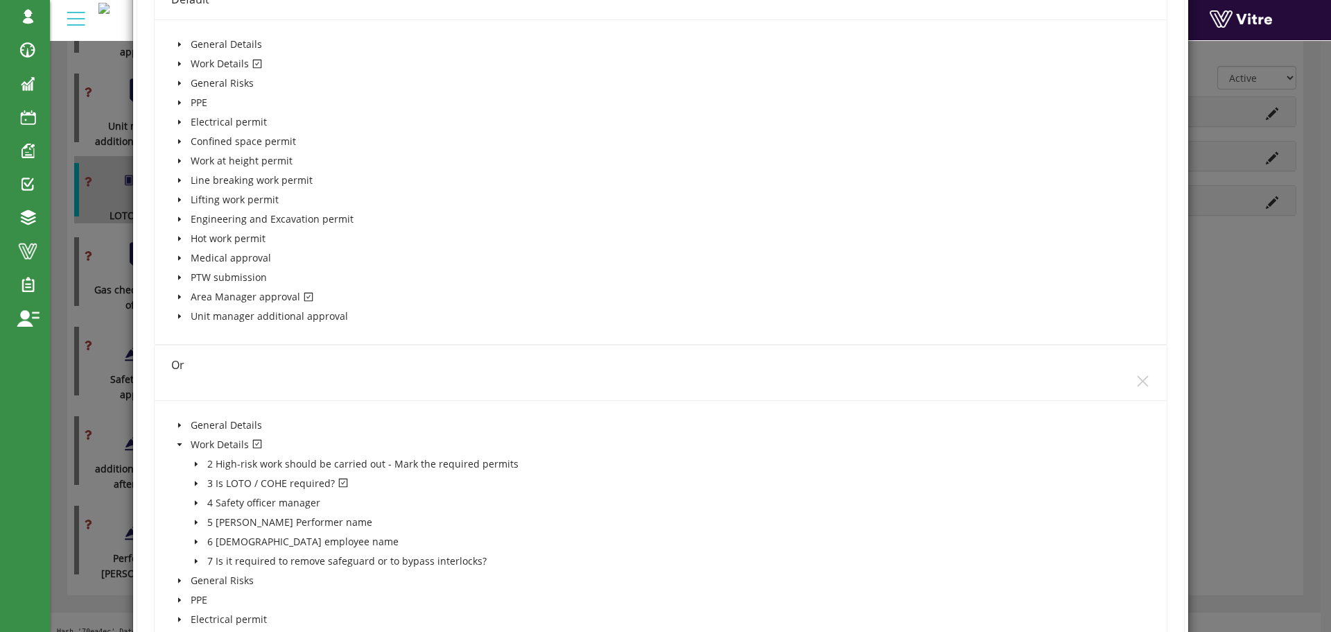
click at [179, 298] on icon "caret-down" at bounding box center [179, 296] width 7 height 7
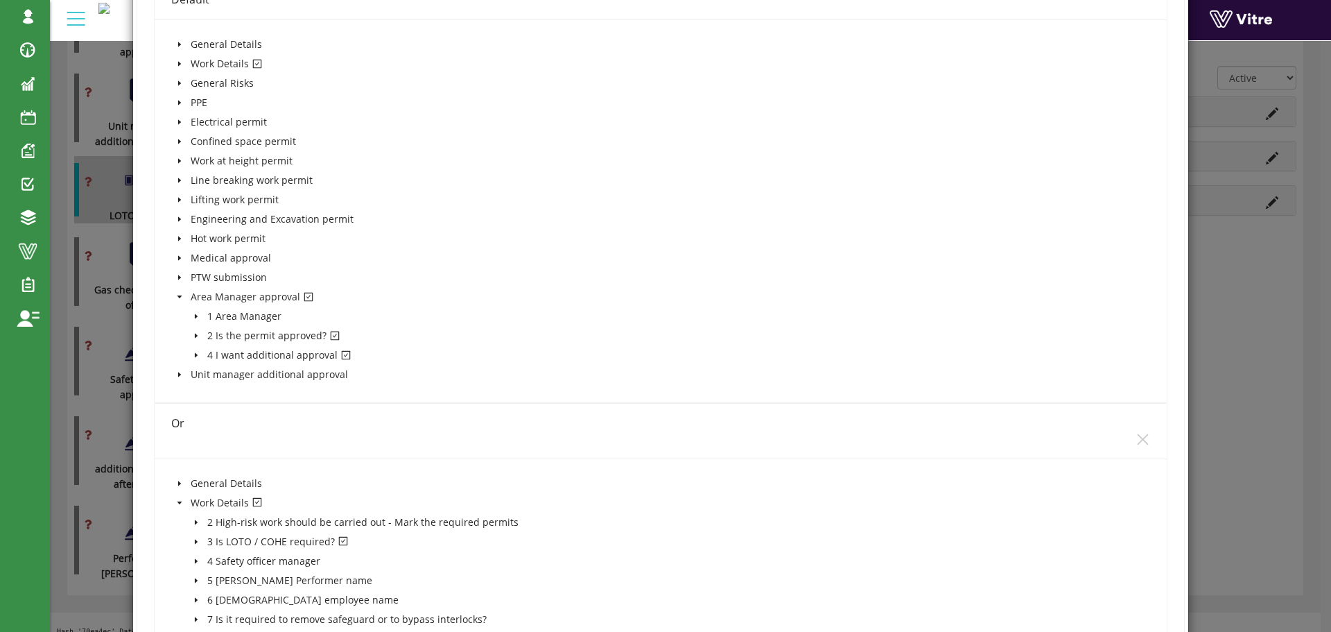
click at [196, 333] on icon "caret-down" at bounding box center [196, 335] width 7 height 7
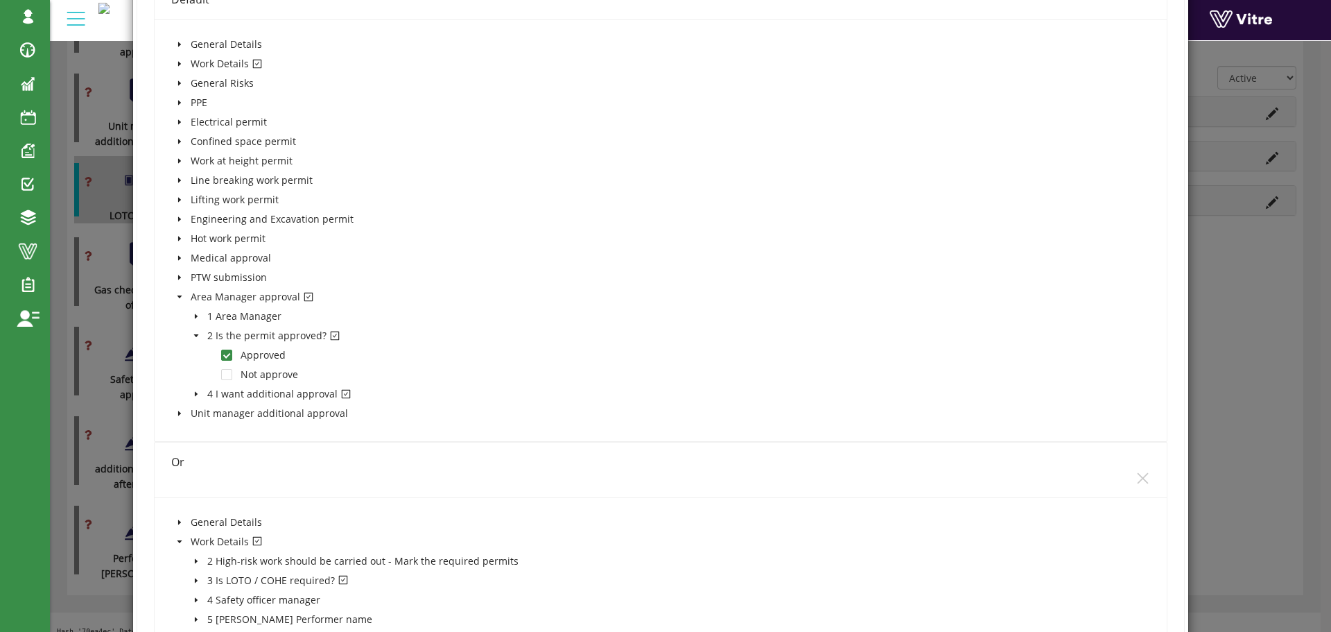
click at [197, 392] on icon "caret-down" at bounding box center [196, 393] width 7 height 7
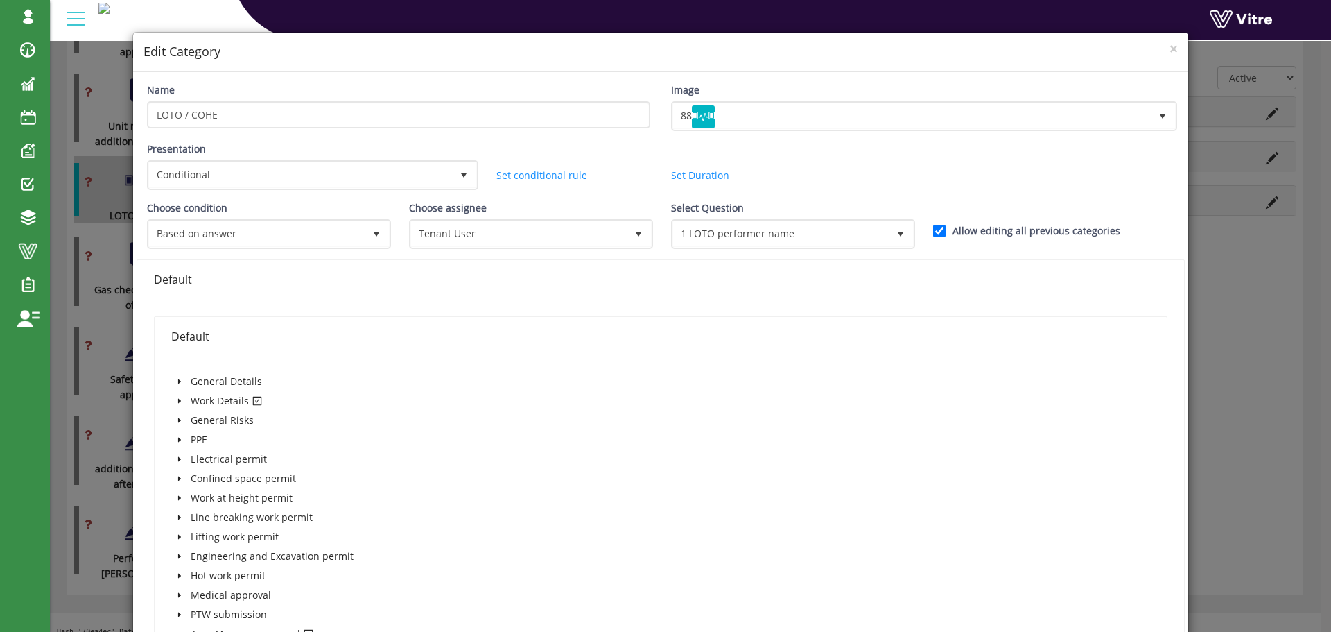
scroll to position [0, 0]
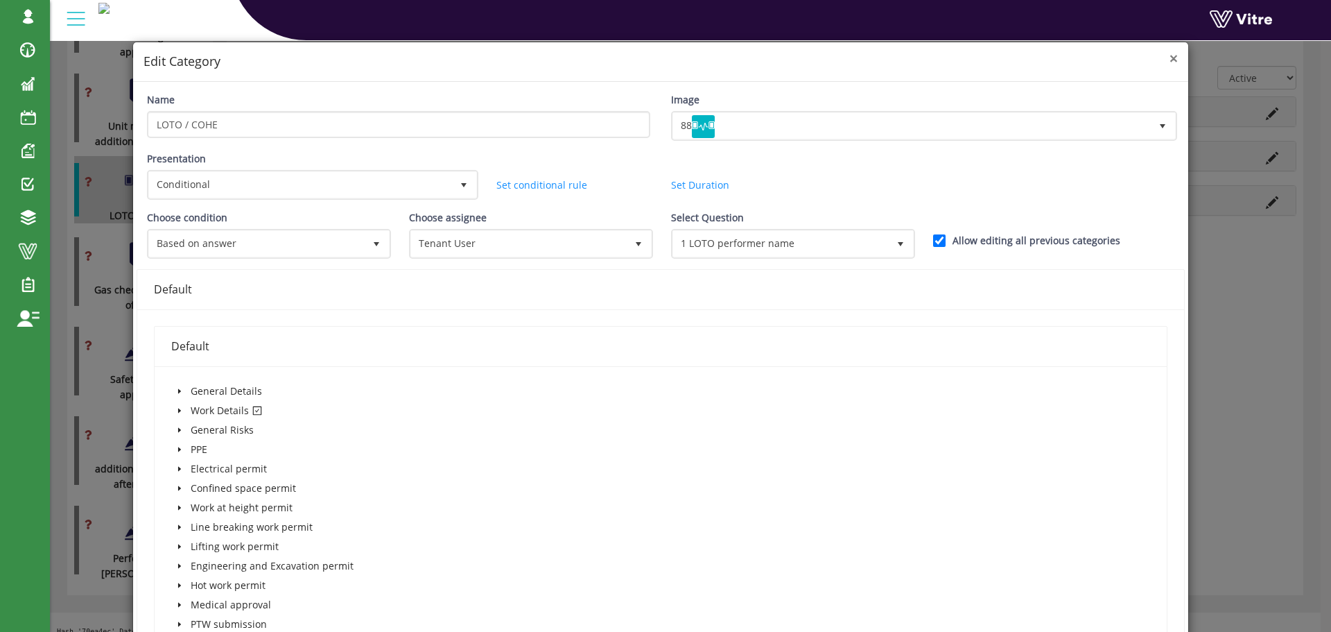
click at [1170, 59] on span "×" at bounding box center [1174, 58] width 8 height 19
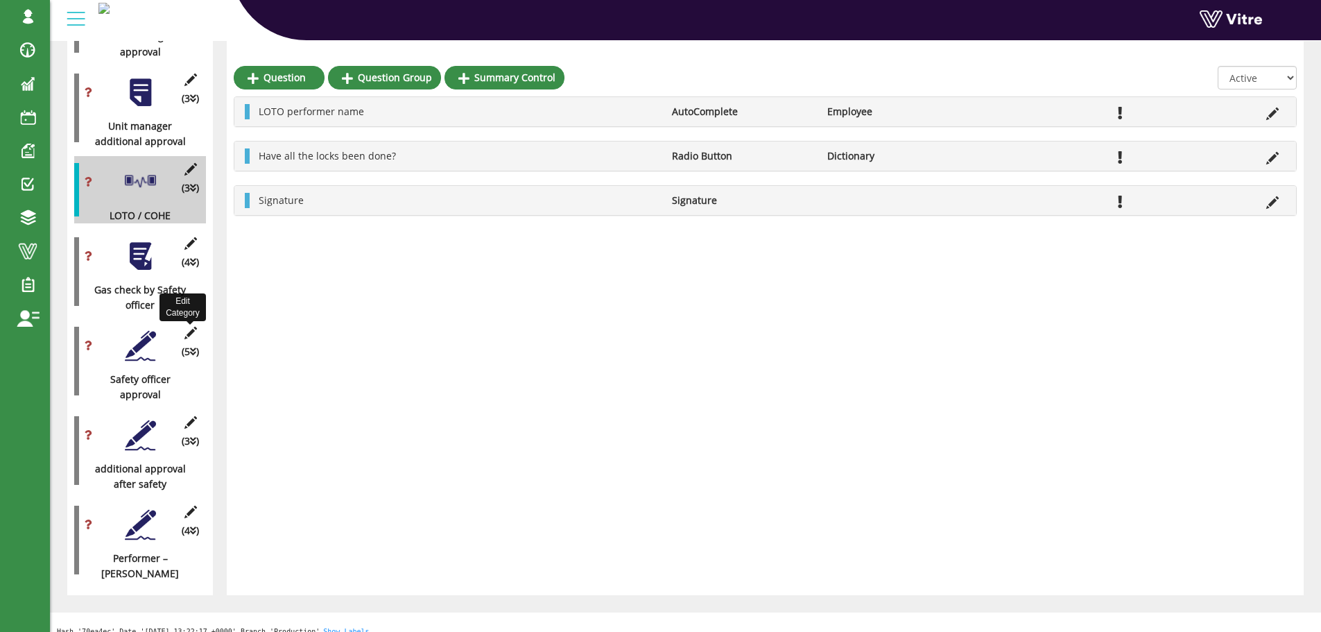
click at [188, 327] on icon at bounding box center [190, 333] width 17 height 12
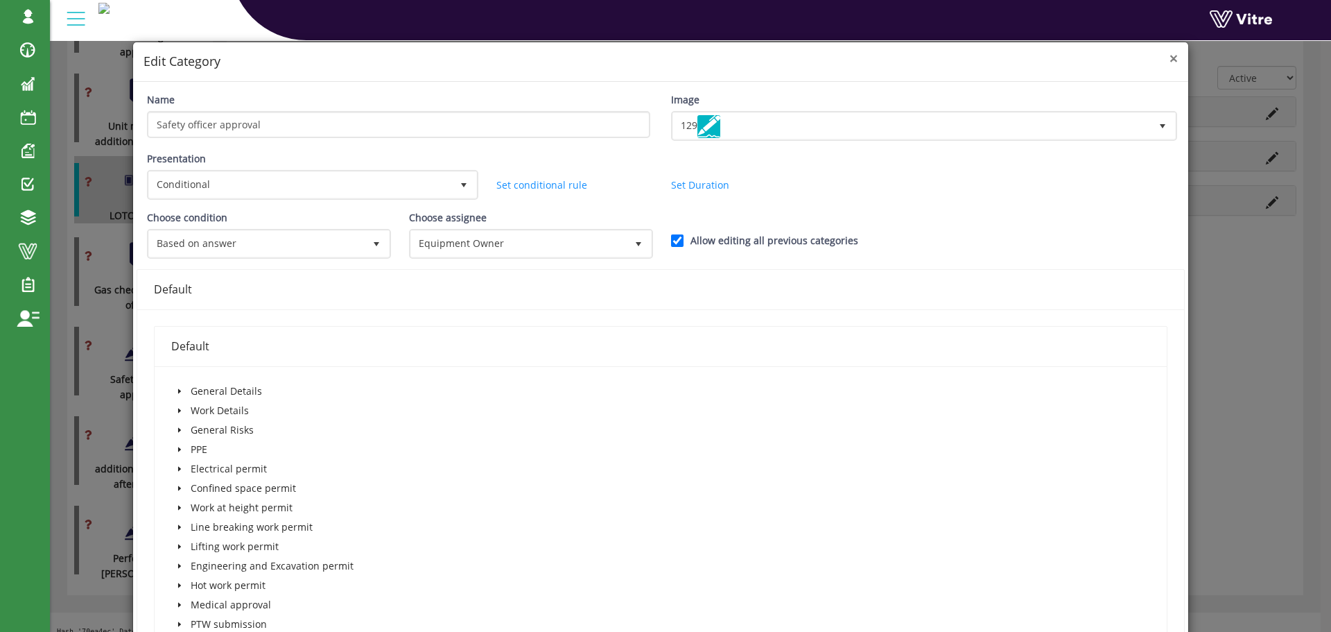
click at [1170, 60] on span "×" at bounding box center [1174, 58] width 8 height 19
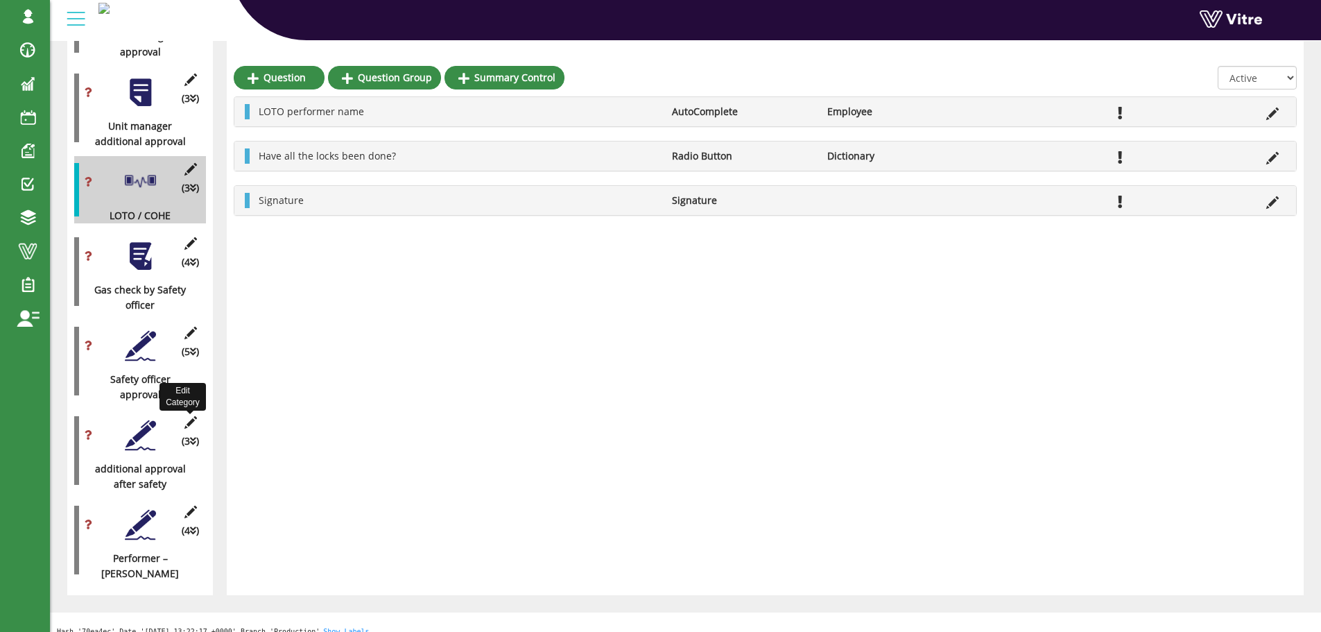
click at [187, 416] on icon at bounding box center [190, 422] width 17 height 12
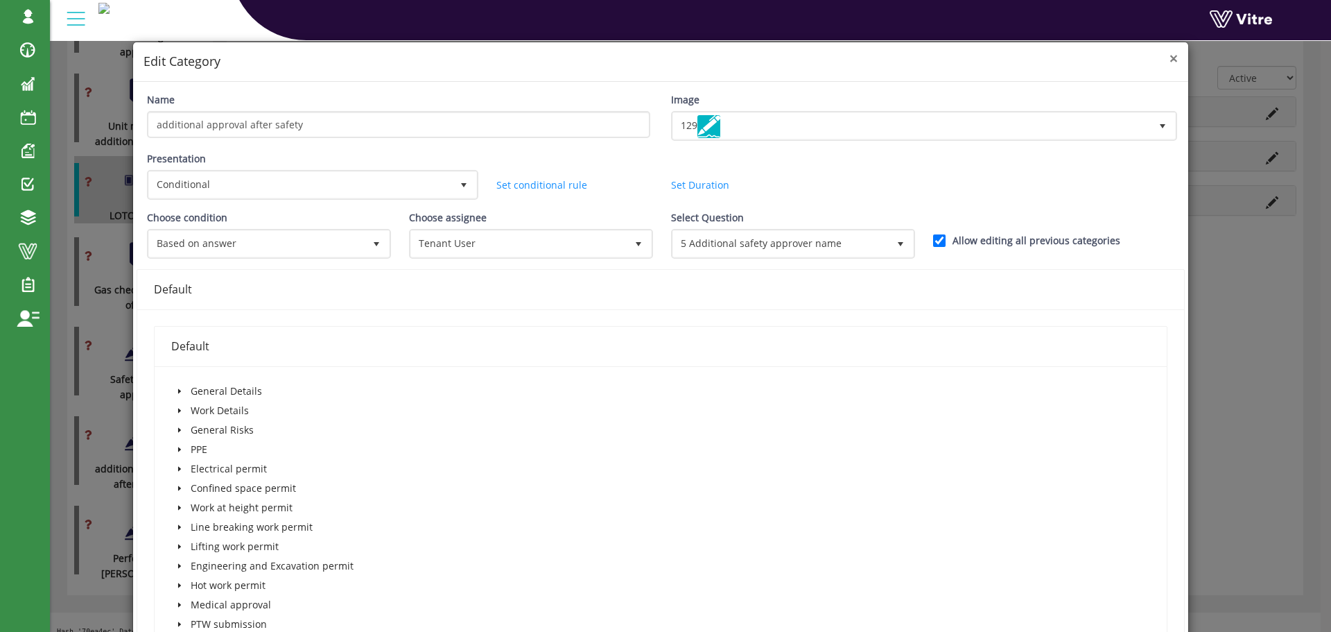
click at [1170, 62] on span "×" at bounding box center [1174, 58] width 8 height 19
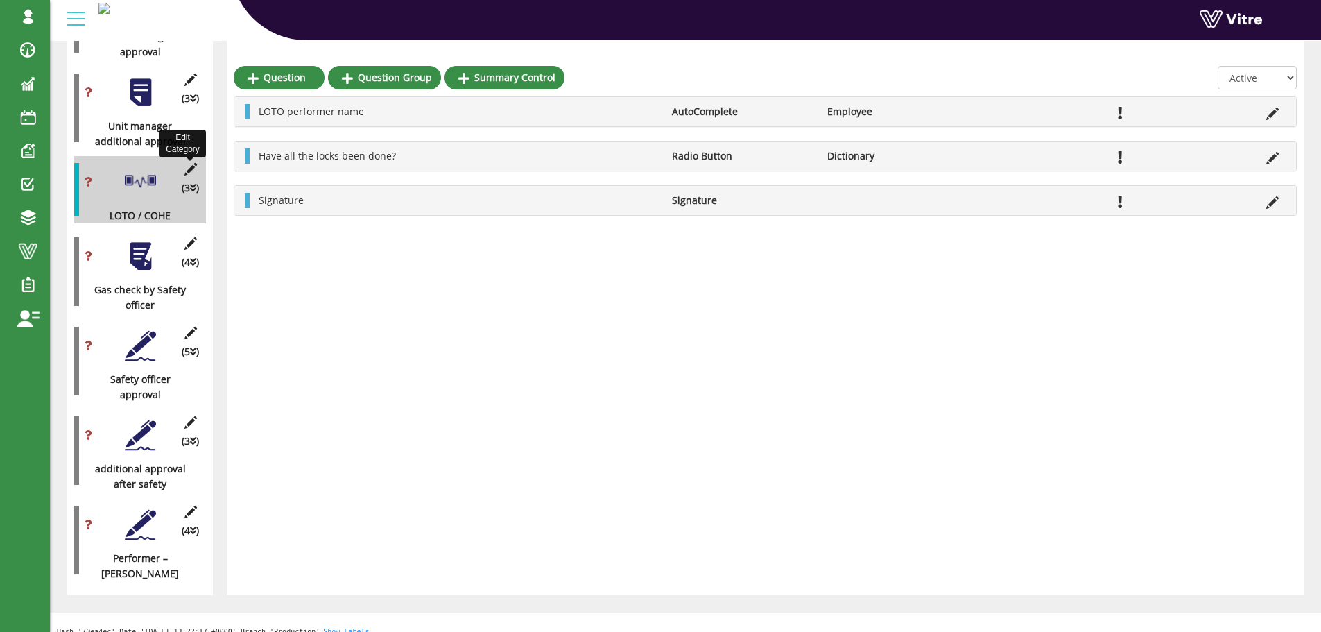
click at [188, 163] on icon at bounding box center [190, 169] width 17 height 12
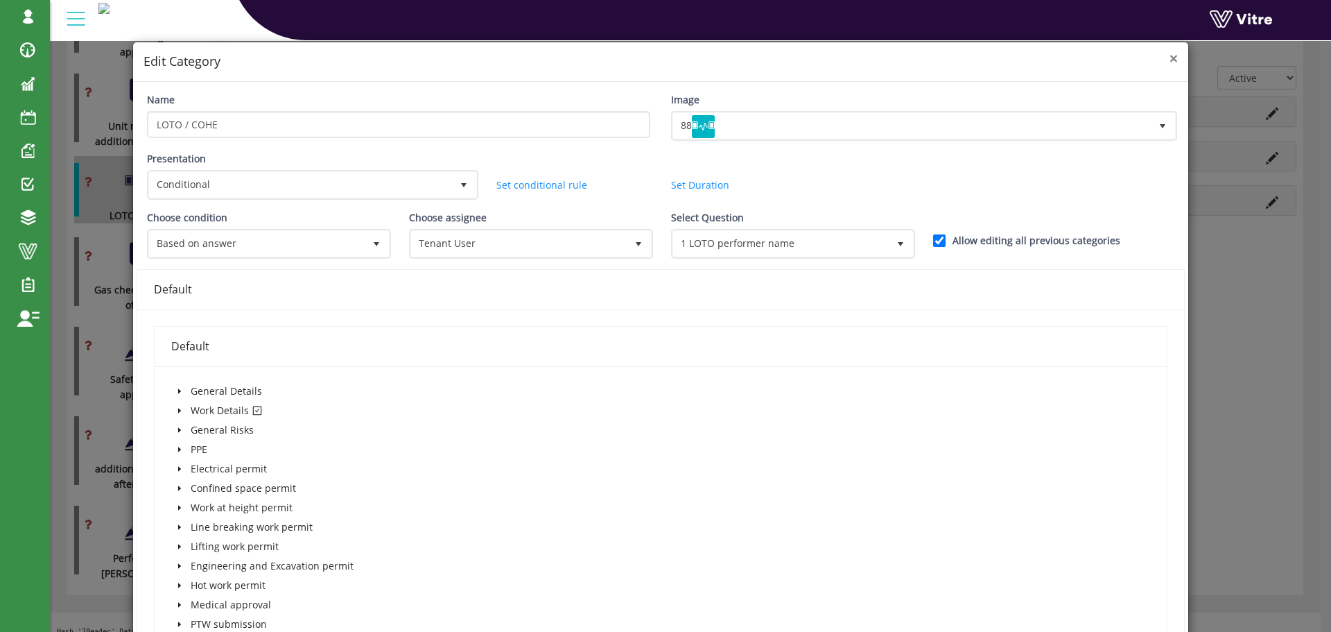
click at [1170, 61] on span "×" at bounding box center [1174, 58] width 8 height 19
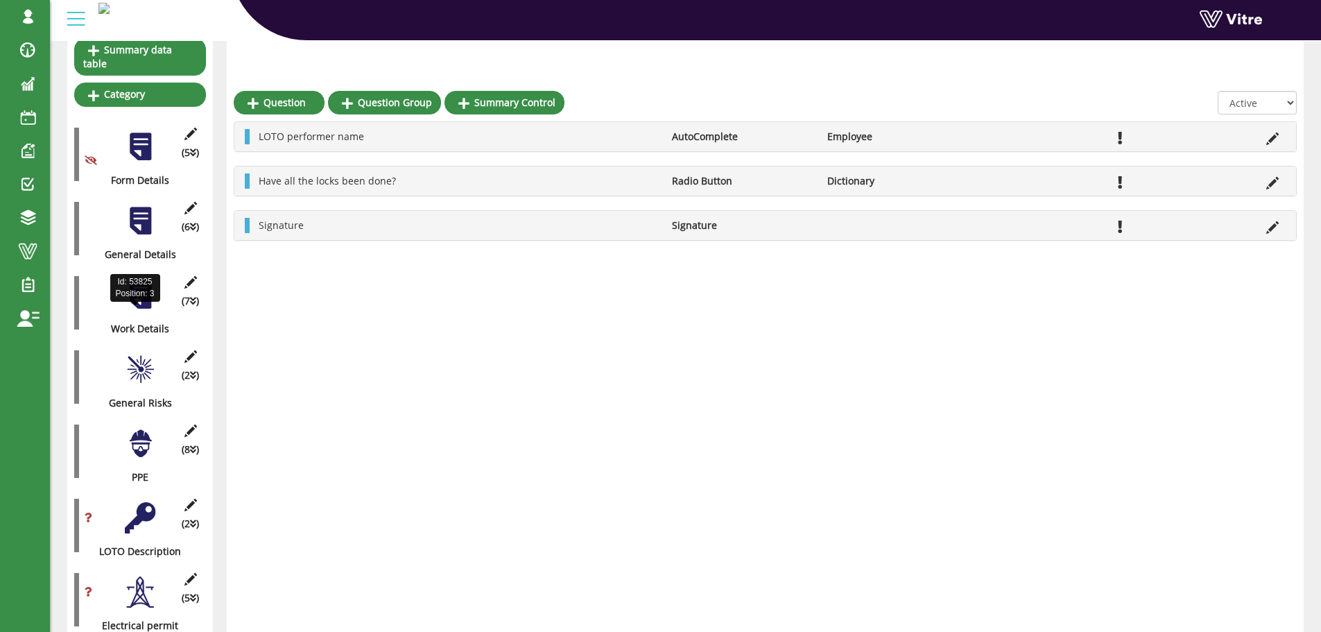
scroll to position [232, 0]
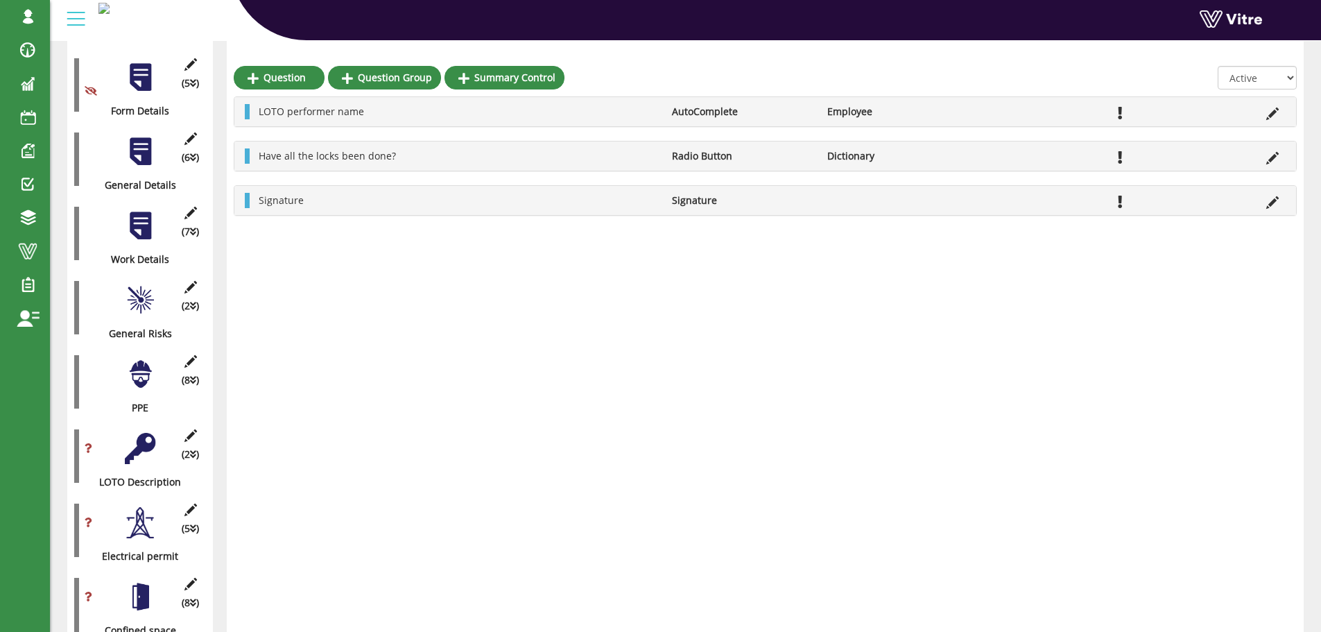
click at [141, 433] on div at bounding box center [140, 448] width 31 height 31
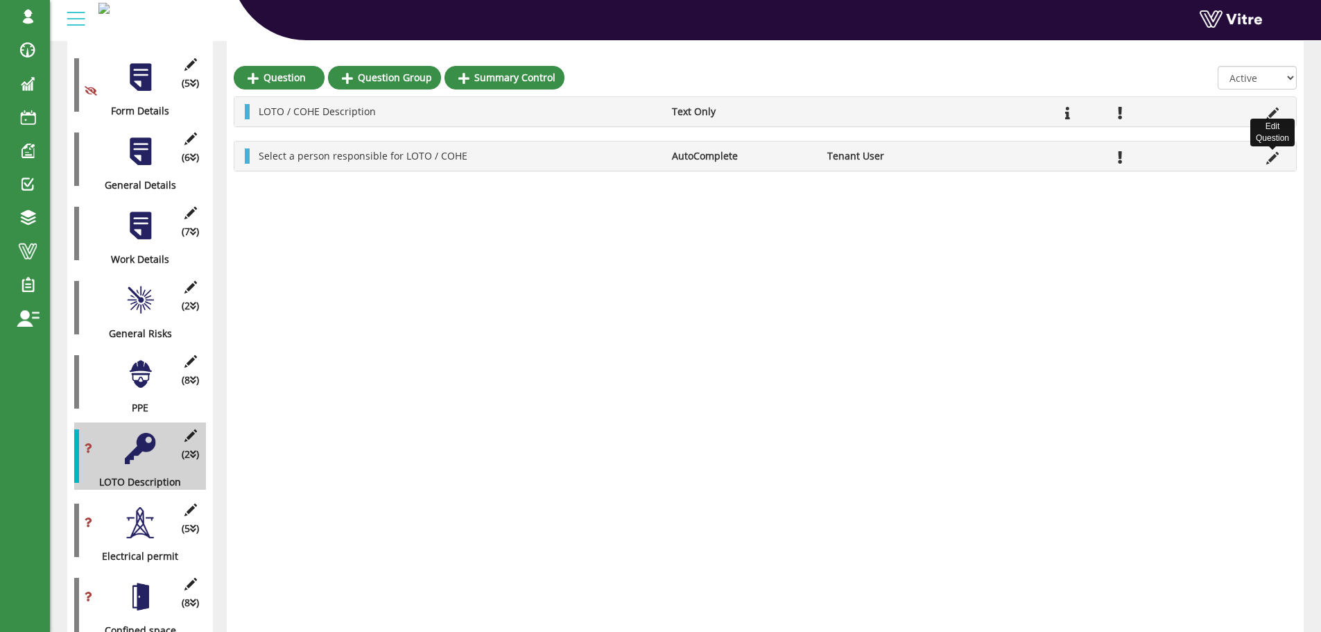
click at [1270, 161] on icon at bounding box center [1272, 158] width 12 height 12
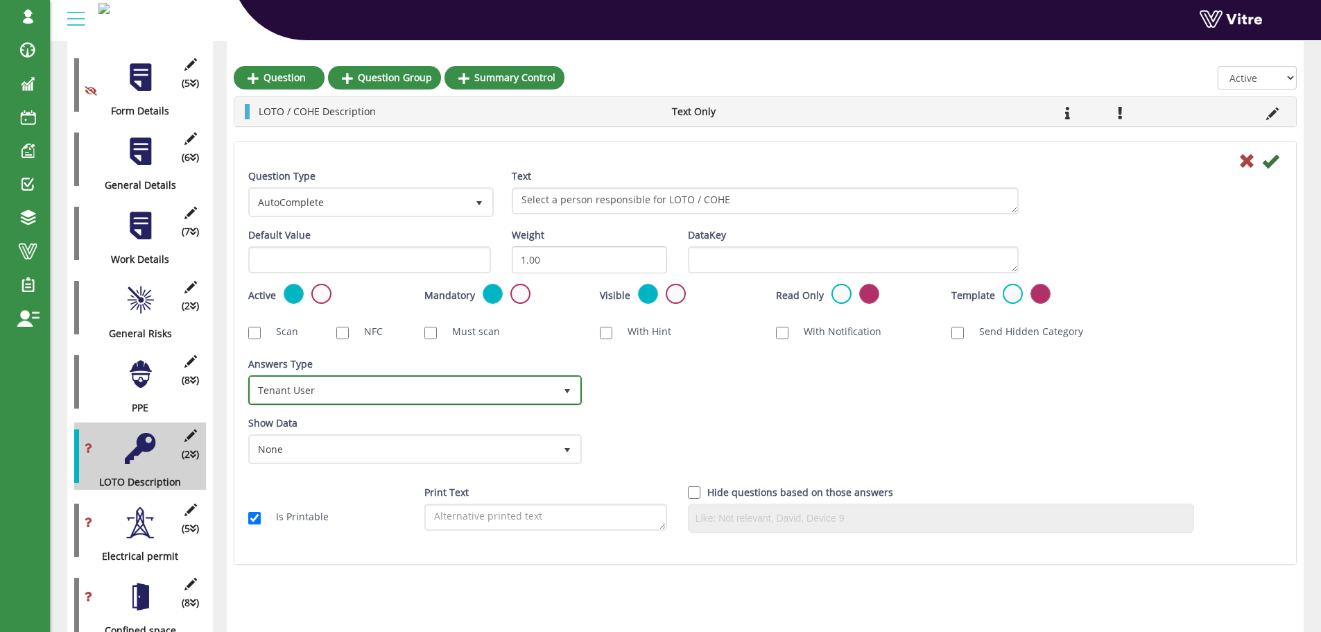
click at [568, 390] on span "select" at bounding box center [567, 391] width 11 height 11
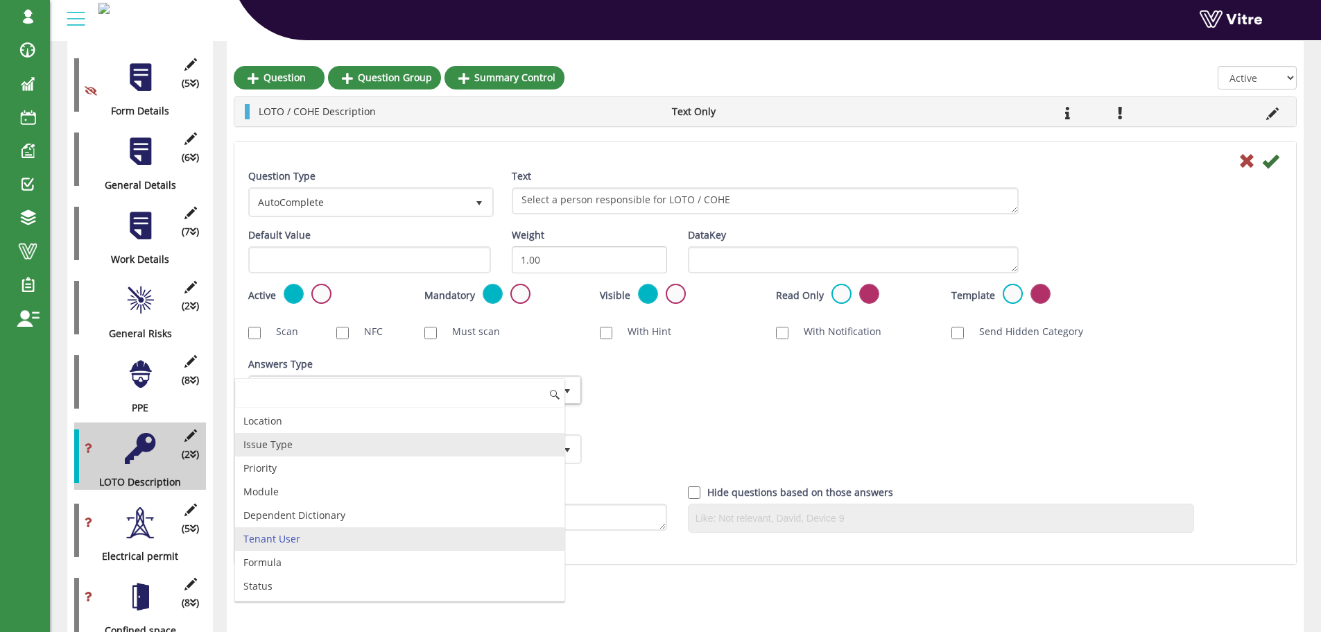
scroll to position [119, 0]
click at [511, 442] on li "Employee" at bounding box center [399, 443] width 329 height 24
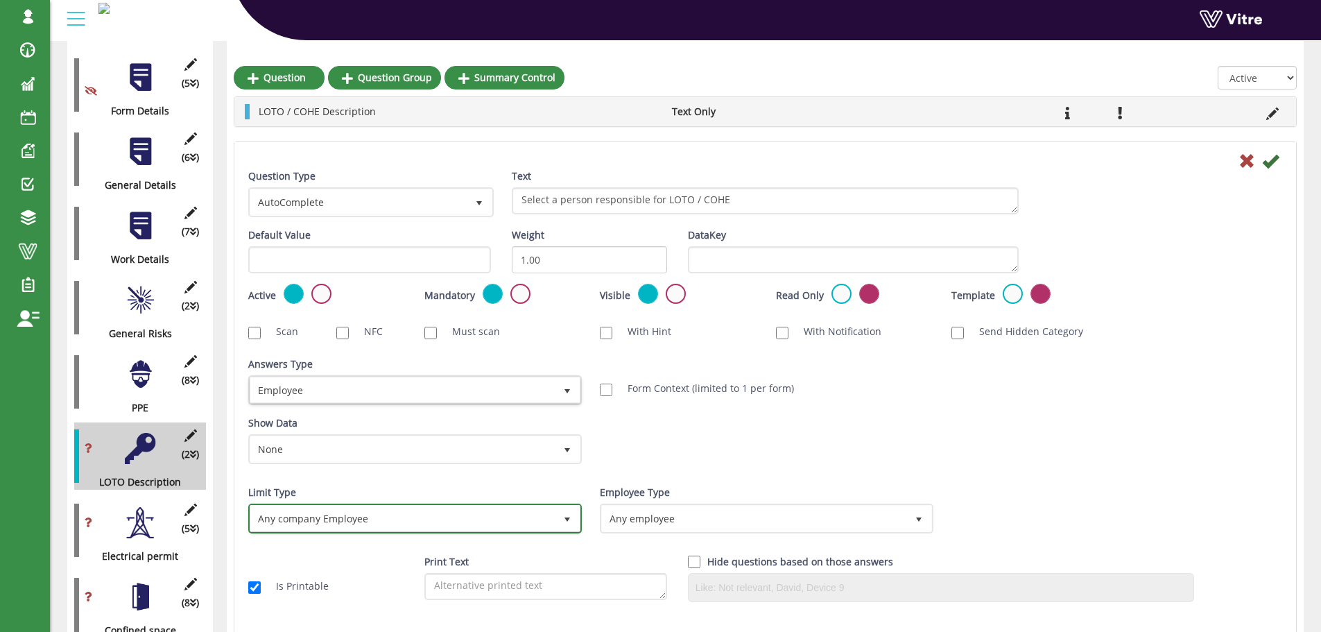
click at [487, 521] on span "Any company Employee" at bounding box center [402, 517] width 304 height 25
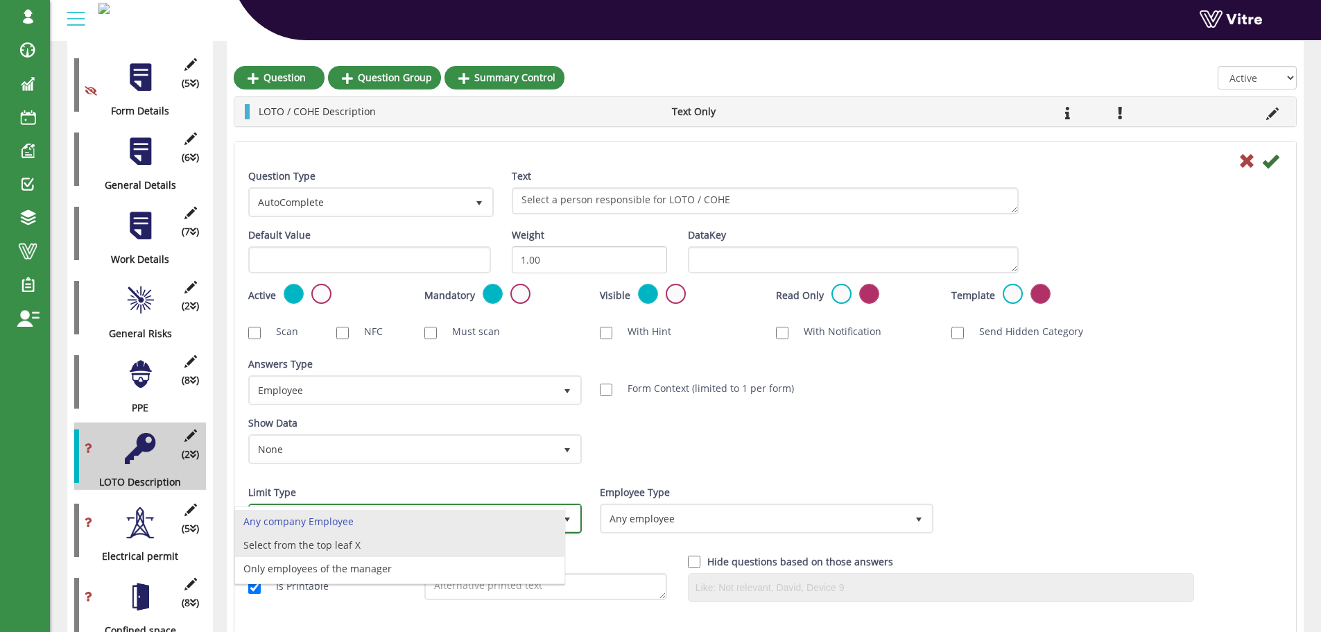
click at [459, 541] on li "Select from the top leaf X" at bounding box center [399, 545] width 329 height 24
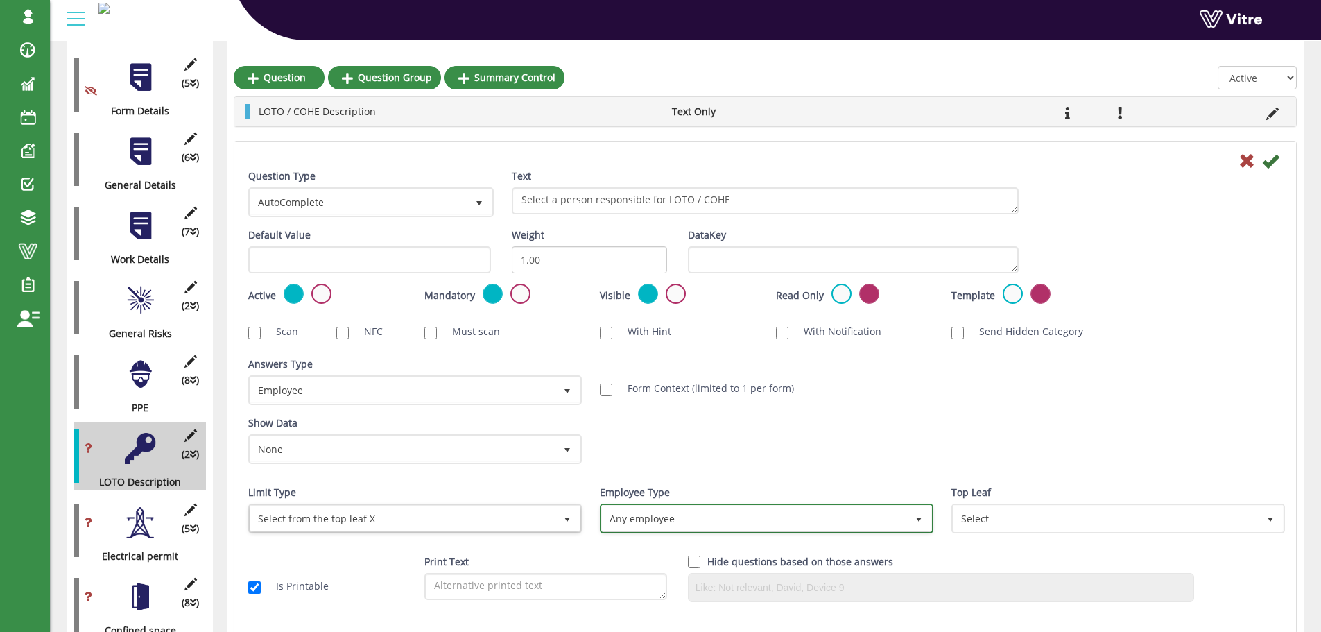
click at [609, 517] on span "Any employee" at bounding box center [754, 517] width 304 height 25
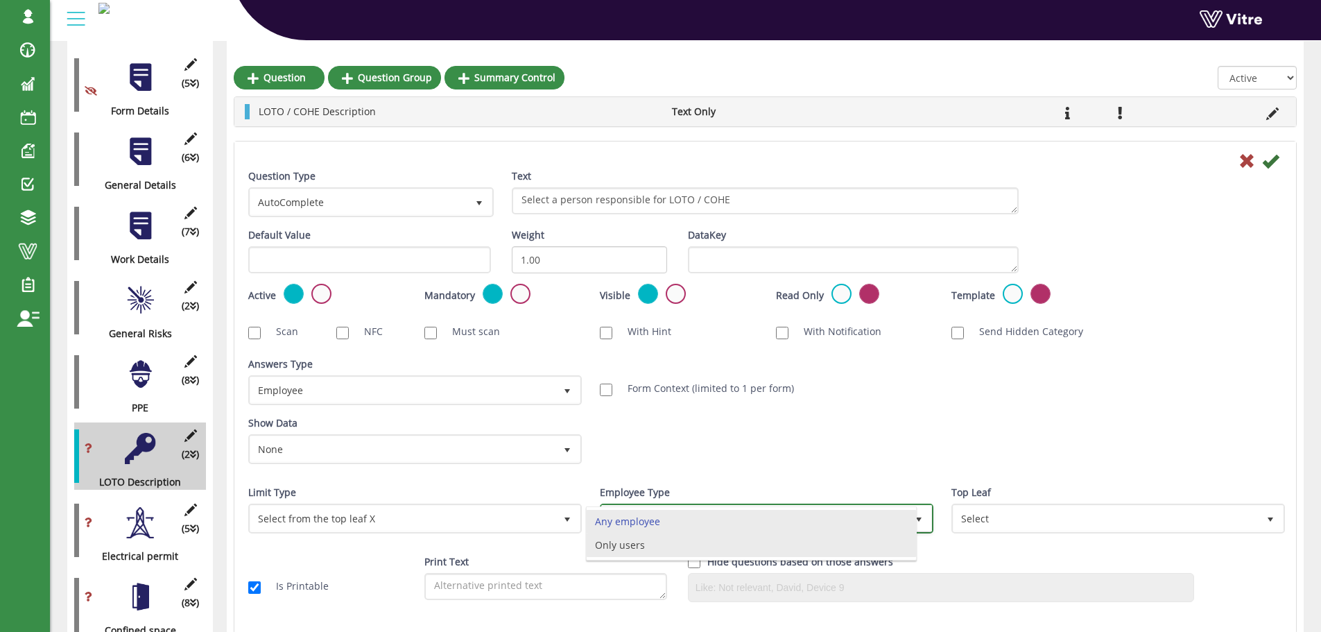
click at [633, 542] on li "Only users" at bounding box center [751, 545] width 329 height 24
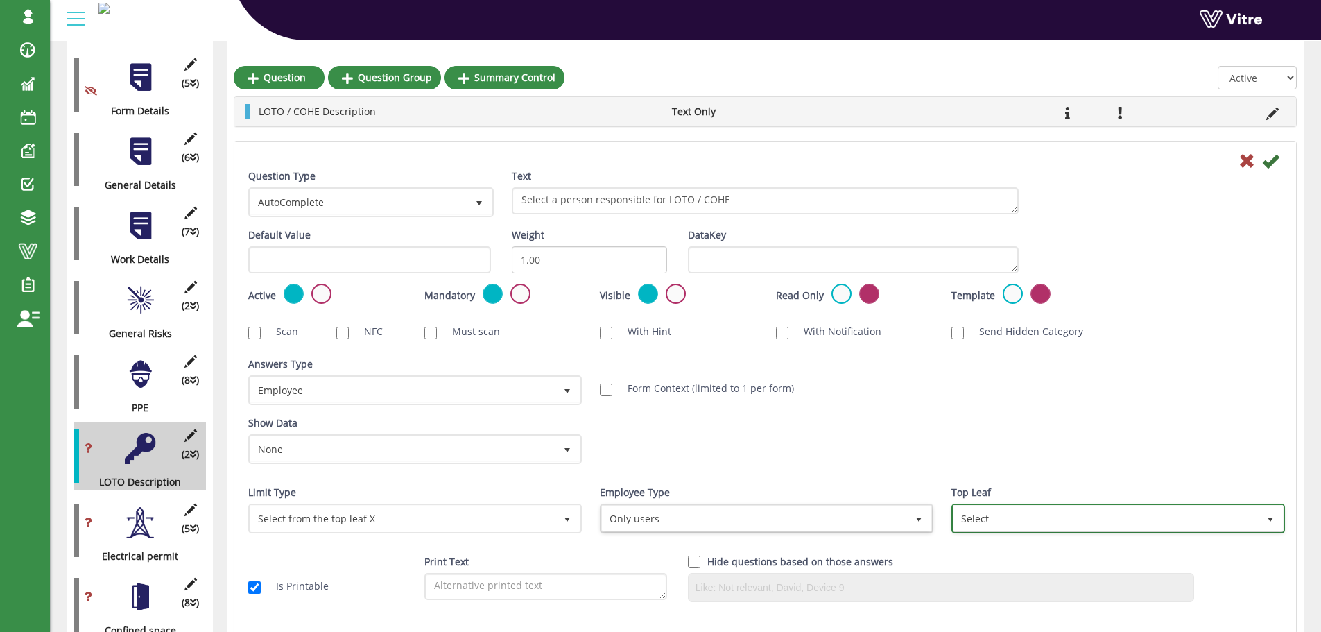
click at [984, 514] on span "Select" at bounding box center [1105, 517] width 304 height 25
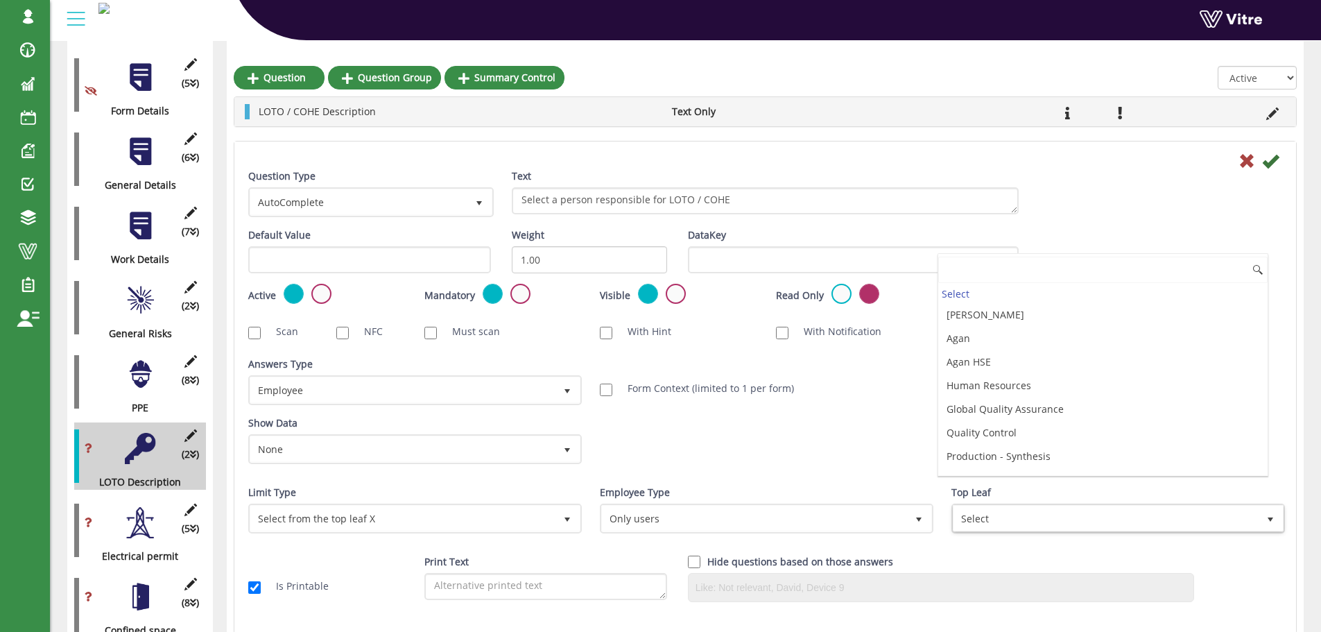
click at [1059, 271] on input at bounding box center [1102, 270] width 329 height 26
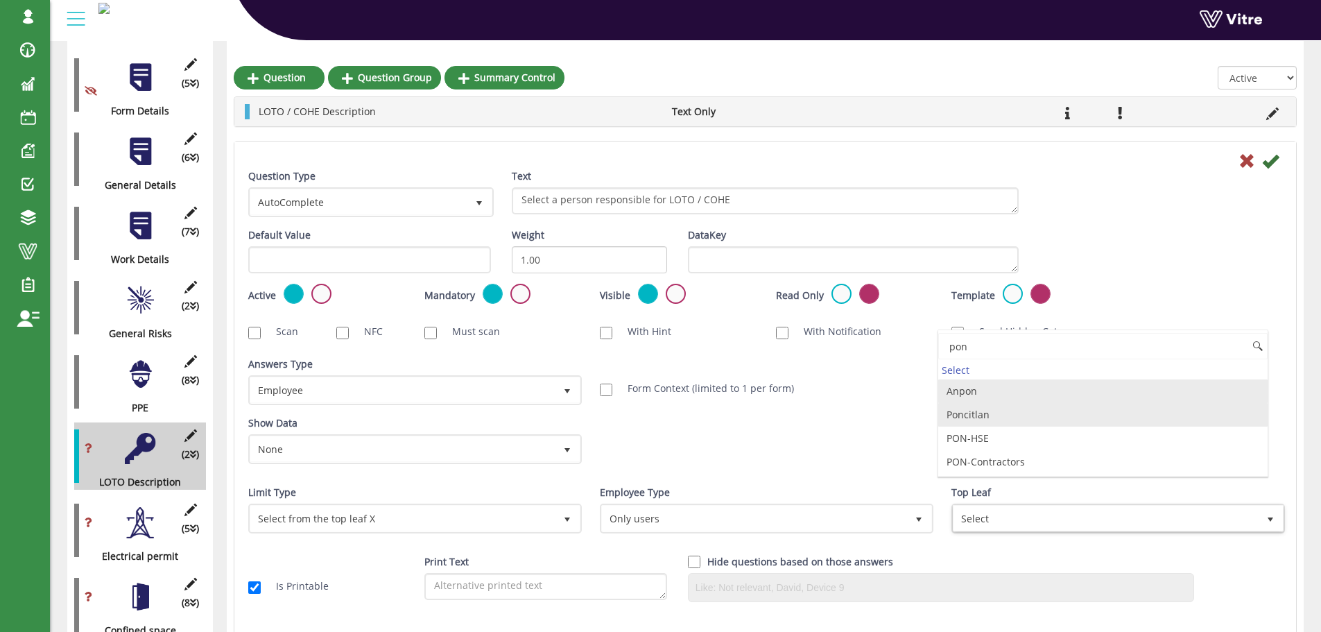
click at [989, 410] on li "Poncitlan" at bounding box center [1102, 415] width 329 height 24
type input "pon"
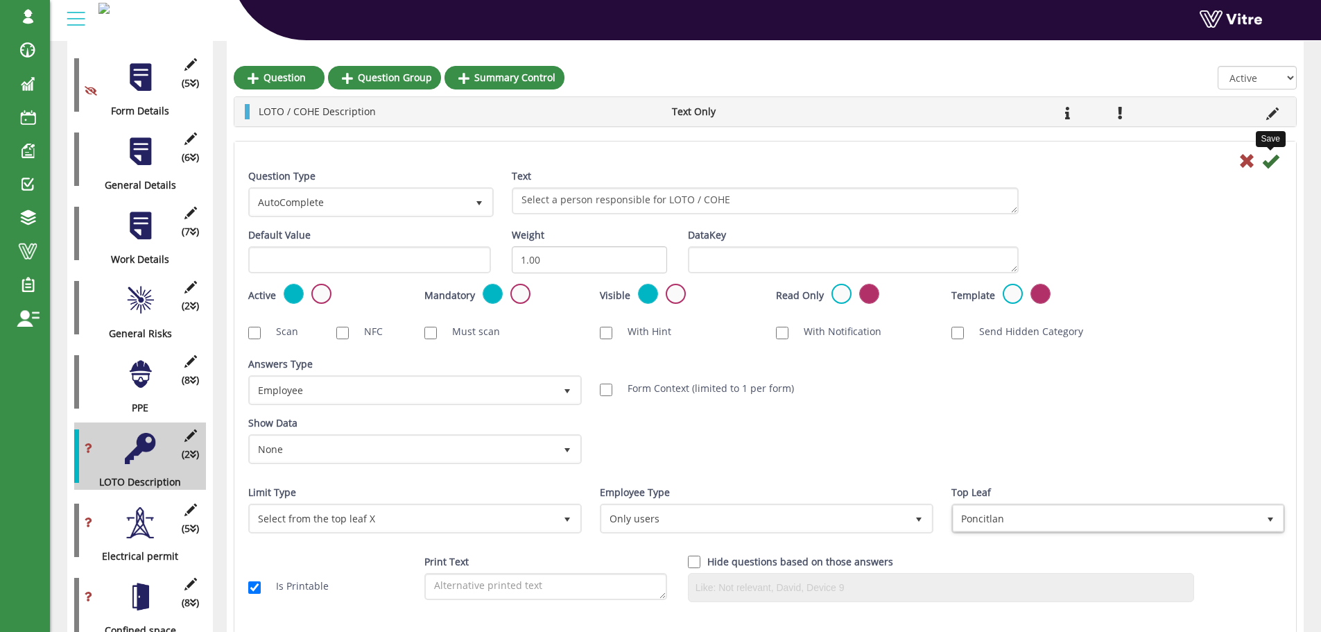
click at [1270, 163] on icon at bounding box center [1270, 161] width 17 height 17
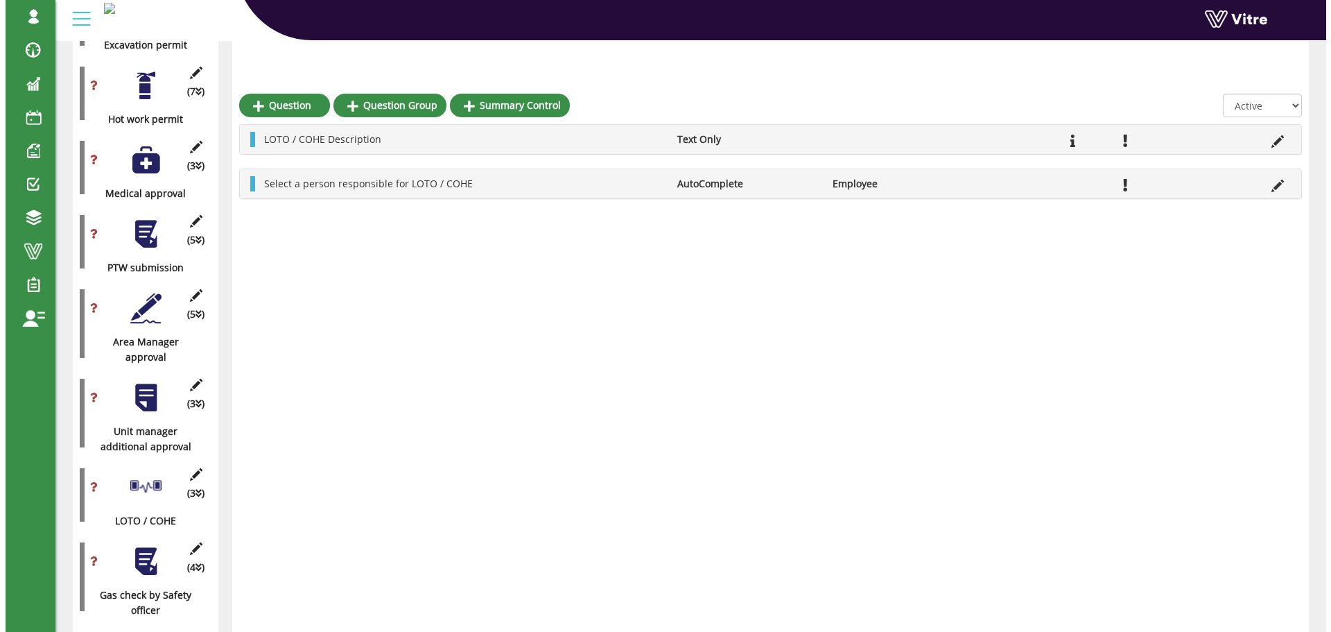
scroll to position [1203, 0]
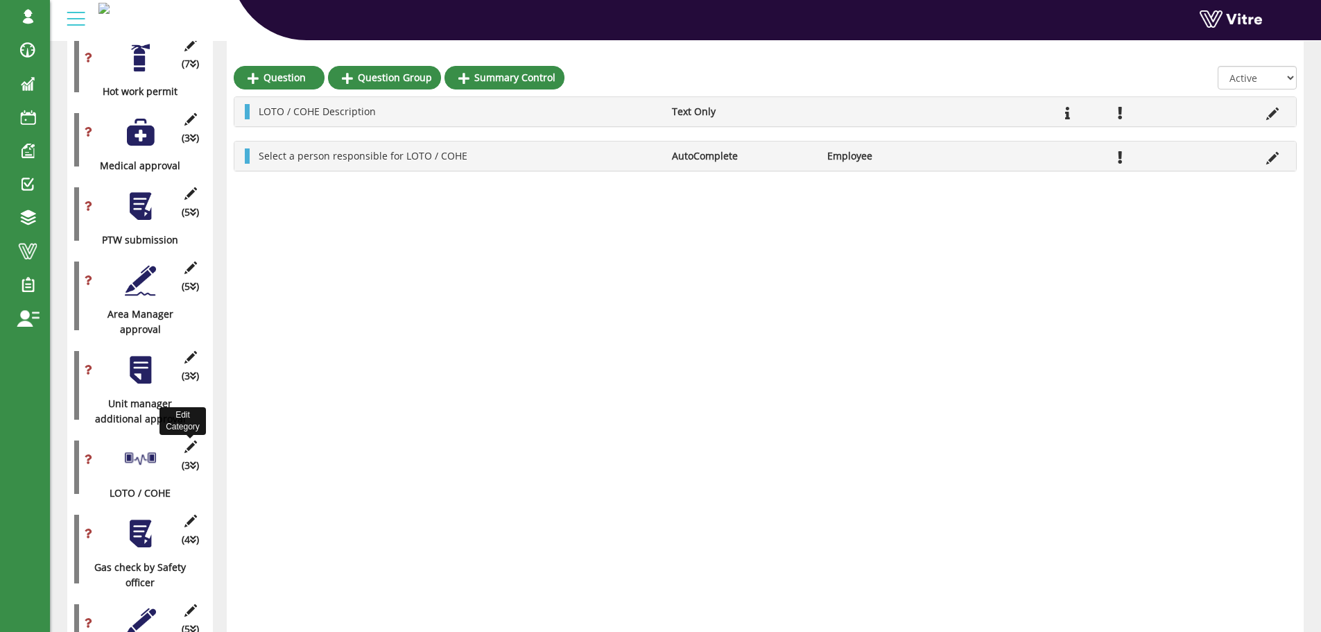
click at [189, 440] on icon at bounding box center [190, 446] width 17 height 12
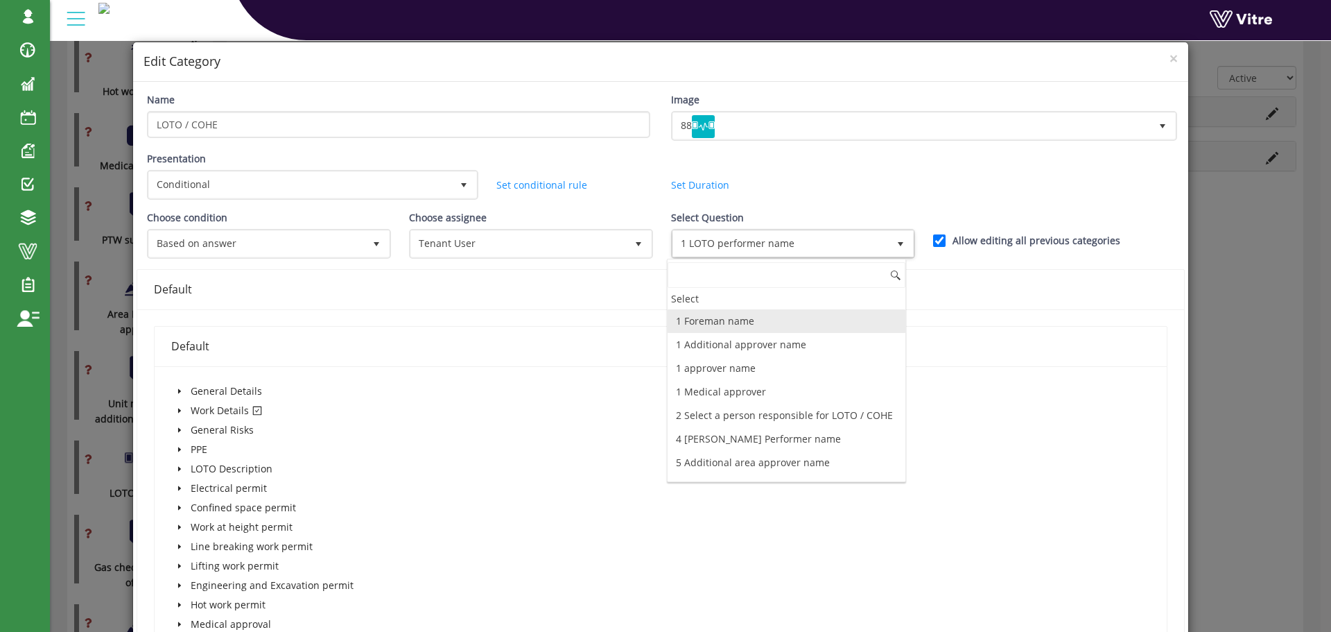
scroll to position [139, 0]
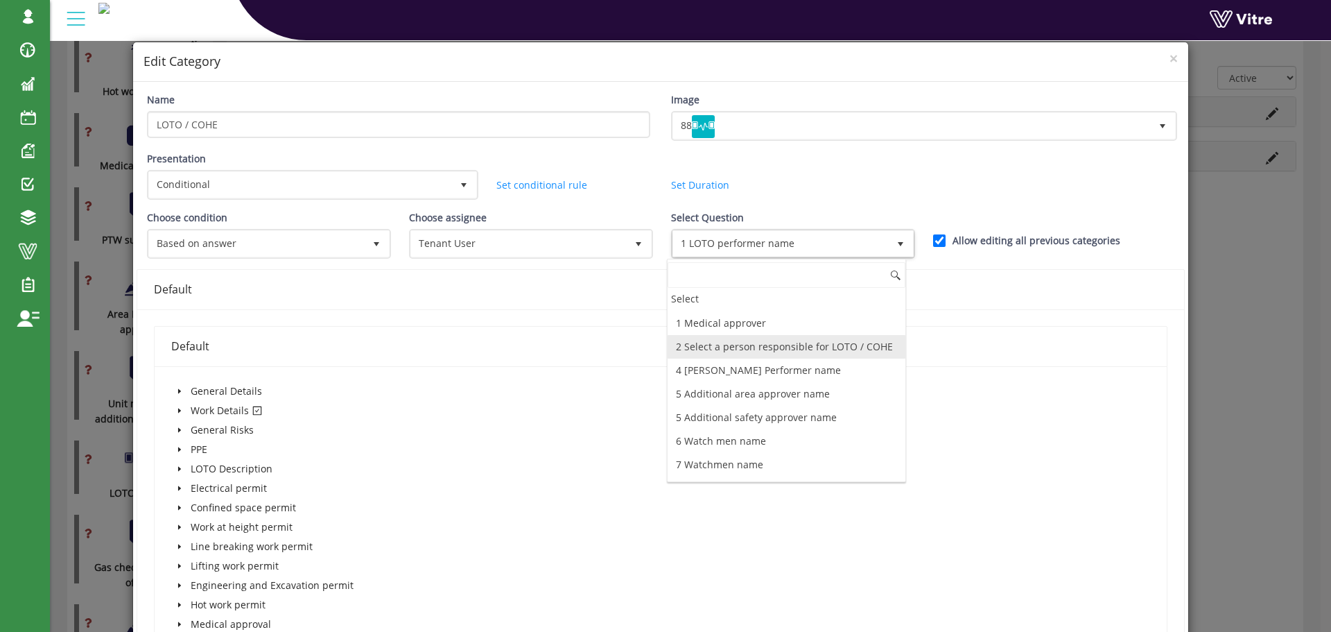
click at [796, 348] on li "2 Select a person responsible for LOTO / COHE" at bounding box center [787, 347] width 238 height 24
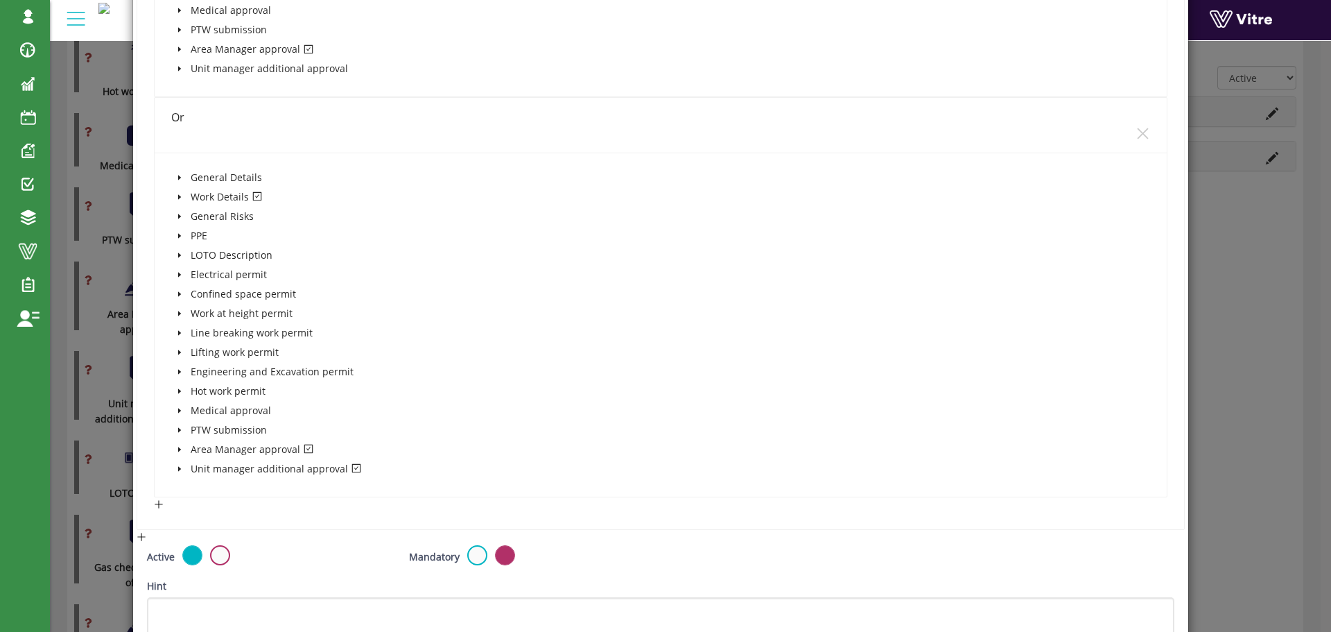
scroll to position [765, 0]
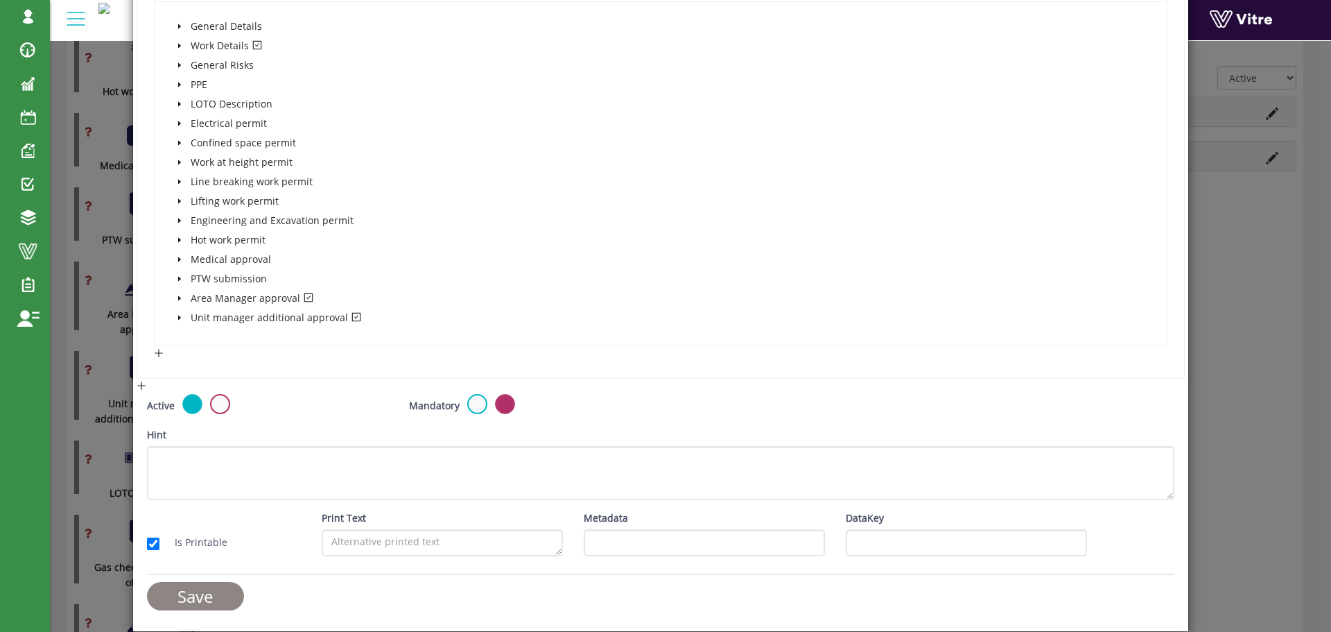
click at [205, 591] on input "Save" at bounding box center [195, 596] width 97 height 28
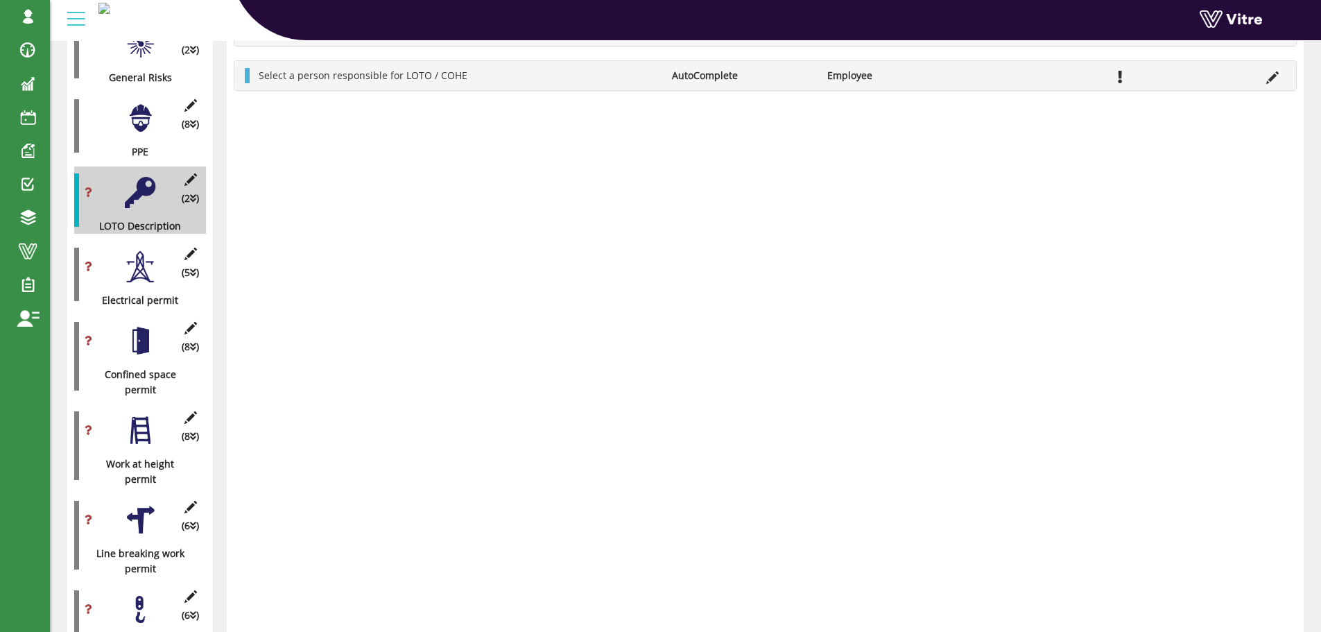
scroll to position [371, 0]
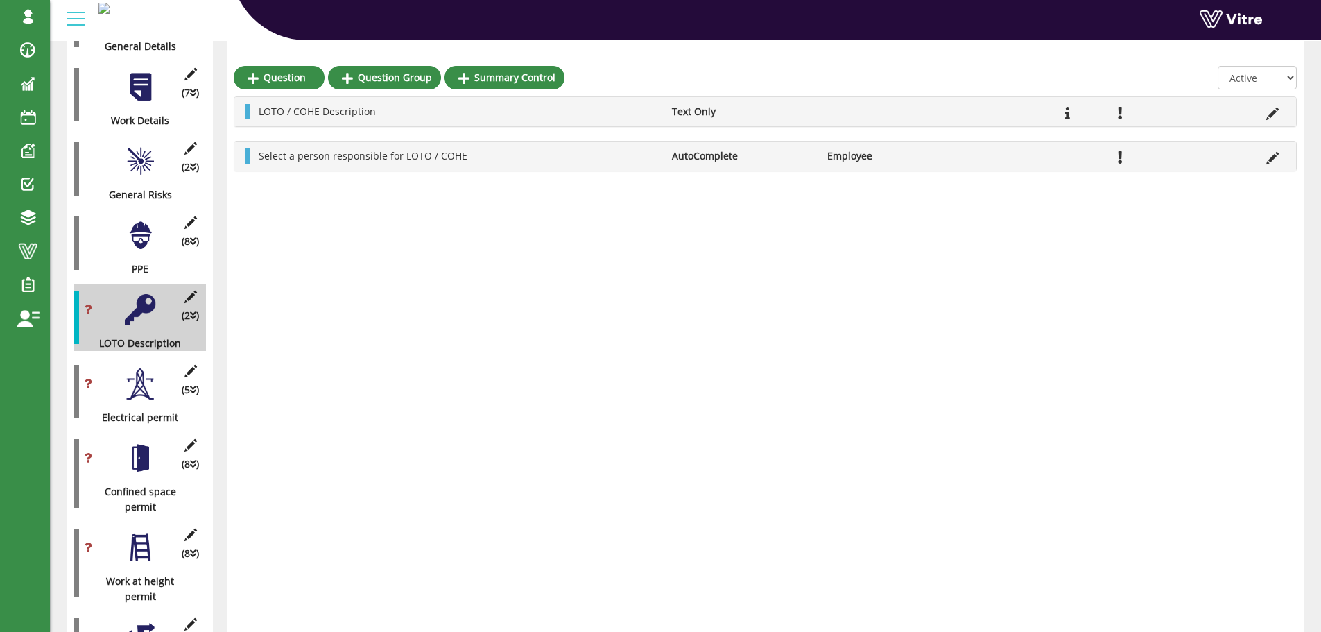
click at [140, 294] on div at bounding box center [140, 309] width 31 height 31
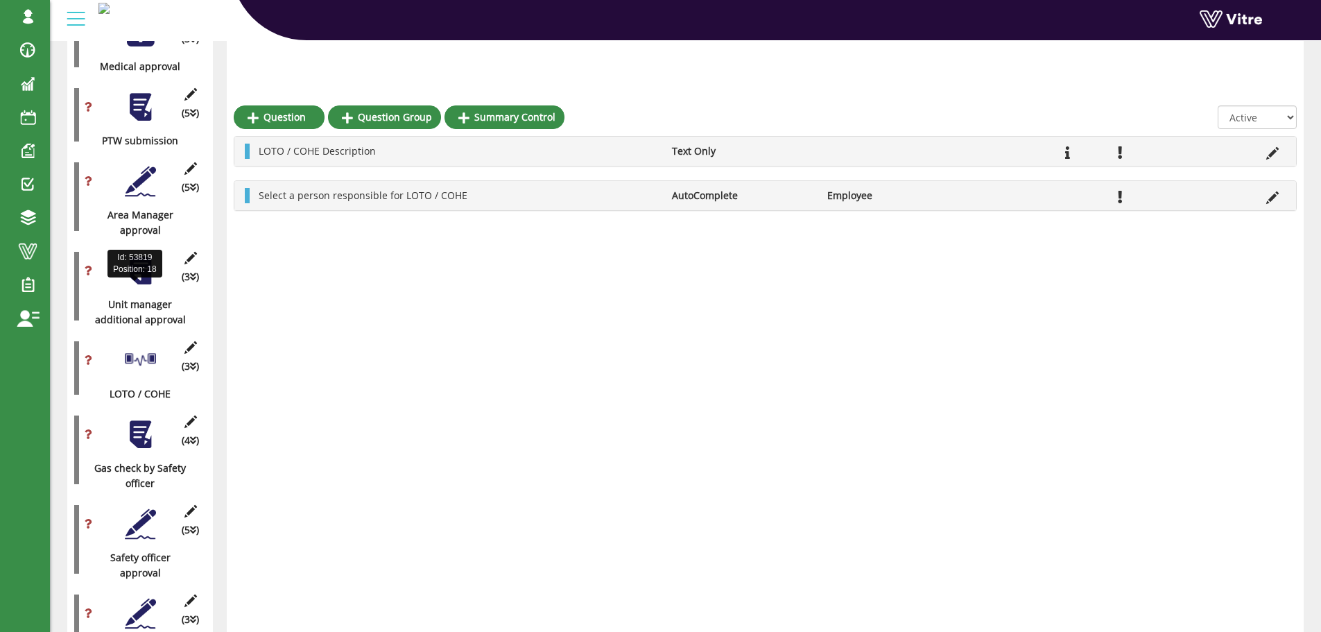
scroll to position [1342, 0]
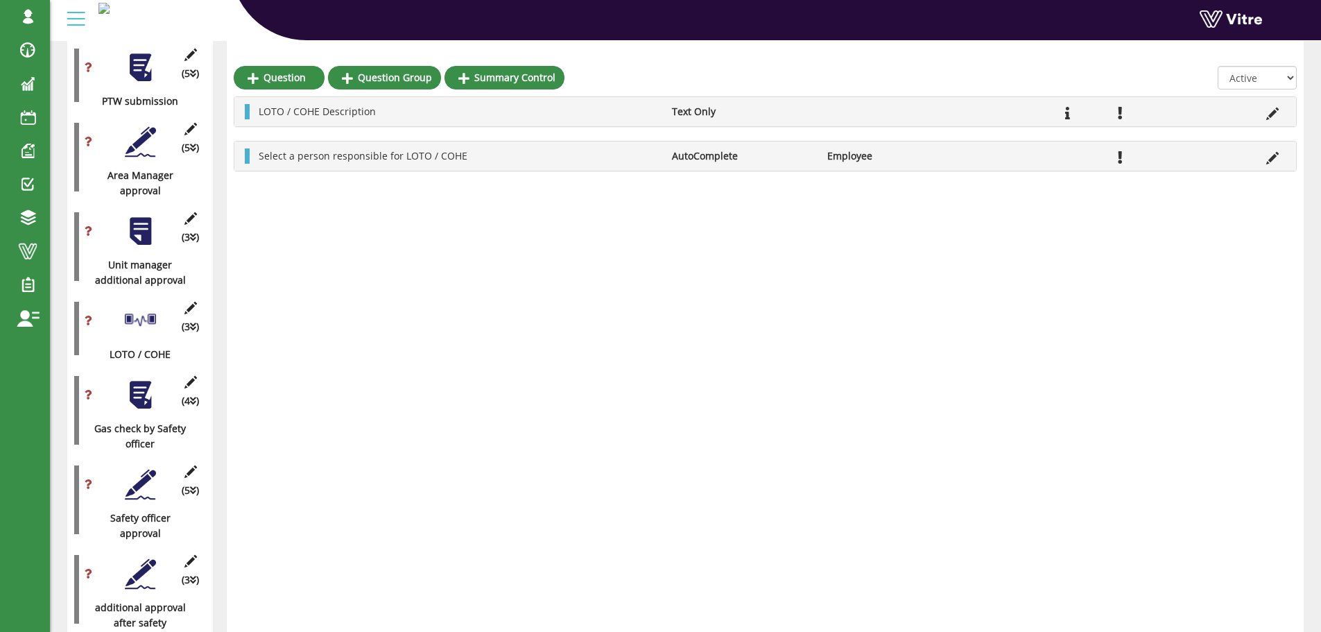
click at [147, 306] on div at bounding box center [140, 320] width 31 height 31
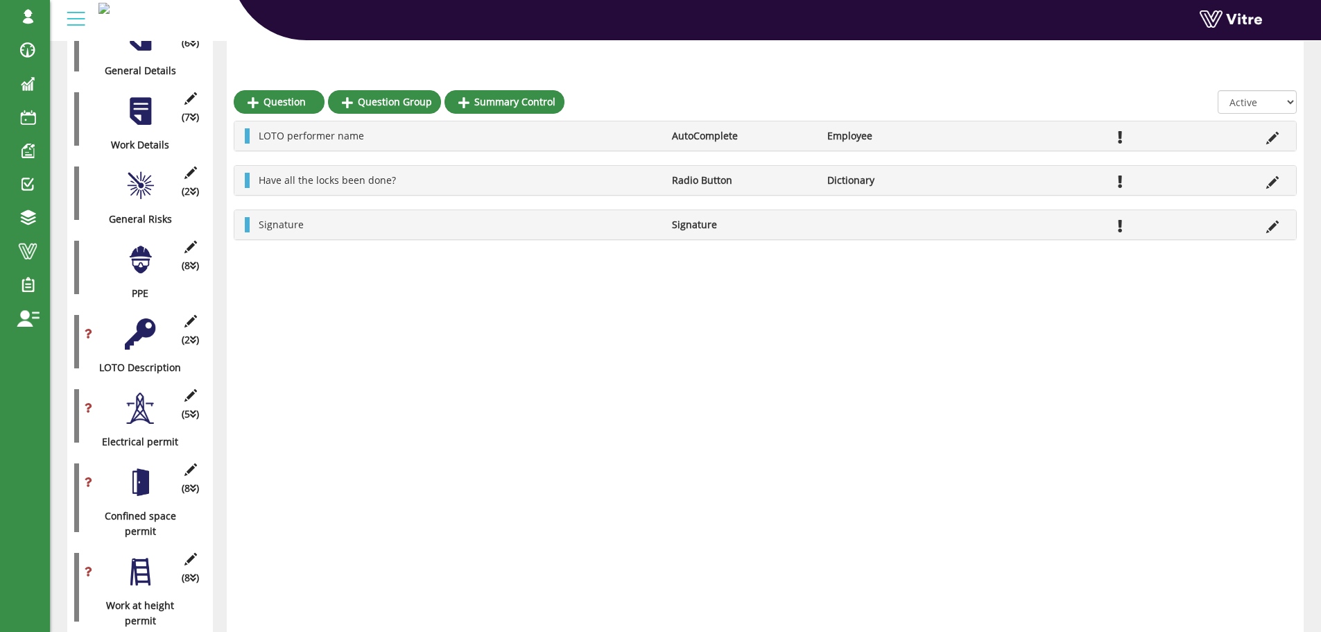
scroll to position [371, 0]
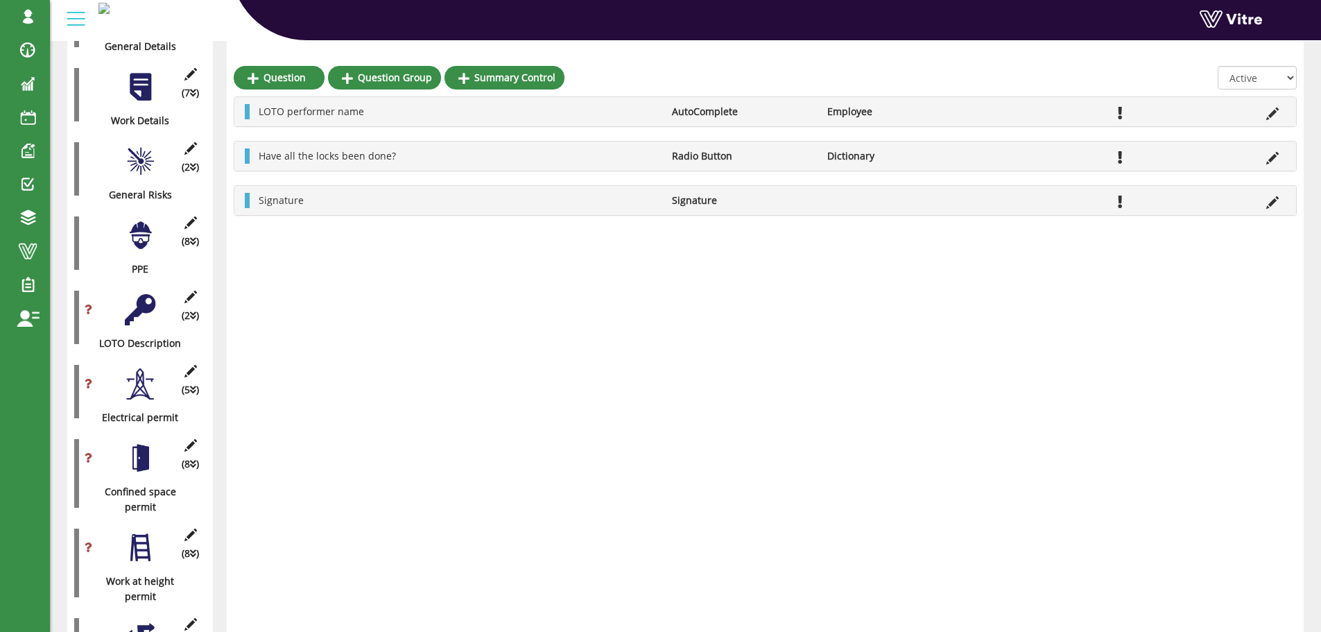
click at [142, 297] on div at bounding box center [140, 309] width 31 height 31
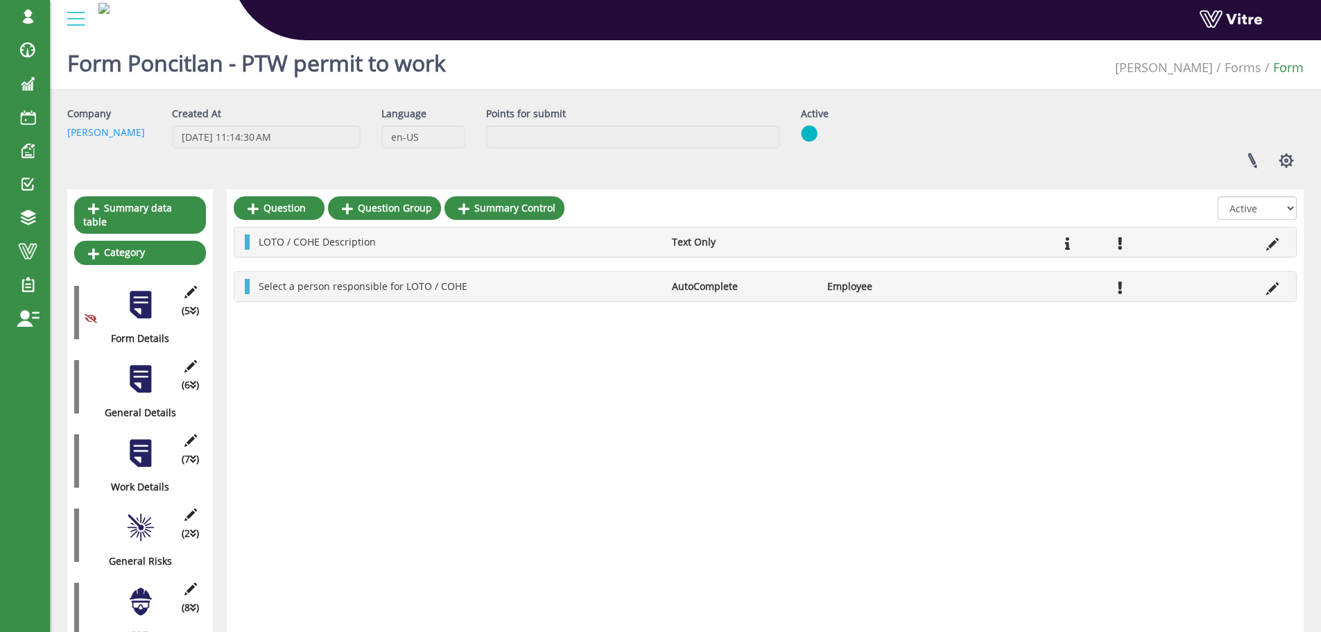
scroll to position [0, 0]
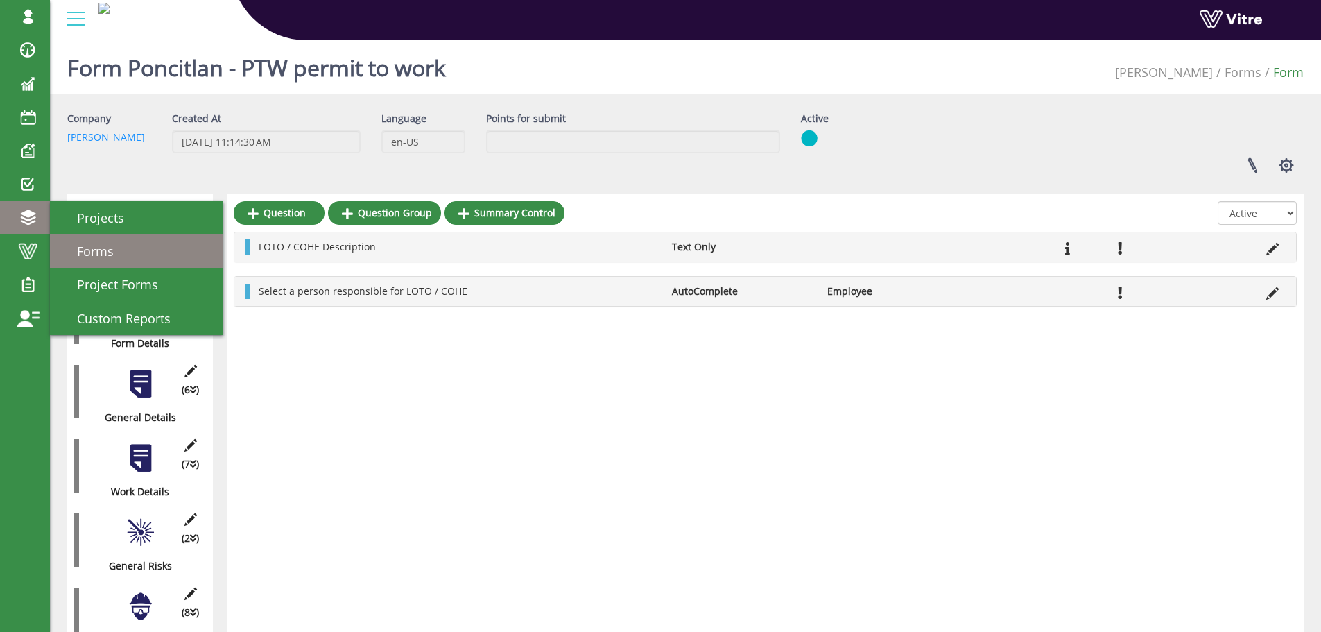
click at [92, 248] on span "Forms" at bounding box center [86, 251] width 53 height 17
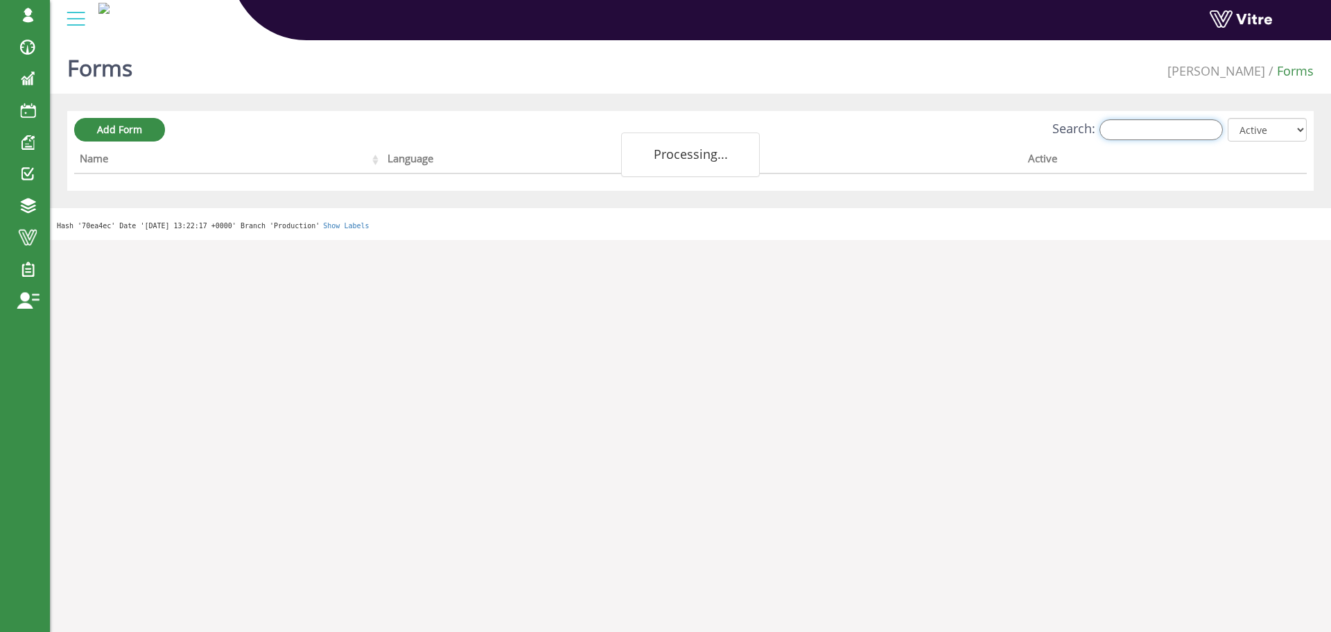
click at [1120, 128] on input "Search:" at bounding box center [1161, 129] width 123 height 21
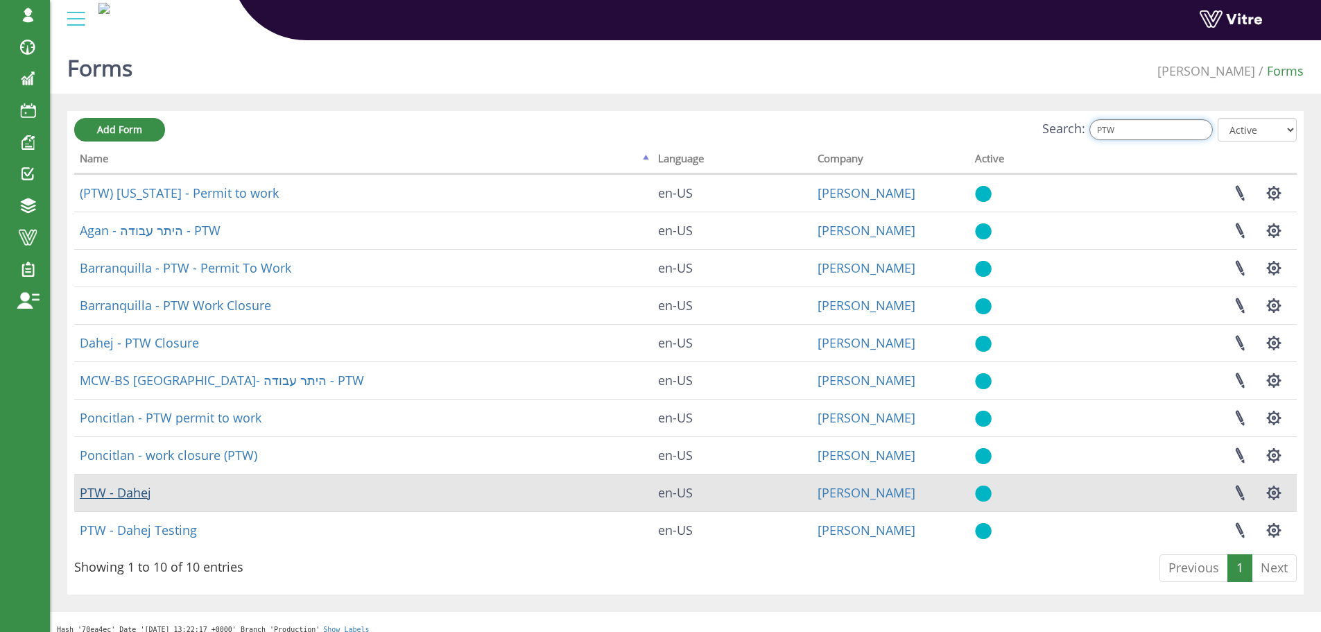
type input "PTW"
click at [128, 493] on link "PTW - Dahej" at bounding box center [115, 492] width 71 height 17
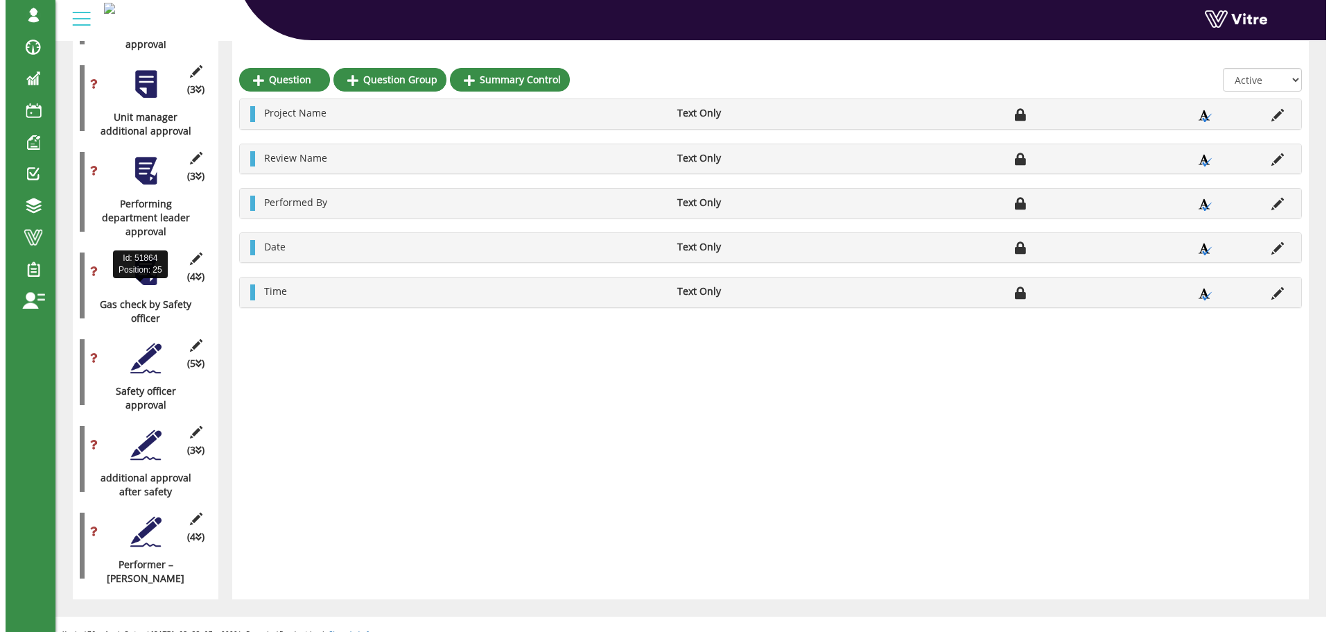
scroll to position [1474, 0]
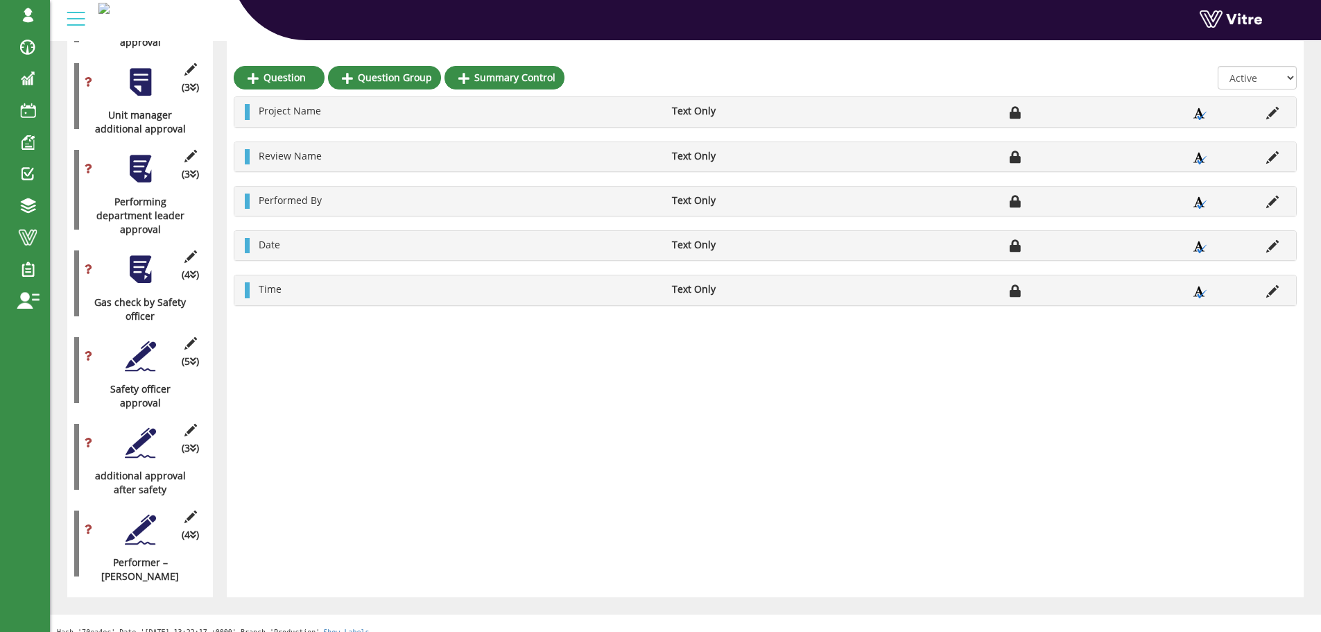
click at [144, 259] on div at bounding box center [140, 269] width 31 height 31
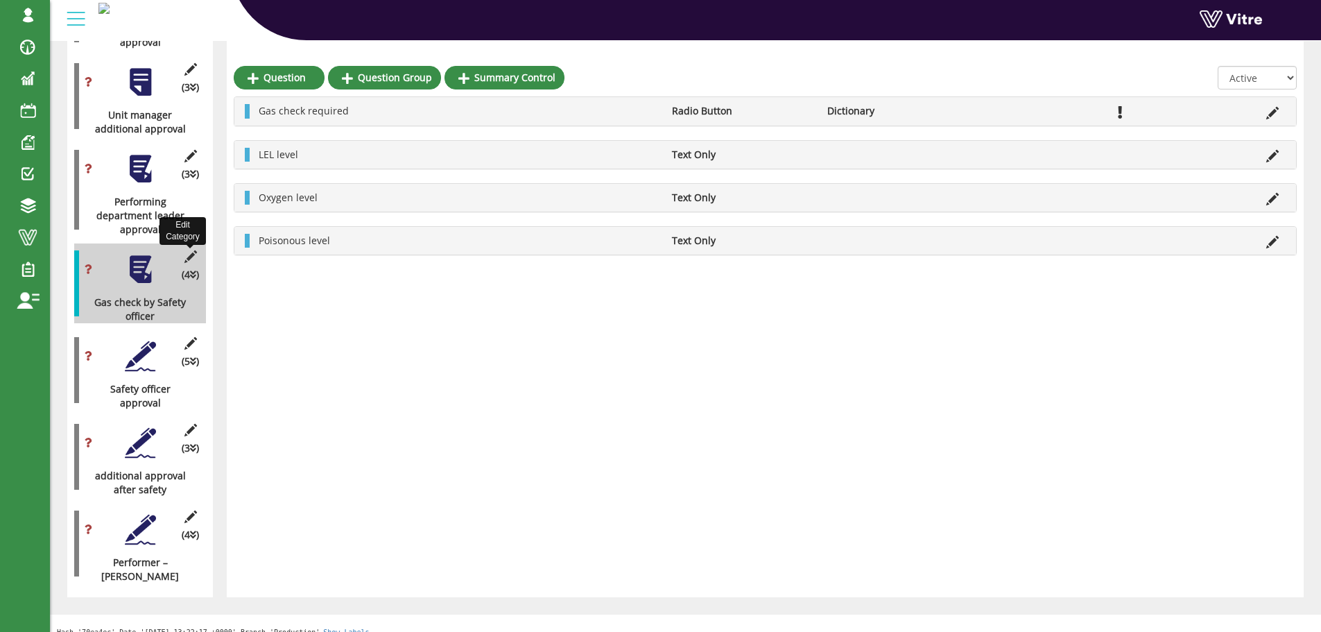
click at [192, 250] on icon at bounding box center [190, 256] width 17 height 12
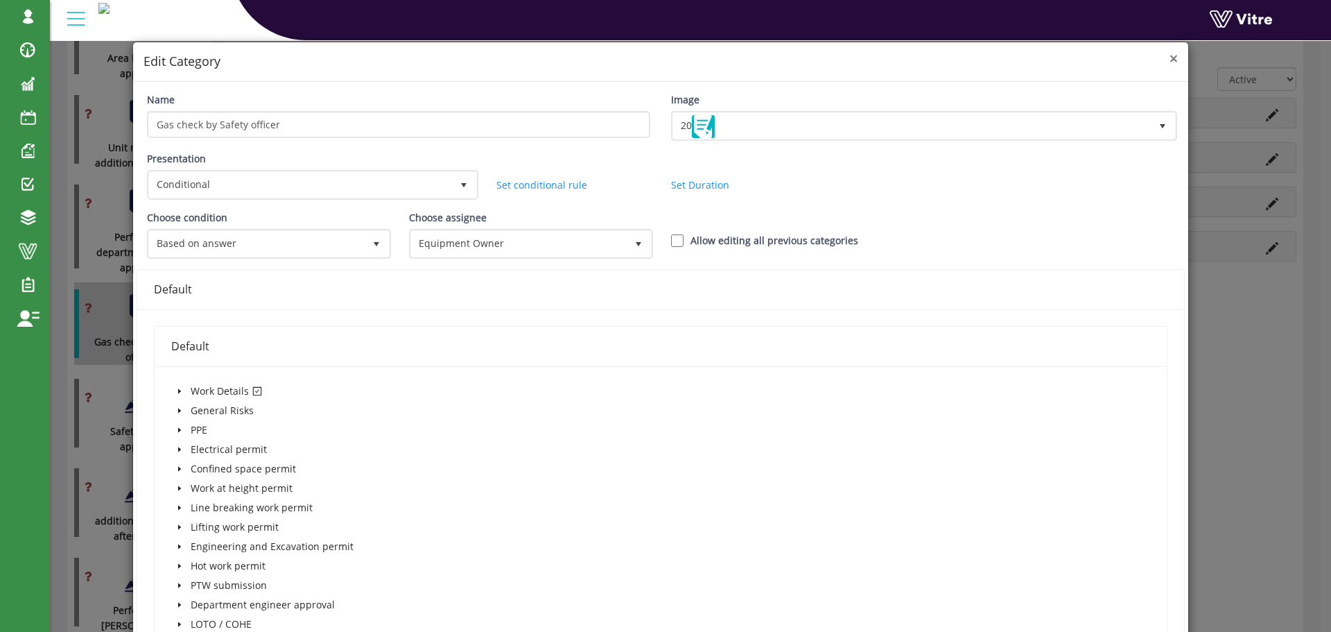
click at [1170, 60] on span "×" at bounding box center [1174, 58] width 8 height 19
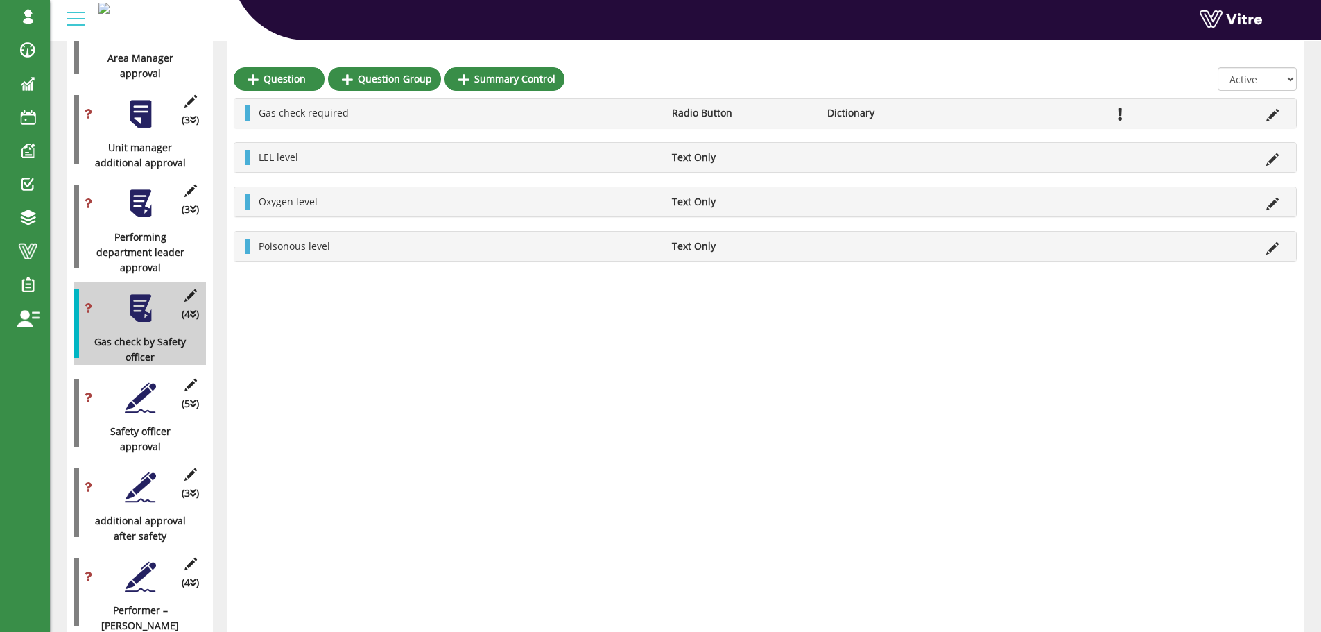
click at [142, 382] on div at bounding box center [140, 397] width 31 height 31
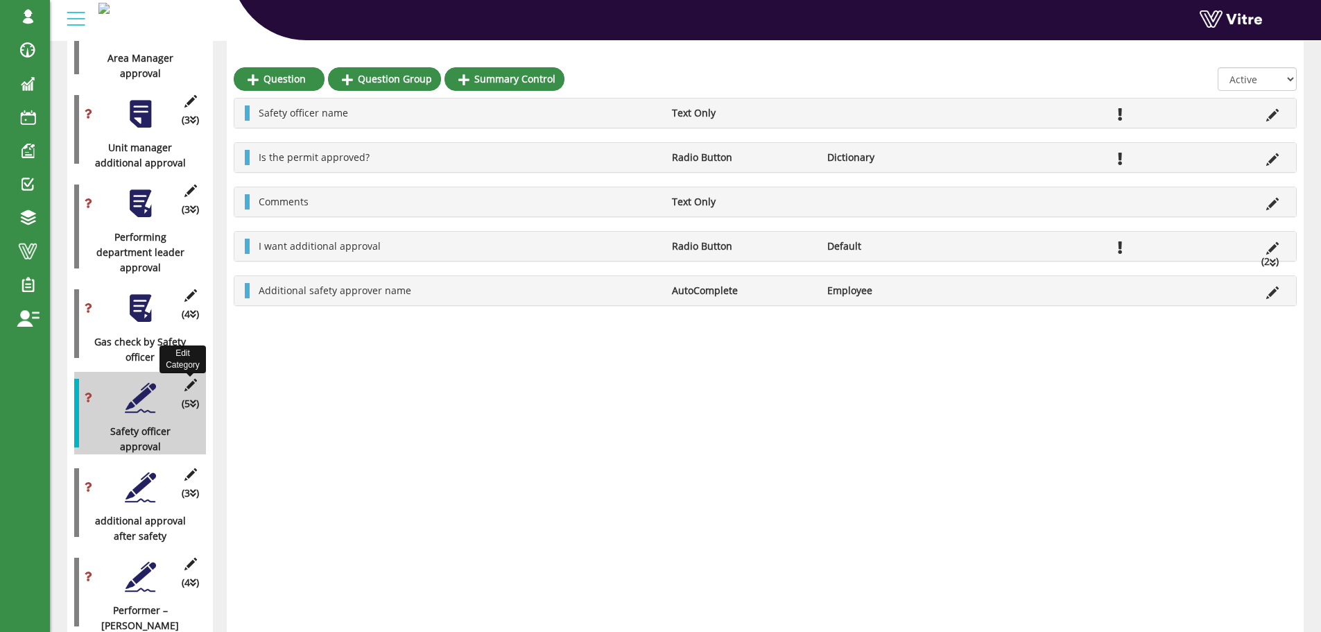
click at [193, 379] on icon at bounding box center [190, 385] width 17 height 12
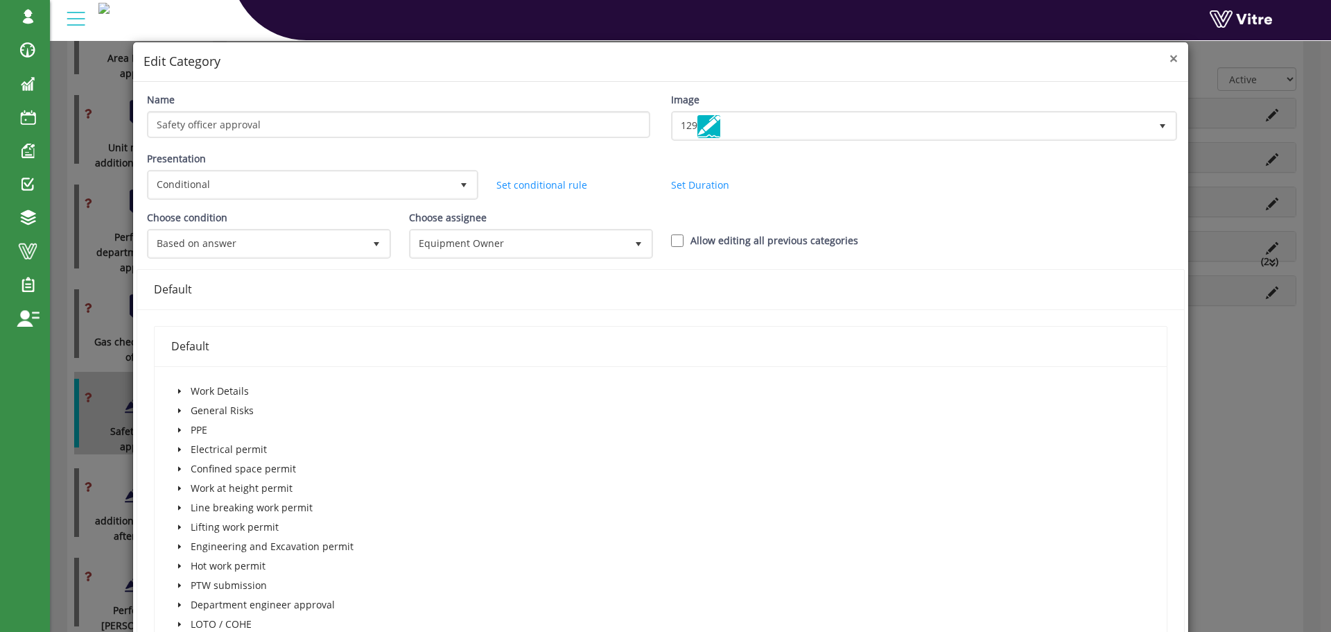
click at [1170, 61] on span "×" at bounding box center [1174, 58] width 8 height 19
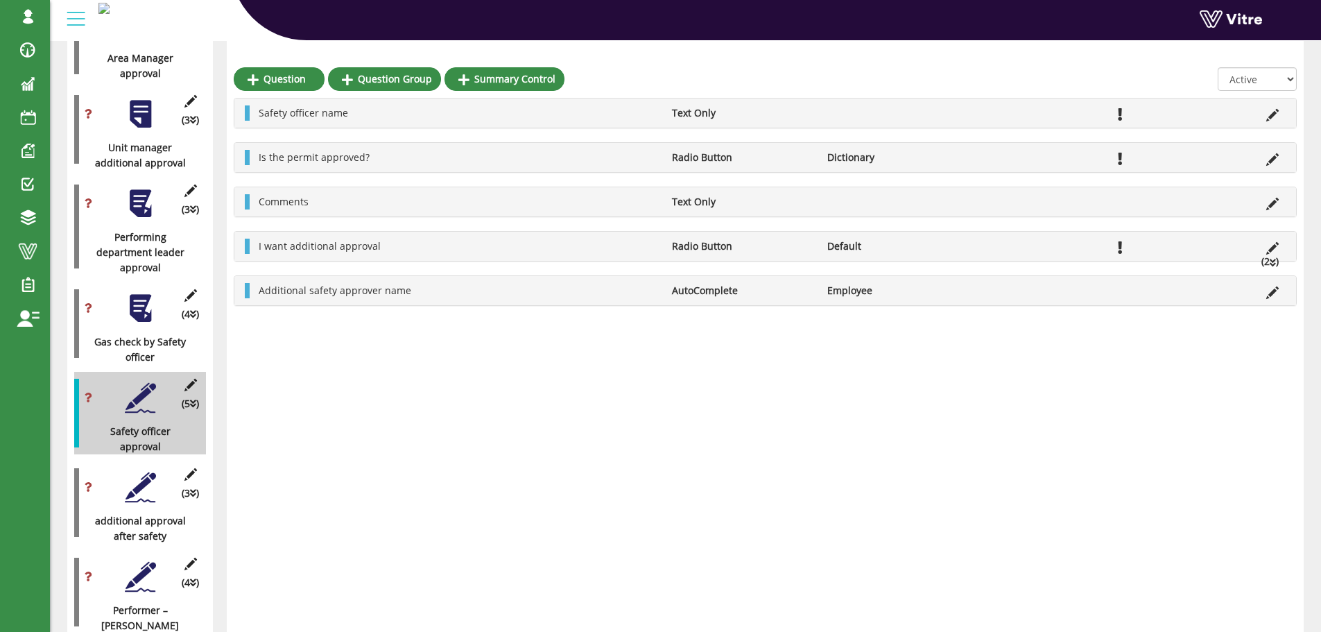
click at [144, 193] on div at bounding box center [140, 203] width 31 height 31
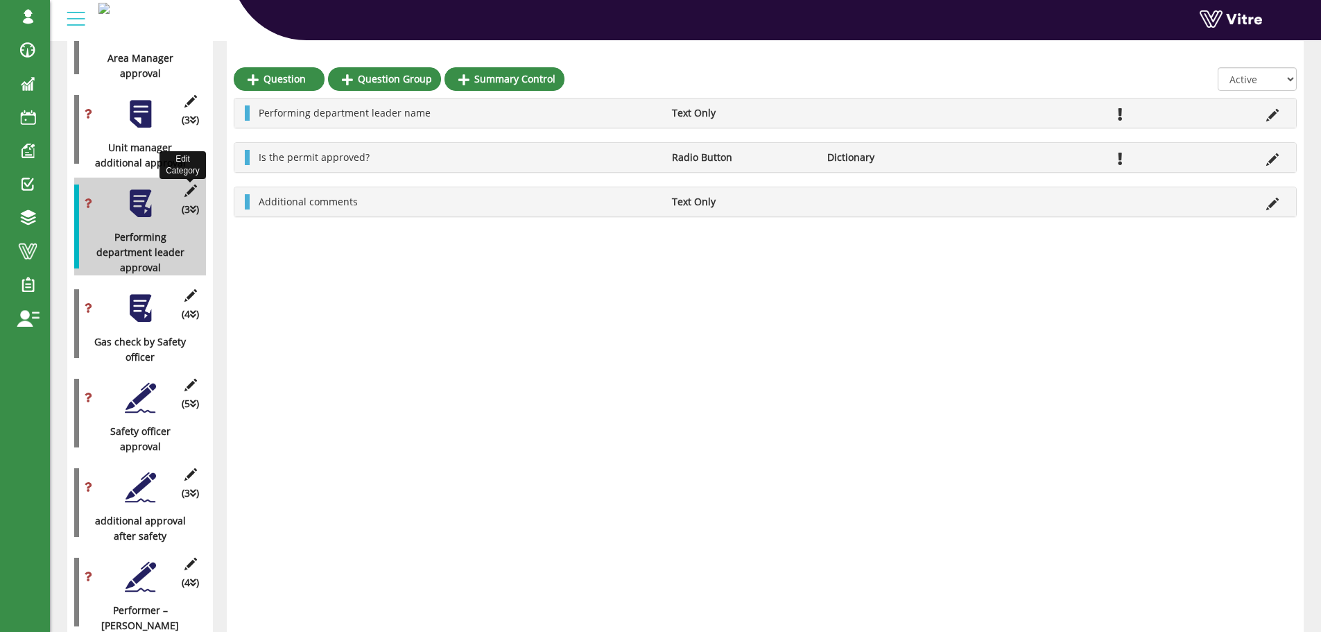
click at [189, 184] on icon at bounding box center [190, 190] width 17 height 12
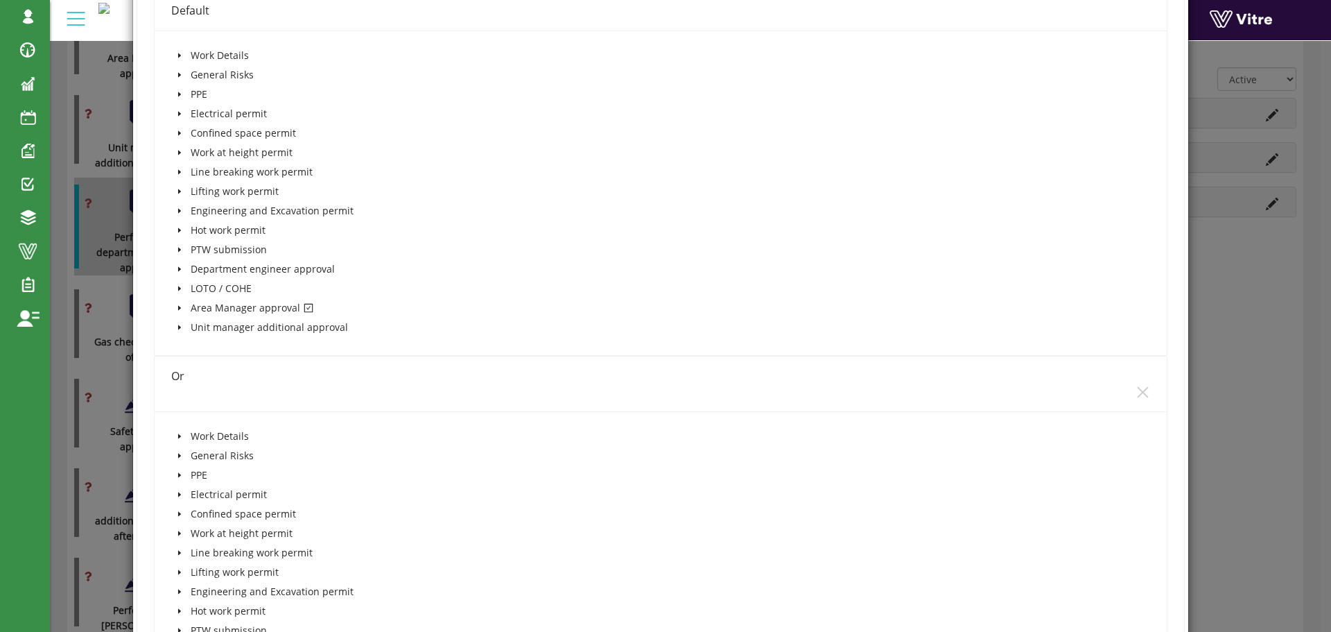
scroll to position [347, 0]
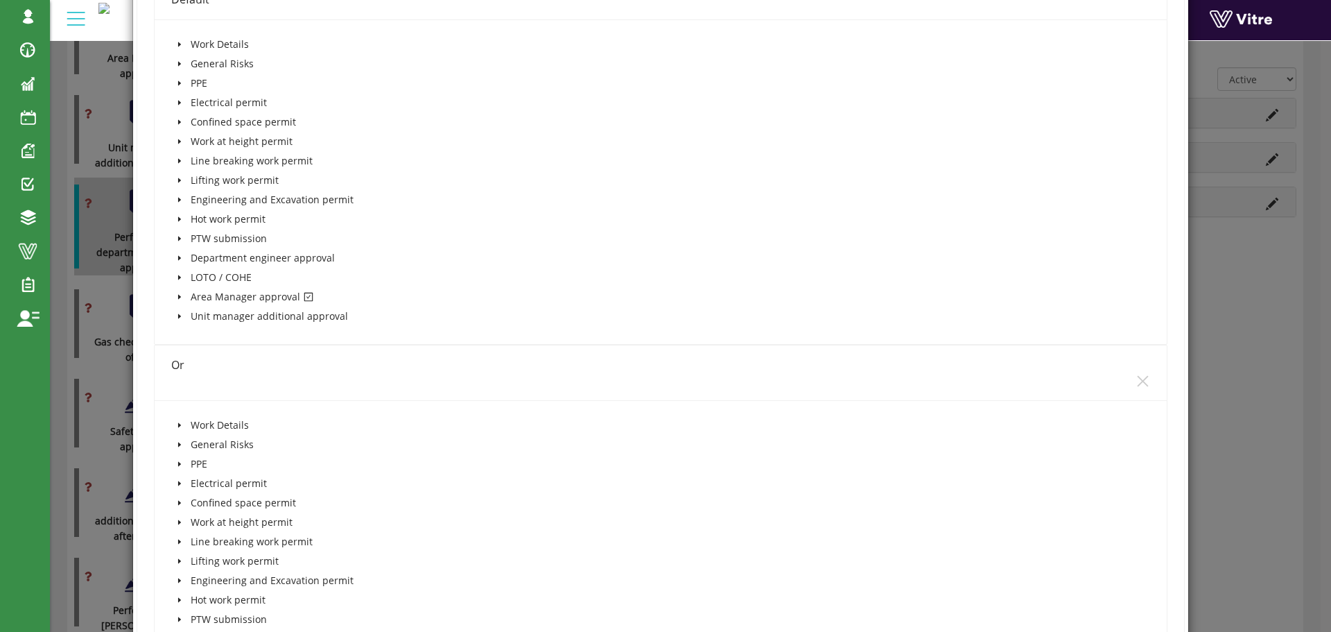
click at [179, 295] on icon "caret-down" at bounding box center [179, 296] width 7 height 7
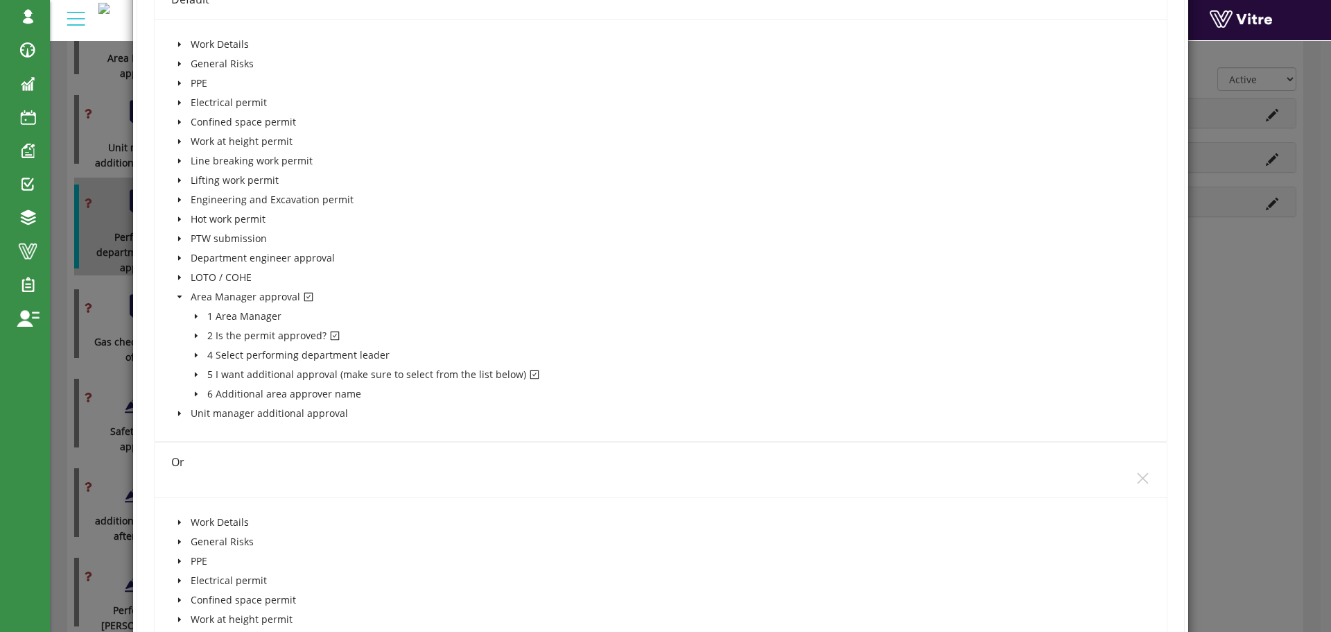
click at [195, 371] on span "caret-down" at bounding box center [196, 374] width 7 height 7
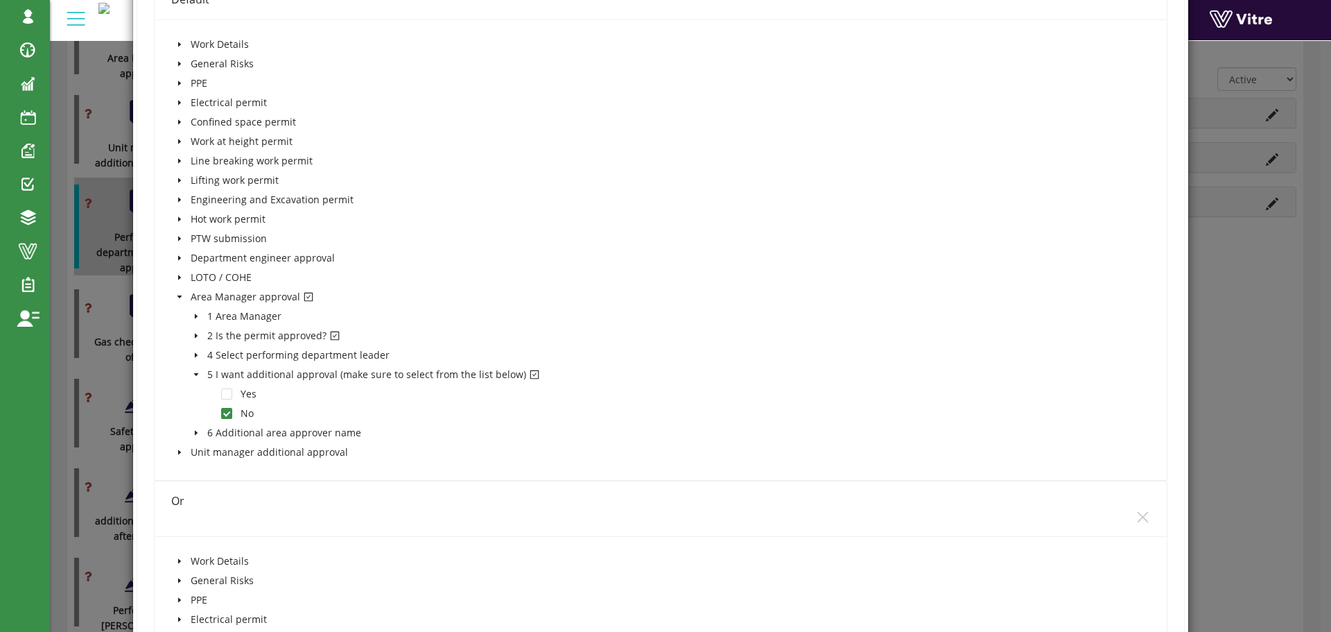
click at [195, 371] on icon "caret-down" at bounding box center [196, 374] width 7 height 7
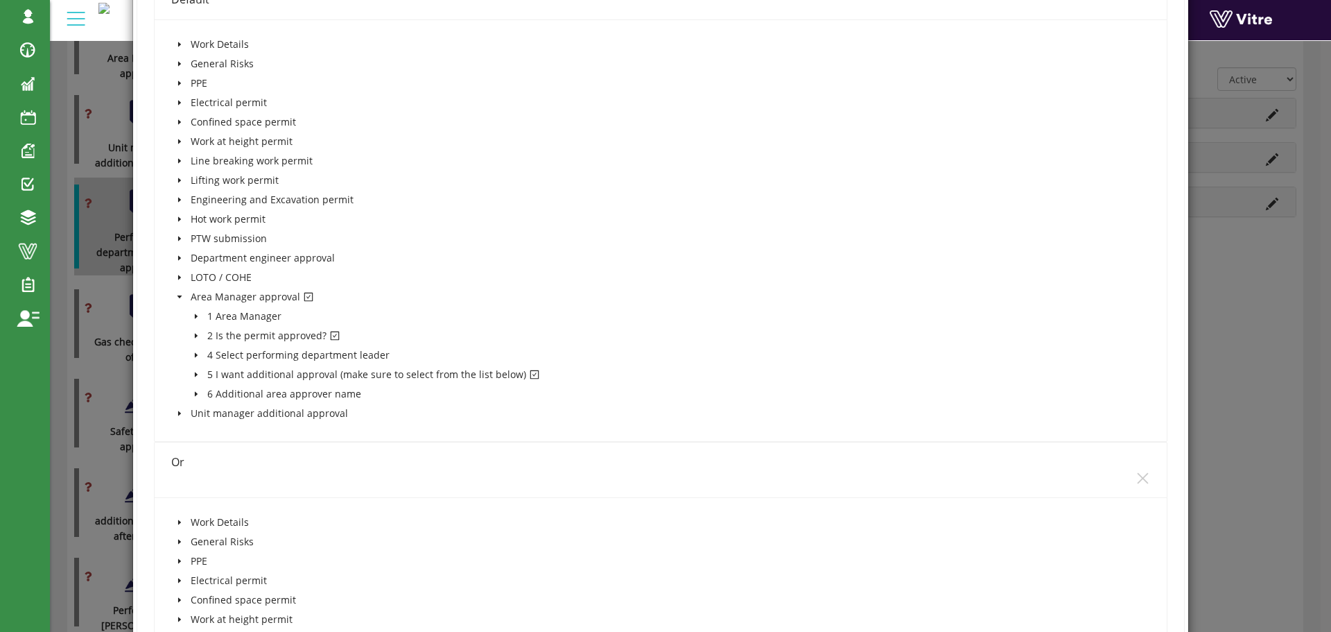
click at [178, 296] on icon "caret-down" at bounding box center [179, 296] width 5 height 3
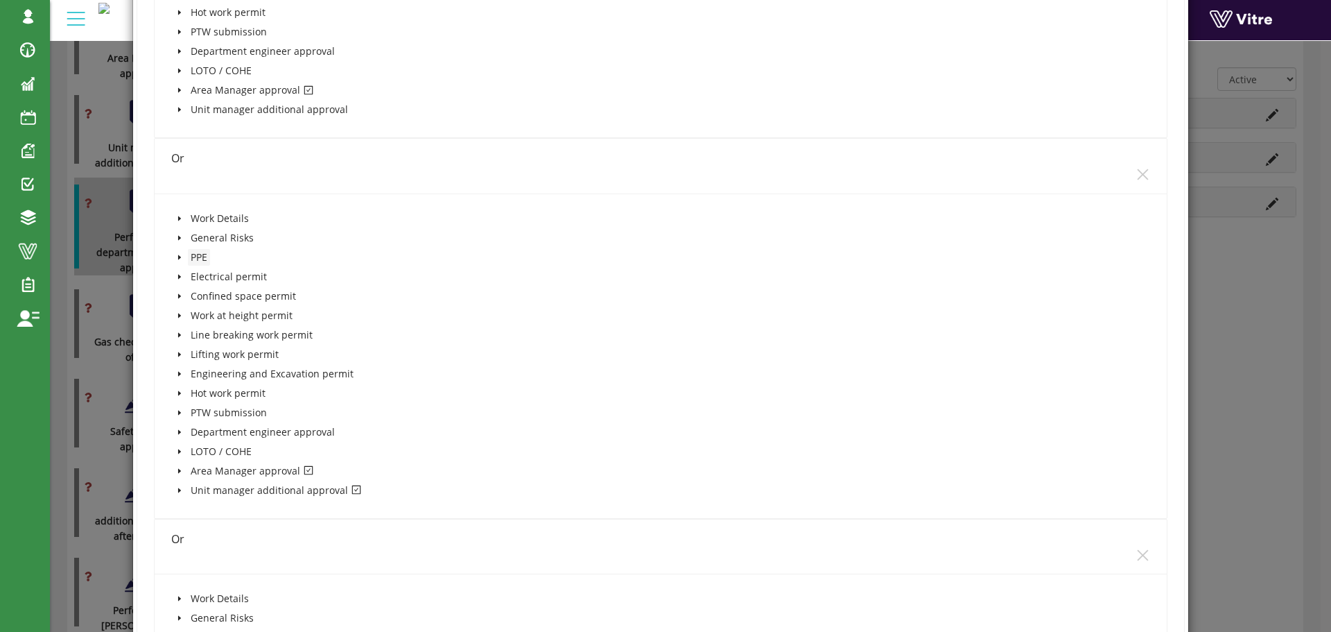
scroll to position [624, 0]
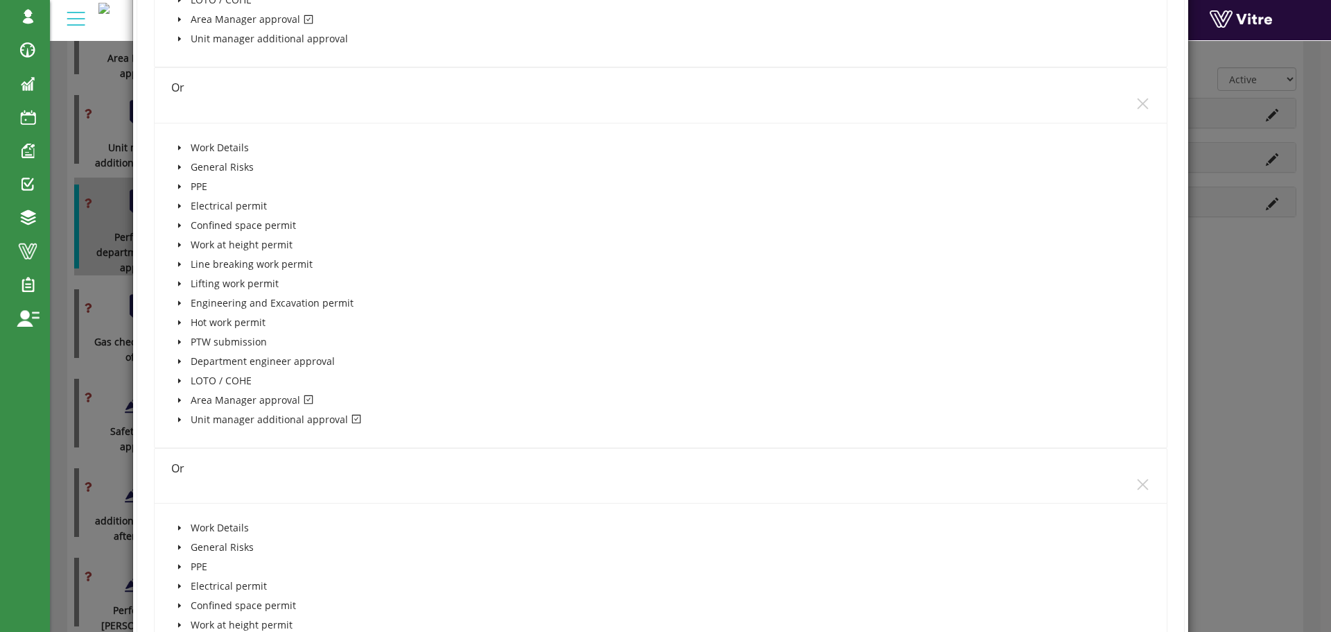
click at [178, 399] on icon "caret-down" at bounding box center [179, 400] width 7 height 7
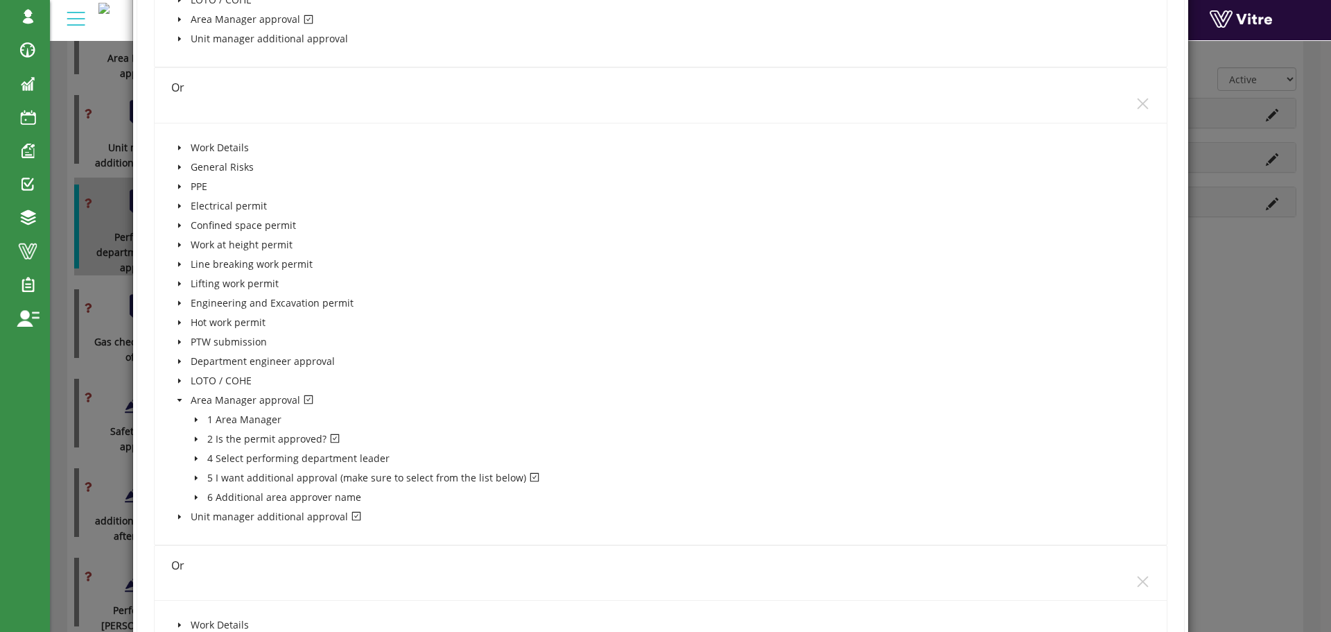
click at [195, 437] on icon "caret-down" at bounding box center [196, 438] width 7 height 7
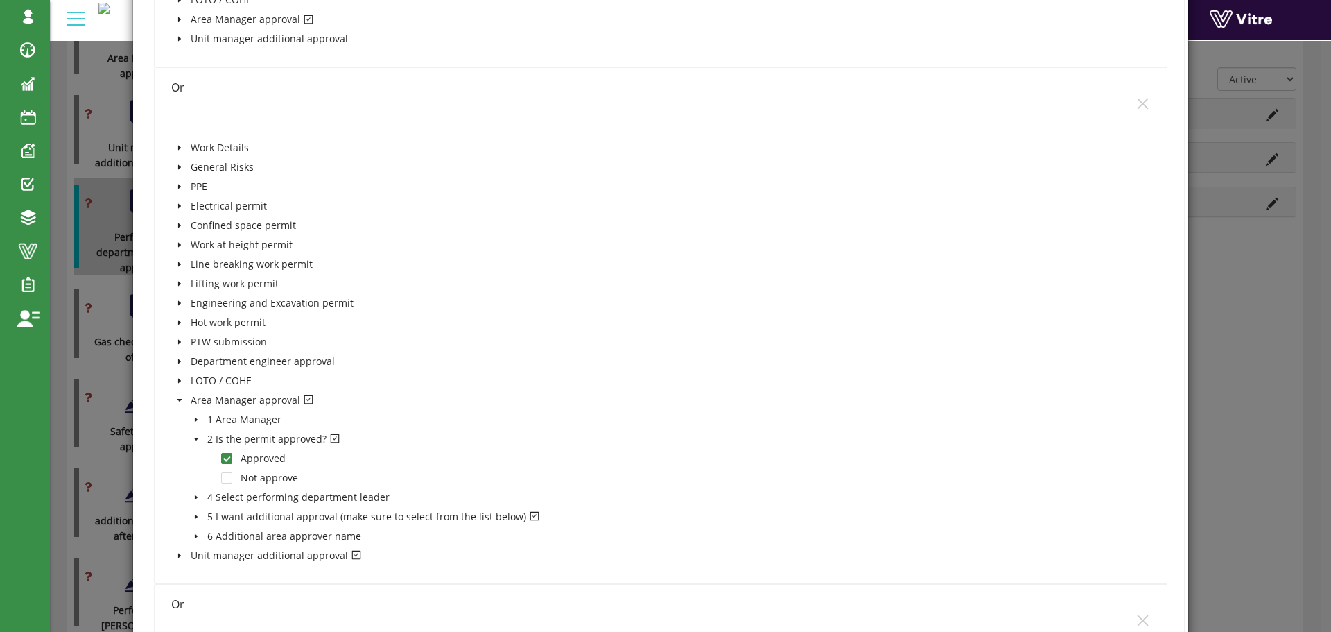
click at [195, 516] on icon "caret-down" at bounding box center [195, 516] width 3 height 5
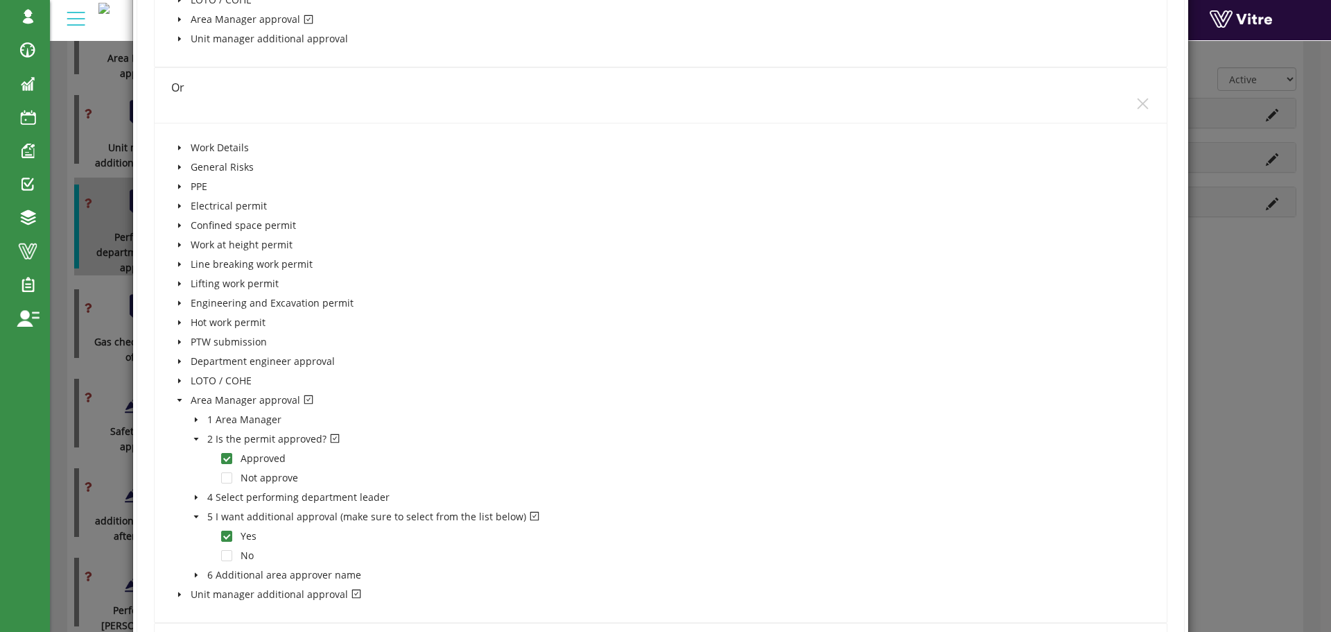
click at [195, 516] on icon "caret-down" at bounding box center [195, 515] width 5 height 3
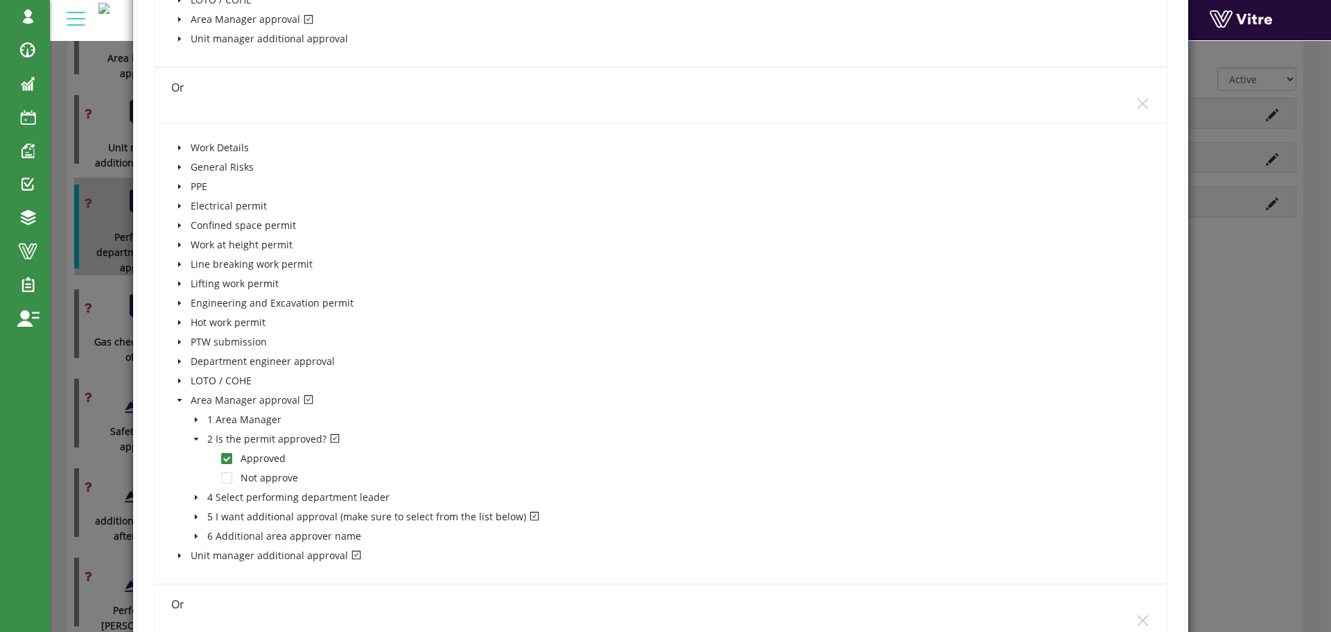
click at [193, 438] on icon "caret-down" at bounding box center [195, 438] width 5 height 3
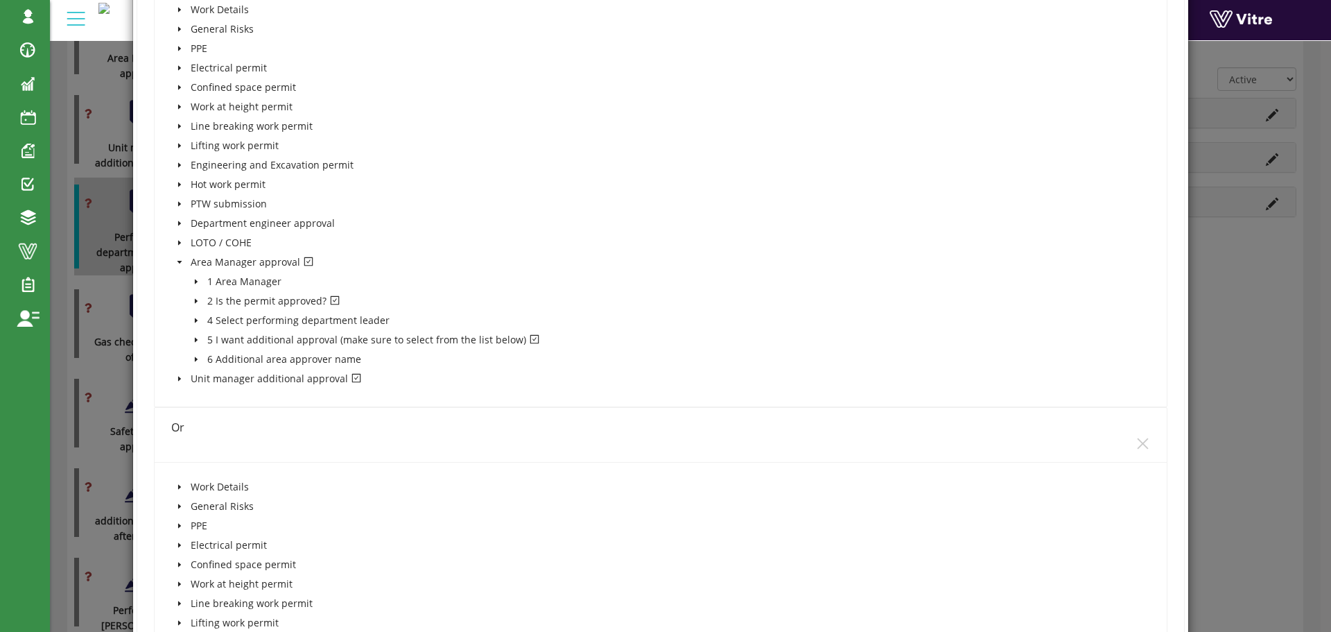
scroll to position [763, 0]
click at [176, 377] on icon "caret-down" at bounding box center [179, 377] width 7 height 7
click at [193, 395] on icon "caret-down" at bounding box center [196, 397] width 7 height 7
click at [180, 377] on icon "caret-down" at bounding box center [179, 377] width 5 height 3
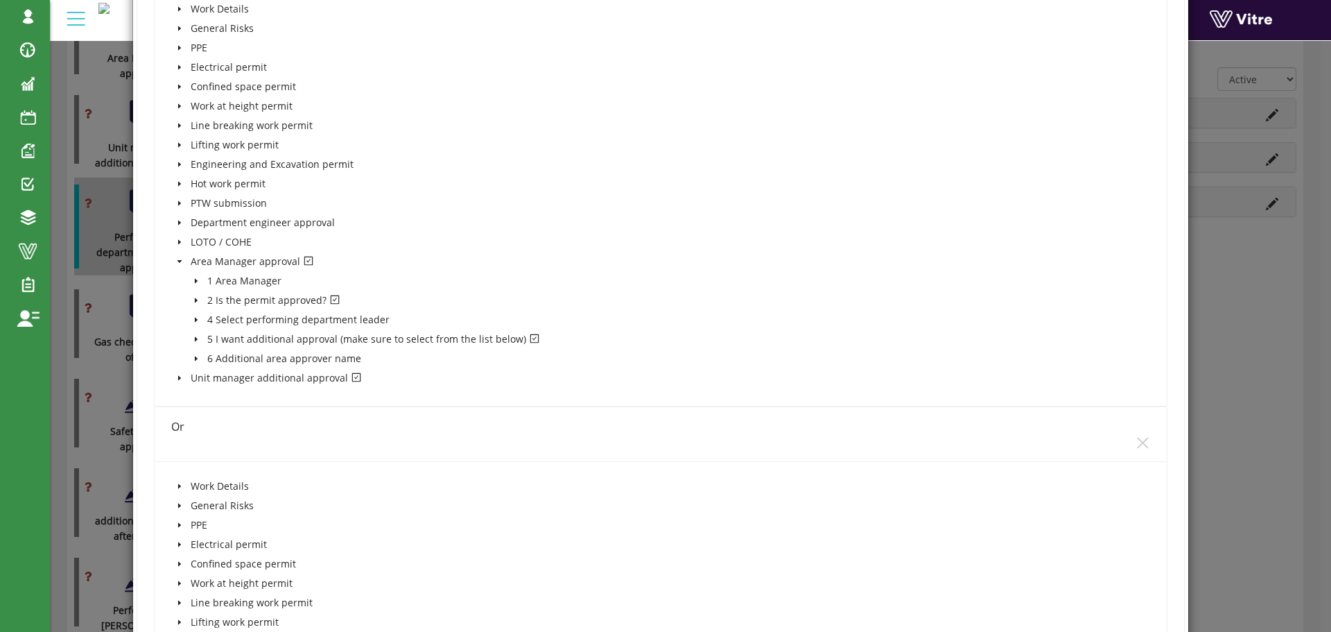
click at [178, 259] on icon "caret-down" at bounding box center [179, 261] width 7 height 7
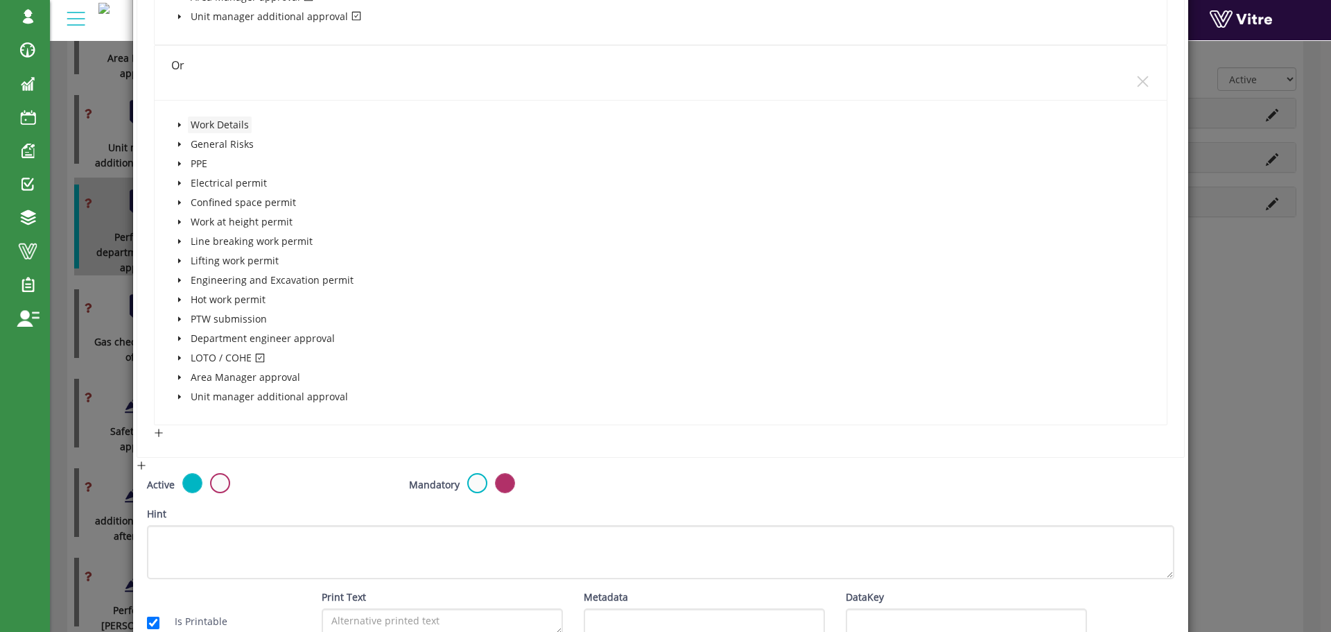
scroll to position [1040, 0]
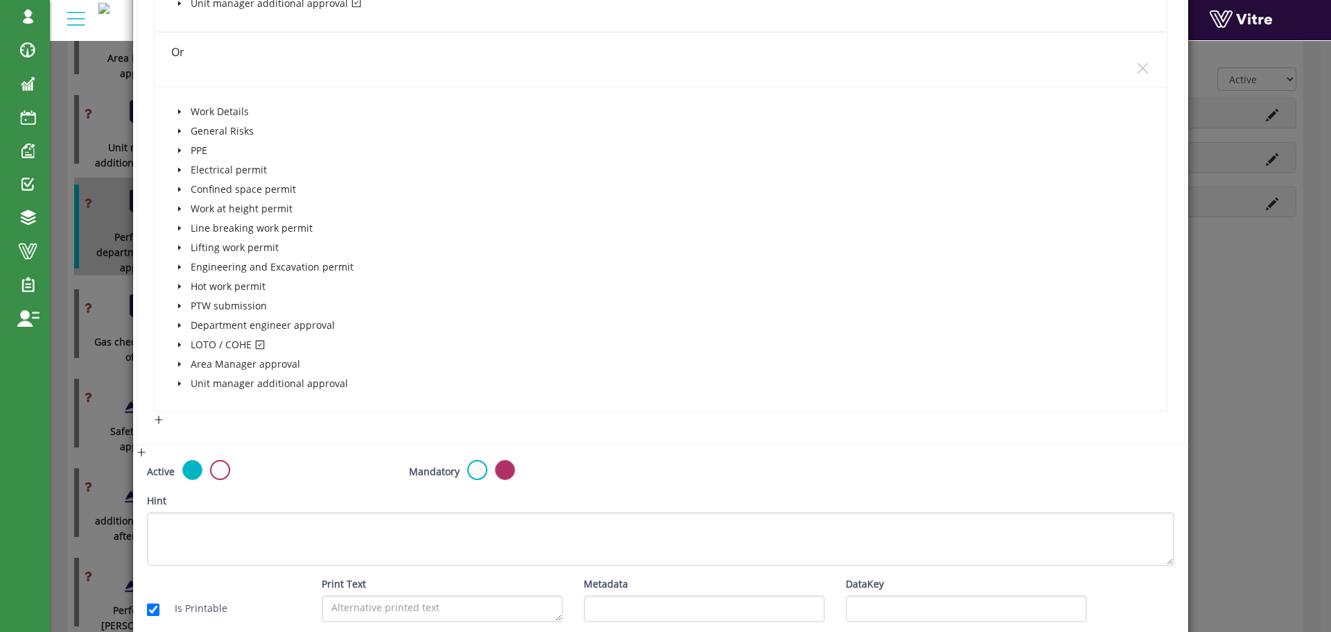
click at [176, 343] on icon "caret-down" at bounding box center [179, 344] width 7 height 7
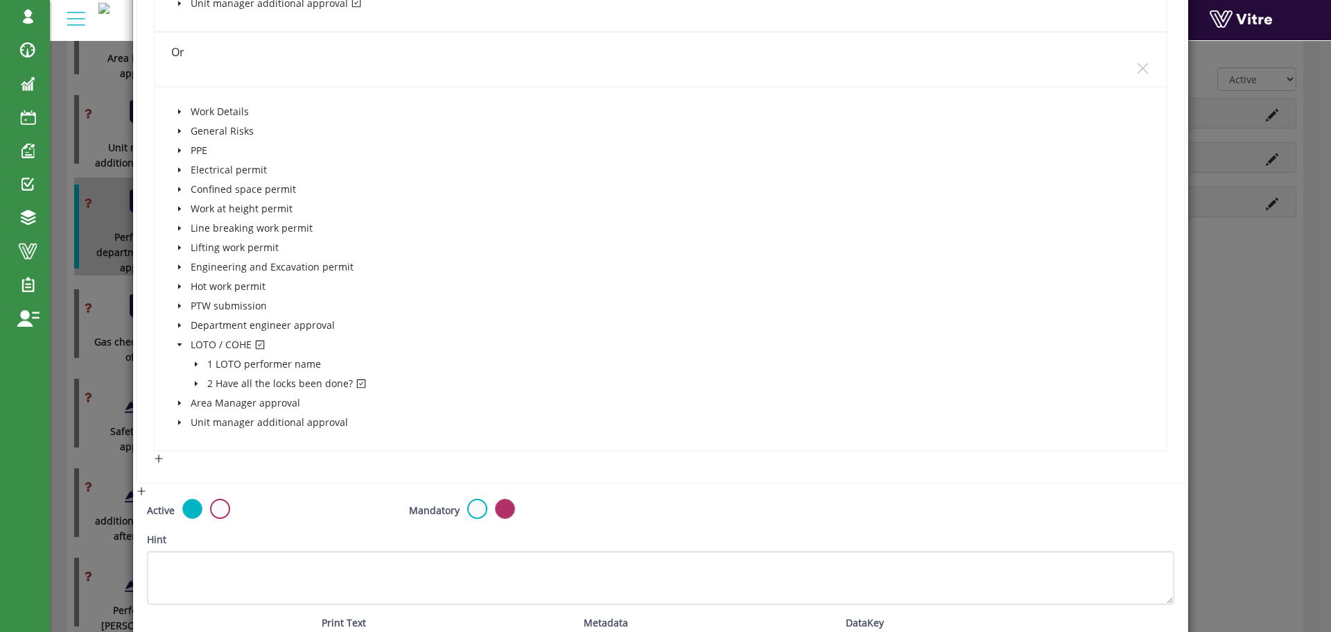
click at [195, 381] on icon "caret-down" at bounding box center [196, 383] width 7 height 7
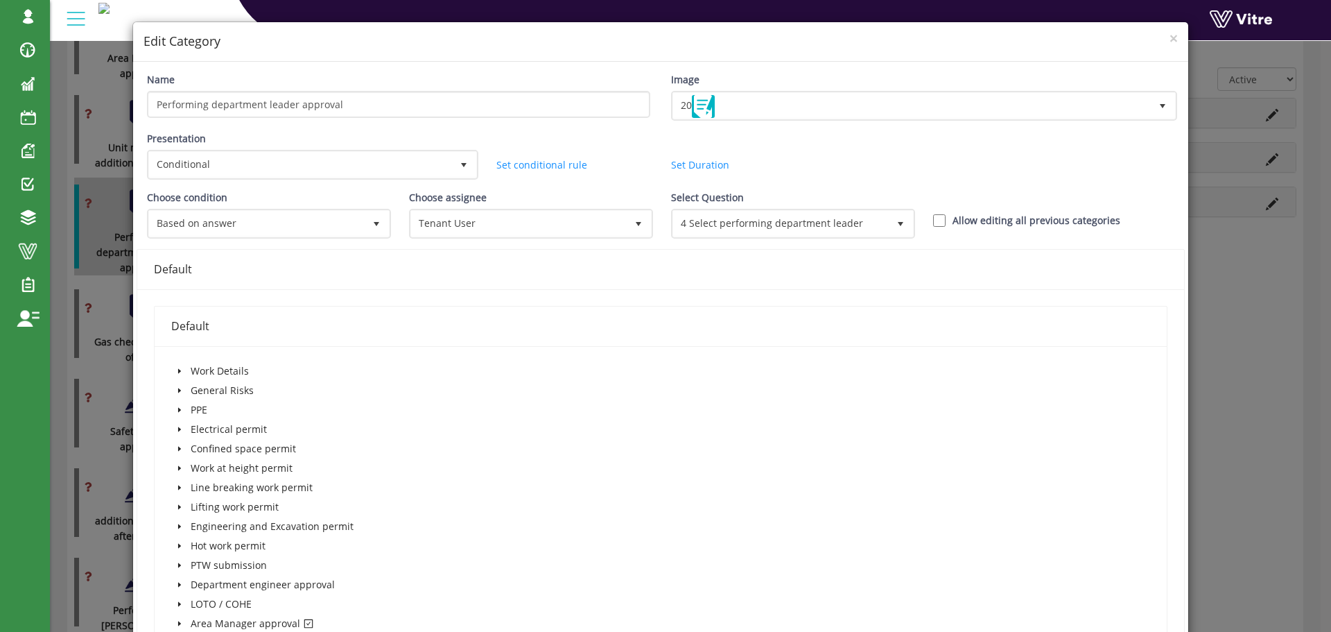
scroll to position [0, 0]
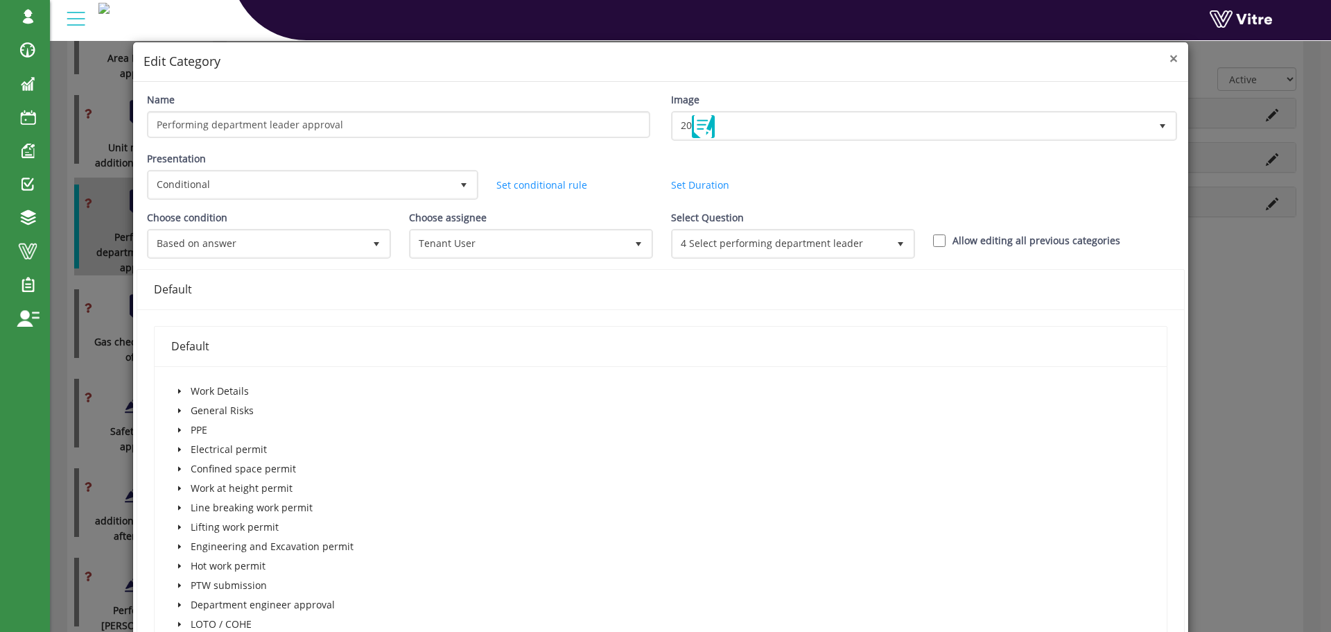
click at [1170, 60] on span "×" at bounding box center [1174, 58] width 8 height 19
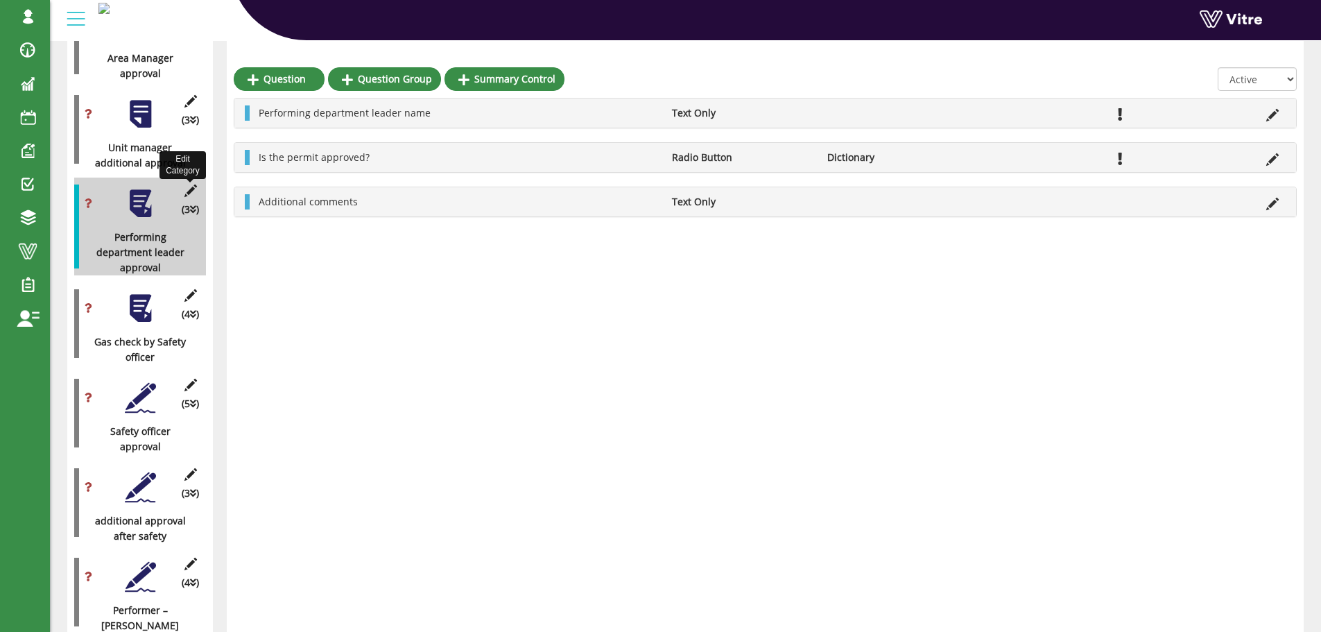
click at [191, 184] on icon at bounding box center [190, 190] width 17 height 12
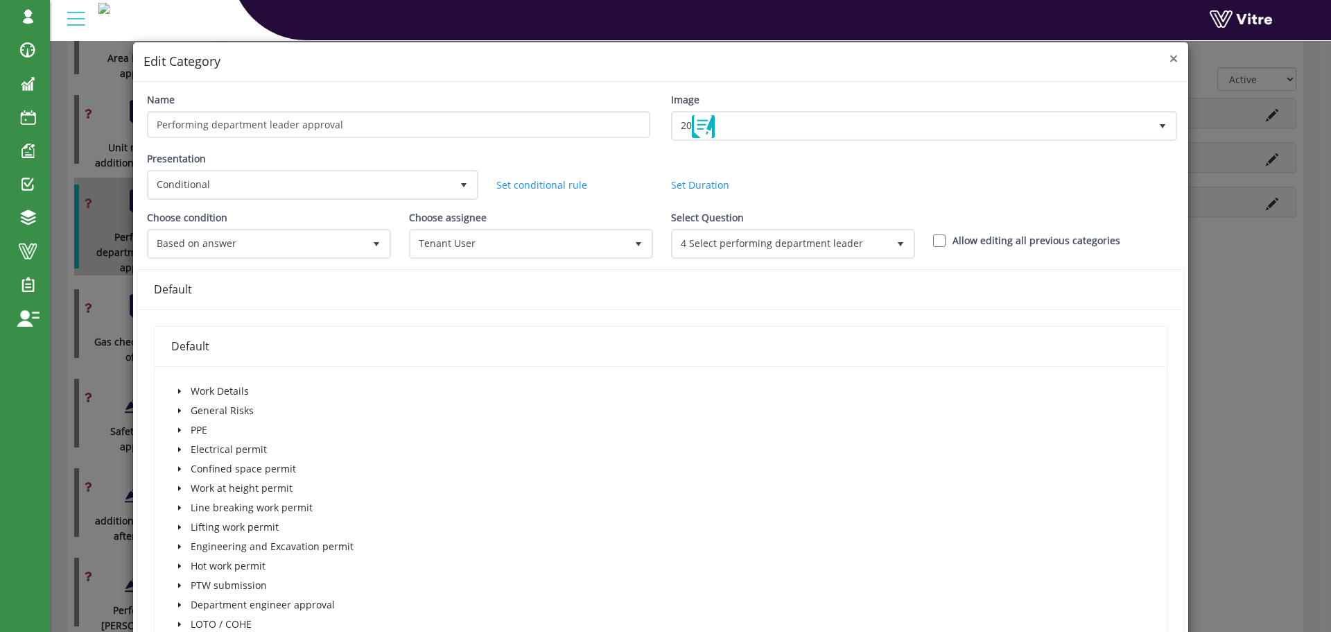
click at [1170, 59] on span "×" at bounding box center [1174, 58] width 8 height 19
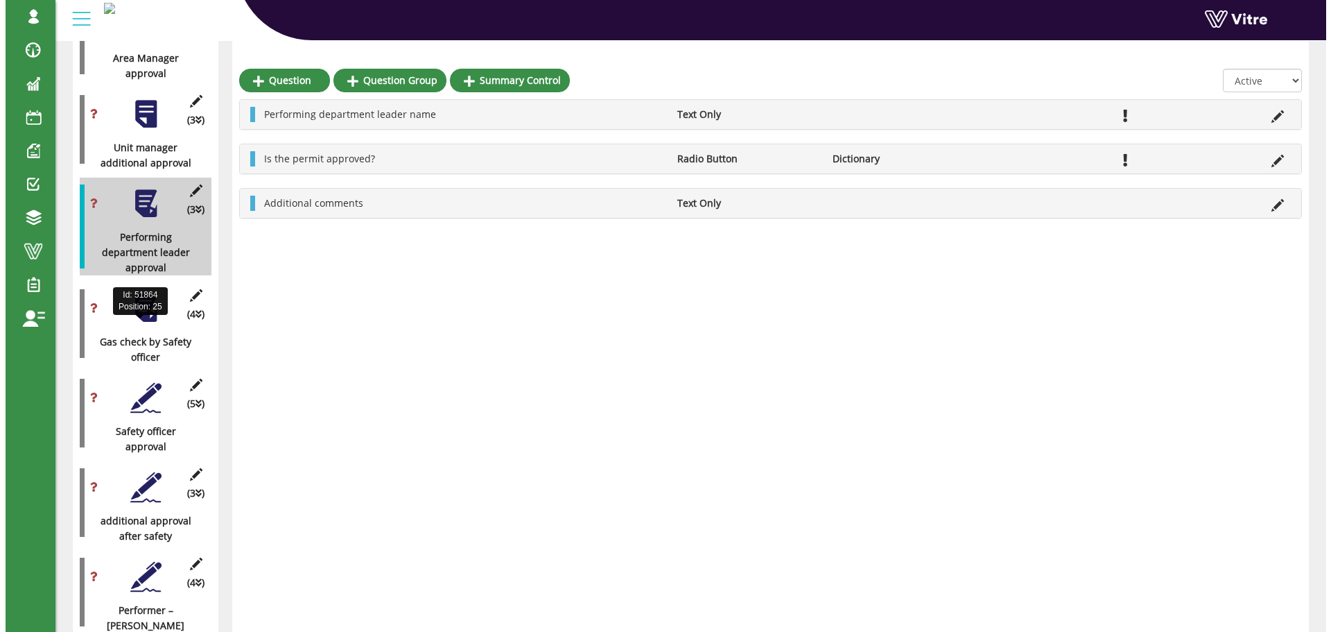
scroll to position [1526, 0]
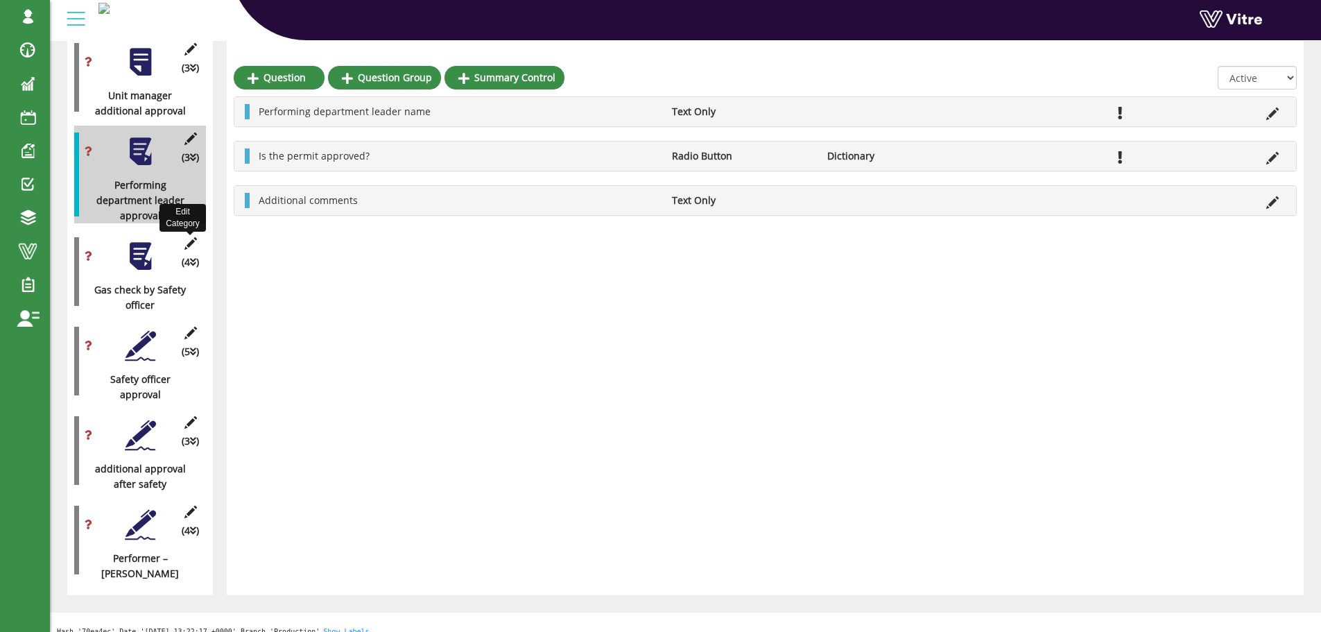
click at [192, 237] on icon at bounding box center [190, 243] width 17 height 12
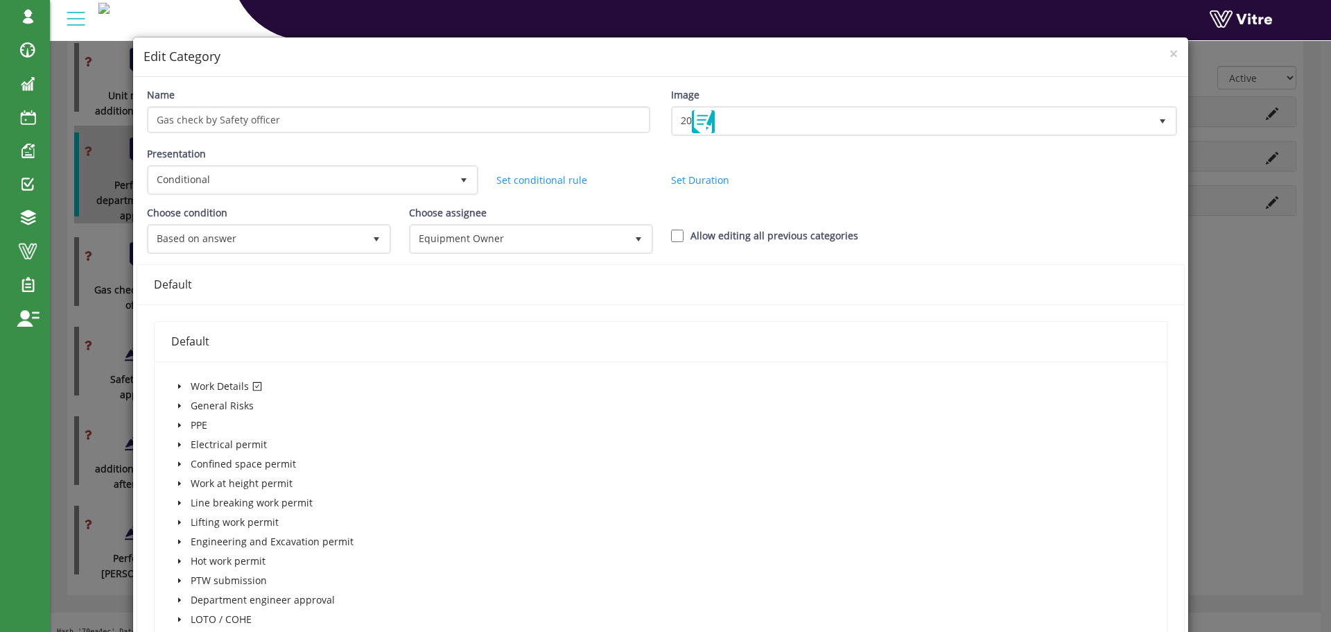
scroll to position [0, 0]
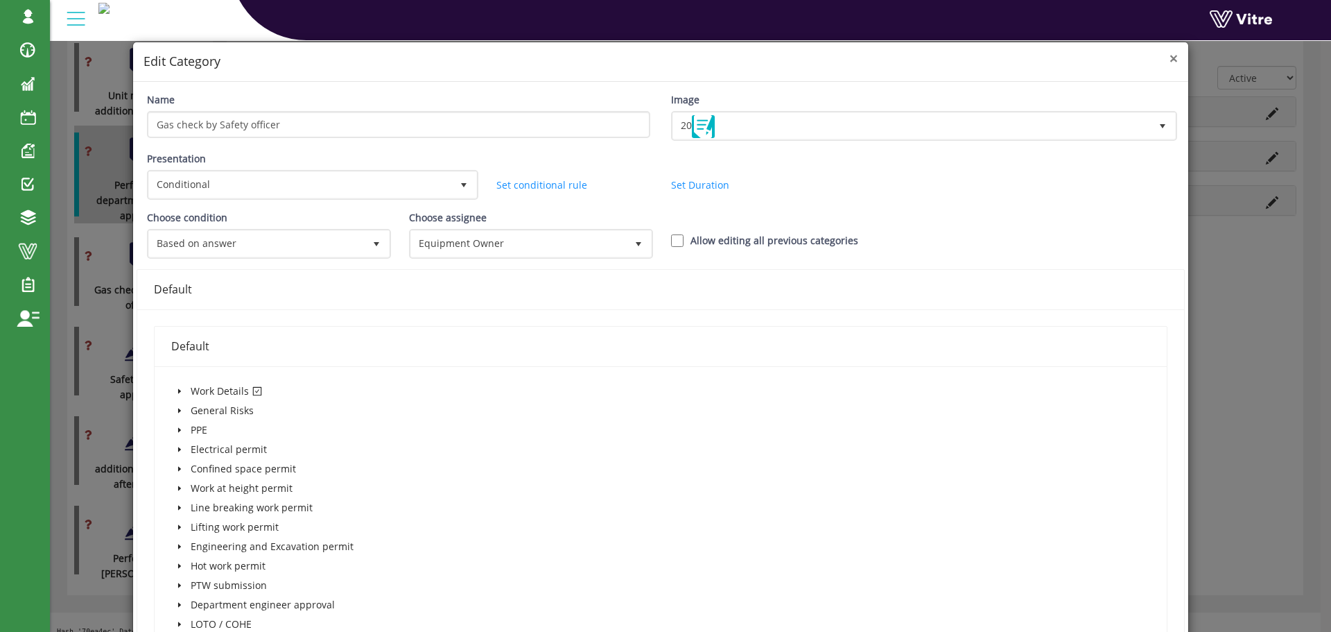
click at [1170, 61] on span "×" at bounding box center [1174, 58] width 8 height 19
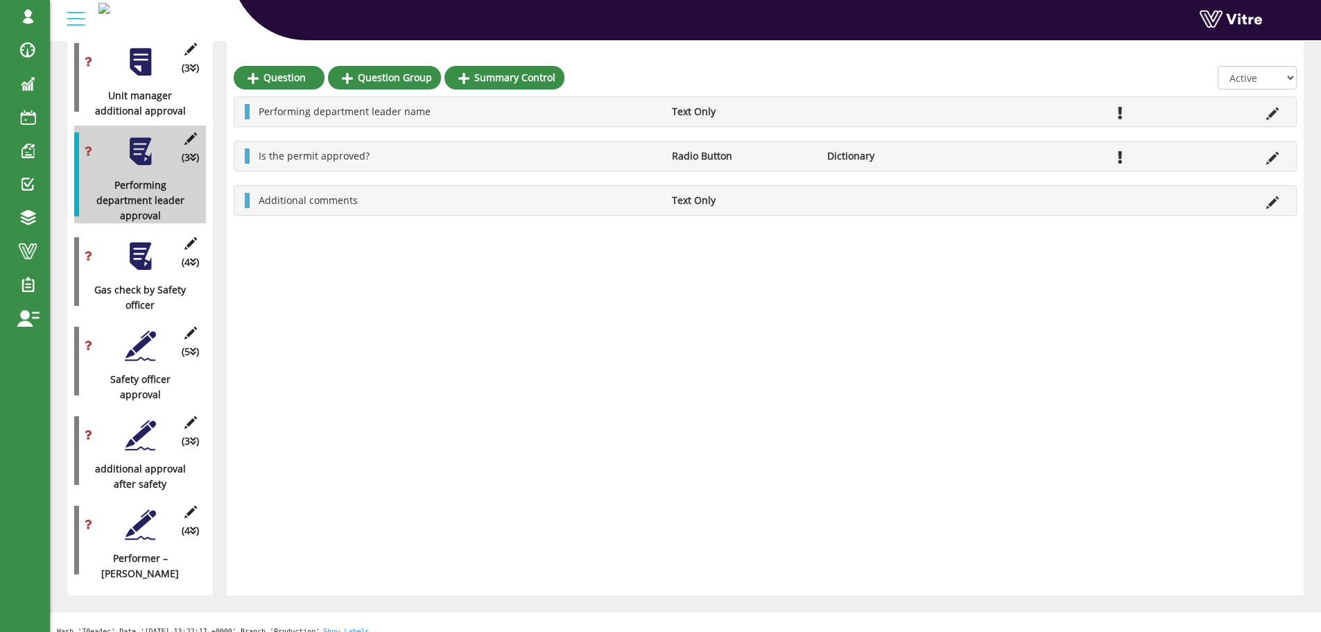
click at [143, 330] on div at bounding box center [140, 345] width 31 height 31
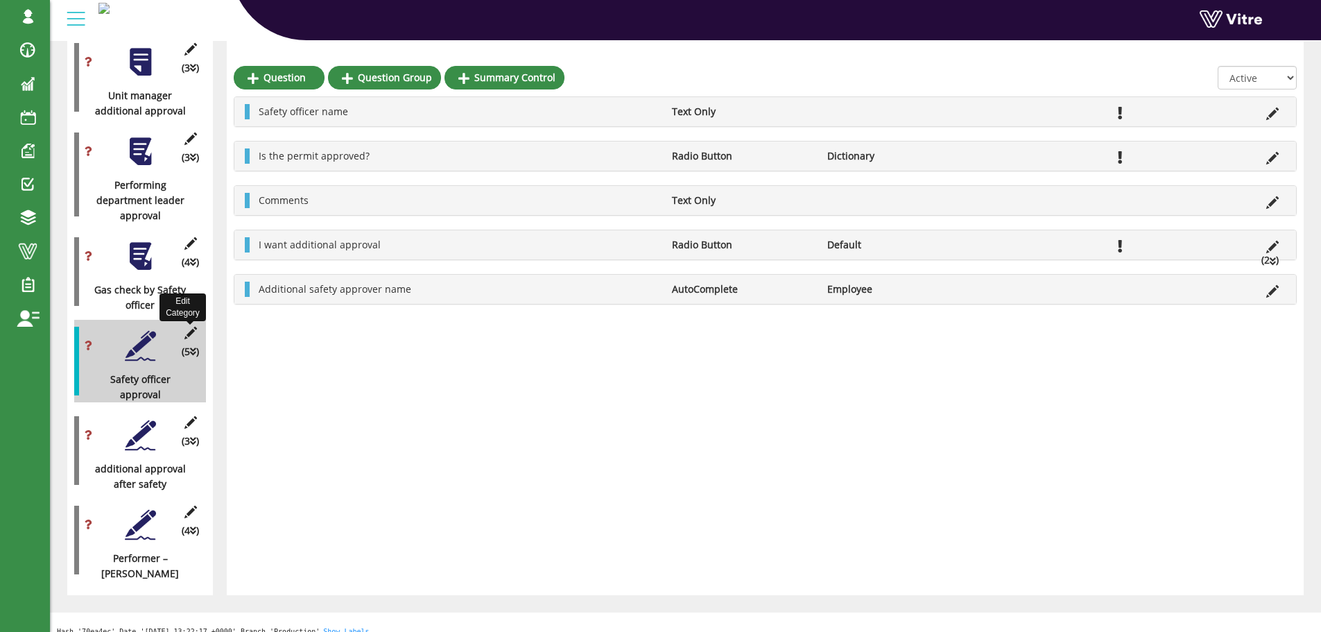
click at [192, 327] on icon at bounding box center [190, 333] width 17 height 12
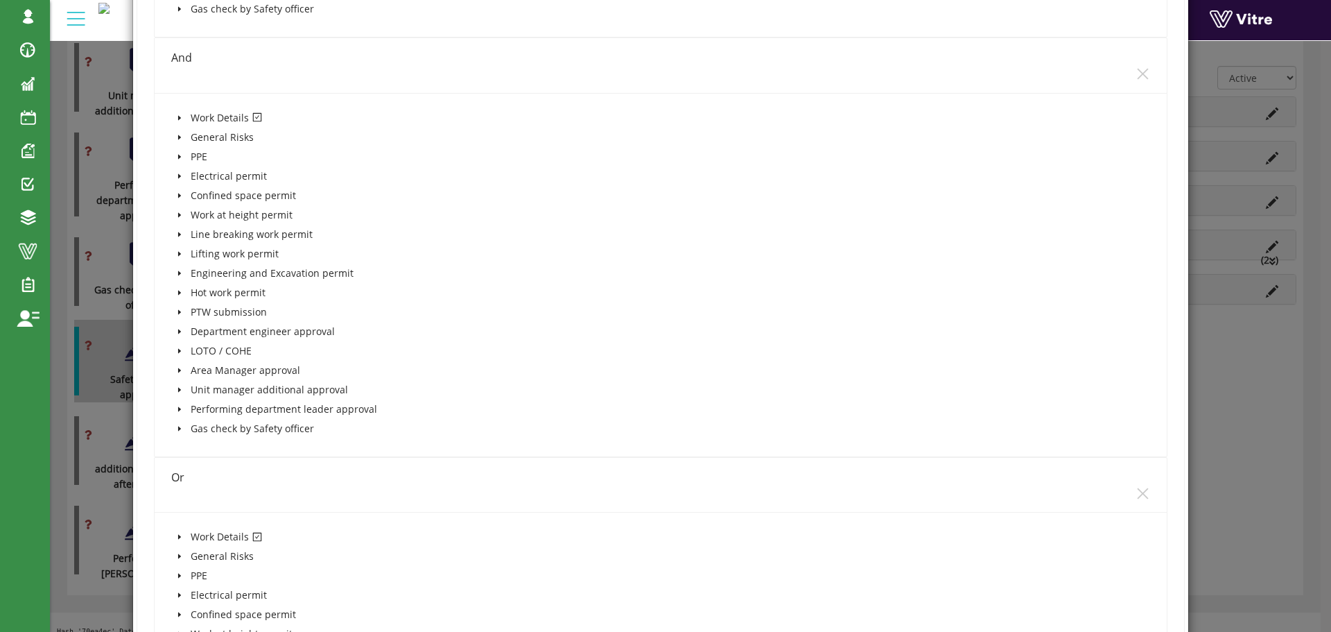
scroll to position [763, 0]
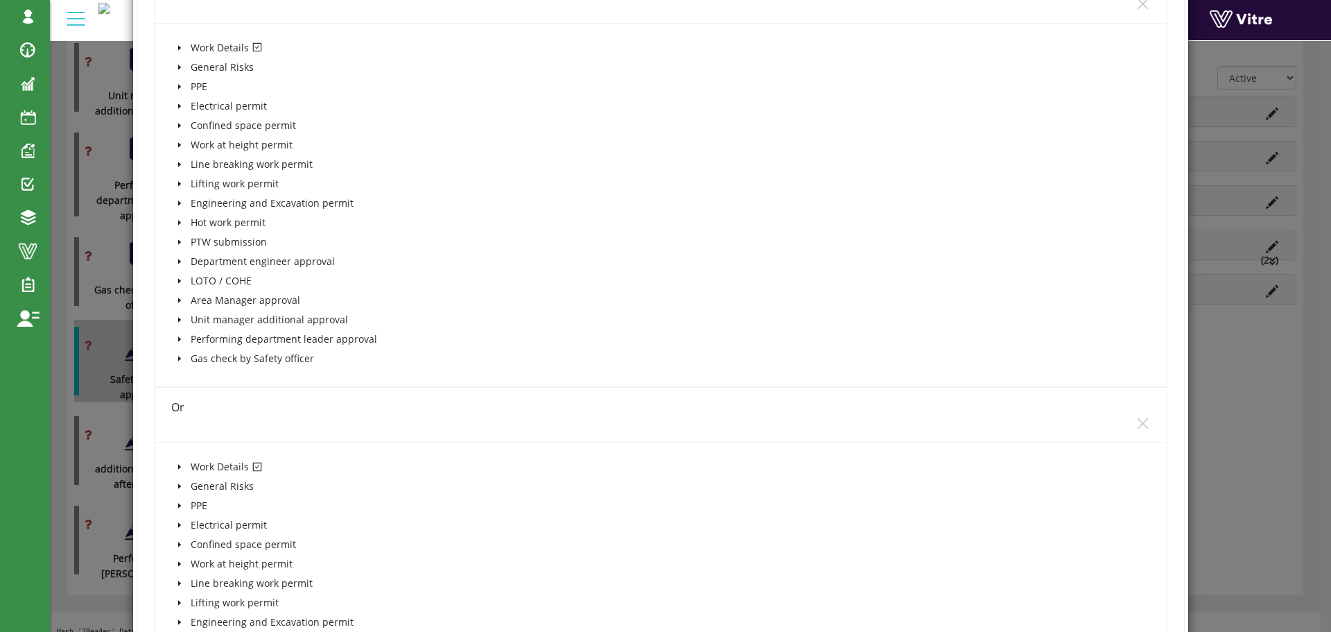
click at [178, 49] on icon "caret-down" at bounding box center [179, 47] width 3 height 5
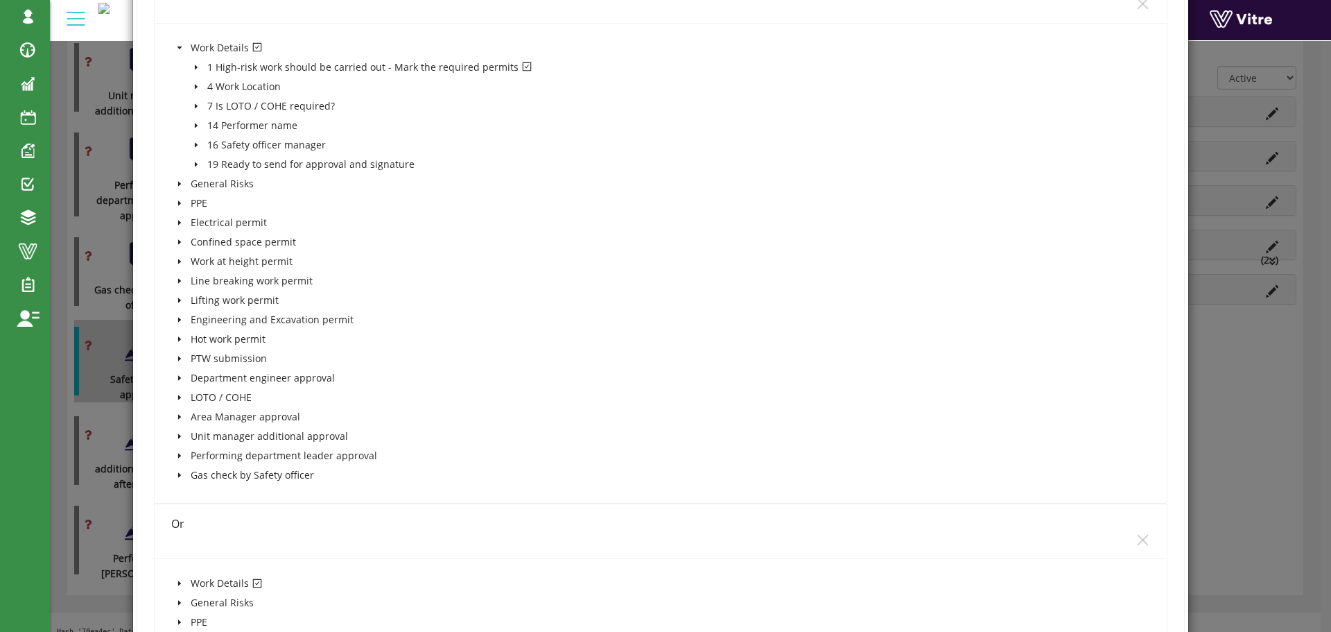
click at [196, 70] on icon "caret-down" at bounding box center [196, 67] width 7 height 7
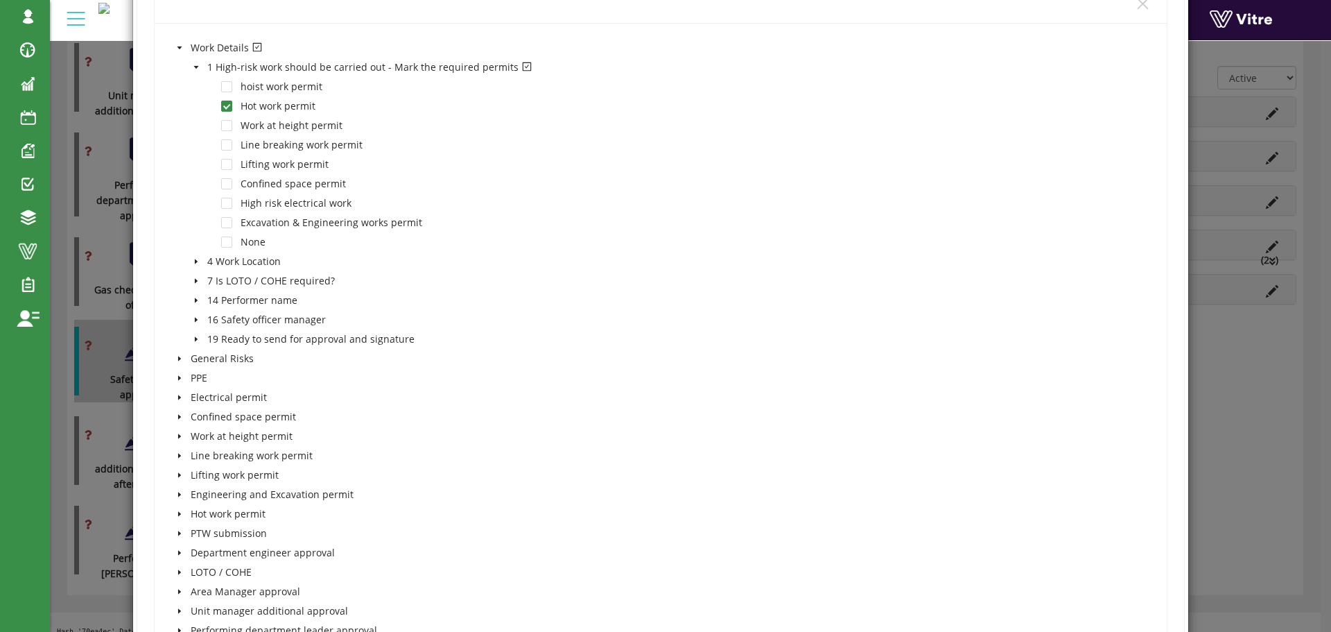
click at [198, 69] on icon "caret-down" at bounding box center [196, 67] width 7 height 7
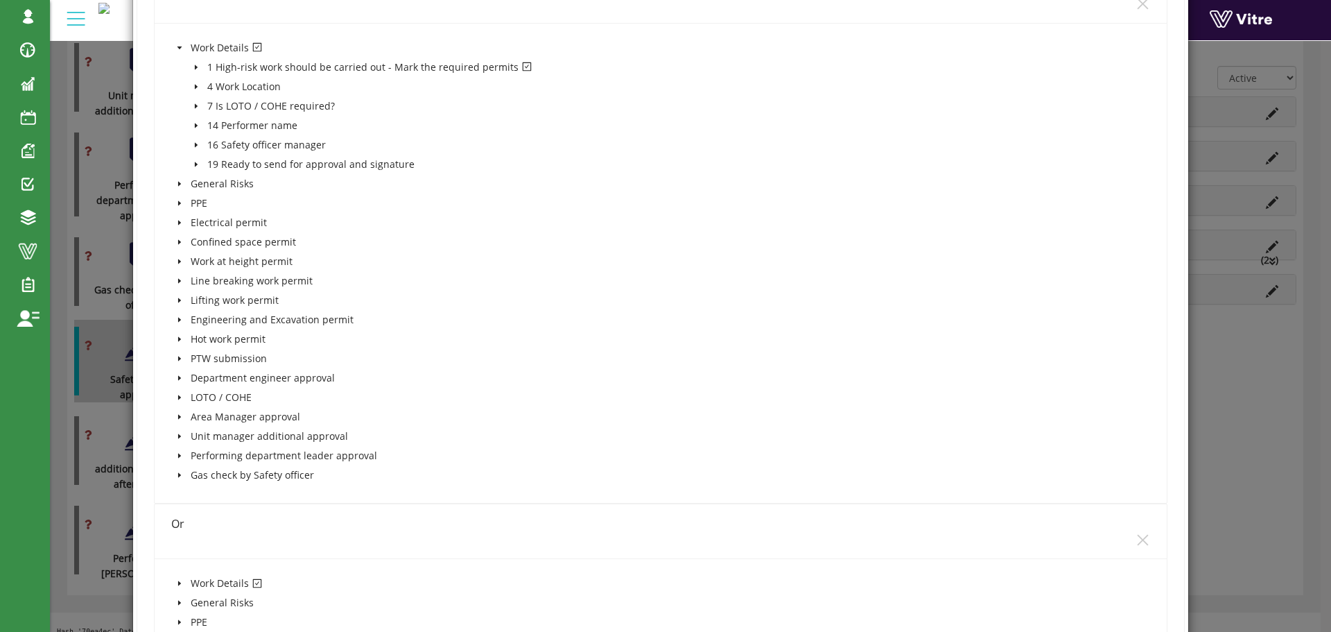
click at [182, 48] on span at bounding box center [179, 48] width 17 height 17
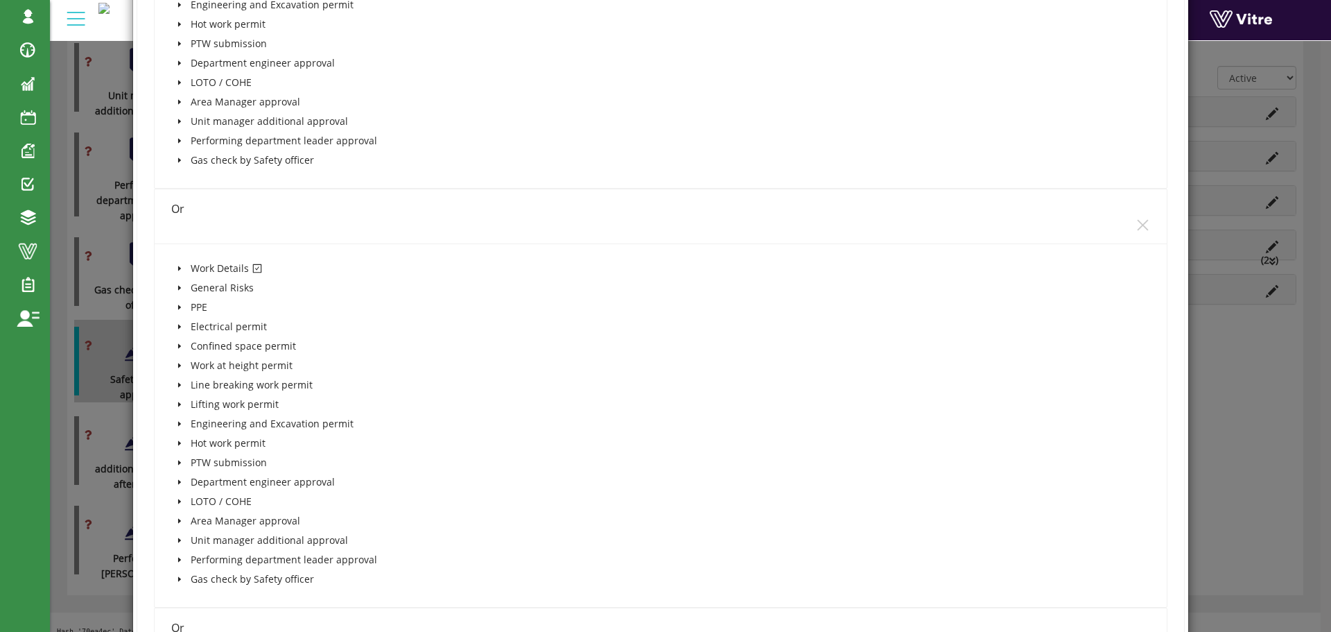
scroll to position [1109, 0]
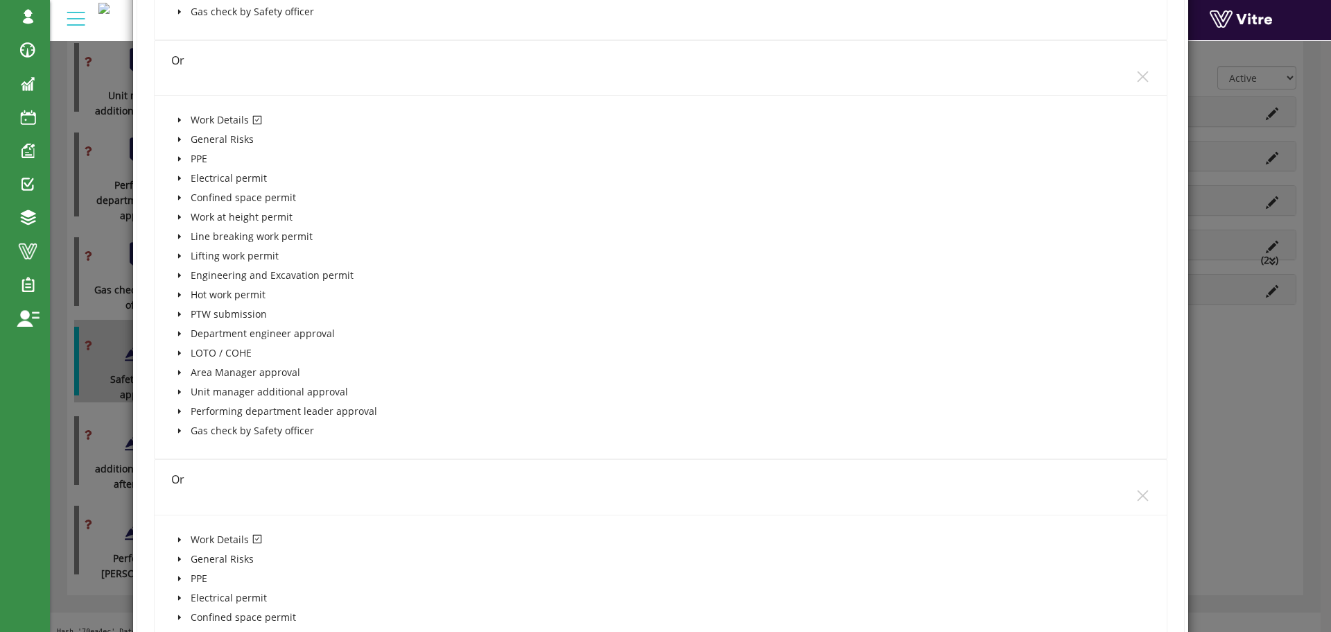
click at [178, 119] on icon "caret-down" at bounding box center [179, 120] width 3 height 5
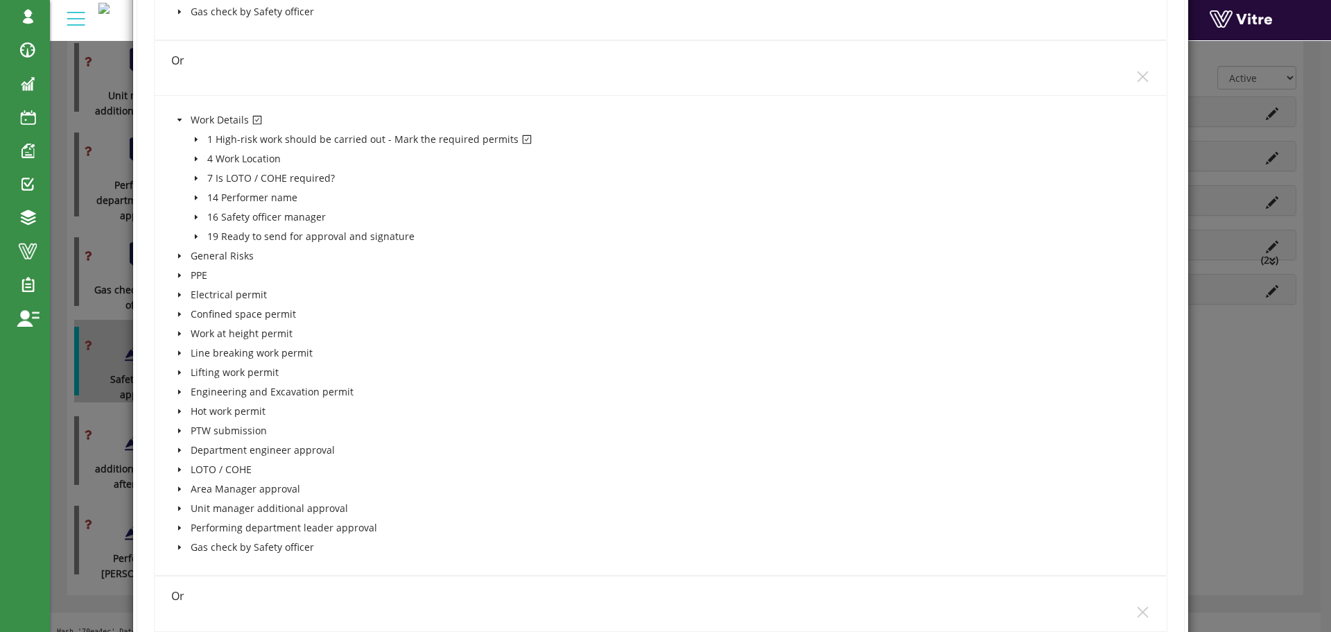
click at [193, 136] on icon "caret-down" at bounding box center [196, 139] width 7 height 7
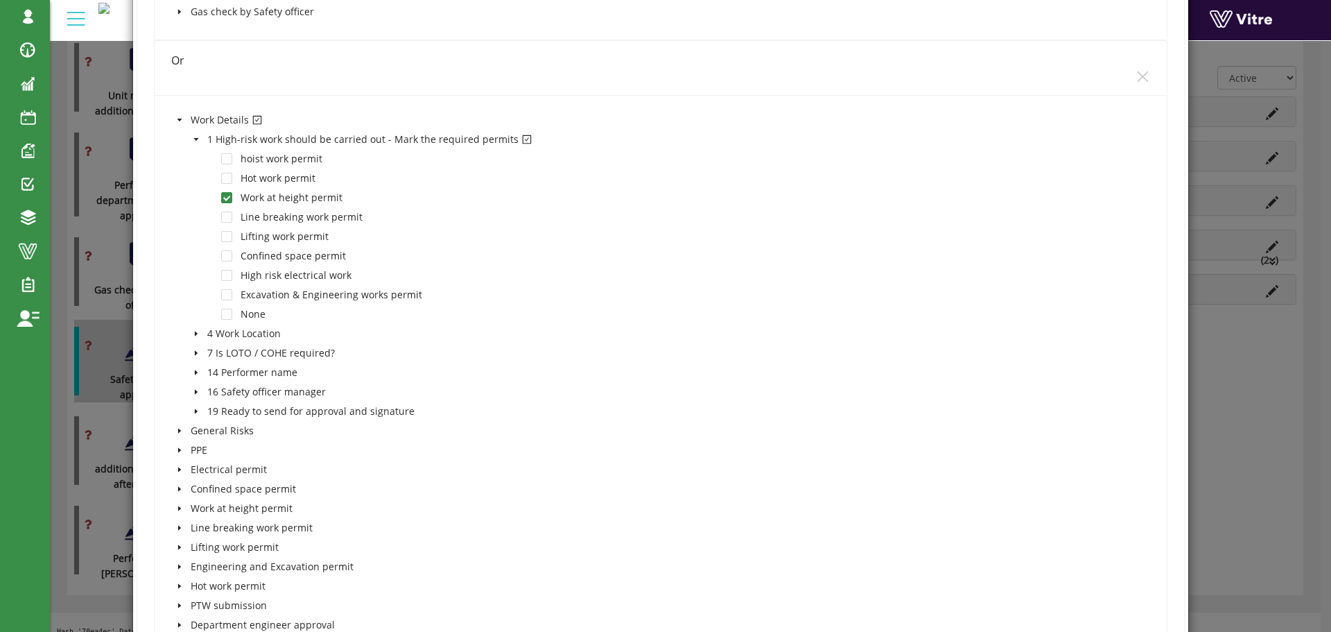
click at [193, 136] on icon "caret-down" at bounding box center [196, 139] width 7 height 7
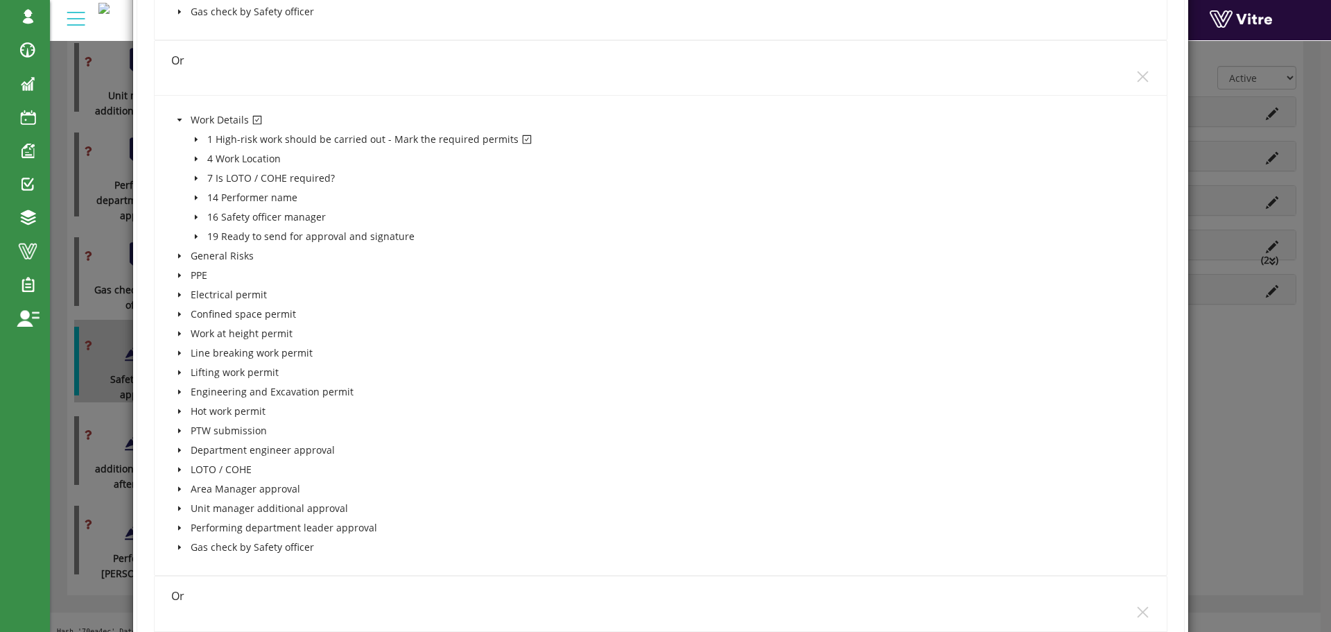
click at [179, 119] on icon "caret-down" at bounding box center [179, 120] width 5 height 3
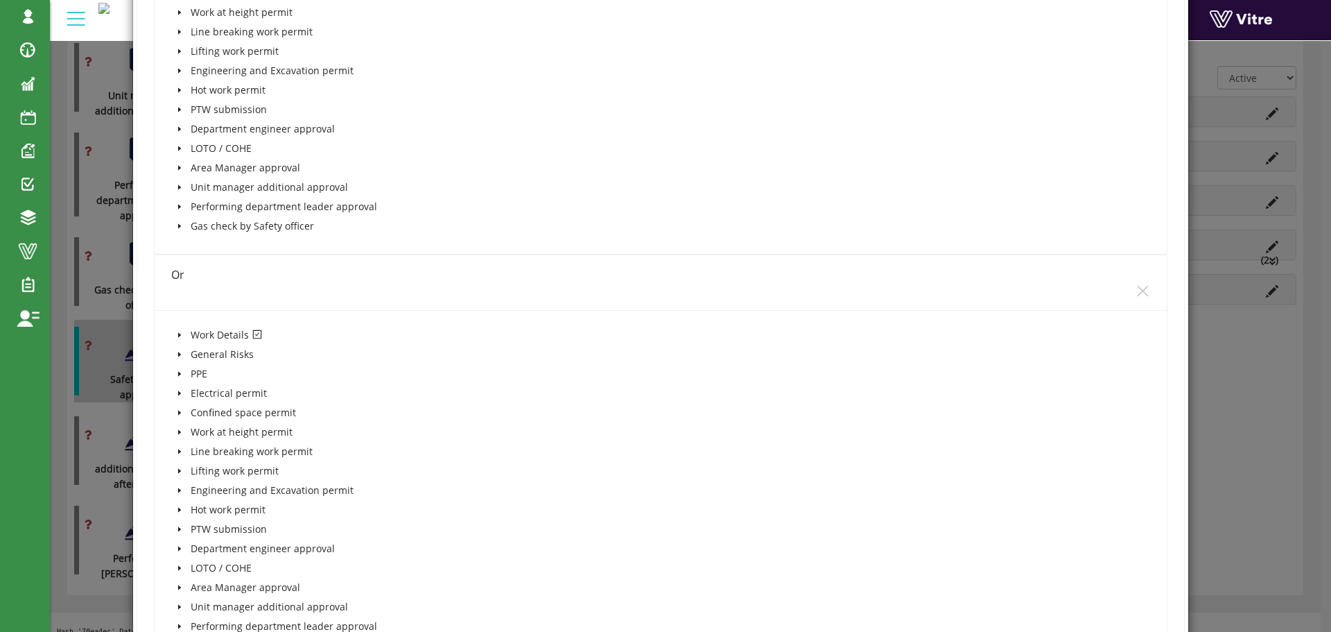
scroll to position [2972, 0]
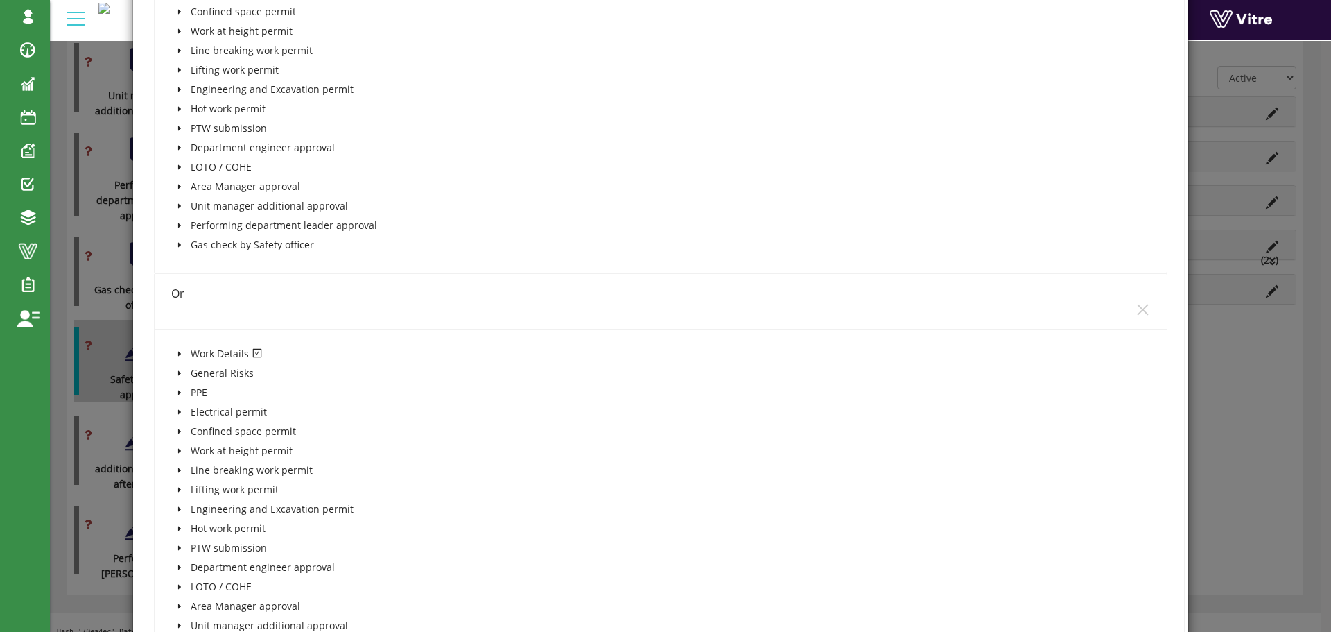
click at [178, 353] on icon "caret-down" at bounding box center [179, 353] width 3 height 5
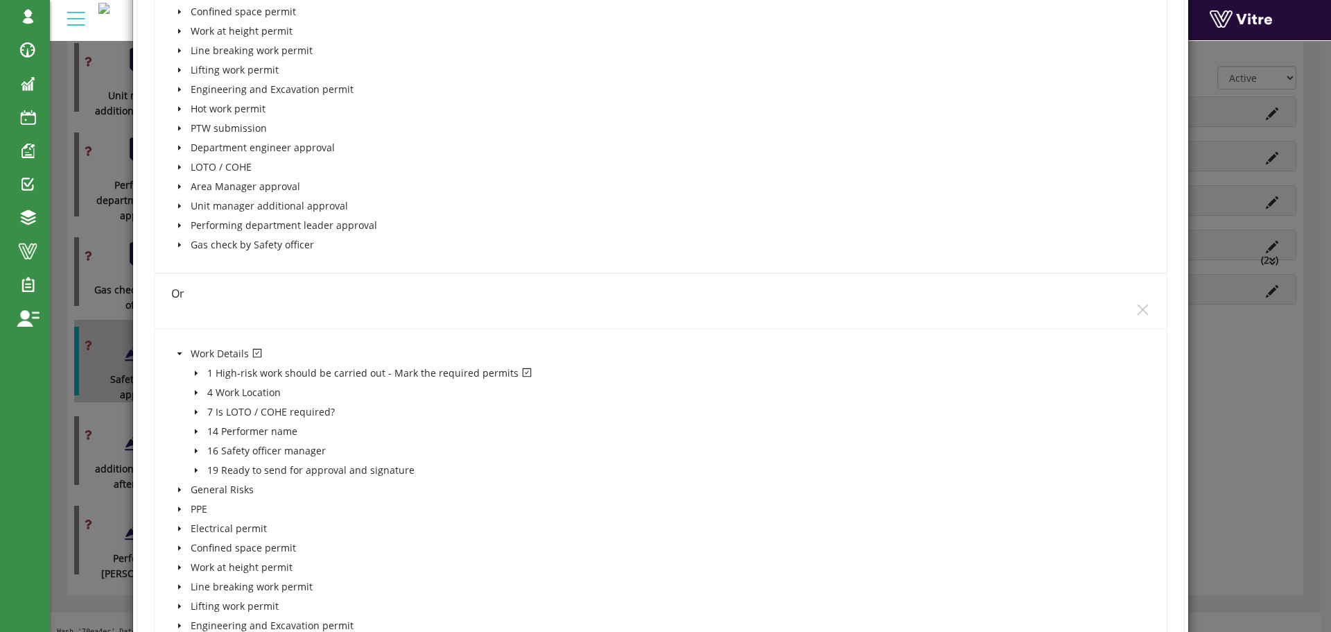
click at [178, 353] on icon "caret-down" at bounding box center [179, 353] width 5 height 3
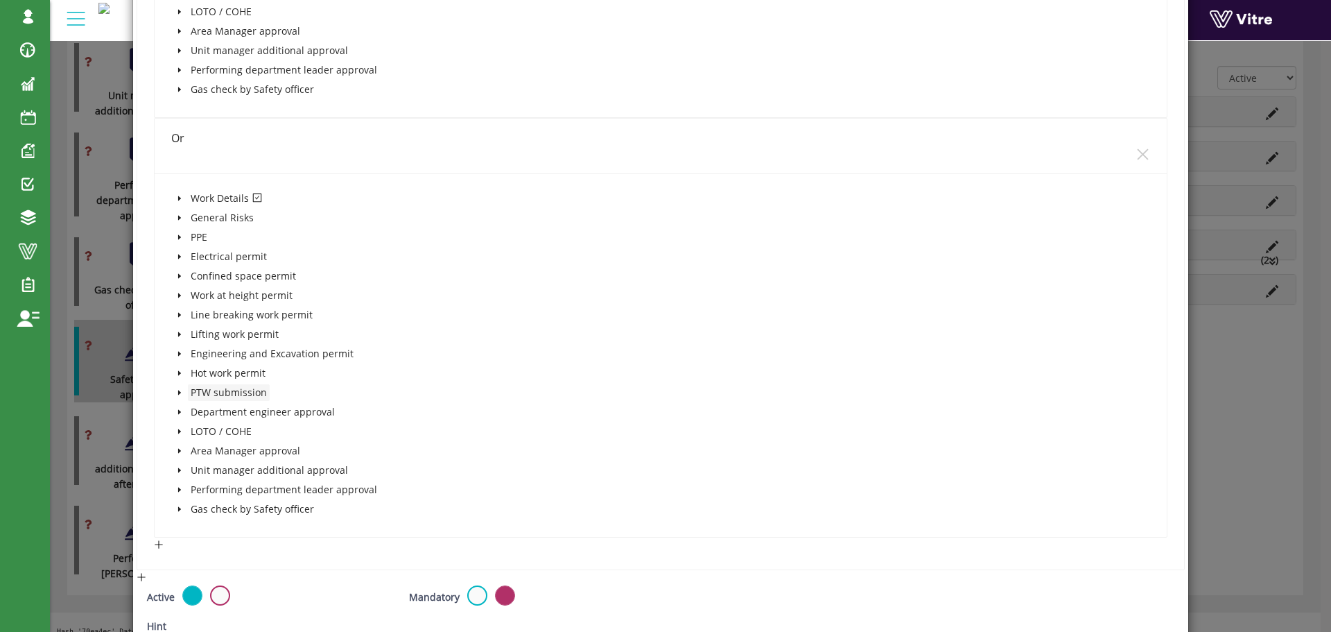
scroll to position [3111, 0]
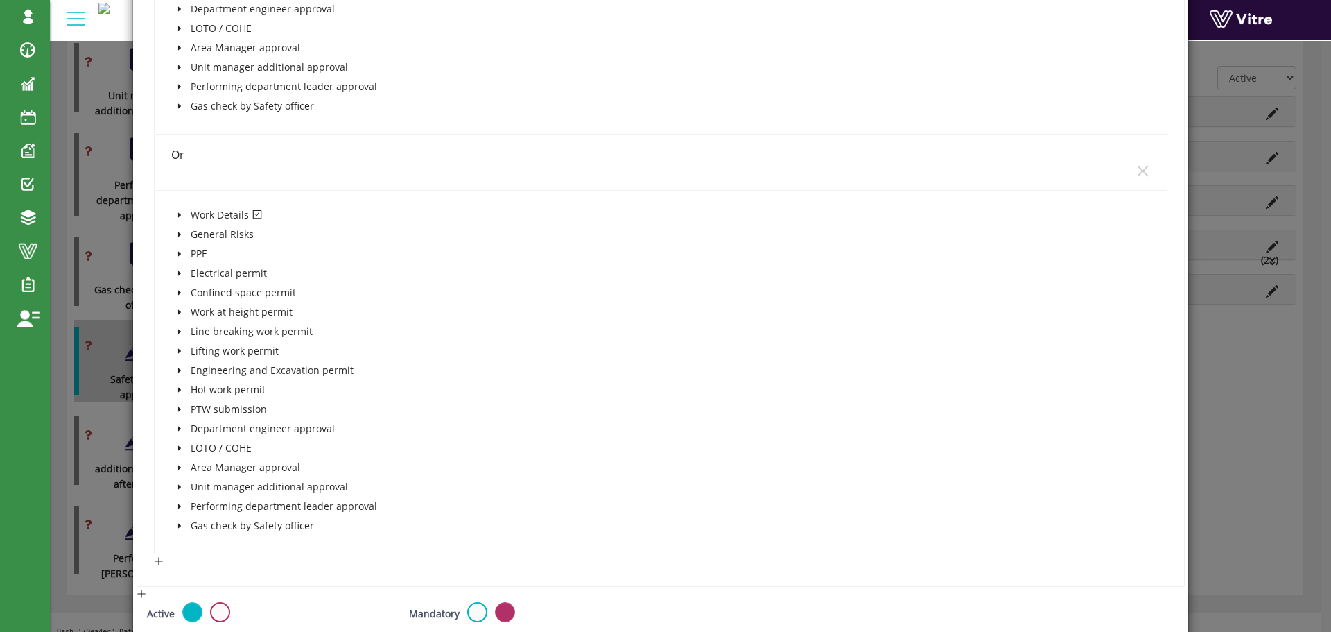
click at [180, 213] on icon "caret-down" at bounding box center [179, 214] width 7 height 7
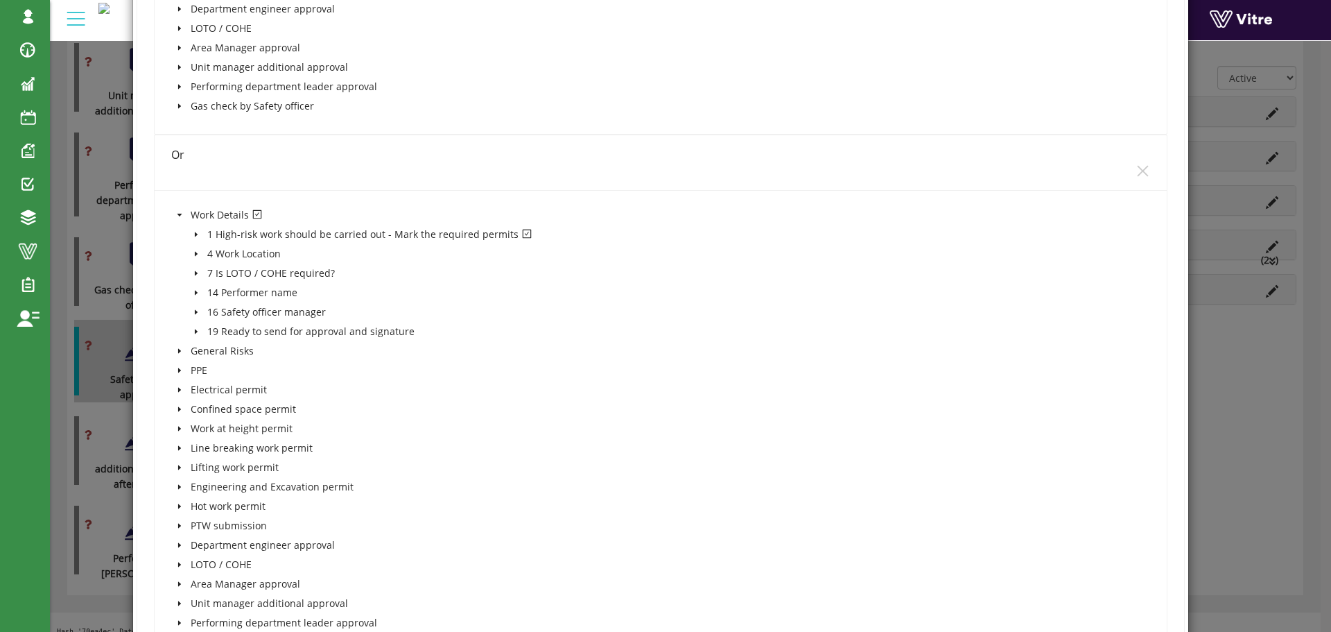
click at [194, 232] on icon "caret-down" at bounding box center [196, 234] width 7 height 7
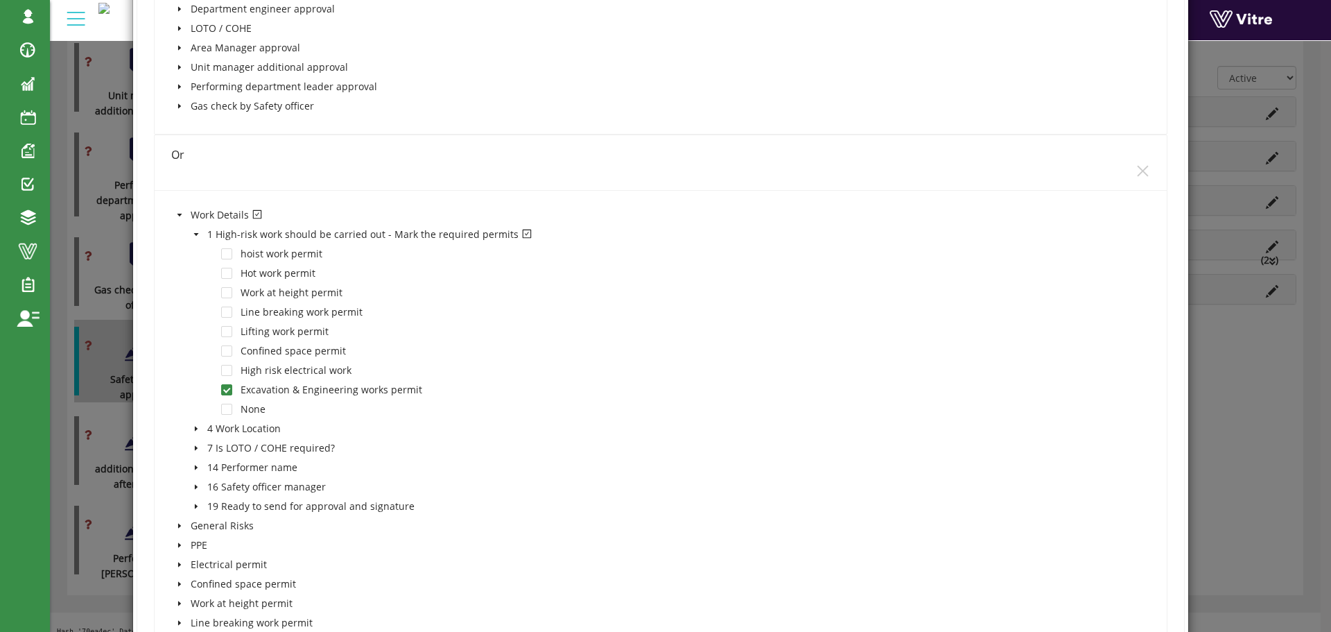
click at [194, 232] on icon "caret-down" at bounding box center [196, 234] width 7 height 7
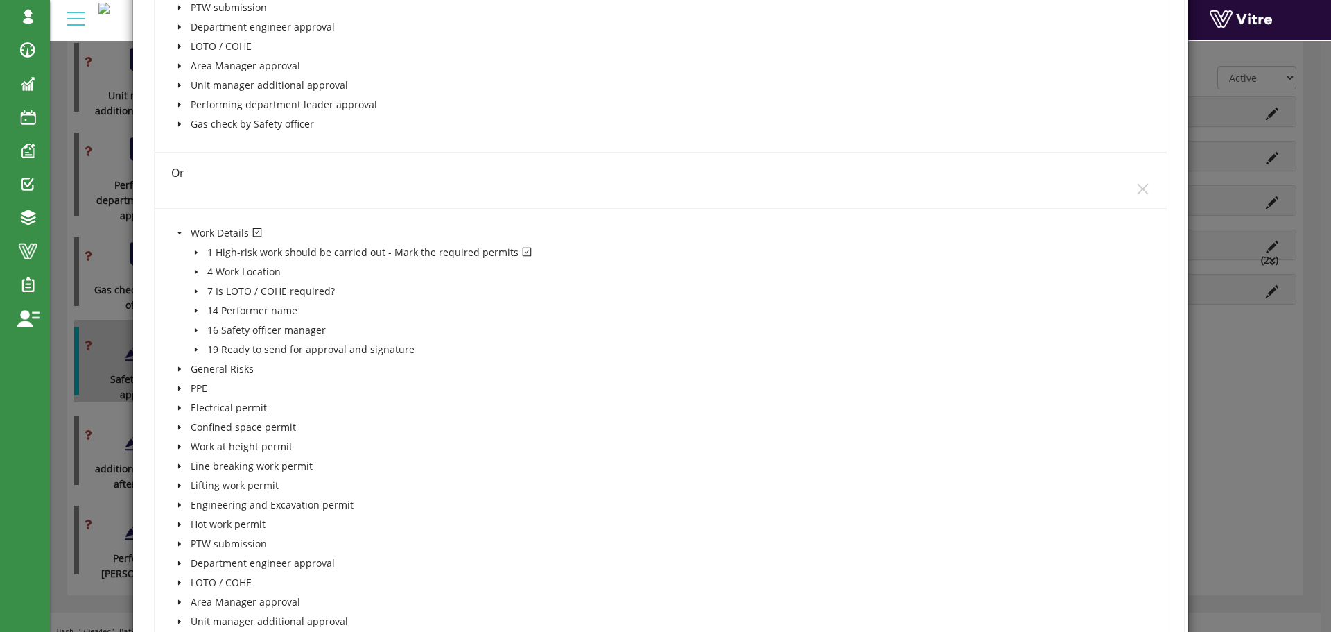
scroll to position [3088, 0]
click at [1136, 197] on icon "close" at bounding box center [1143, 193] width 15 height 15
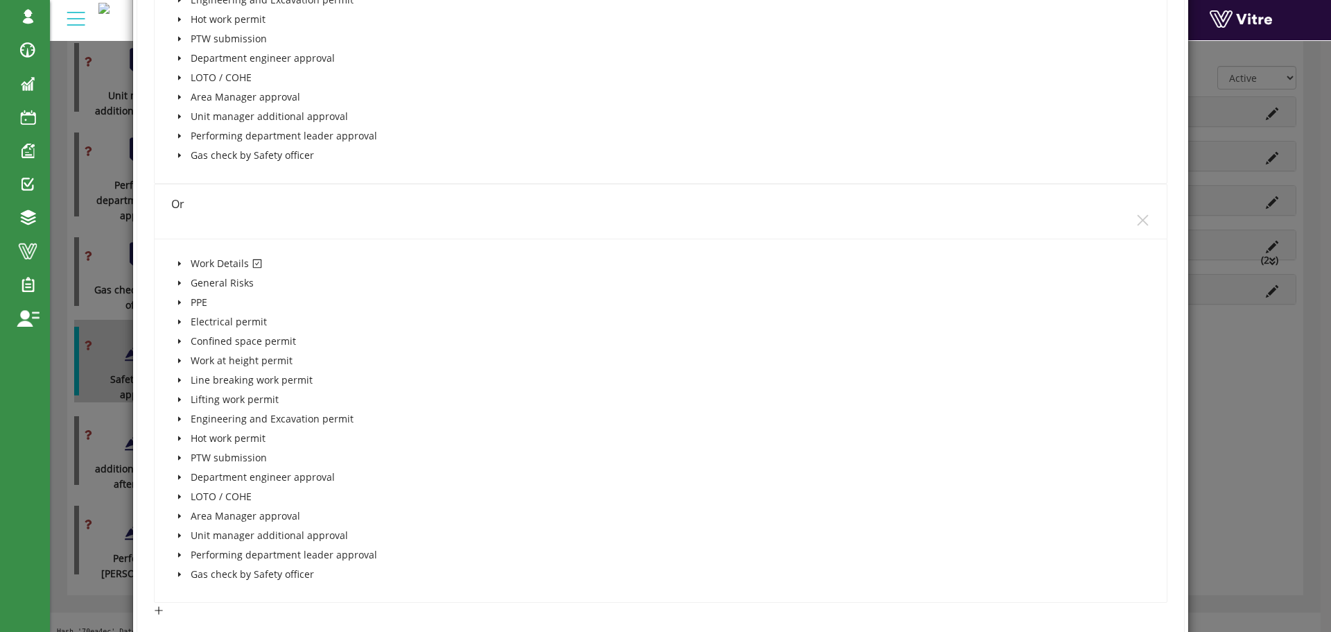
scroll to position [2552, 0]
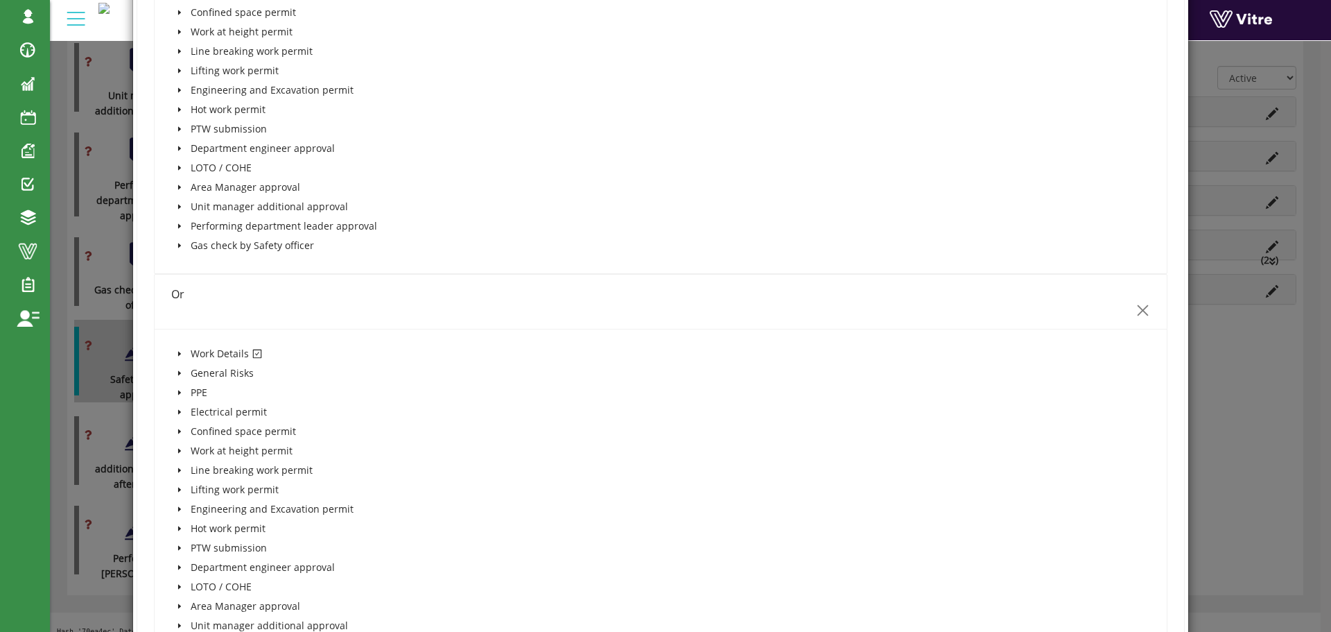
click at [1138, 308] on icon "close" at bounding box center [1143, 310] width 15 height 15
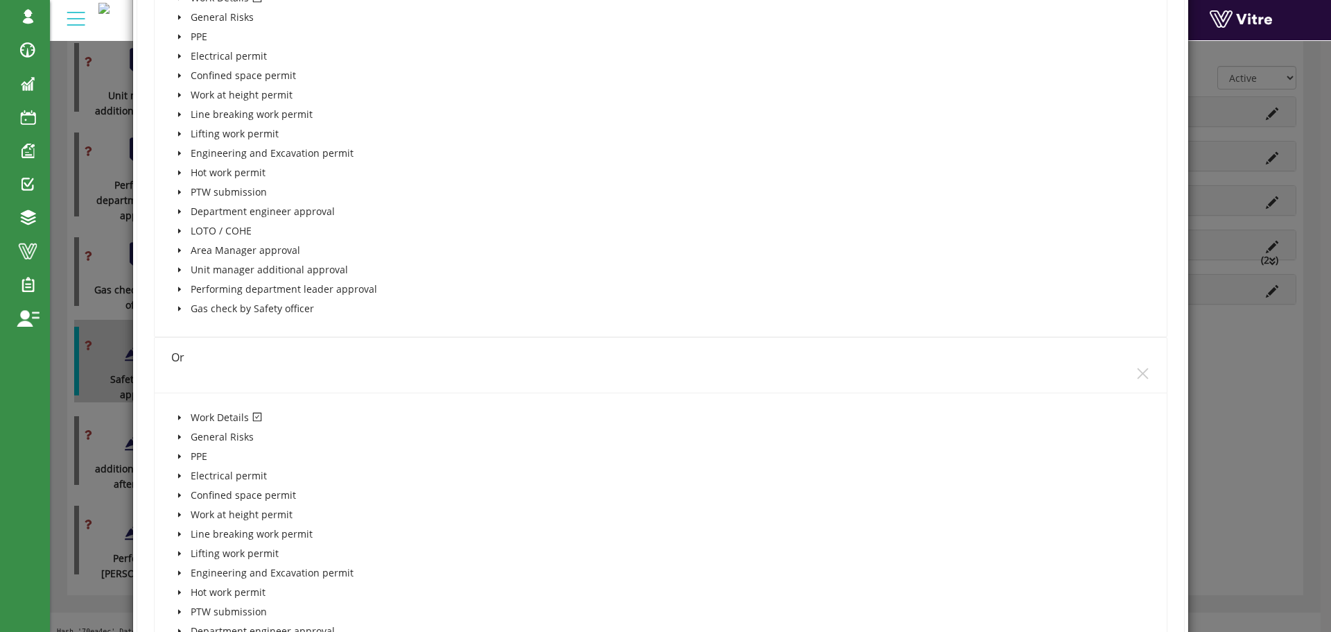
scroll to position [2064, 0]
click at [1136, 378] on icon "close" at bounding box center [1143, 379] width 15 height 15
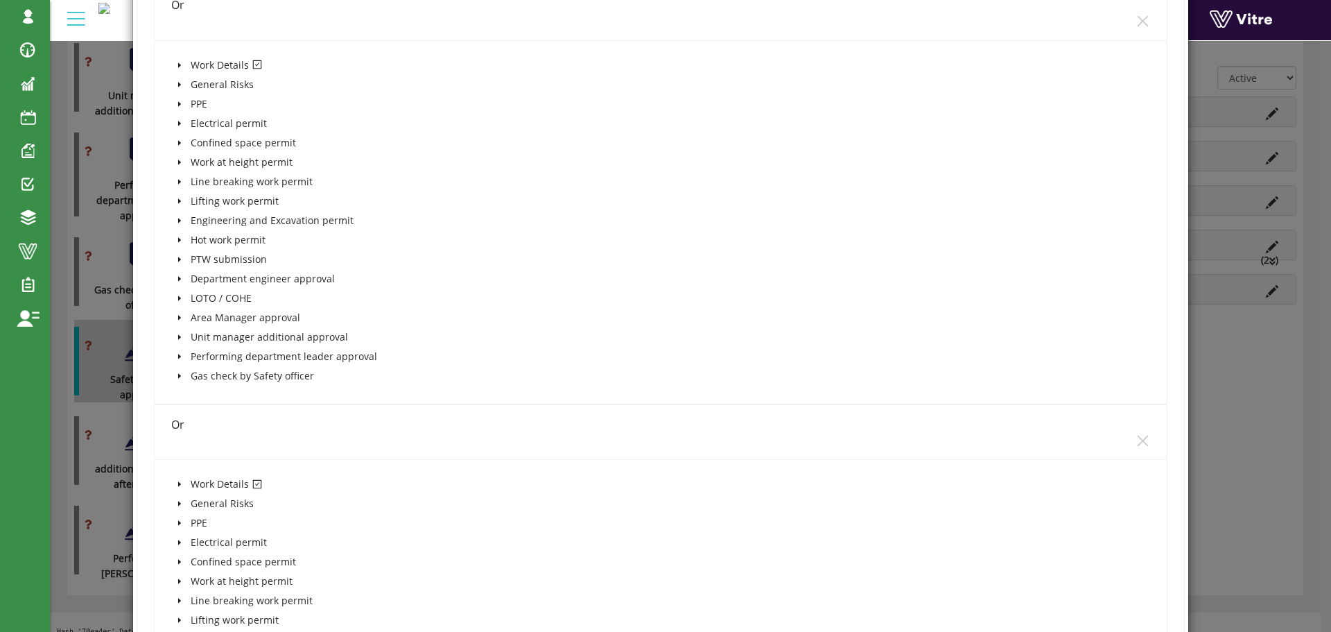
scroll to position [1575, 0]
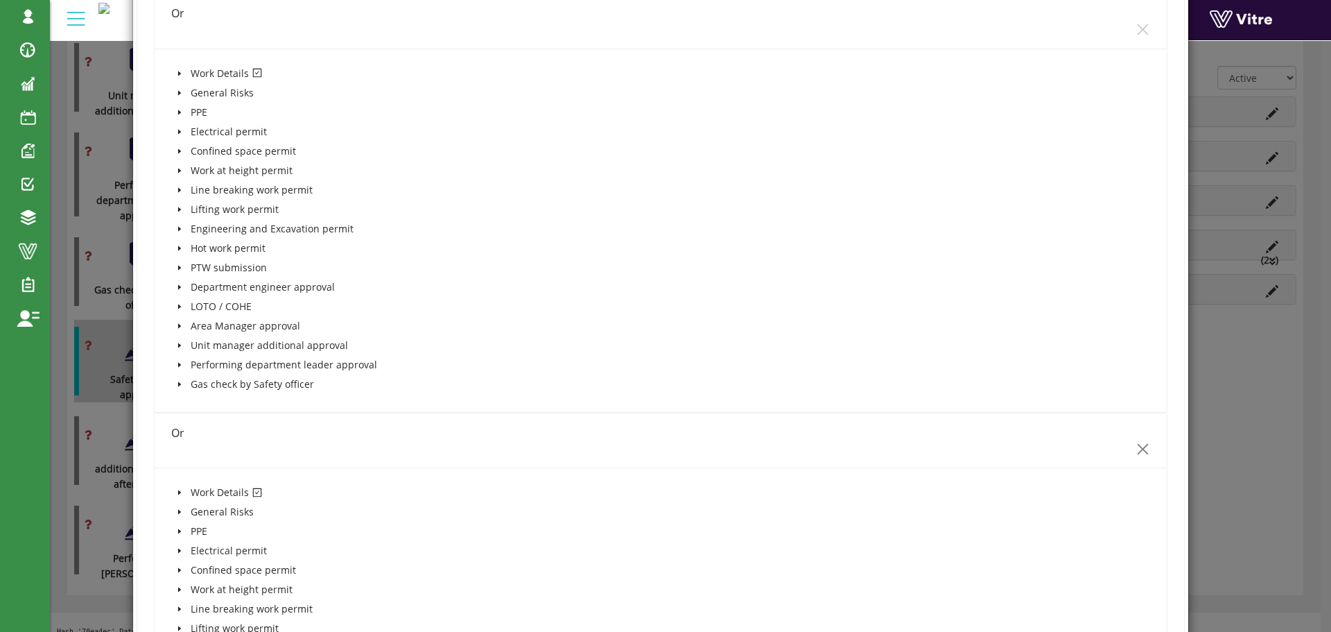
click at [1136, 445] on icon "close" at bounding box center [1143, 449] width 15 height 15
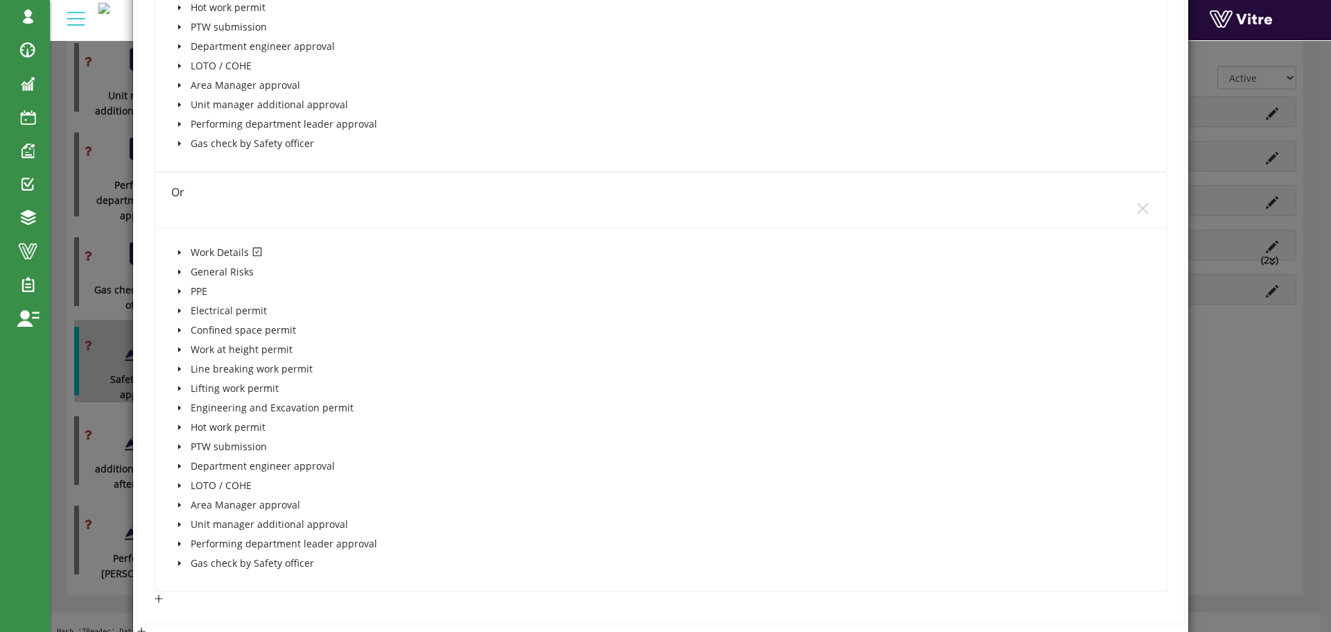
scroll to position [1229, 0]
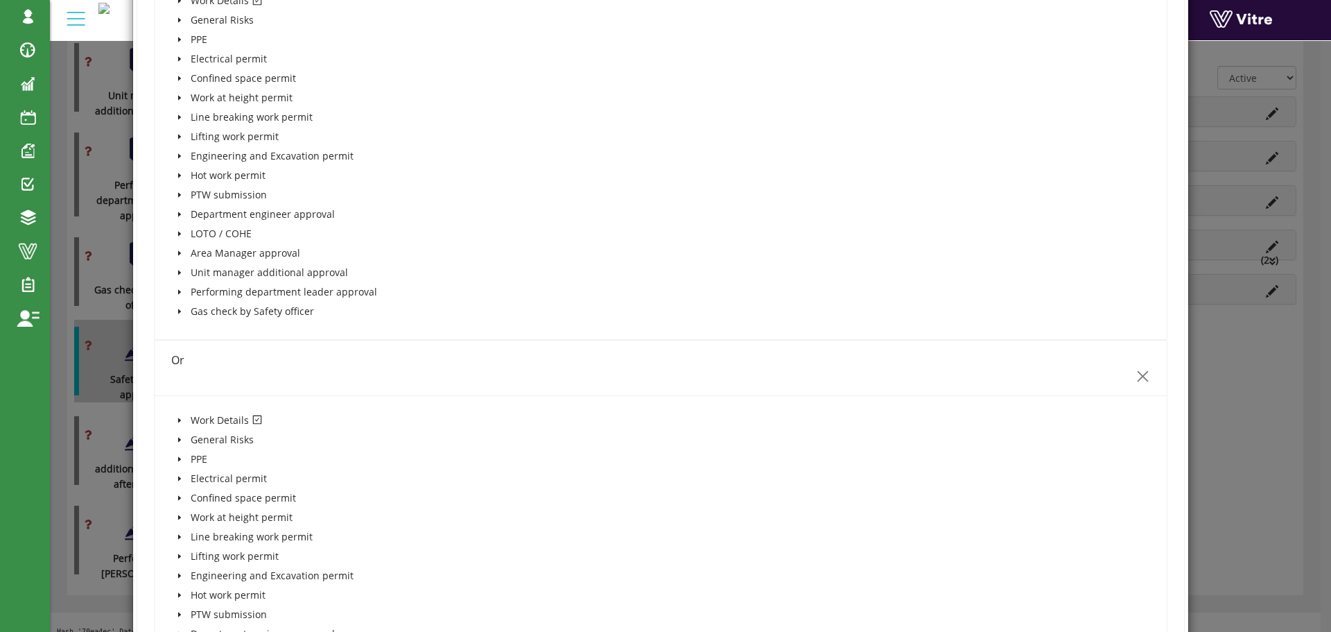
click at [1137, 378] on icon "close" at bounding box center [1142, 376] width 11 height 11
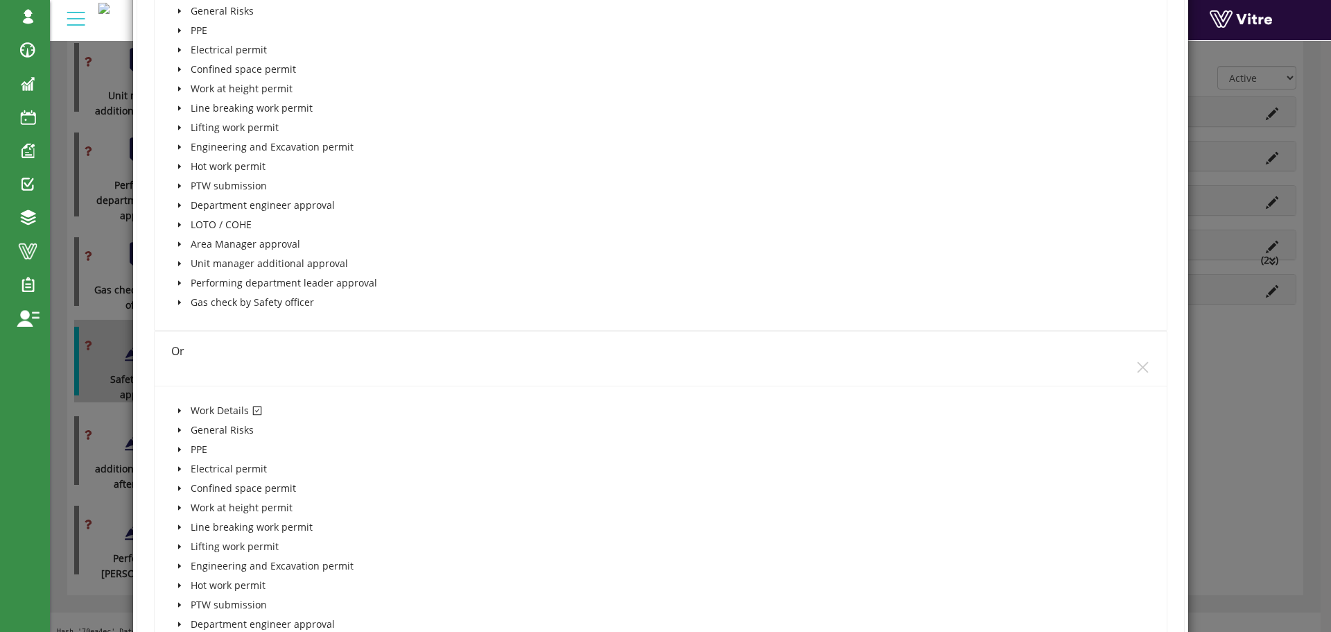
scroll to position [806, 0]
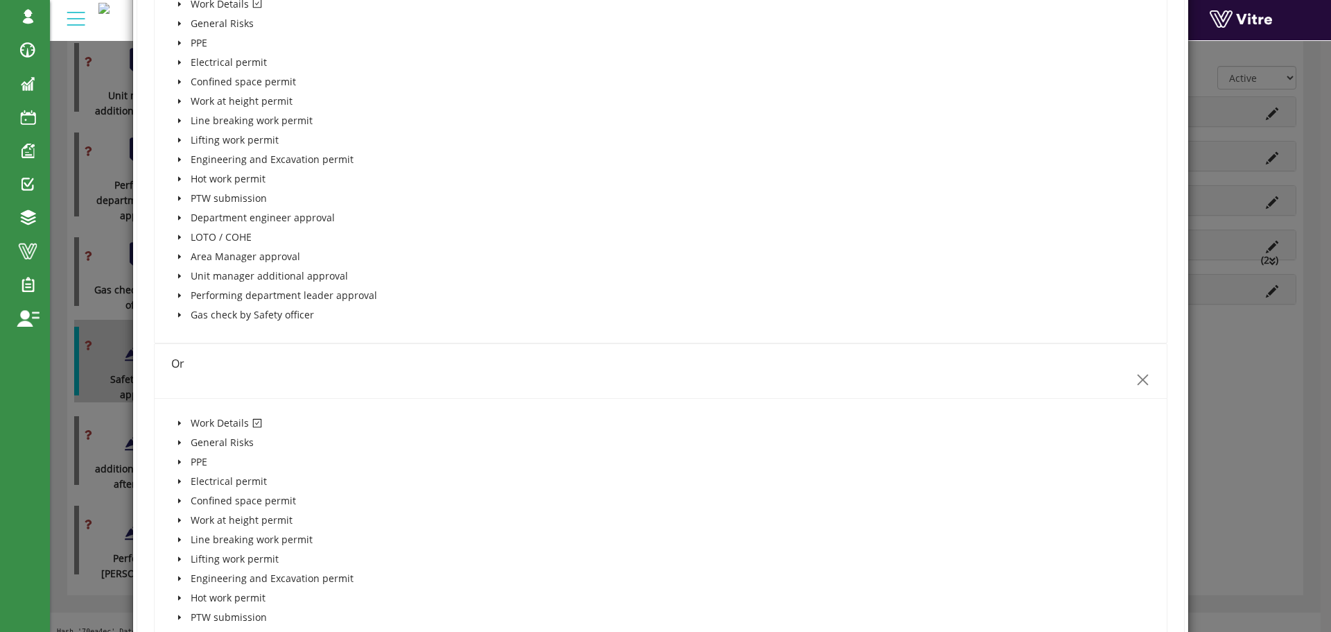
click at [1136, 377] on icon "close" at bounding box center [1143, 379] width 15 height 15
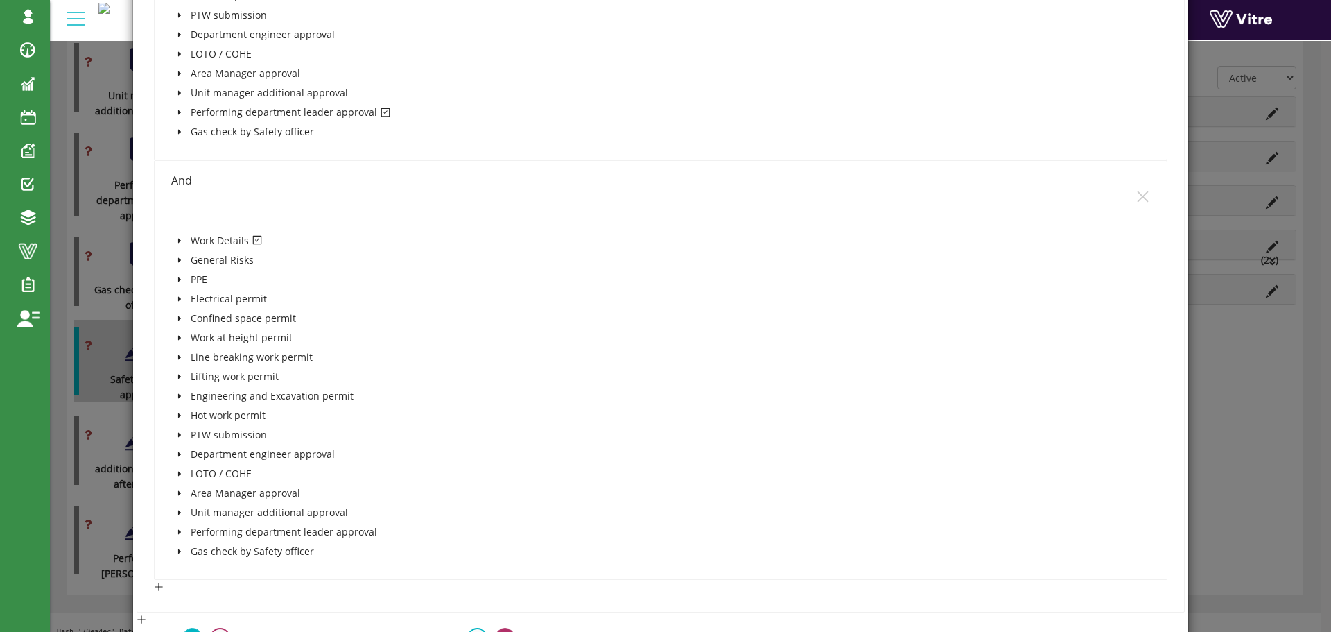
scroll to position [388, 0]
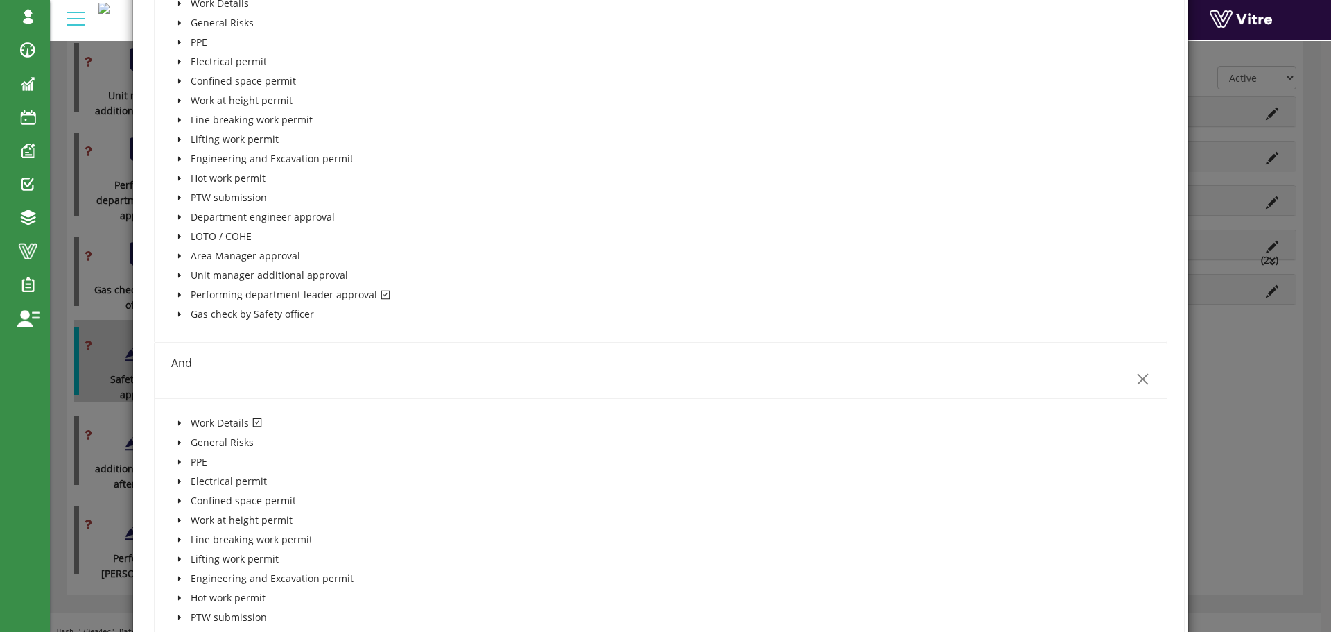
click at [1137, 378] on icon "close" at bounding box center [1142, 379] width 11 height 11
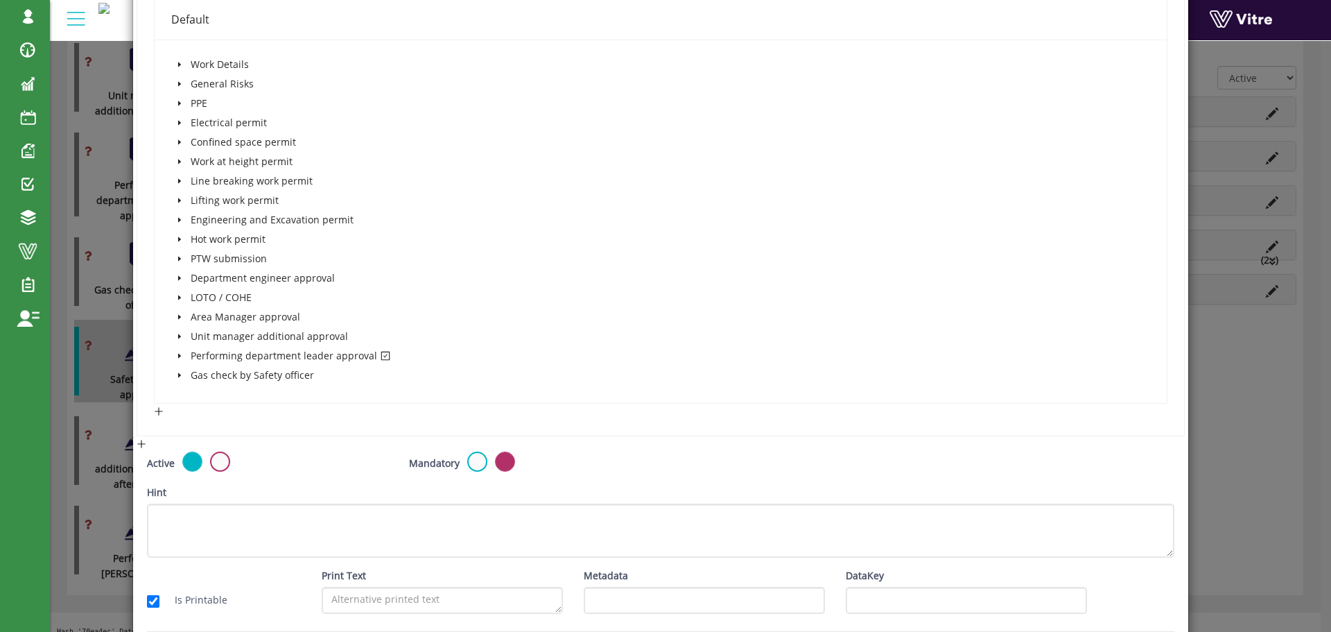
scroll to position [384, 0]
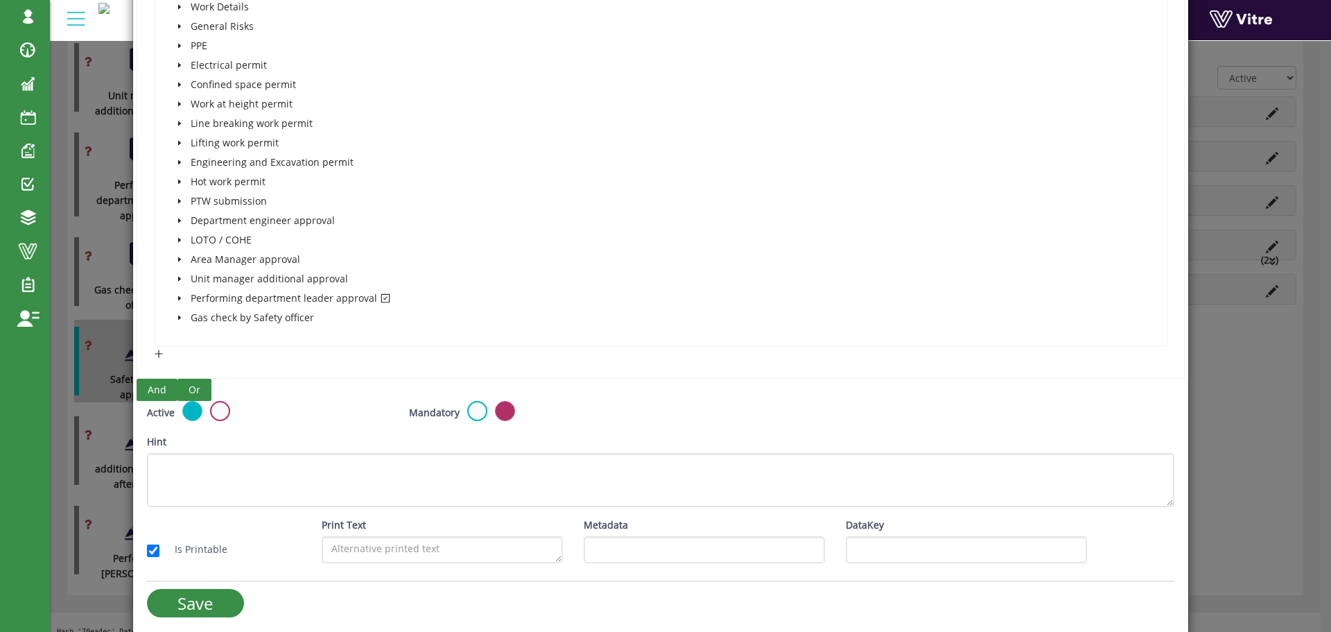
click at [144, 390] on button "And" at bounding box center [157, 390] width 41 height 22
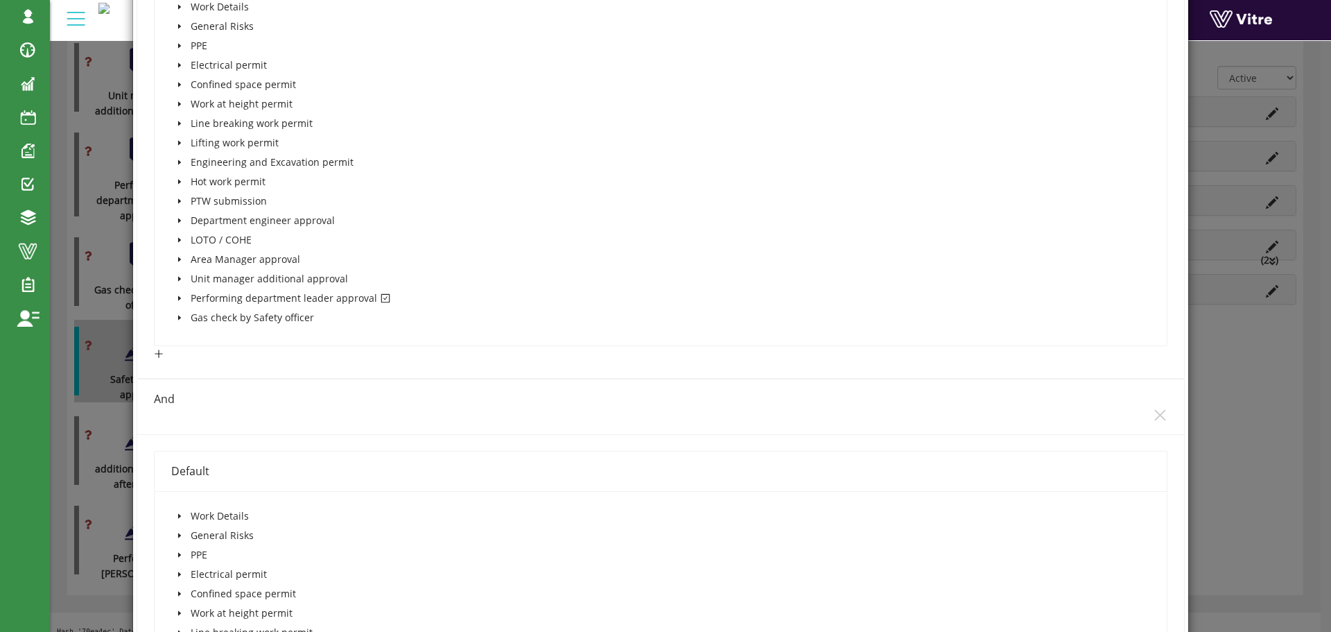
click at [180, 514] on icon "caret-down" at bounding box center [179, 515] width 7 height 7
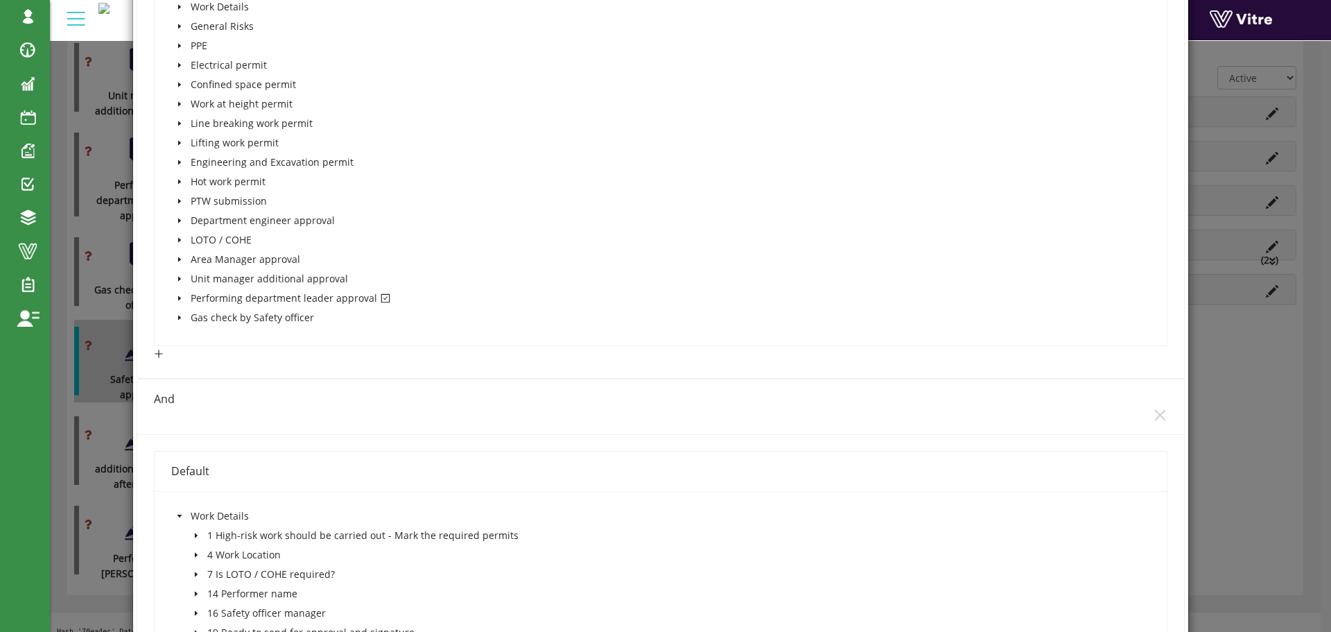
click at [195, 533] on icon "caret-down" at bounding box center [196, 535] width 7 height 7
click at [226, 555] on span at bounding box center [226, 554] width 11 height 11
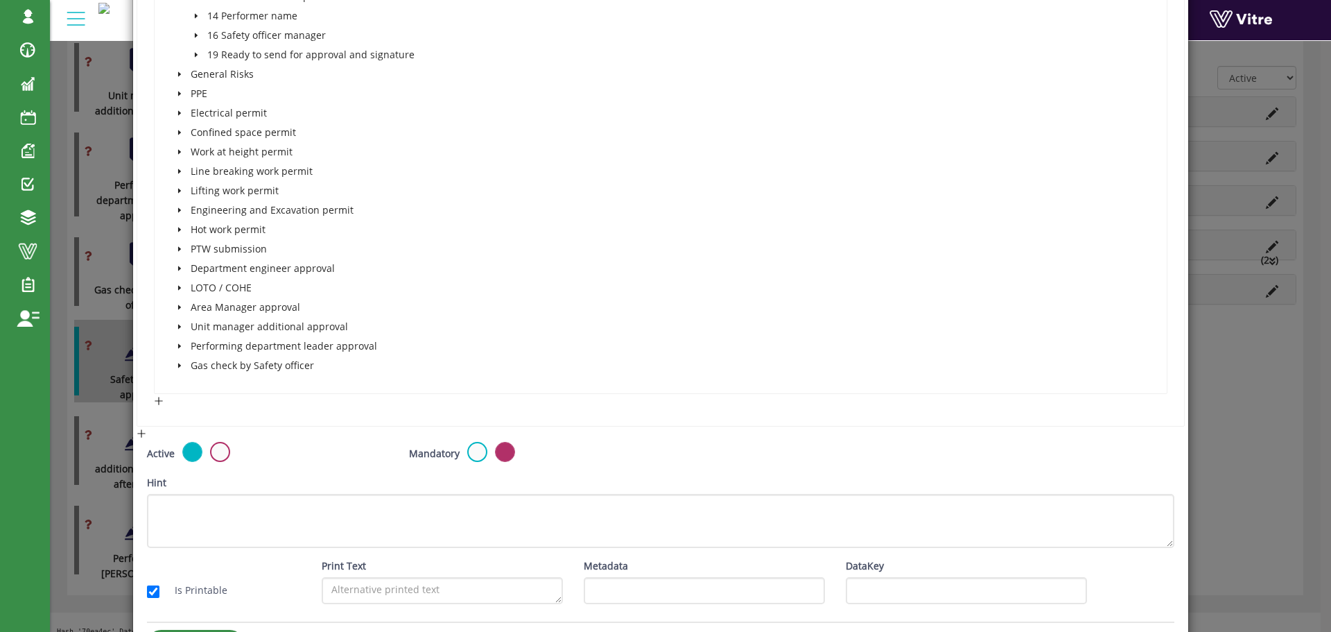
scroll to position [1115, 0]
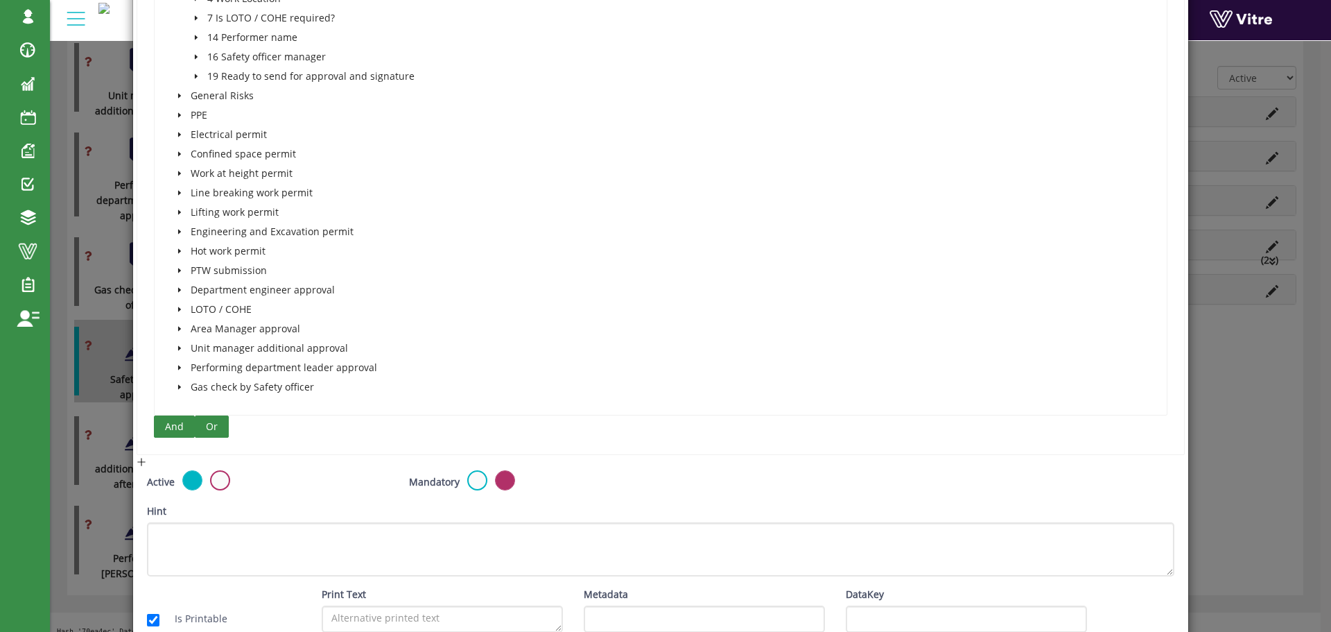
click at [209, 424] on span "Or" at bounding box center [212, 426] width 12 height 15
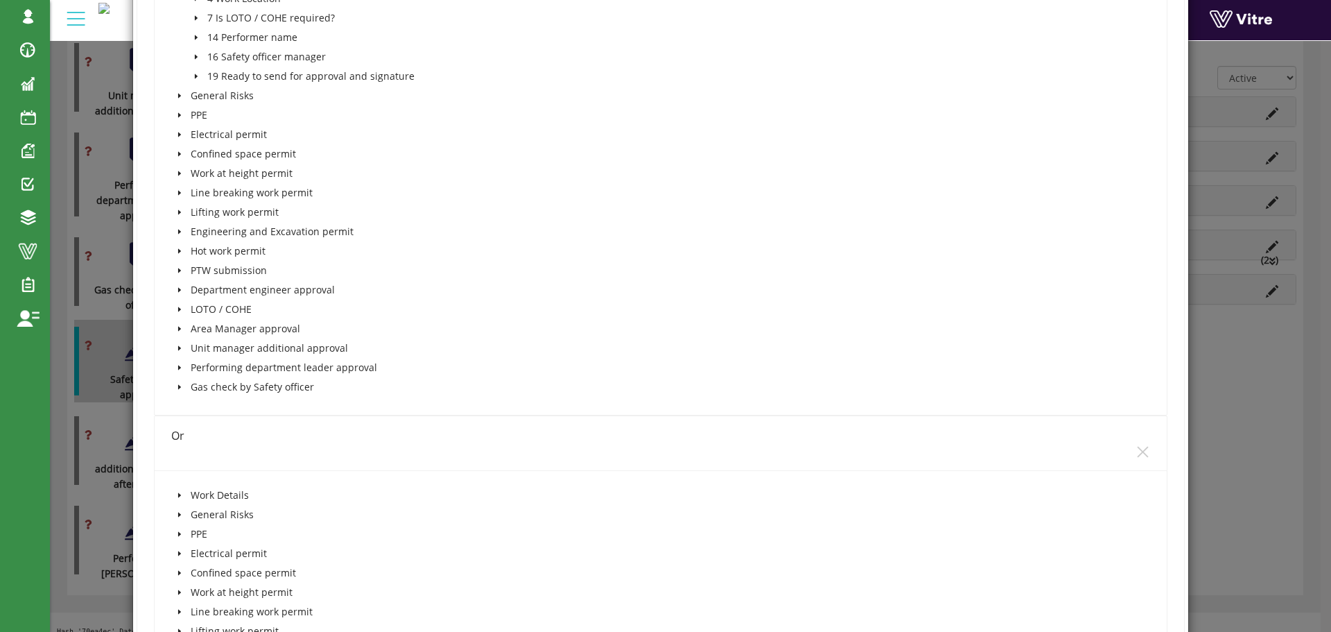
click at [177, 492] on icon "caret-down" at bounding box center [179, 495] width 7 height 7
click at [195, 513] on icon "caret-down" at bounding box center [196, 514] width 7 height 7
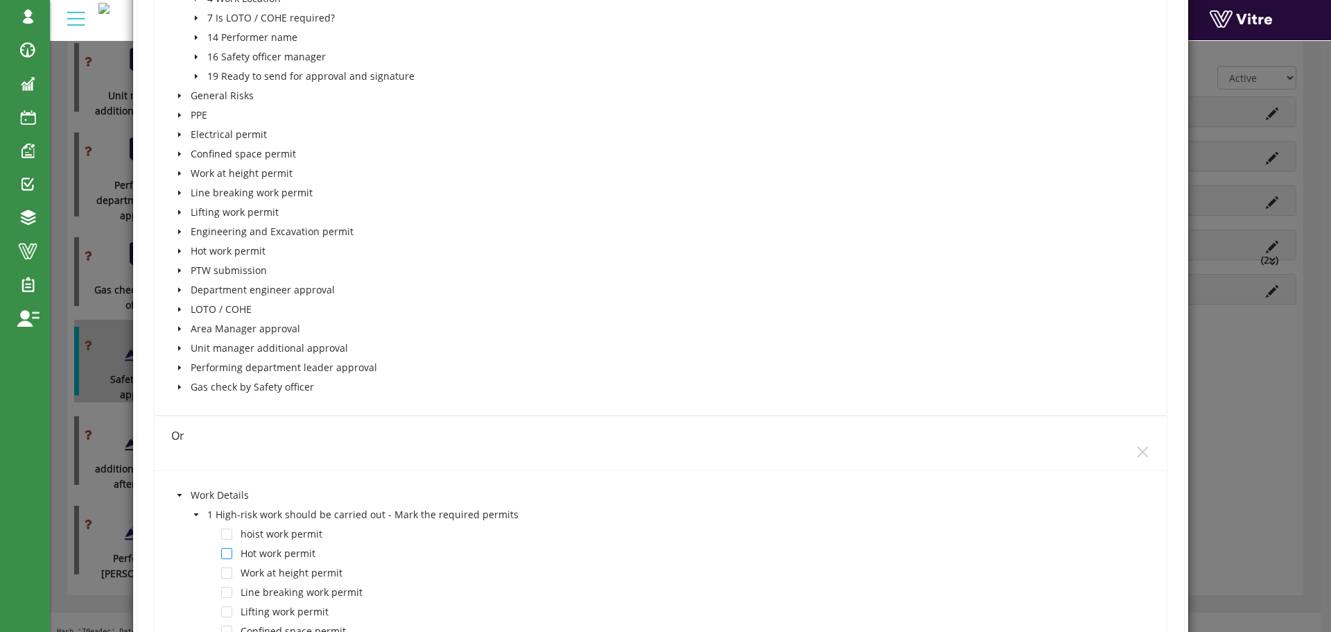
click at [230, 552] on span at bounding box center [226, 553] width 11 height 11
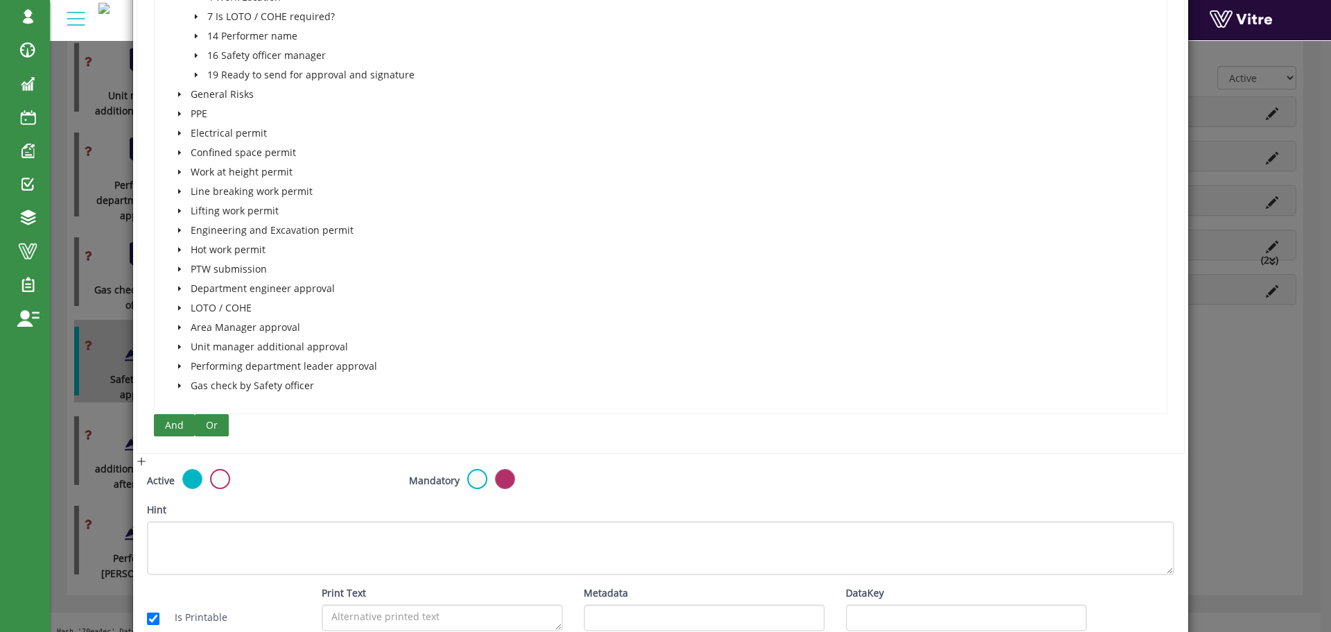
scroll to position [1878, 0]
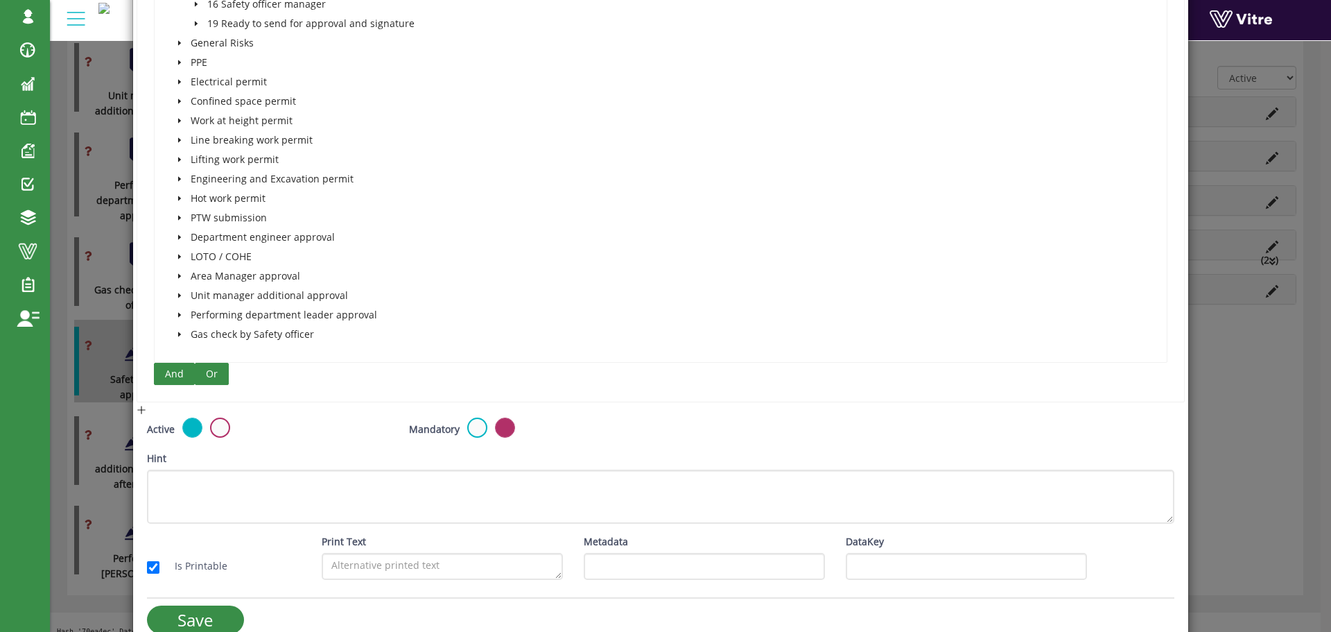
click at [210, 373] on span "Or" at bounding box center [212, 373] width 12 height 15
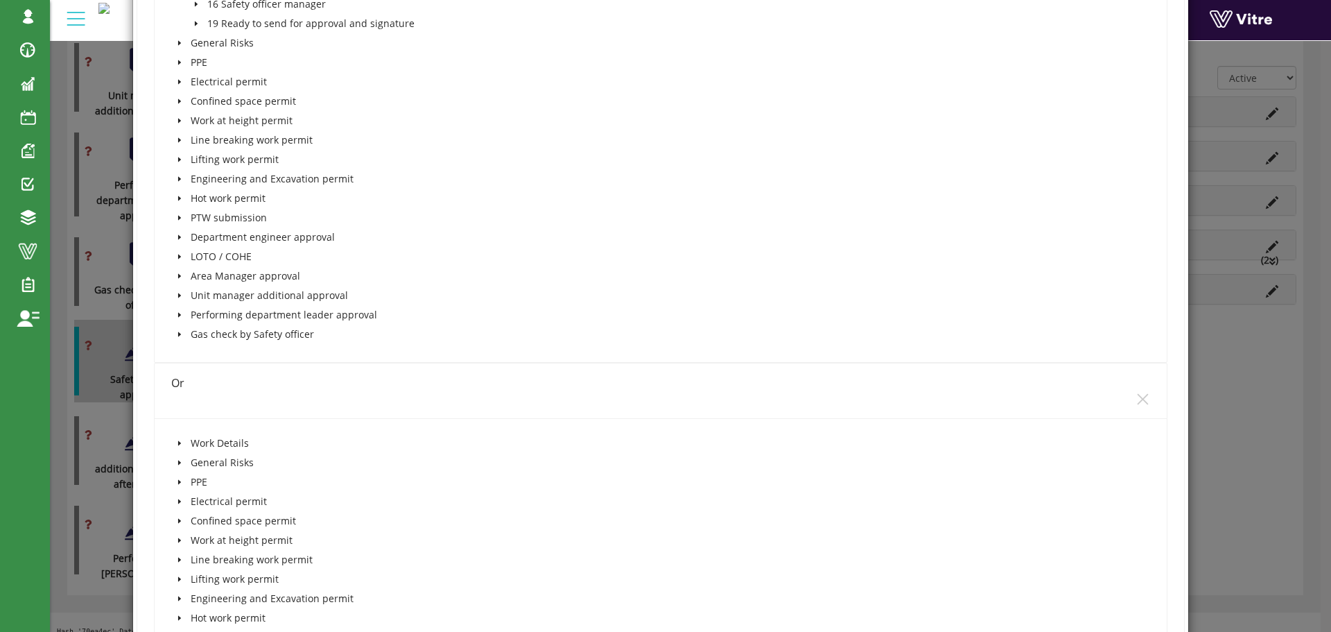
click at [180, 444] on icon "caret-down" at bounding box center [179, 443] width 7 height 7
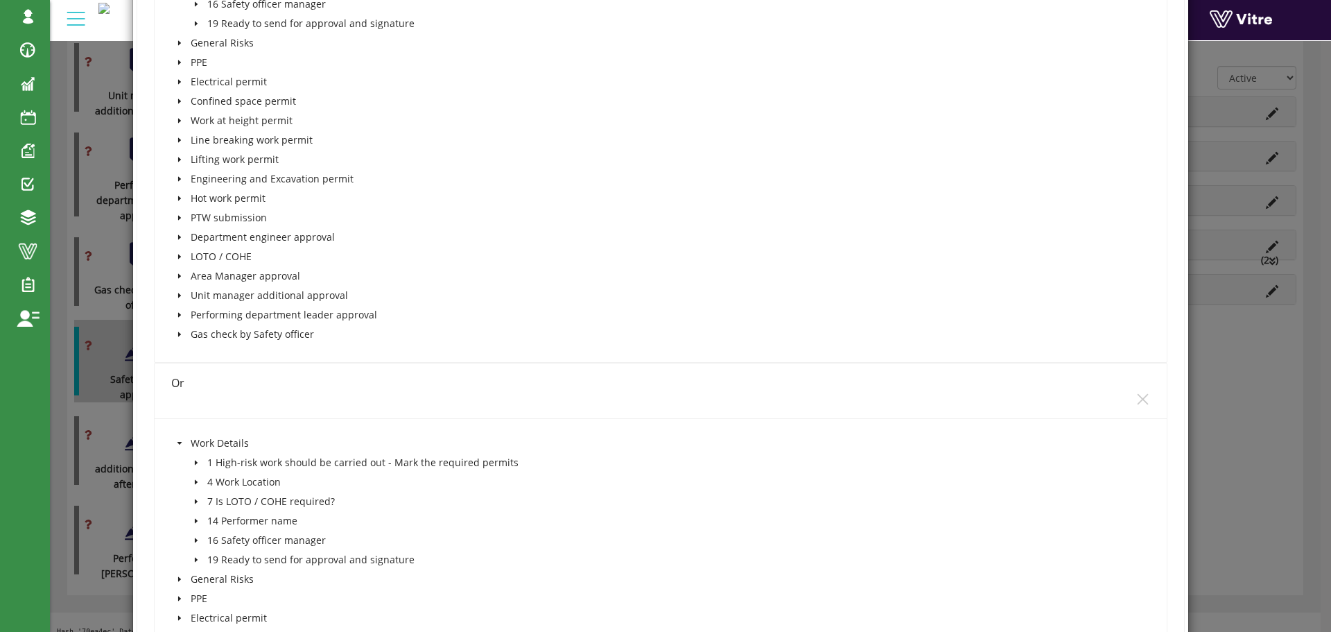
click at [196, 461] on icon "caret-down" at bounding box center [196, 462] width 7 height 7
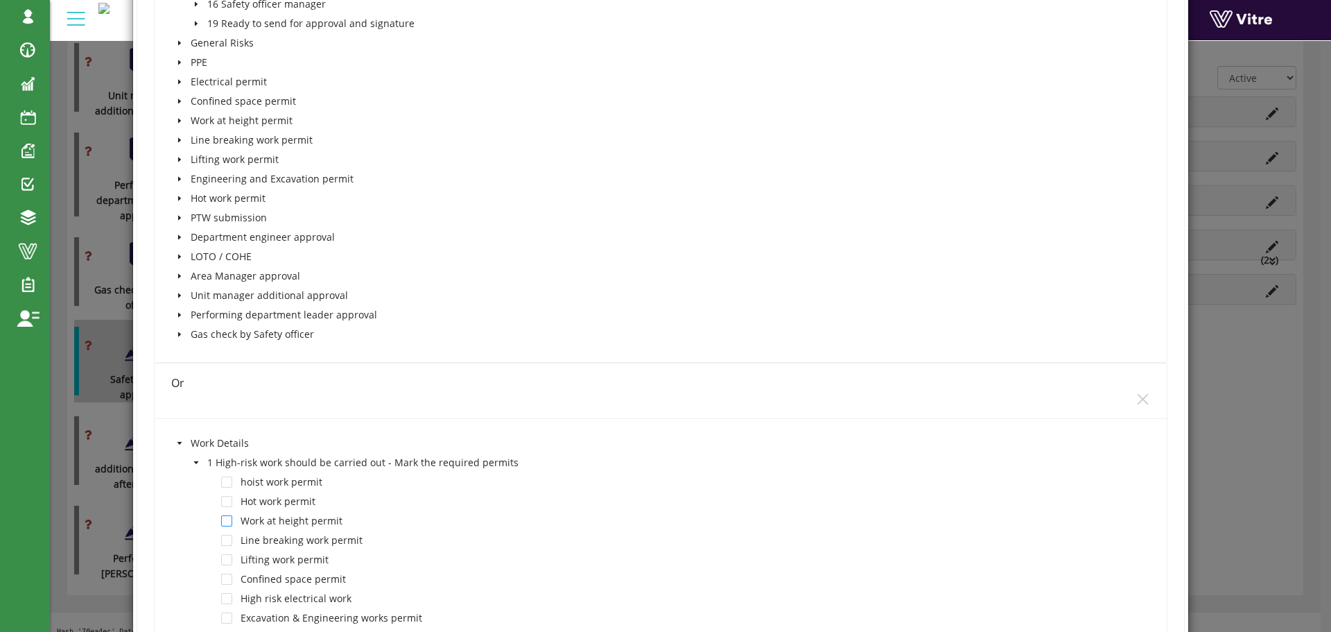
click at [230, 519] on span at bounding box center [226, 520] width 11 height 11
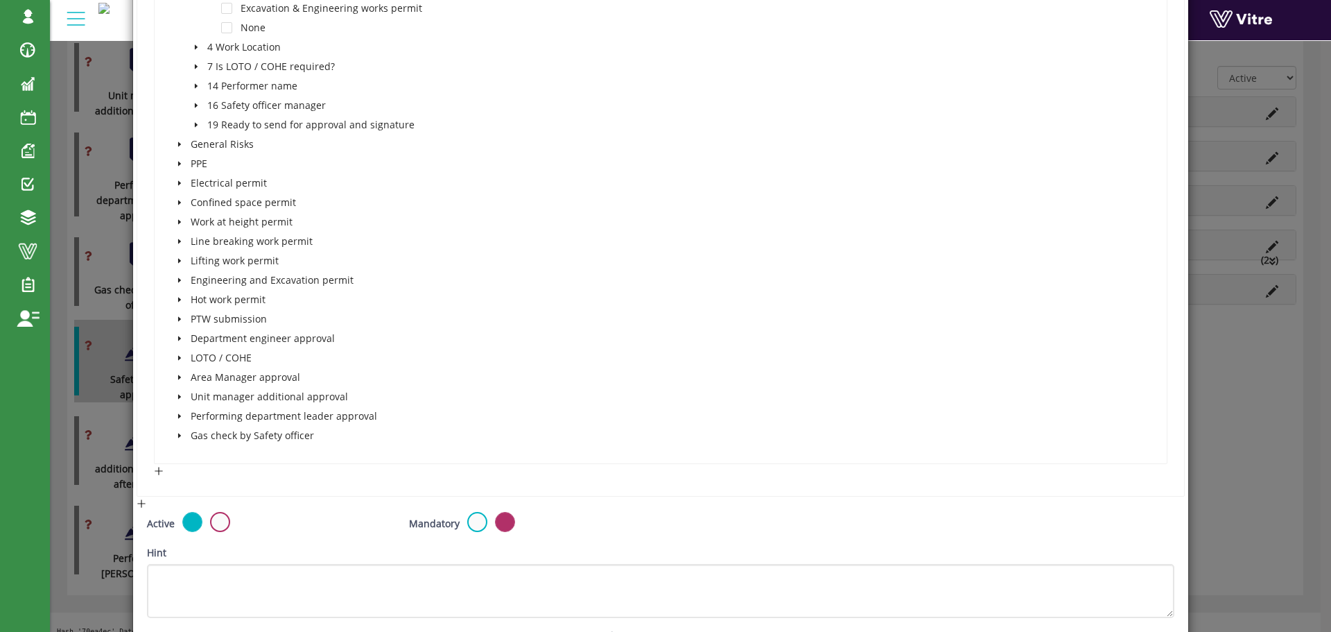
scroll to position [2502, 0]
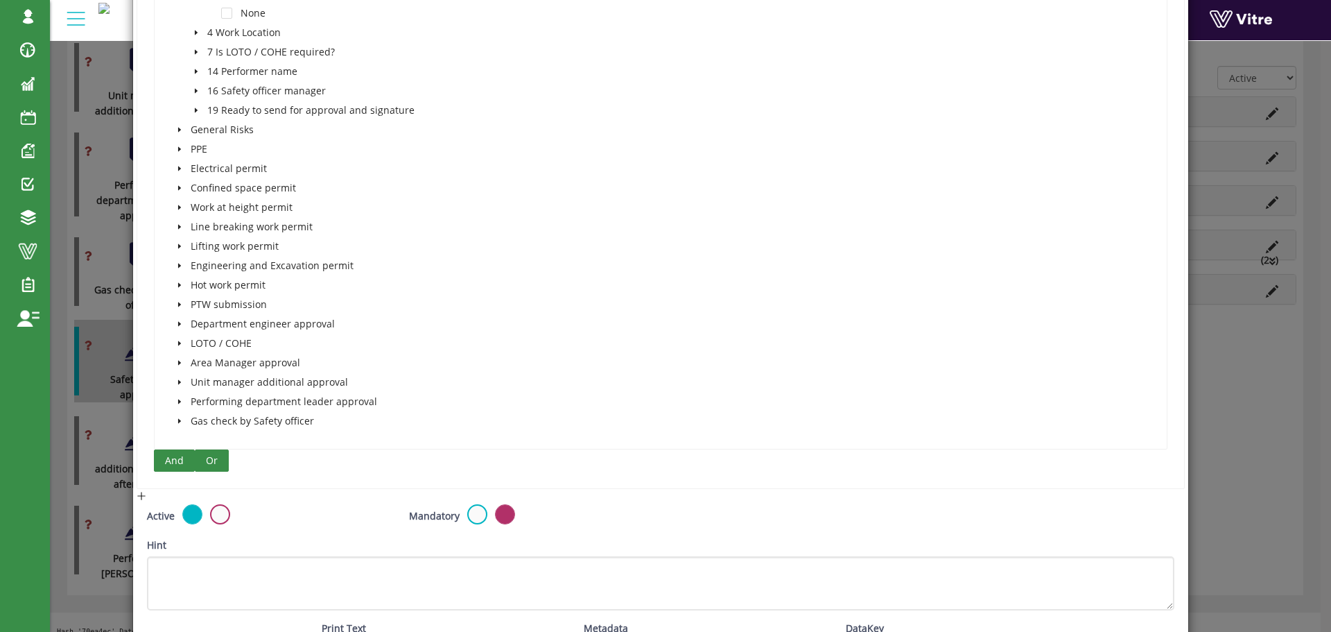
click at [218, 461] on button "Or" at bounding box center [212, 460] width 34 height 22
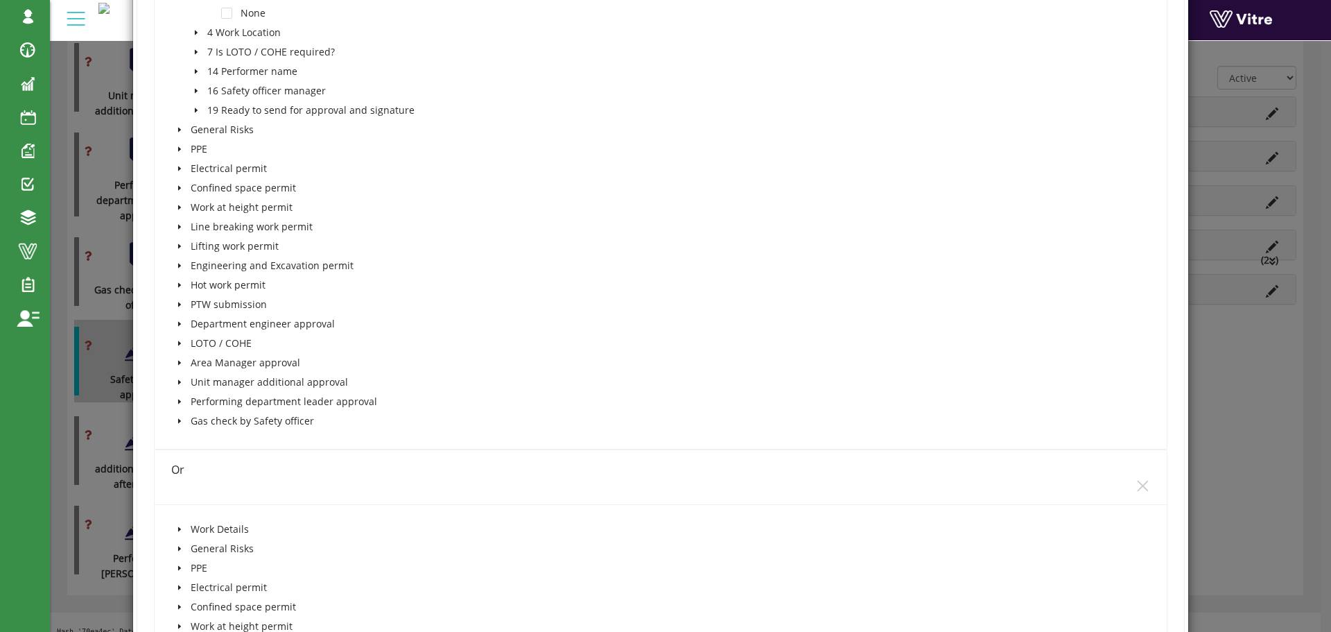
click at [178, 526] on icon "caret-down" at bounding box center [179, 529] width 7 height 7
click at [195, 548] on icon "caret-down" at bounding box center [195, 548] width 3 height 5
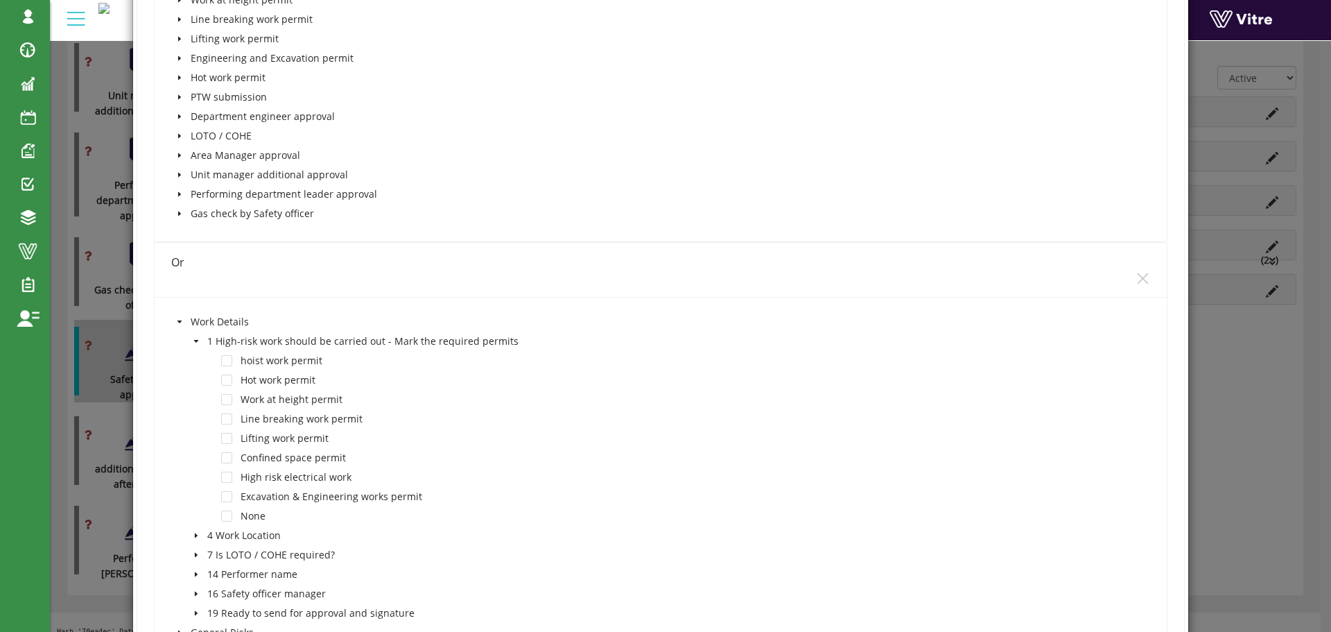
scroll to position [2710, 0]
click at [226, 417] on span at bounding box center [226, 418] width 11 height 11
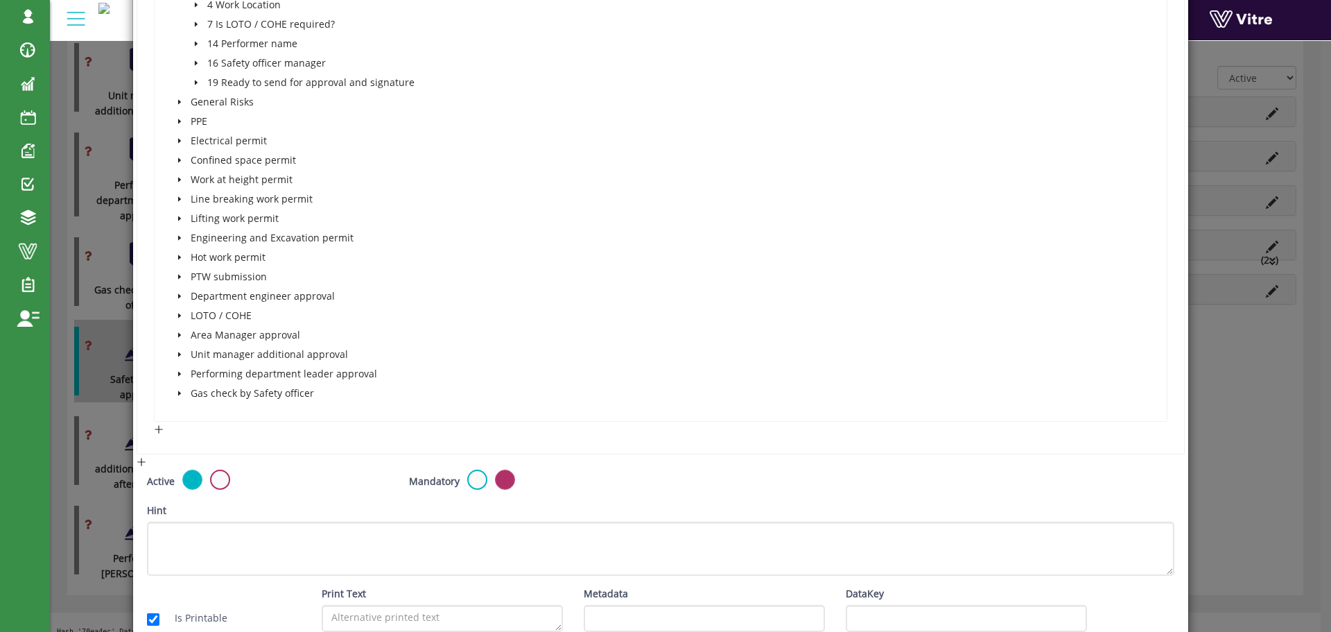
scroll to position [3264, 0]
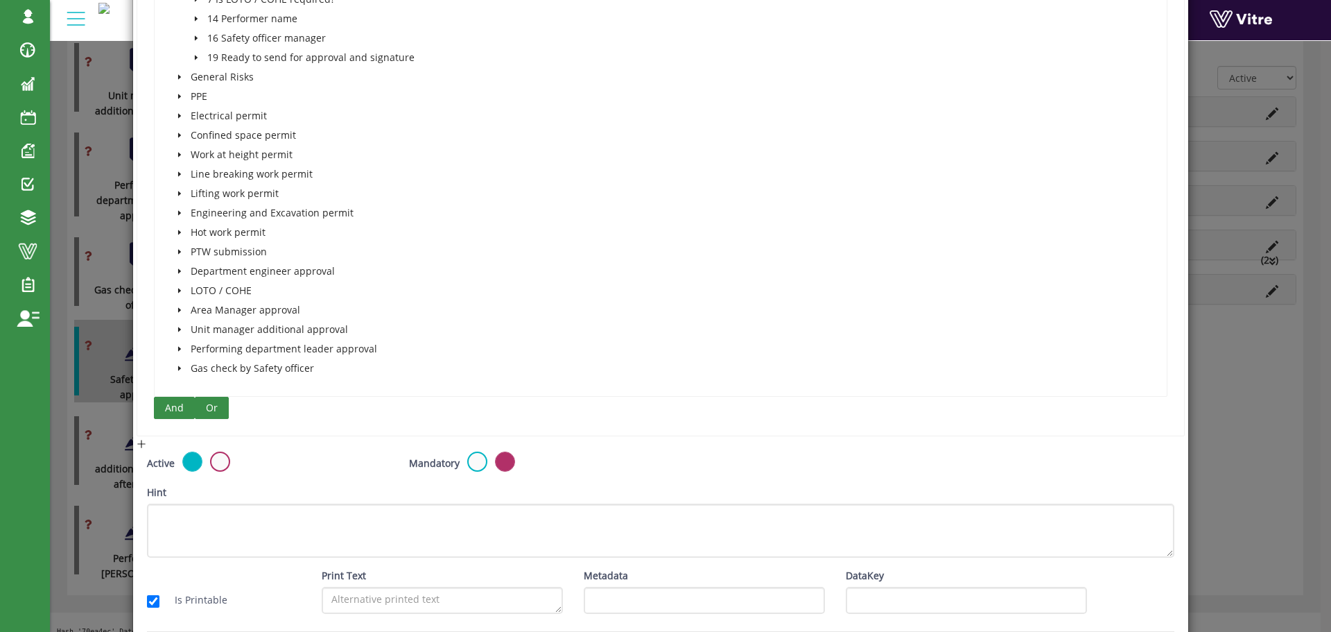
click at [212, 406] on span "Or" at bounding box center [212, 407] width 12 height 15
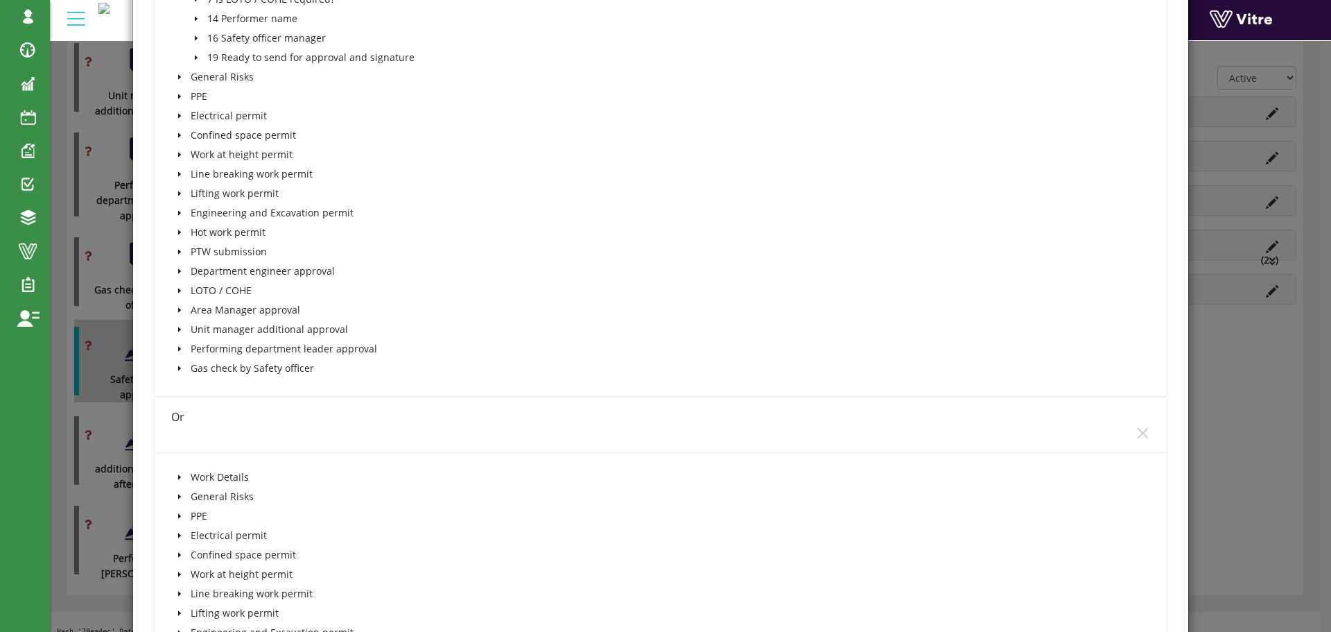
click at [179, 476] on icon "caret-down" at bounding box center [179, 476] width 3 height 5
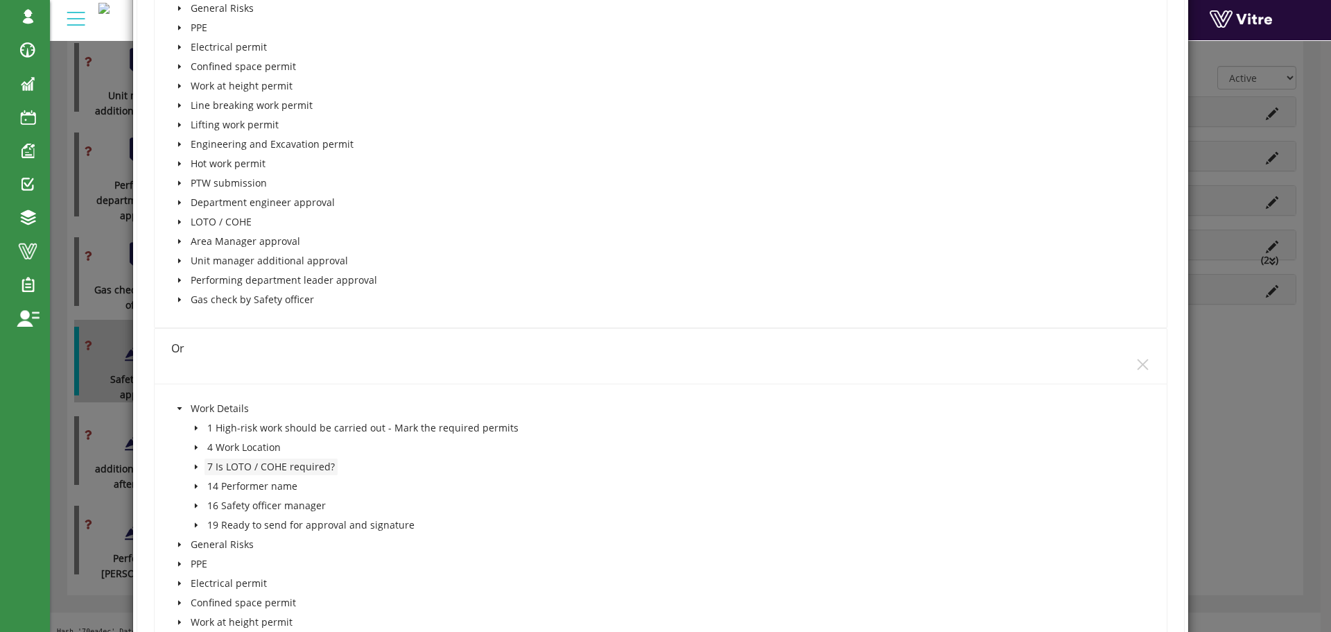
scroll to position [3334, 0]
click at [195, 426] on icon "caret-down" at bounding box center [196, 427] width 7 height 7
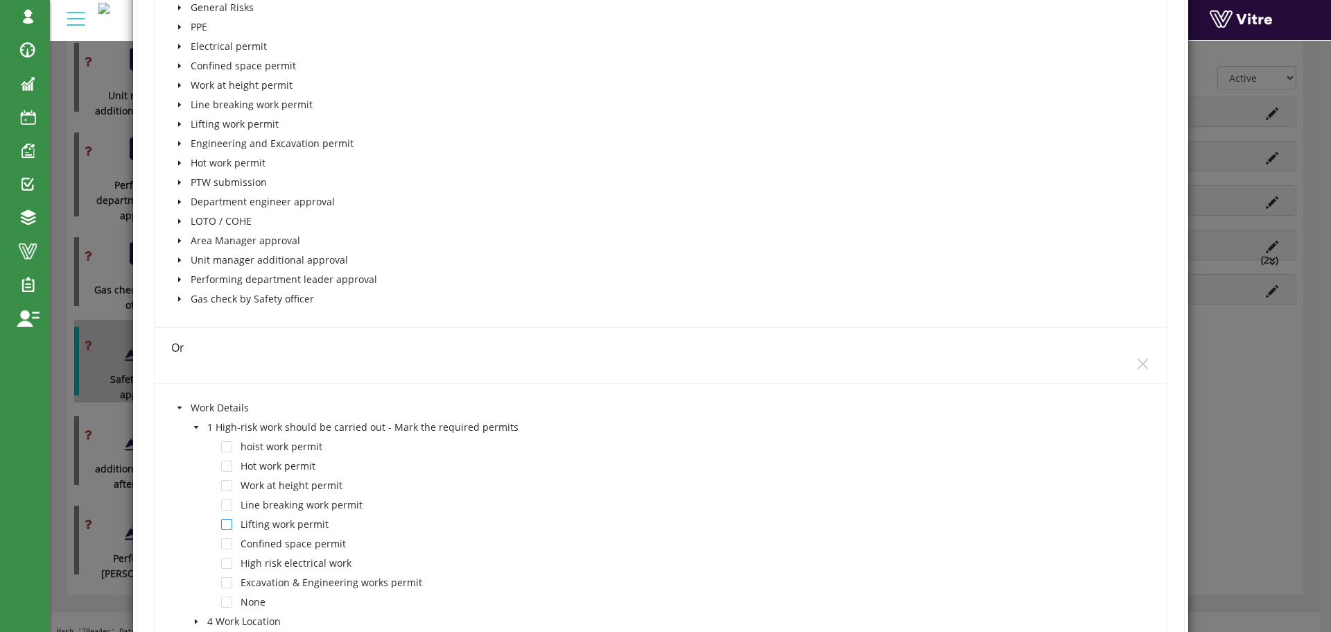
click at [227, 524] on span at bounding box center [226, 524] width 11 height 11
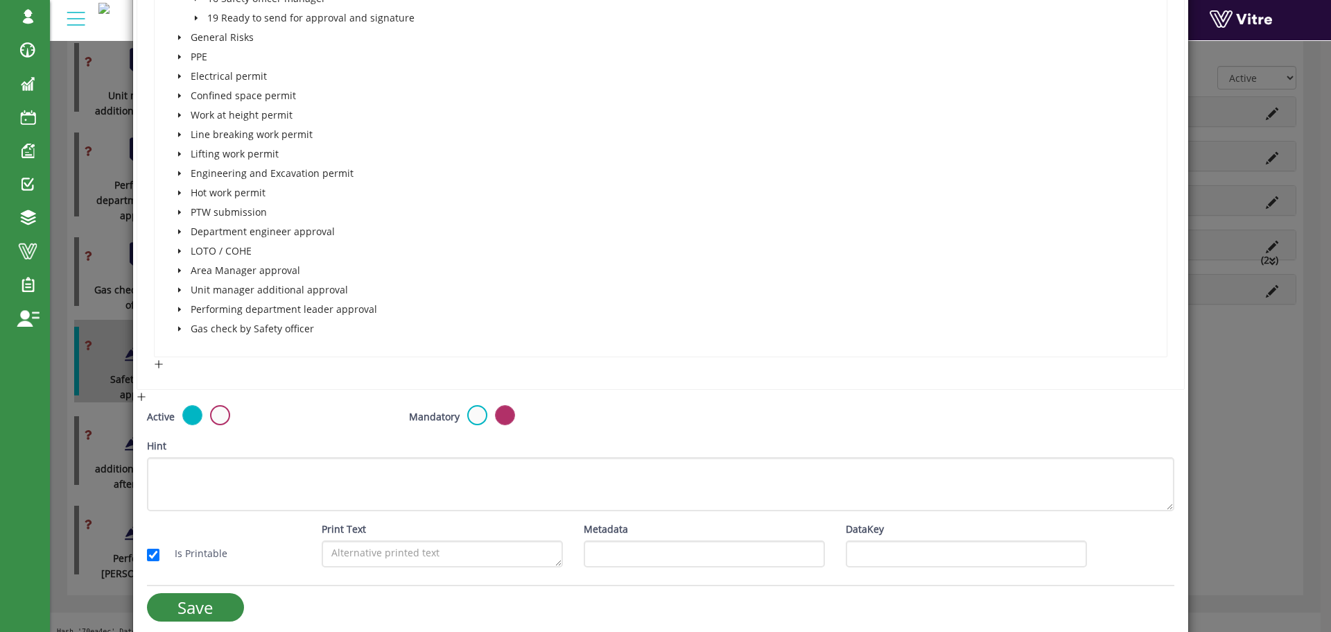
scroll to position [4026, 0]
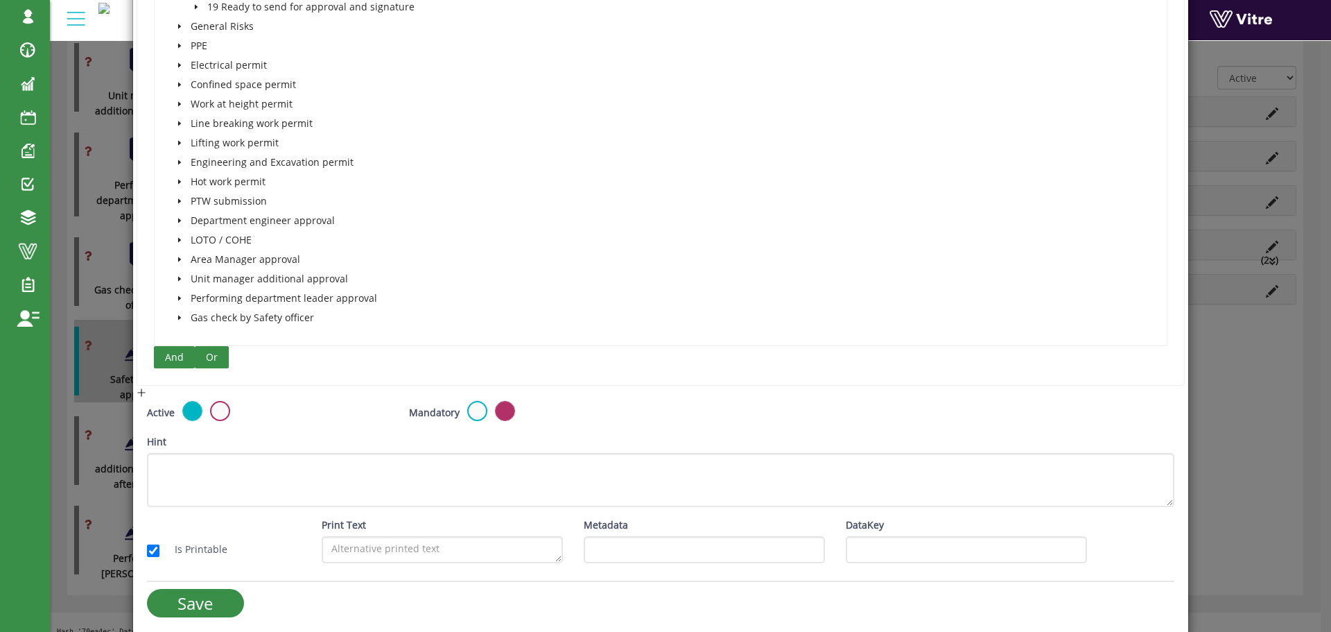
click at [209, 354] on span "Or" at bounding box center [212, 356] width 12 height 15
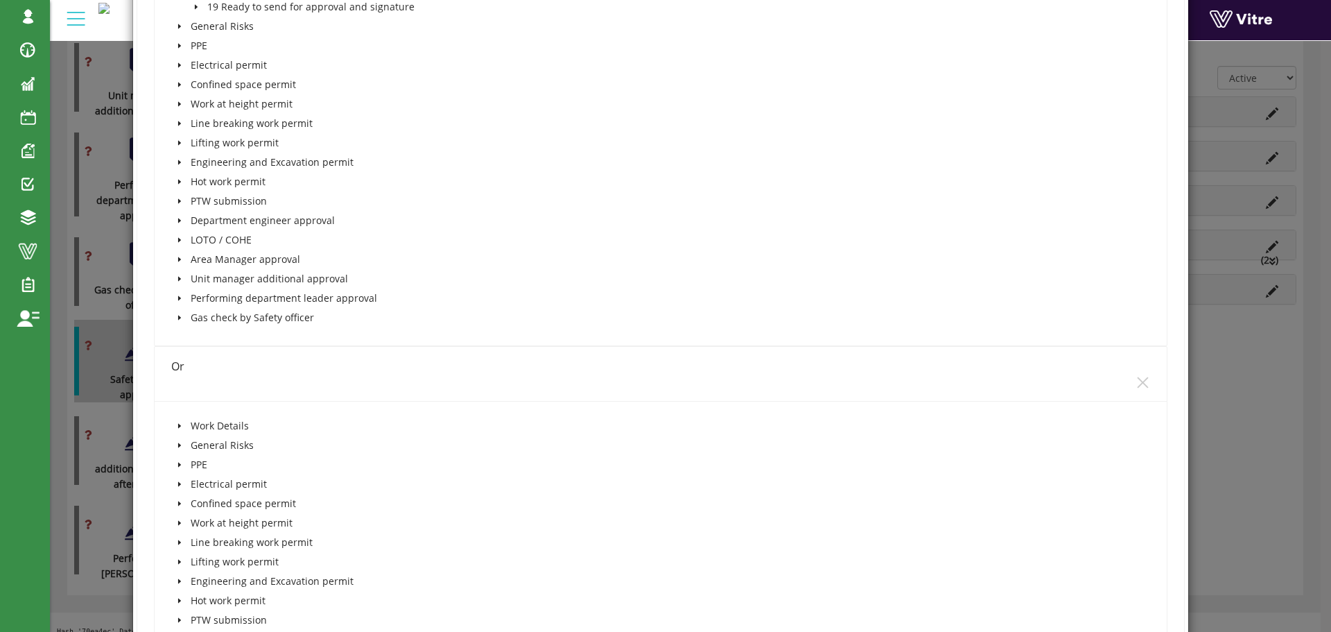
click at [178, 427] on icon "caret-down" at bounding box center [179, 426] width 3 height 5
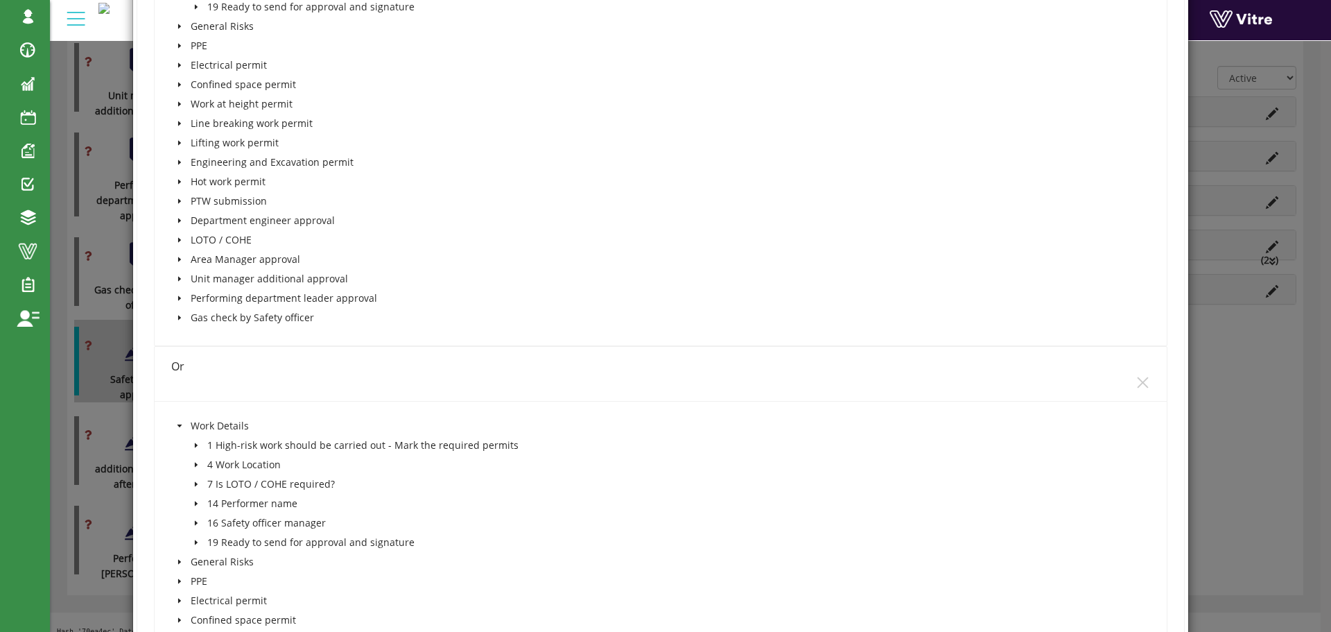
click at [193, 447] on icon "caret-down" at bounding box center [196, 445] width 7 height 7
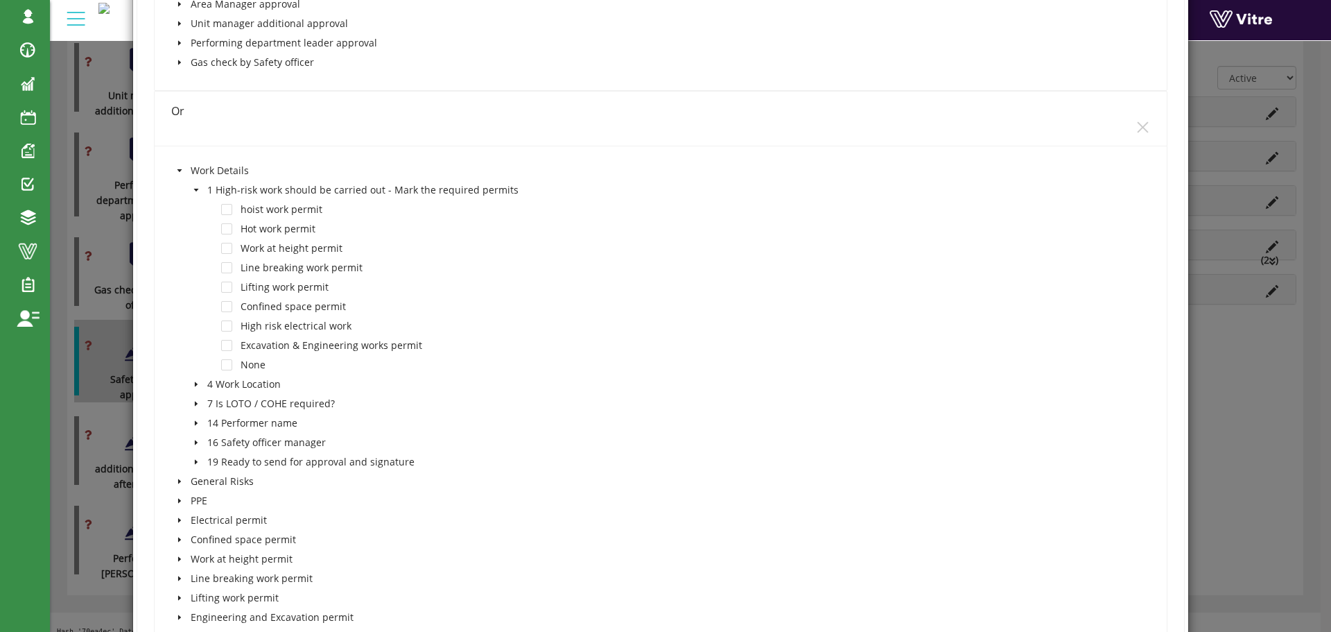
scroll to position [4303, 0]
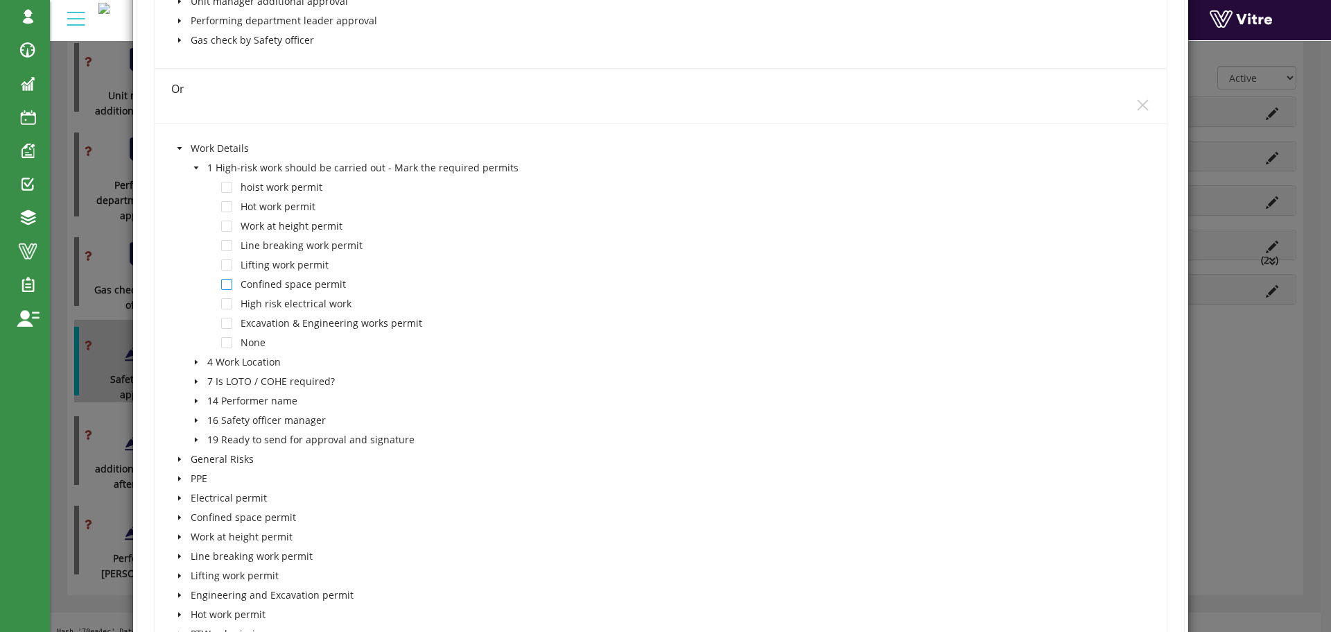
click at [226, 284] on span at bounding box center [226, 284] width 11 height 11
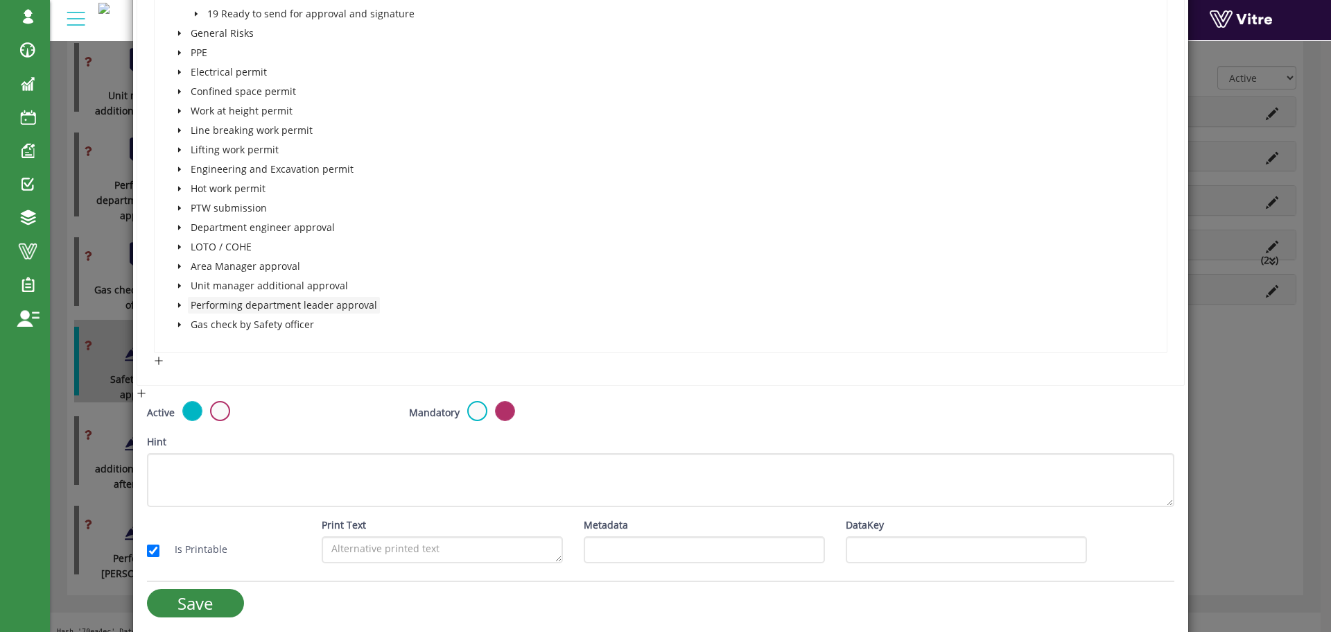
scroll to position [4736, 0]
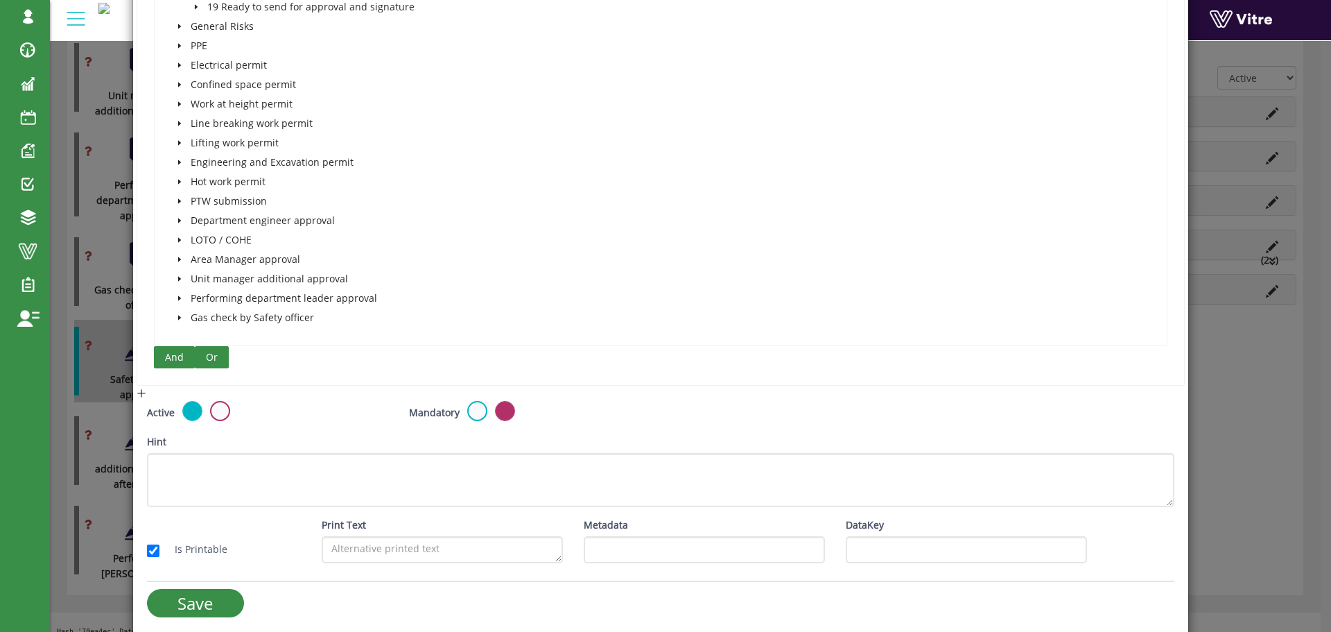
click at [212, 356] on span "Or" at bounding box center [212, 356] width 12 height 15
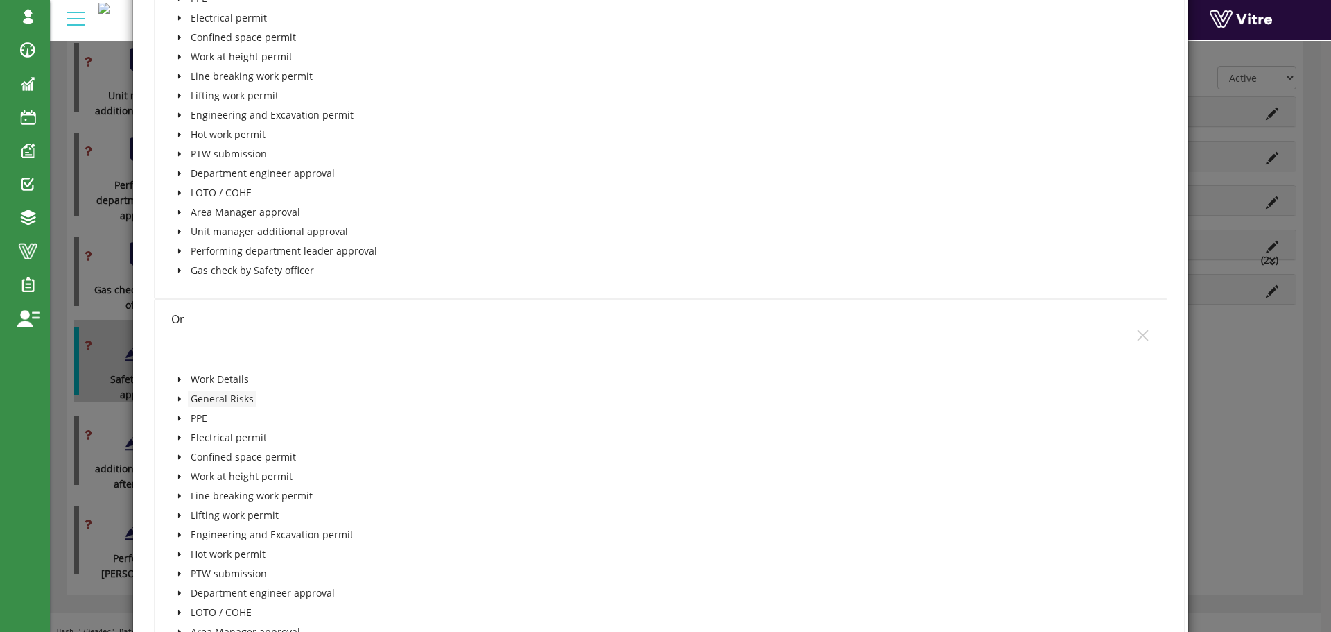
scroll to position [4805, 0]
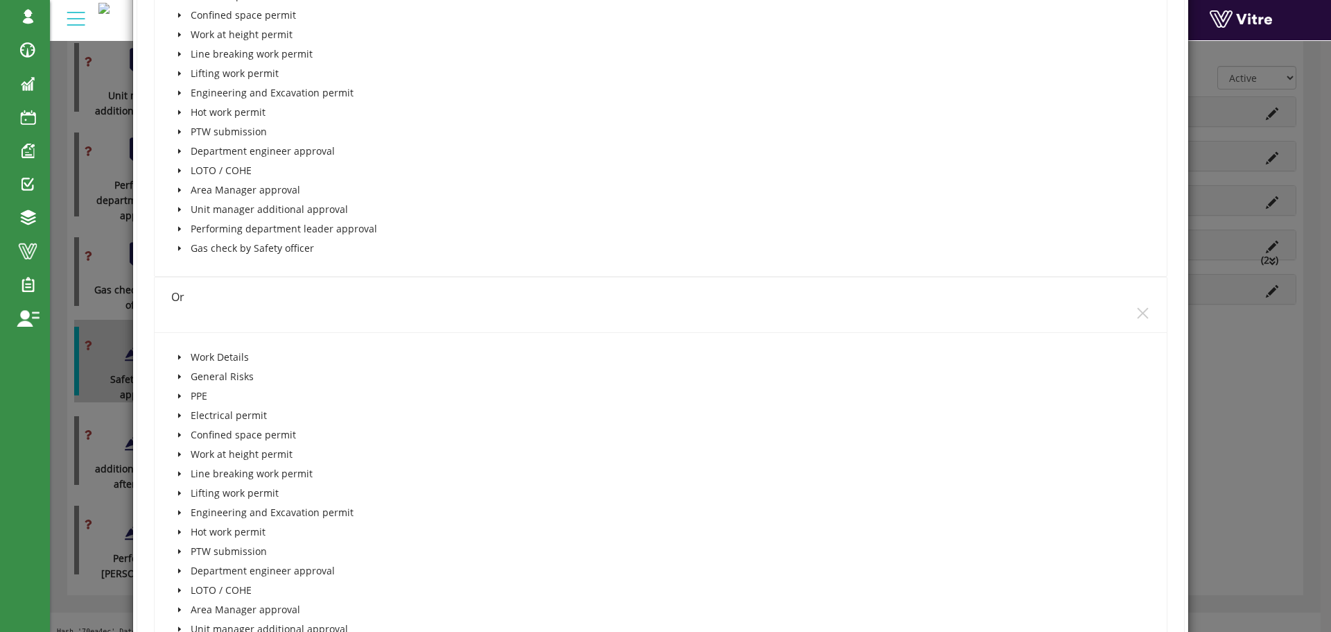
click at [178, 354] on icon "caret-down" at bounding box center [179, 357] width 7 height 7
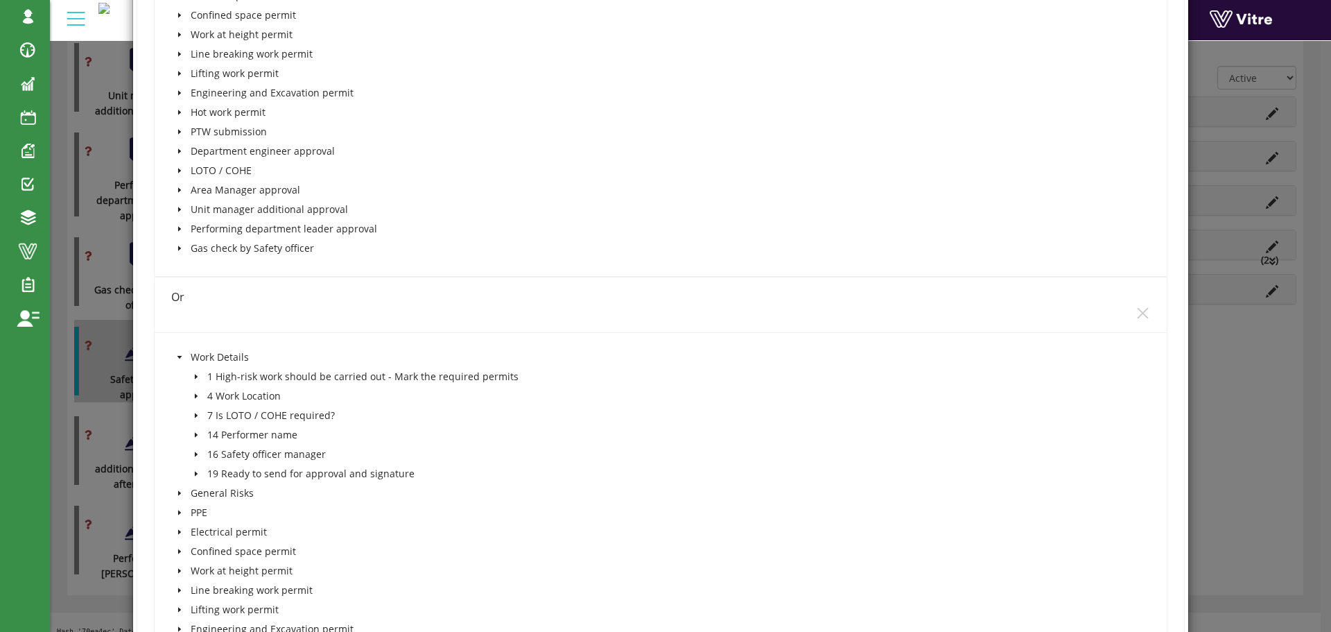
click at [193, 373] on span "caret-down" at bounding box center [196, 376] width 7 height 7
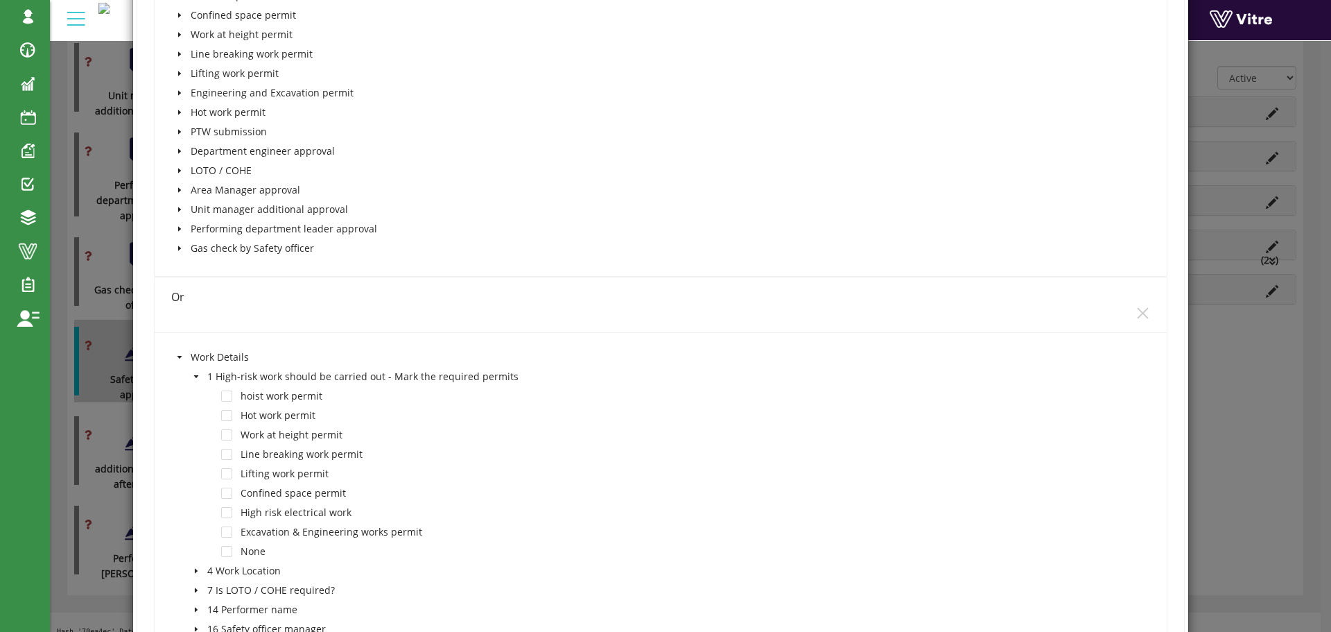
click at [224, 512] on span at bounding box center [226, 512] width 11 height 11
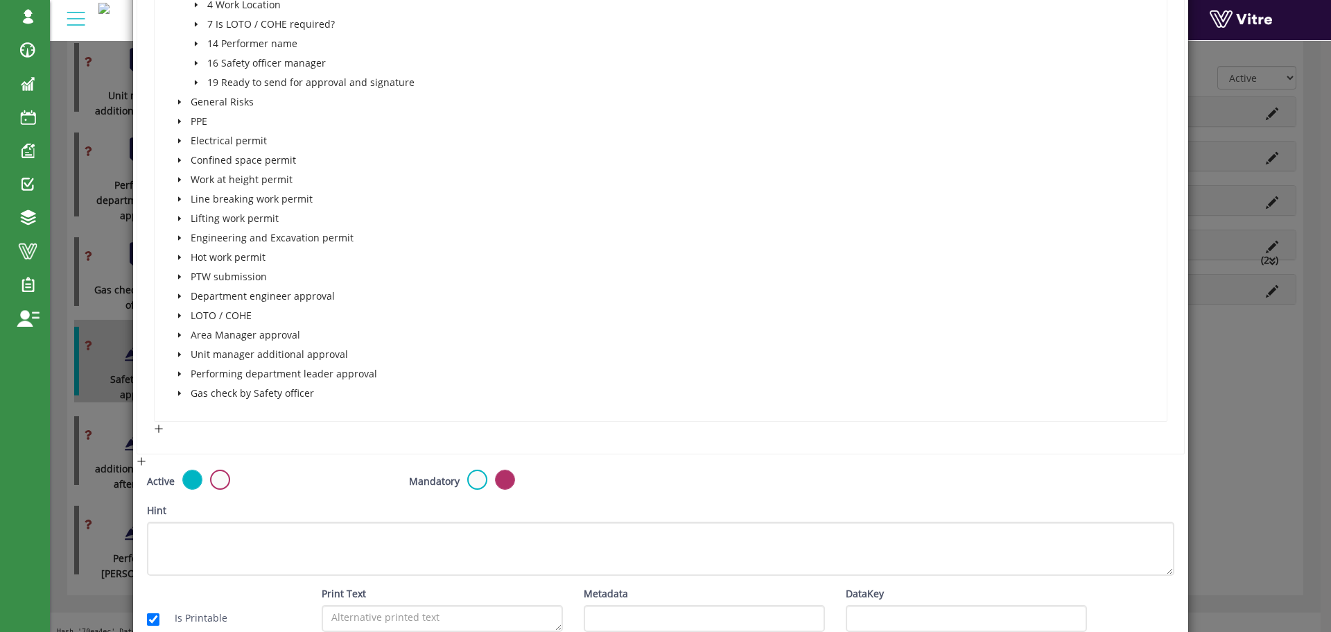
scroll to position [5447, 0]
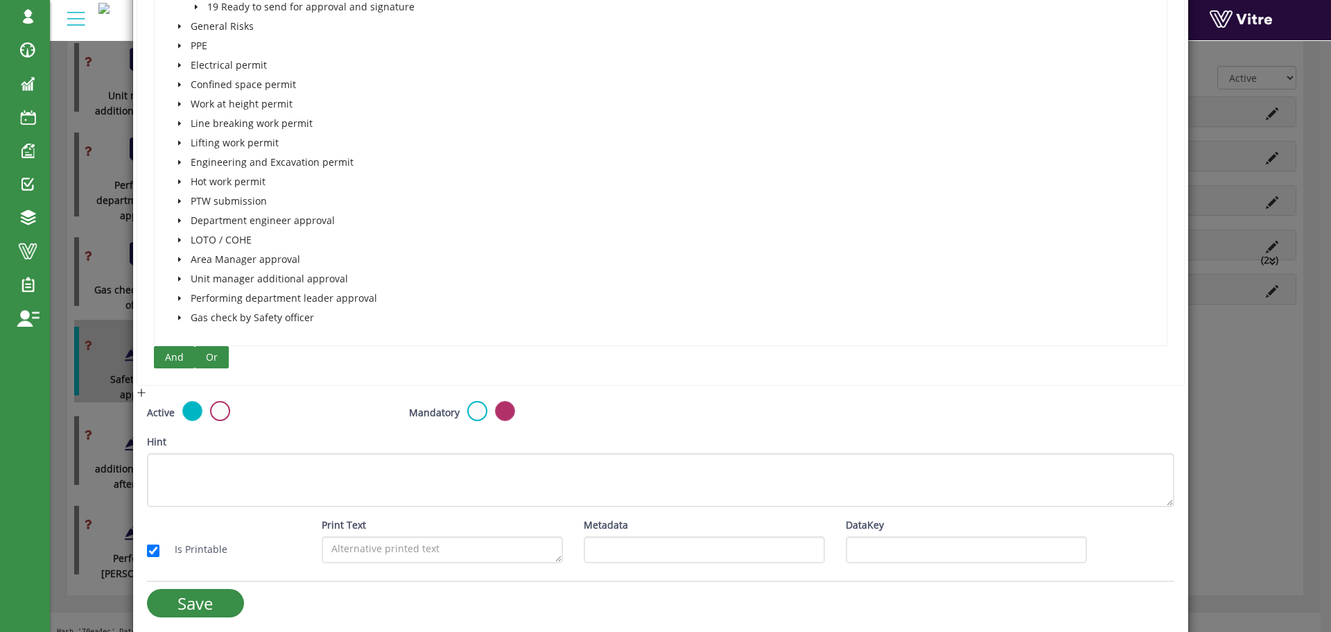
click at [214, 356] on span "Or" at bounding box center [212, 356] width 12 height 15
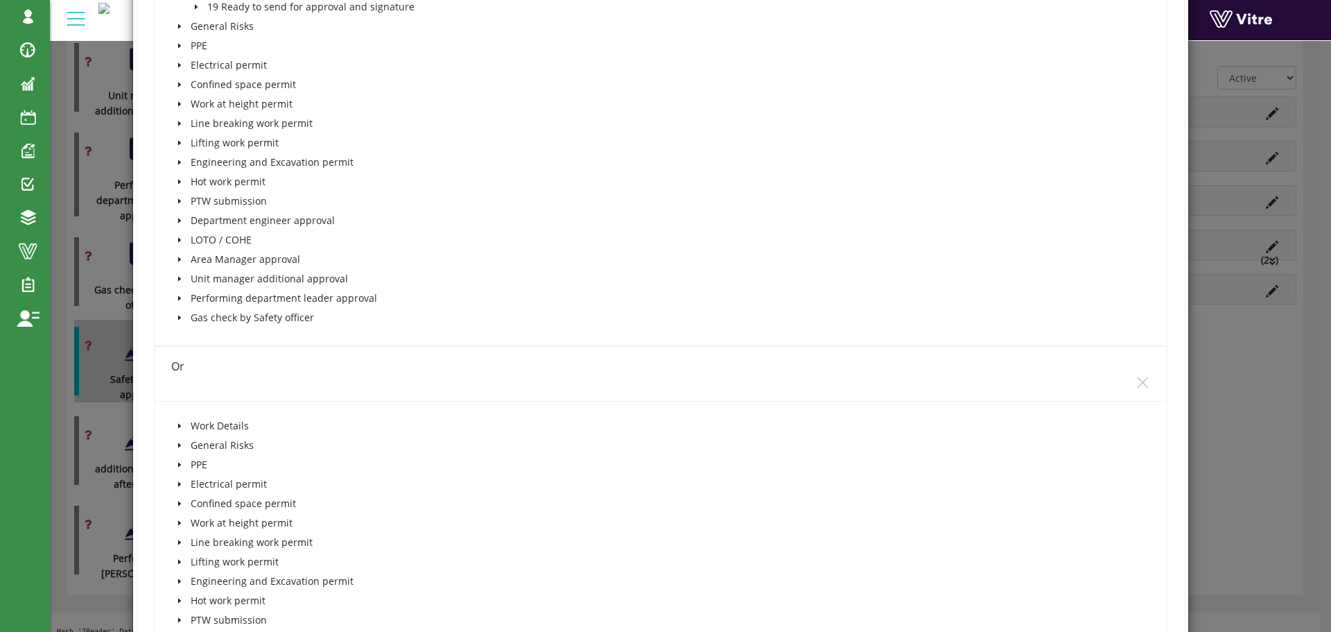
click at [180, 425] on icon "caret-down" at bounding box center [179, 425] width 7 height 7
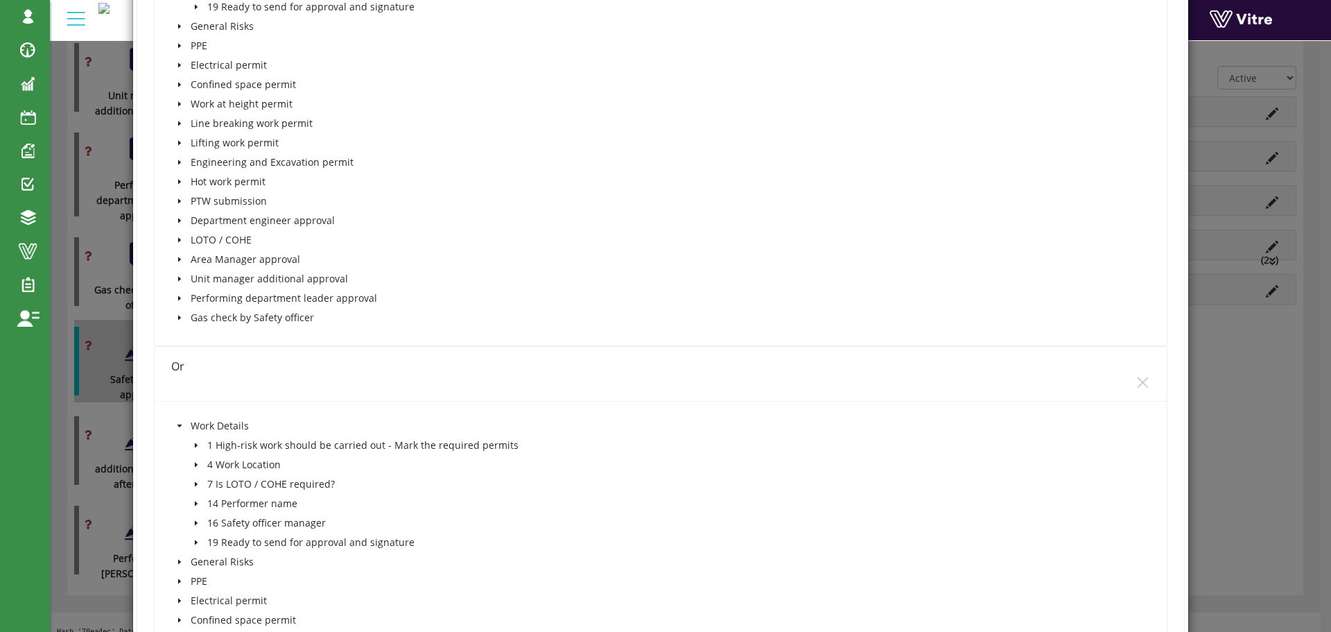
click at [196, 444] on icon "caret-down" at bounding box center [195, 445] width 3 height 5
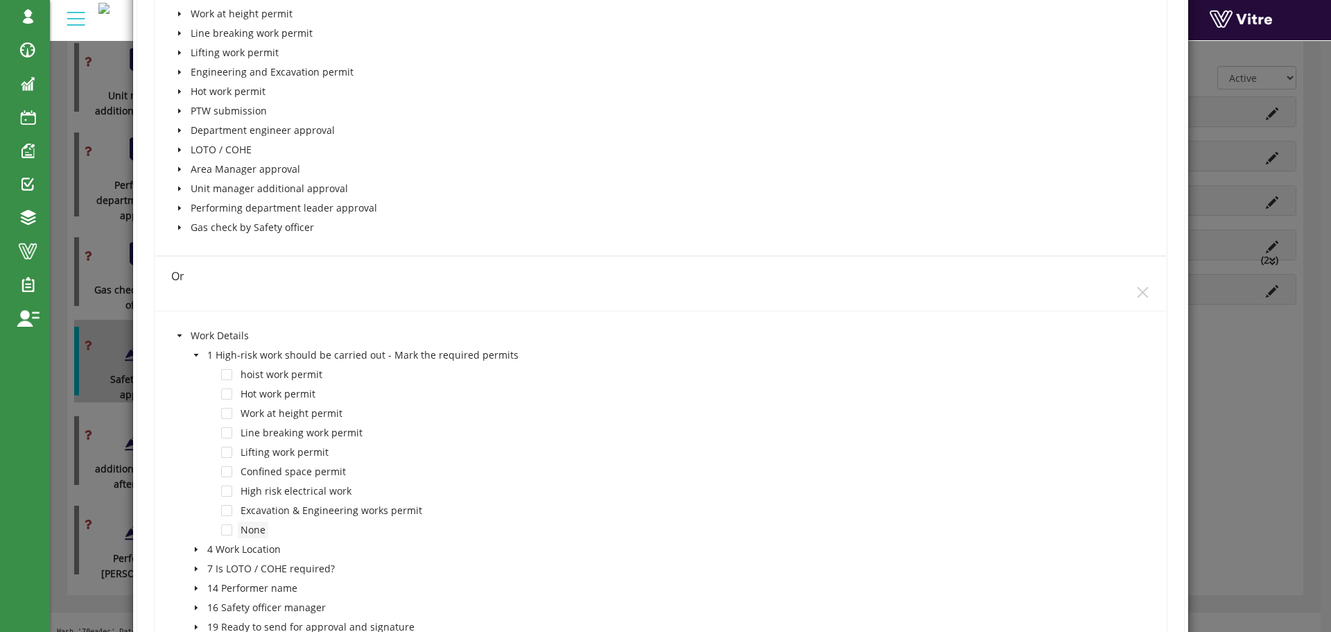
scroll to position [5585, 0]
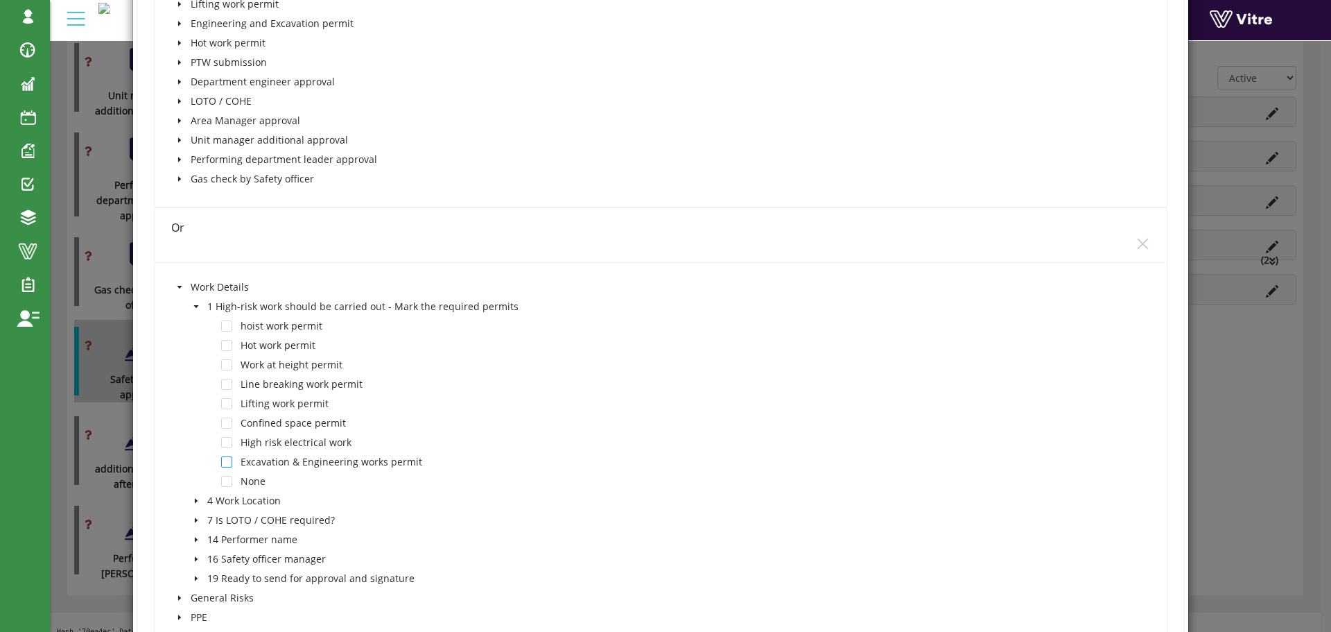
click at [227, 462] on span at bounding box center [226, 461] width 11 height 11
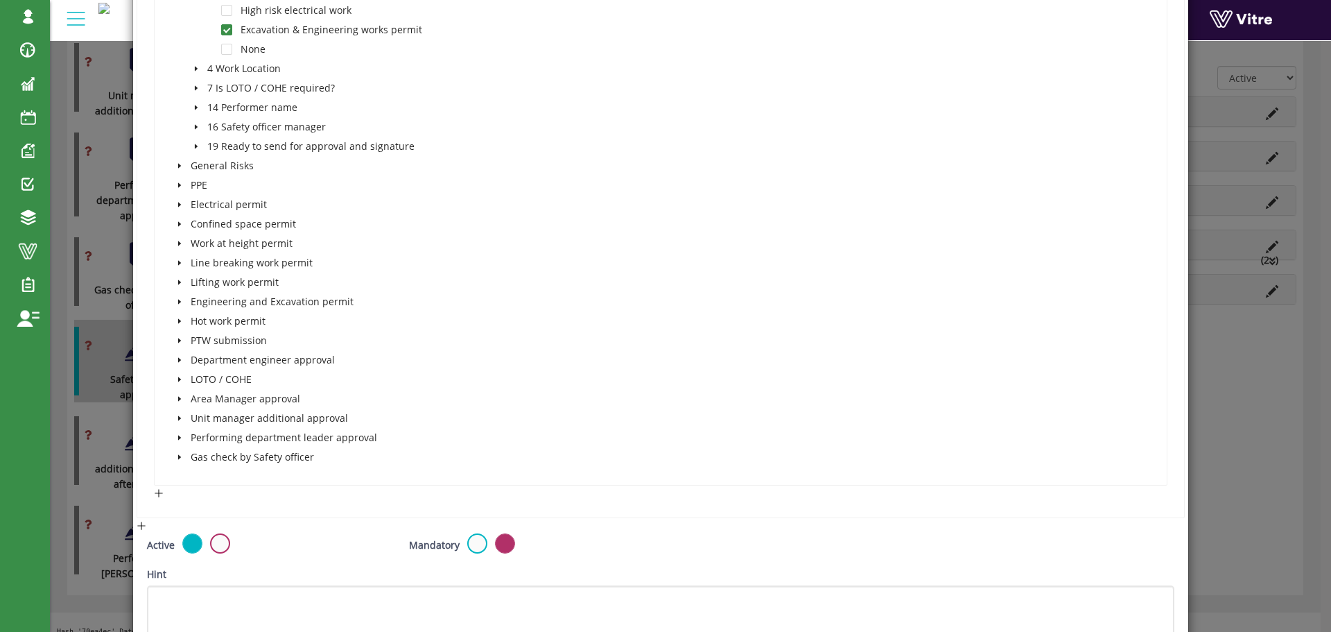
scroll to position [6157, 0]
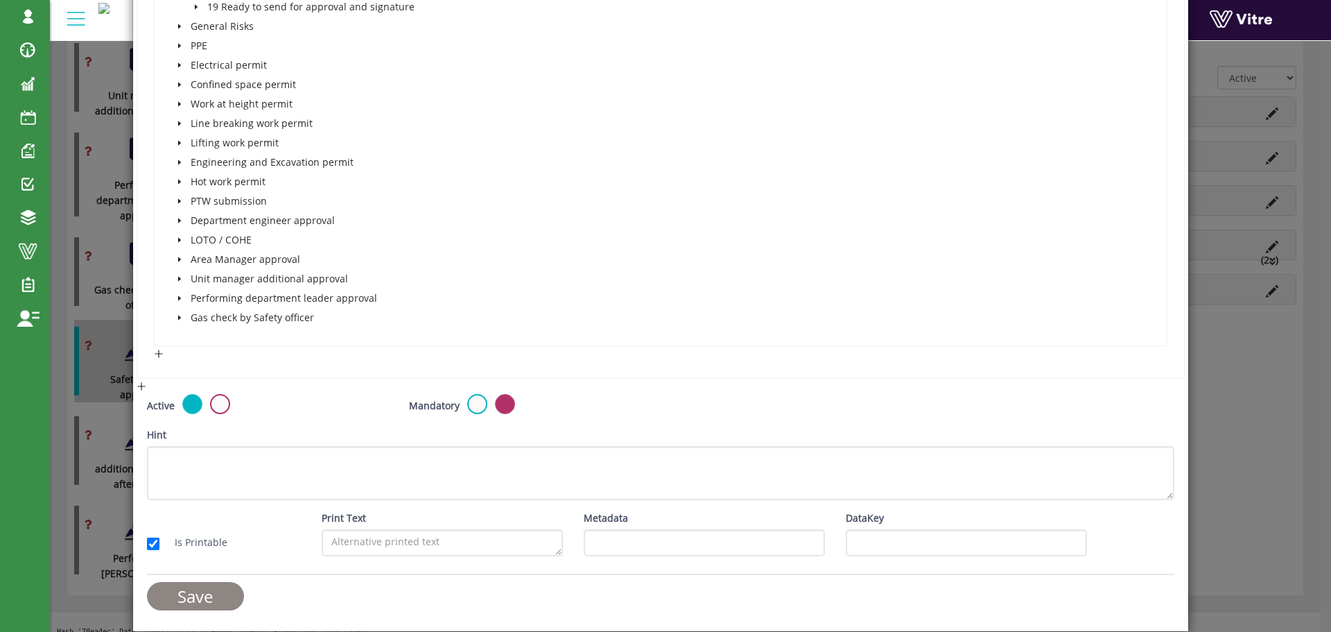
click at [208, 593] on input "Save" at bounding box center [195, 596] width 97 height 28
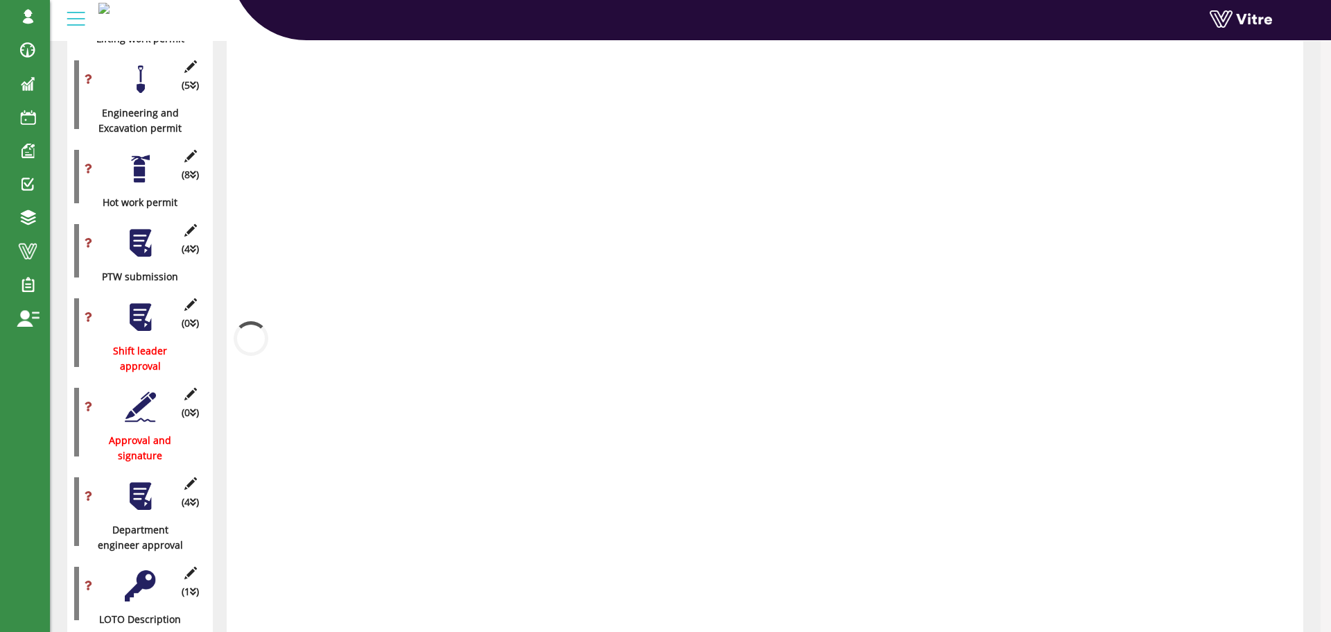
scroll to position [1526, 0]
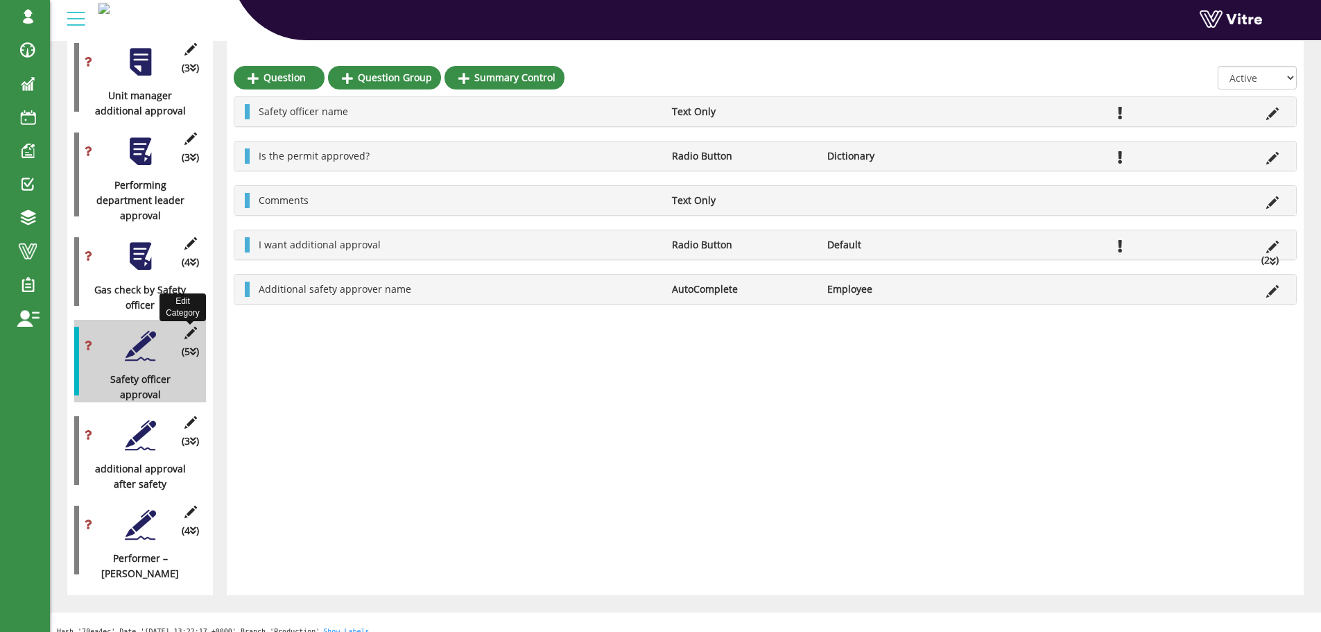
click at [191, 327] on icon at bounding box center [190, 333] width 17 height 12
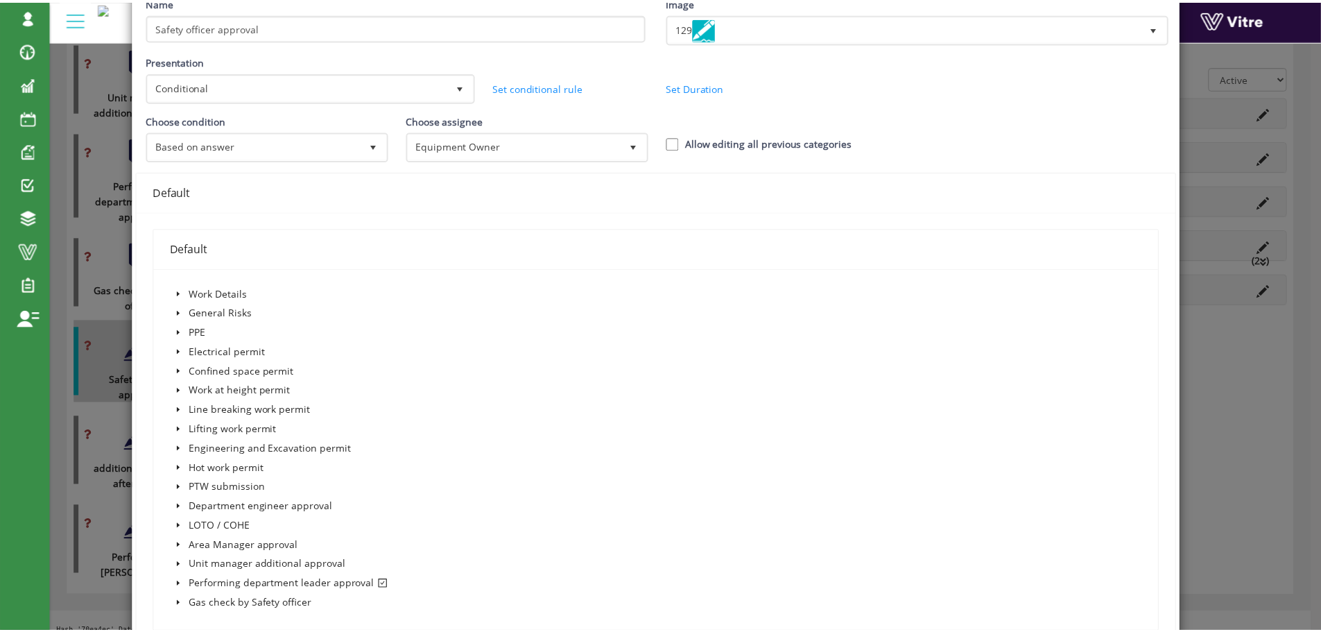
scroll to position [0, 0]
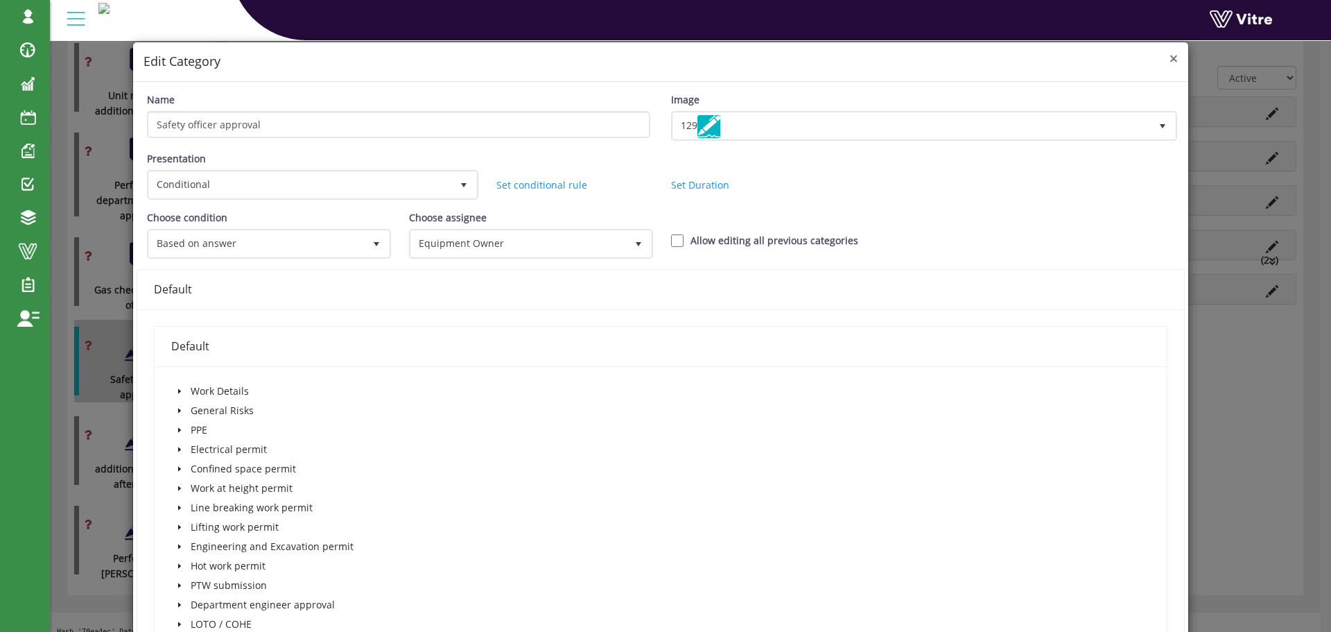
click at [1170, 59] on span "×" at bounding box center [1174, 58] width 8 height 19
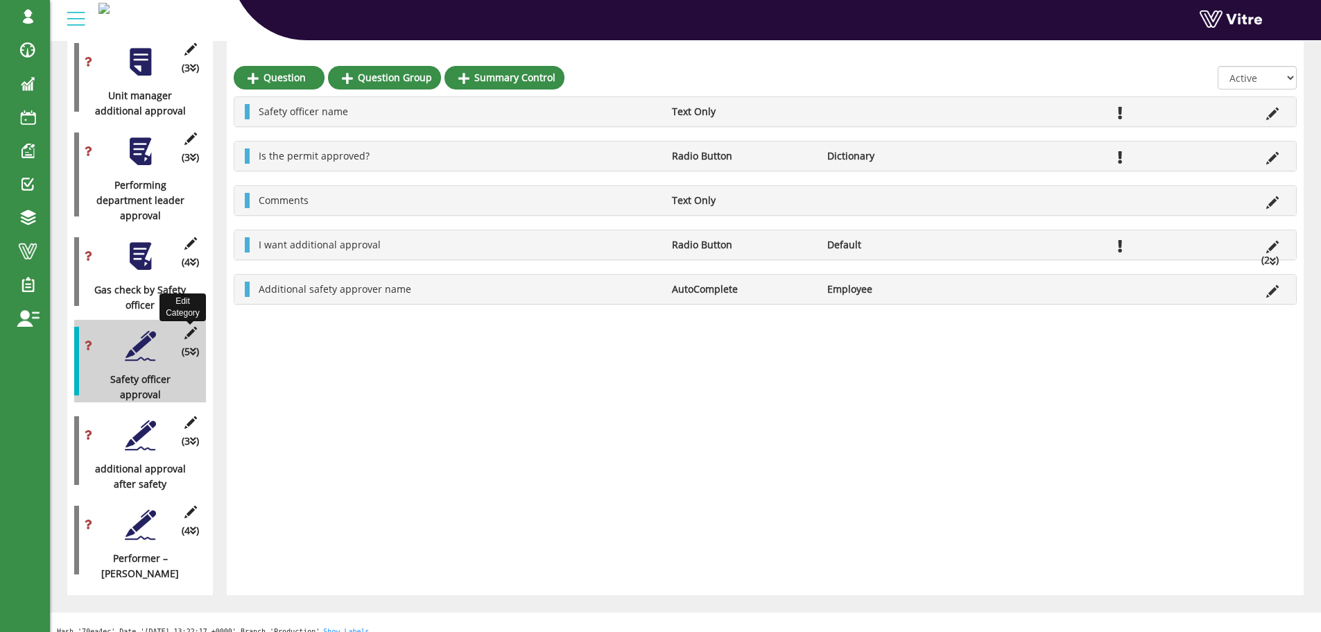
click at [191, 327] on icon at bounding box center [190, 333] width 17 height 12
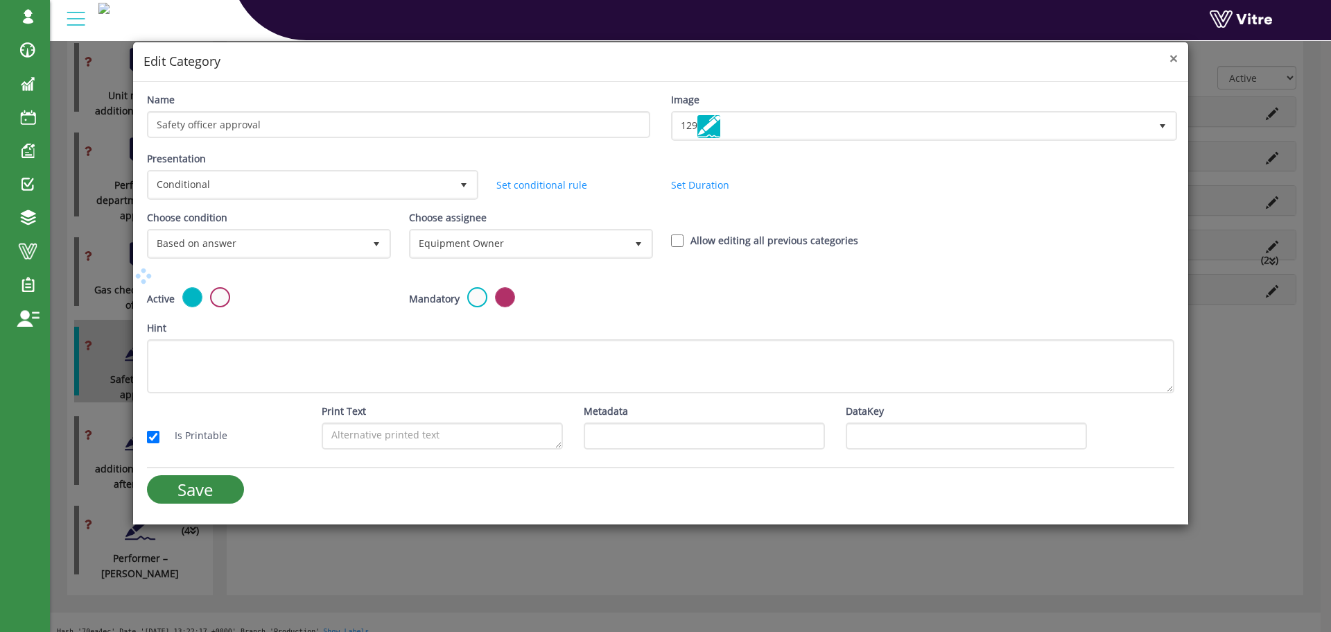
click at [1173, 60] on span "×" at bounding box center [1174, 58] width 8 height 19
